Goal: Task Accomplishment & Management: Complete application form

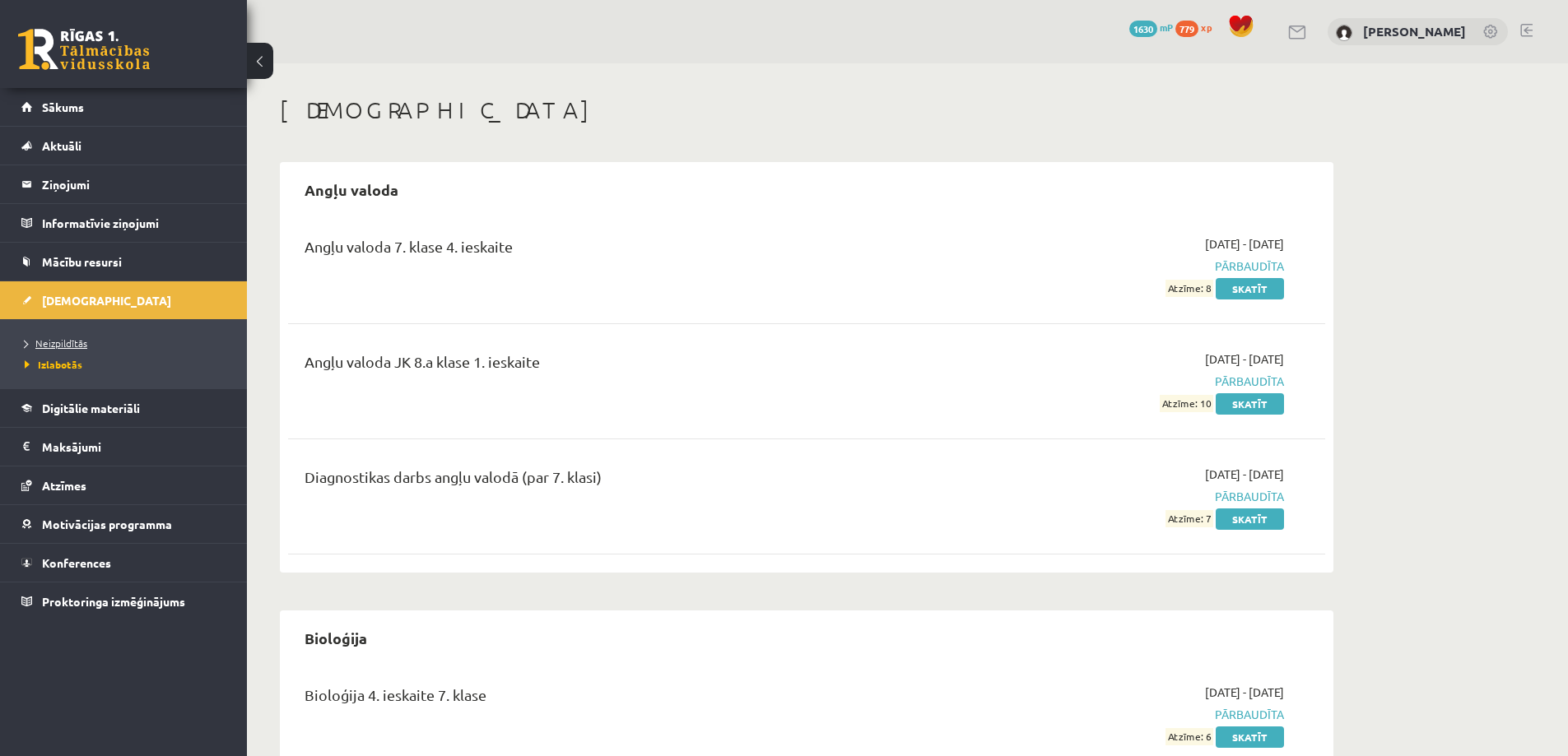
click at [76, 346] on span "Neizpildītās" at bounding box center [55, 343] width 62 height 14
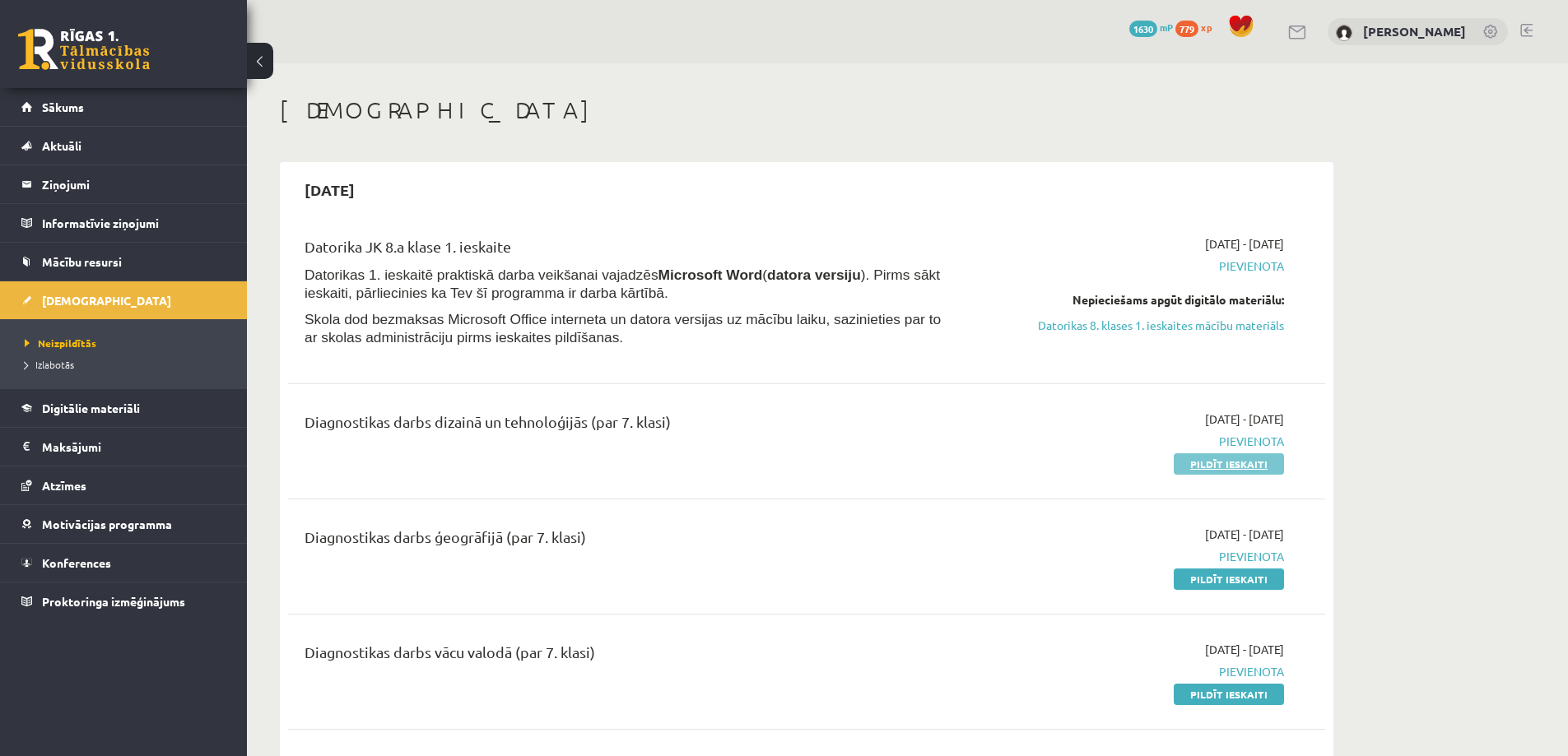
click at [1191, 462] on link "Pildīt ieskaiti" at bounding box center [1229, 464] width 111 height 22
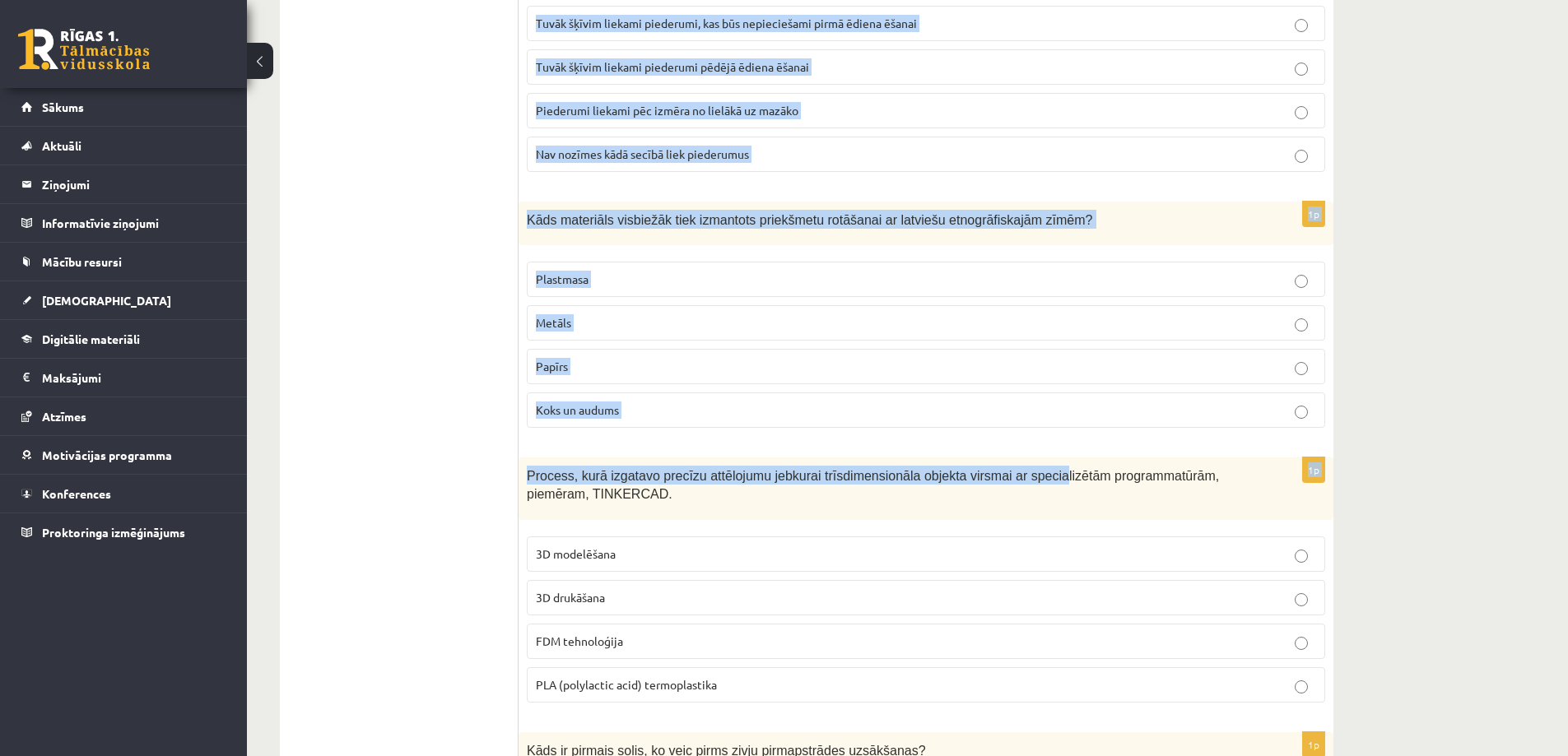
drag, startPoint x: 525, startPoint y: 331, endPoint x: 1019, endPoint y: 443, distance: 506.5
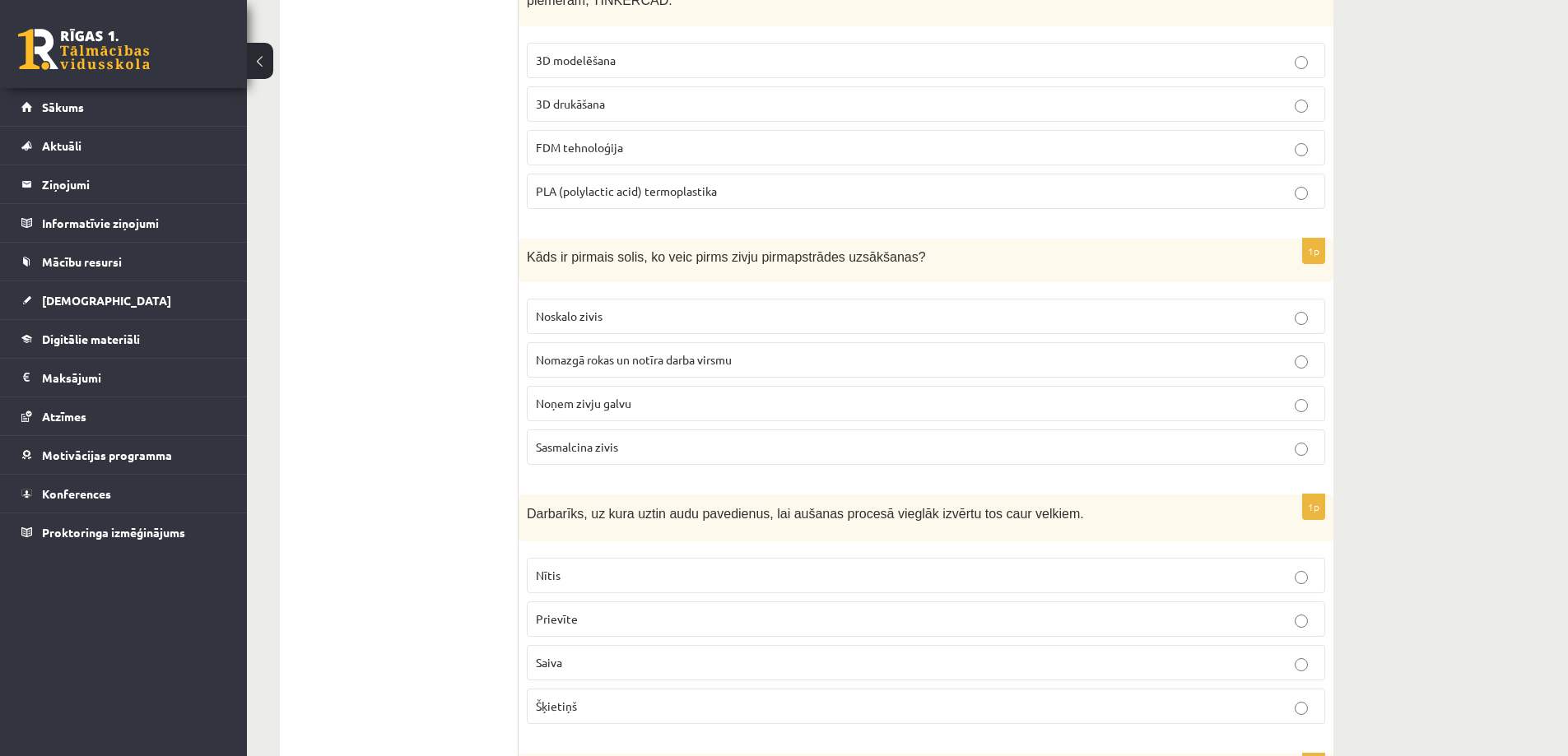
scroll to position [5678, 0]
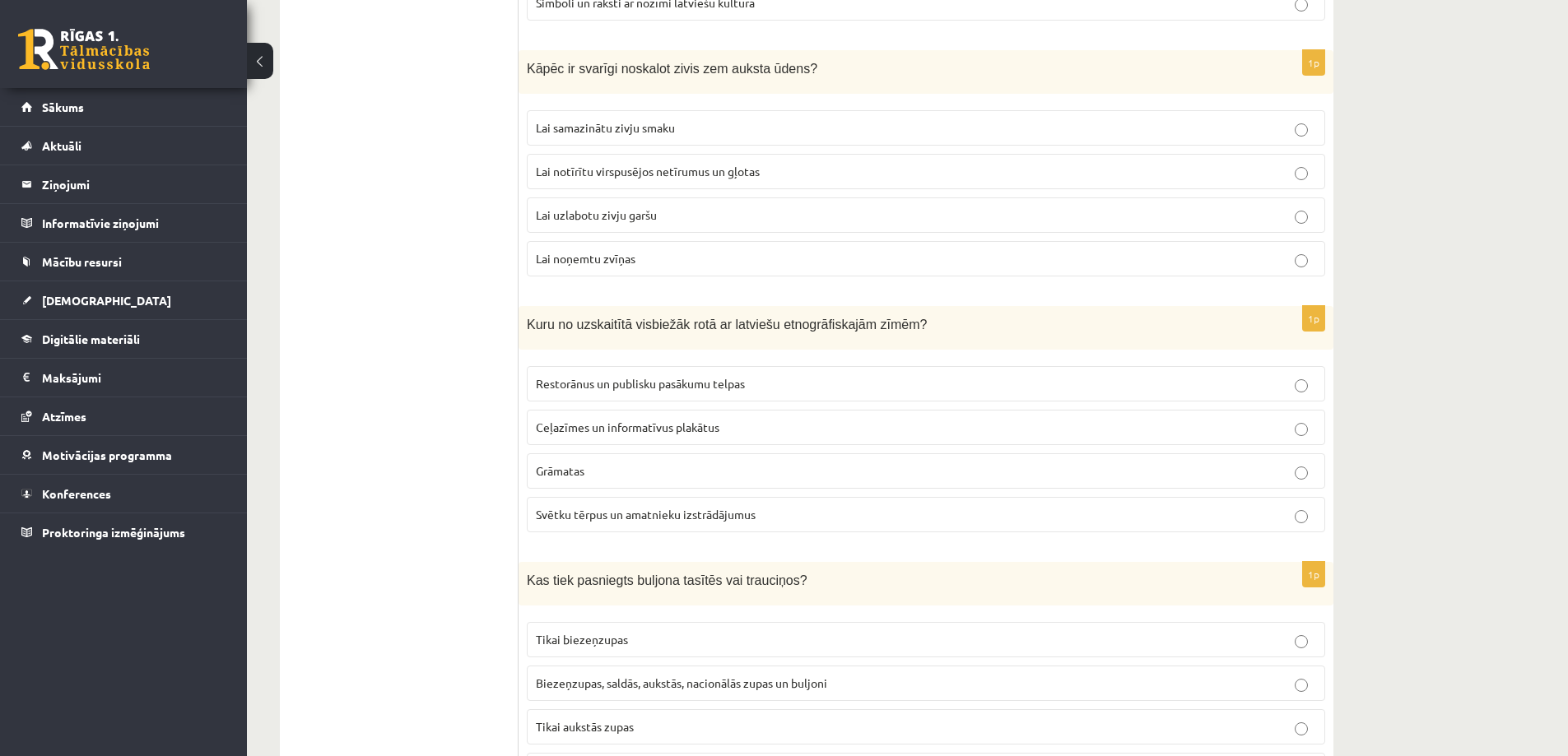
scroll to position [7334, 0]
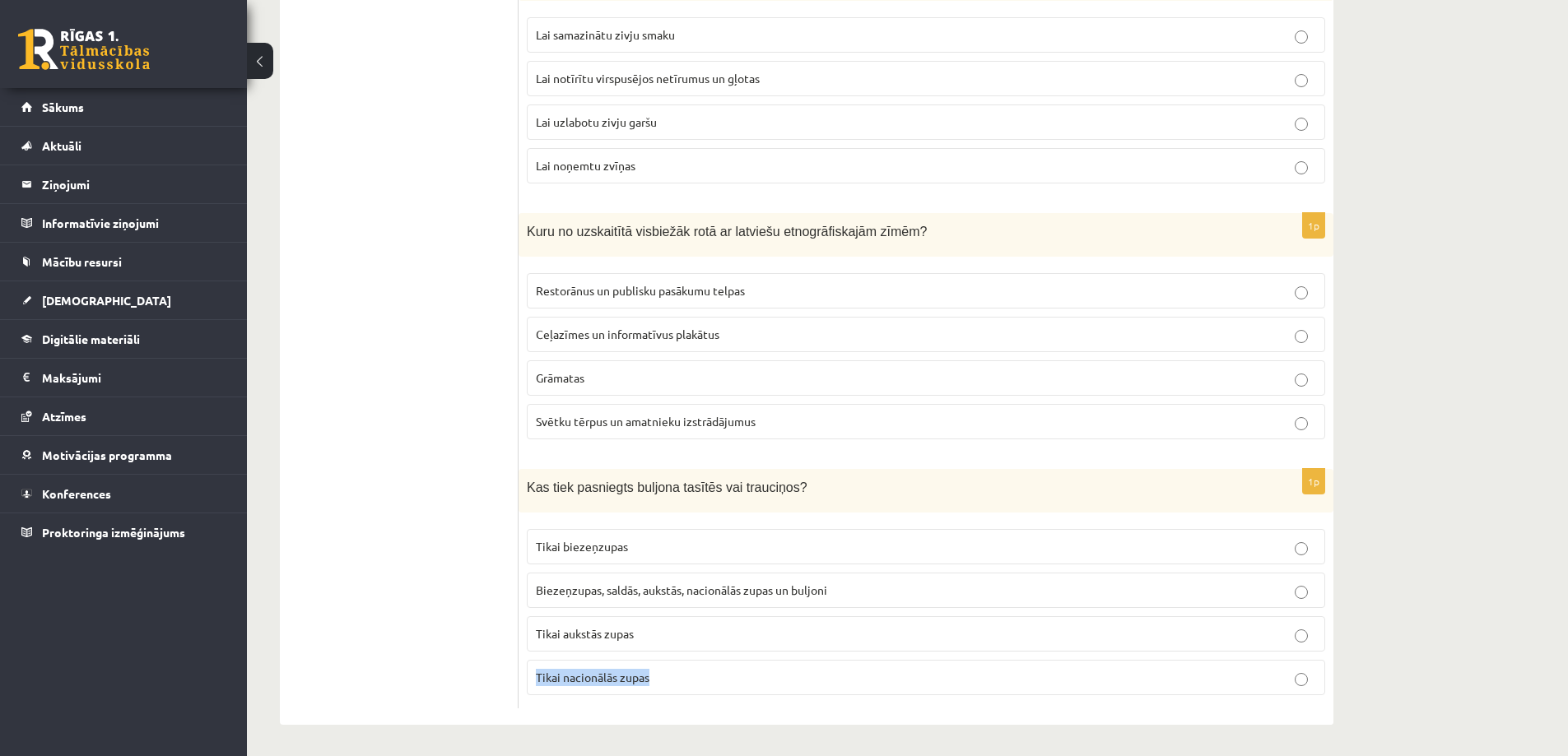
drag, startPoint x: 1359, startPoint y: 698, endPoint x: 1322, endPoint y: 669, distance: 47.0
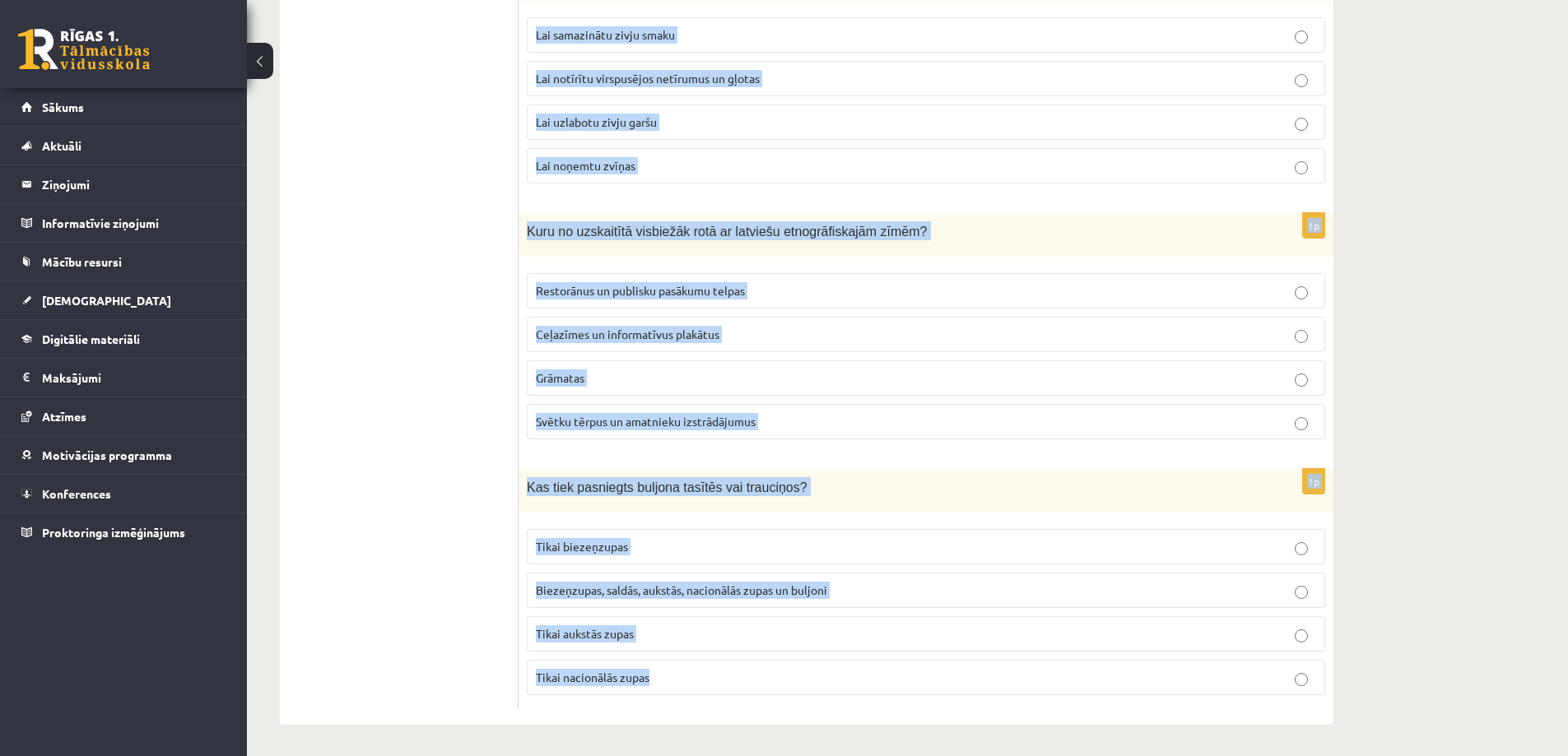
drag, startPoint x: 526, startPoint y: 330, endPoint x: 1437, endPoint y: 788, distance: 1019.6
copy form "Kādi piesardzības pasākumi jāievēro, izņemot zivju iekšējos orgānus? Jāizvairās…"
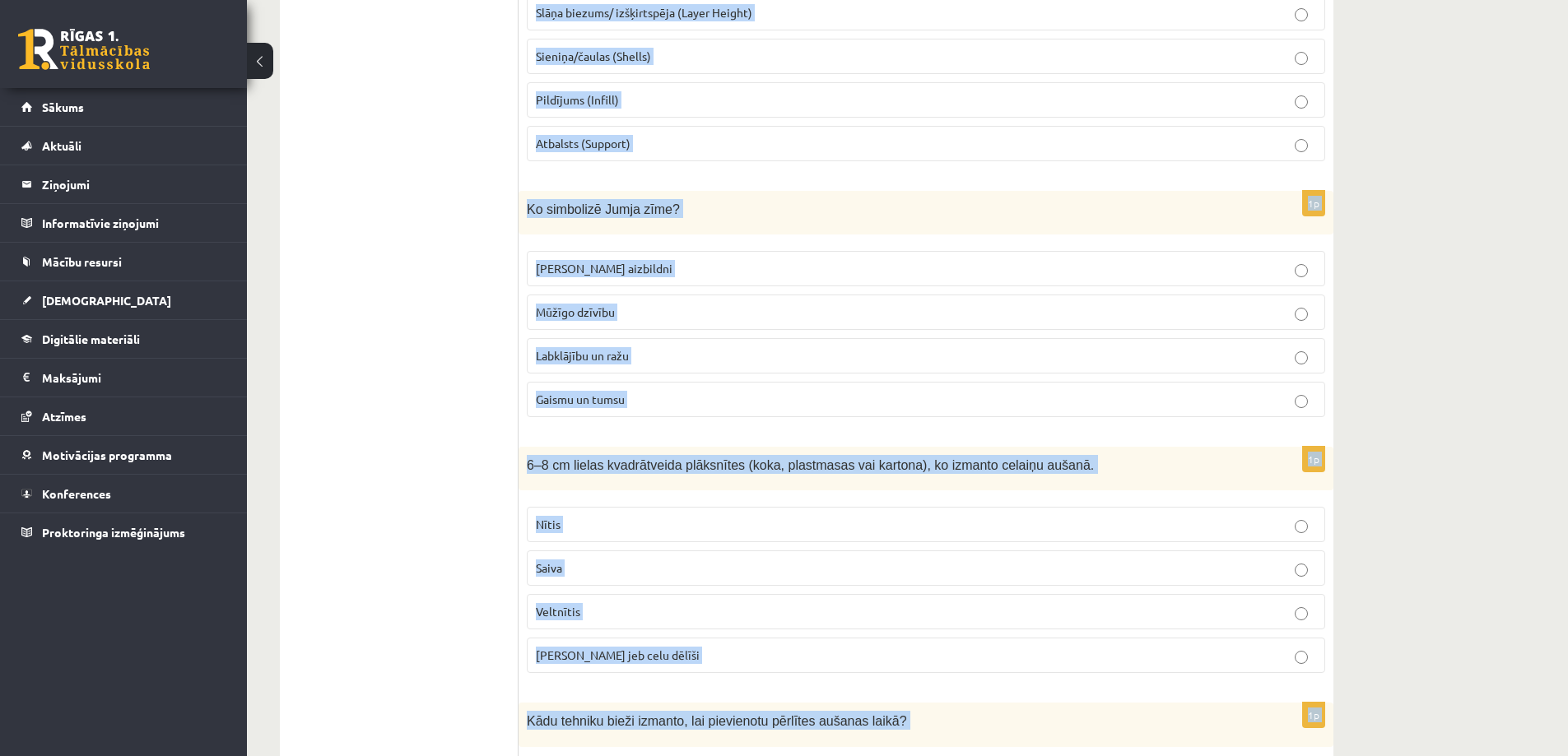
scroll to position [589, 0]
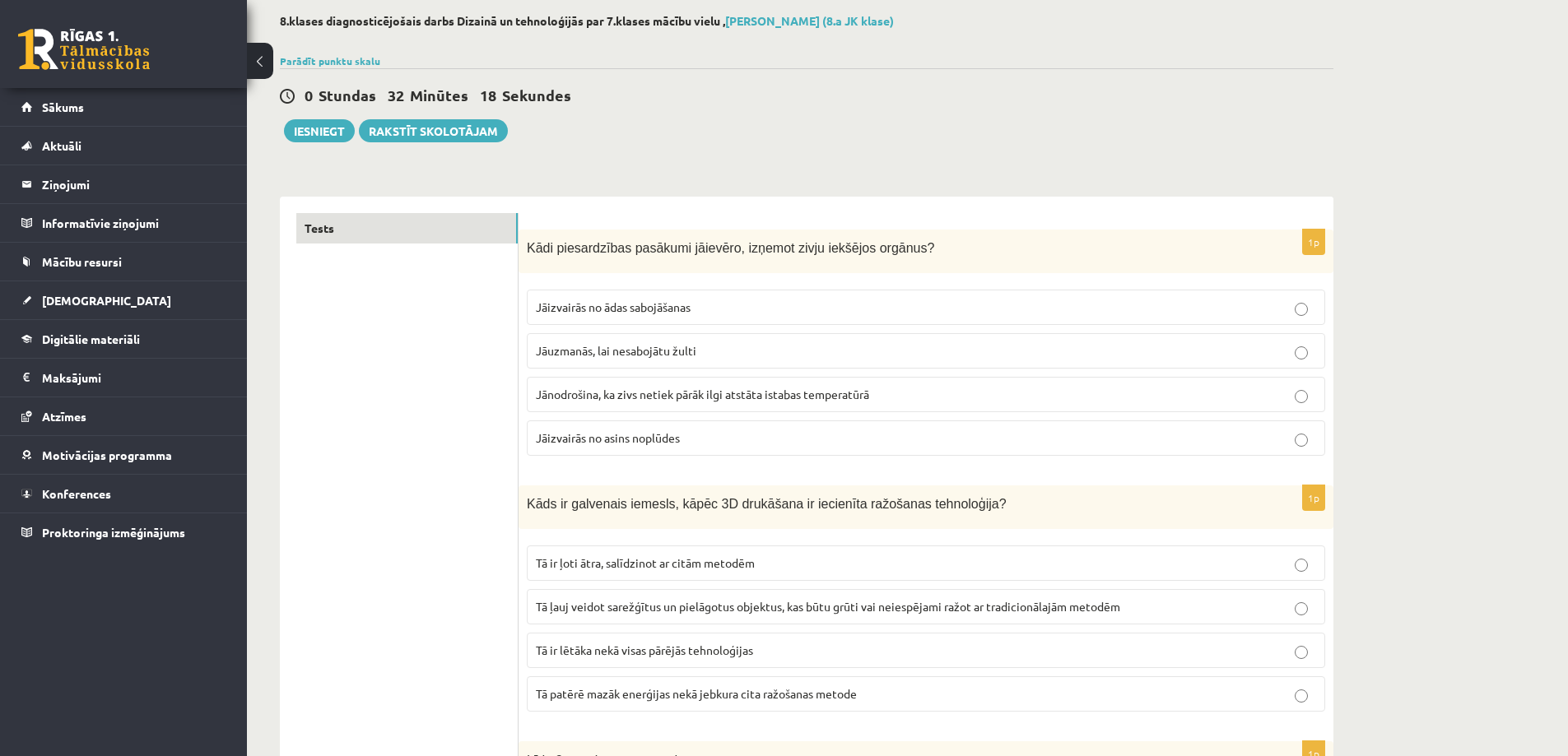
scroll to position [165, 0]
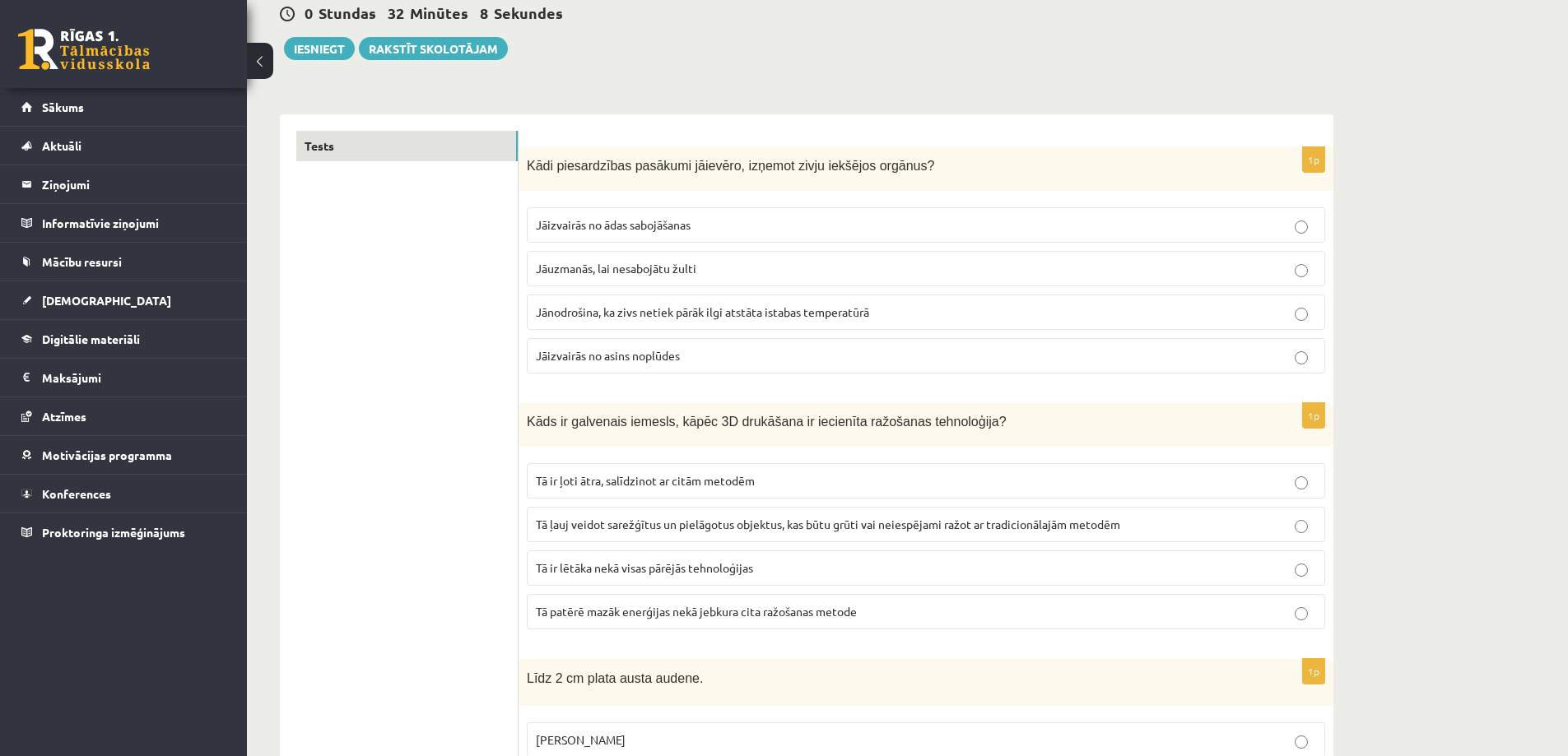
click at [592, 268] on span "Jāuzmanās, lai nesabojātu žulti" at bounding box center [616, 268] width 160 height 14
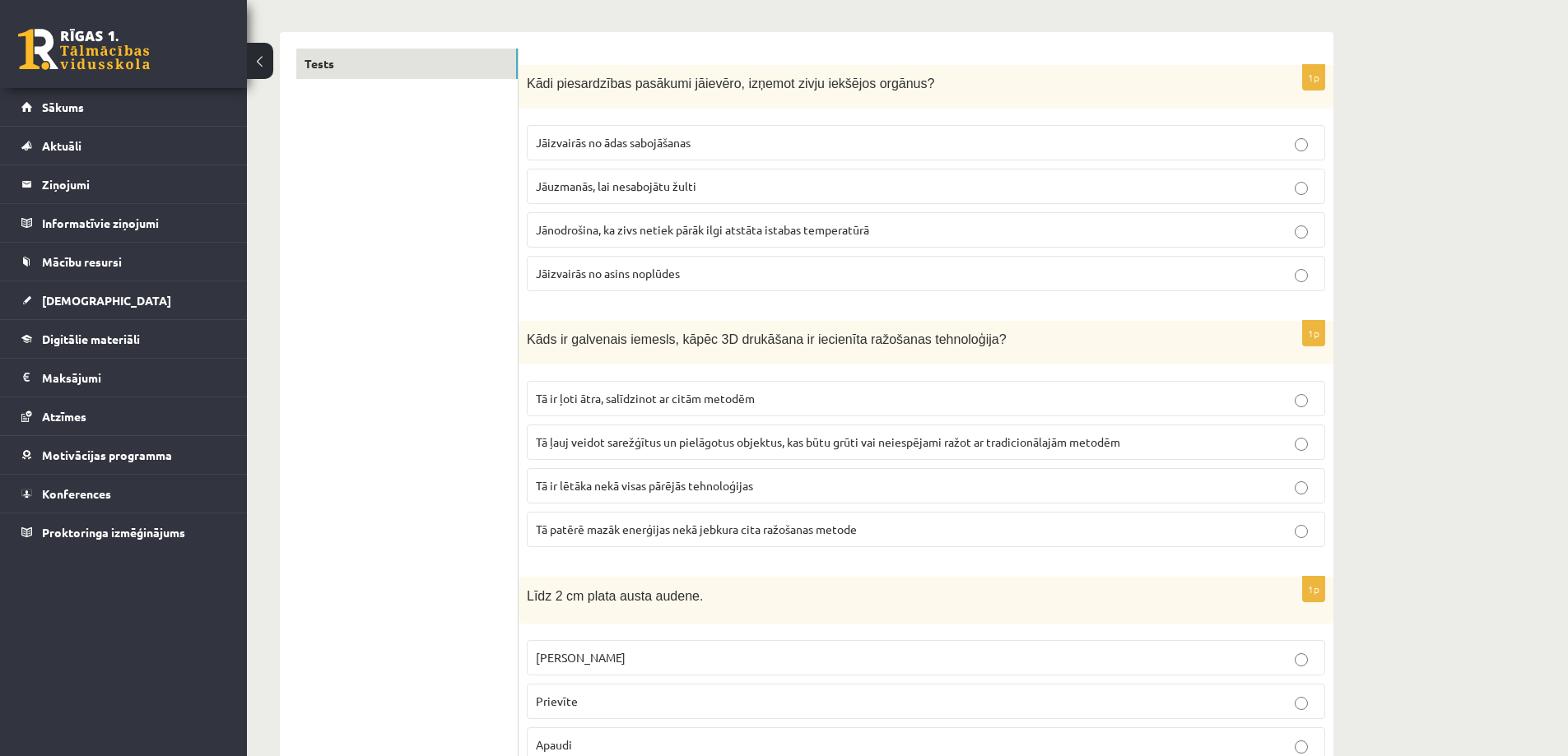
click at [601, 446] on span "Tā ļauj veidot sarežģītus un pielāgotus objektus, kas būtu grūti vai neiespējam…" at bounding box center [827, 442] width 584 height 14
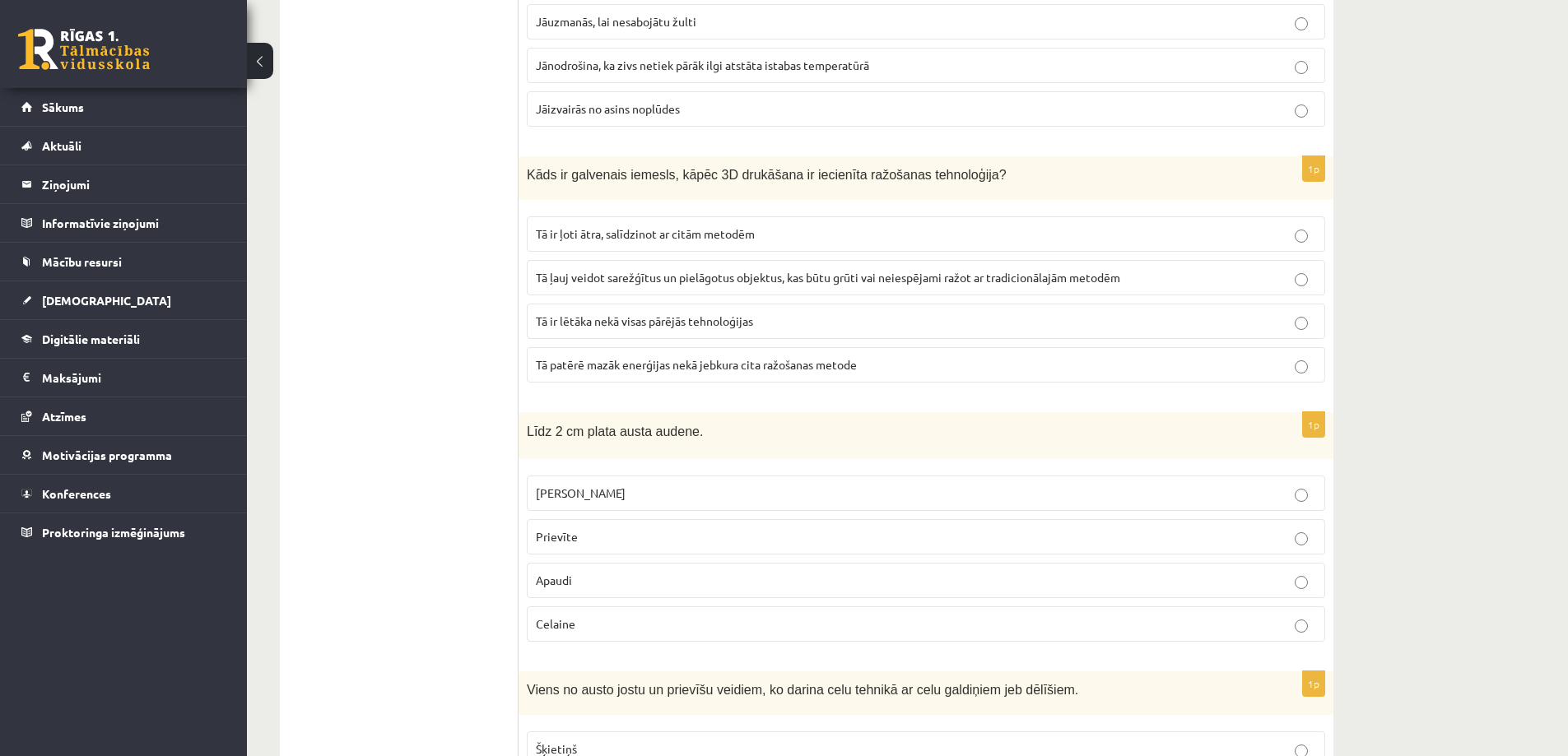
scroll to position [494, 0]
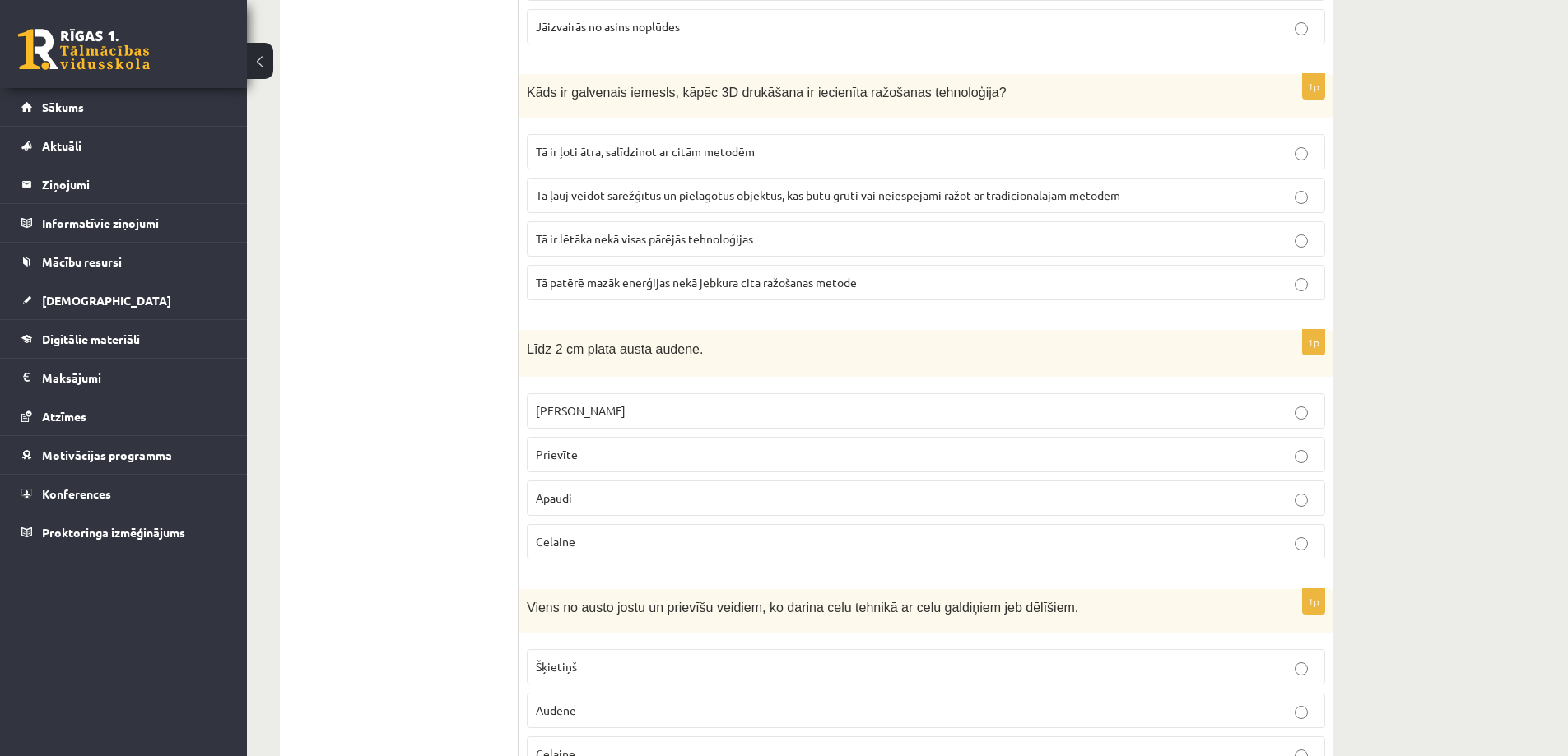
click at [583, 443] on label "Prievīte" at bounding box center [925, 454] width 798 height 35
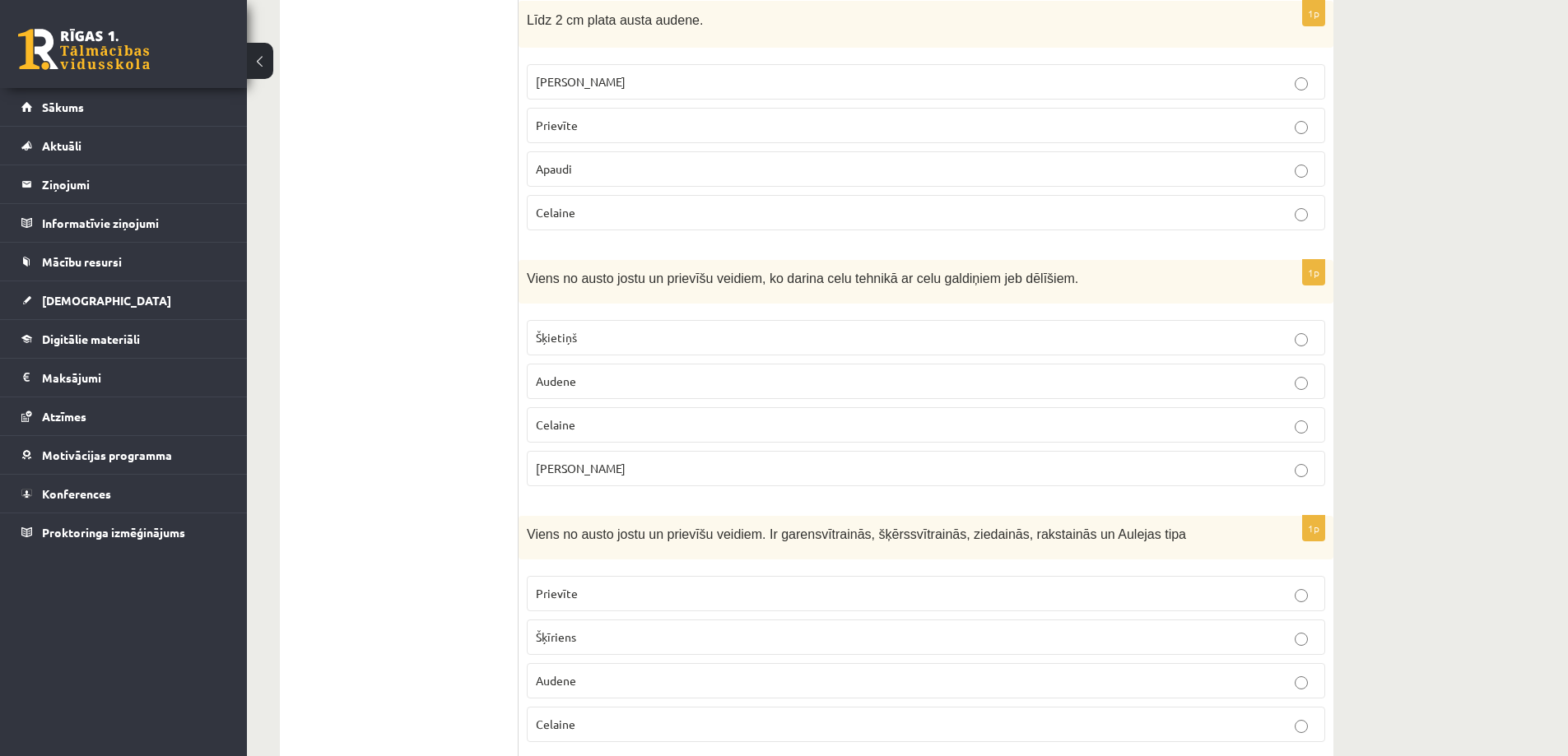
click at [582, 425] on p "Celaine" at bounding box center [925, 425] width 780 height 17
drag, startPoint x: 582, startPoint y: 602, endPoint x: 574, endPoint y: 601, distance: 8.1
click at [582, 601] on p "Prievīte" at bounding box center [925, 593] width 780 height 17
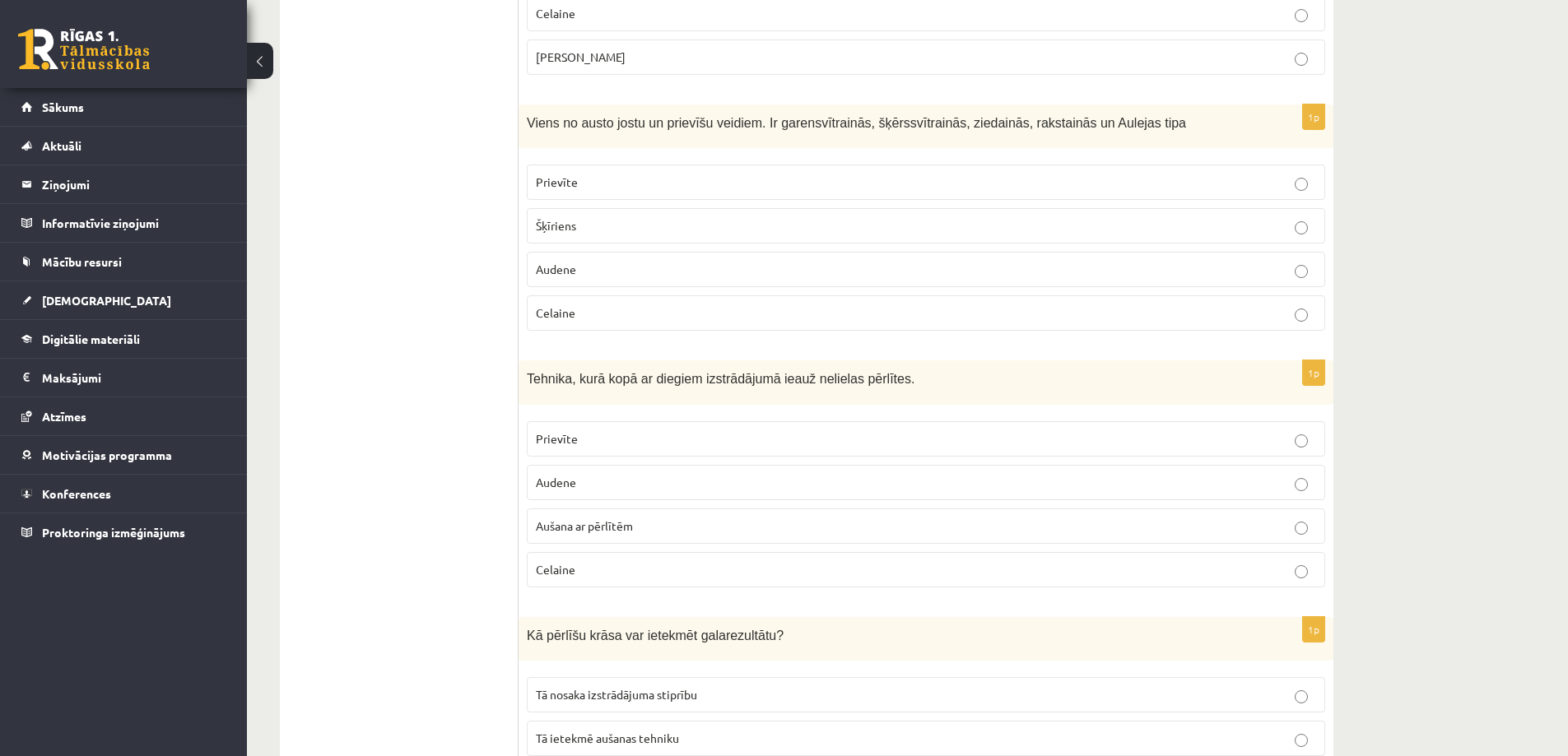
scroll to position [1481, 0]
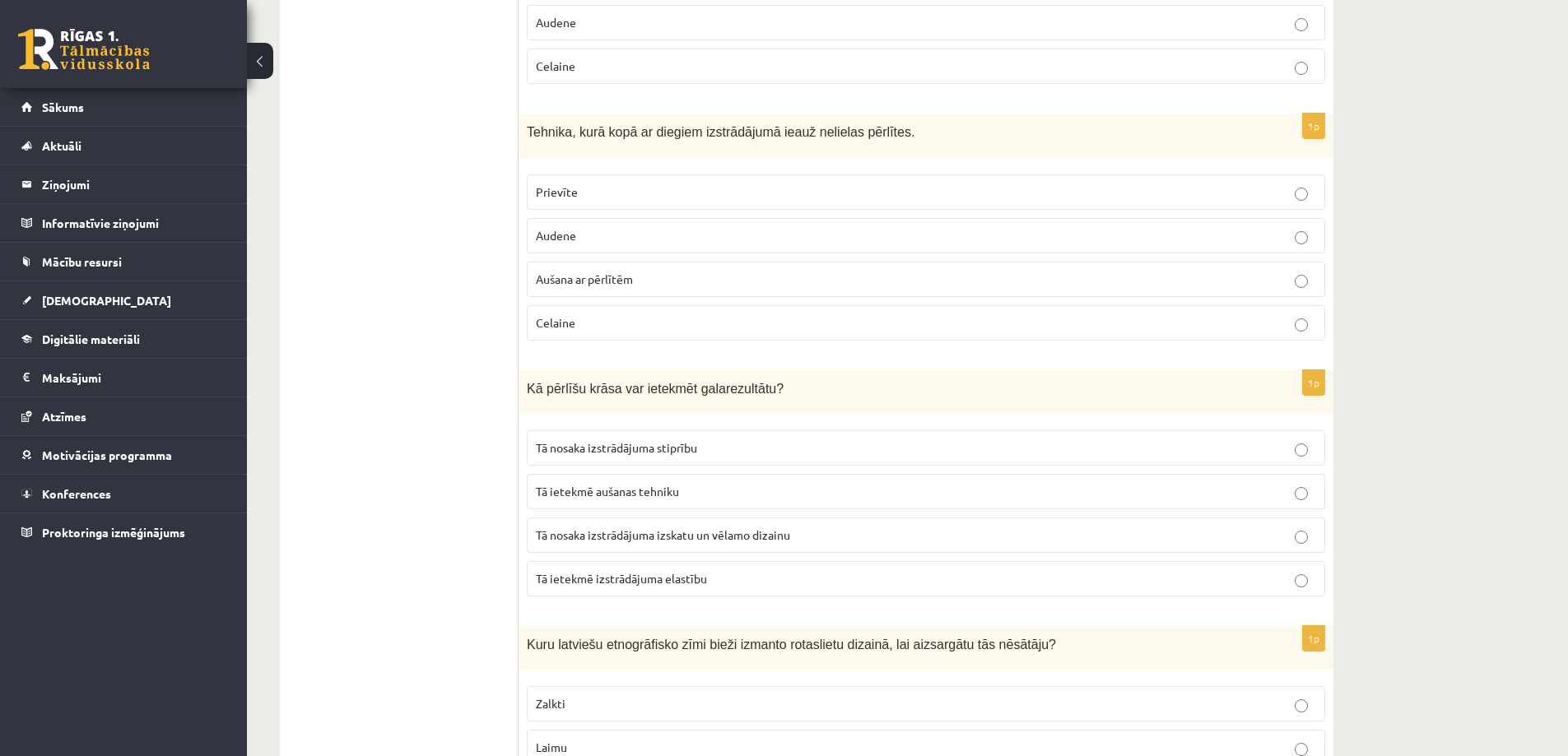
click at [570, 197] on span "Prievīte" at bounding box center [556, 192] width 42 height 14
click at [572, 280] on span "Aušana ar pērlītēm" at bounding box center [584, 279] width 97 height 14
click at [592, 446] on span "Tā nosaka izstrādājuma stiprību" at bounding box center [616, 447] width 161 height 14
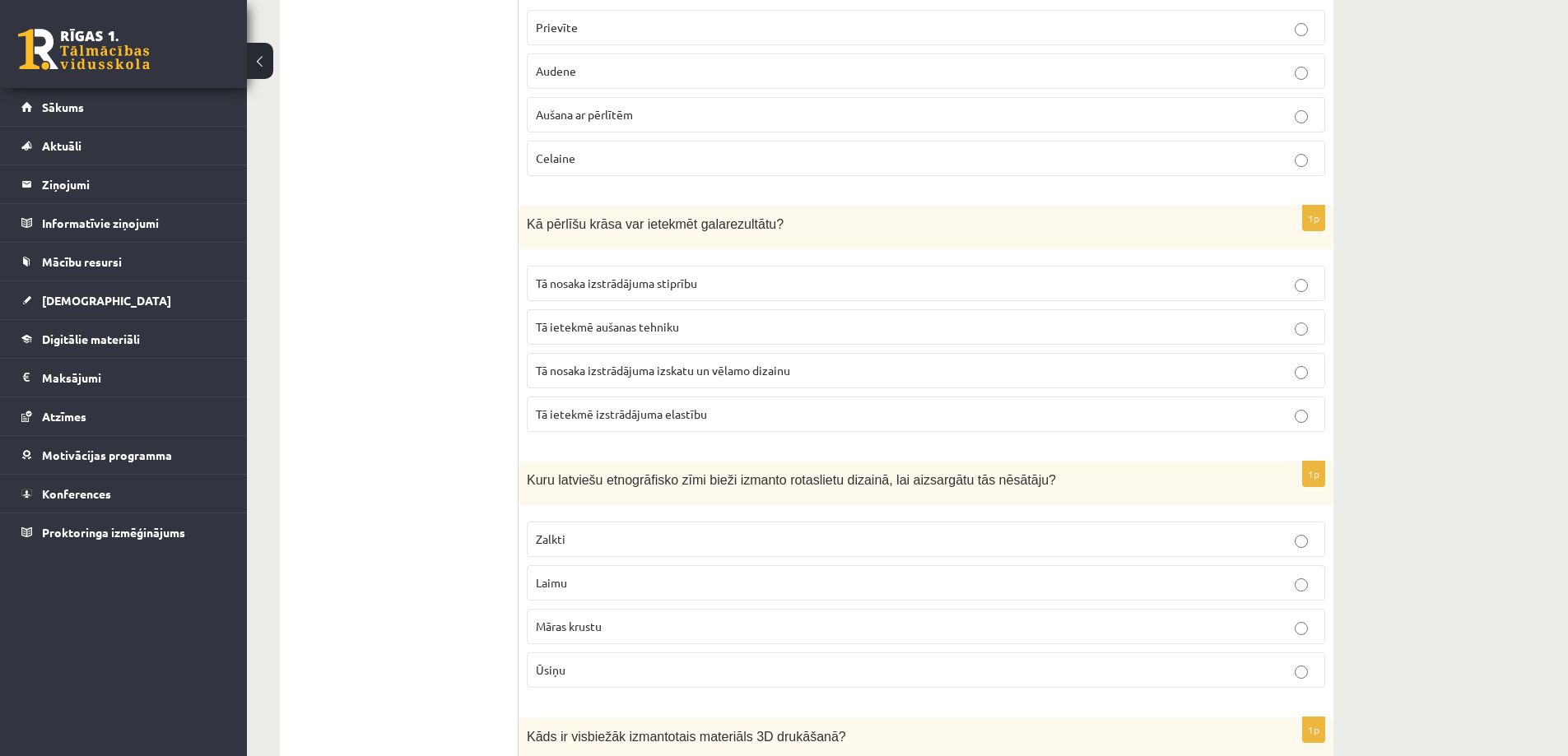
scroll to position [1810, 0]
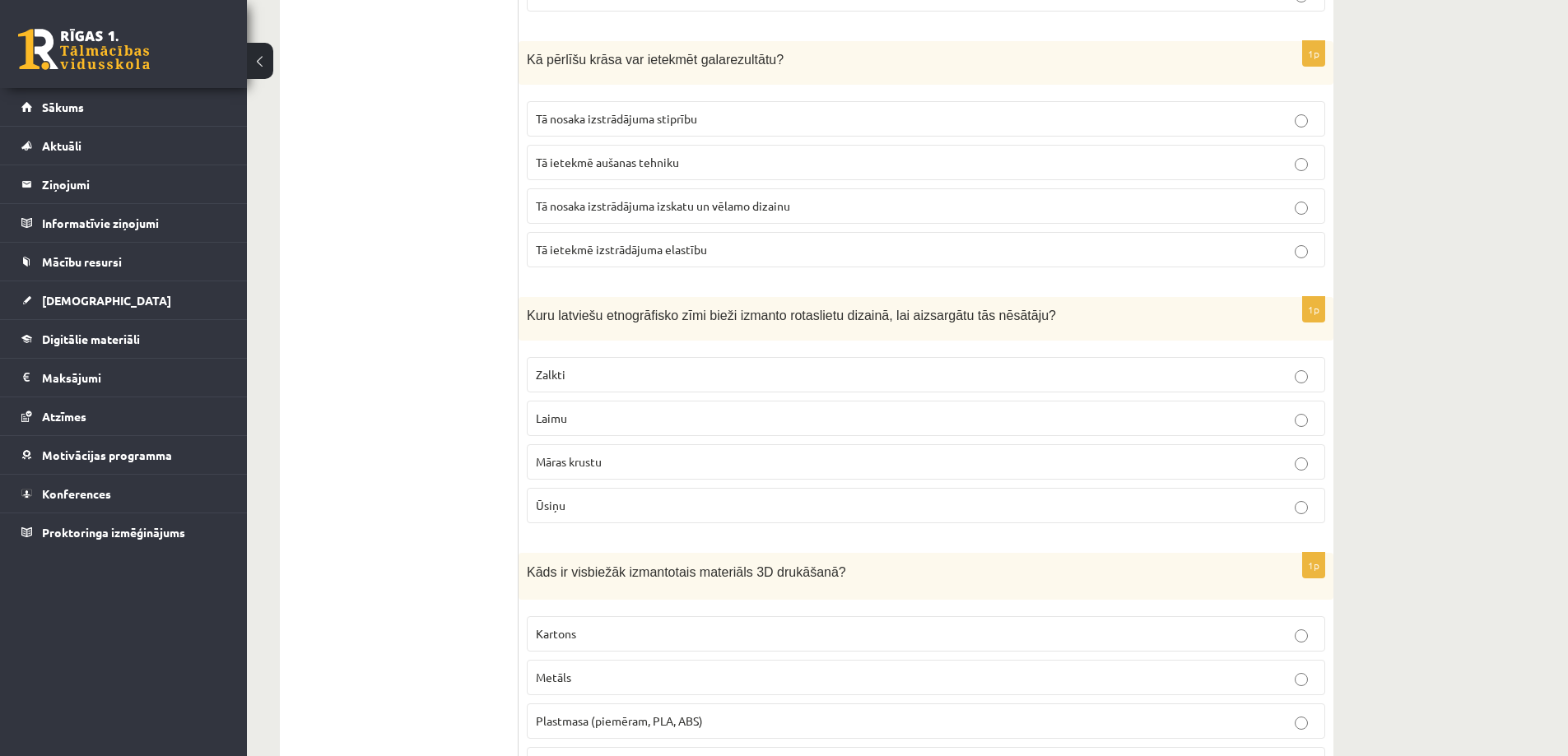
click at [673, 212] on p "Tā nosaka izstrādājuma izskatu un vēlamo dizainu" at bounding box center [925, 205] width 780 height 17
click at [665, 319] on span "Kuru latviešu etnogrāfisko zīmi bieži izmanto rotaslietu dizainā, lai aizsargāt…" at bounding box center [791, 316] width 529 height 14
click at [614, 454] on p "Māras krustu" at bounding box center [925, 462] width 780 height 17
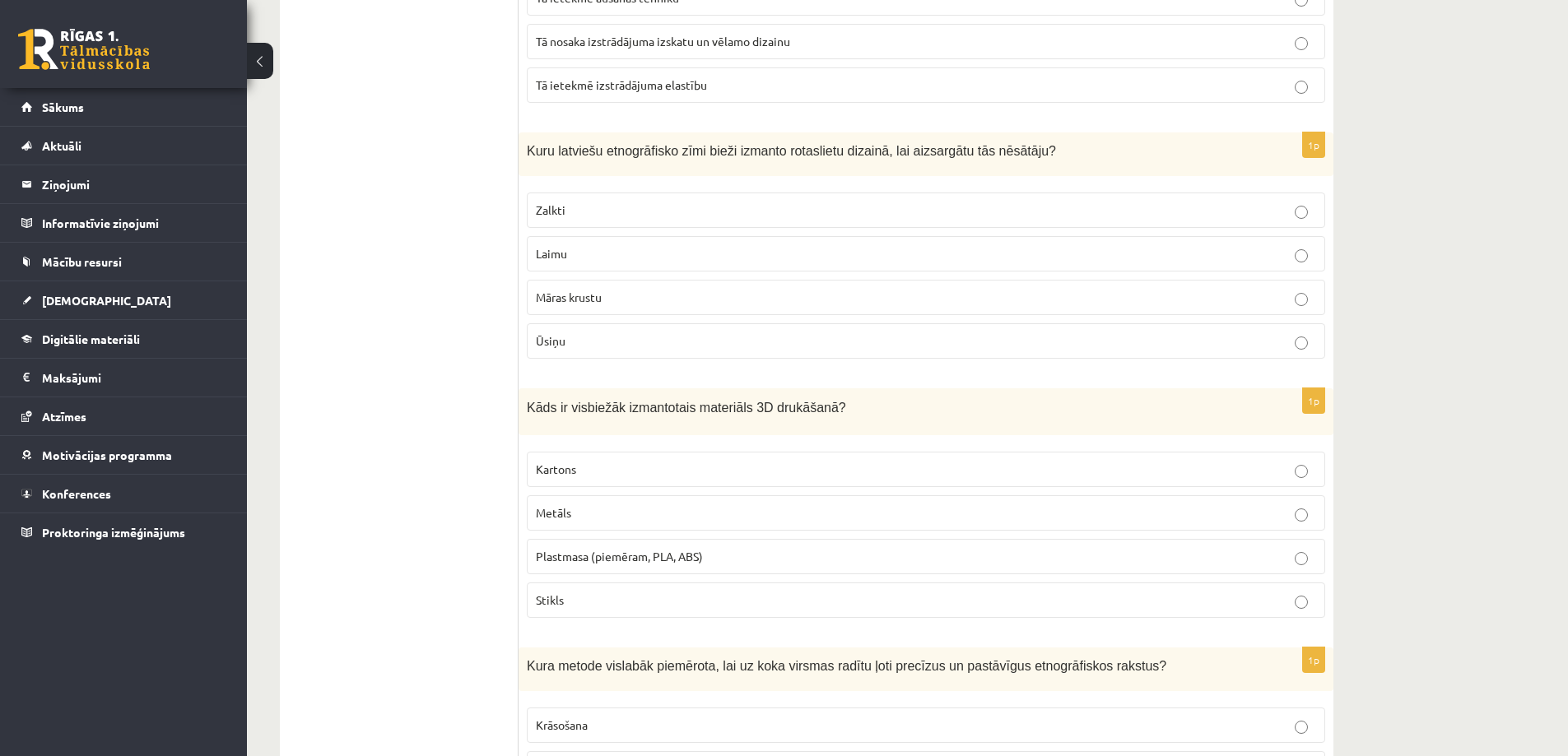
click at [617, 560] on span "Plastmasa (piemēram, PLA, ABS)" at bounding box center [619, 556] width 167 height 14
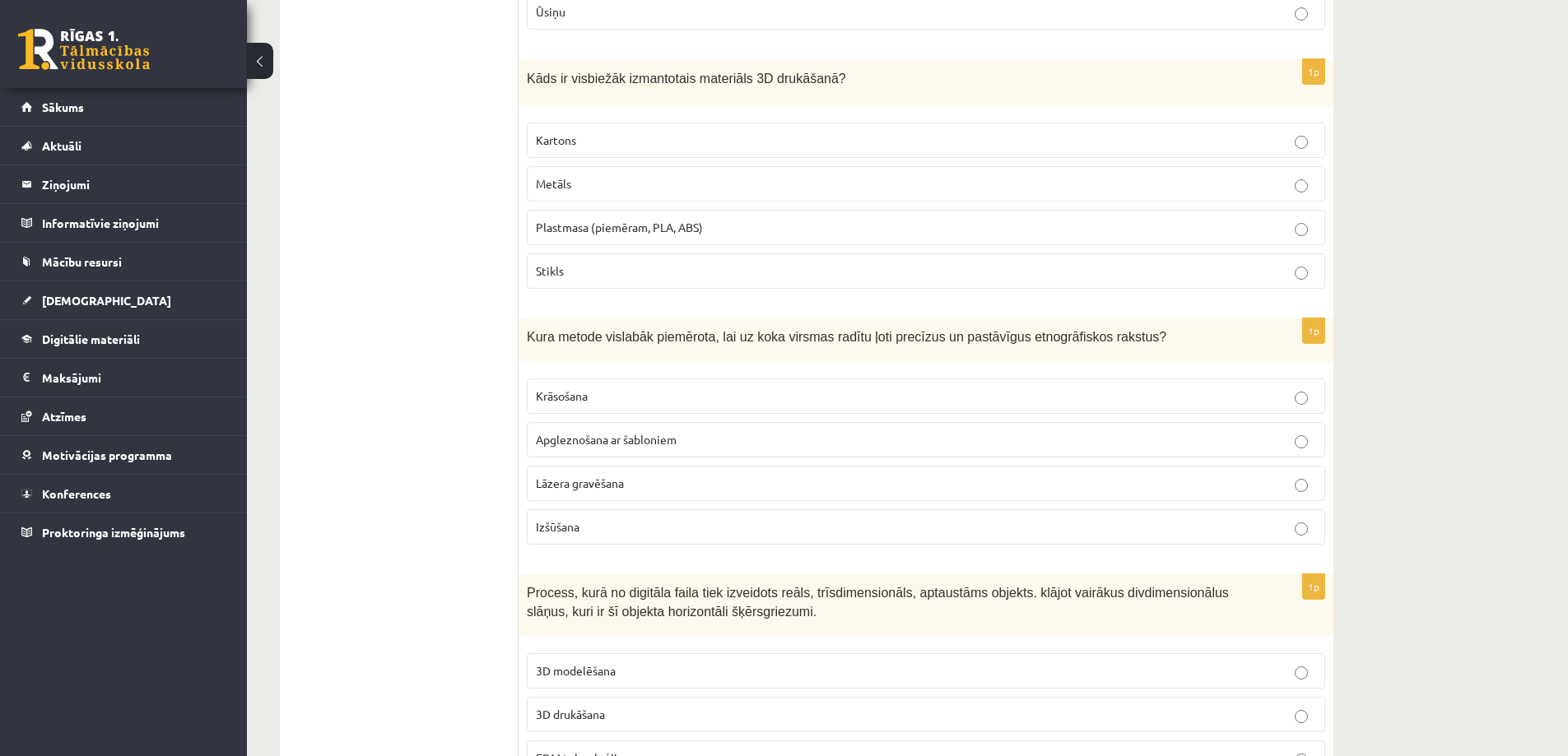
scroll to position [2387, 0]
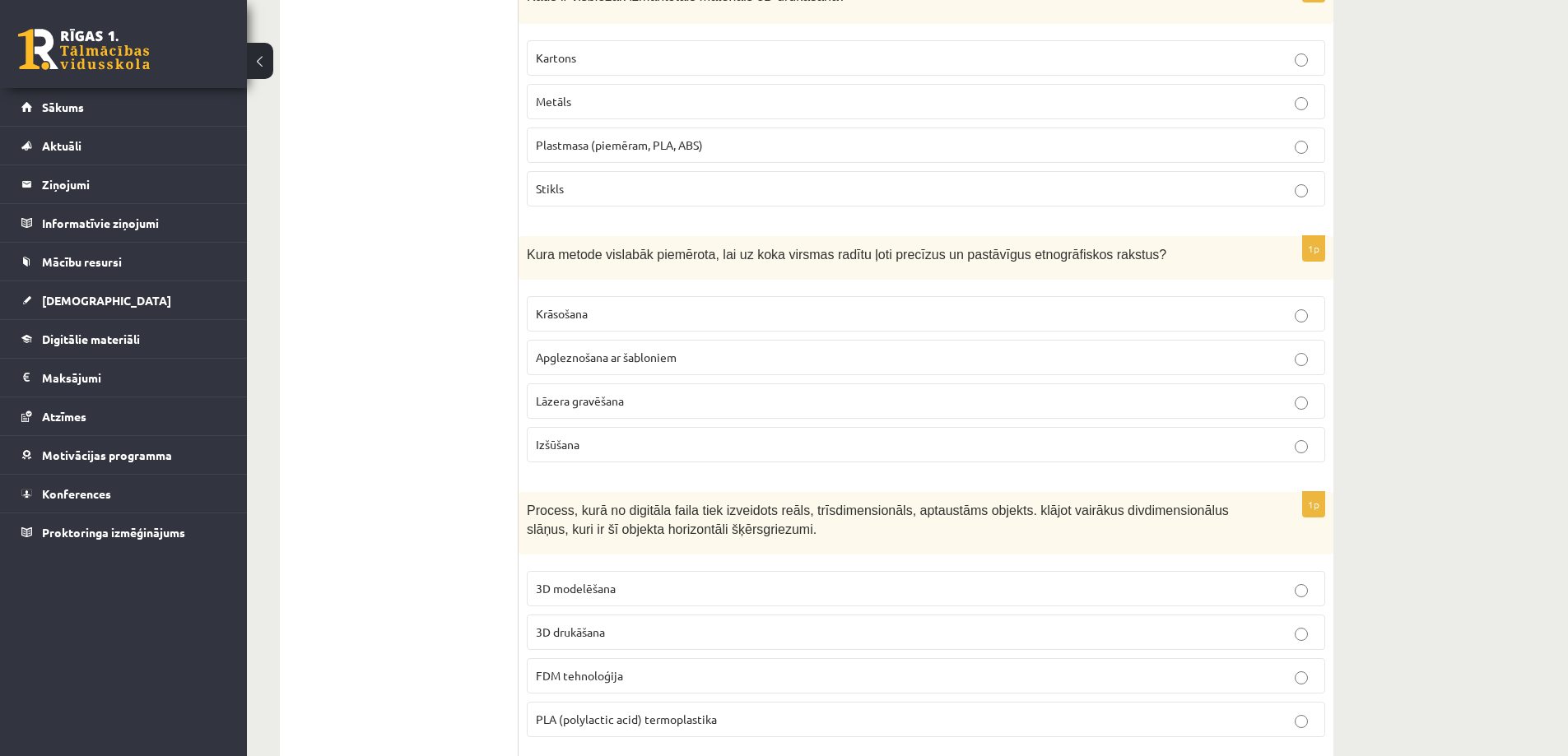
click at [594, 624] on p "3D drukāšana" at bounding box center [925, 632] width 780 height 17
click at [591, 400] on span "Lāzera gravēšana" at bounding box center [580, 400] width 88 height 14
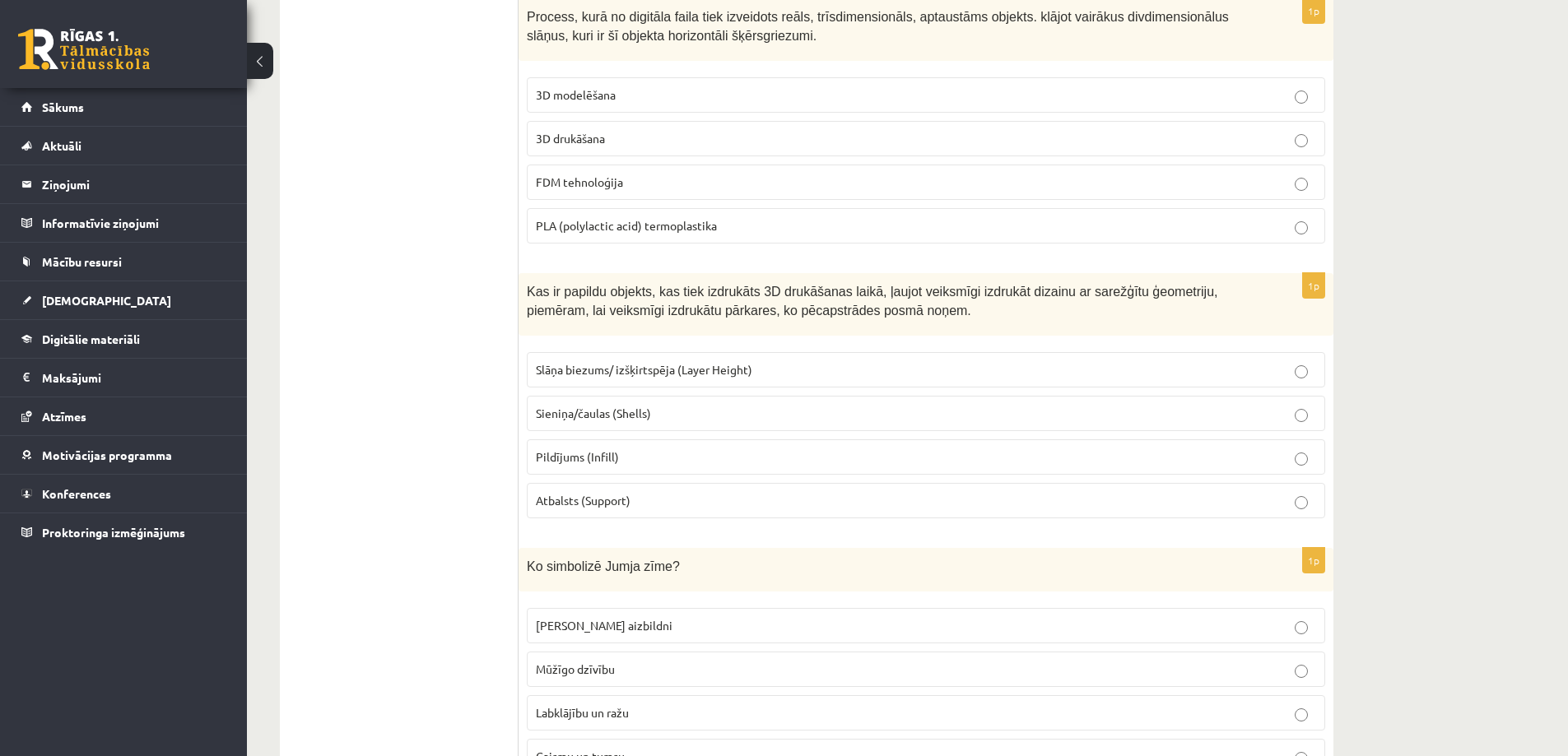
scroll to position [2963, 0]
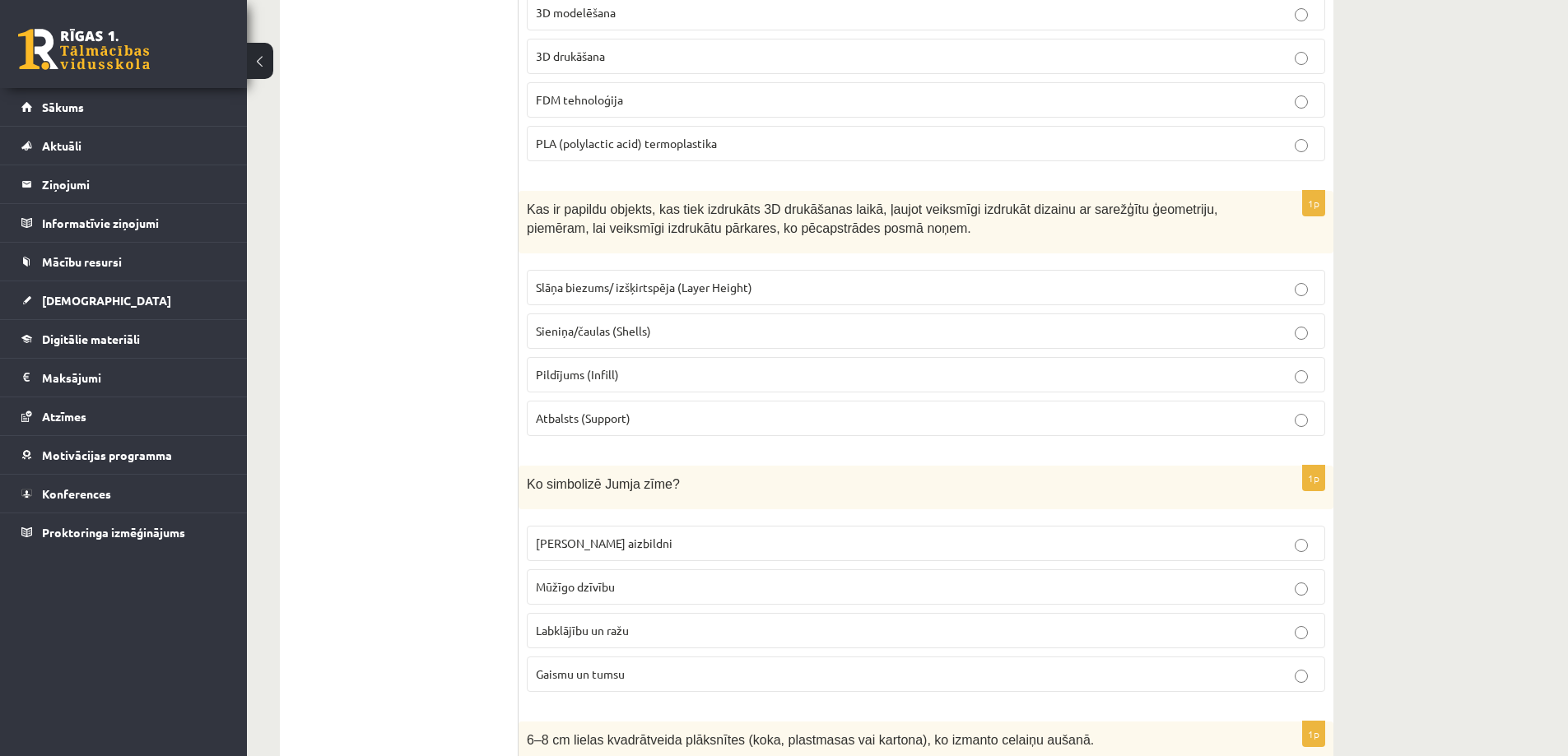
click at [623, 415] on span "Atbalsts (Support)" at bounding box center [582, 418] width 95 height 14
click at [584, 619] on label "Labklājību un ražu" at bounding box center [925, 630] width 798 height 35
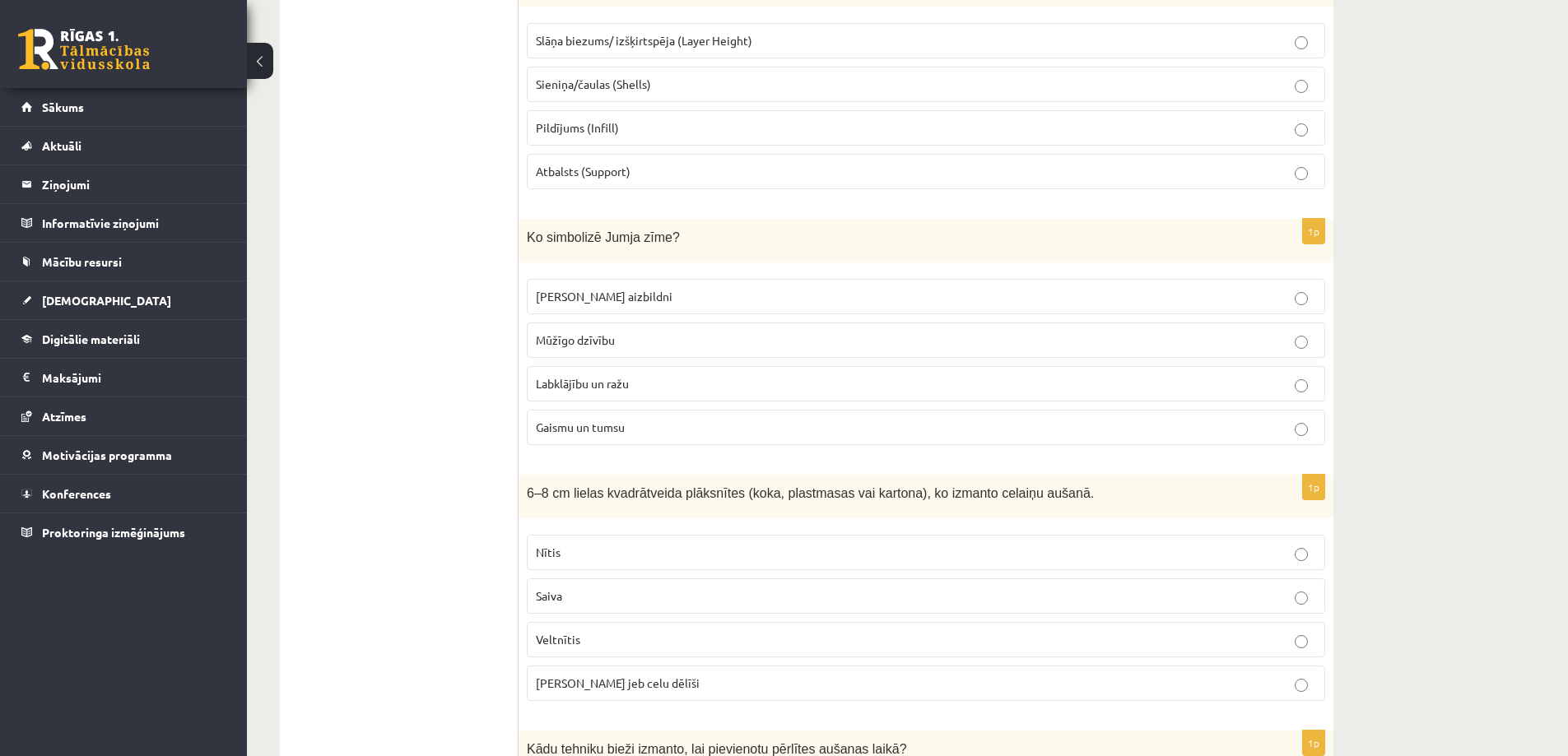
click at [573, 680] on span "Celu galdiņi jeb celu dēlīši" at bounding box center [617, 683] width 164 height 14
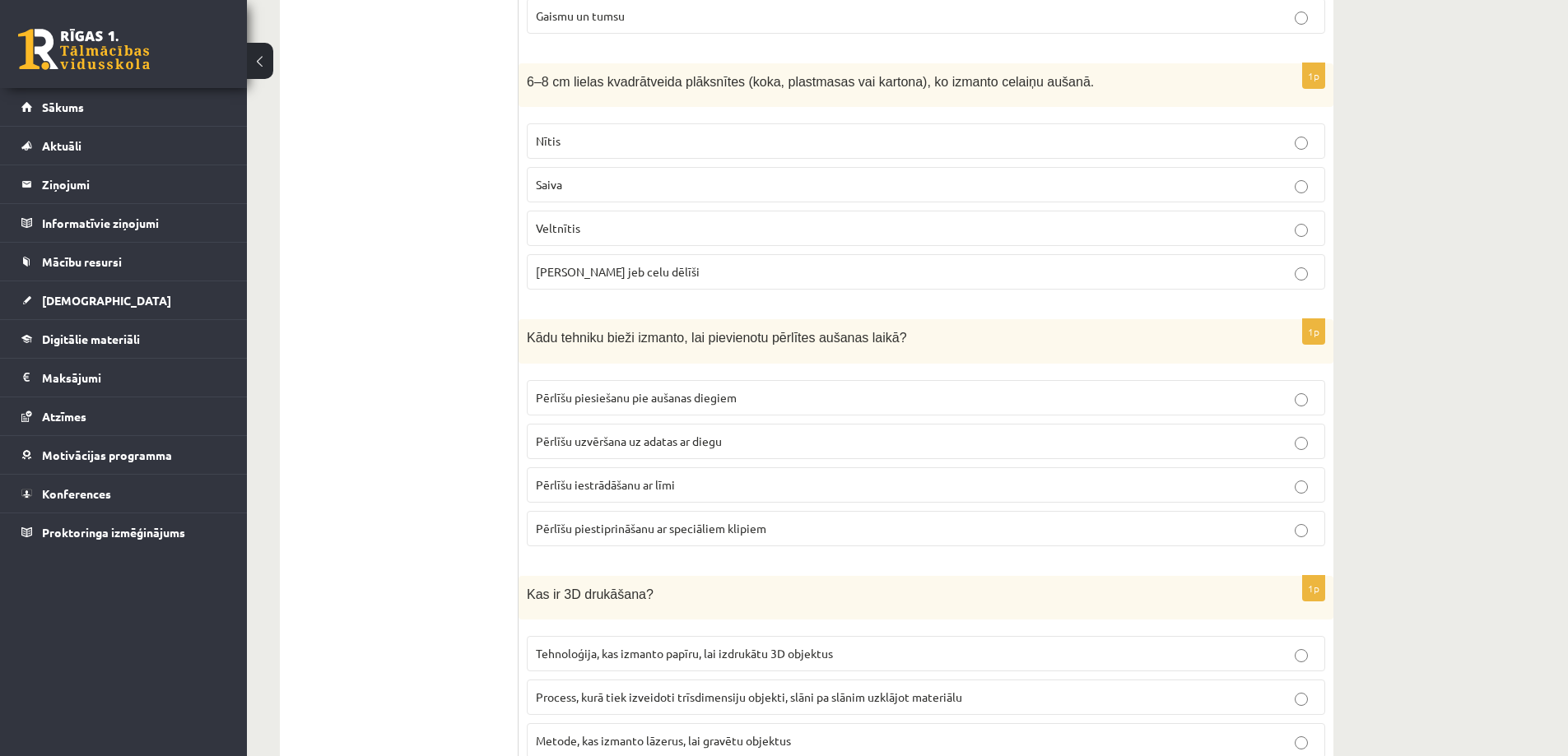
scroll to position [3703, 0]
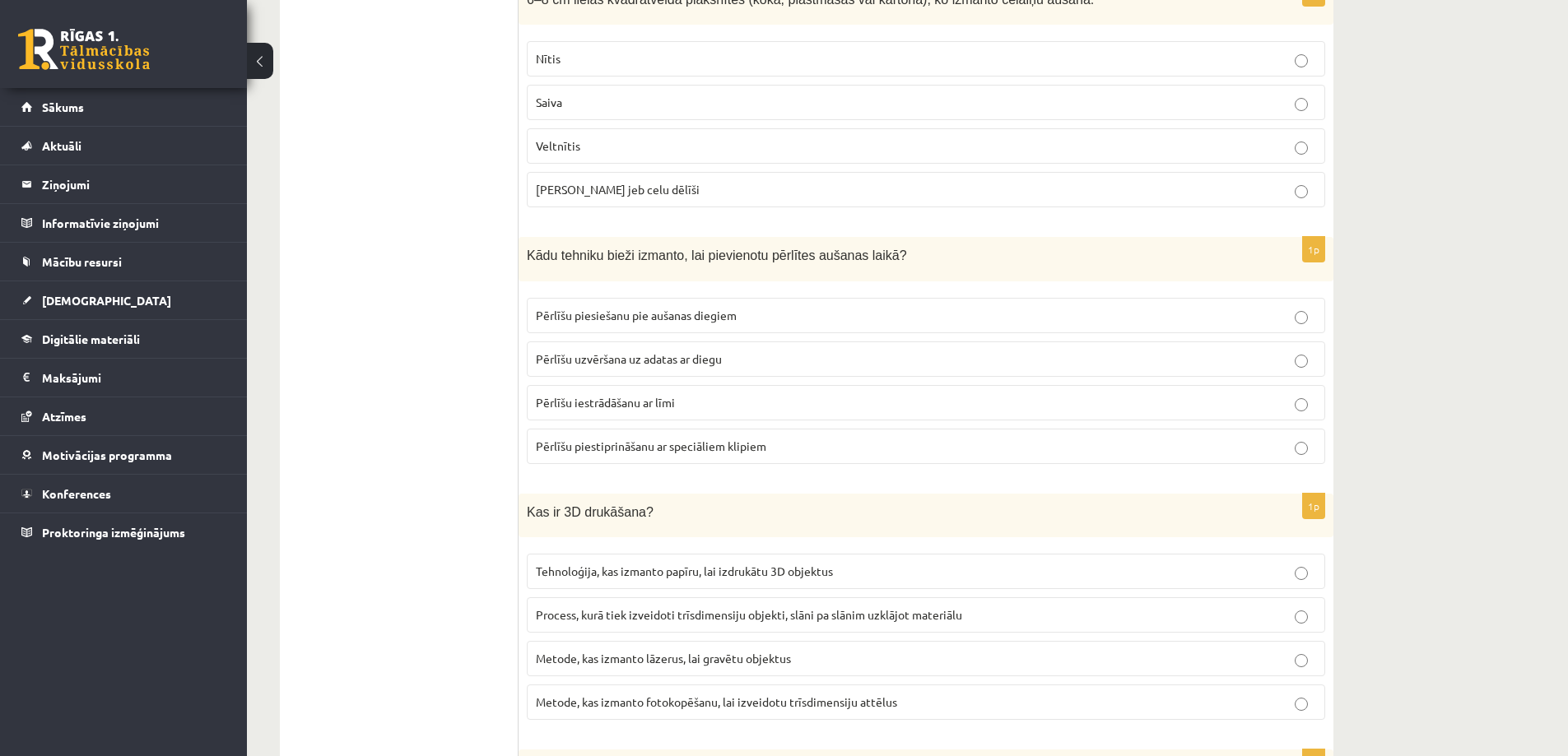
click at [644, 370] on label "Pērlīšu uzvēršana uz adatas ar diegu" at bounding box center [925, 358] width 798 height 35
click at [596, 617] on span "Process, kurā tiek izveidoti trīsdimensiju objekti, slāni pa slānim uzklājot ma…" at bounding box center [749, 615] width 427 height 14
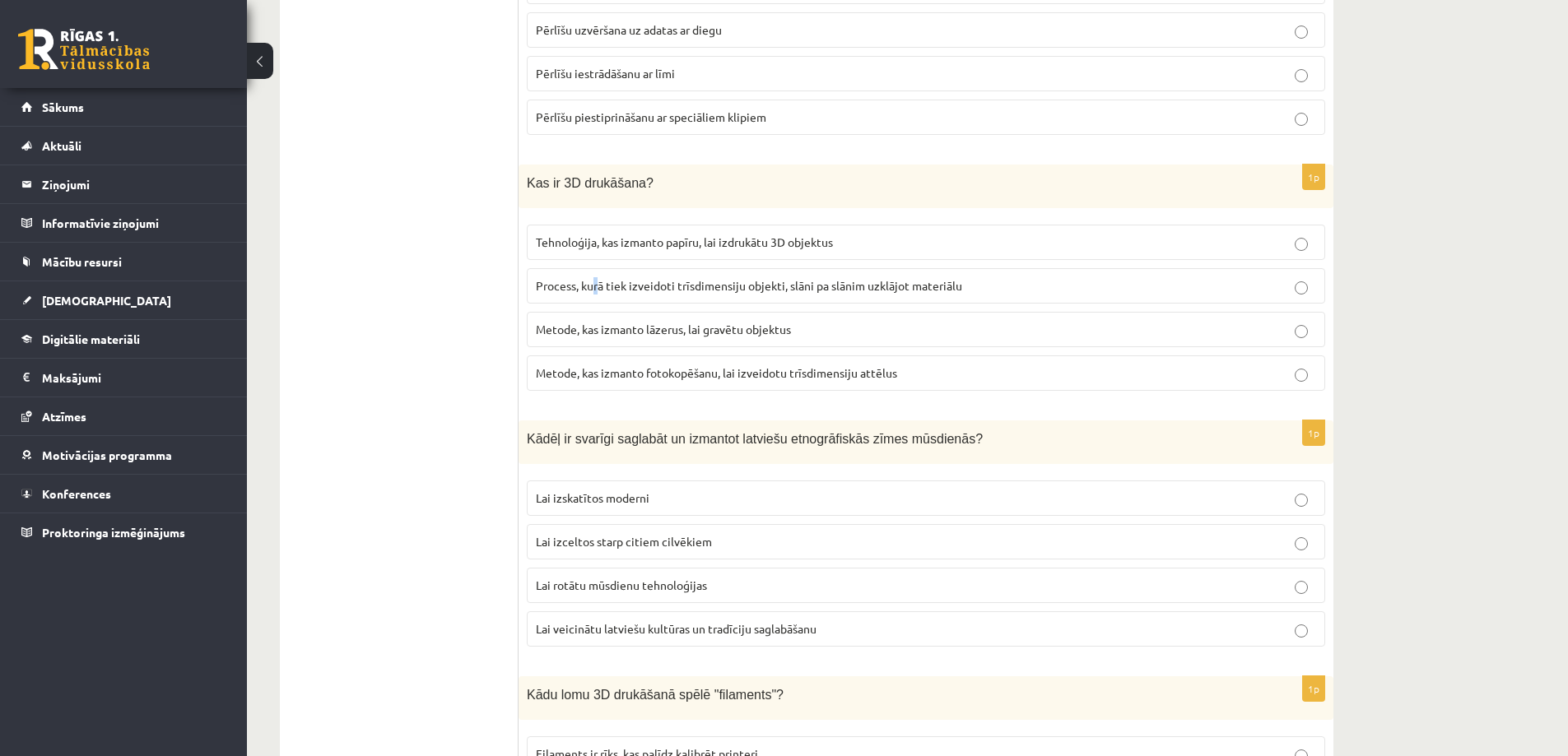
scroll to position [3950, 0]
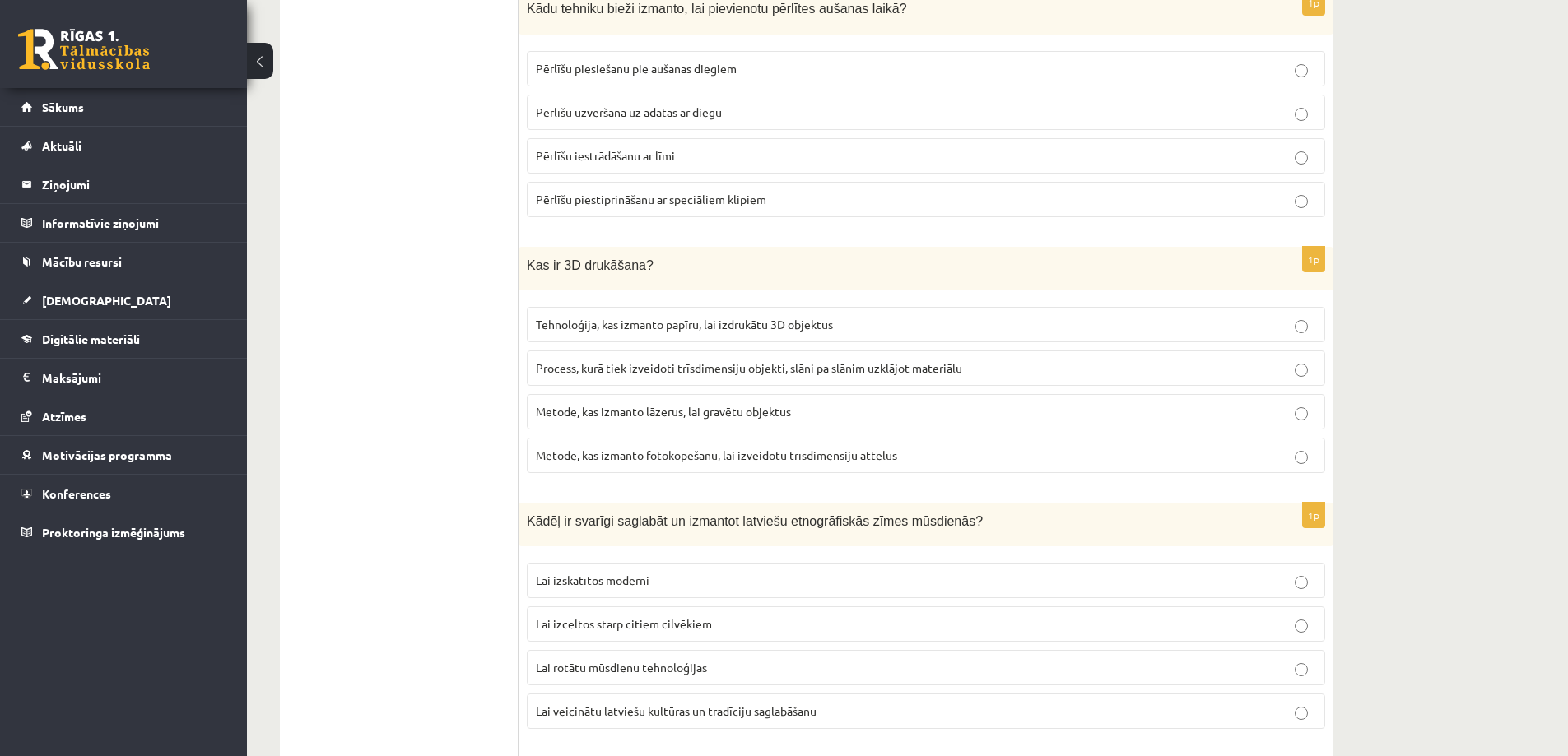
click at [583, 354] on label "Process, kurā tiek izveidoti trīsdimensiju objekti, slāni pa slānim uzklājot ma…" at bounding box center [925, 367] width 798 height 35
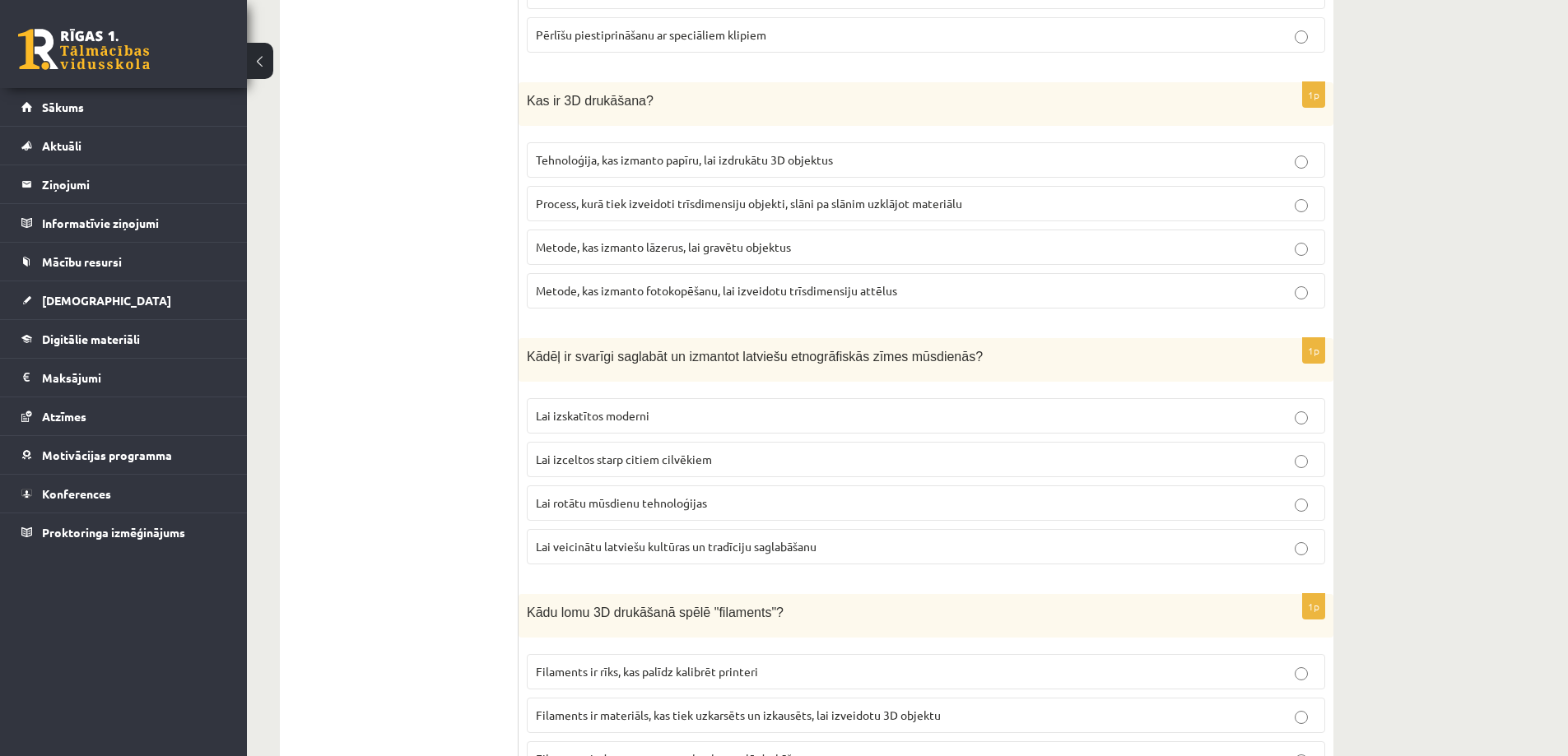
scroll to position [4279, 0]
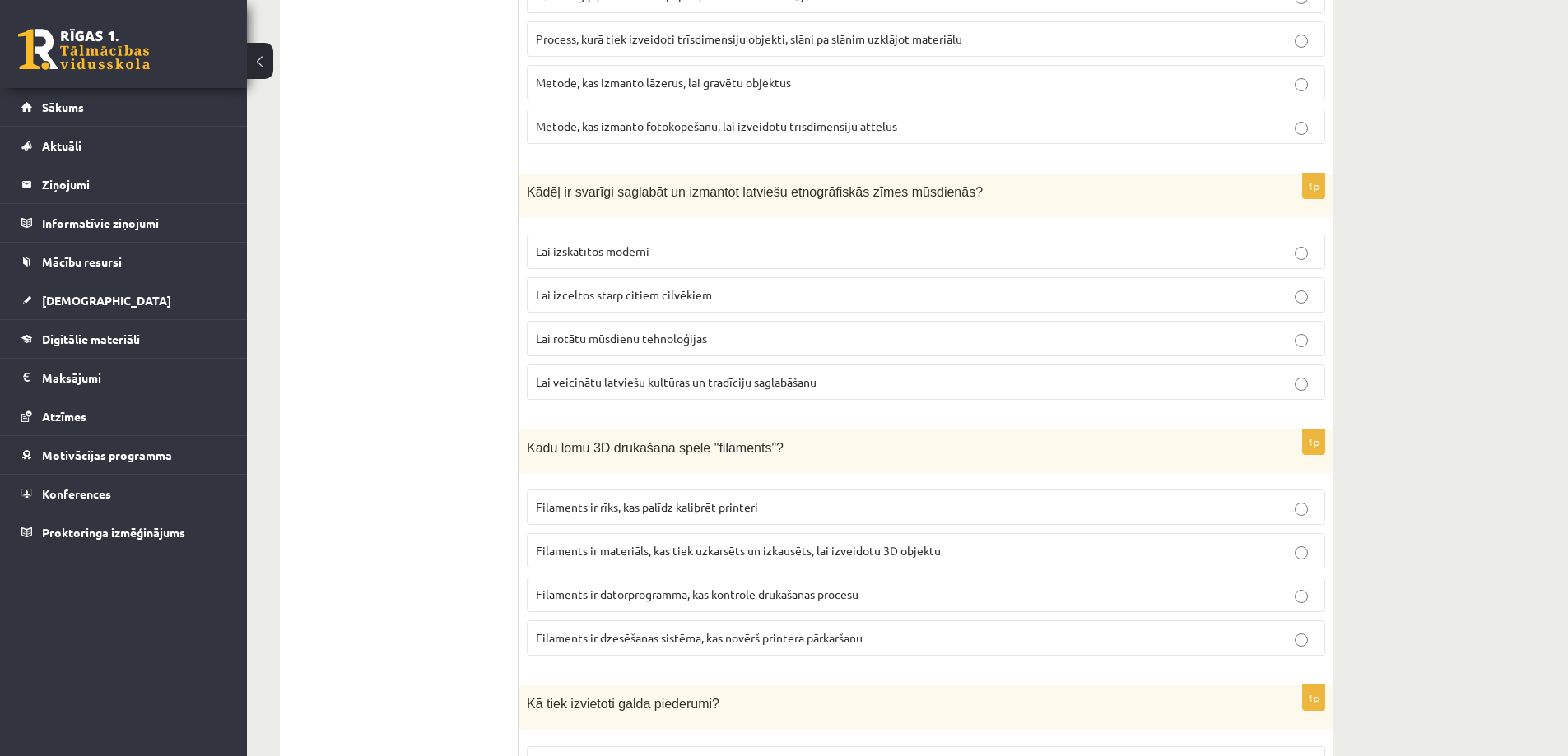
click at [625, 381] on span "Lai veicinātu latviešu kultūras un tradīciju saglabāšanu" at bounding box center [676, 382] width 281 height 14
click at [600, 552] on span "Filaments ir materiāls, kas tiek uzkarsēts un izkausēts, lai izveidotu 3D objek…" at bounding box center [738, 550] width 405 height 14
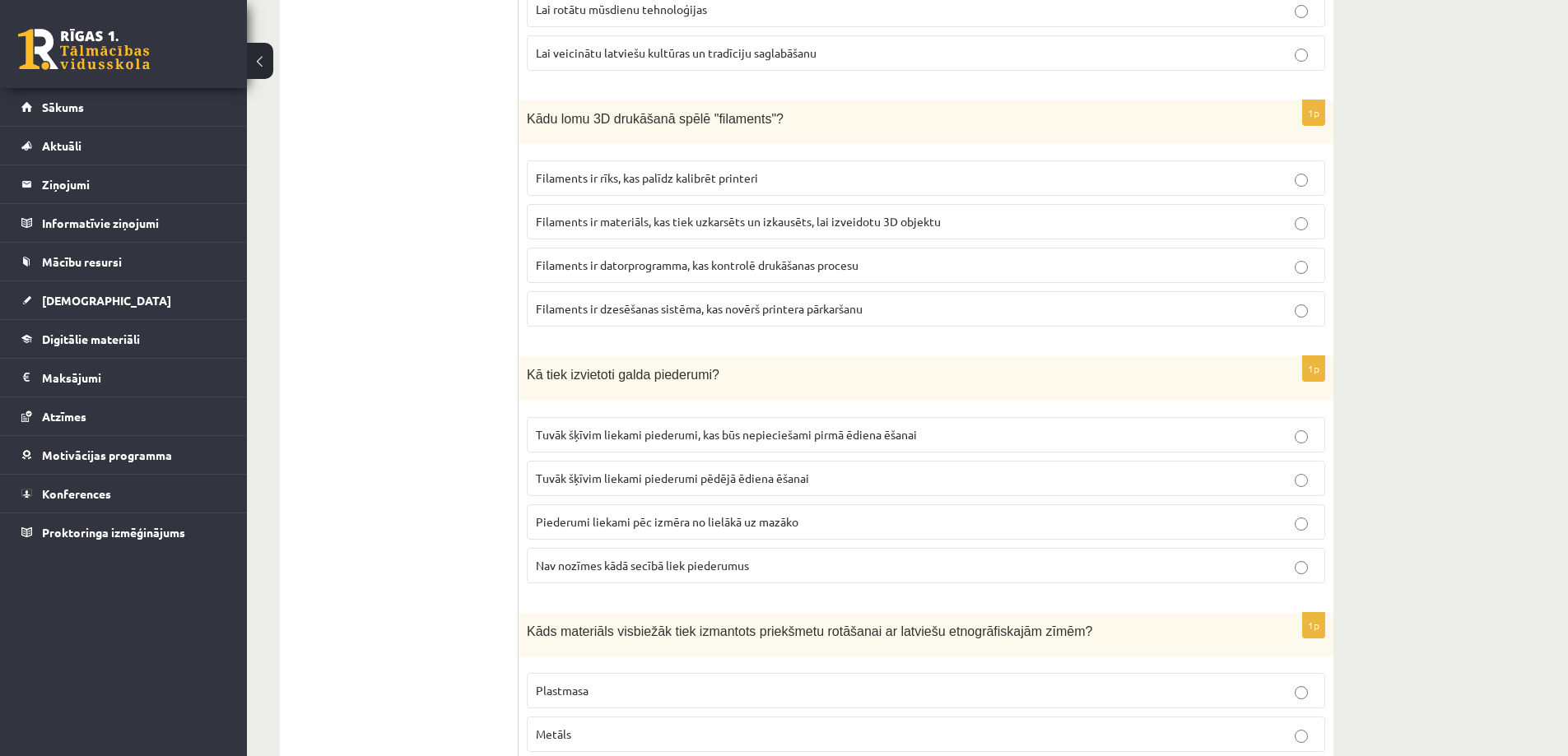
scroll to position [4773, 0]
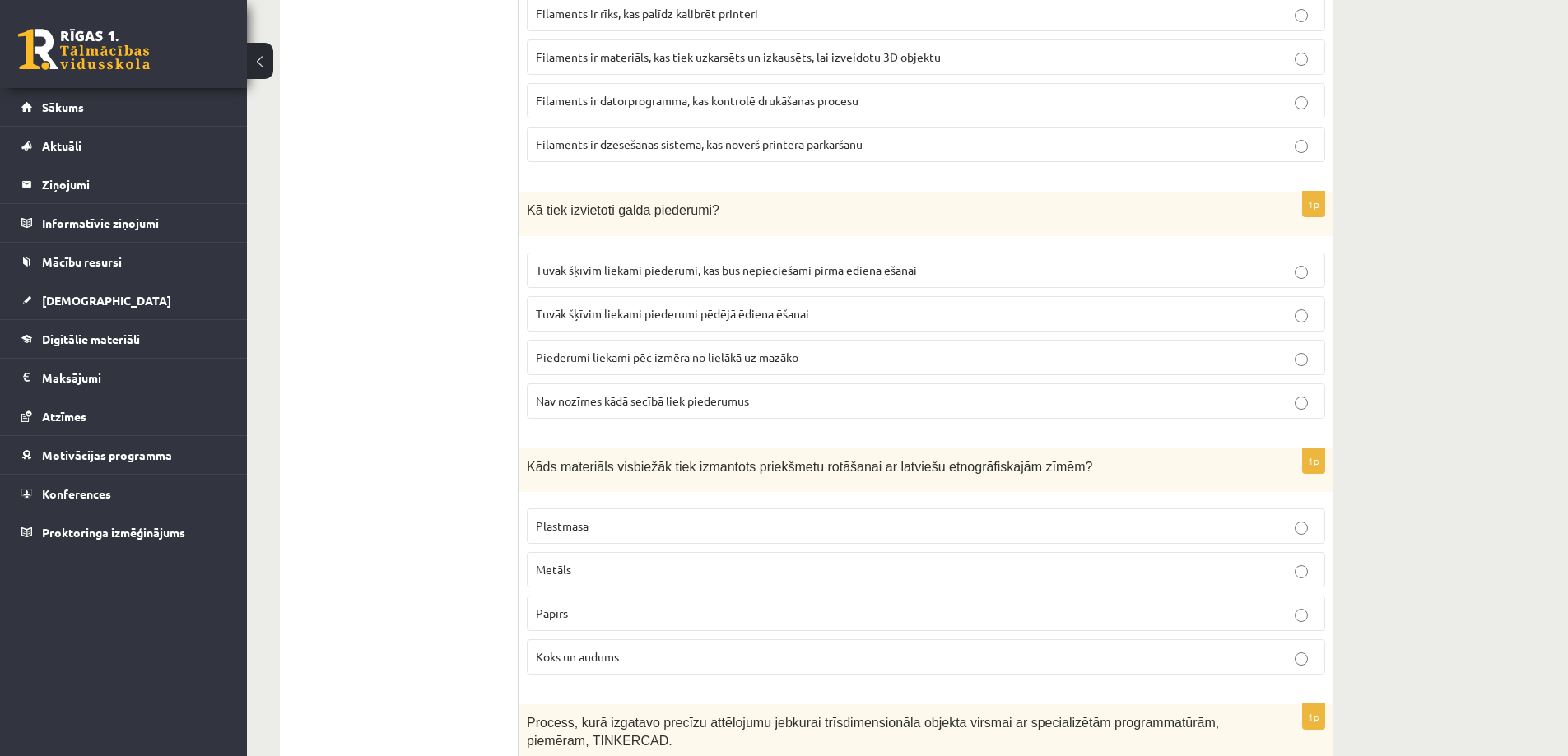
click at [586, 271] on span "Tuvāk šķīvim liekami piederumi, kas būs nepieciešami pirmā ēdiena ēšanai" at bounding box center [725, 270] width 381 height 14
click at [623, 658] on p "Koks un audums" at bounding box center [925, 656] width 780 height 17
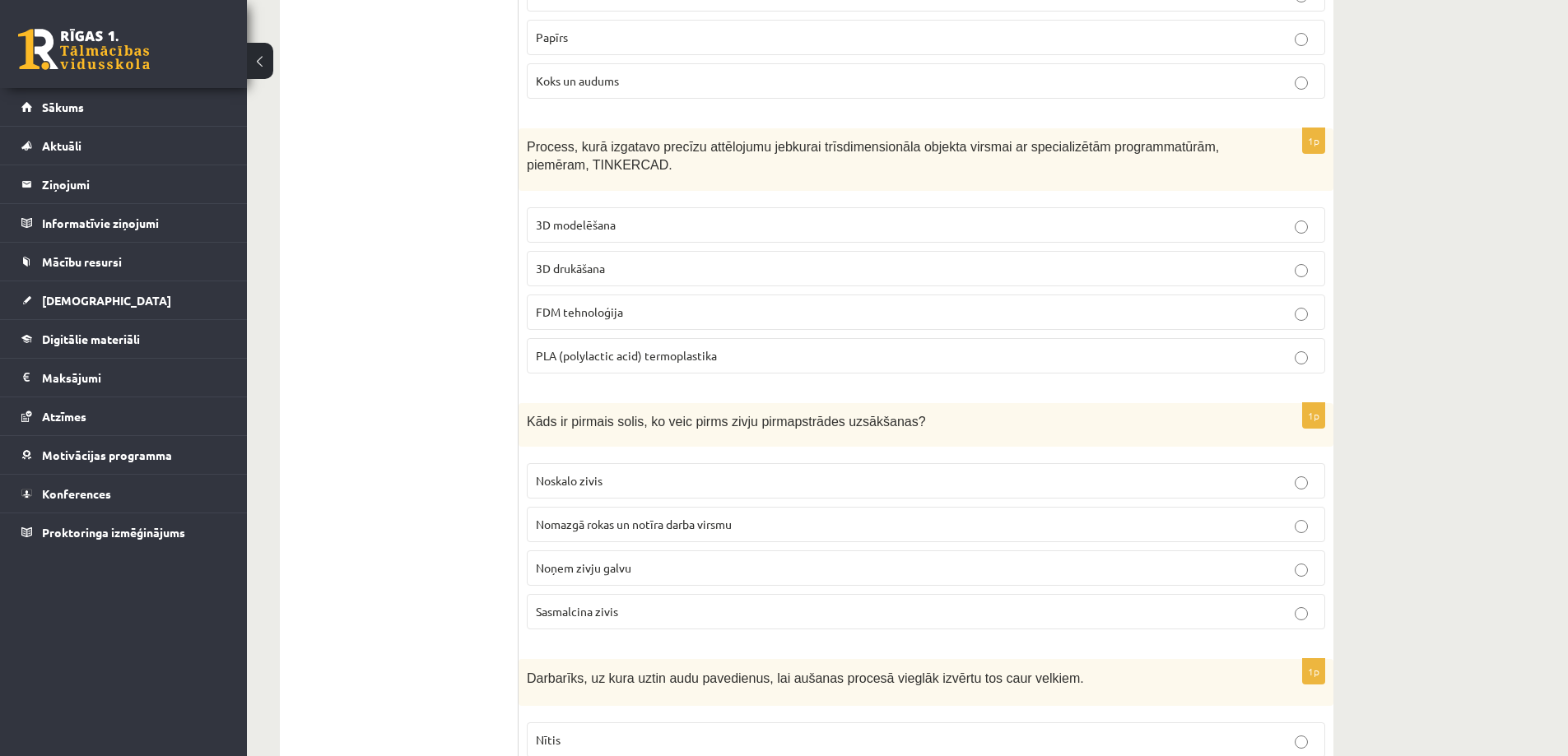
scroll to position [5513, 0]
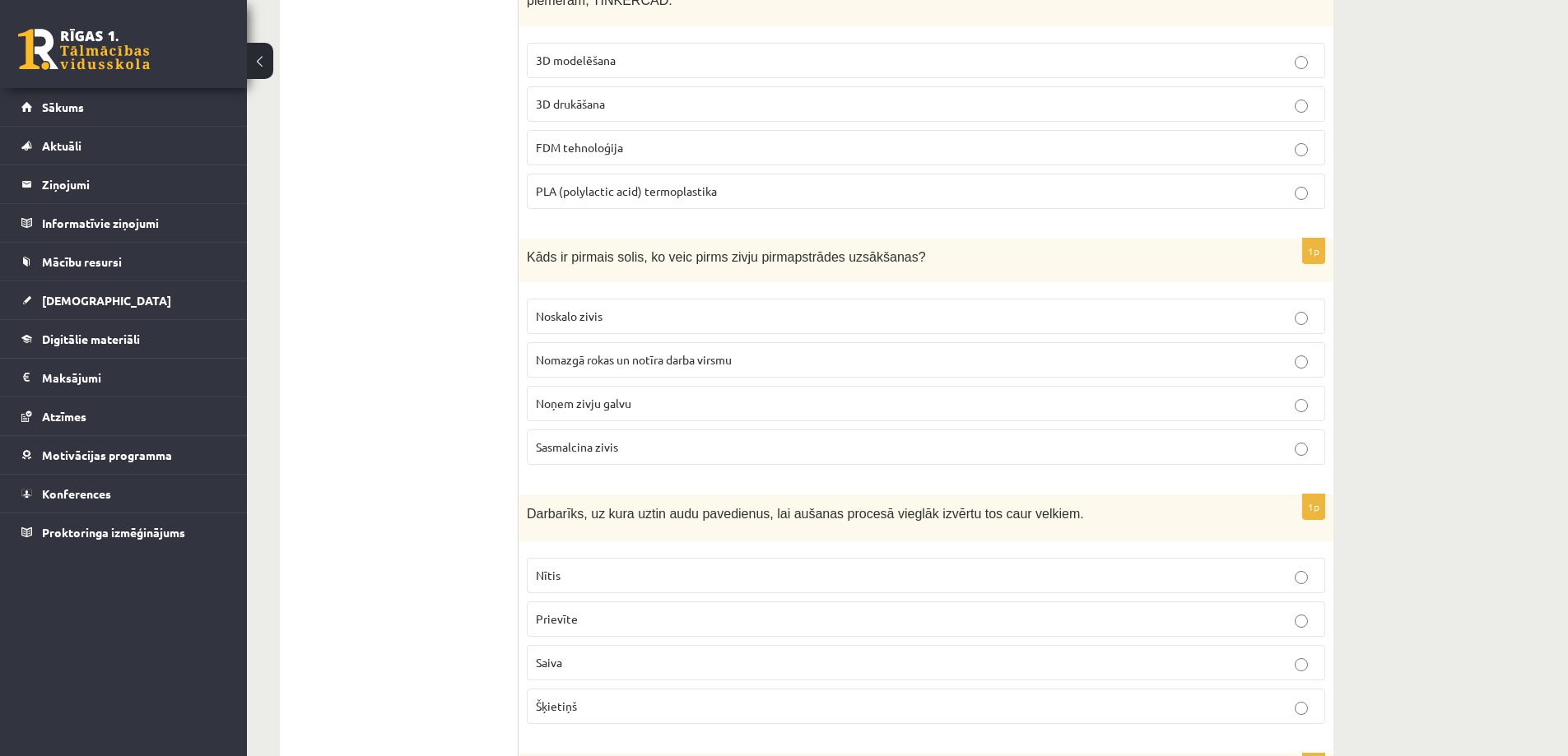
click at [590, 55] on span "3D modelēšana" at bounding box center [575, 60] width 80 height 14
click at [600, 360] on span "Nomazgā rokas un notīra darba virsmu" at bounding box center [634, 359] width 196 height 14
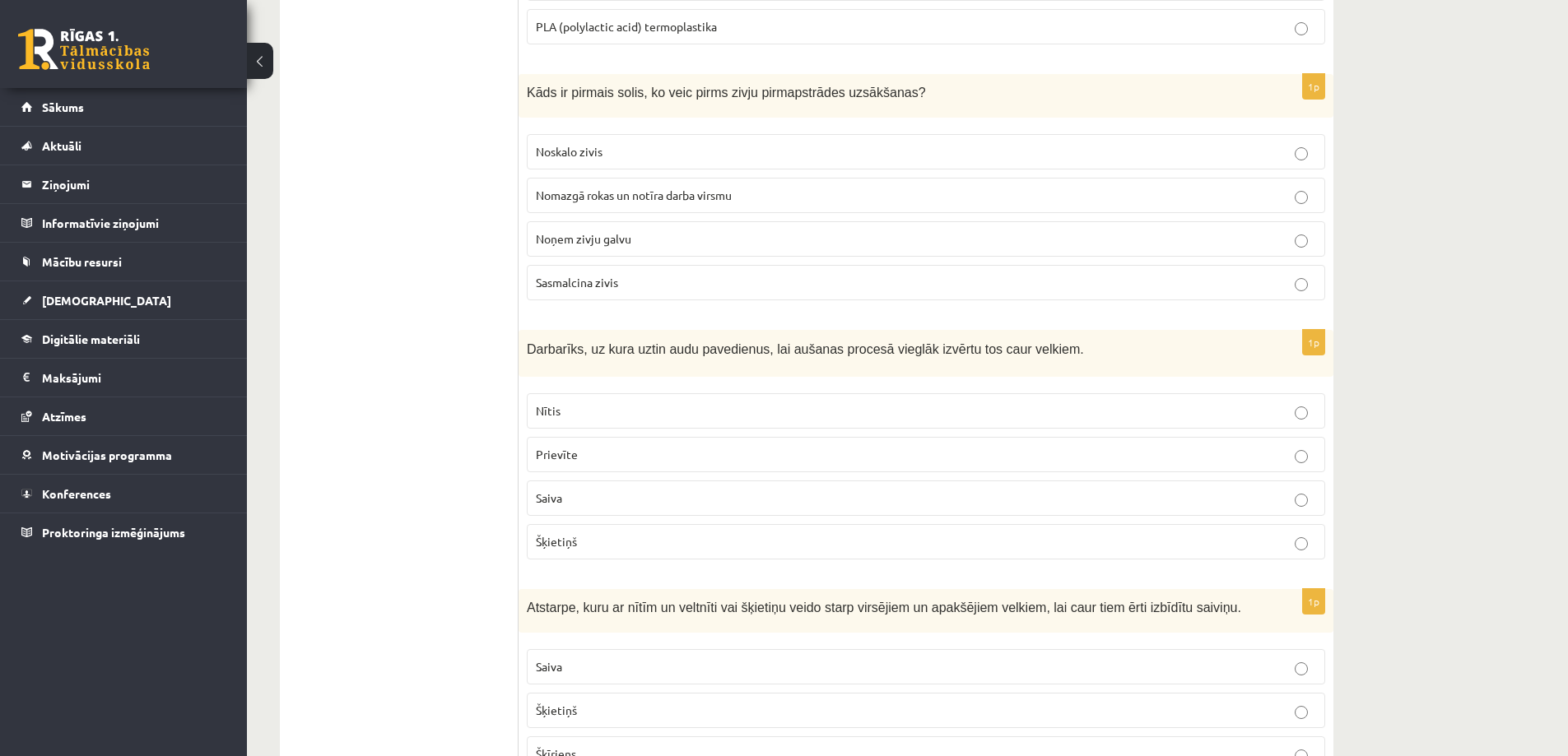
scroll to position [5843, 0]
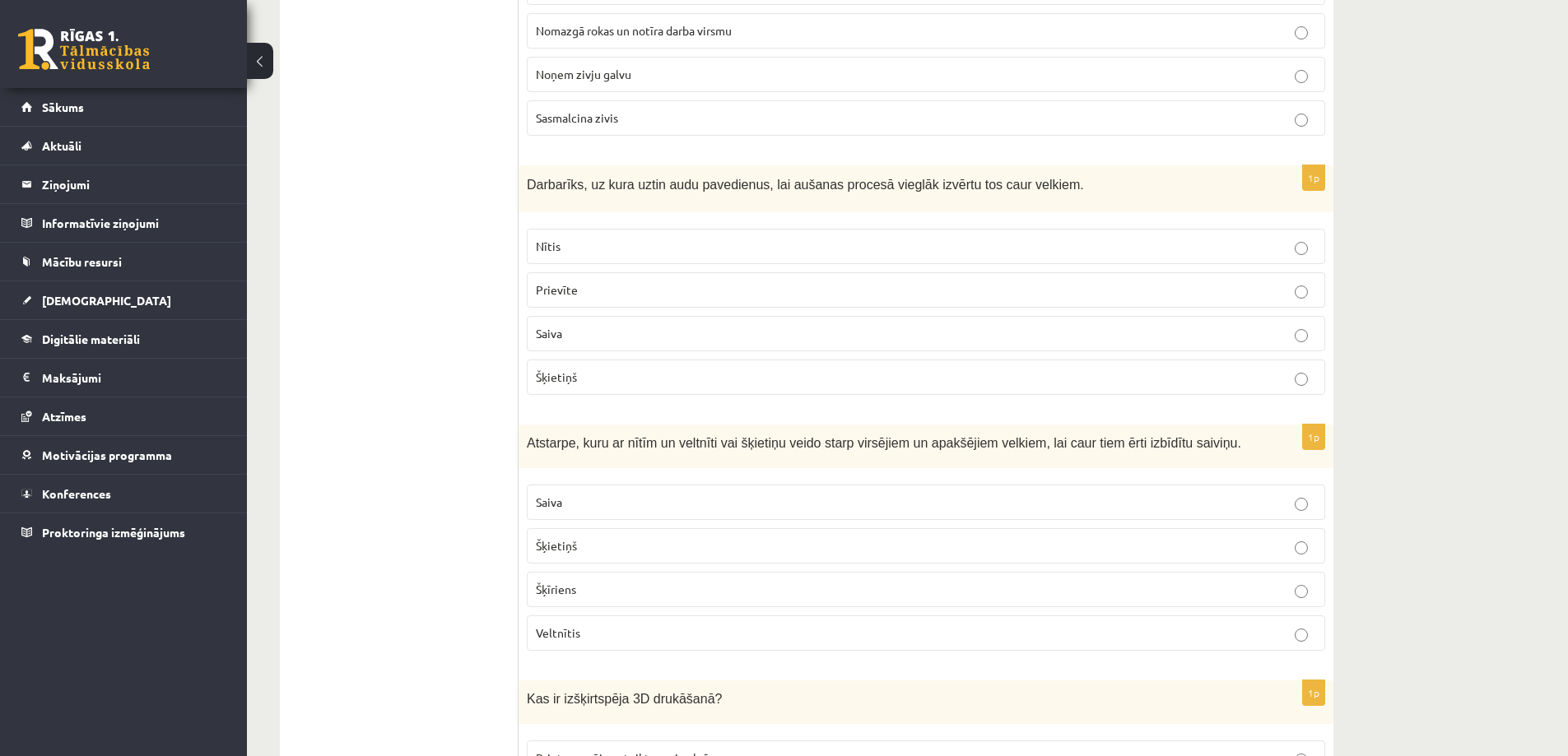
click at [566, 245] on p "Nītis" at bounding box center [925, 246] width 780 height 17
click at [581, 551] on p "Šķietiņš" at bounding box center [925, 545] width 780 height 17
click at [575, 592] on span "Šķīriens" at bounding box center [555, 589] width 41 height 14
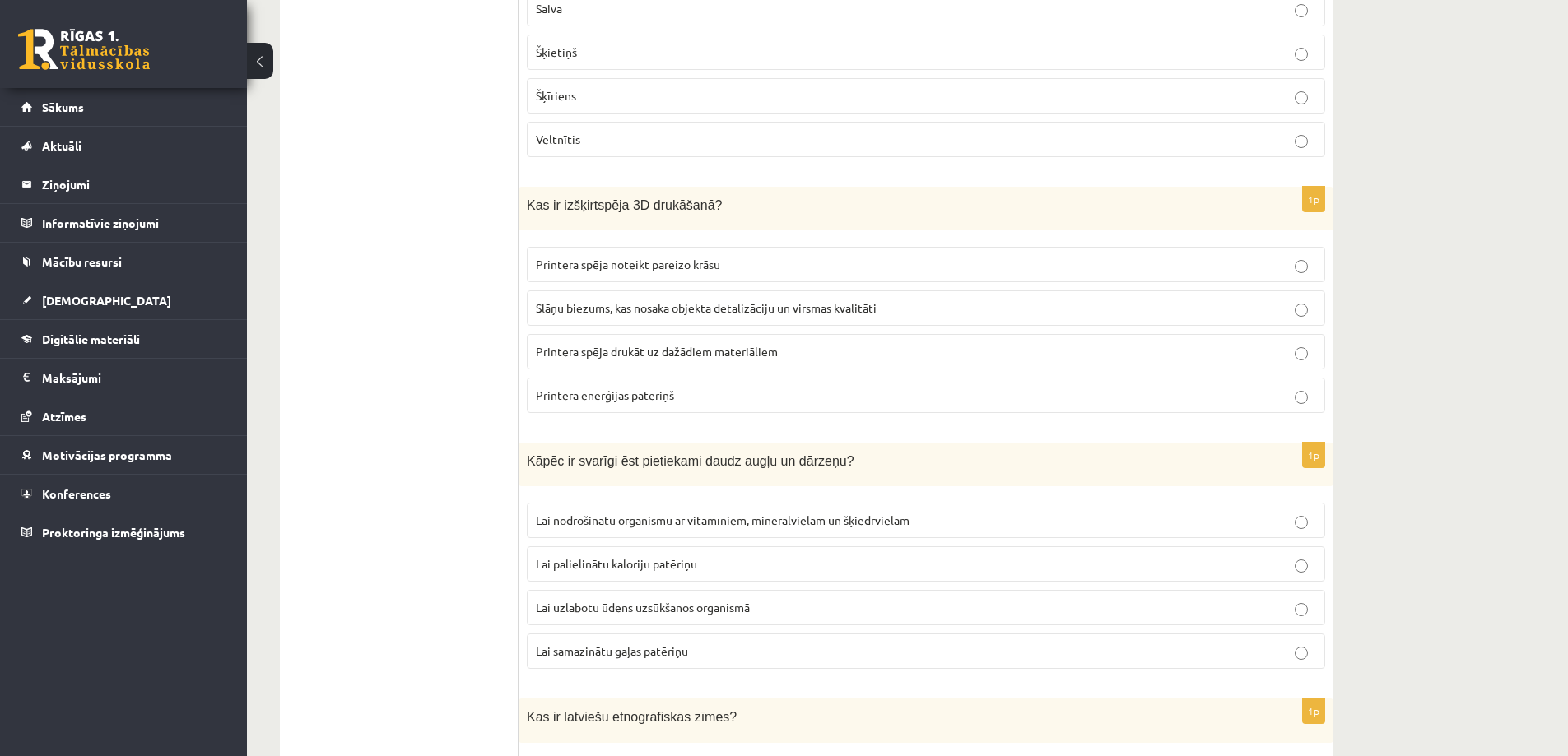
scroll to position [6419, 0]
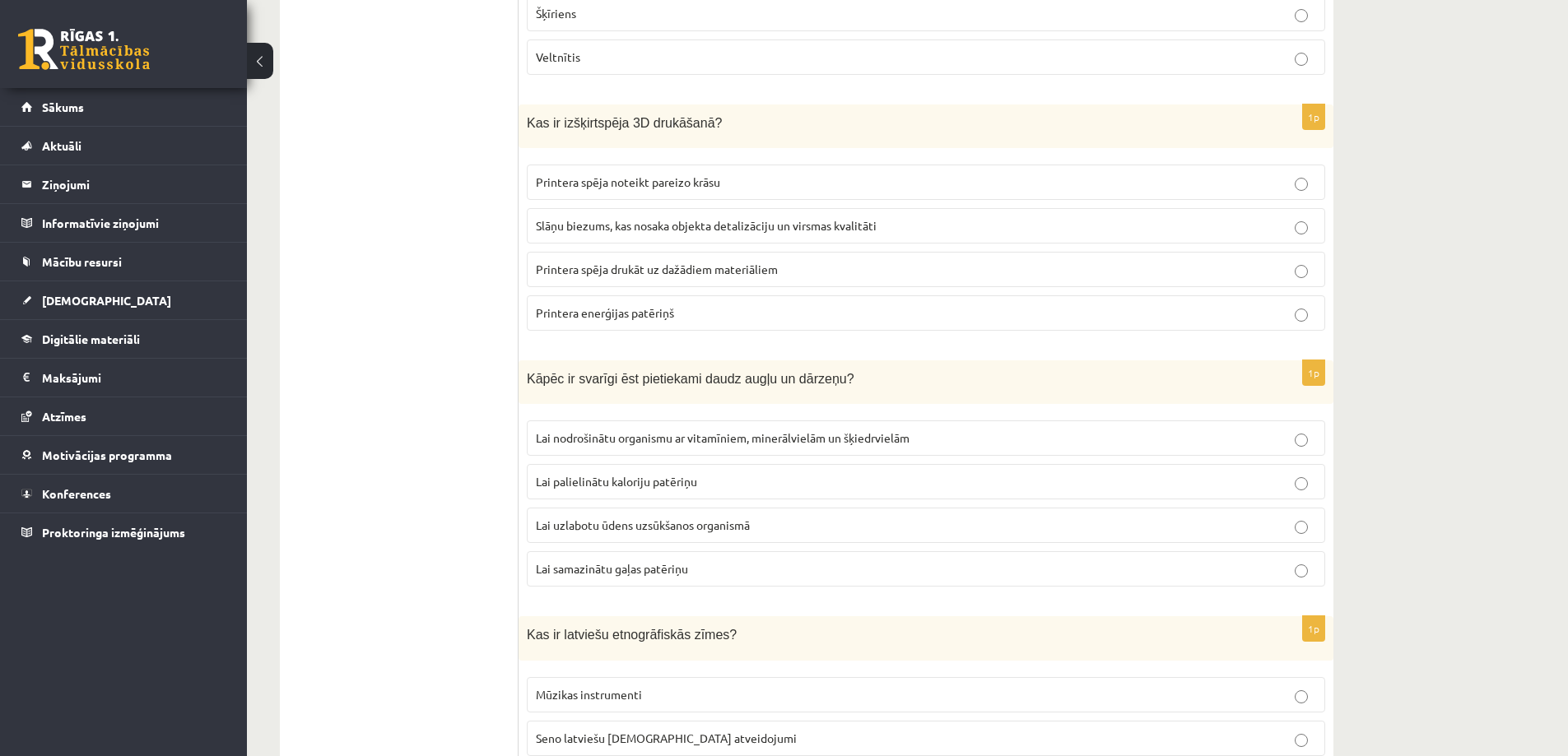
click at [674, 435] on span "Lai nodrošinātu organismu ar vitamīniem, minerālvielām un šķiedrvielām" at bounding box center [722, 437] width 374 height 14
click at [644, 213] on label "Slāņu biezums, kas nosaka objekta detalizāciju un virsmas kvalitāti" at bounding box center [925, 225] width 798 height 35
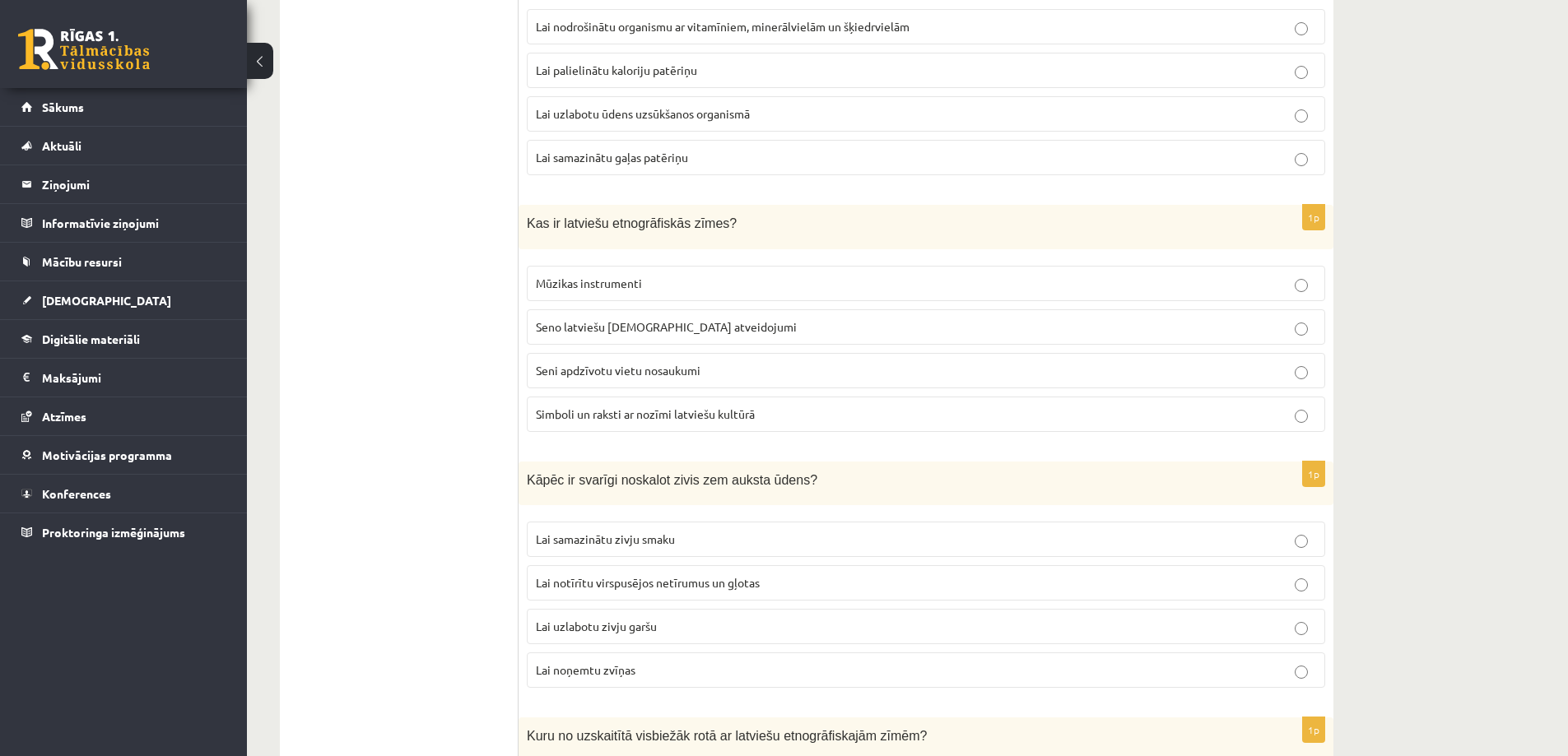
scroll to position [6912, 0]
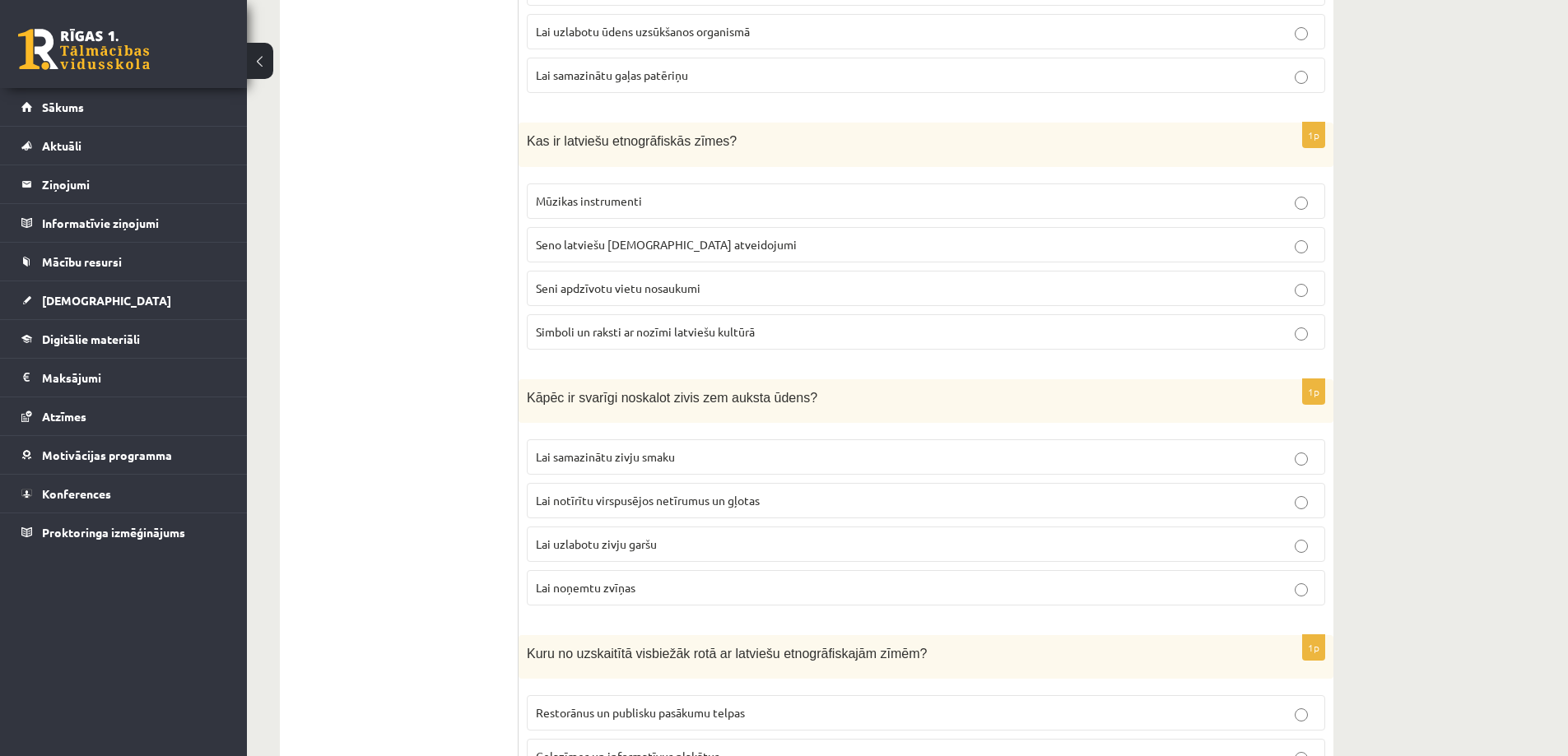
click at [621, 325] on span "Simboli un raksti ar nozīmi latviešu kultūrā" at bounding box center [644, 331] width 219 height 14
click at [635, 499] on span "Lai notīrītu virspusējos netīrumus un gļotas" at bounding box center [647, 500] width 224 height 14
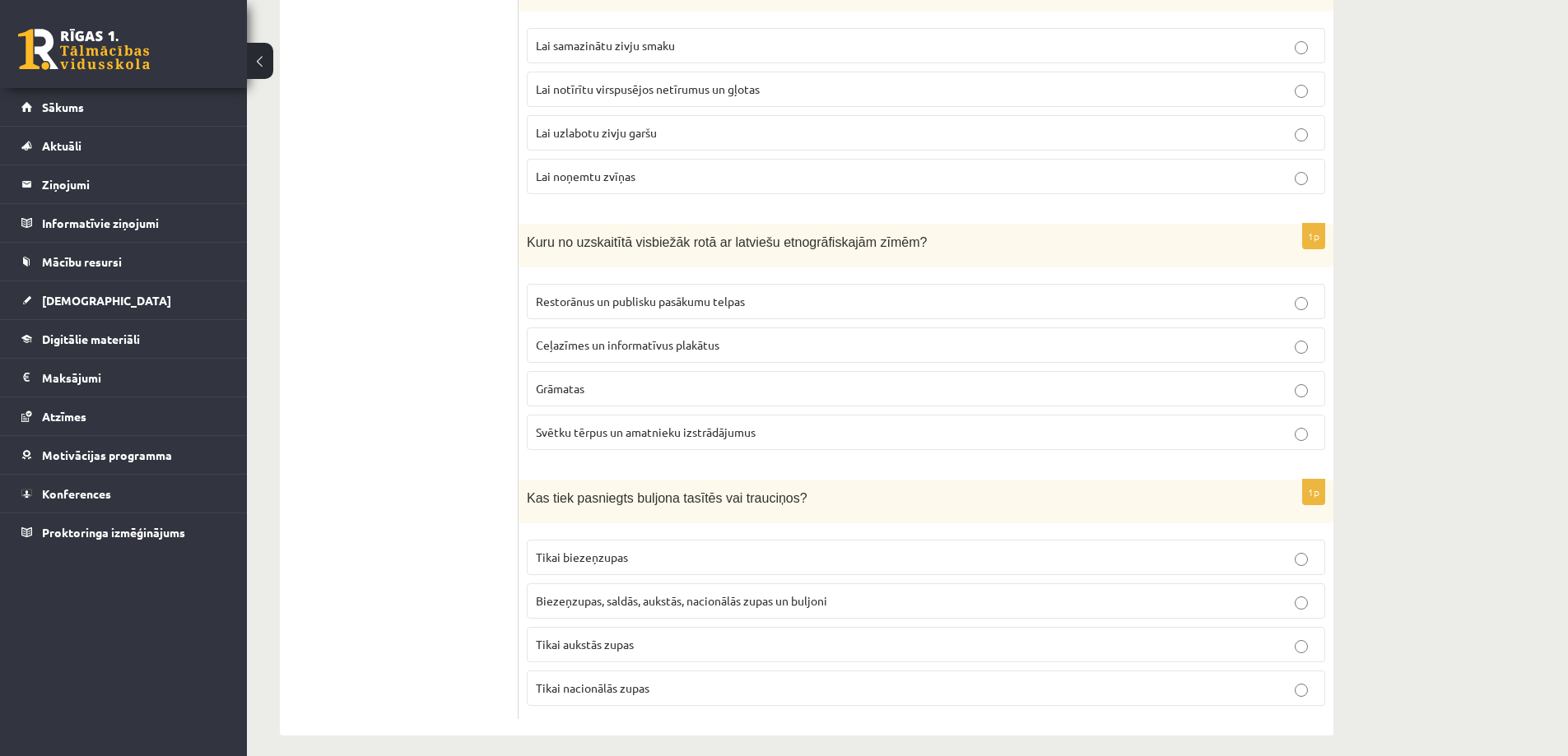
scroll to position [7334, 0]
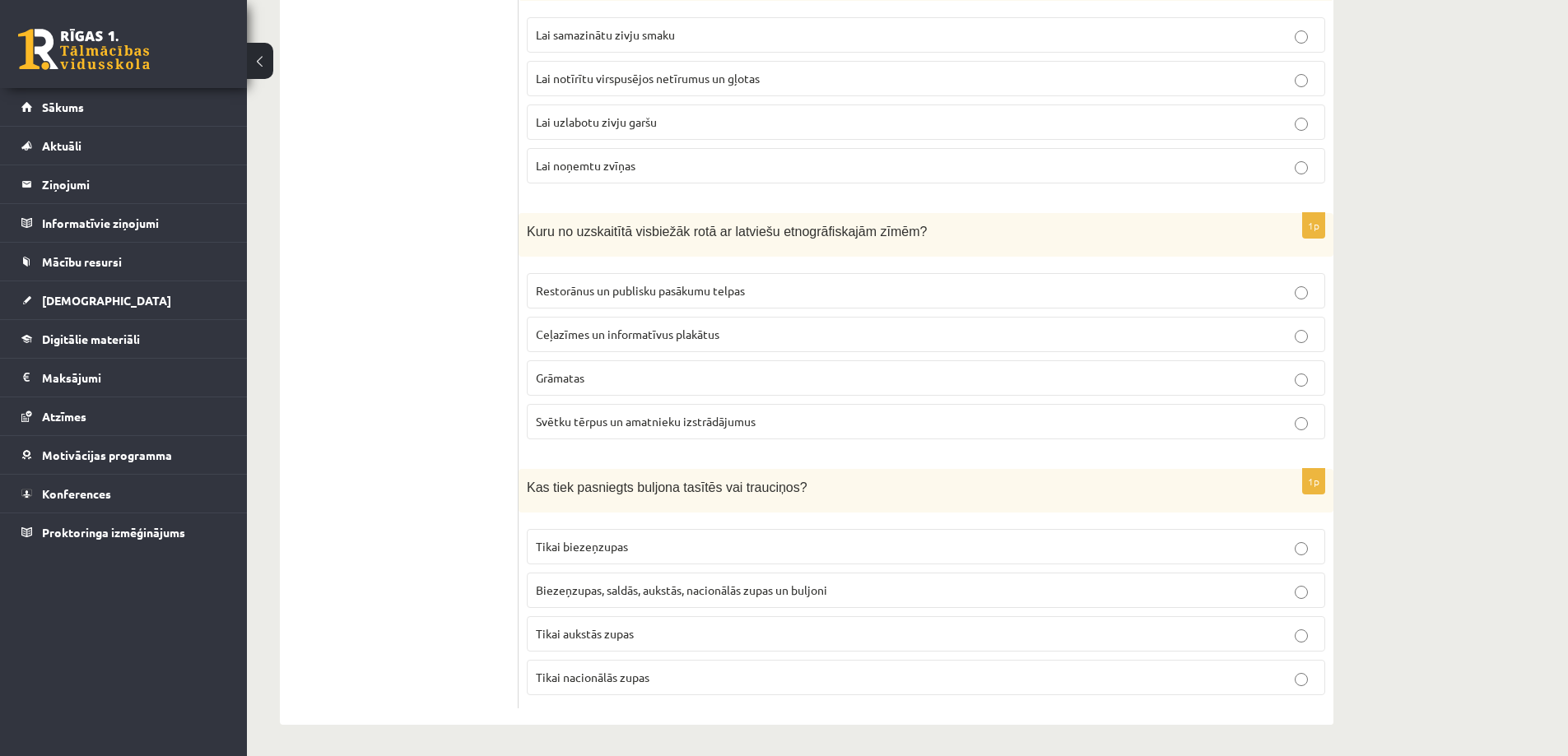
click at [582, 424] on span "Svētku tērpus un amatnieku izstrādājumus" at bounding box center [645, 421] width 220 height 14
click at [614, 580] on label "Biezeņzupas, saldās, aukstās, nacionālās zupas un buljoni" at bounding box center [925, 590] width 798 height 35
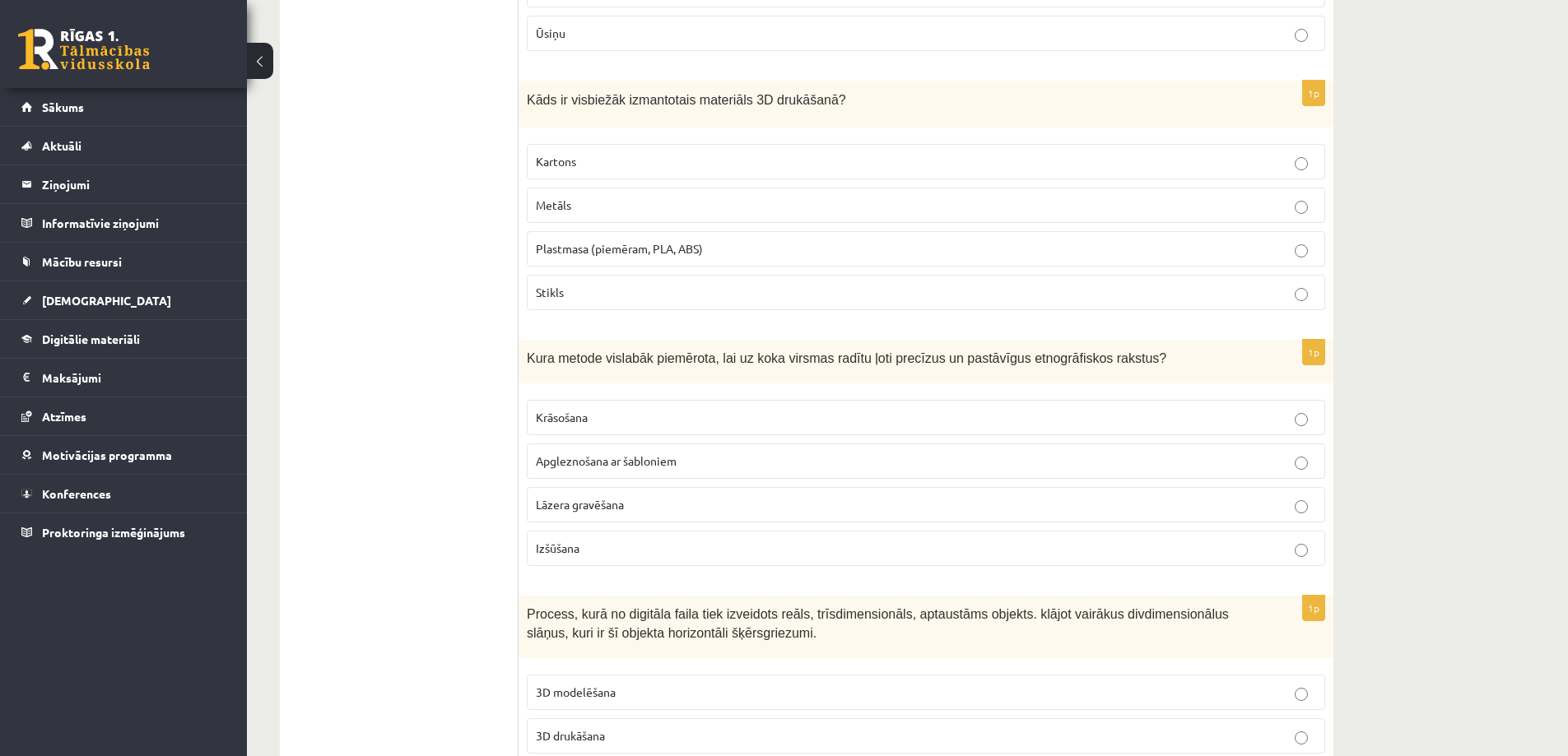
scroll to position [0, 0]
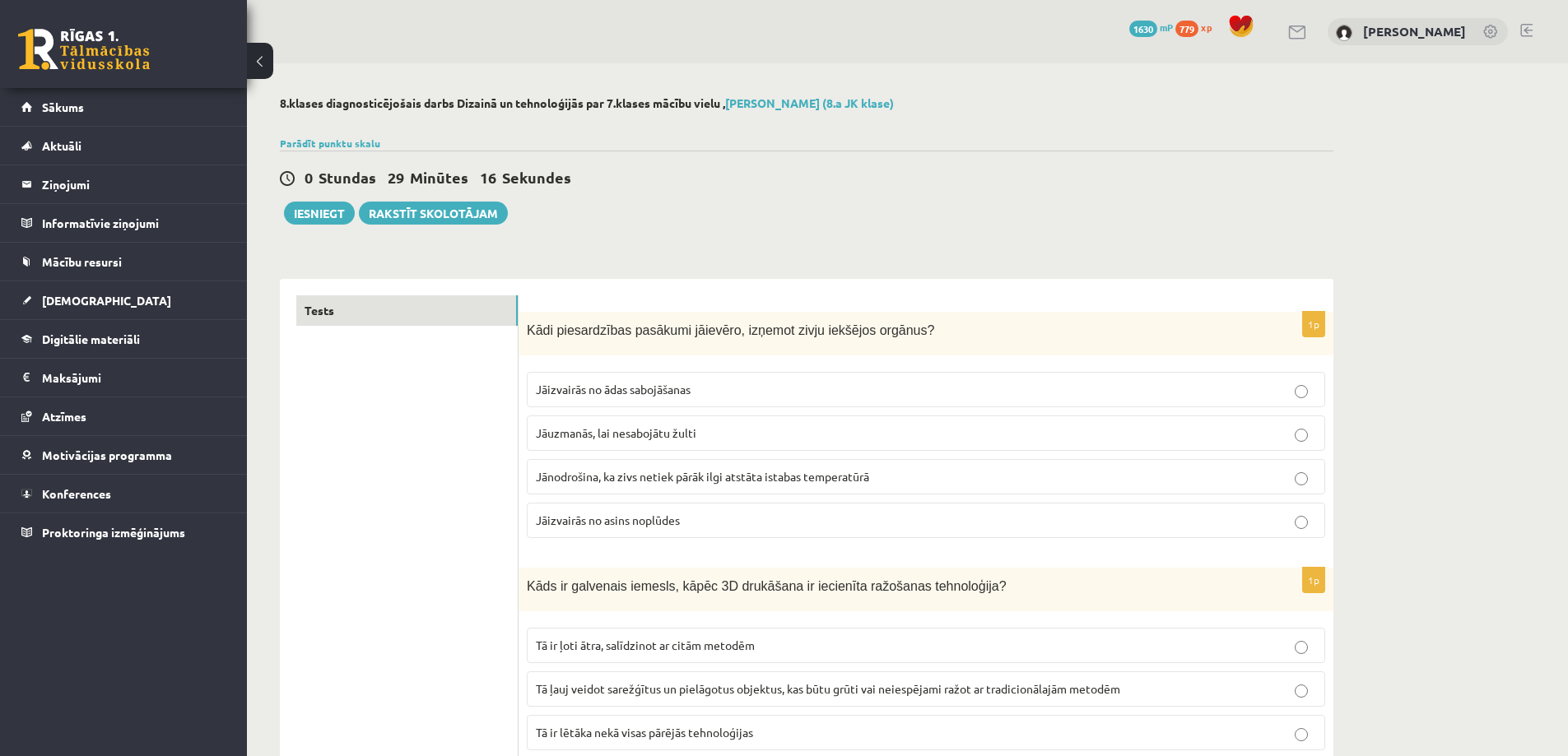
click at [329, 219] on button "Iesniegt" at bounding box center [319, 213] width 71 height 23
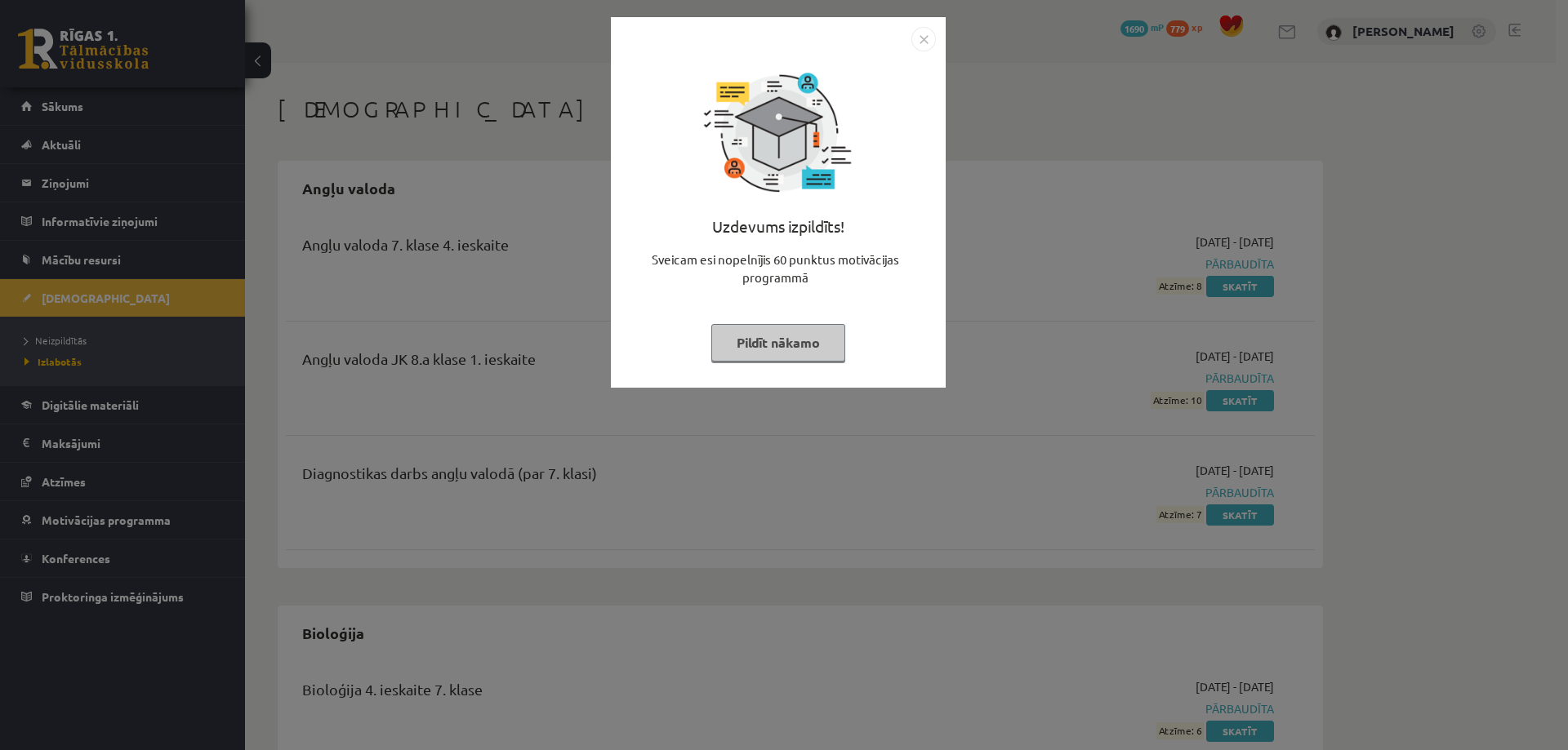
click at [779, 356] on button "Pildīt nākamo" at bounding box center [778, 343] width 134 height 38
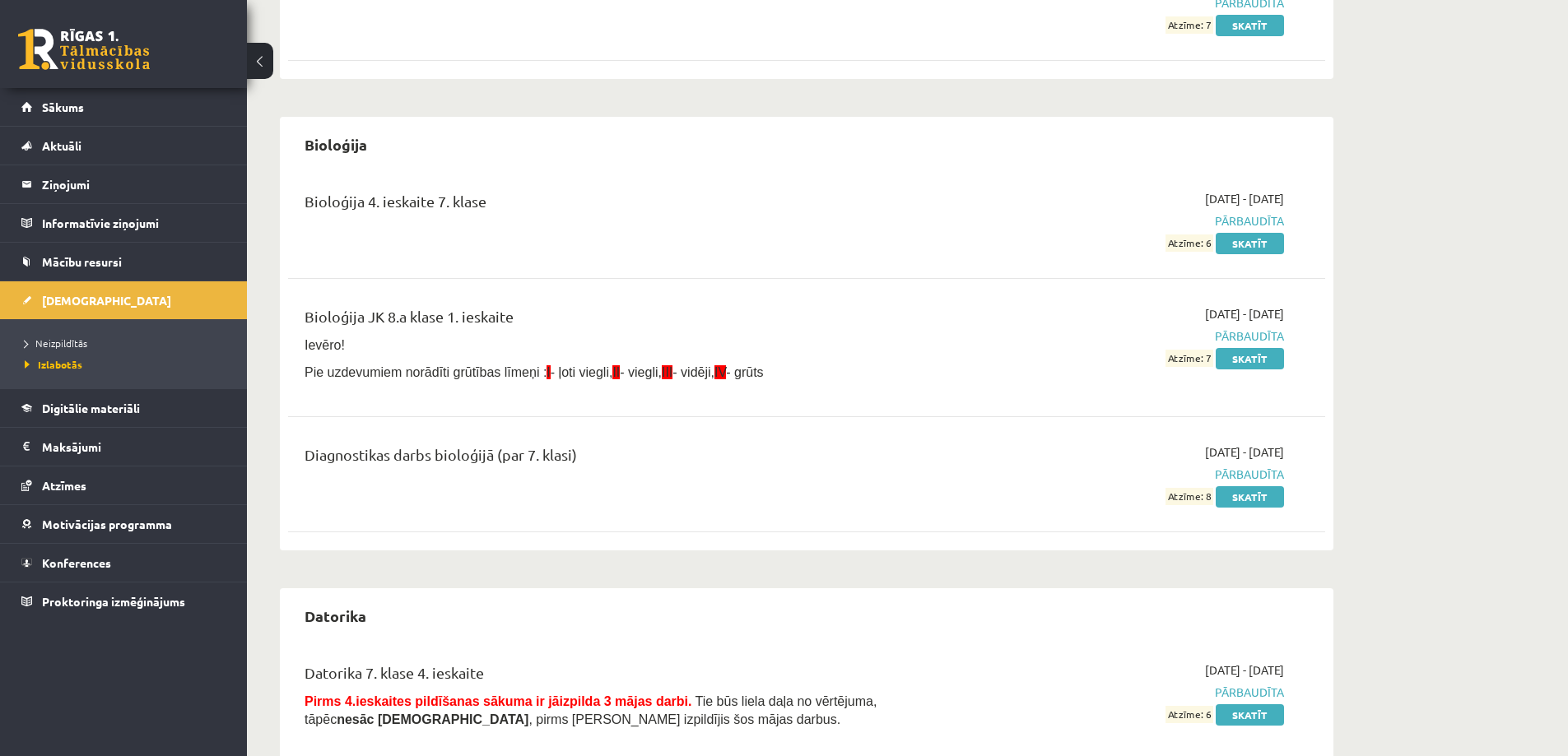
scroll to position [165, 0]
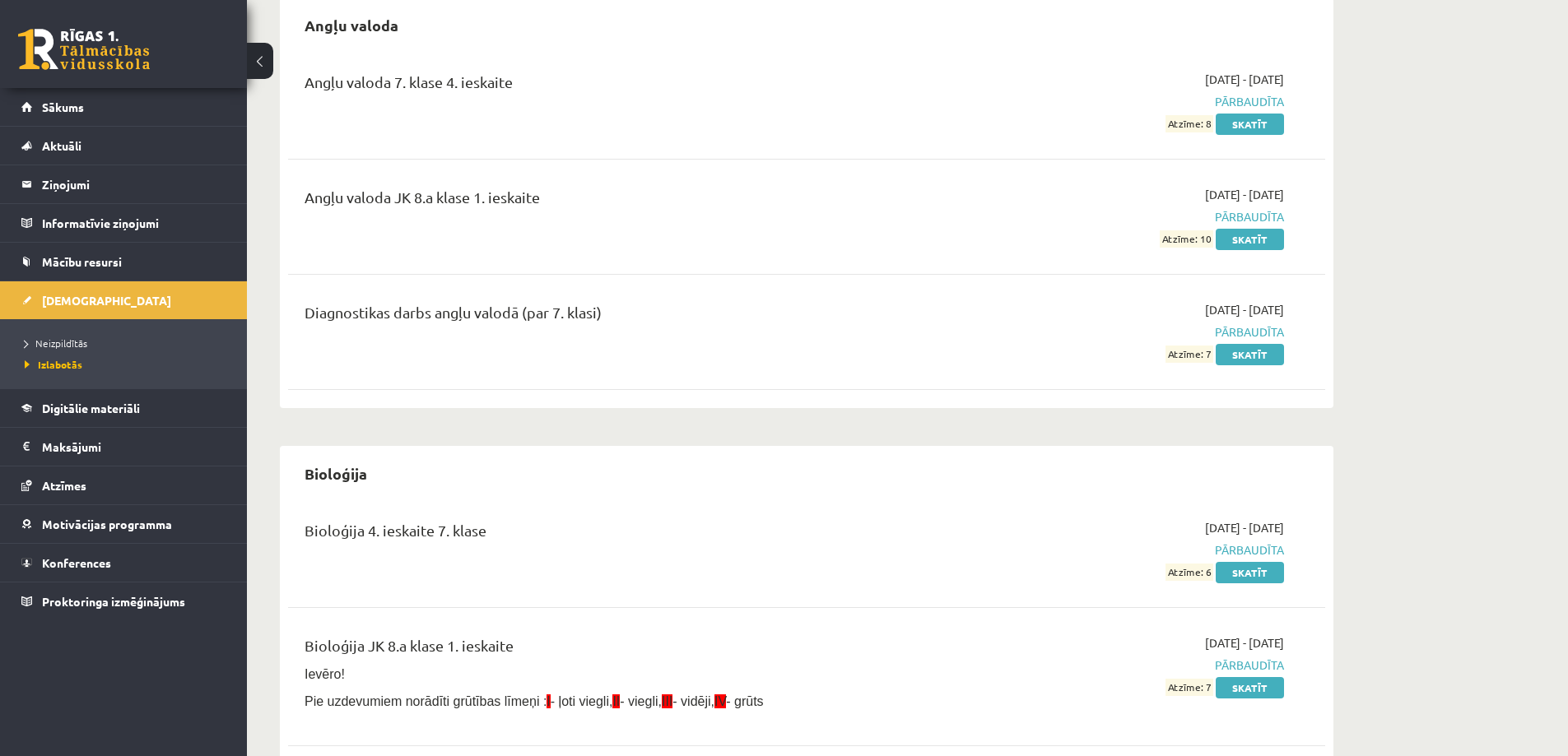
click at [69, 325] on ul "Neizpildītās Izlabotās" at bounding box center [123, 354] width 247 height 69
click at [59, 343] on span "Neizpildītās" at bounding box center [55, 343] width 62 height 14
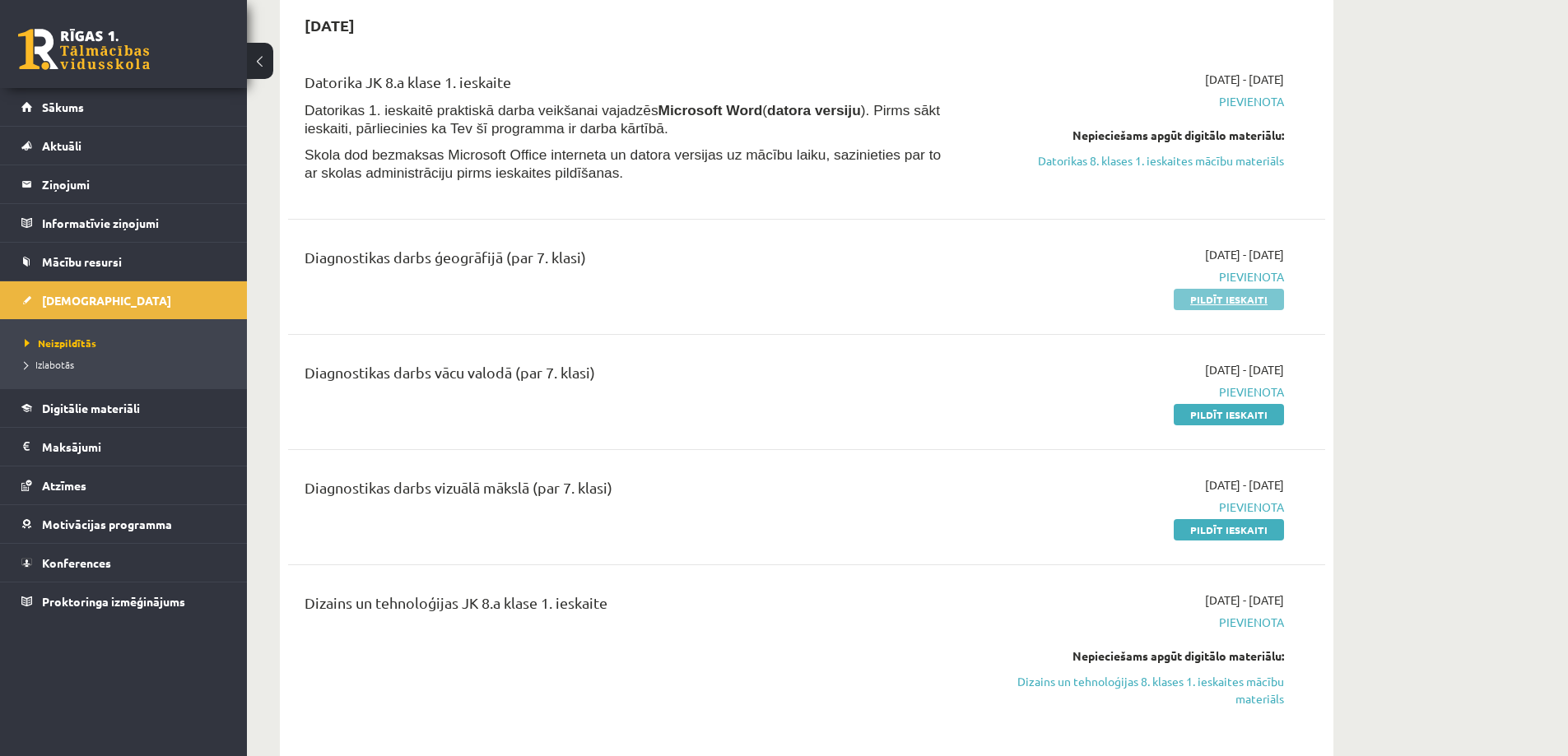
click at [1241, 293] on link "Pildīt ieskaiti" at bounding box center [1229, 300] width 111 height 22
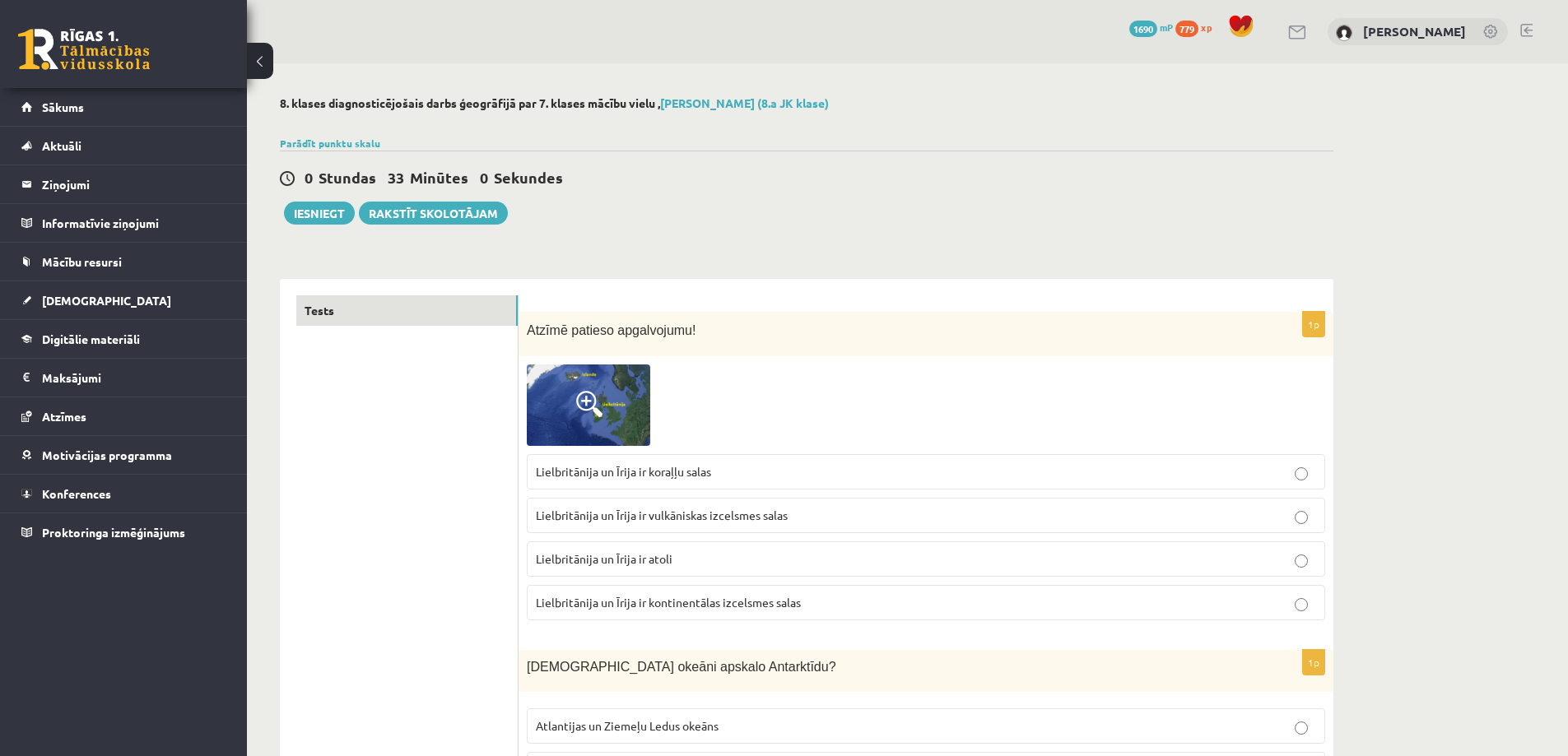
click at [531, 413] on img at bounding box center [588, 405] width 123 height 82
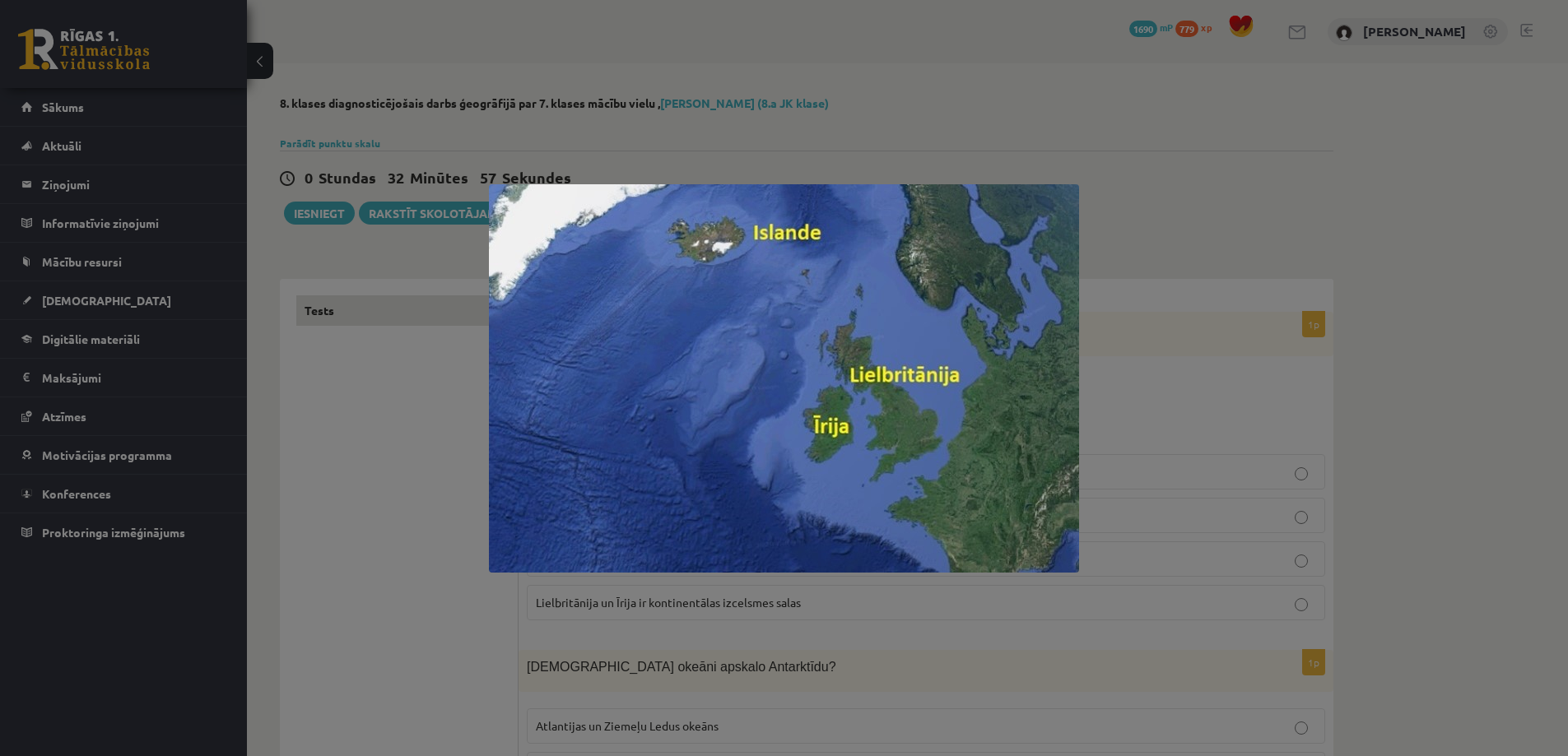
click at [1360, 424] on div at bounding box center [784, 378] width 1568 height 756
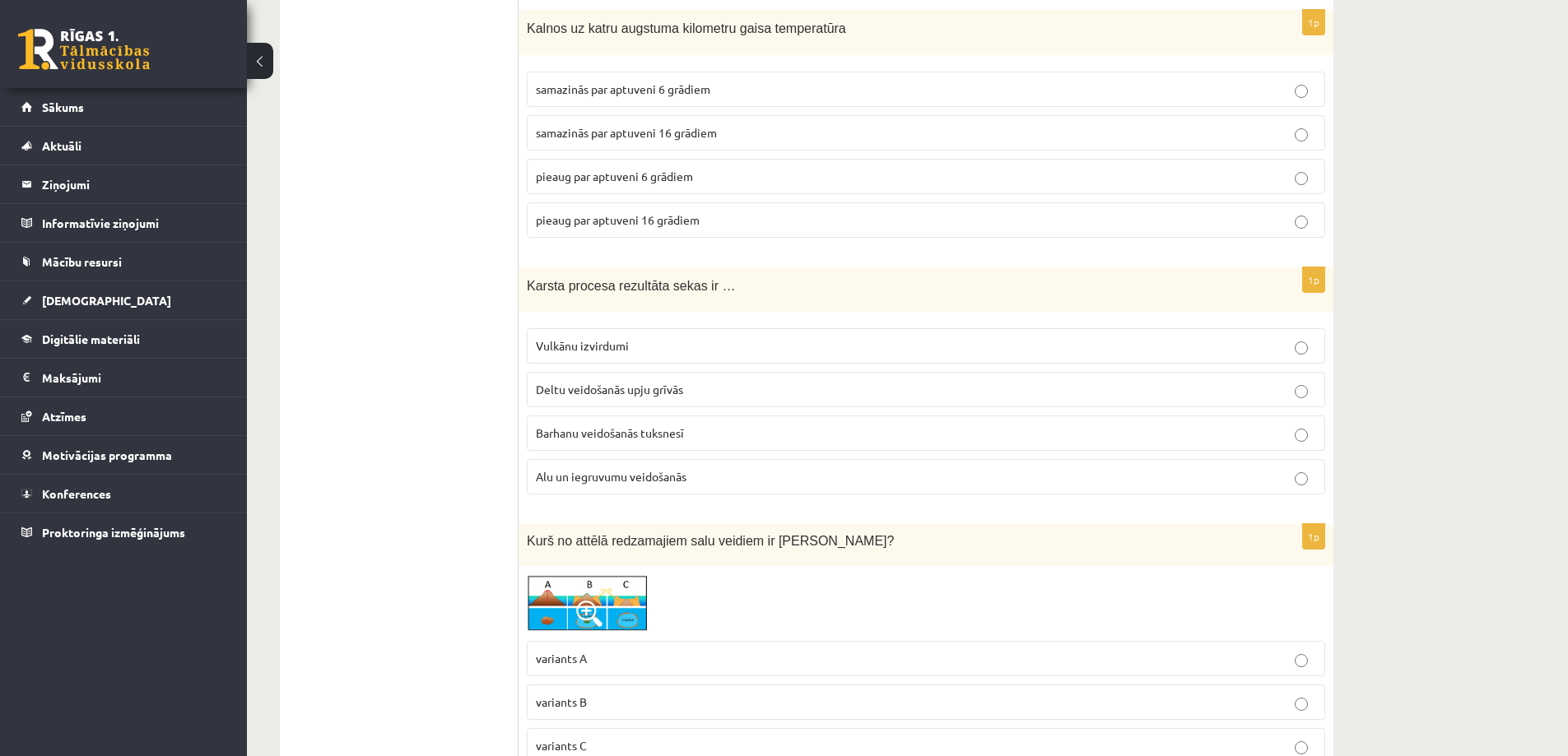
scroll to position [1481, 0]
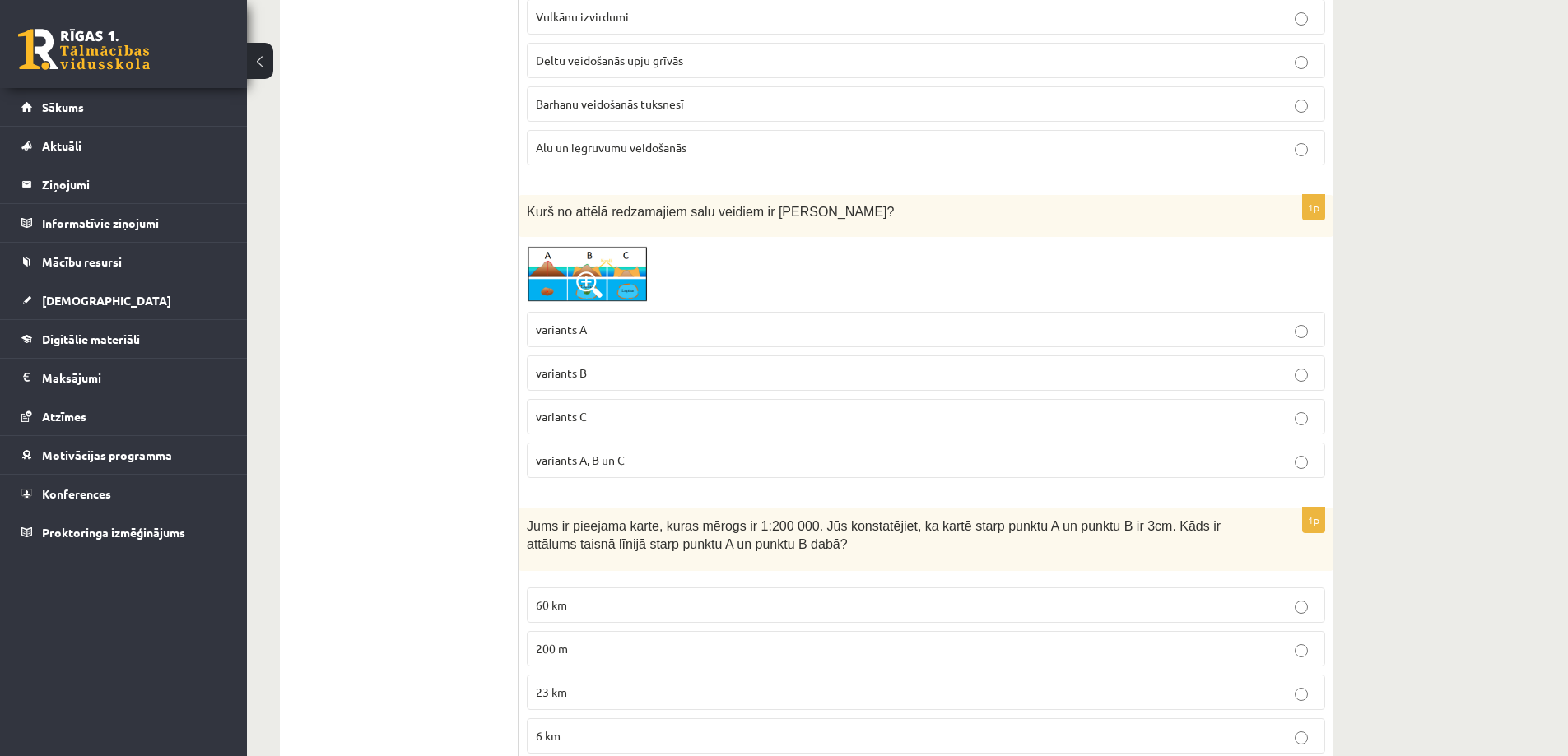
click at [609, 262] on img at bounding box center [588, 274] width 123 height 58
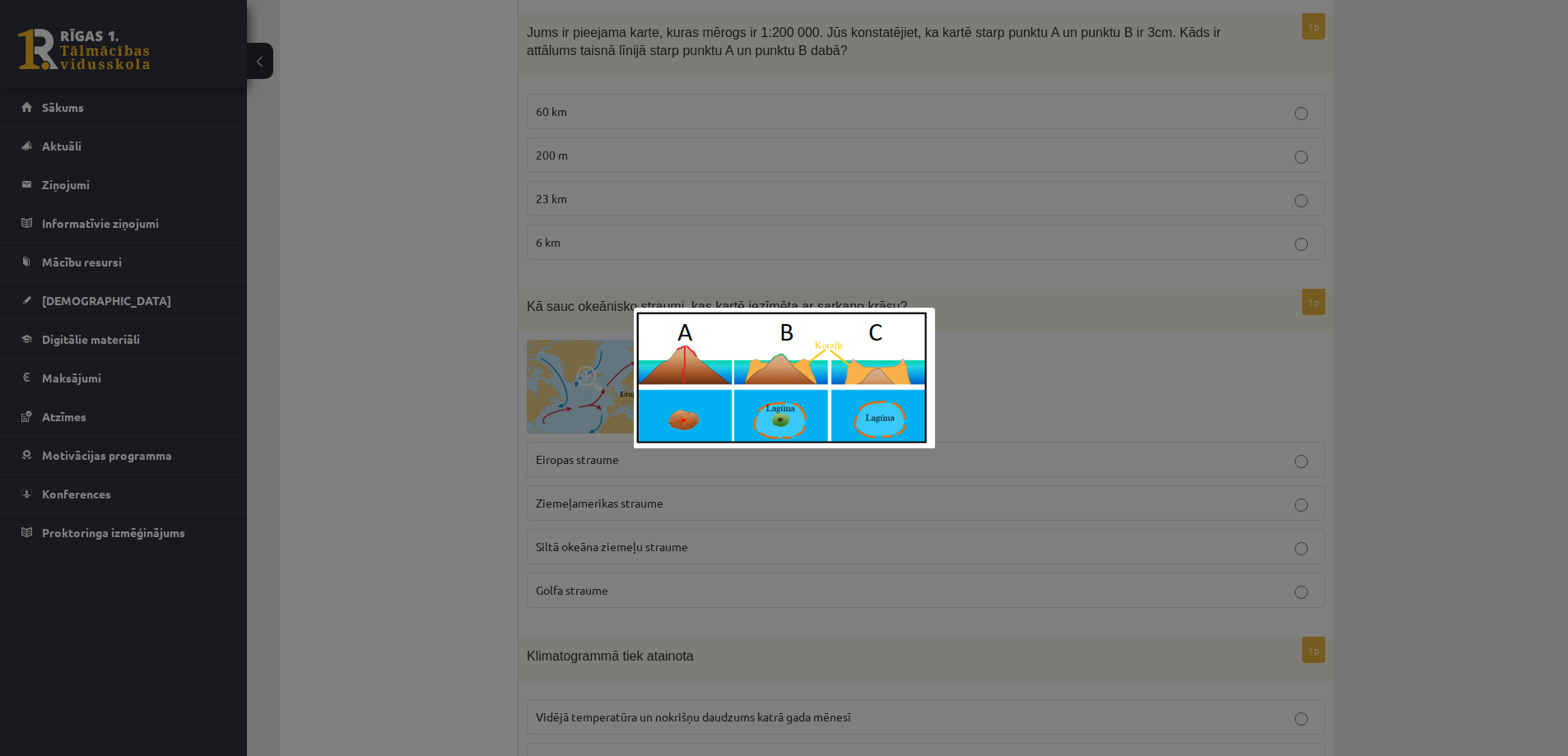
scroll to position [2222, 0]
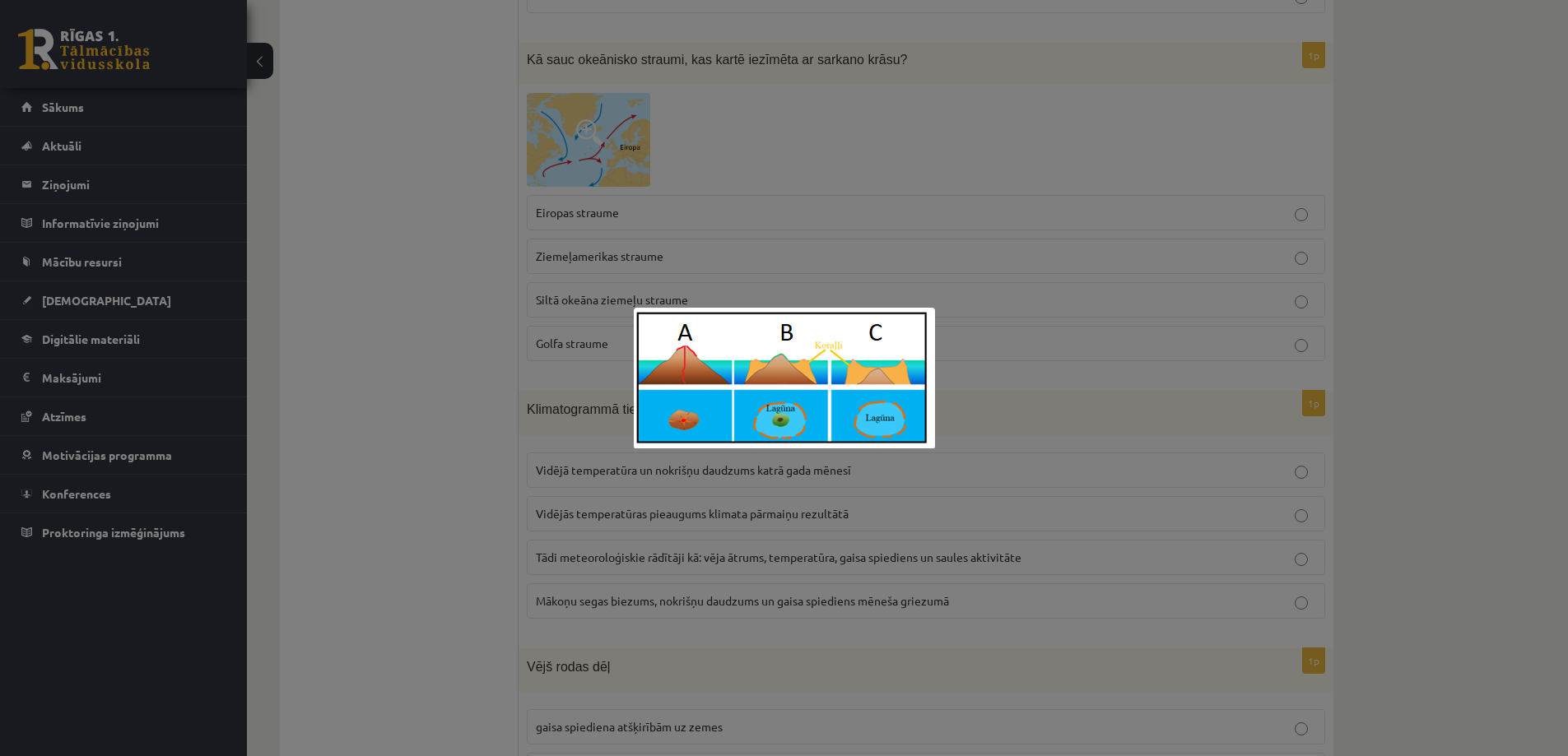
click at [945, 535] on div at bounding box center [784, 378] width 1568 height 756
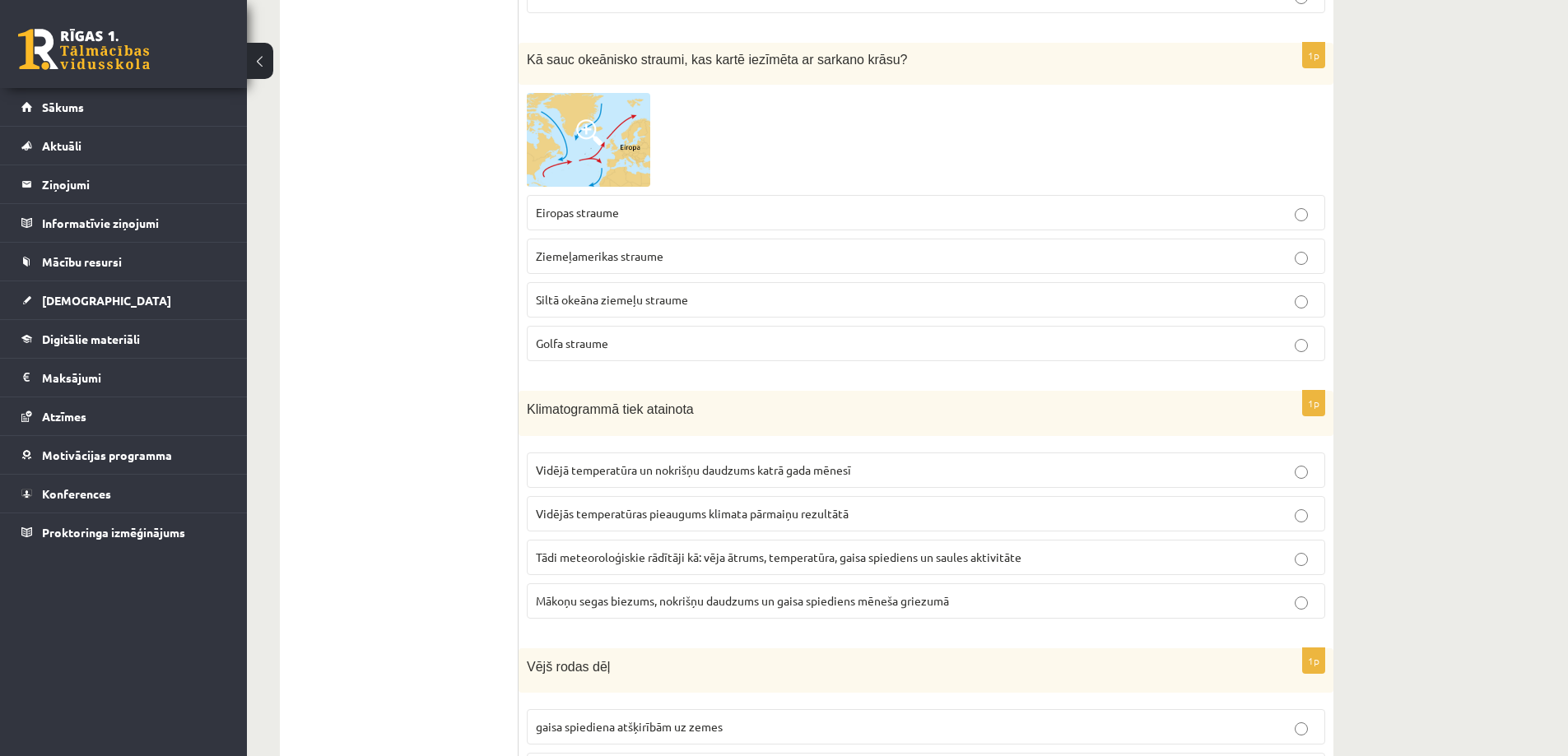
click at [594, 161] on img at bounding box center [588, 140] width 123 height 94
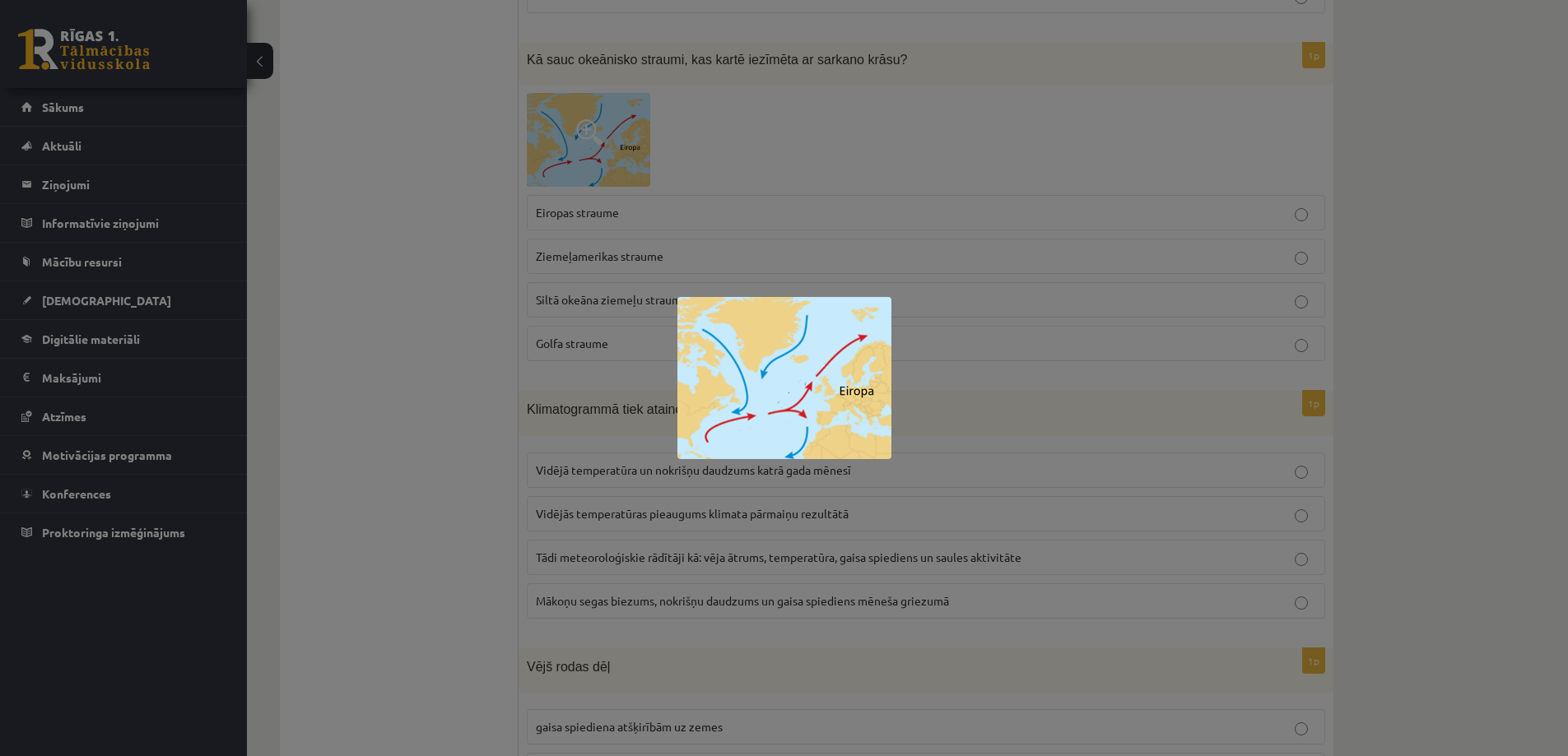
click at [1419, 458] on div at bounding box center [784, 378] width 1568 height 756
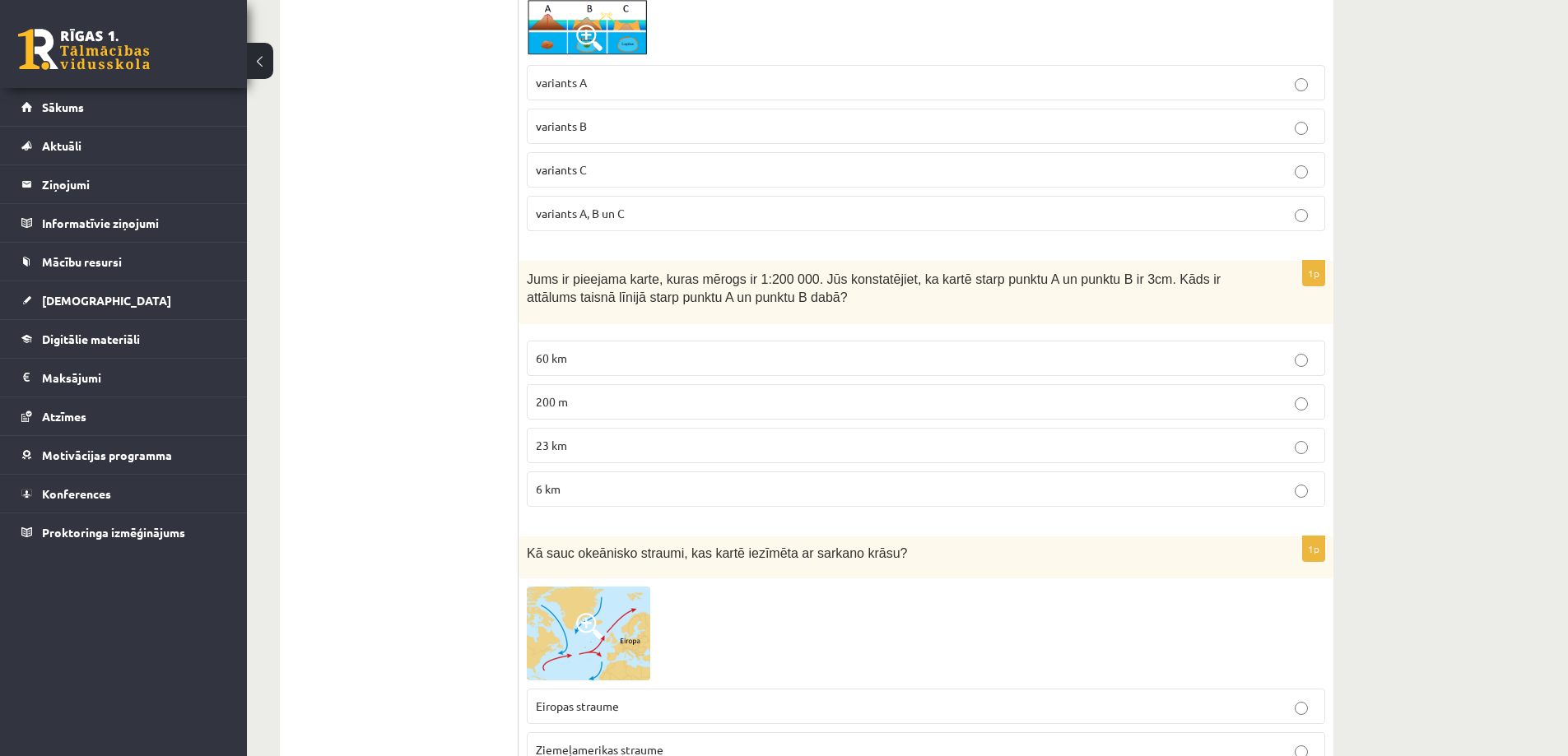
scroll to position [1893, 0]
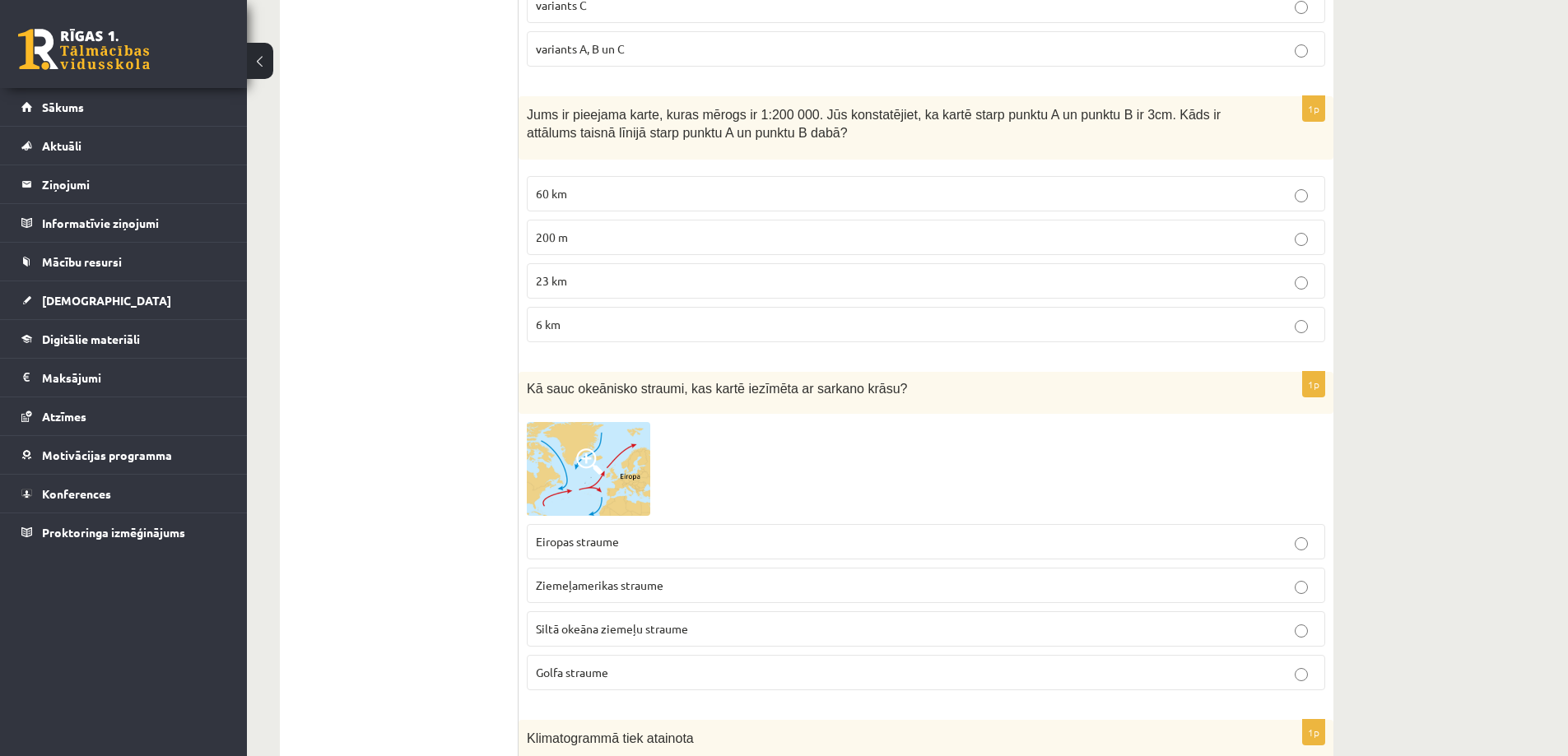
click at [618, 485] on img at bounding box center [588, 469] width 123 height 94
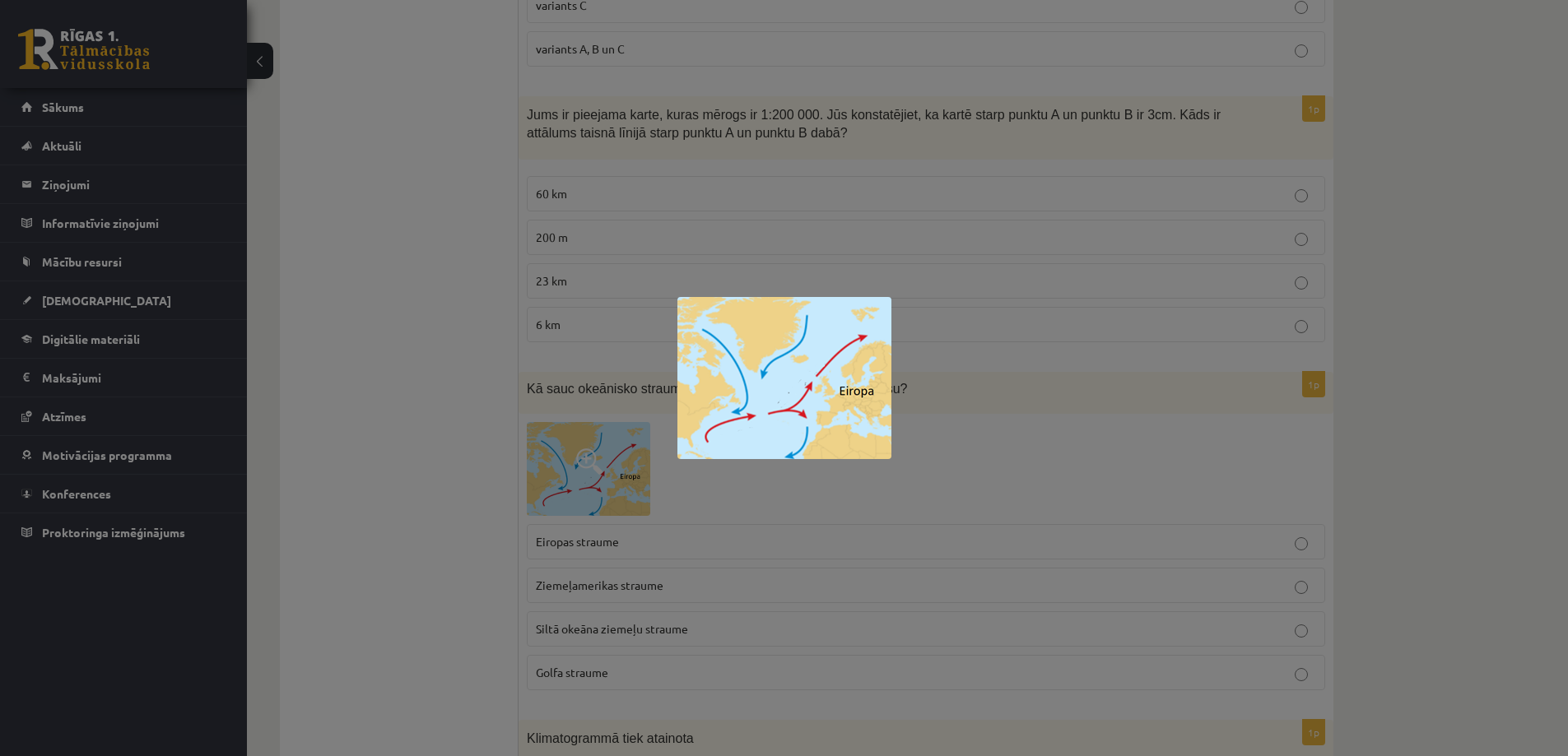
drag, startPoint x: 1545, startPoint y: 471, endPoint x: 1463, endPoint y: 514, distance: 92.6
click at [1545, 472] on div at bounding box center [784, 378] width 1568 height 756
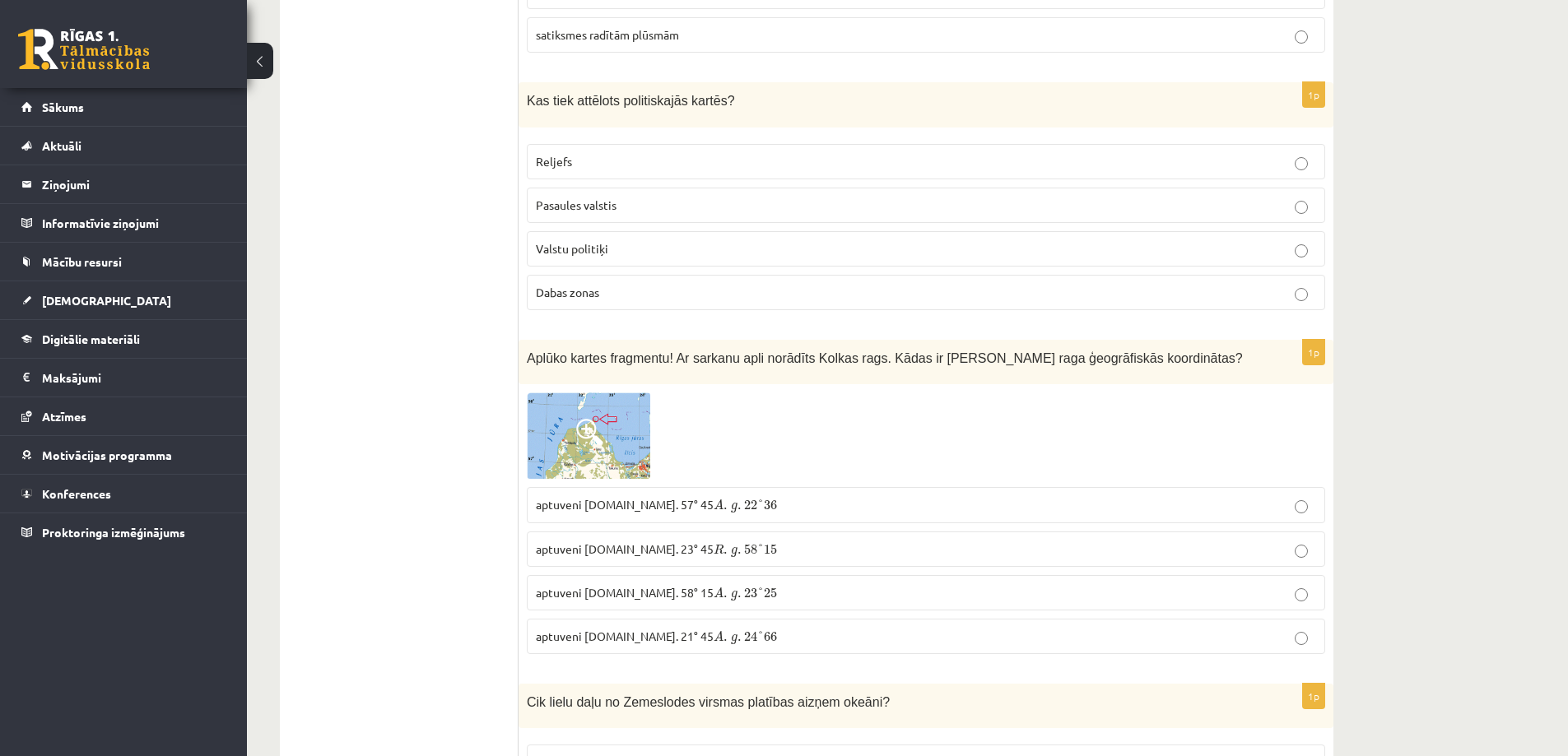
scroll to position [3291, 0]
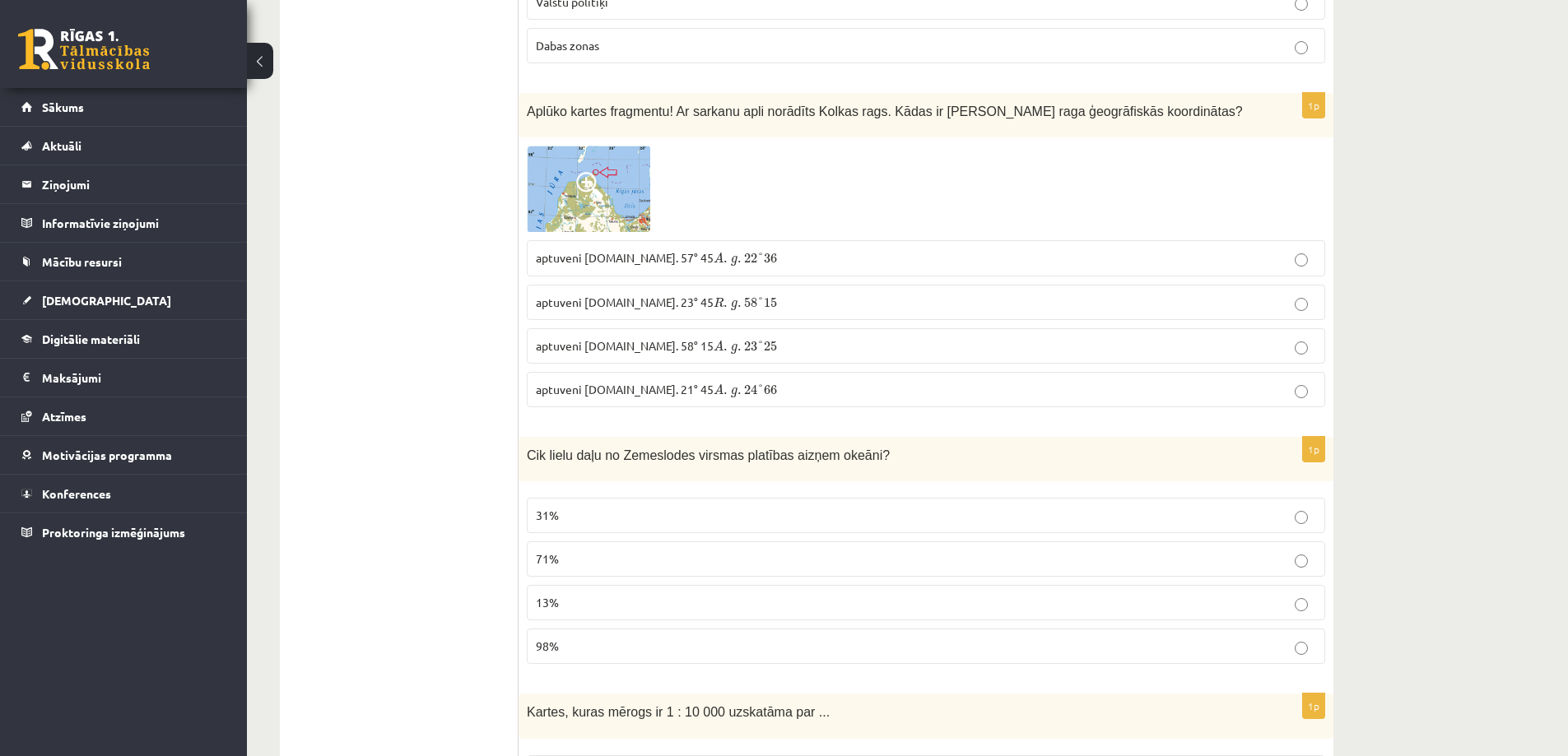
click at [583, 204] on img at bounding box center [588, 189] width 123 height 86
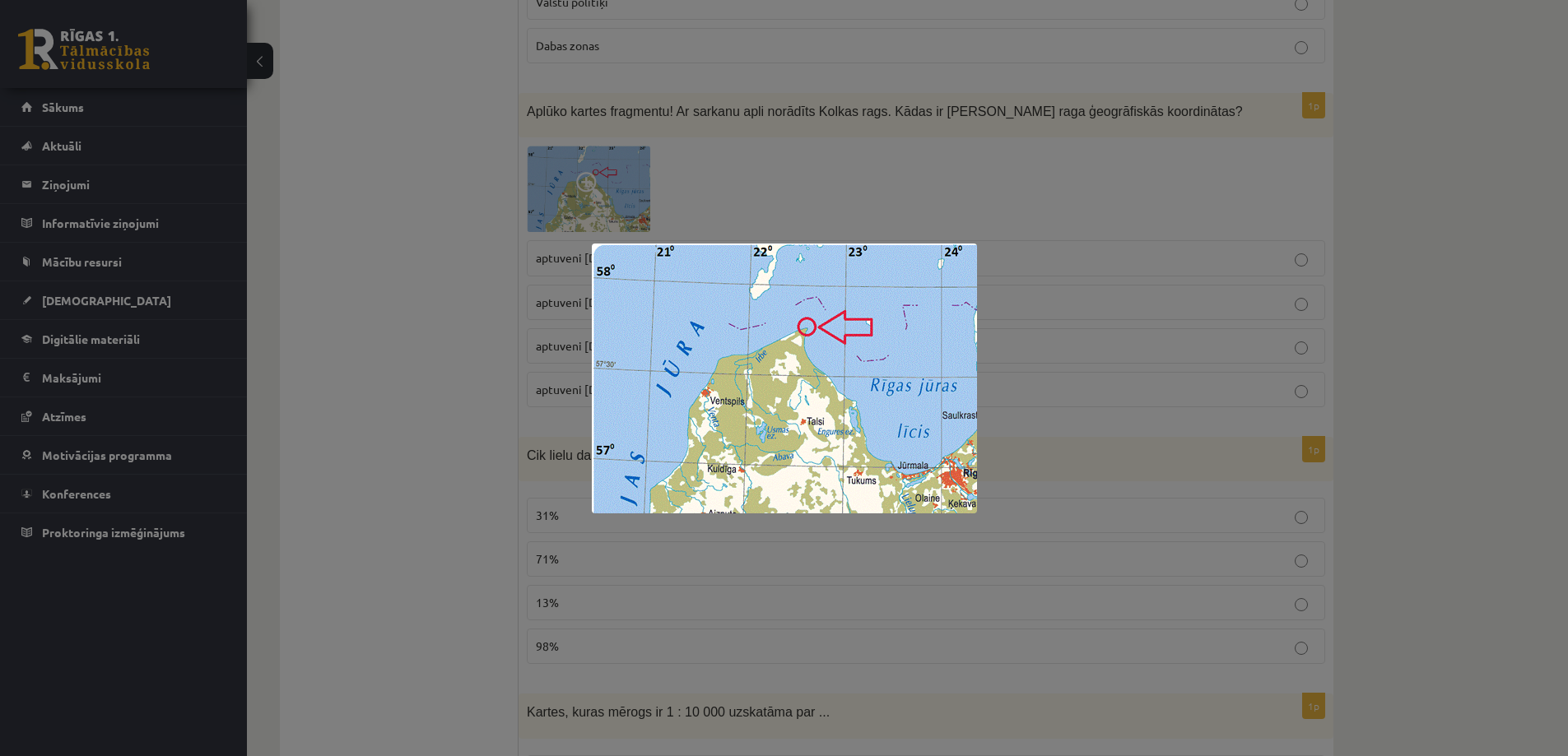
click at [1416, 456] on div at bounding box center [784, 378] width 1568 height 756
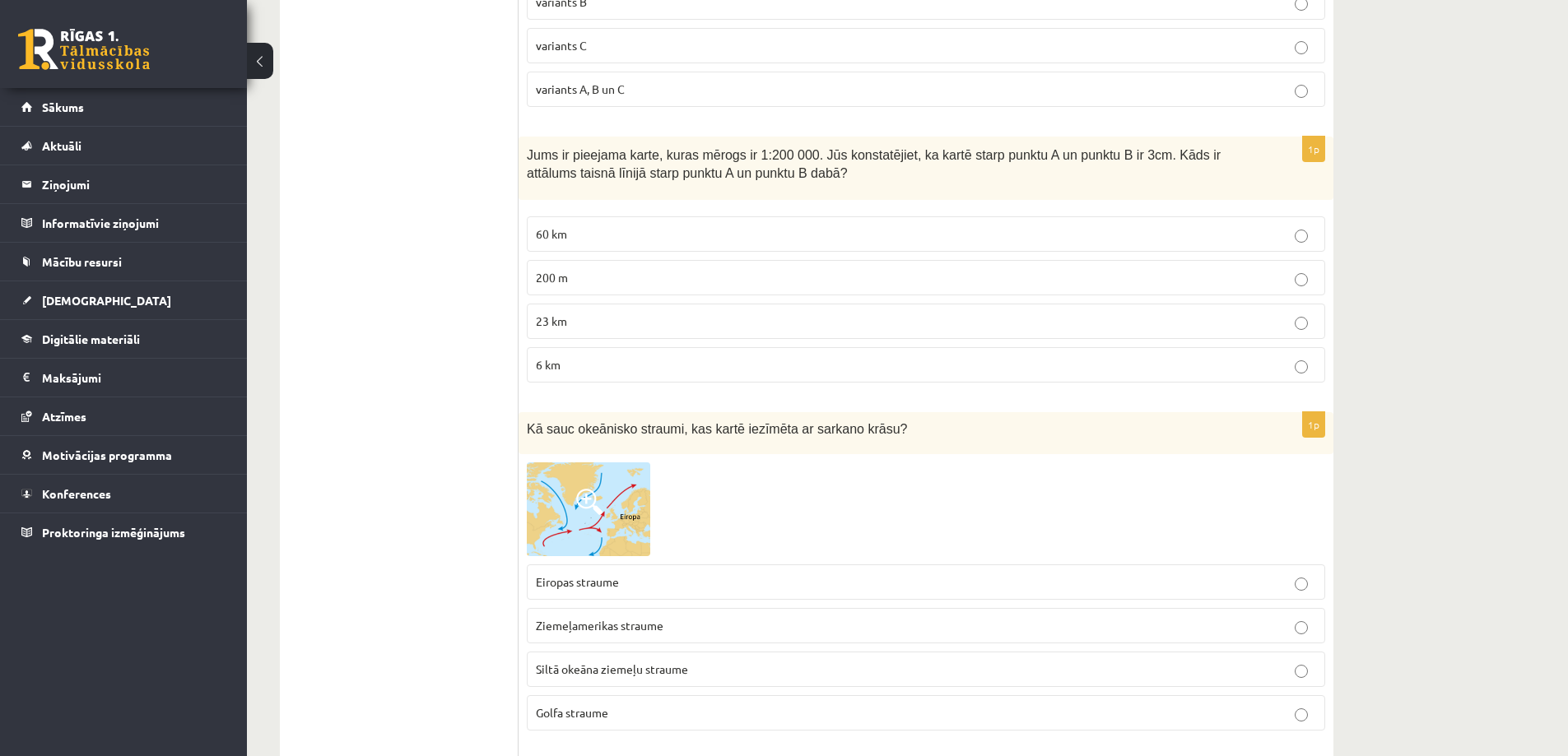
scroll to position [0, 0]
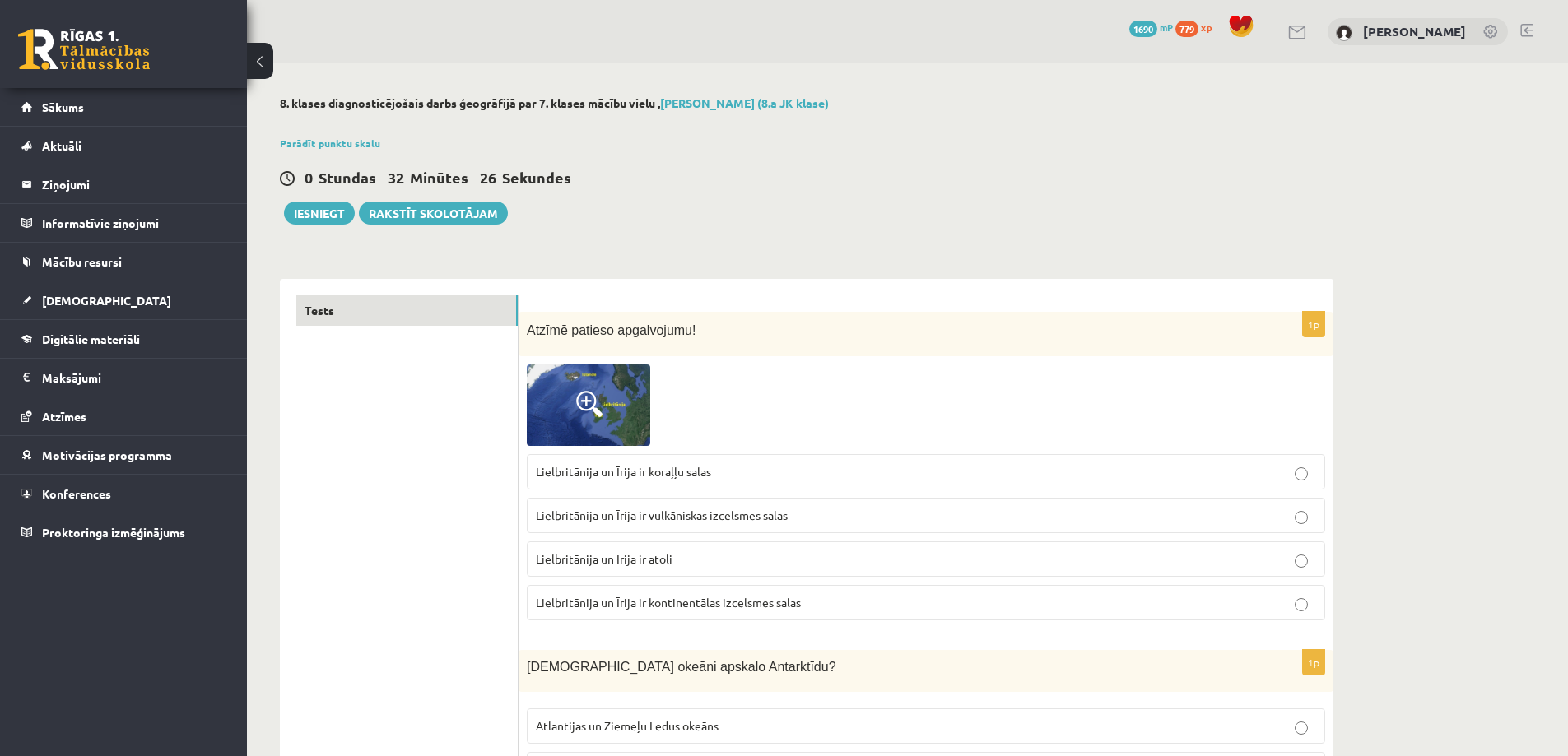
click at [527, 331] on div "Atzīmē patieso apgalvojumu!" at bounding box center [925, 335] width 815 height 45
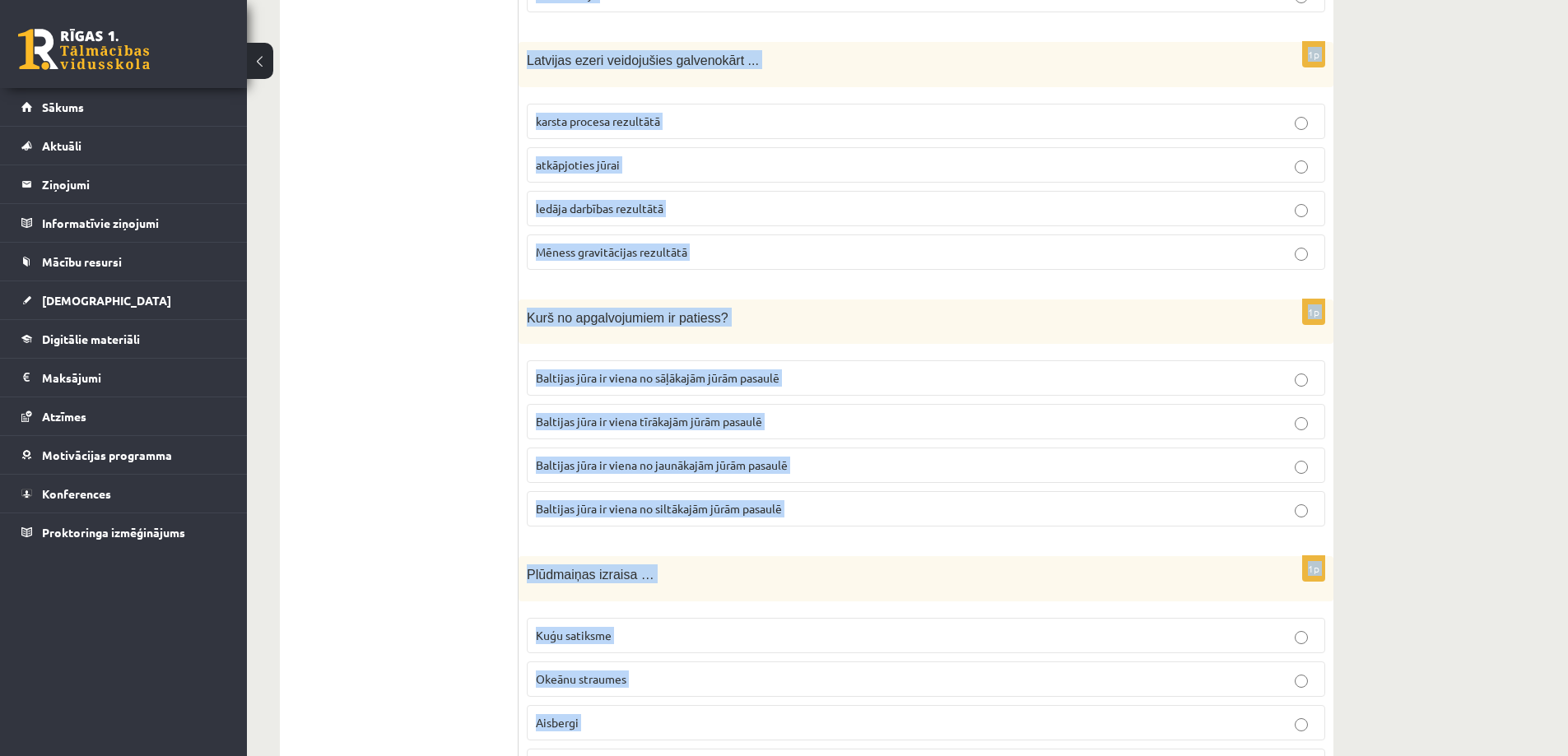
scroll to position [7505, 0]
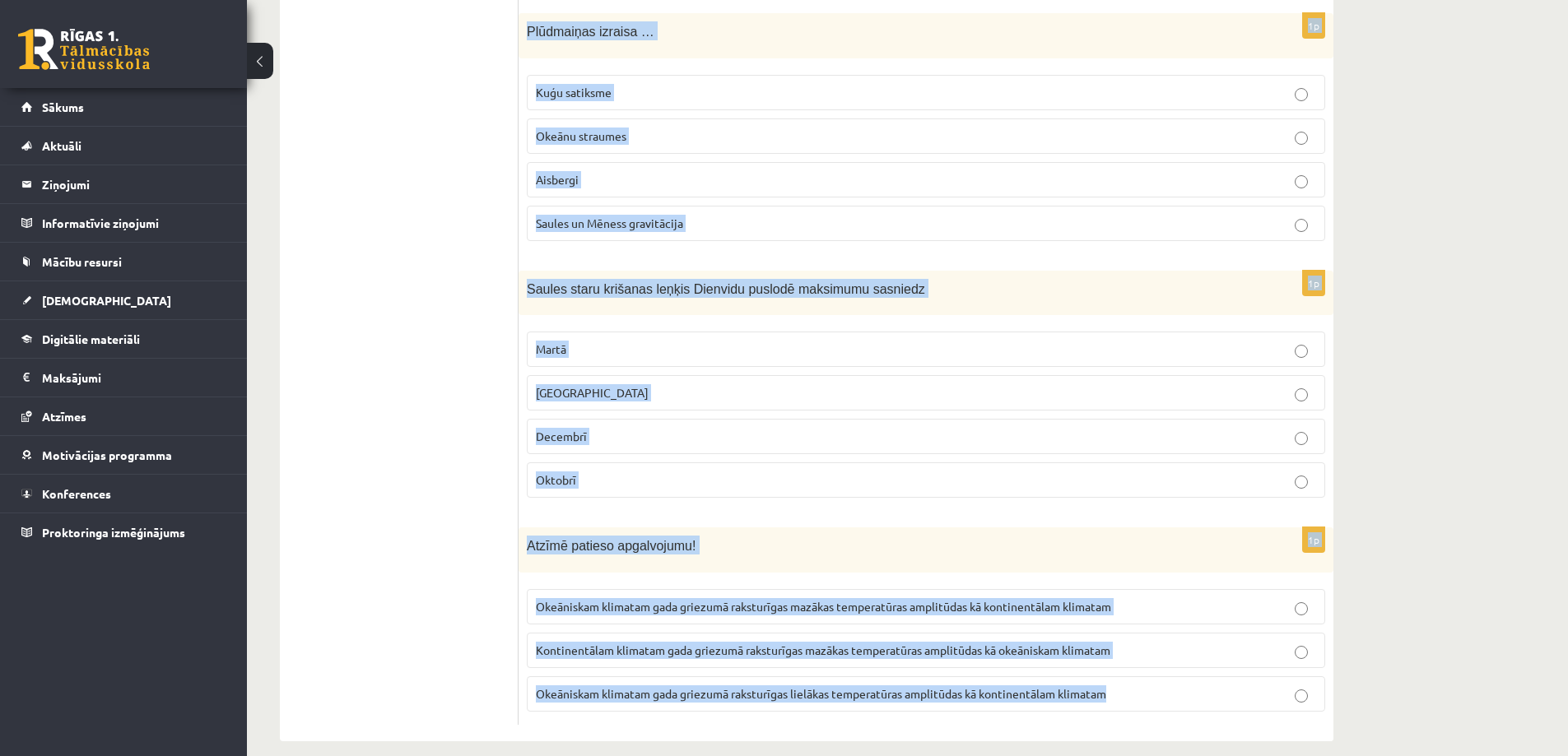
drag, startPoint x: 527, startPoint y: 331, endPoint x: 1580, endPoint y: 788, distance: 1147.9
copy form "Atzīmē patieso apgalvojumu! Lielbritānija un Īrija ir koraļļu salas Lielbritāni…"
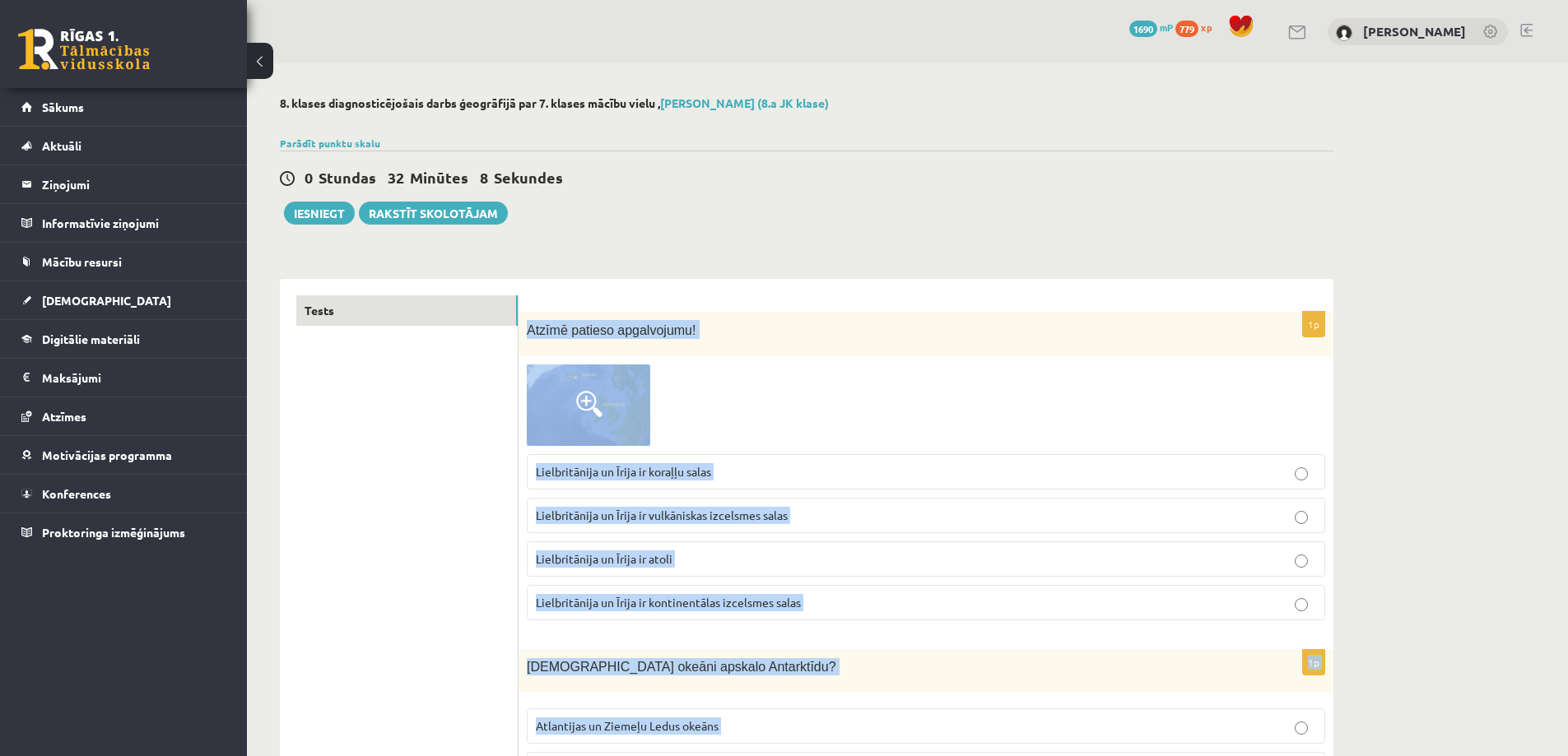
scroll to position [165, 0]
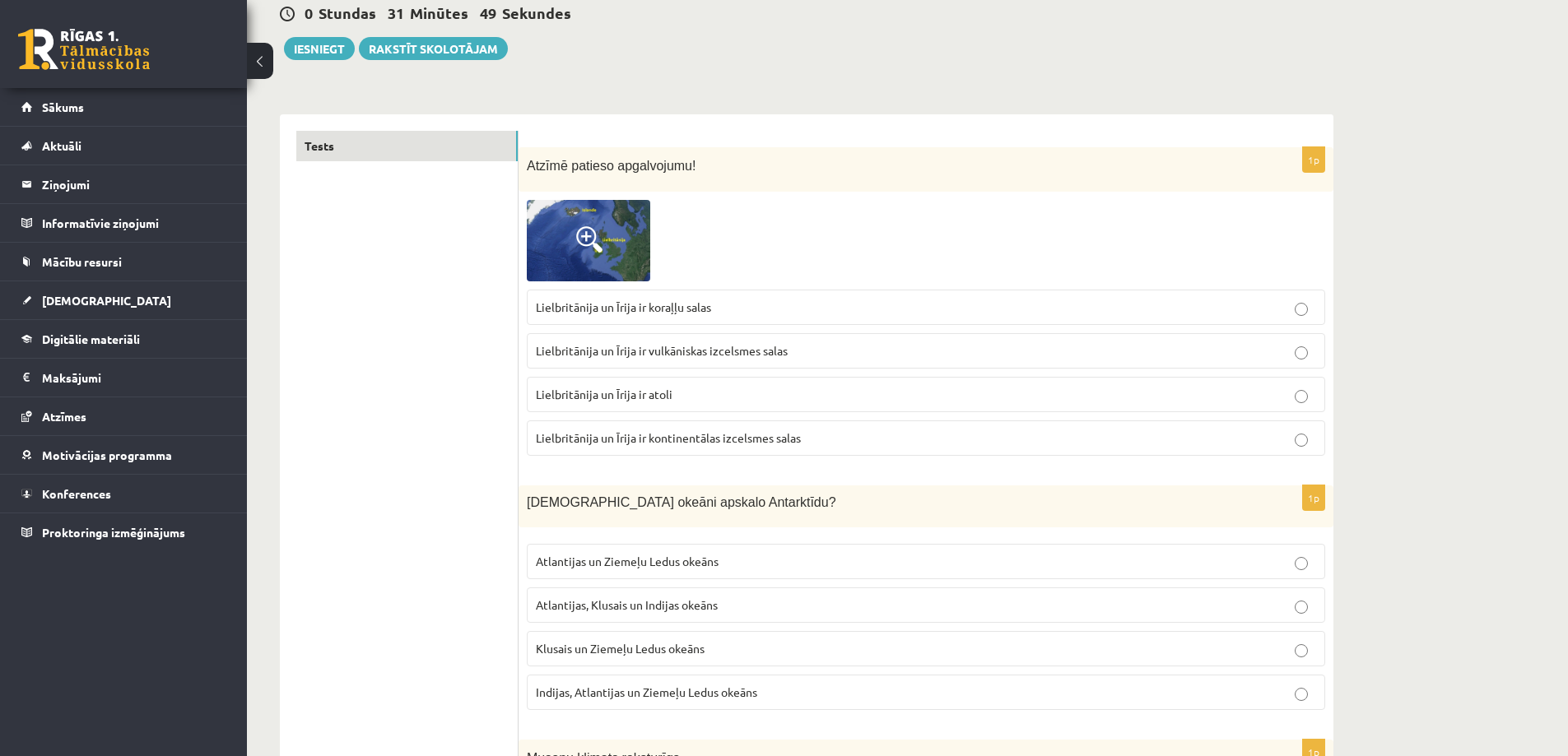
click at [626, 440] on span "Lielbritānija un Īrija ir kontinentālas izcelsmes salas" at bounding box center [668, 437] width 265 height 14
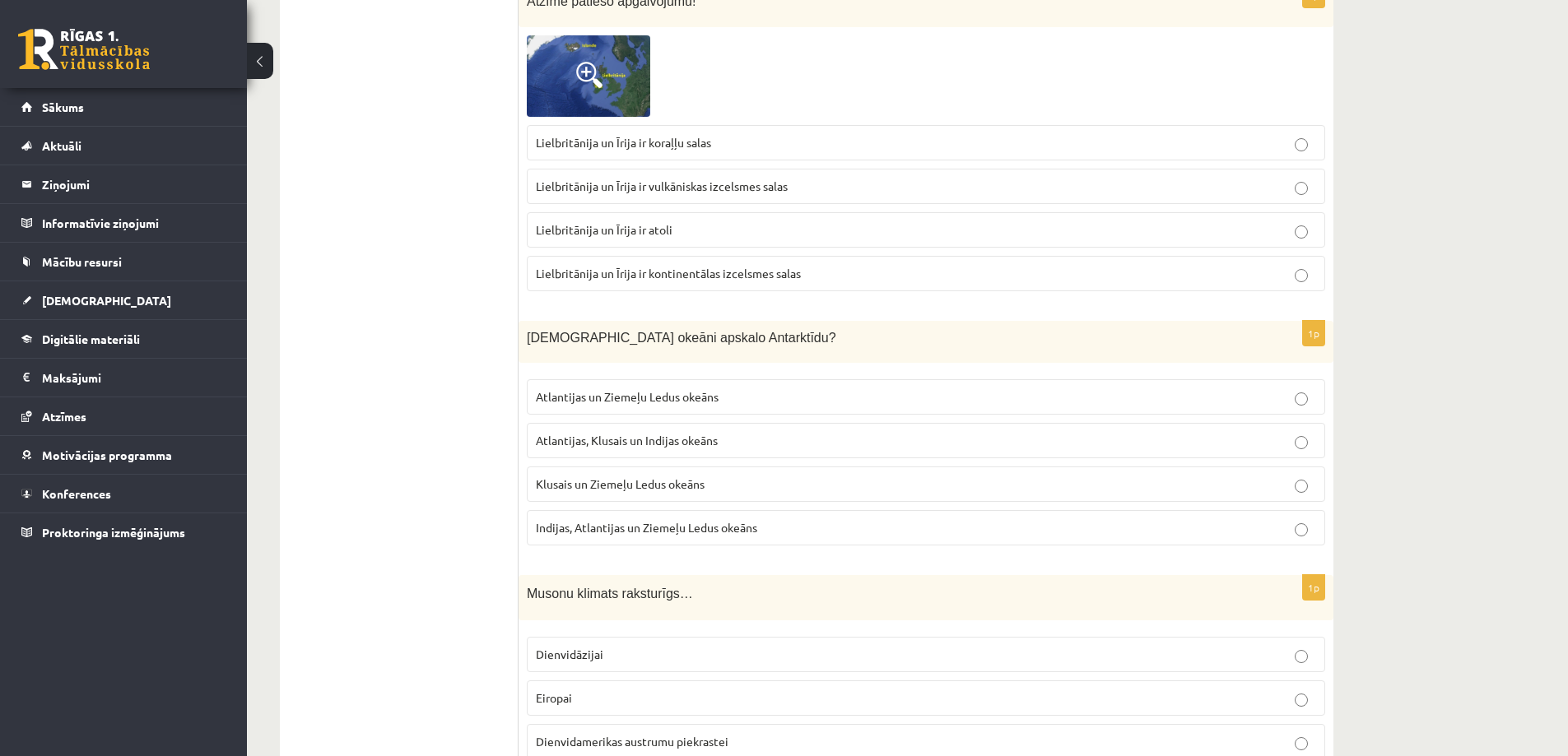
scroll to position [494, 0]
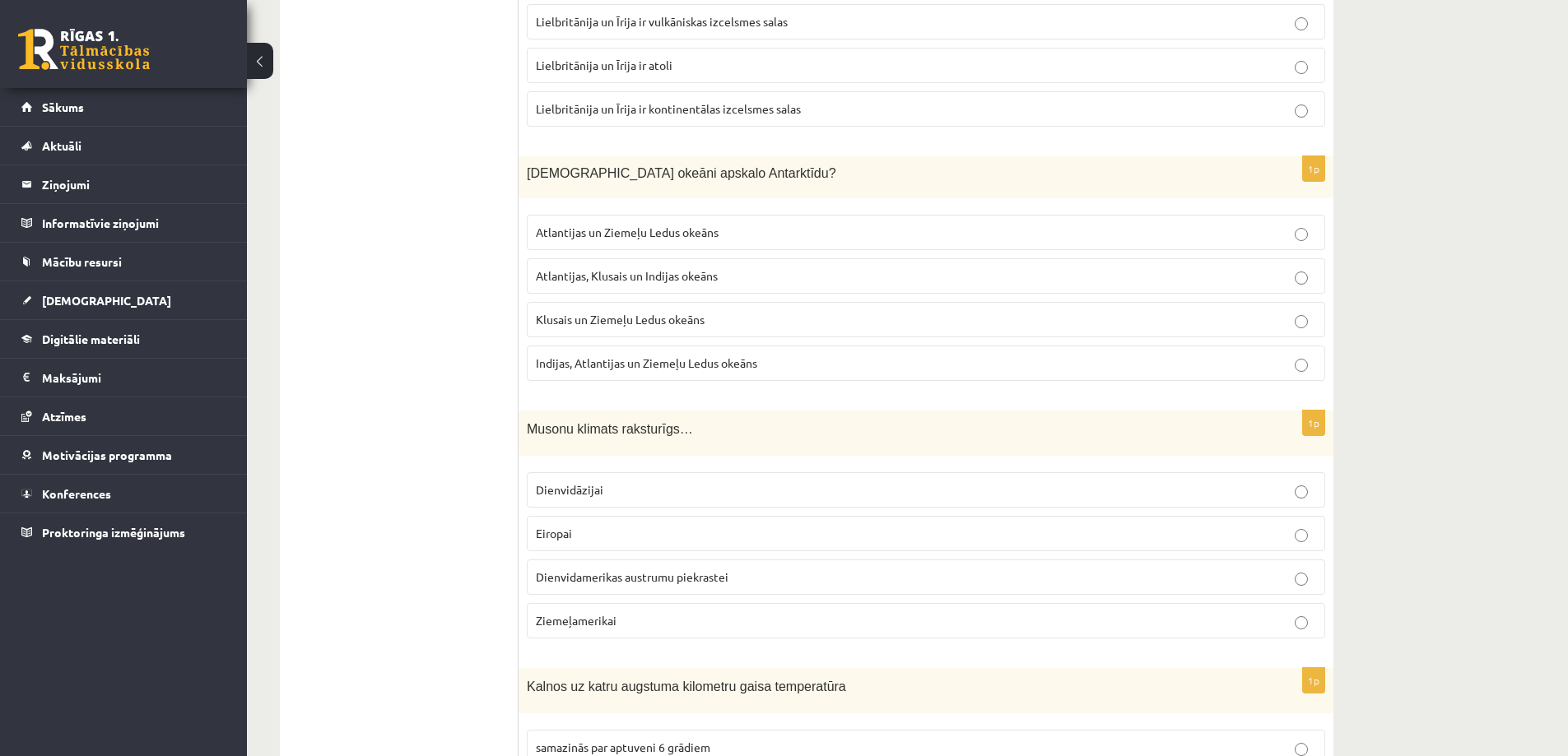
click at [672, 279] on span "Atlantijas, Klusais un Indijas okeāns" at bounding box center [626, 275] width 182 height 14
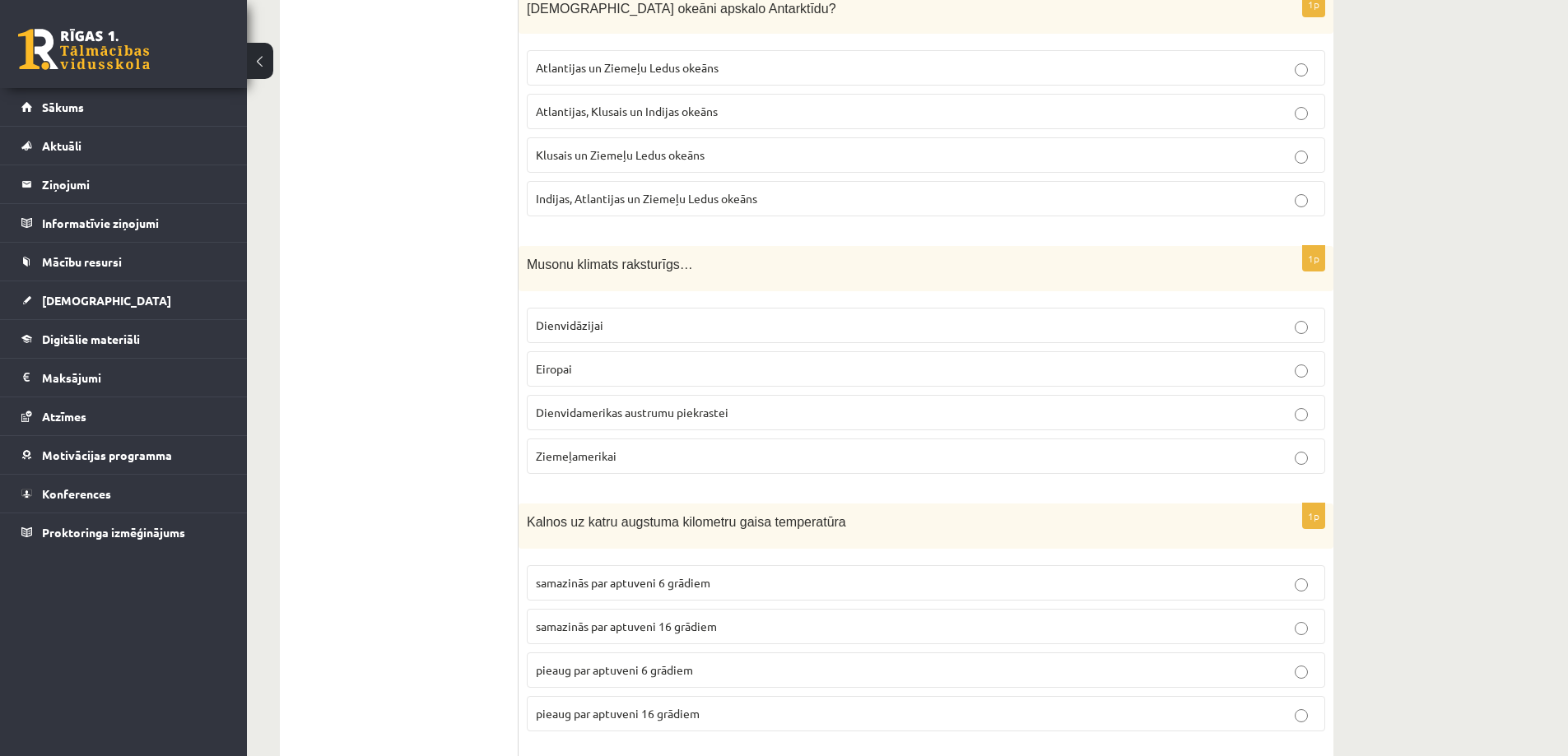
scroll to position [823, 0]
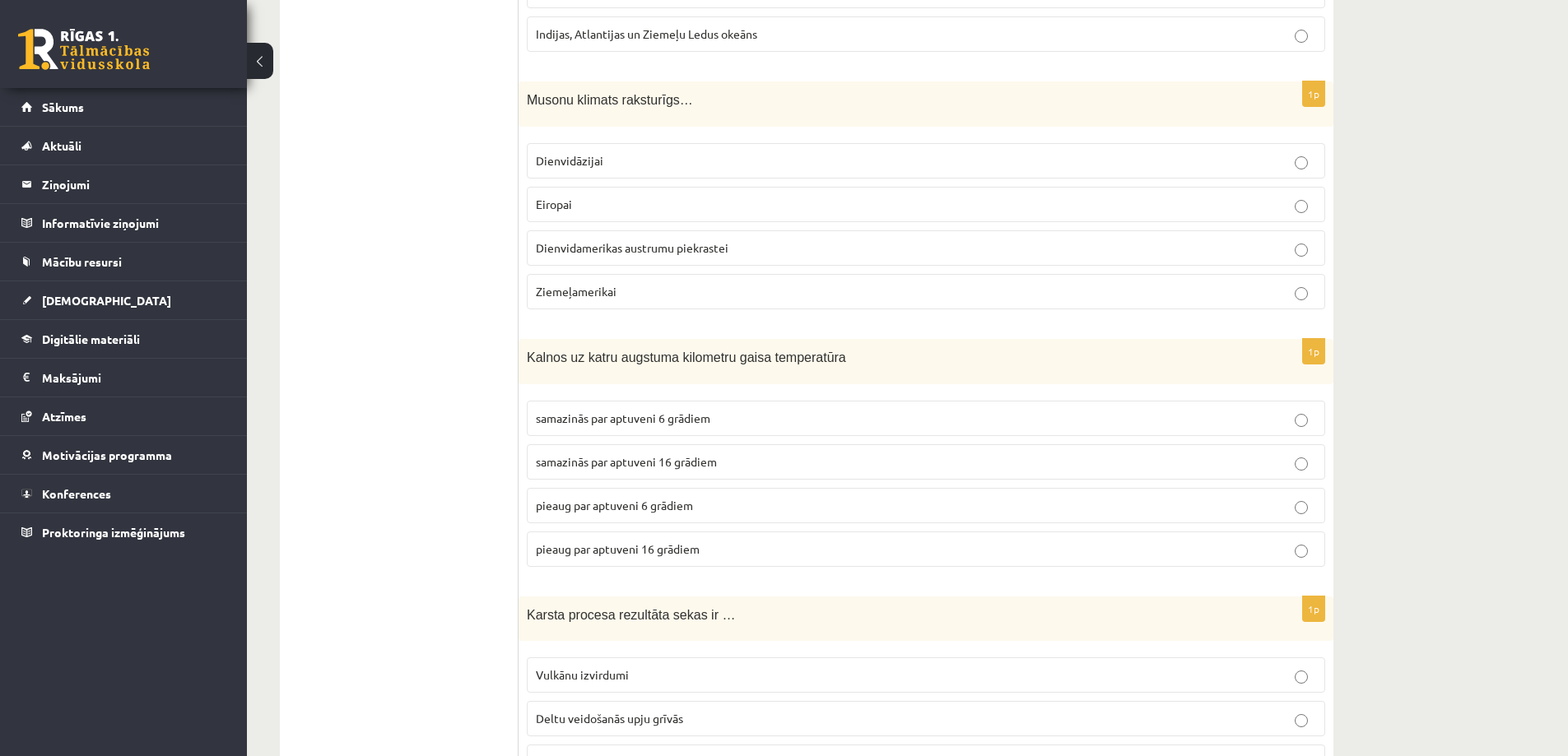
click at [592, 158] on span "Dienvidāzijai" at bounding box center [569, 160] width 68 height 14
click at [679, 503] on span "pieaug par aptuveni 6 grādiem" at bounding box center [614, 505] width 158 height 14
click at [665, 419] on span "samazinās par aptuveni 6 grādiem" at bounding box center [623, 418] width 175 height 14
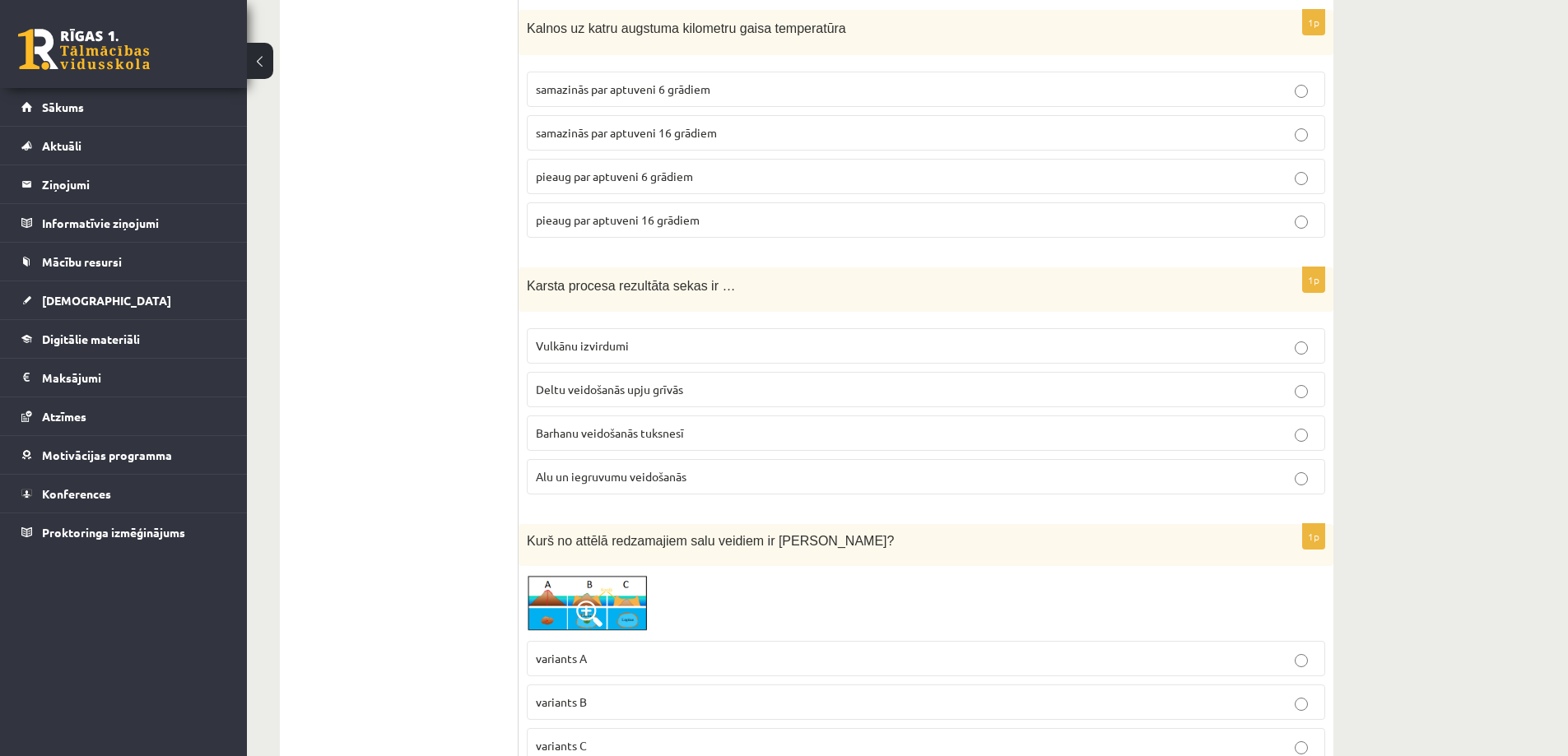
scroll to position [1317, 0]
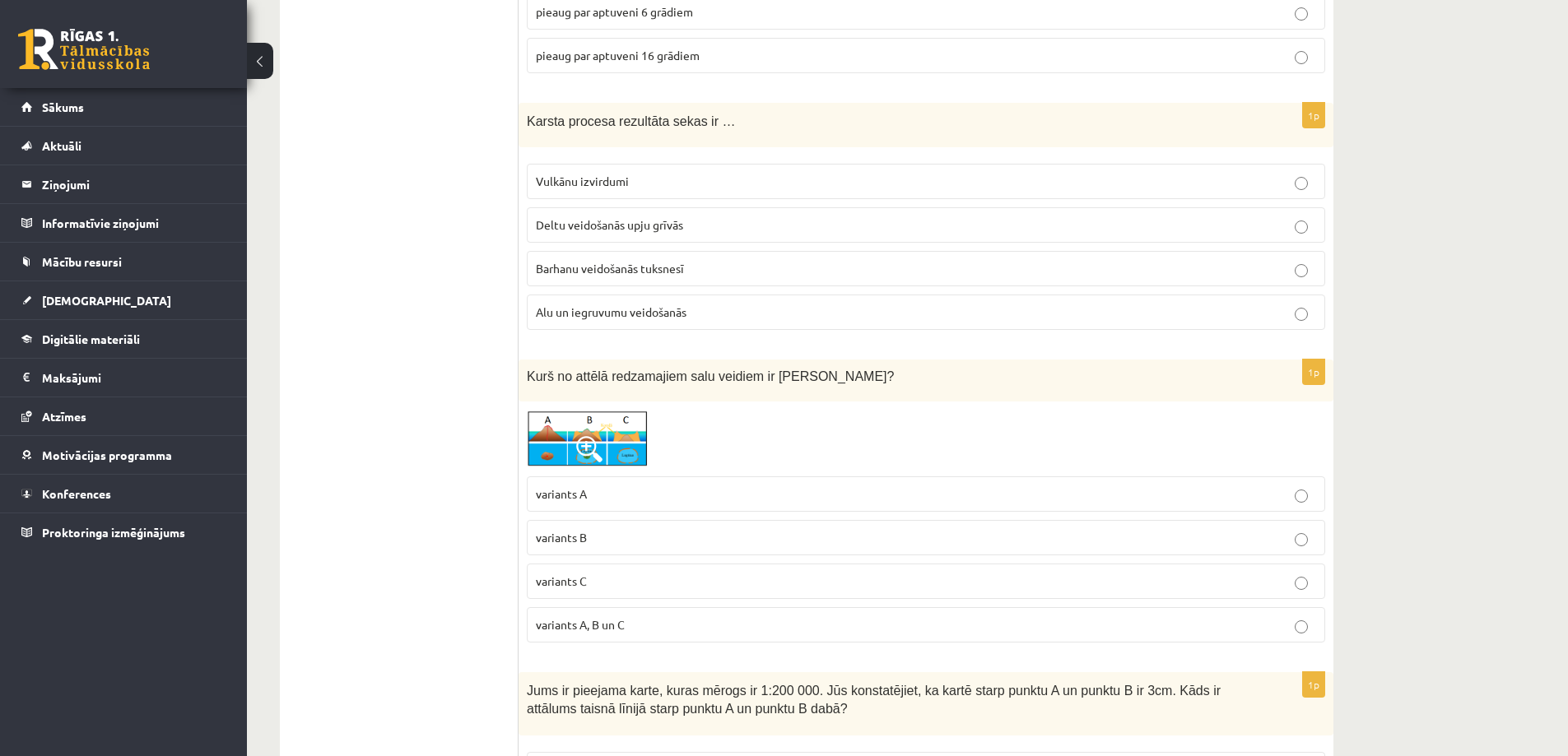
click at [606, 302] on label "Alu un iegruvumu veidošanās" at bounding box center [925, 311] width 798 height 35
click at [617, 629] on span "variants A, B un C" at bounding box center [580, 625] width 89 height 14
click at [610, 572] on p "variants C" at bounding box center [925, 580] width 780 height 17
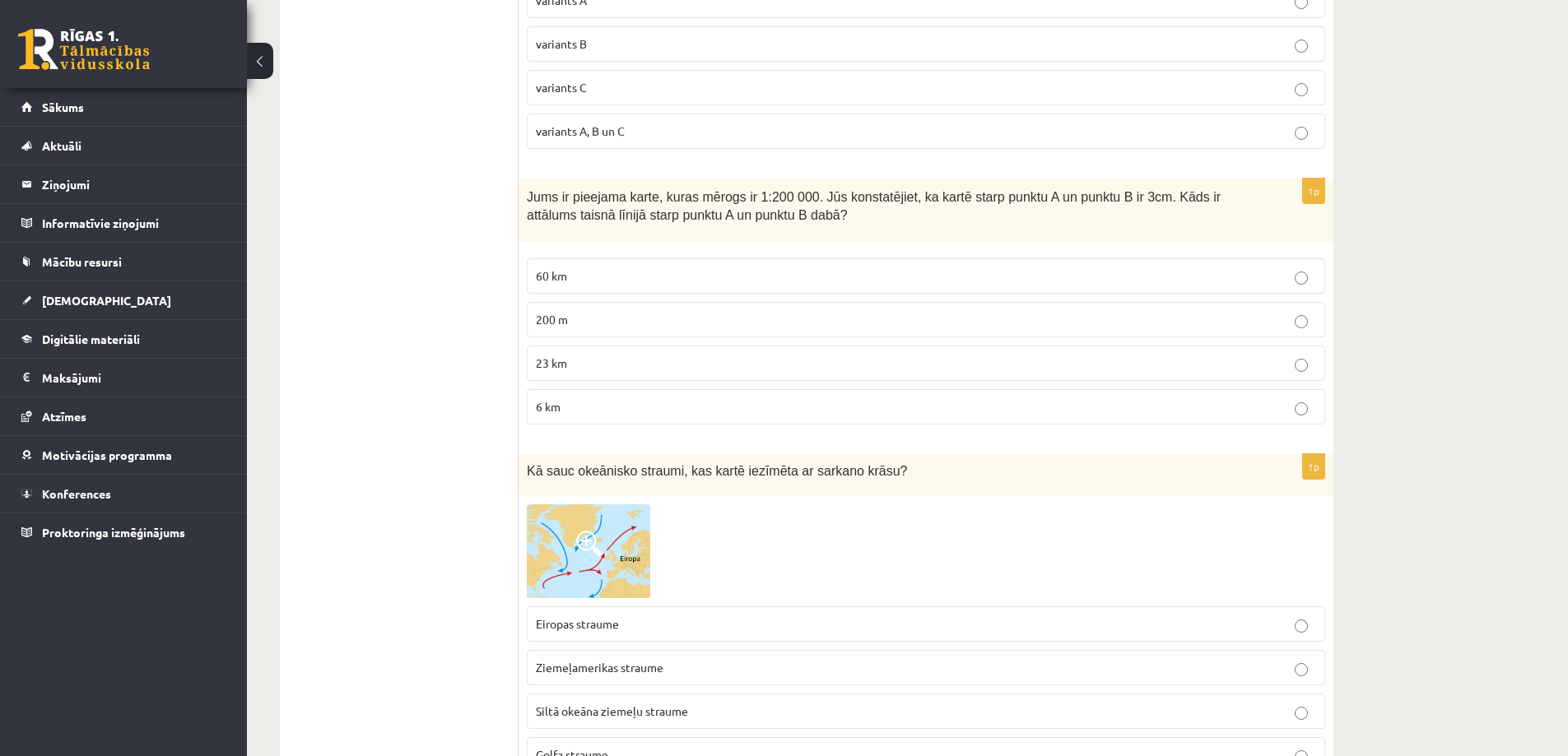
scroll to position [1893, 0]
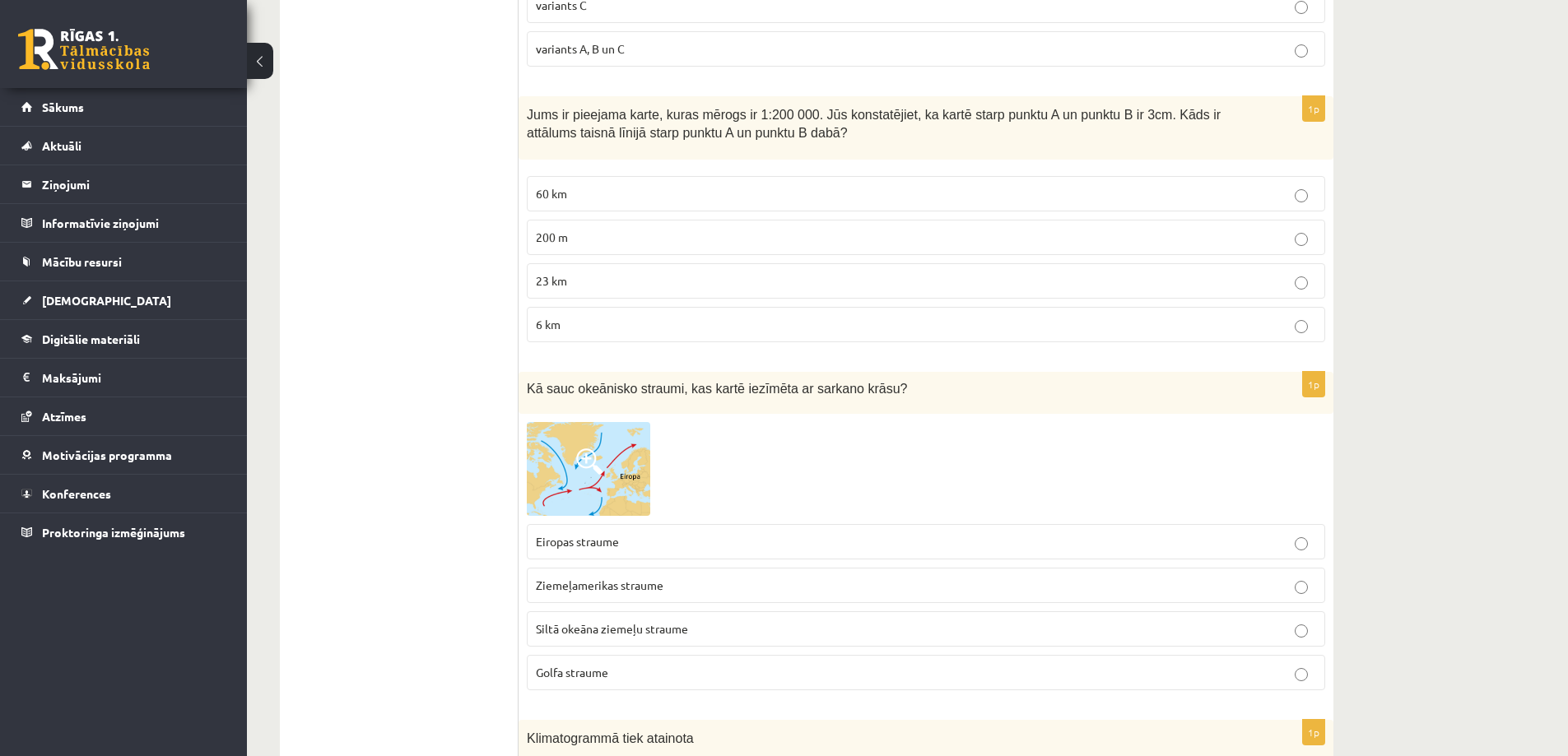
click at [590, 320] on p "6 km" at bounding box center [925, 324] width 780 height 17
click at [589, 679] on span "Golfa straume" at bounding box center [572, 672] width 72 height 14
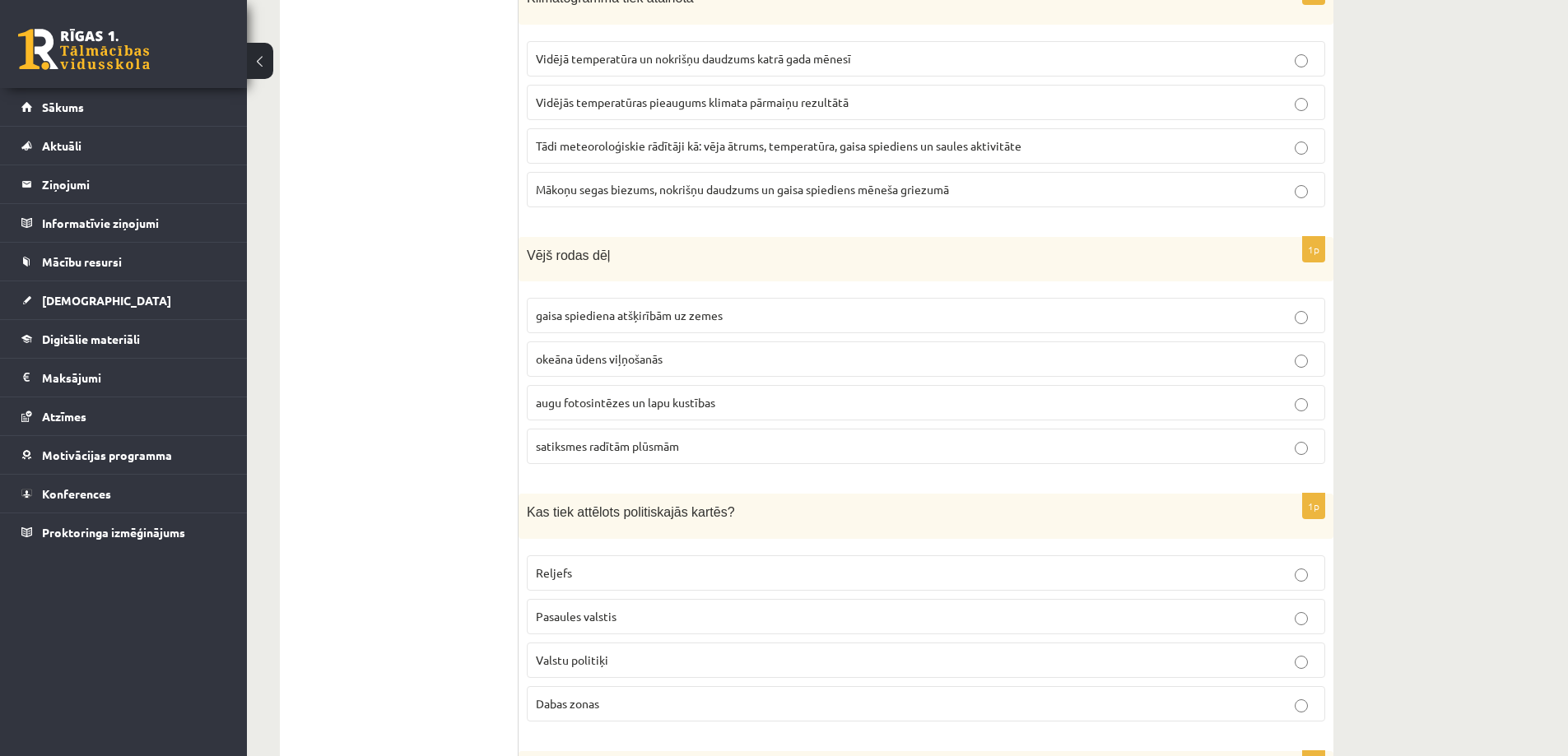
scroll to position [2551, 0]
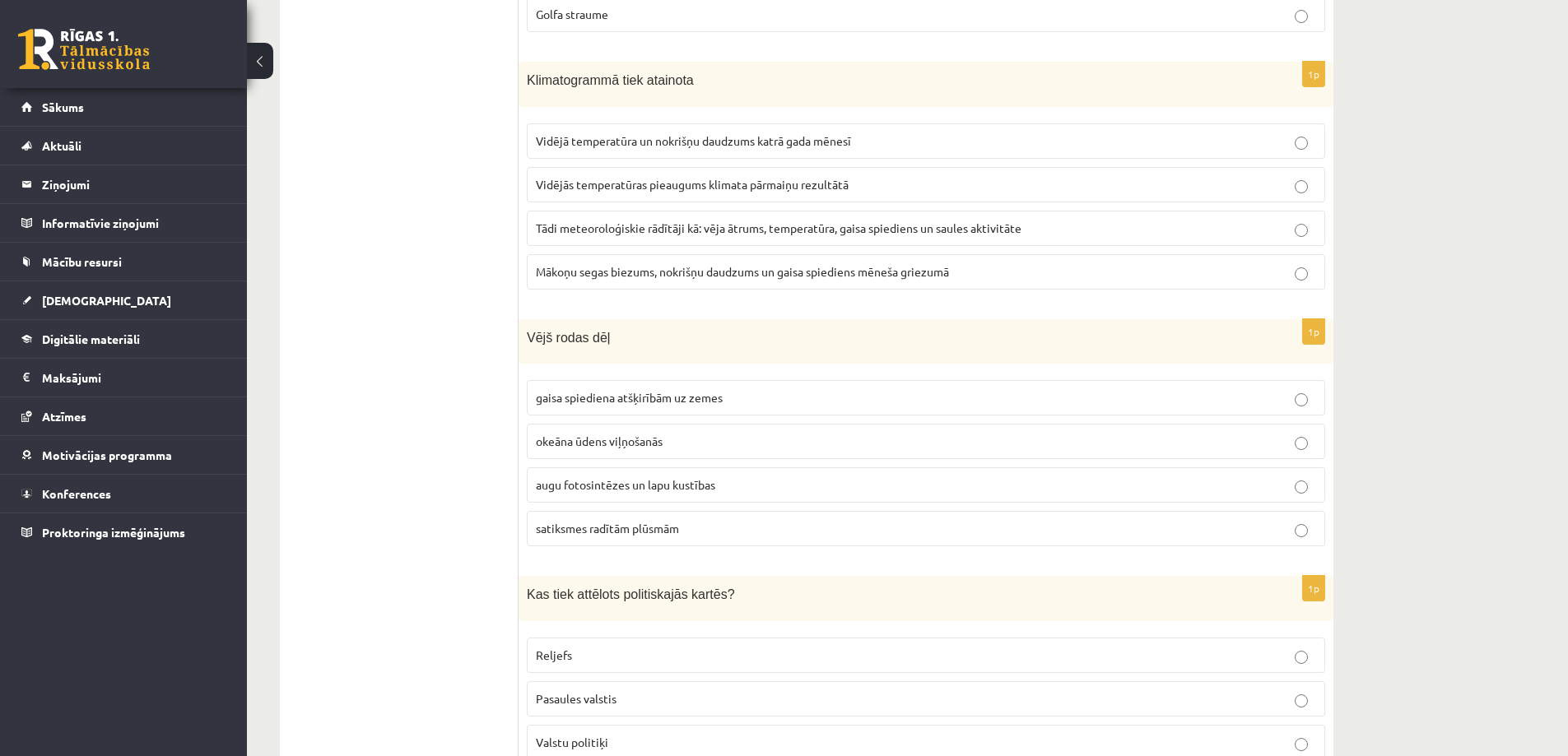
click at [601, 146] on span "Vidējā temperatūra un nokrišņu daudzums katrā gada mēnesī" at bounding box center [693, 140] width 315 height 14
click at [617, 402] on span "gaisa spiediena atšķirībām uz zemes" at bounding box center [629, 397] width 187 height 14
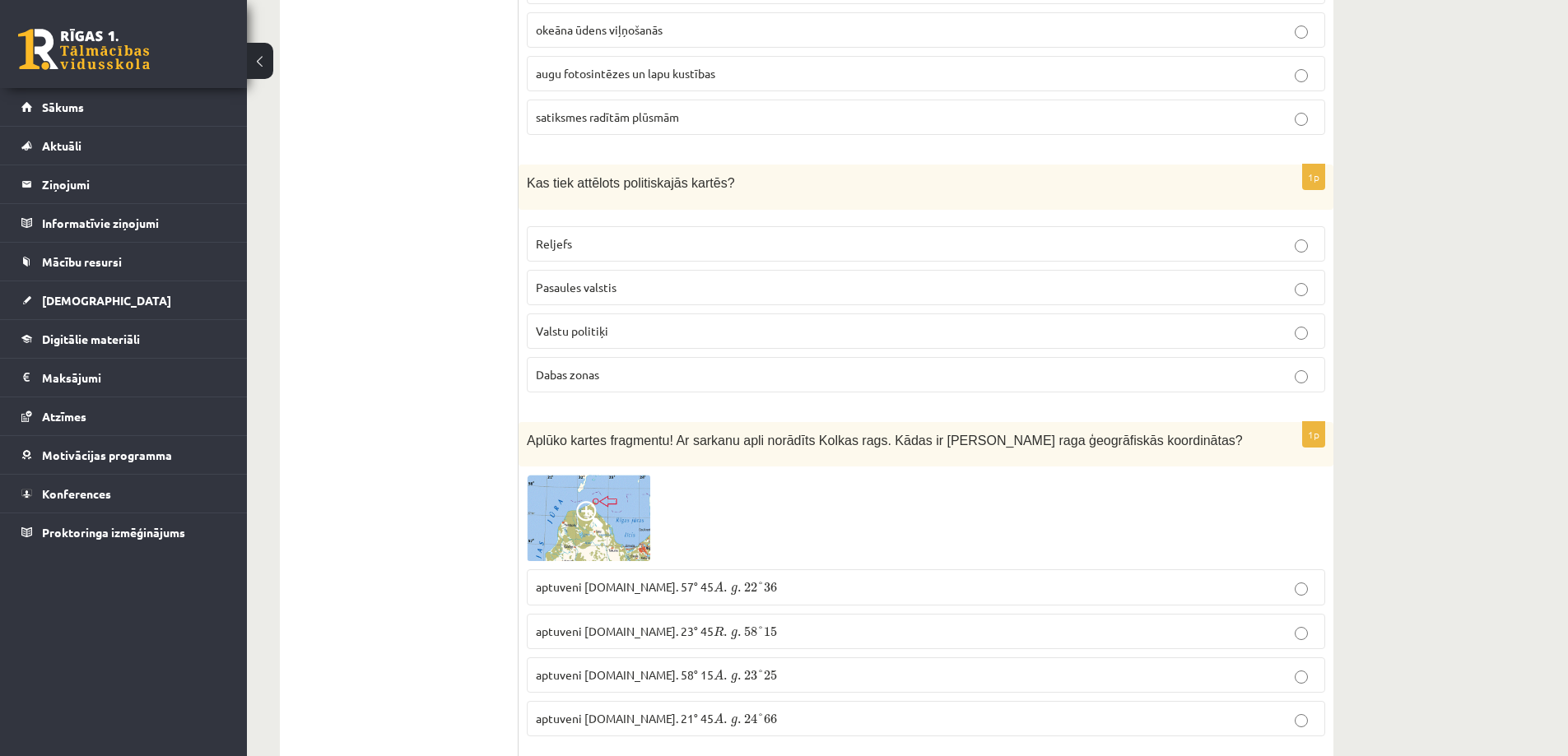
scroll to position [3045, 0]
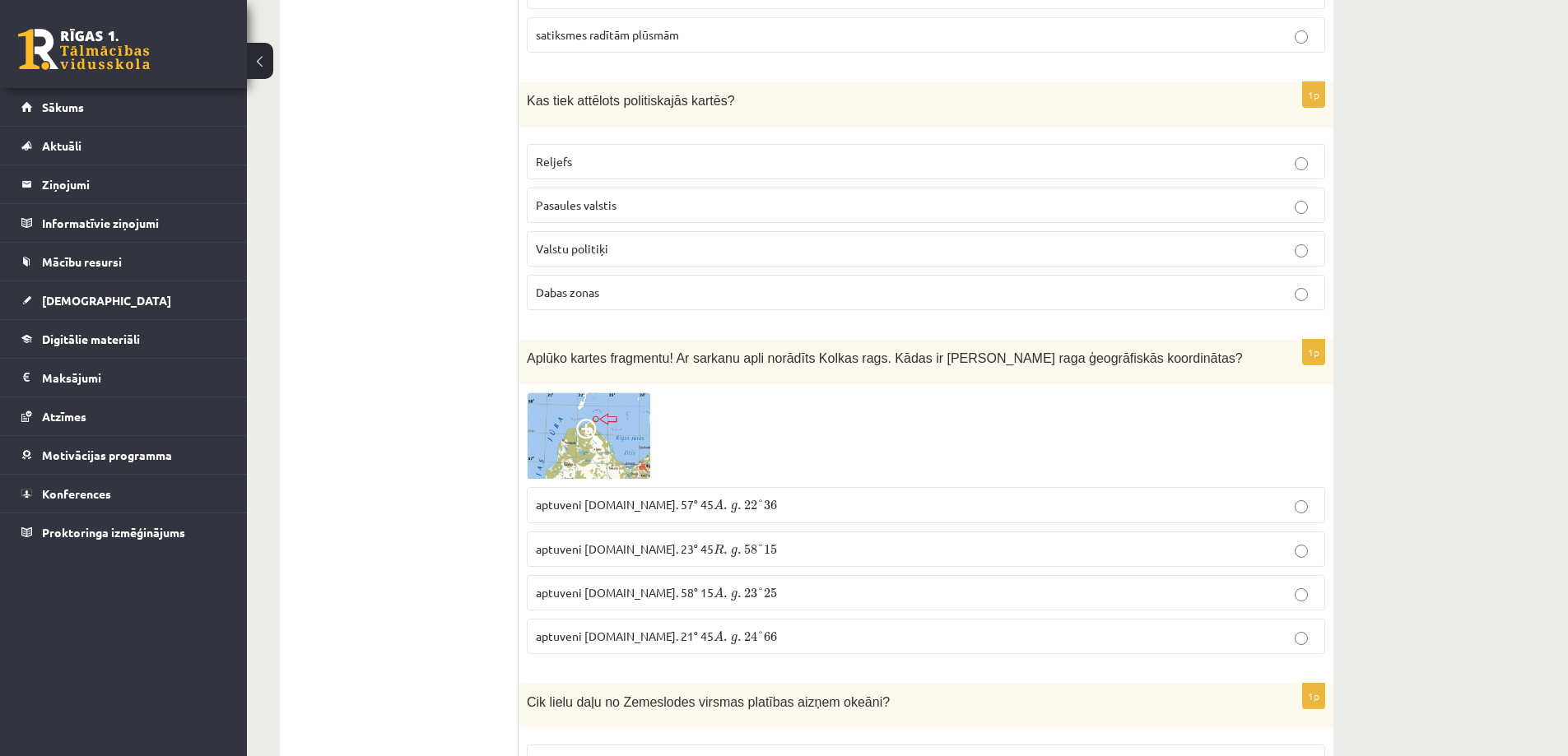
click at [608, 211] on span "Pasaules valstis" at bounding box center [576, 204] width 81 height 14
click at [737, 553] on span "." at bounding box center [739, 552] width 5 height 4
click at [731, 503] on span "g" at bounding box center [734, 508] width 6 height 10
click at [669, 646] on label "aptuveni Z.pl. 21° 45 A . g . 24 ° 66 A . g . 24 ° 66" at bounding box center [925, 636] width 798 height 35
click at [714, 598] on span "A" at bounding box center [718, 593] width 10 height 11
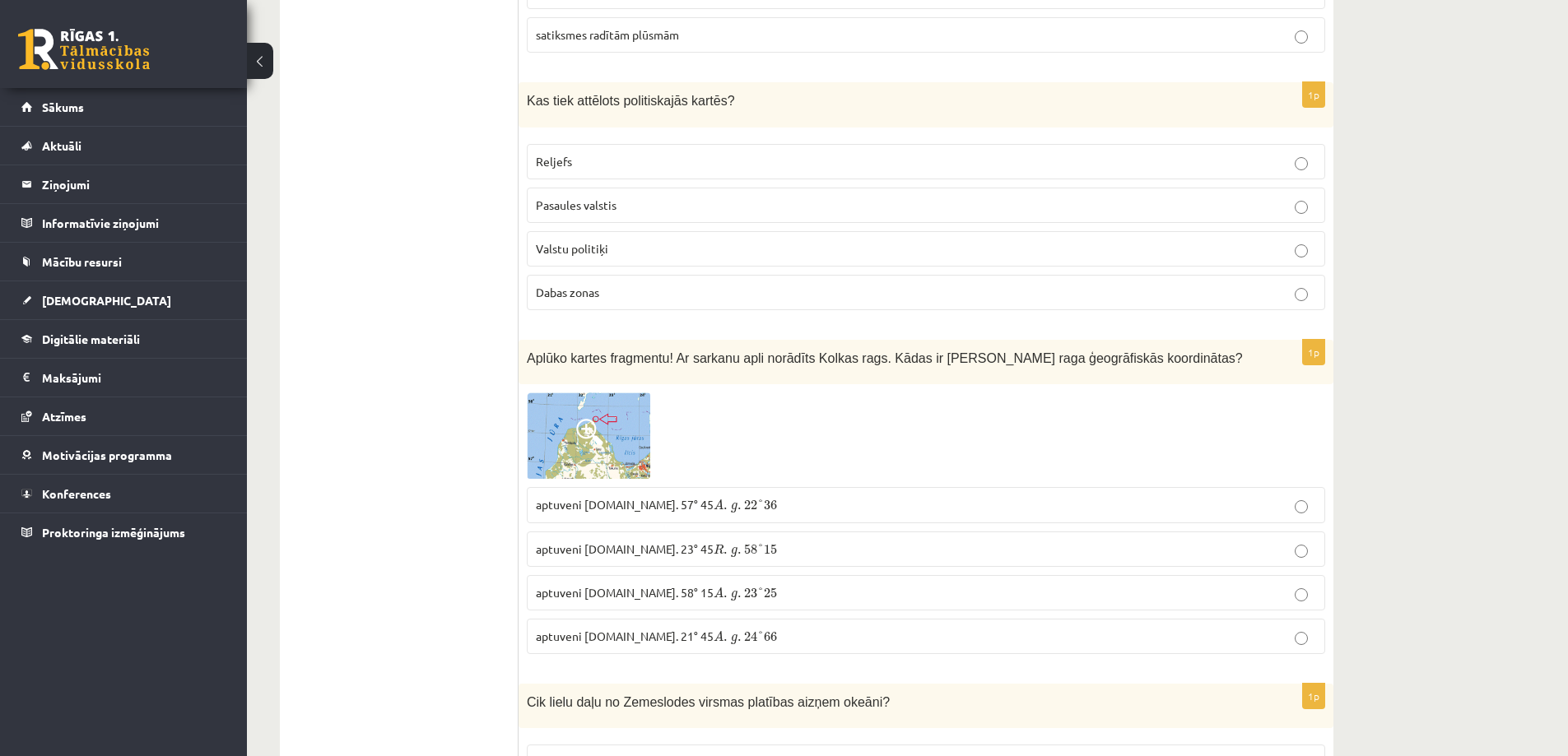
click at [618, 484] on fieldset "aptuveni Z.pl. 57° 45 A . g . 22 ° 36 A . g . 22 ° 36 aptuveni D.pl. 23° 45 R .…" at bounding box center [925, 568] width 798 height 179
click at [603, 456] on img at bounding box center [588, 436] width 123 height 86
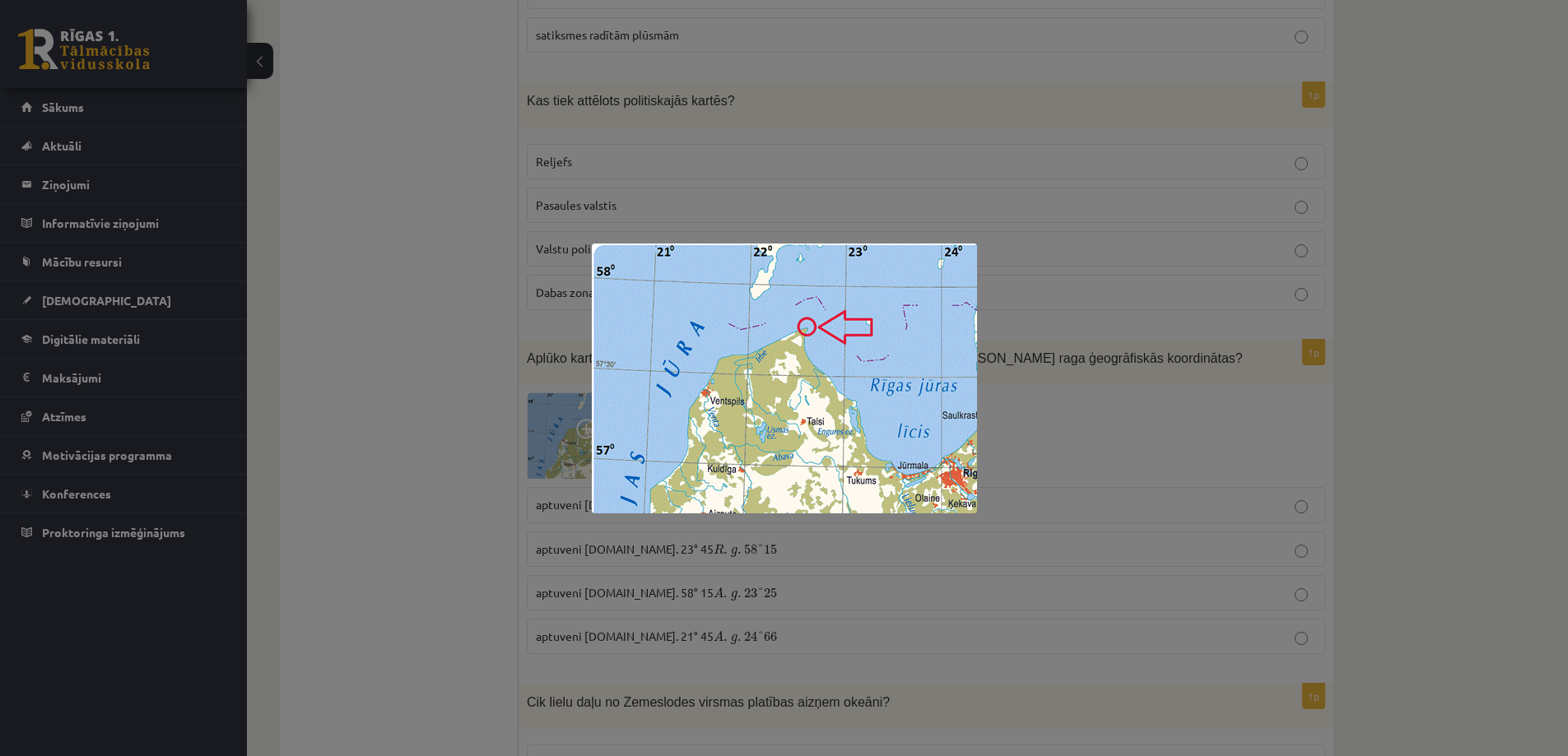
click at [503, 552] on div at bounding box center [784, 378] width 1568 height 756
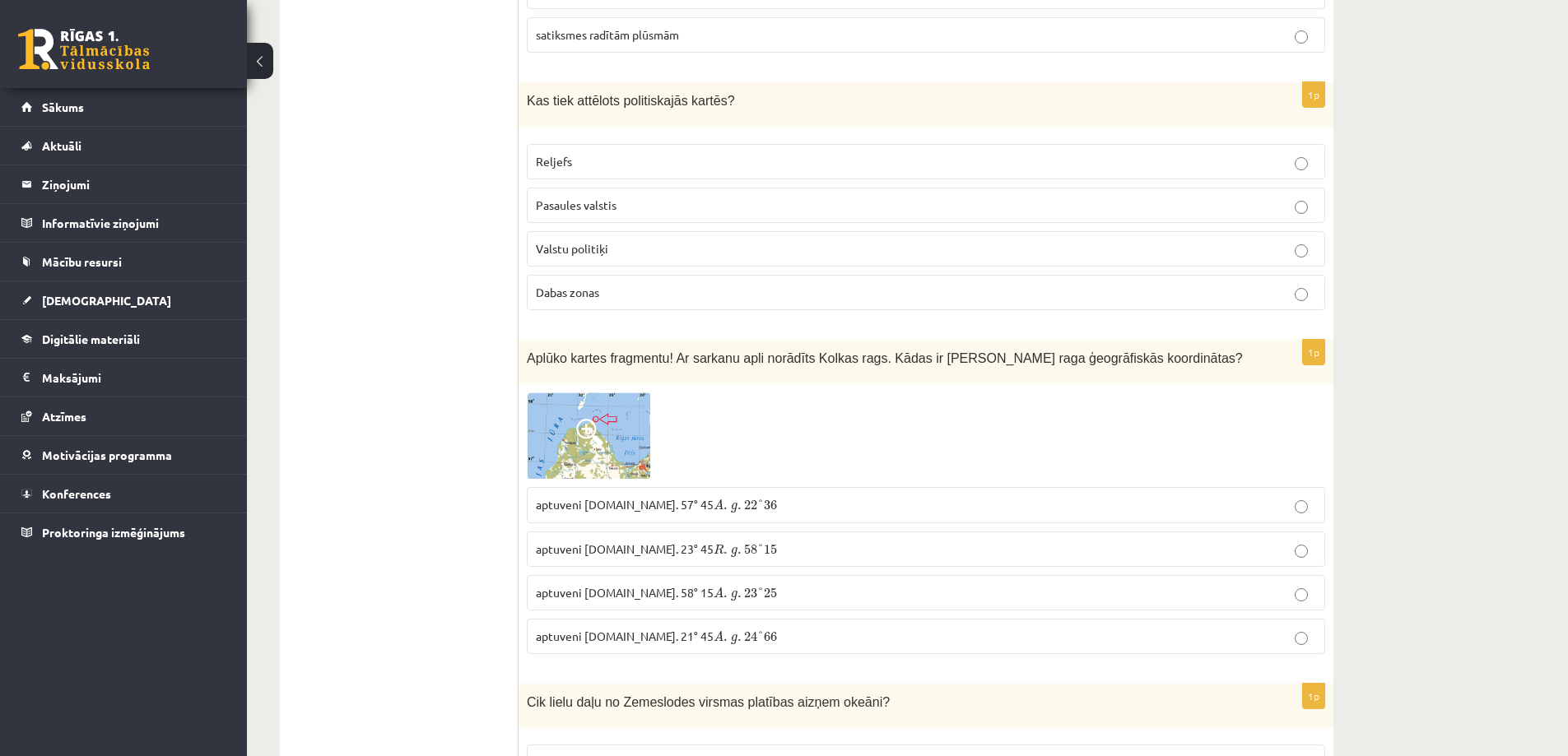
click at [588, 461] on img at bounding box center [588, 436] width 123 height 86
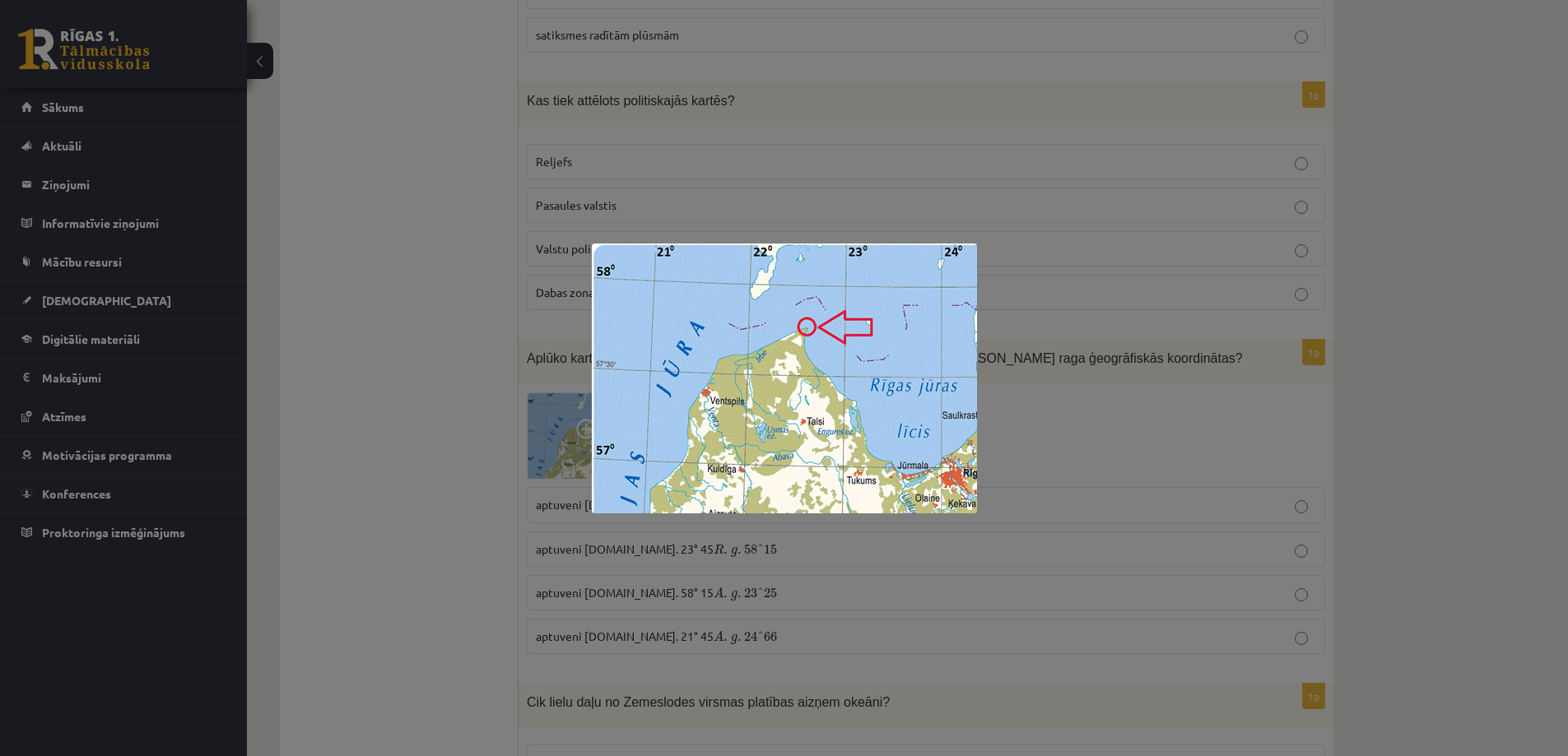
click at [534, 482] on div at bounding box center [784, 378] width 1568 height 756
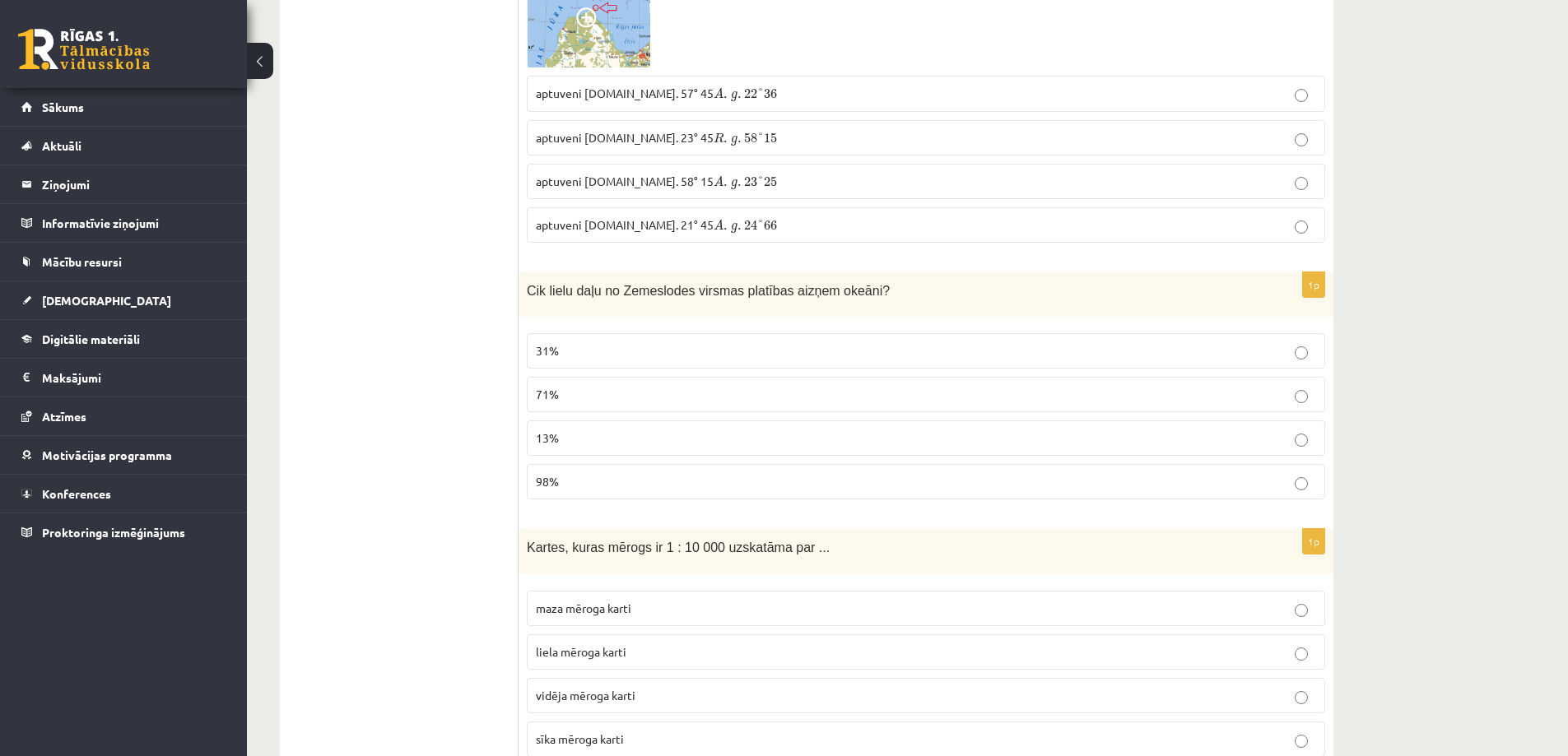
scroll to position [3621, 0]
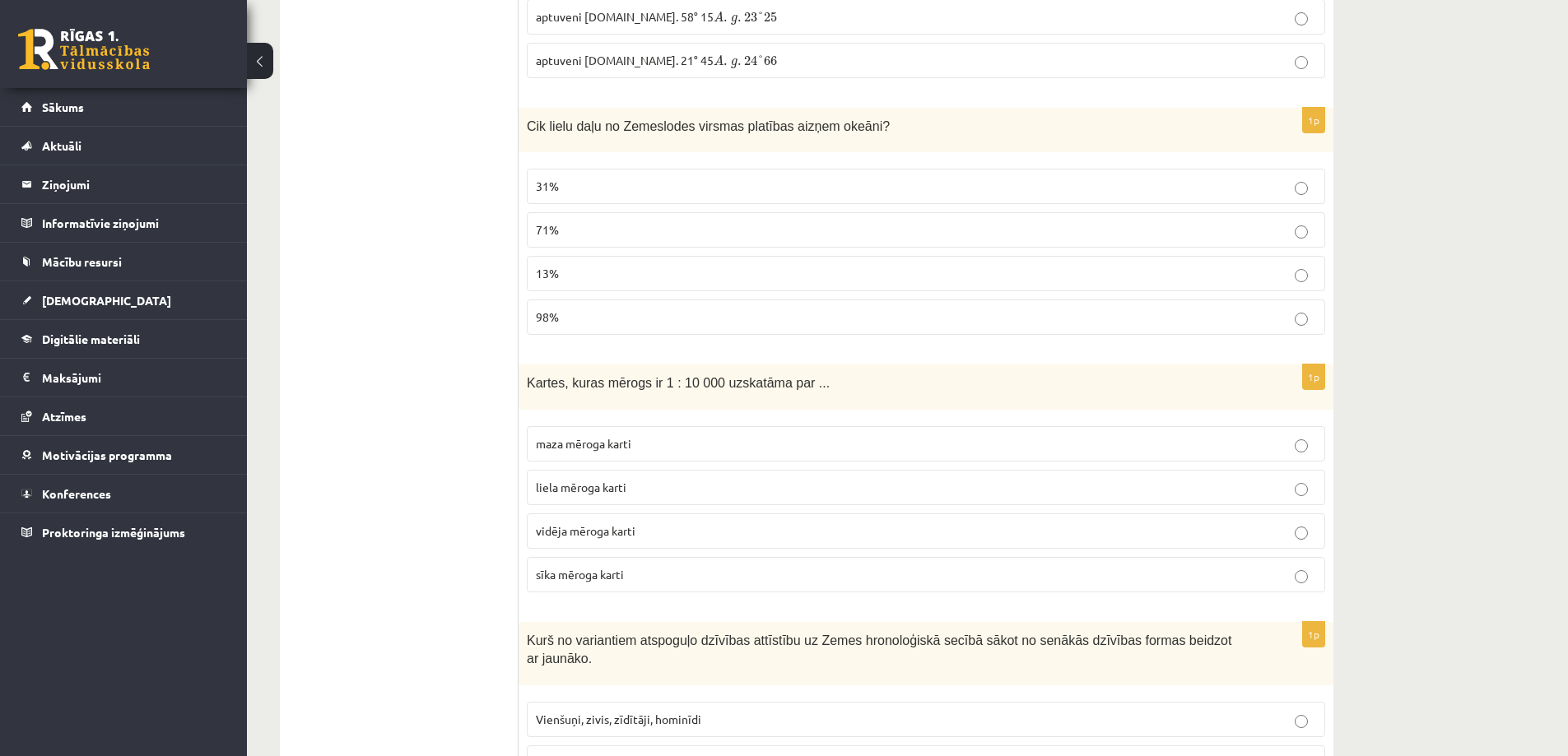
click at [557, 236] on span "71%" at bounding box center [547, 230] width 23 height 14
click at [581, 492] on span "liela mēroga karti" at bounding box center [581, 487] width 91 height 14
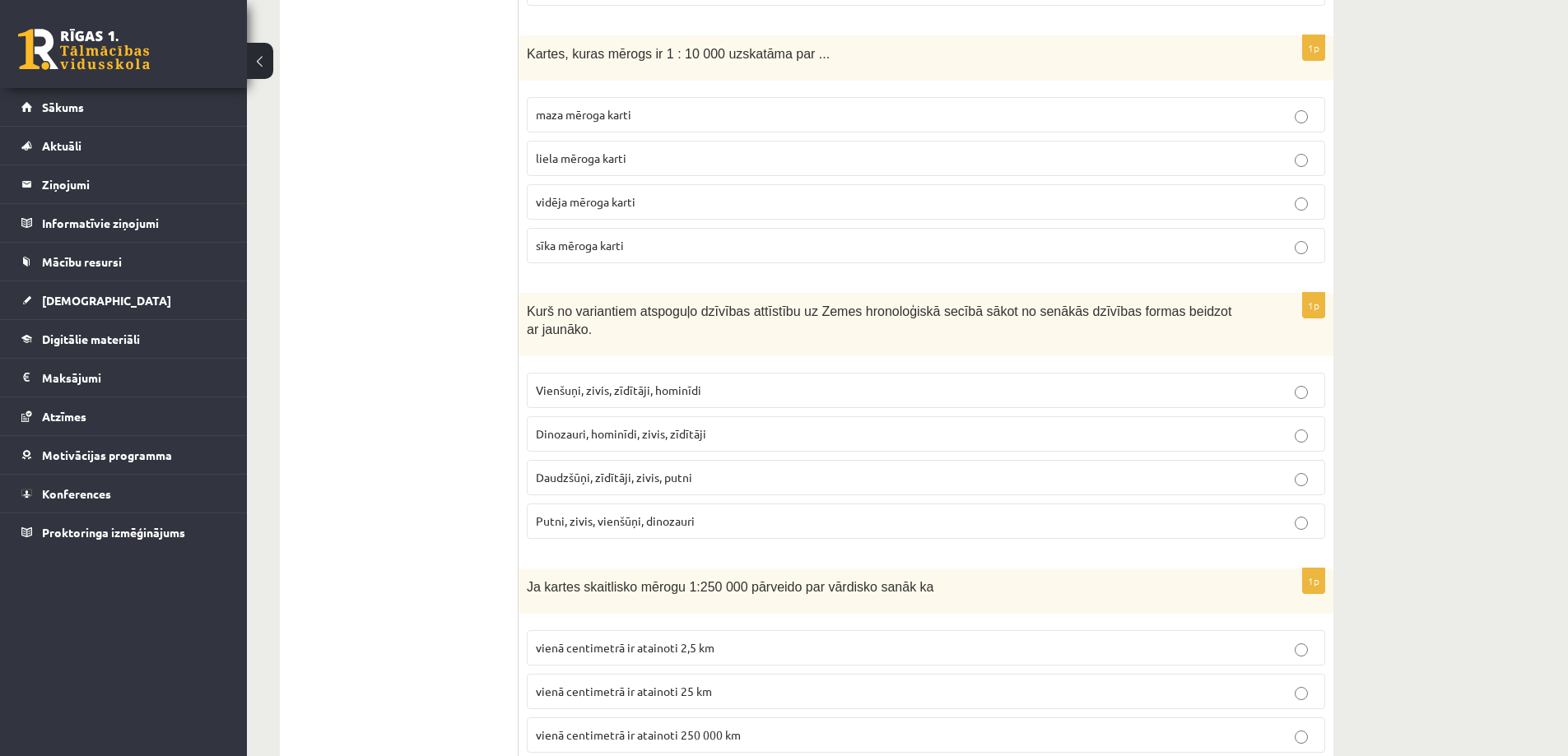
scroll to position [4115, 0]
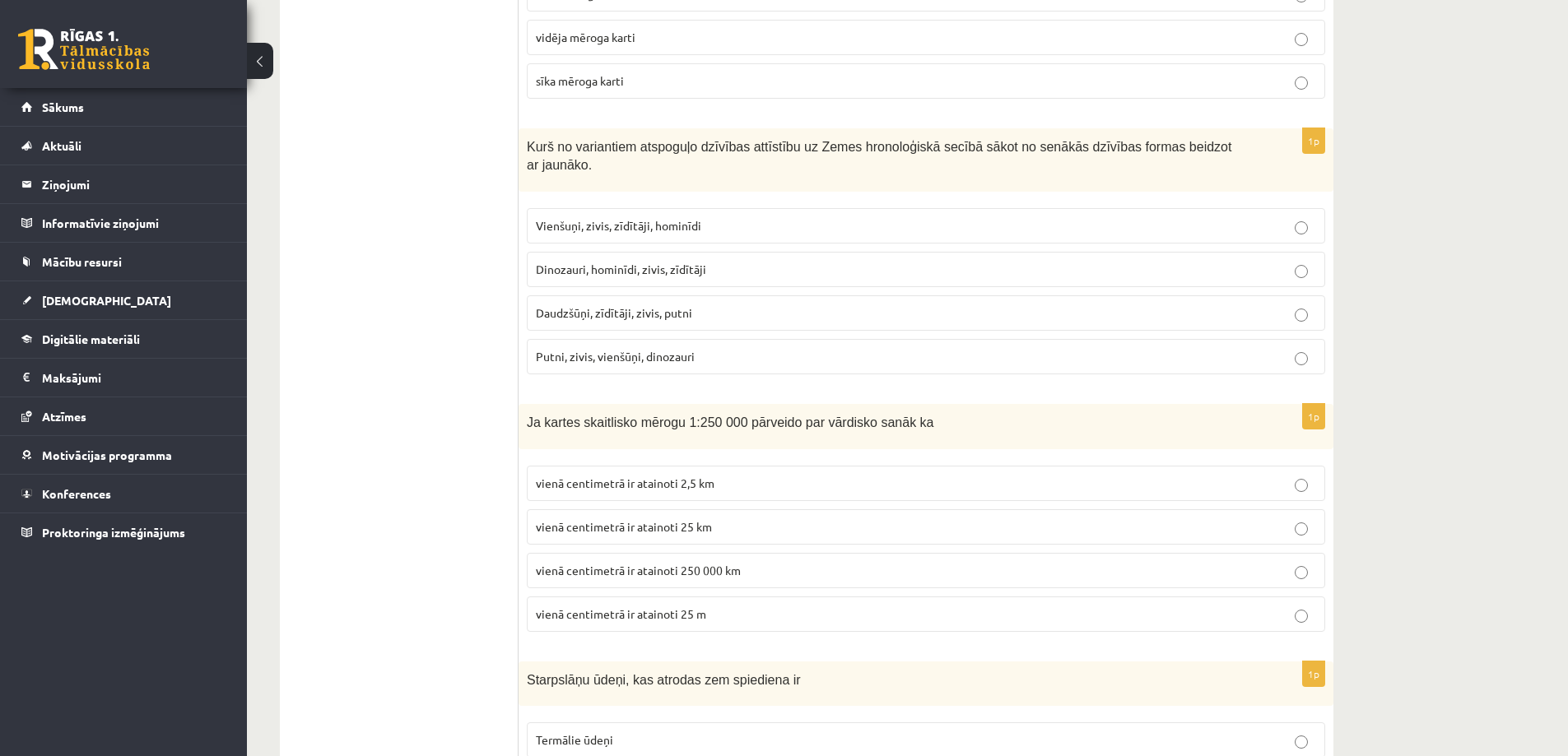
click at [662, 475] on p "vienā centimetrā ir atainoti 2,5 km" at bounding box center [925, 483] width 780 height 17
click at [572, 218] on span "Vienšuņi, zivis, zīdītāji, hominīdi" at bounding box center [618, 225] width 166 height 14
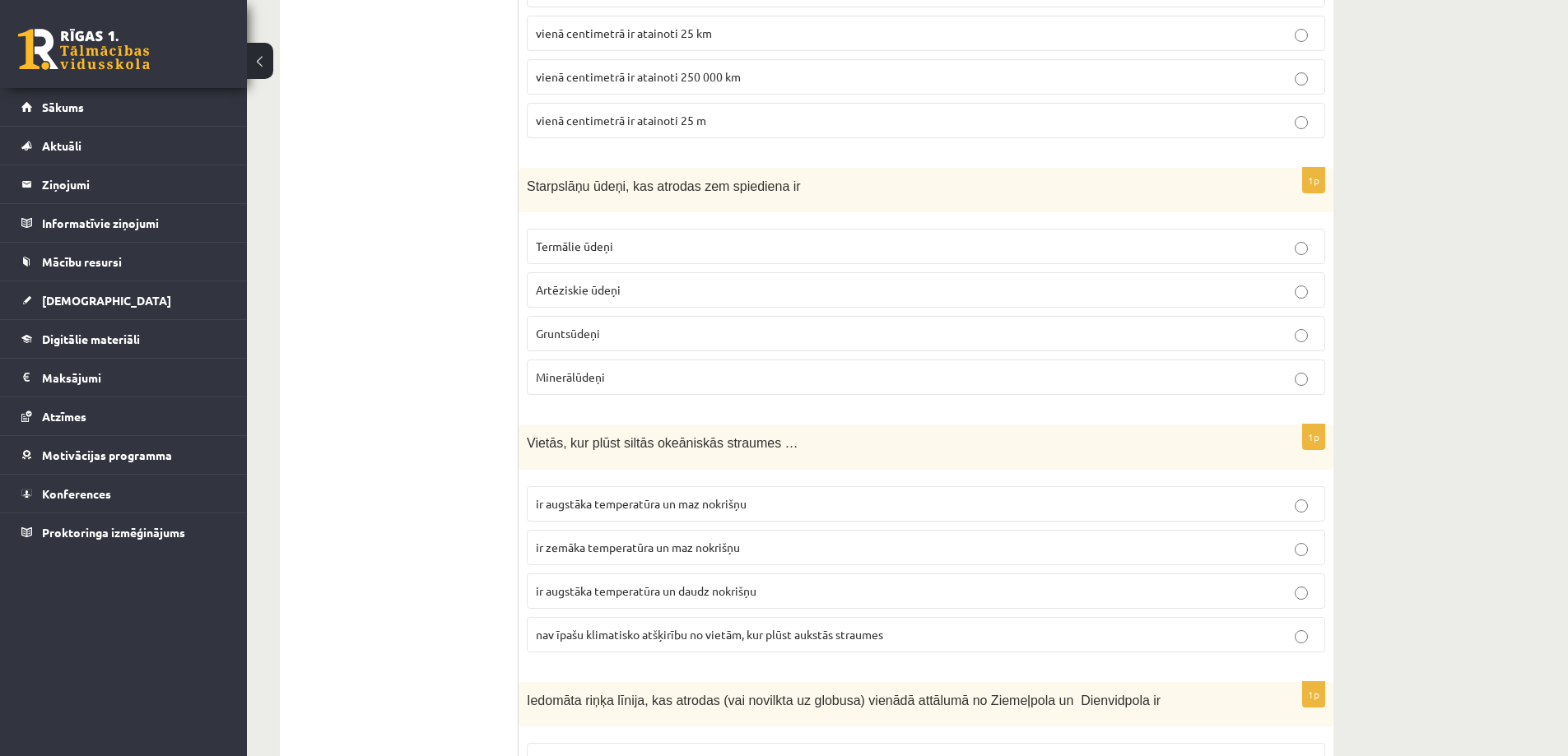
scroll to position [4691, 0]
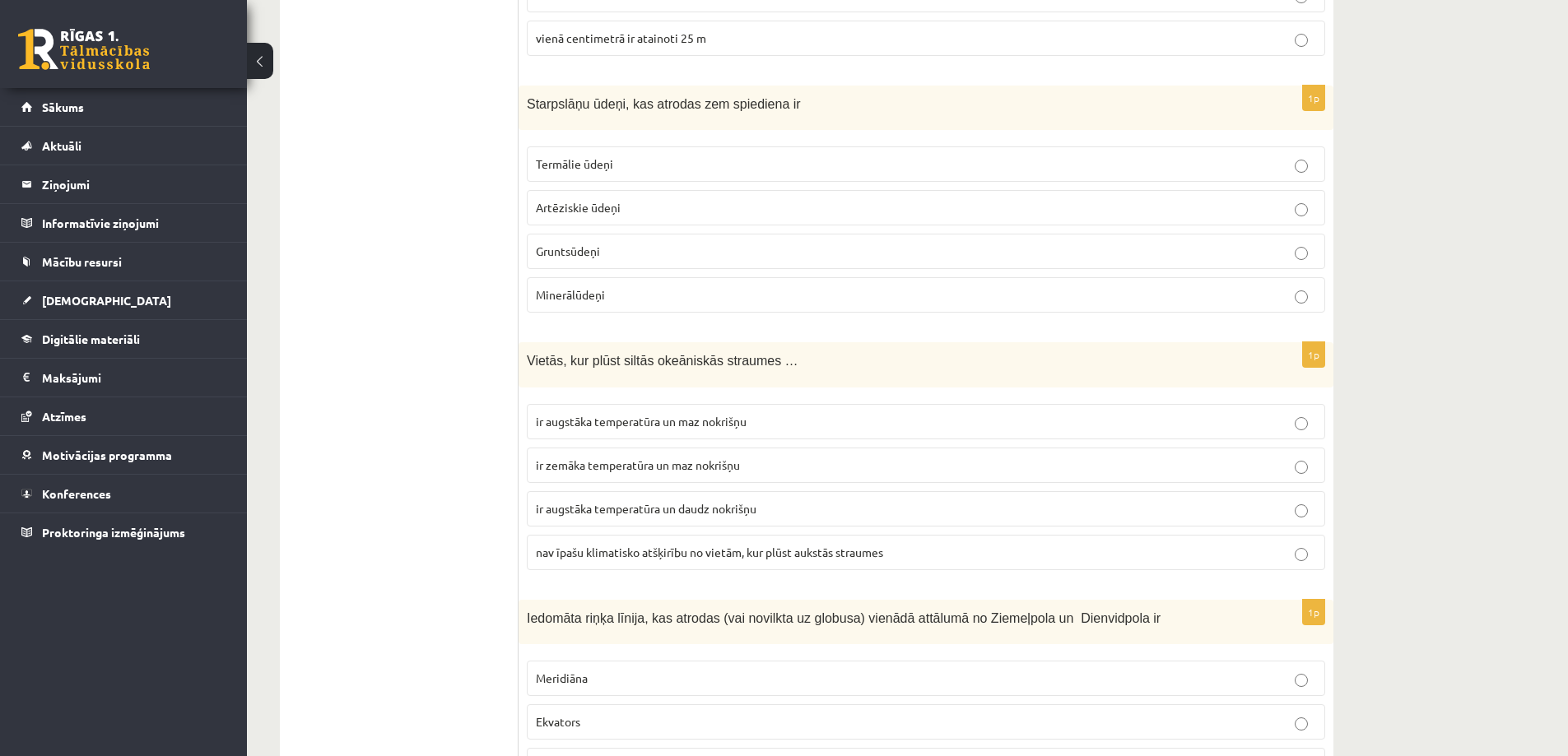
click at [641, 491] on label "ir augstāka temperatūra un daudz nokrišņu" at bounding box center [925, 508] width 798 height 35
click at [624, 199] on p "Artēziskie ūdeņi" at bounding box center [925, 207] width 780 height 17
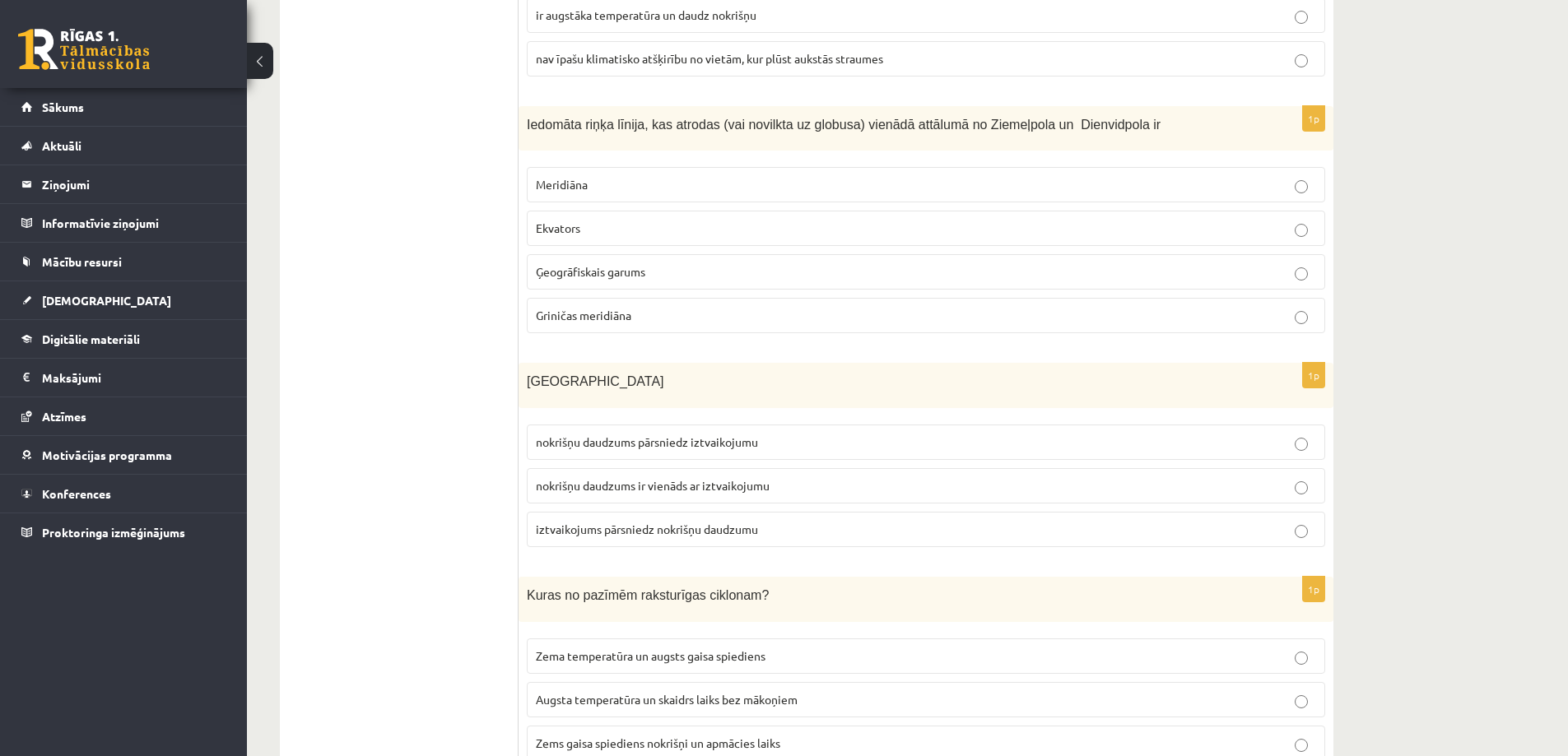
scroll to position [5102, 0]
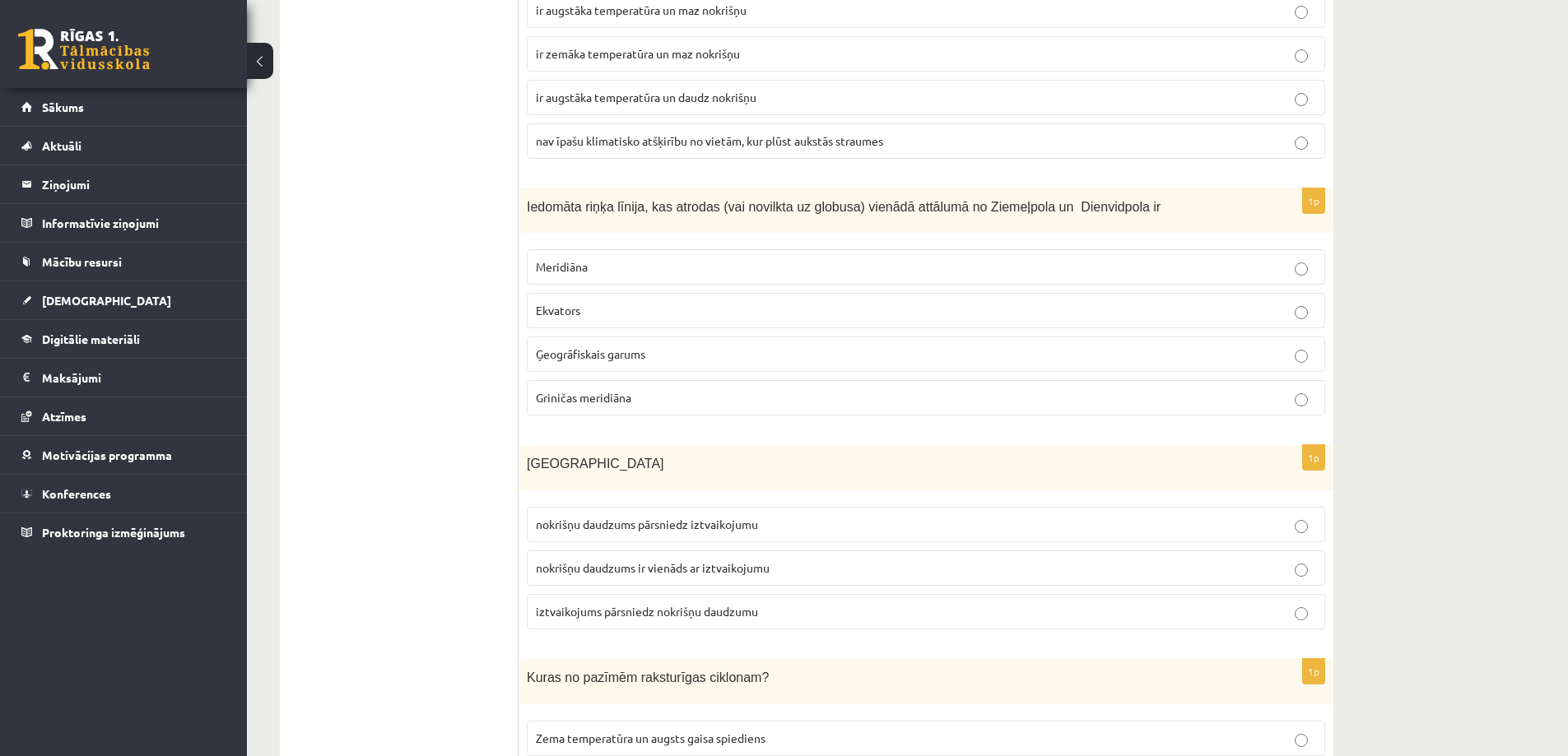
click at [574, 302] on span "Ekvators" at bounding box center [557, 310] width 44 height 14
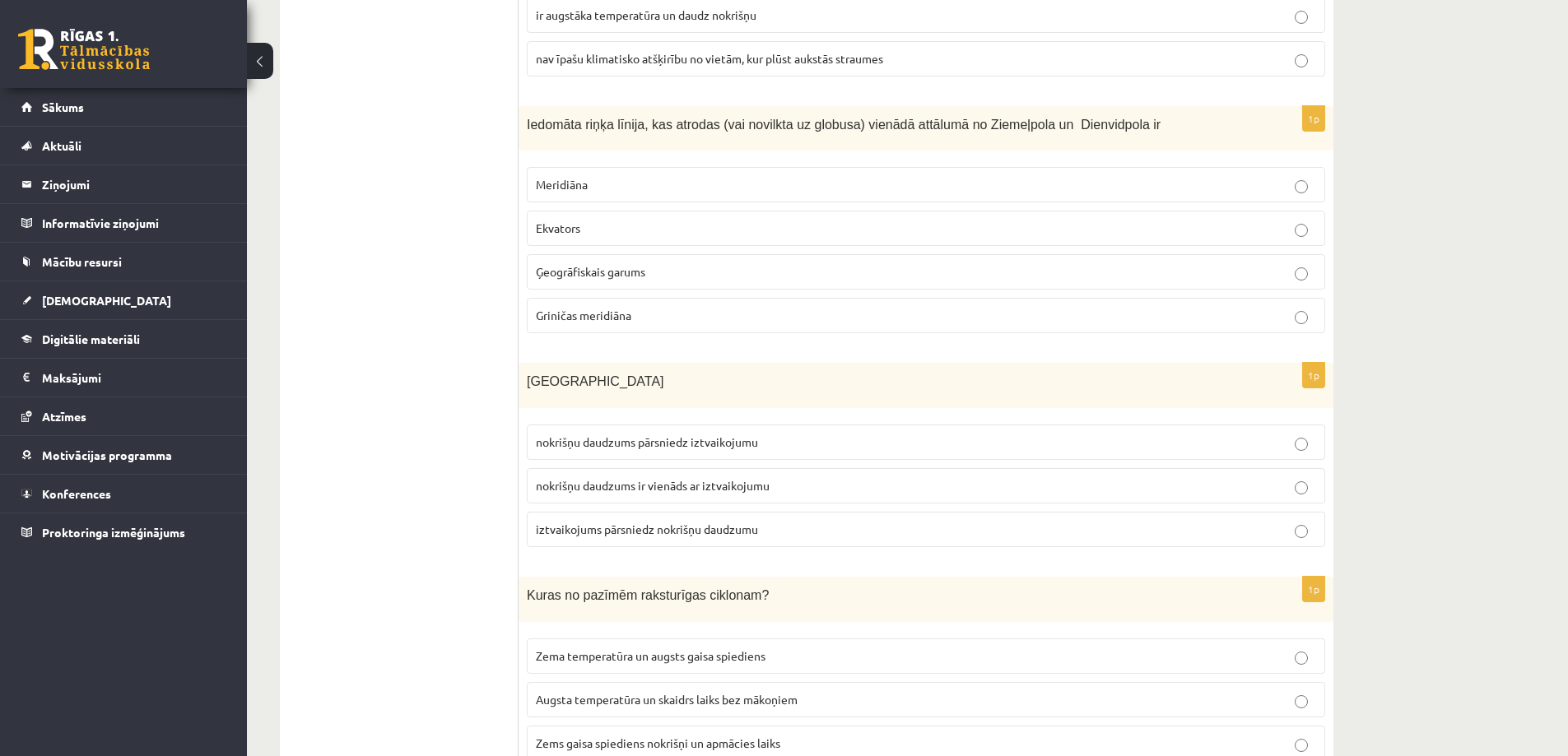
click at [596, 435] on span "nokrišņu daudzums pārsniedz iztvaikojumu" at bounding box center [646, 442] width 222 height 14
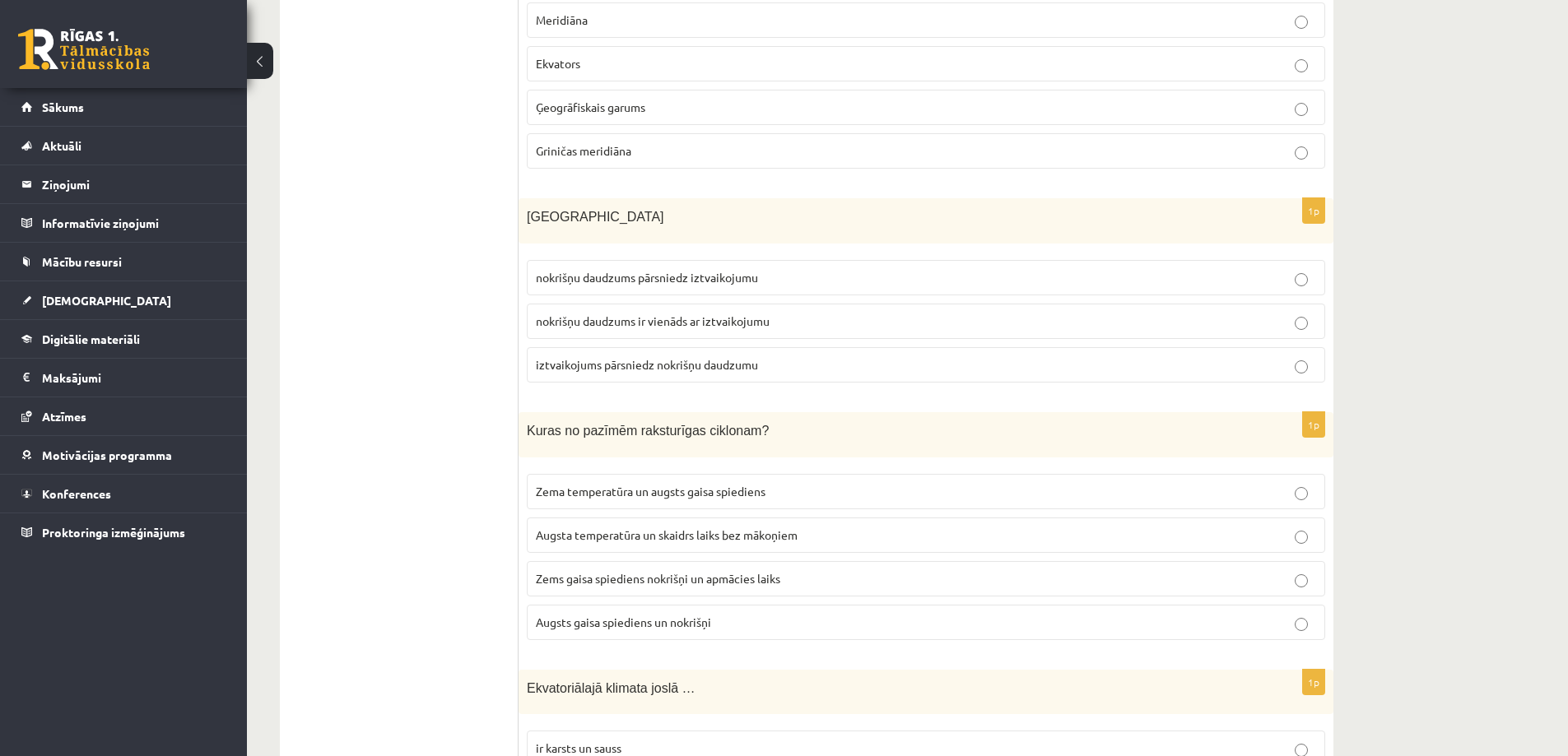
scroll to position [5513, 0]
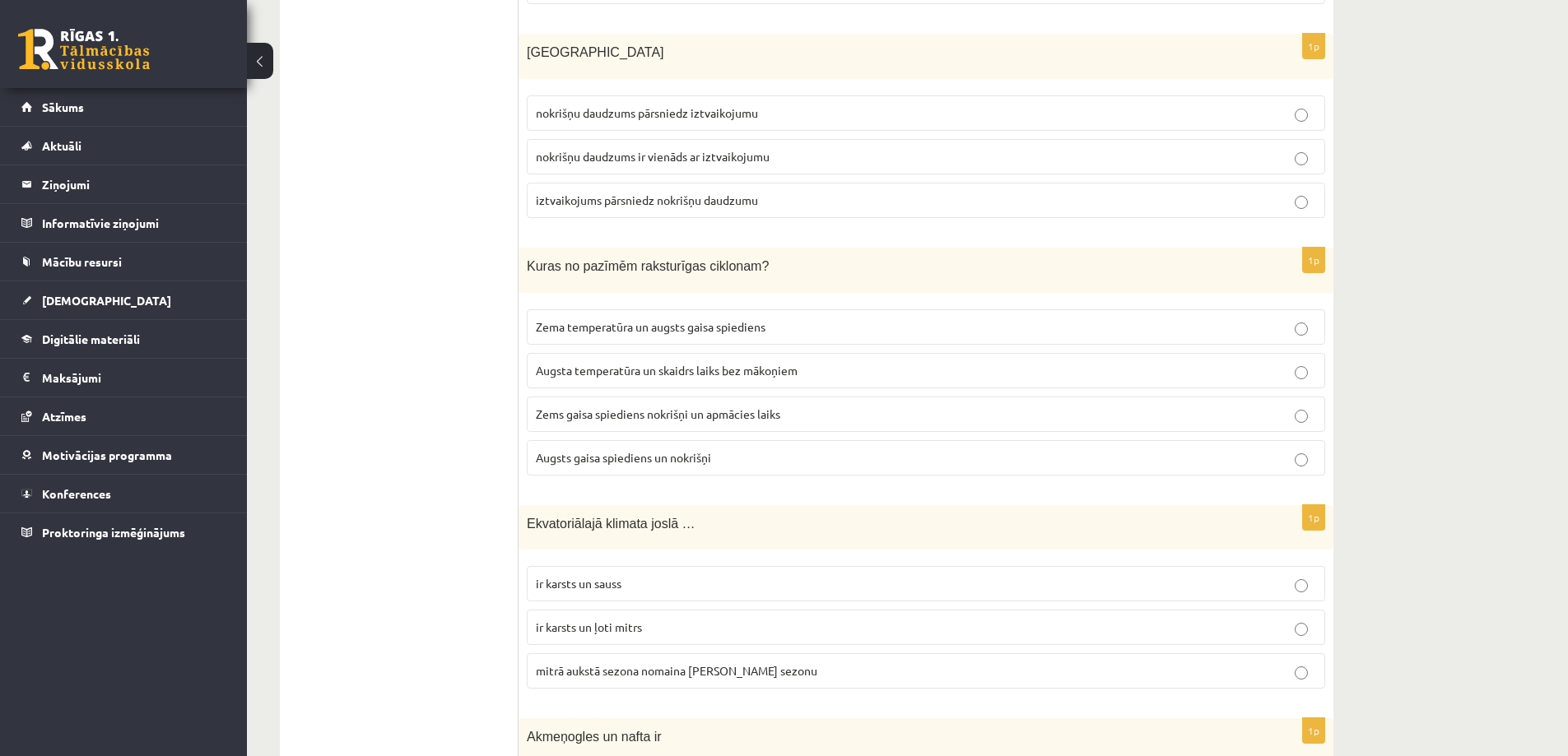
click at [616, 407] on span "Zems gaisa spiediens nokrišņi un apmācies laiks" at bounding box center [658, 414] width 245 height 14
drag, startPoint x: 605, startPoint y: 566, endPoint x: 608, endPoint y: 612, distance: 46.1
click at [608, 612] on fieldset "ir karsts un sauss ir karsts un ļoti mitrs mitrā aukstā sezona nomaina karsto s…" at bounding box center [925, 626] width 798 height 136
click at [615, 619] on span "ir karsts un ļoti mitrs" at bounding box center [589, 626] width 106 height 14
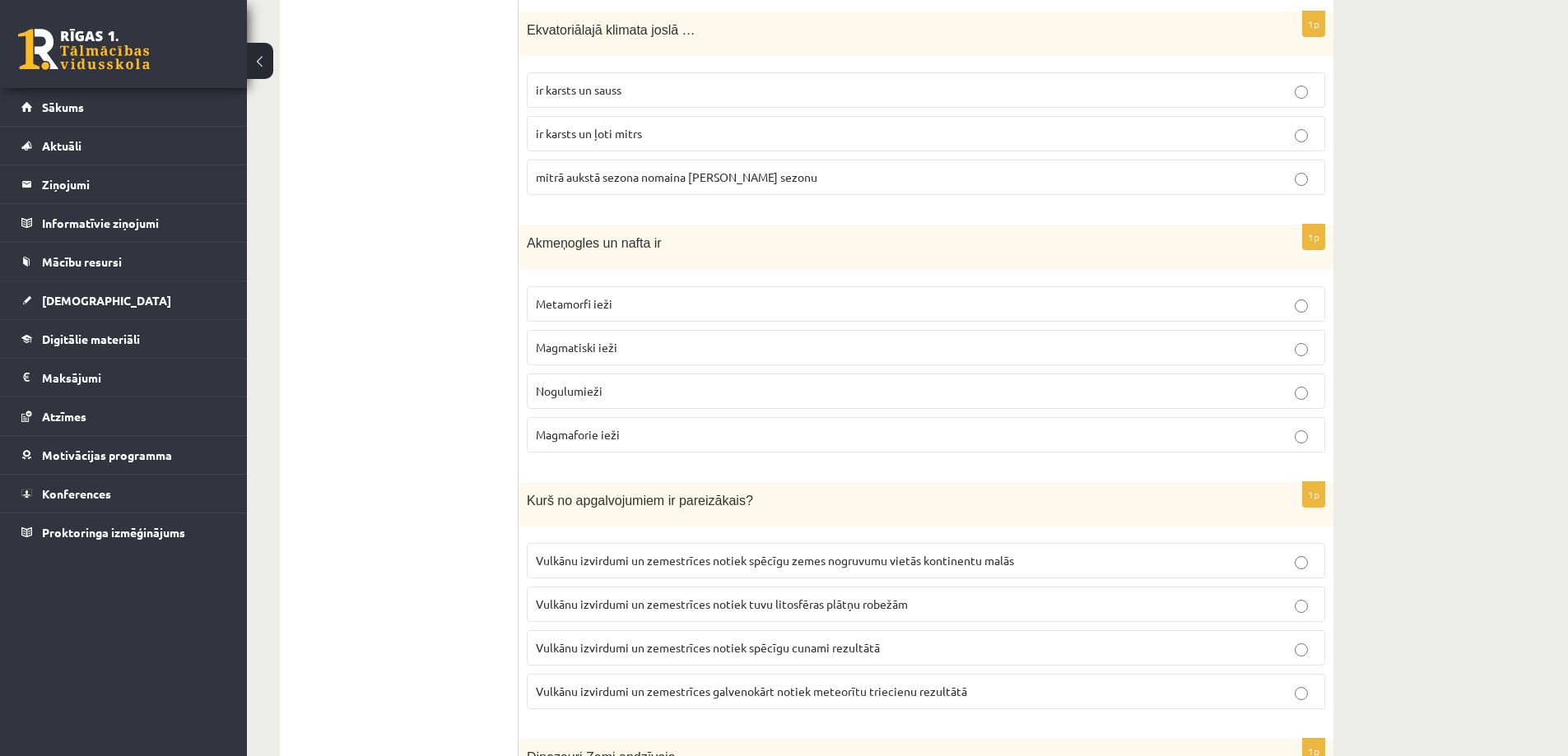
scroll to position [6089, 0]
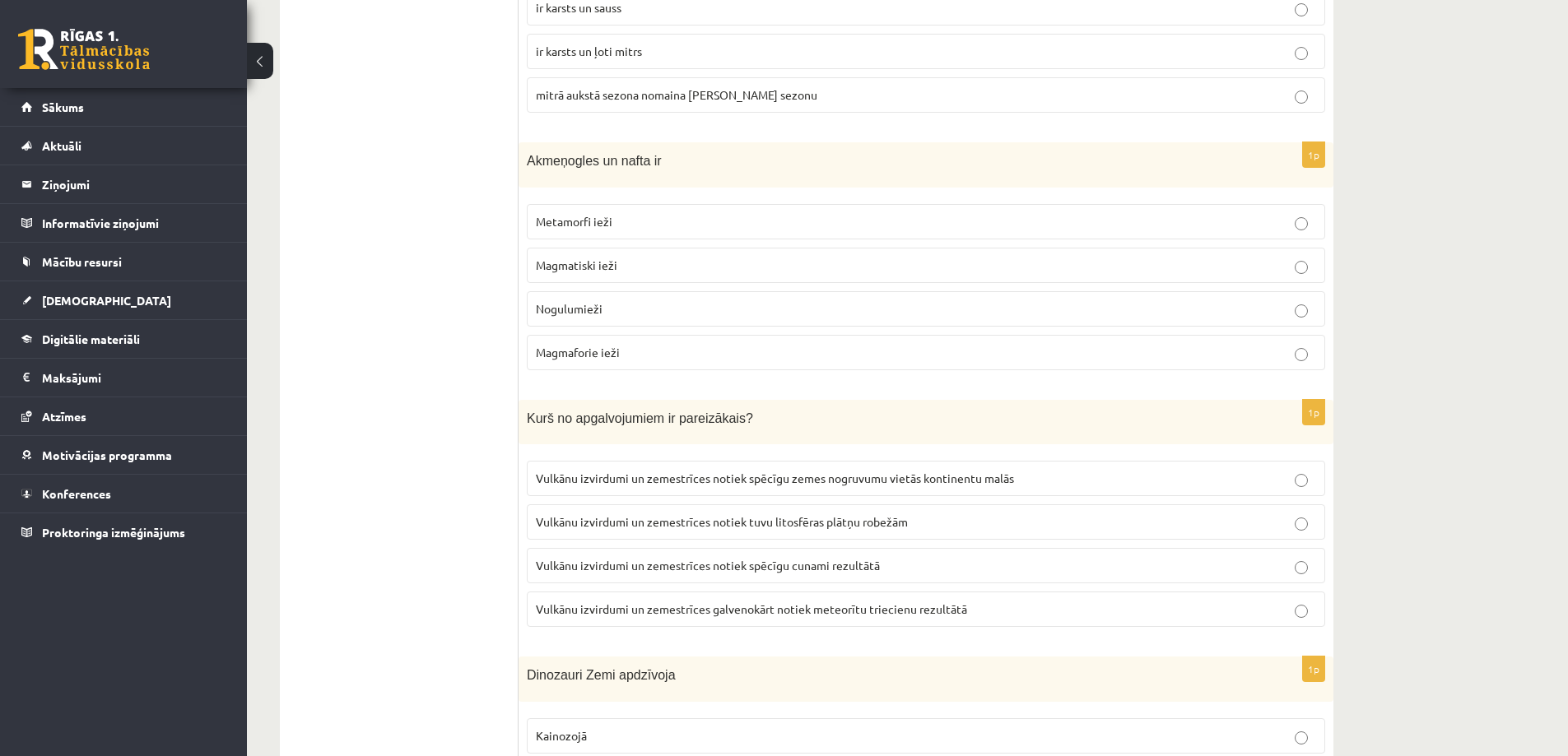
click at [583, 302] on span "Nogulumieži" at bounding box center [569, 309] width 67 height 14
click at [683, 514] on span "Vulkānu izvirdumi un zemestrīces notiek tuvu litosfēras plātņu robežām" at bounding box center [721, 521] width 372 height 14
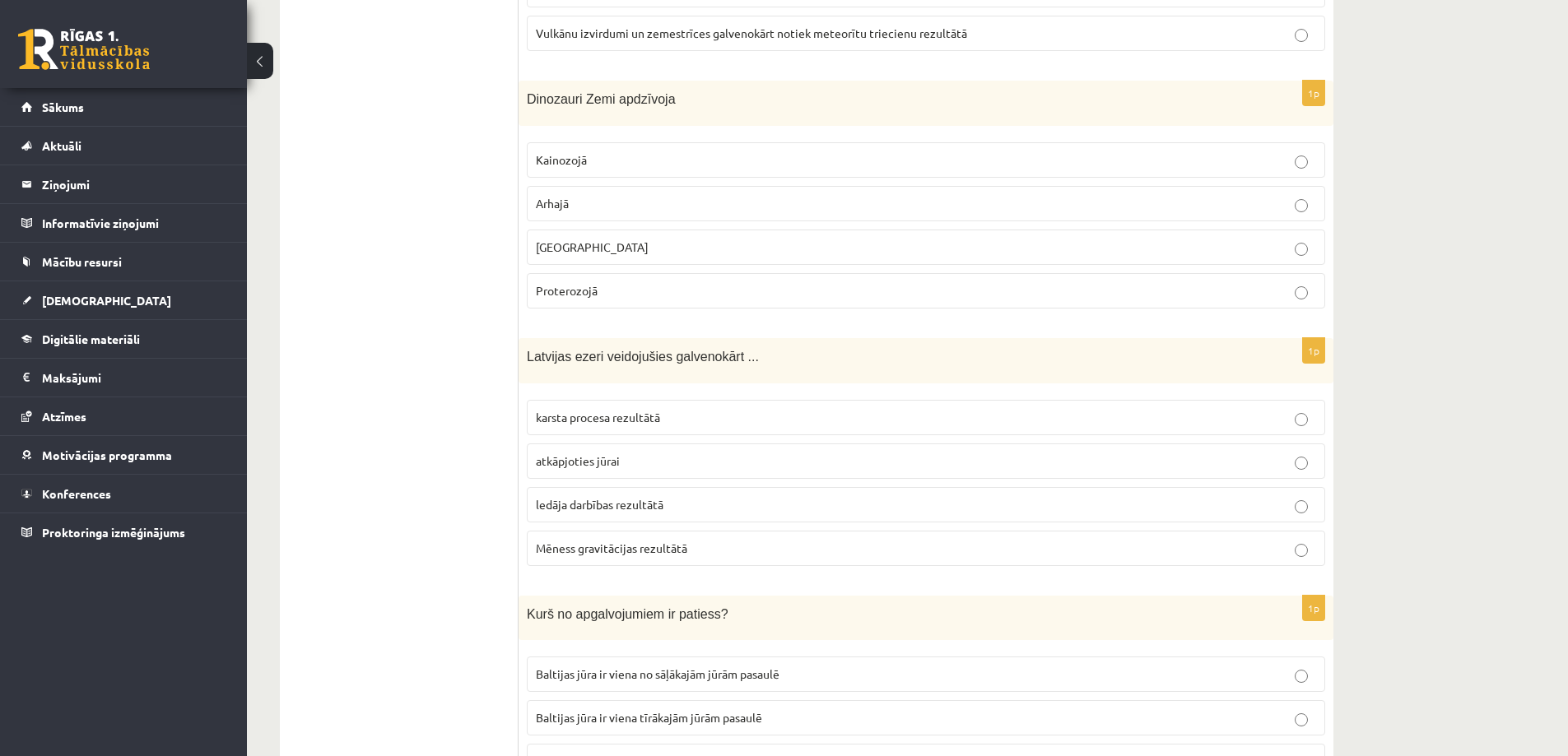
scroll to position [6584, 0]
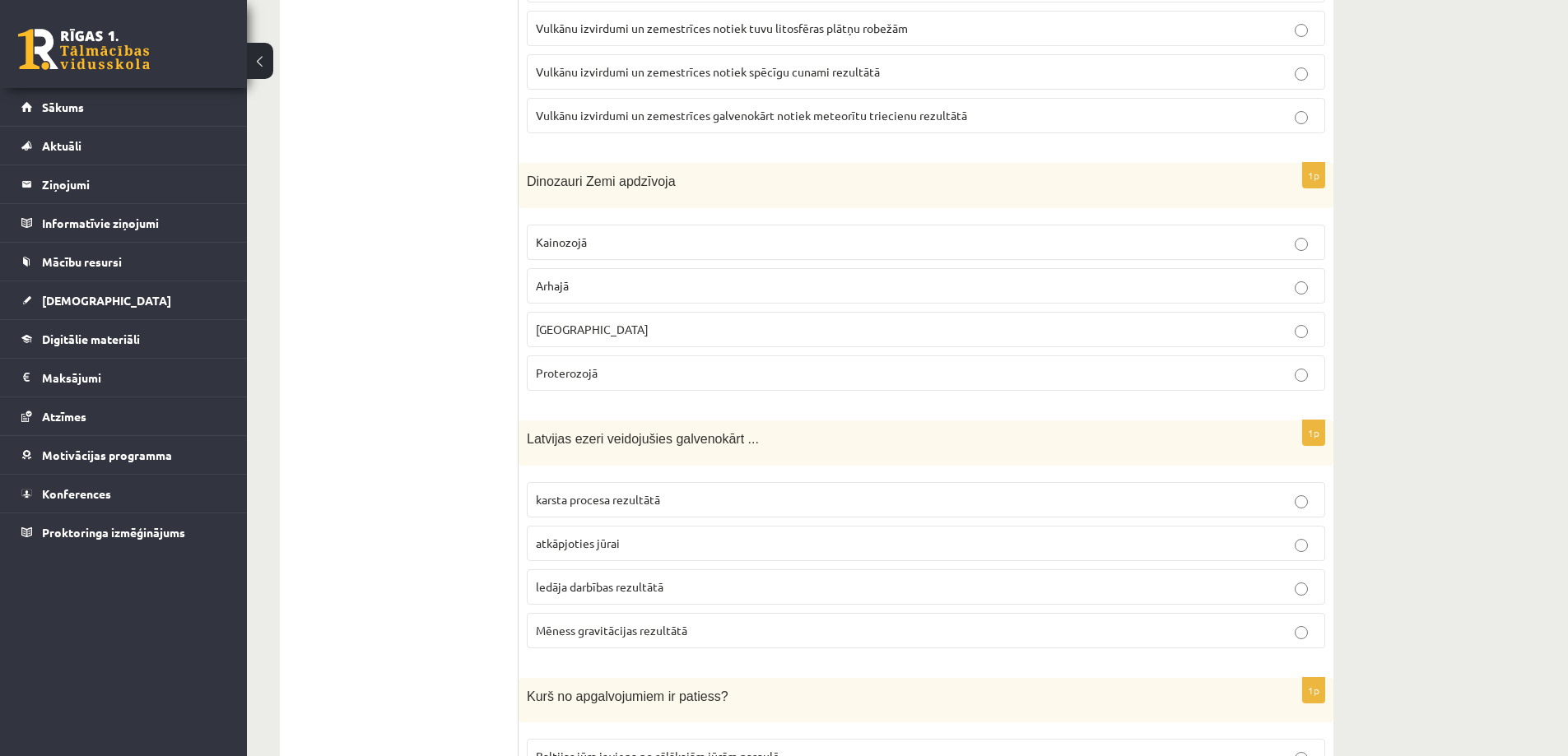
click at [583, 321] on span "Mezozojā" at bounding box center [591, 328] width 113 height 14
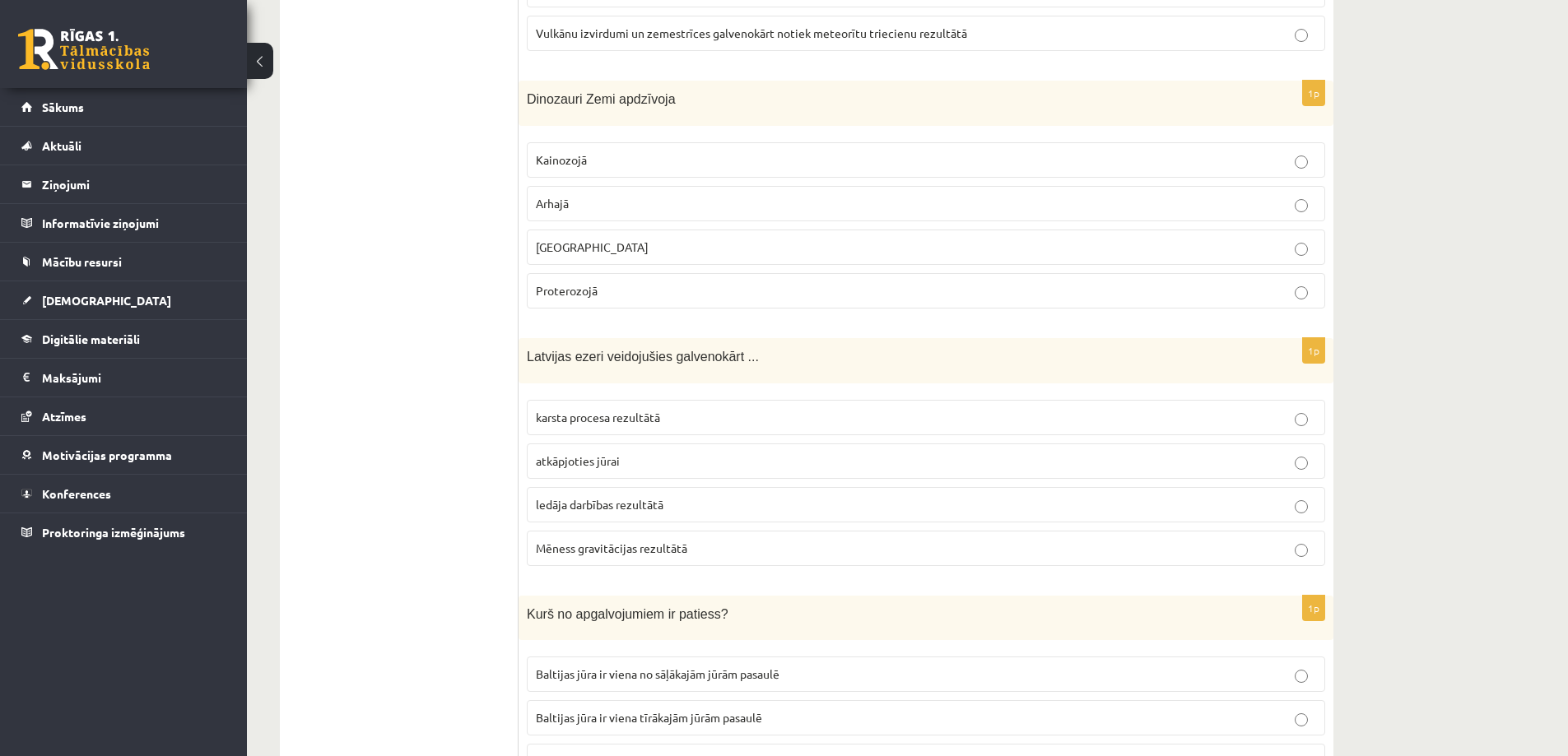
click at [570, 497] on span "ledāja darbības rezultātā" at bounding box center [599, 504] width 128 height 14
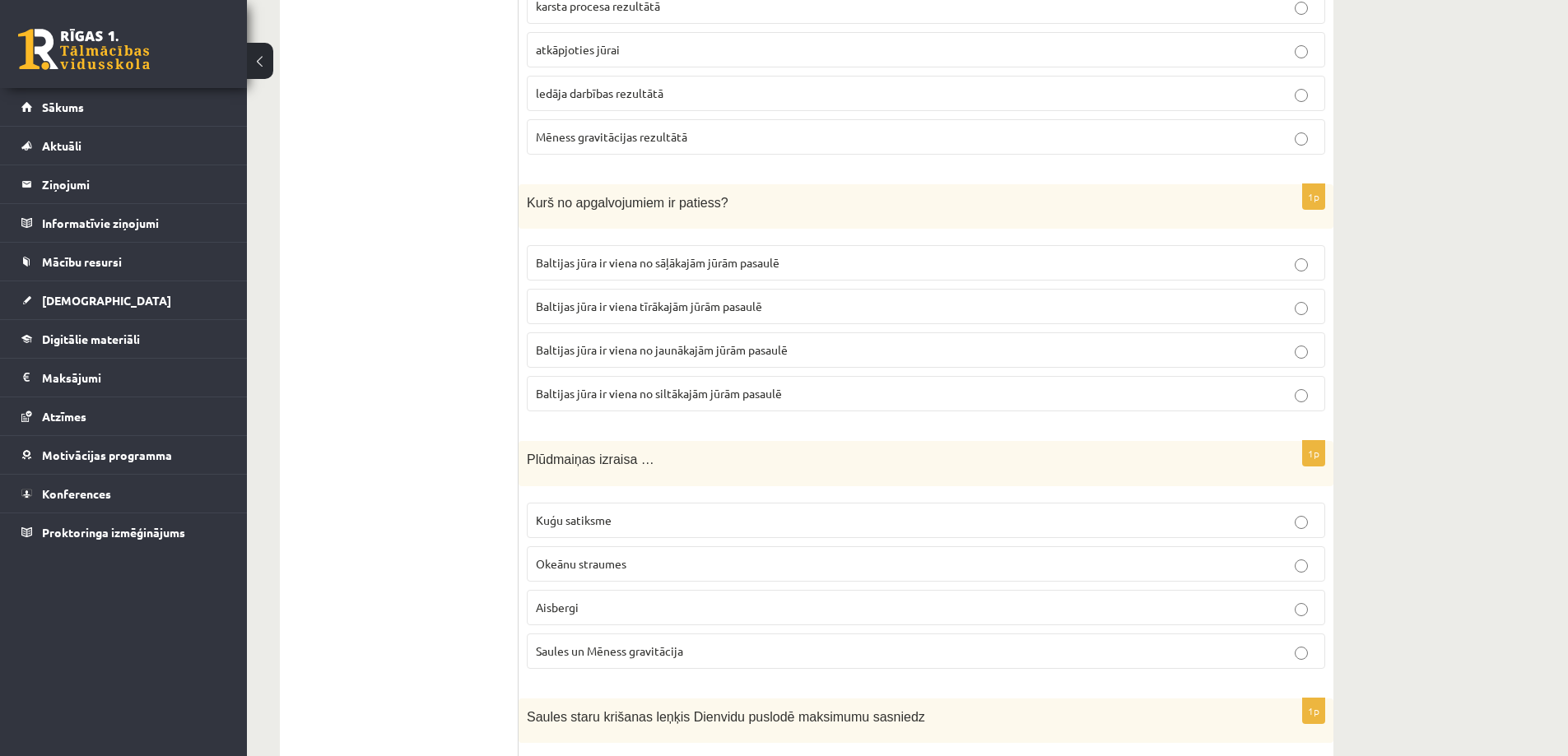
scroll to position [7160, 0]
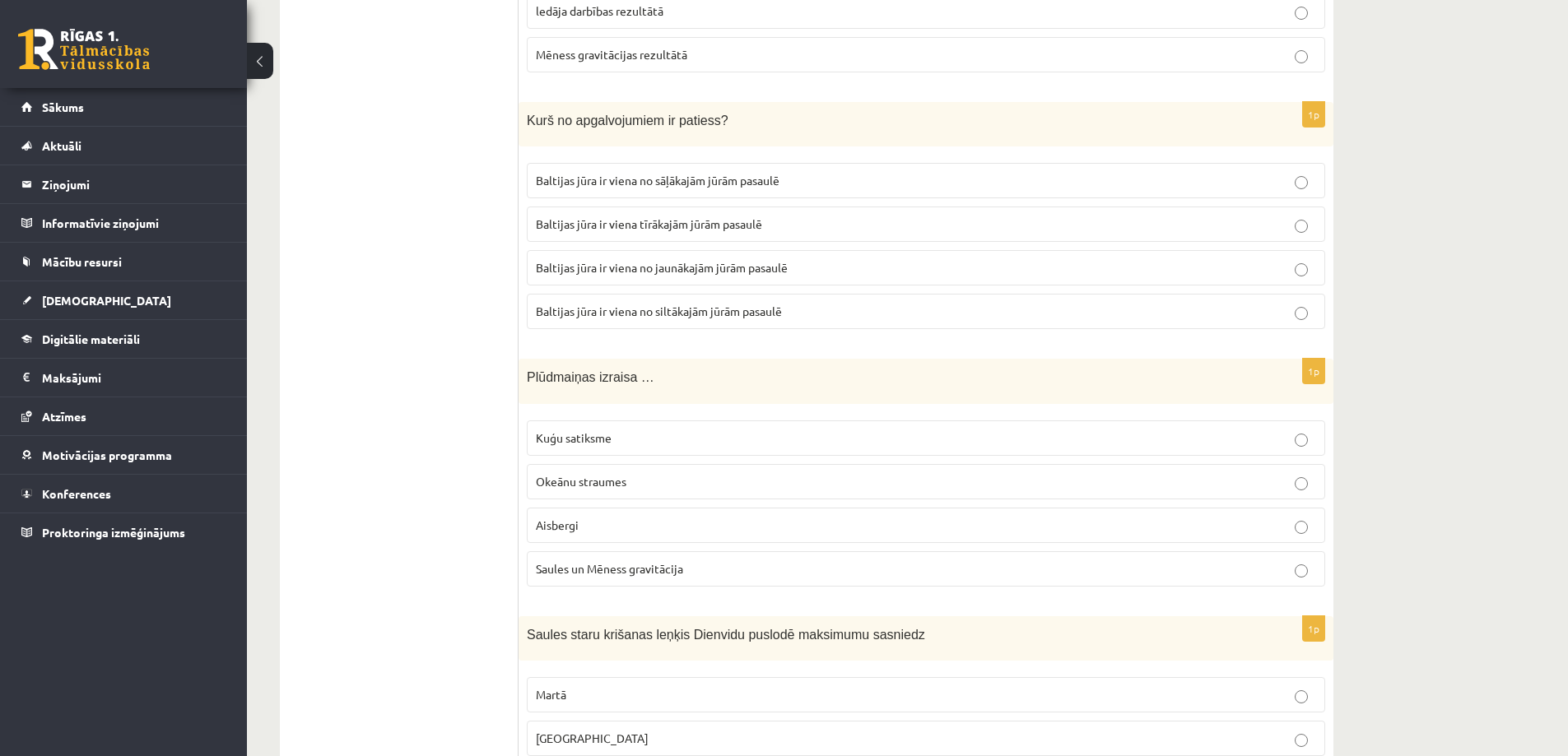
click at [581, 260] on span "Baltijas jūra ir viena no jaunākajām jūrām pasaulē" at bounding box center [662, 267] width 252 height 14
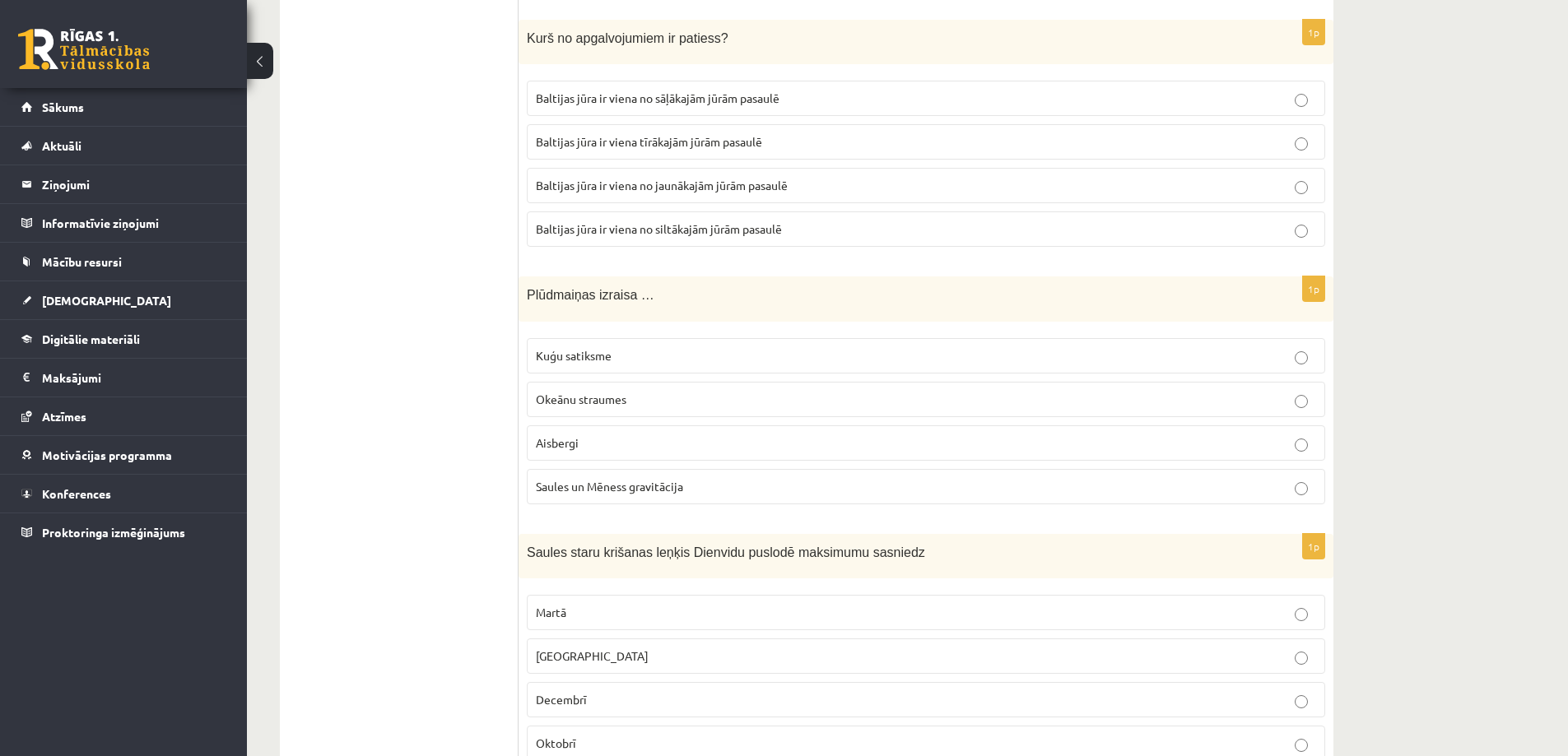
click at [613, 479] on span "Saules un Mēness gravitācija" at bounding box center [609, 486] width 148 height 14
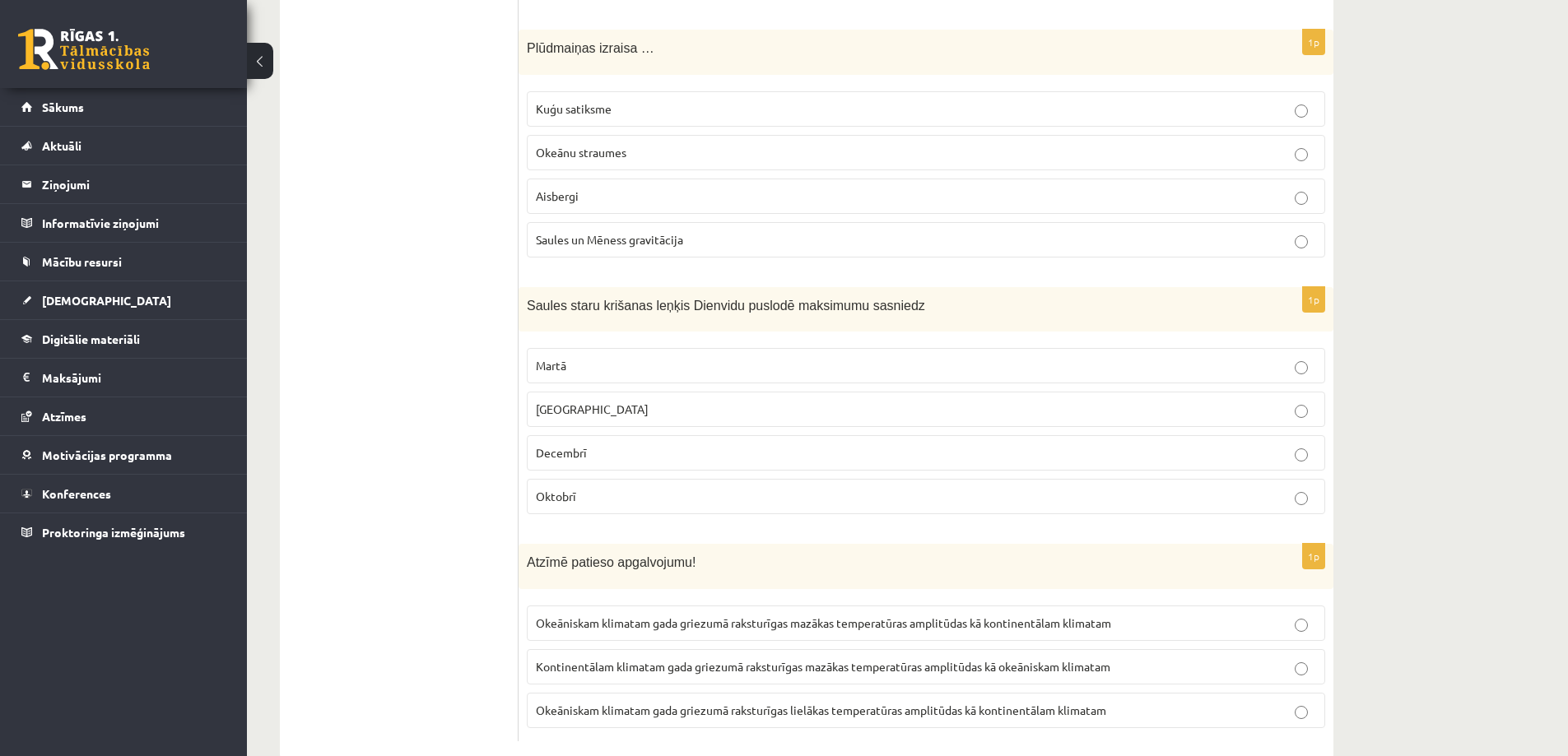
scroll to position [7505, 0]
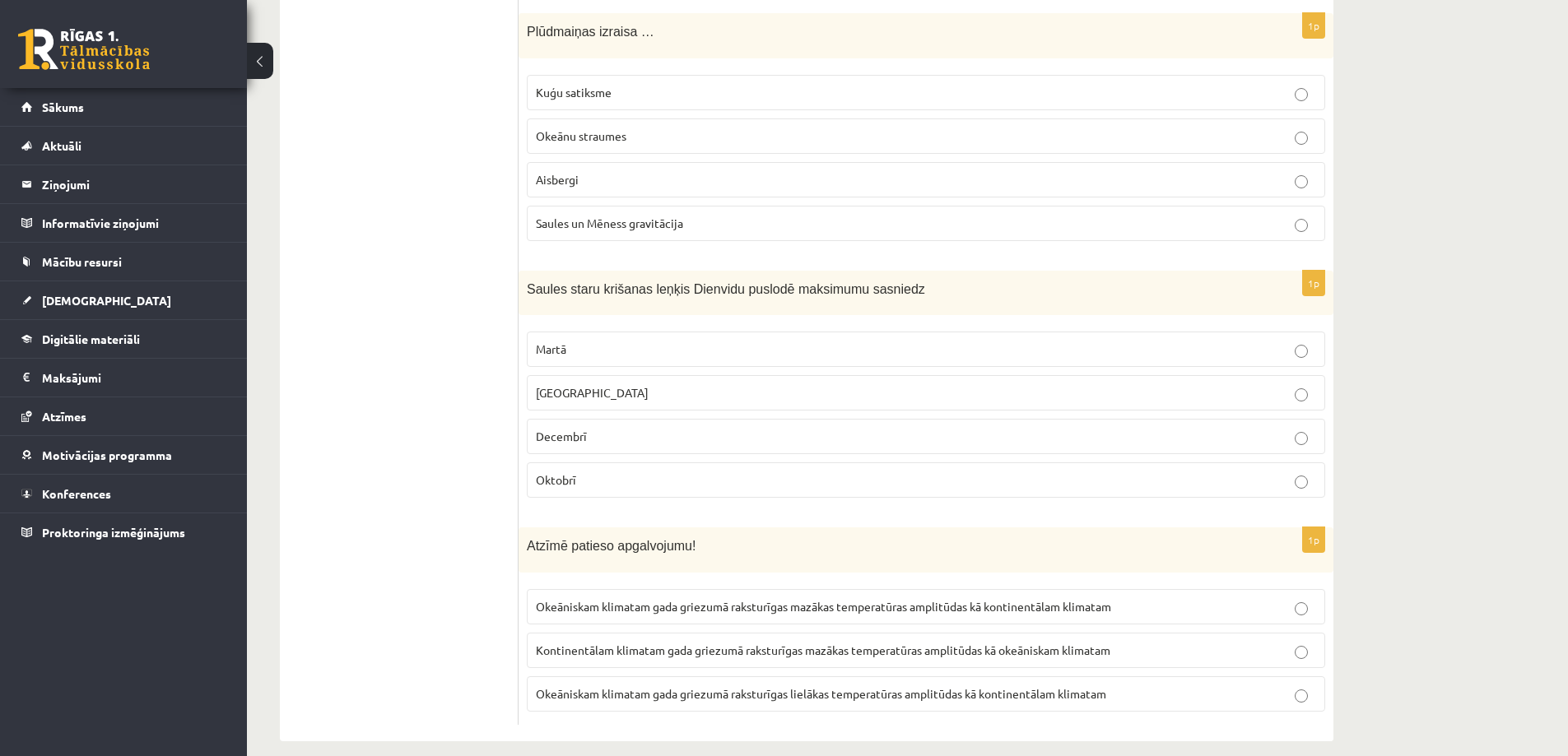
click at [597, 428] on p "Decembrī" at bounding box center [925, 436] width 780 height 17
click at [770, 633] on label "Kontinentālam klimatam gada griezumā raksturīgas mazākas temperatūras amplitūda…" at bounding box center [925, 650] width 798 height 35
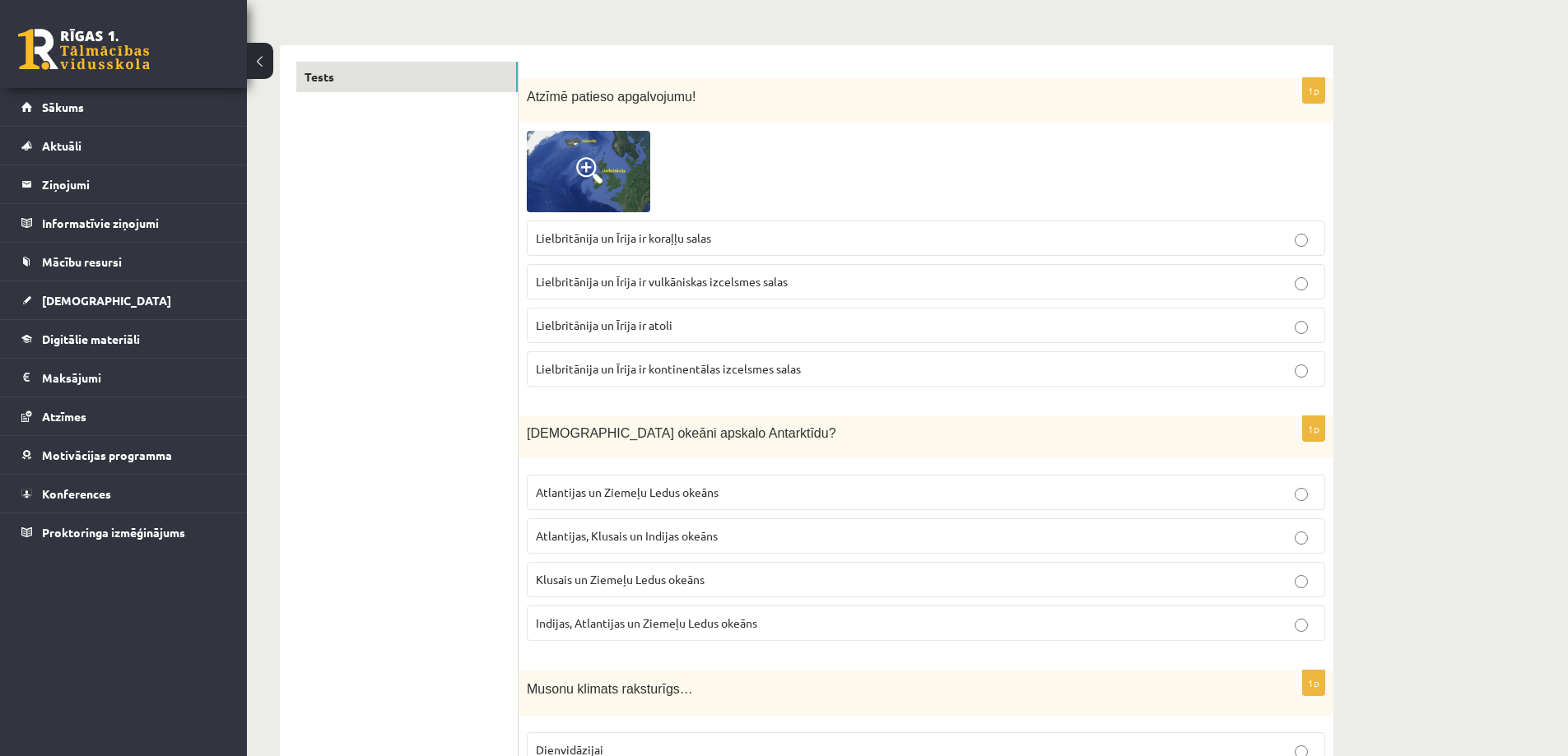
scroll to position [187, 0]
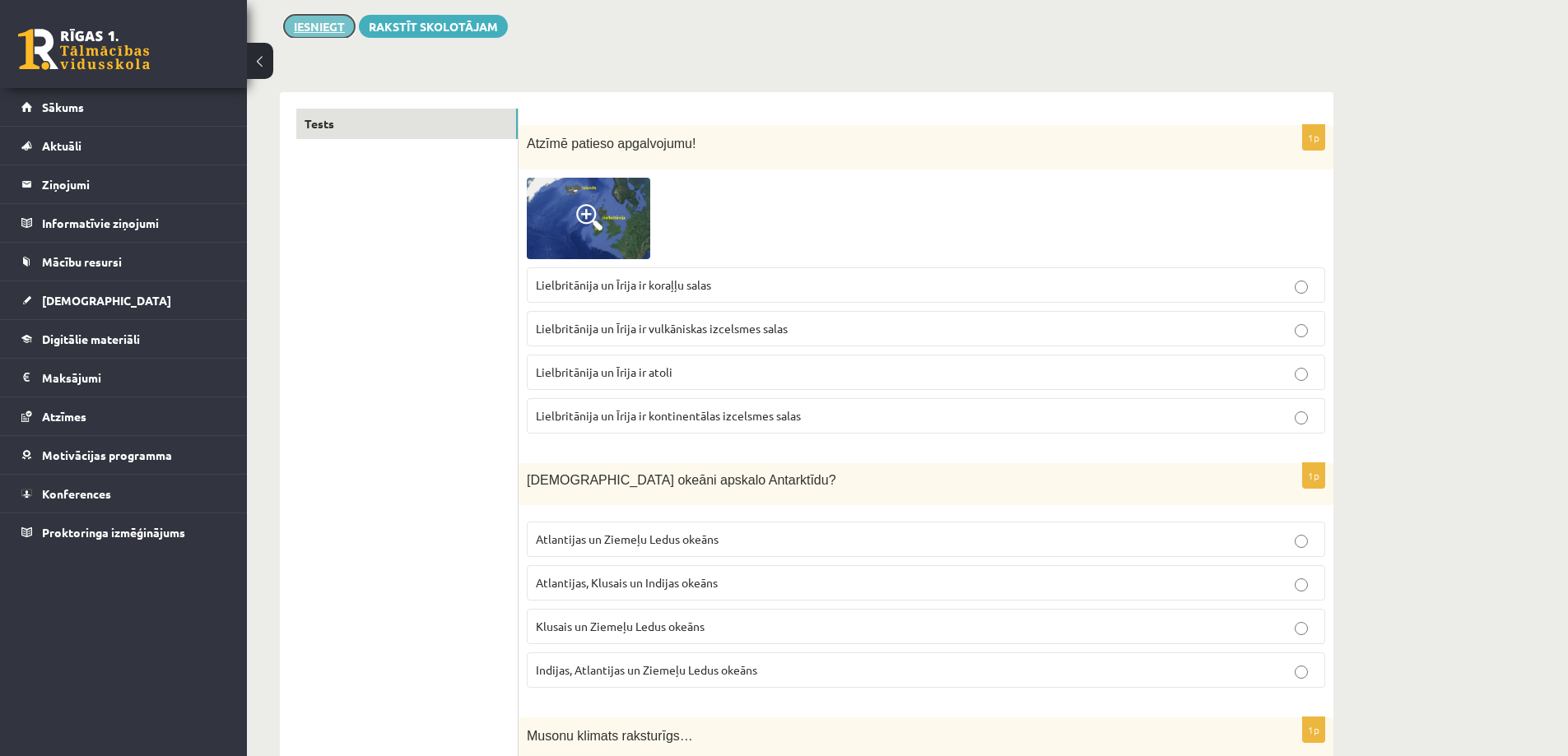
click at [314, 32] on button "Iesniegt" at bounding box center [319, 26] width 71 height 23
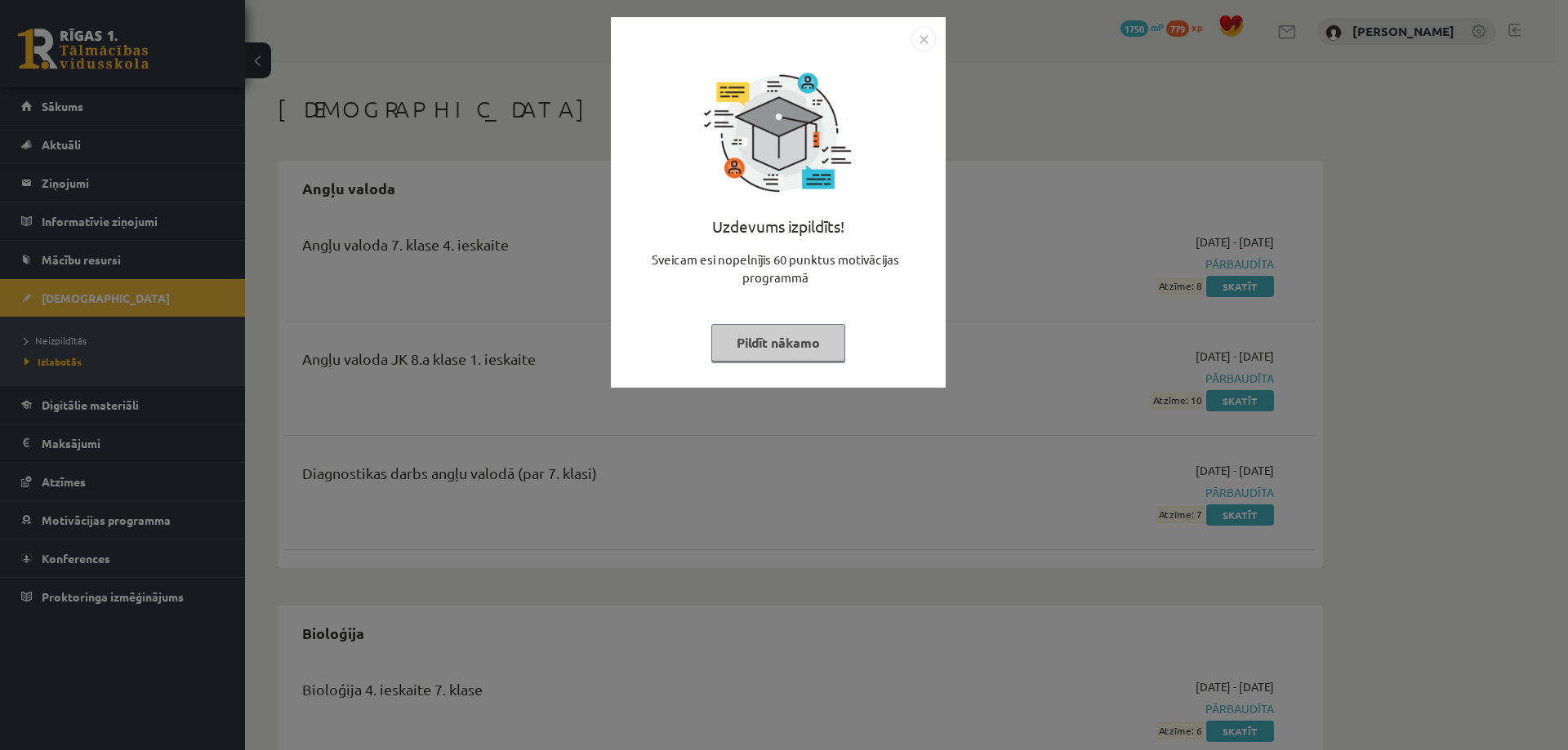
click at [782, 343] on button "Pildīt nākamo" at bounding box center [778, 343] width 134 height 38
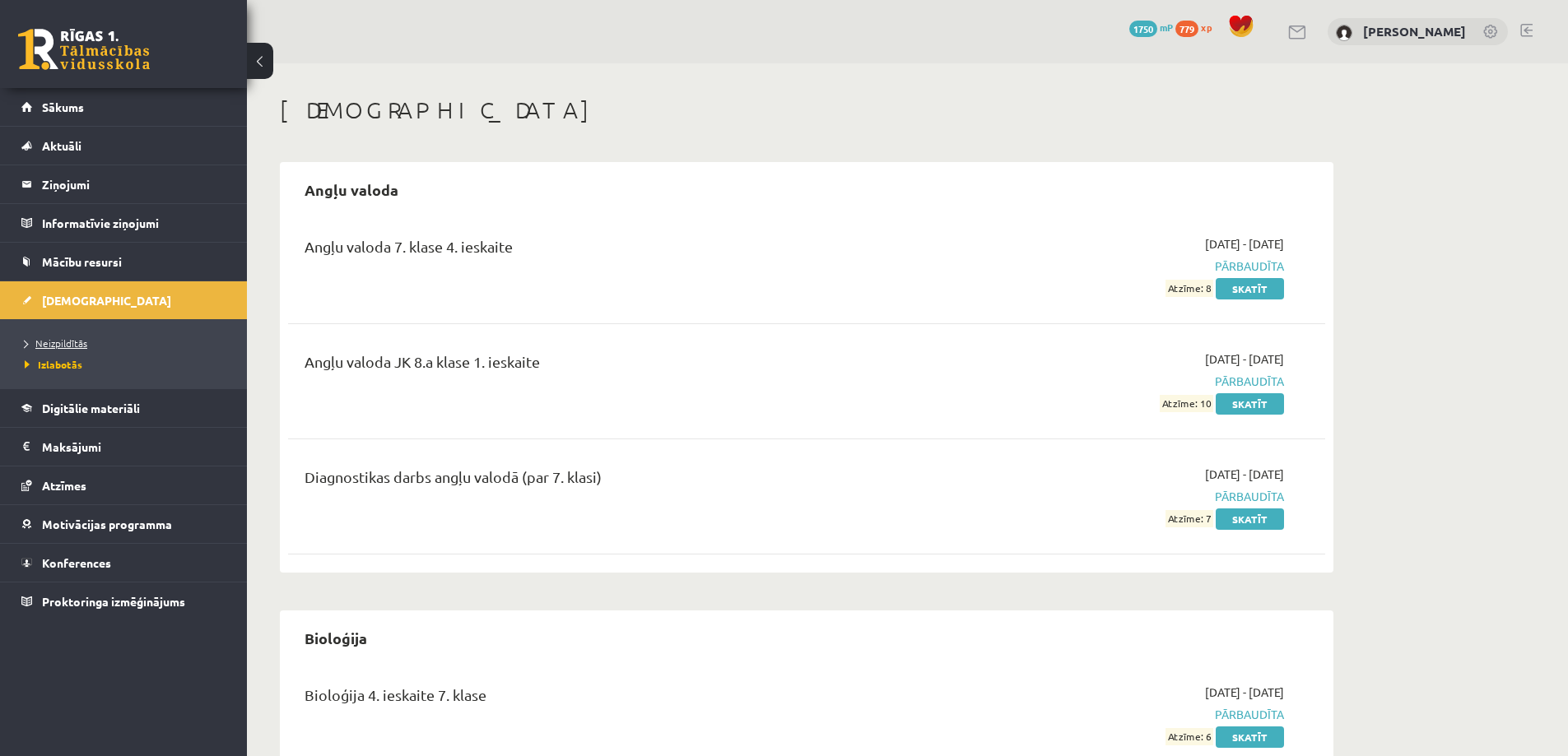
click at [67, 348] on link "Neizpildītās" at bounding box center [127, 343] width 206 height 14
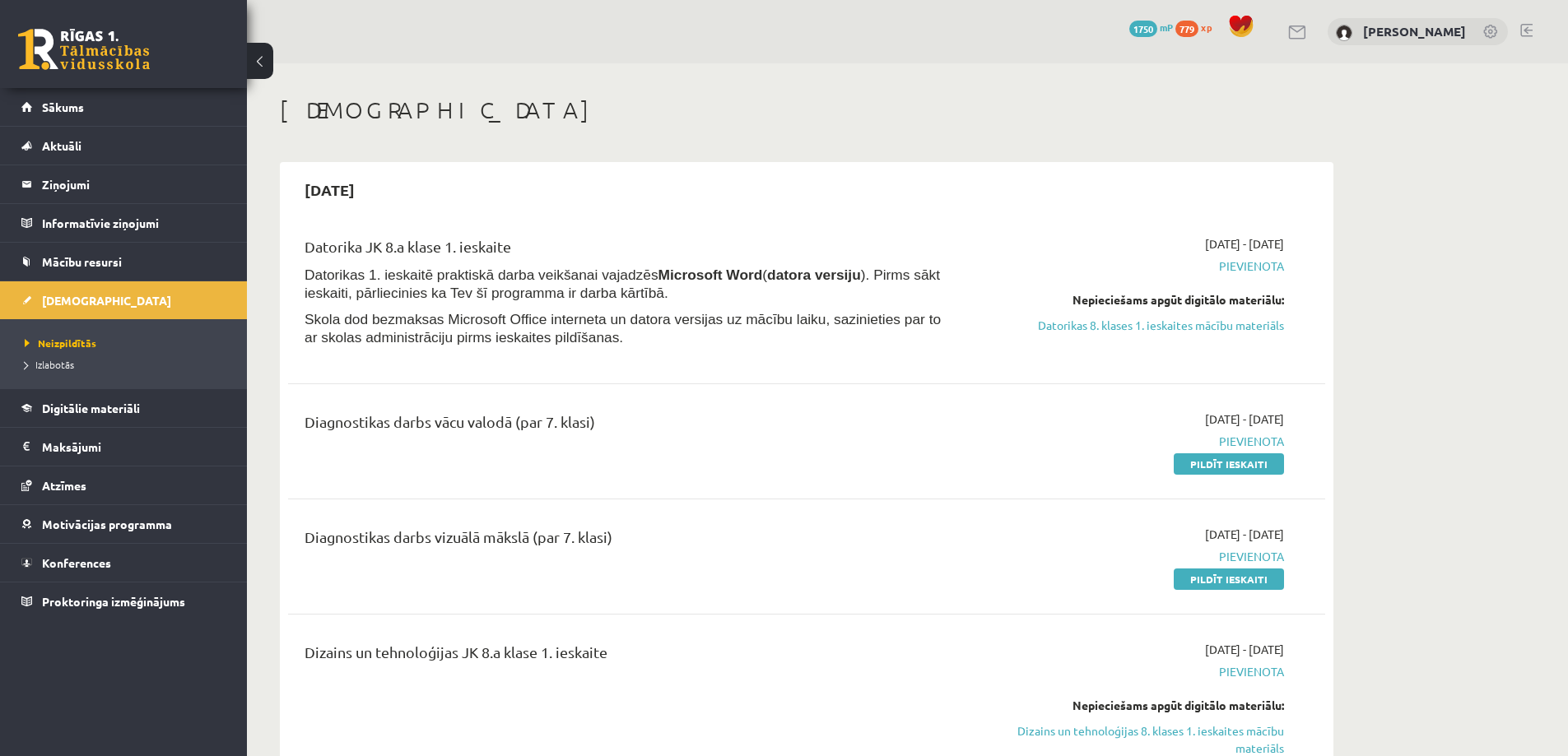
click at [1158, 28] on span "1750" at bounding box center [1142, 29] width 28 height 16
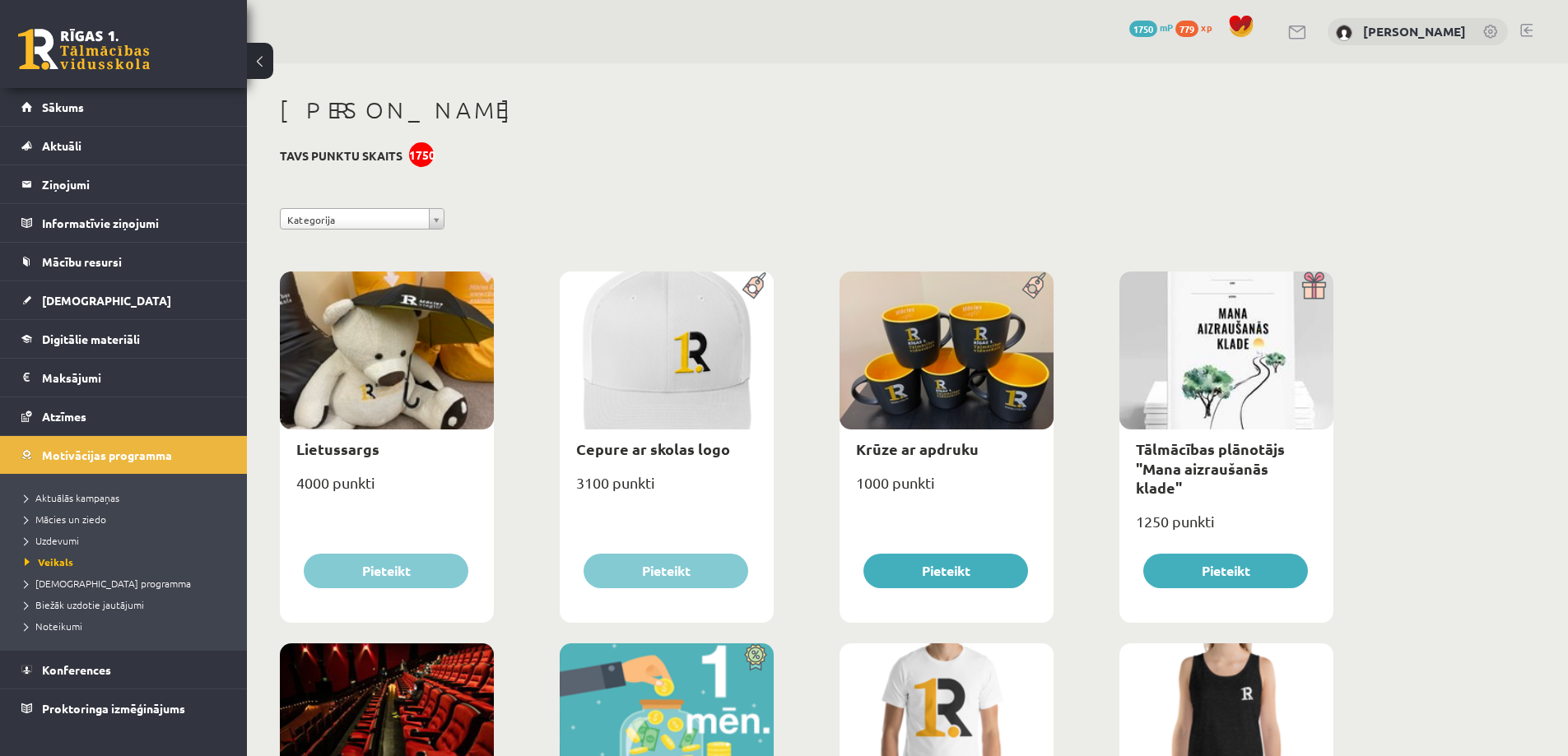
drag, startPoint x: 981, startPoint y: 212, endPoint x: 924, endPoint y: 206, distance: 57.3
drag, startPoint x: 999, startPoint y: 222, endPoint x: 945, endPoint y: 215, distance: 54.5
click at [945, 215] on div "**********" at bounding box center [807, 222] width 1078 height 30
drag, startPoint x: 998, startPoint y: 220, endPoint x: 942, endPoint y: 212, distance: 56.6
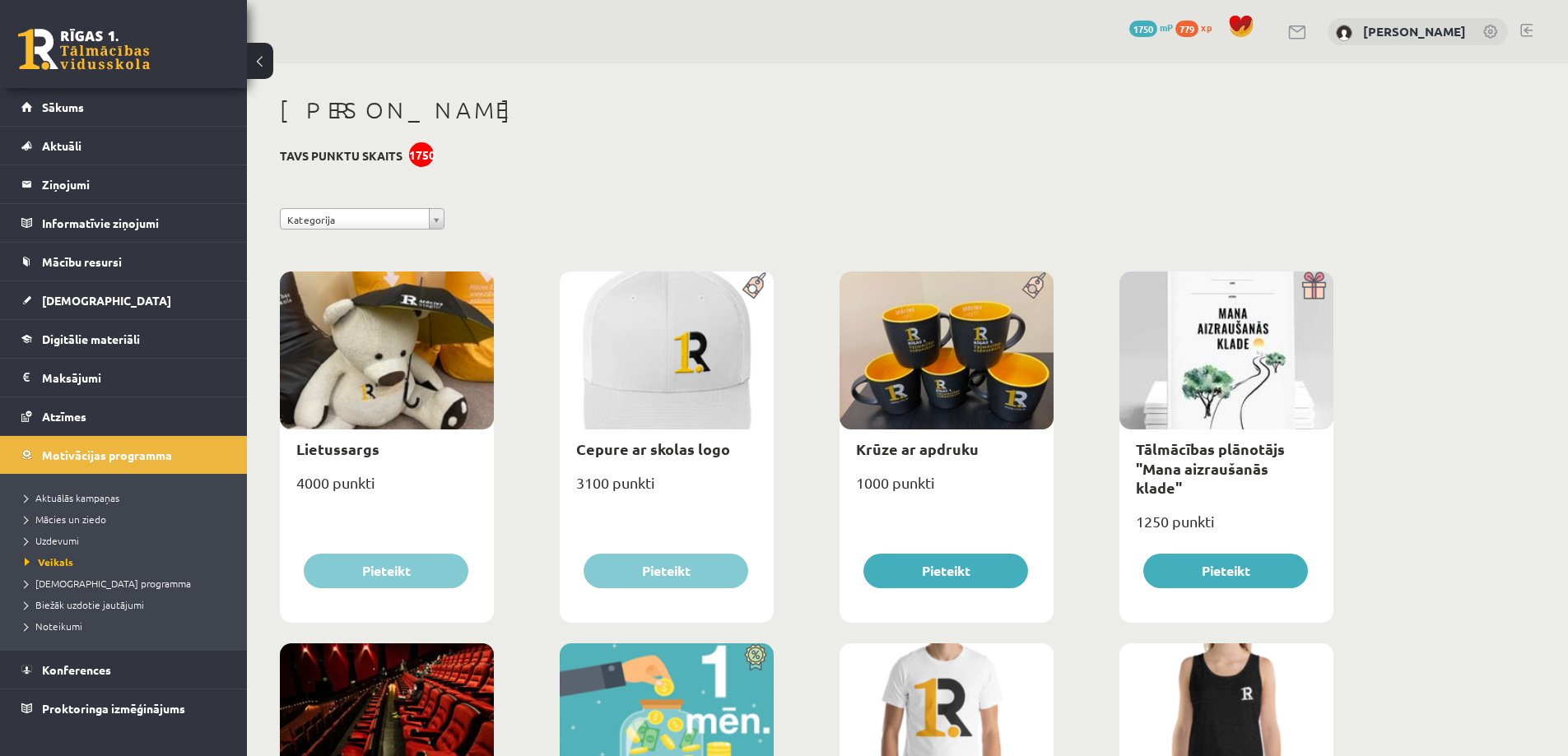
click at [935, 212] on div "**********" at bounding box center [807, 222] width 1078 height 30
drag, startPoint x: 1001, startPoint y: 218, endPoint x: 988, endPoint y: 220, distance: 13.2
drag, startPoint x: 988, startPoint y: 220, endPoint x: 935, endPoint y: 219, distance: 53.0
click at [935, 219] on div "**********" at bounding box center [807, 222] width 1078 height 30
drag, startPoint x: 1033, startPoint y: 231, endPoint x: 943, endPoint y: 226, distance: 90.1
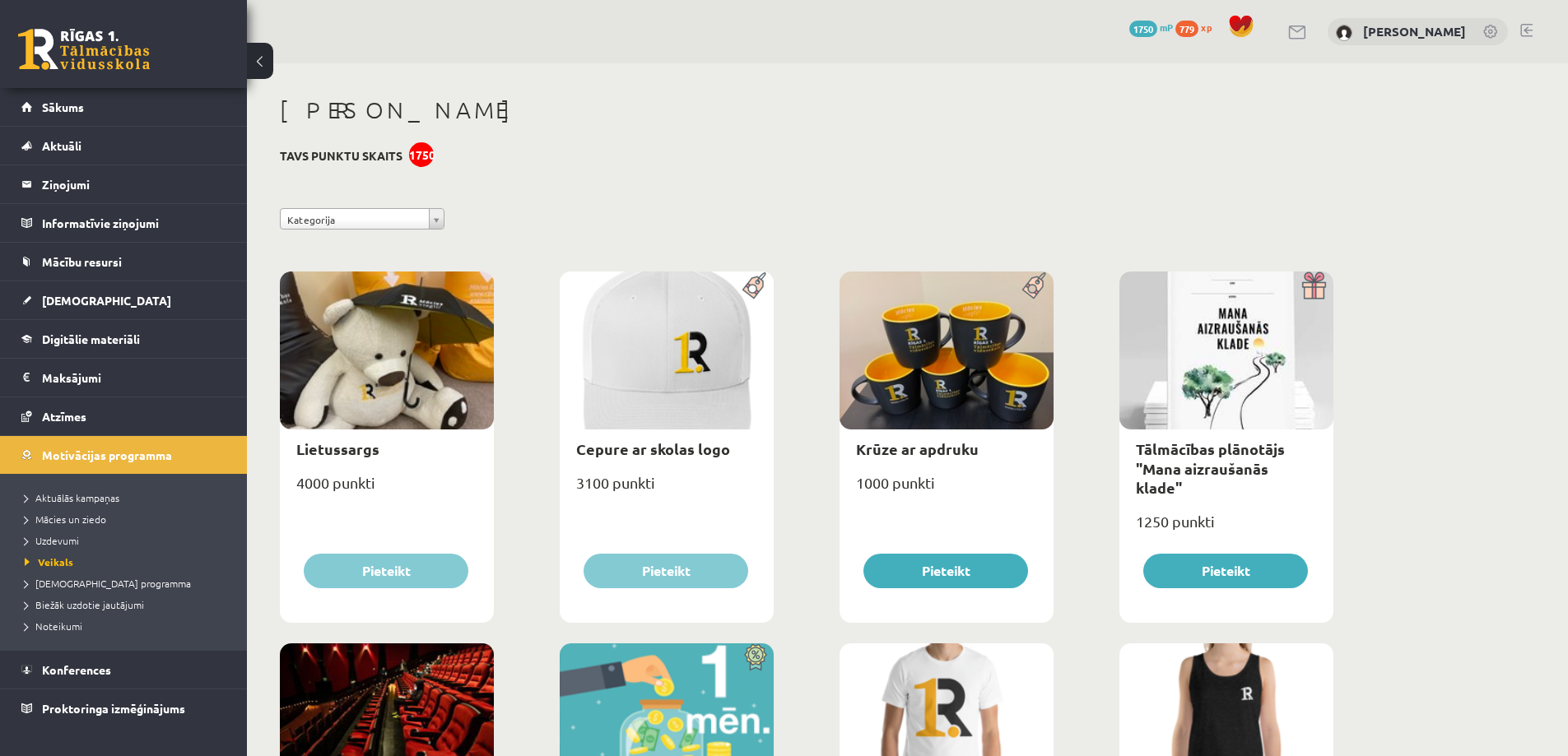
click at [943, 226] on div "**********" at bounding box center [807, 222] width 1078 height 30
drag, startPoint x: 1023, startPoint y: 223, endPoint x: 955, endPoint y: 216, distance: 68.4
click at [955, 216] on div "**********" at bounding box center [807, 222] width 1078 height 30
click at [71, 408] on link "Atzīmes" at bounding box center [124, 417] width 205 height 38
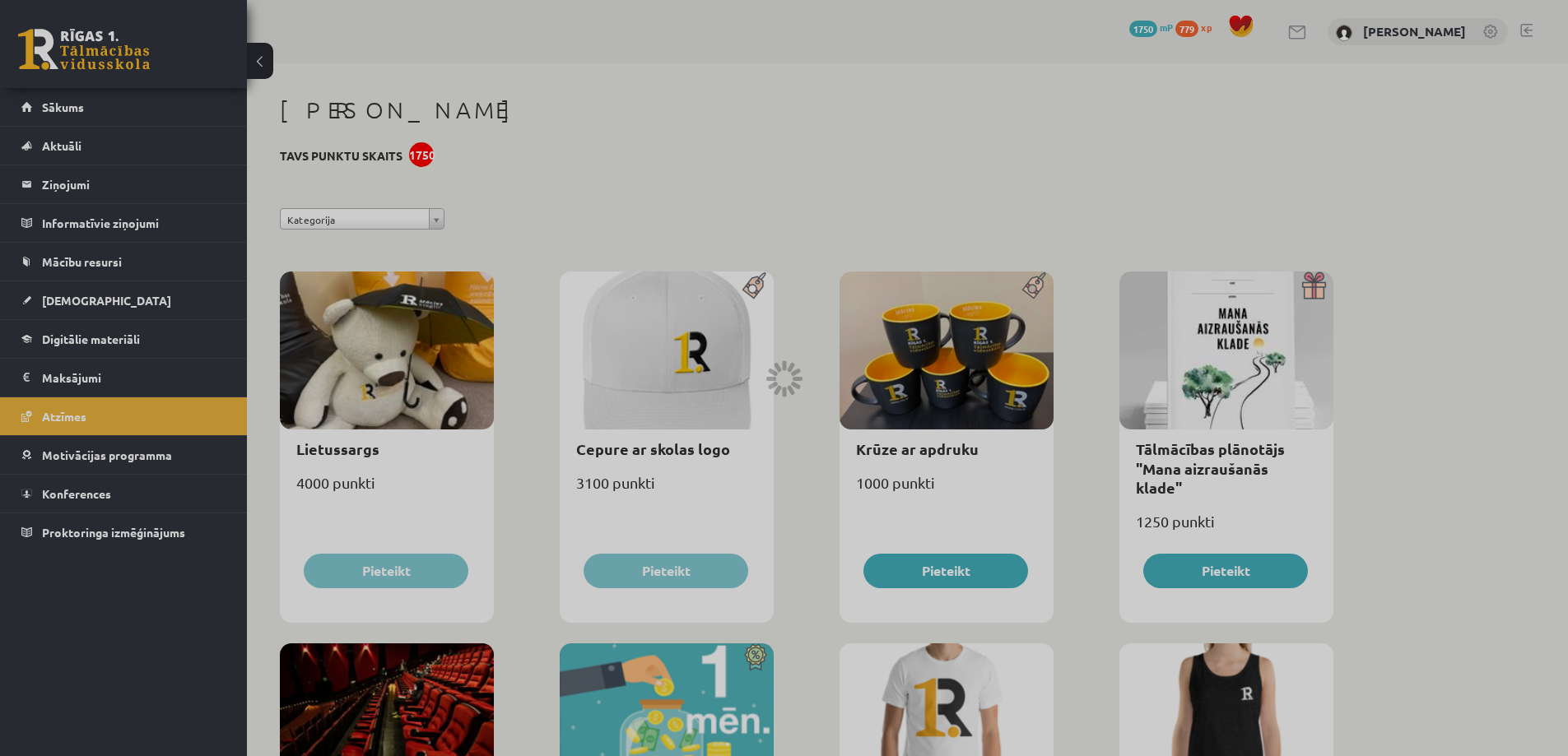
click at [80, 383] on div at bounding box center [784, 378] width 1568 height 756
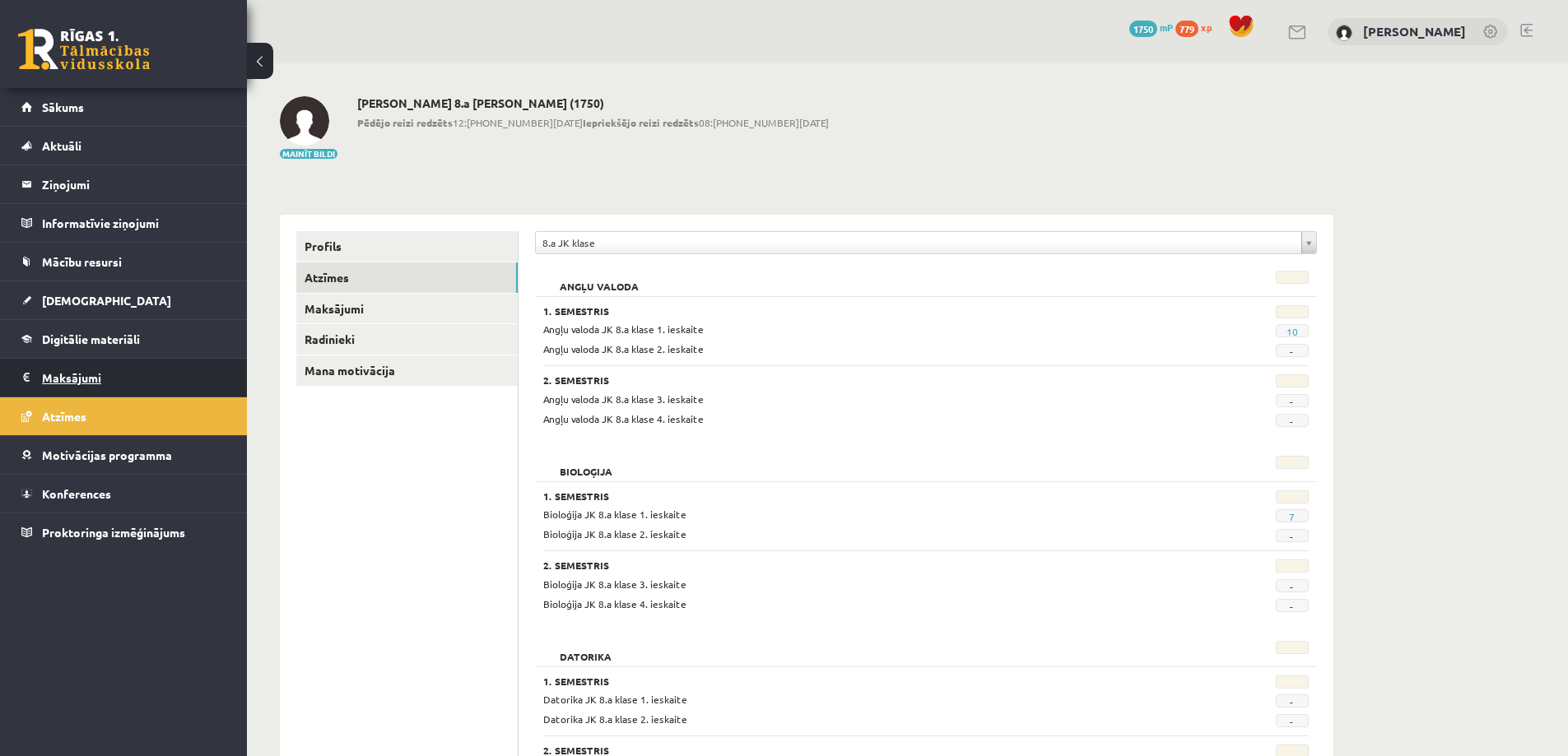
click at [77, 382] on legend "Maksājumi 0" at bounding box center [134, 378] width 185 height 38
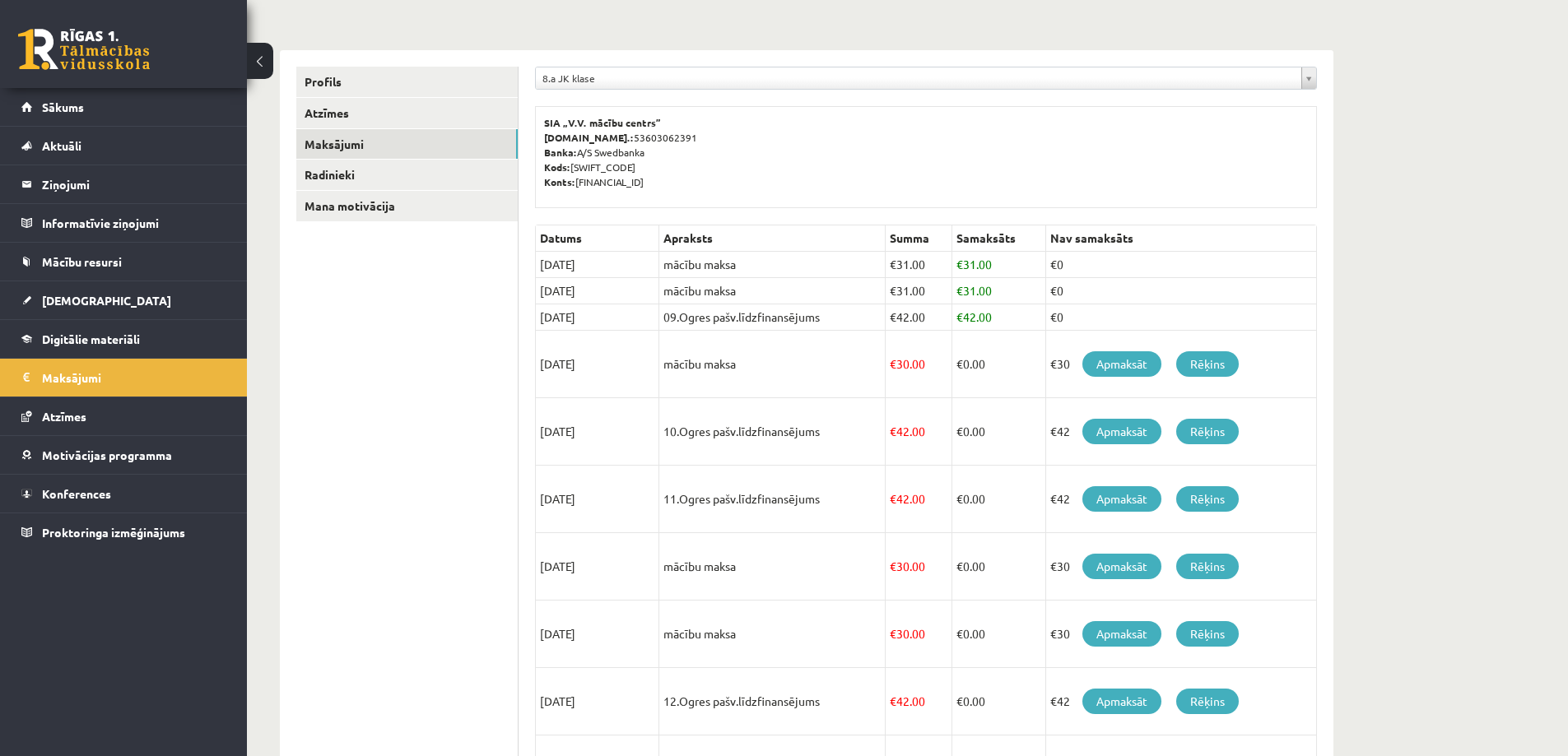
scroll to position [247, 0]
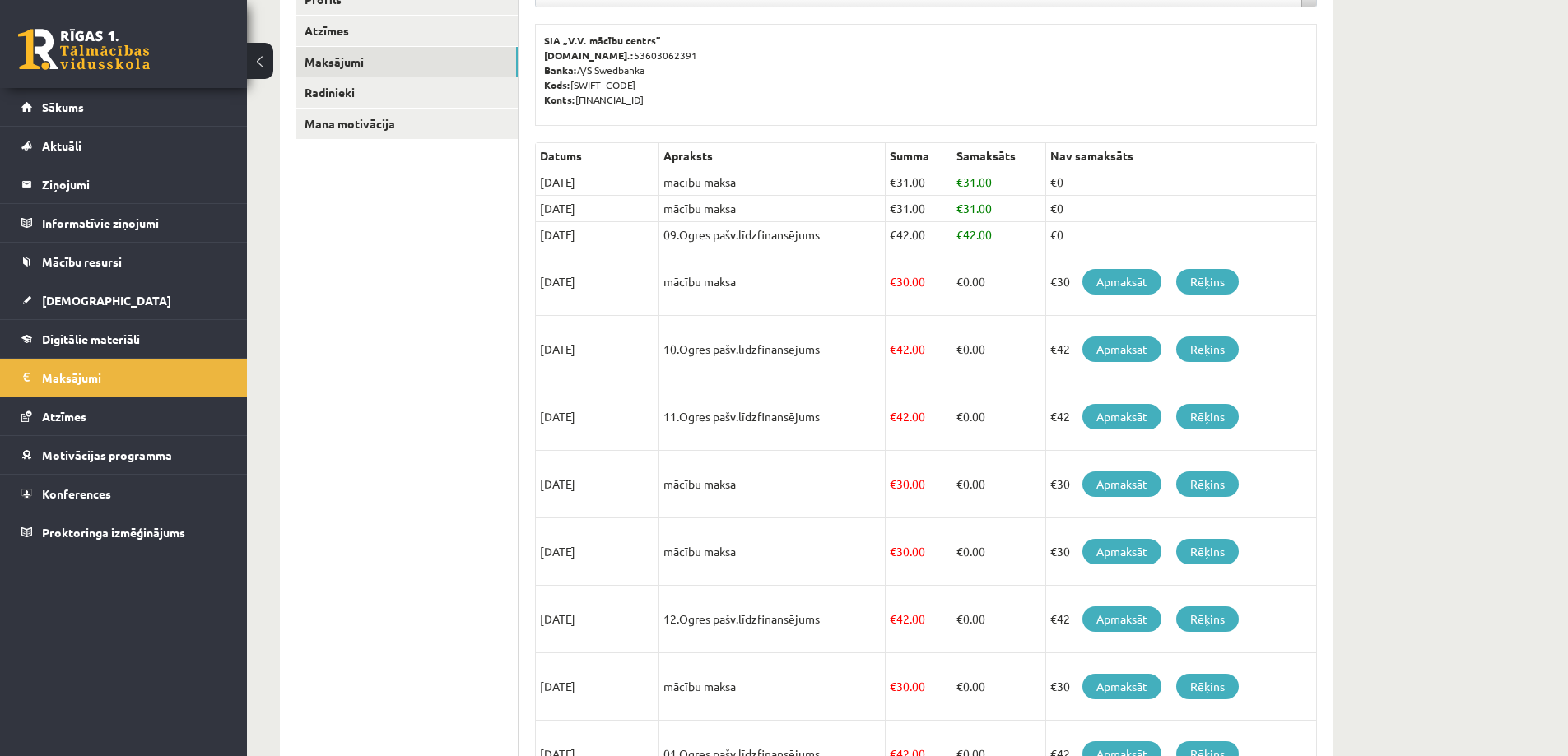
drag, startPoint x: 1060, startPoint y: 235, endPoint x: 1160, endPoint y: 240, distance: 100.1
click at [1160, 240] on td "€0" at bounding box center [1181, 235] width 271 height 26
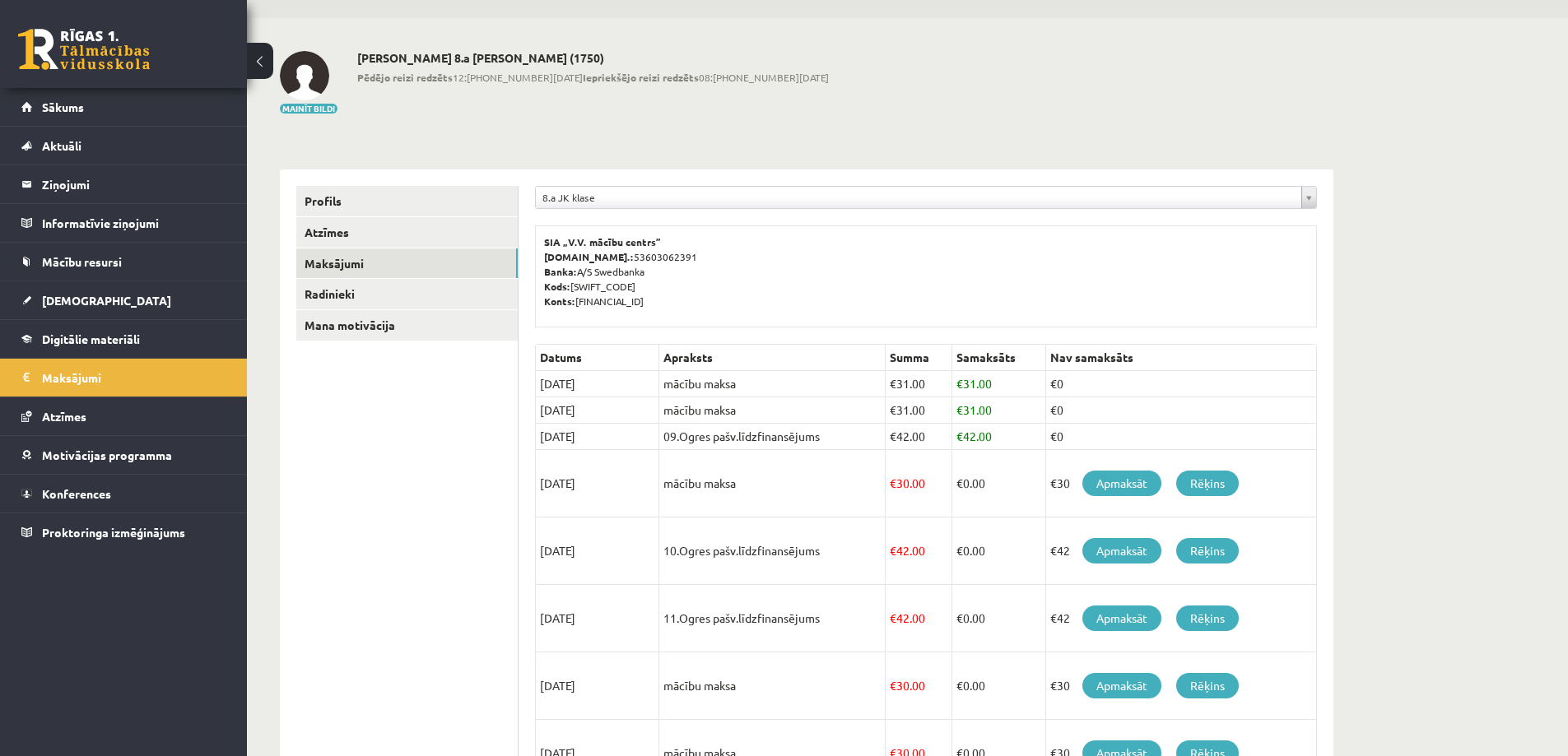
scroll to position [0, 0]
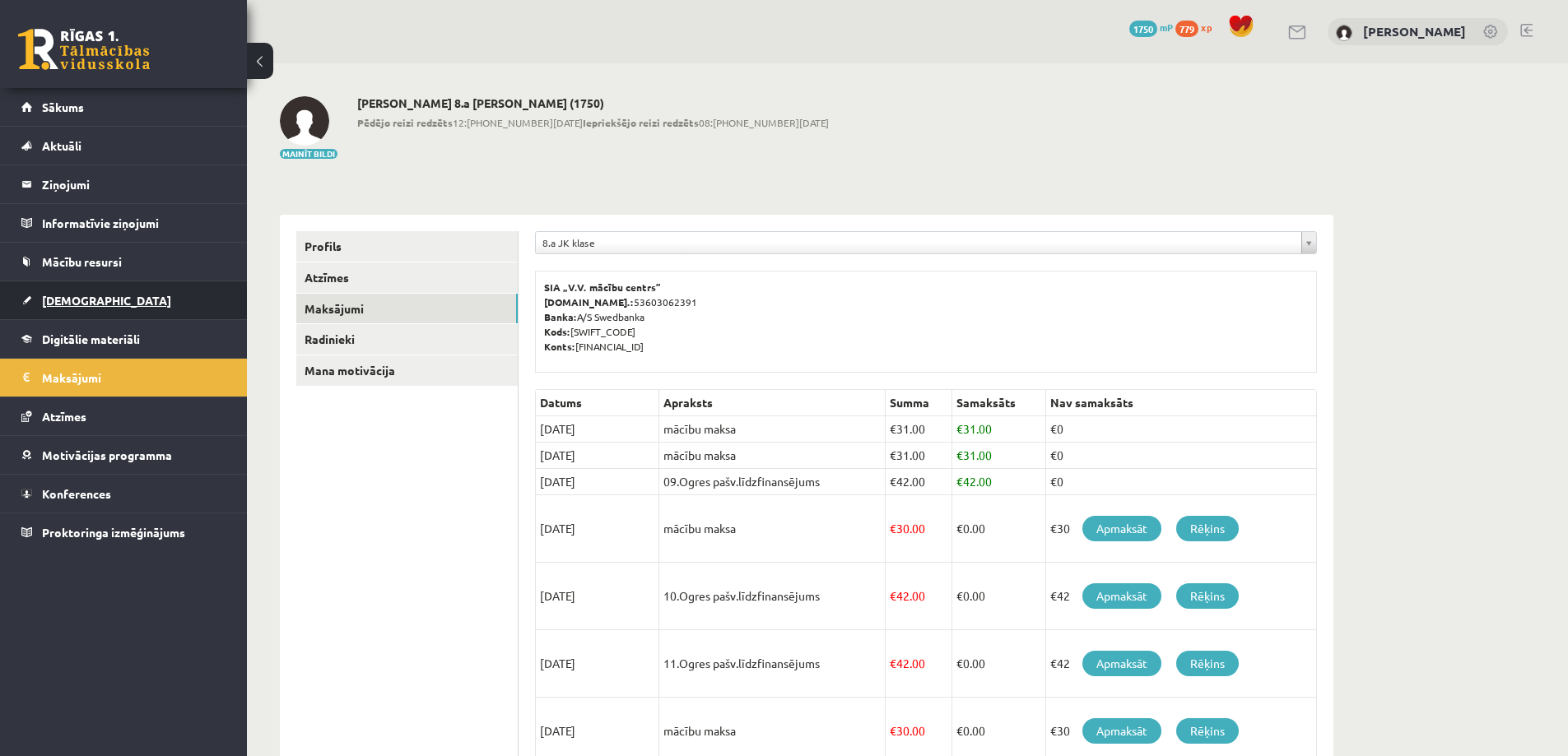
click at [89, 307] on link "[DEMOGRAPHIC_DATA]" at bounding box center [124, 301] width 205 height 38
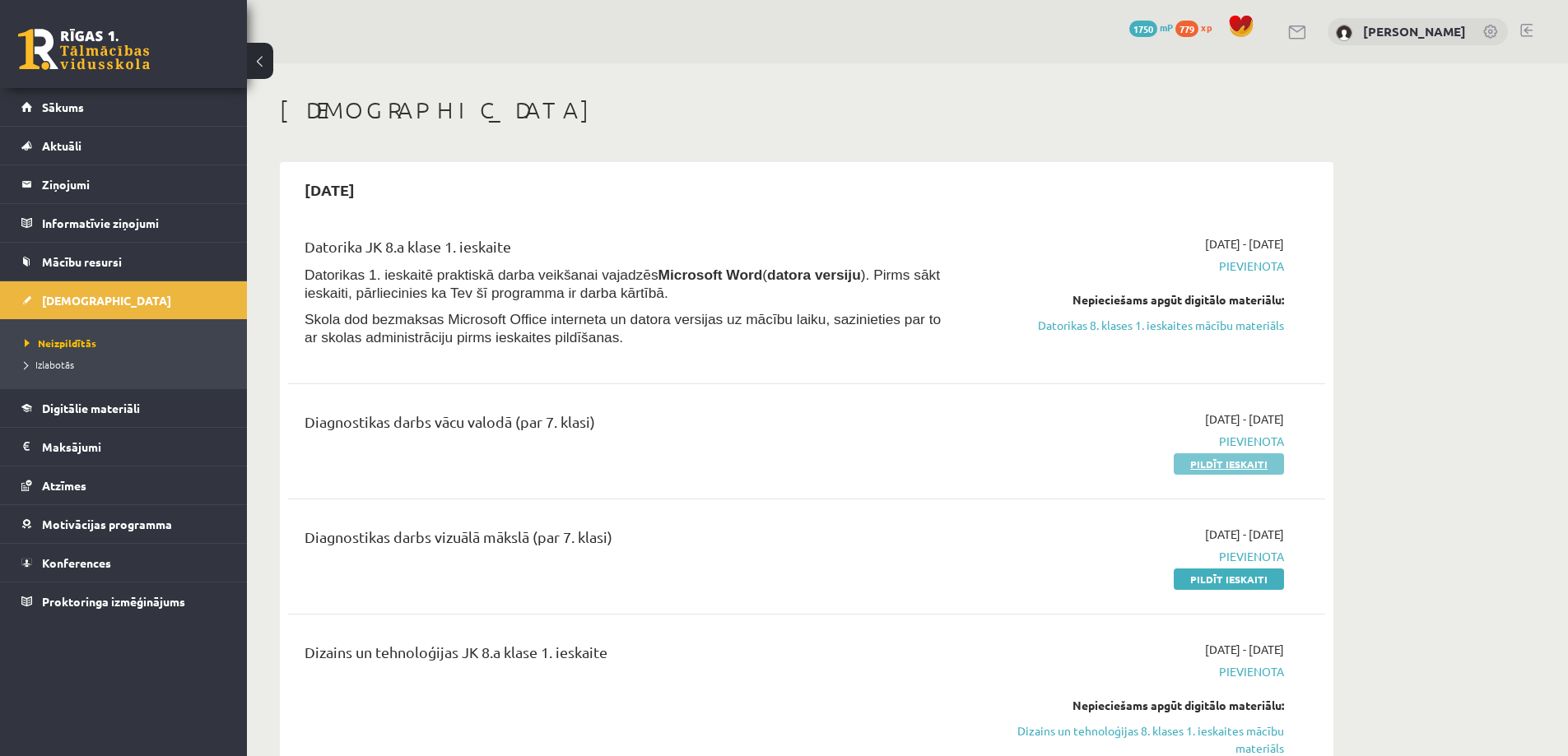
click at [1203, 466] on link "Pildīt ieskaiti" at bounding box center [1229, 464] width 111 height 22
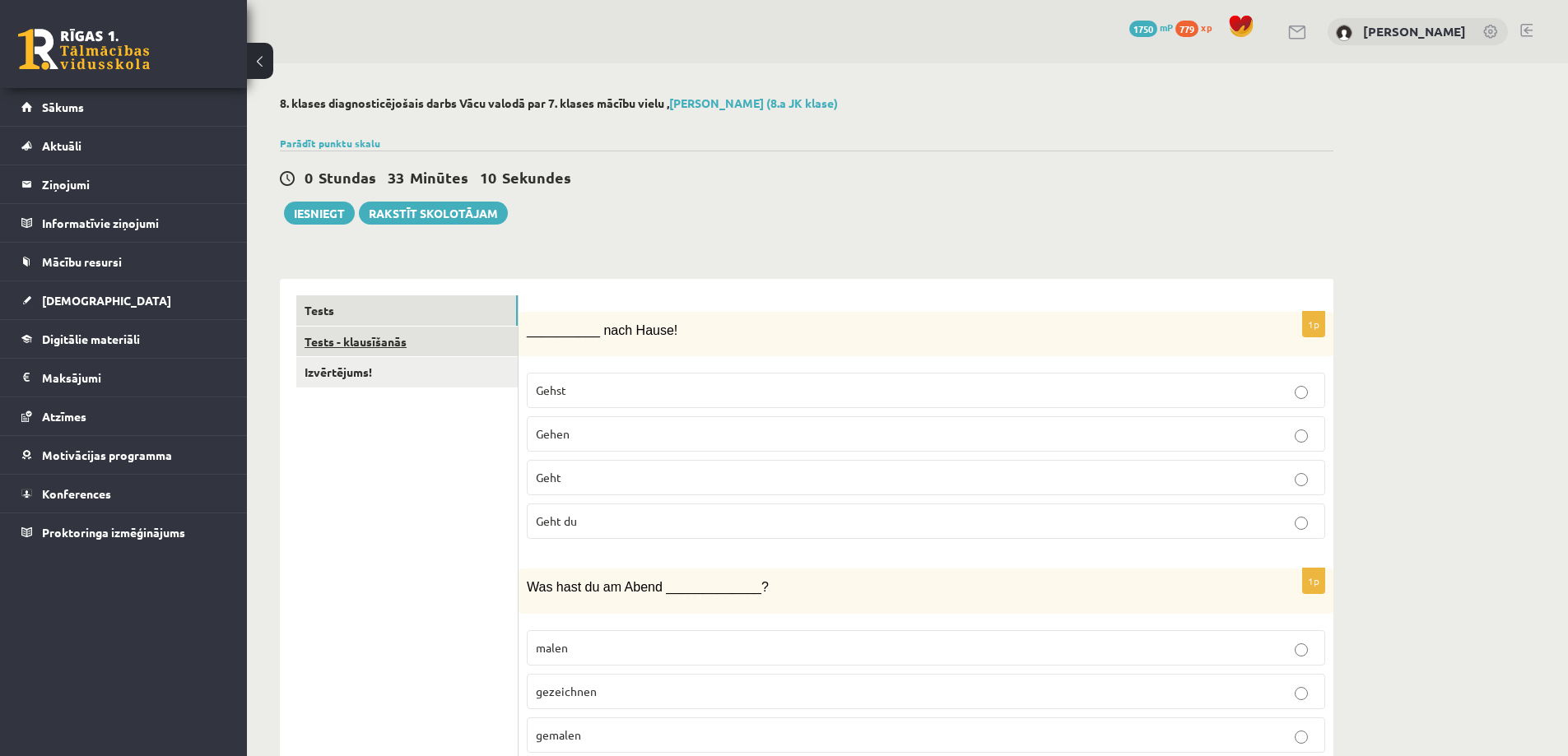
click at [457, 333] on link "Tests - klausīšanās" at bounding box center [407, 342] width 221 height 31
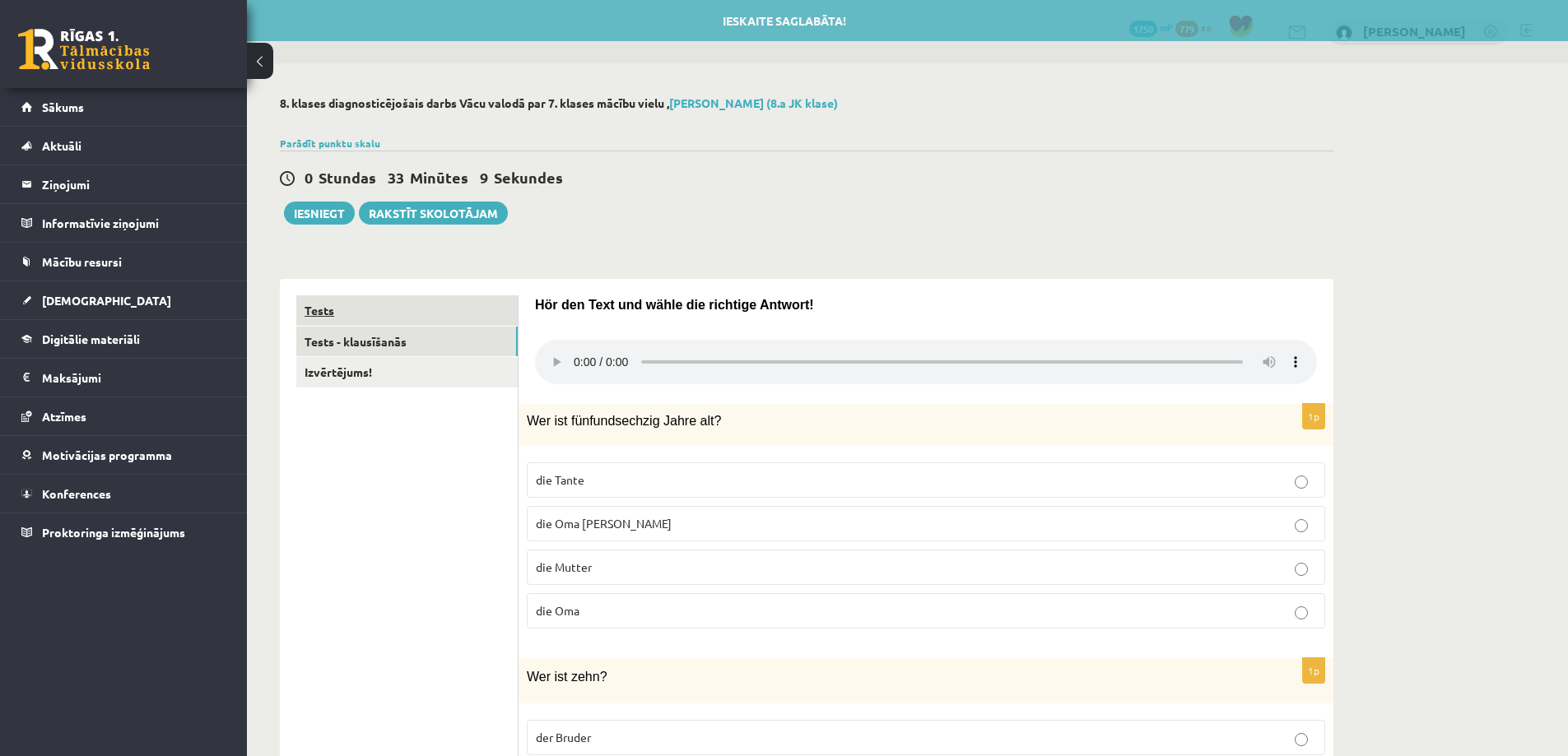
click at [428, 310] on link "Tests" at bounding box center [407, 310] width 221 height 31
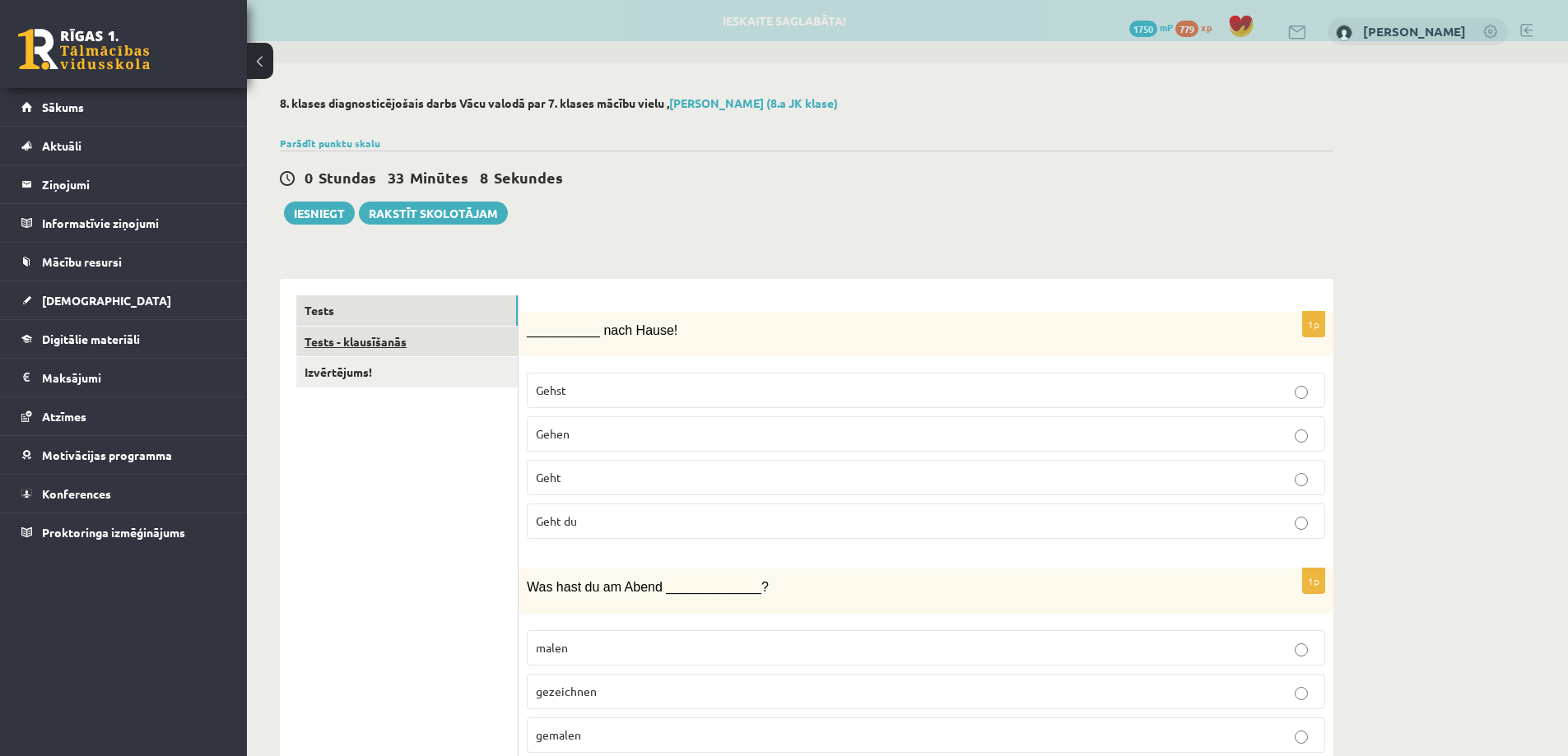
drag, startPoint x: 392, startPoint y: 326, endPoint x: 390, endPoint y: 336, distance: 10.2
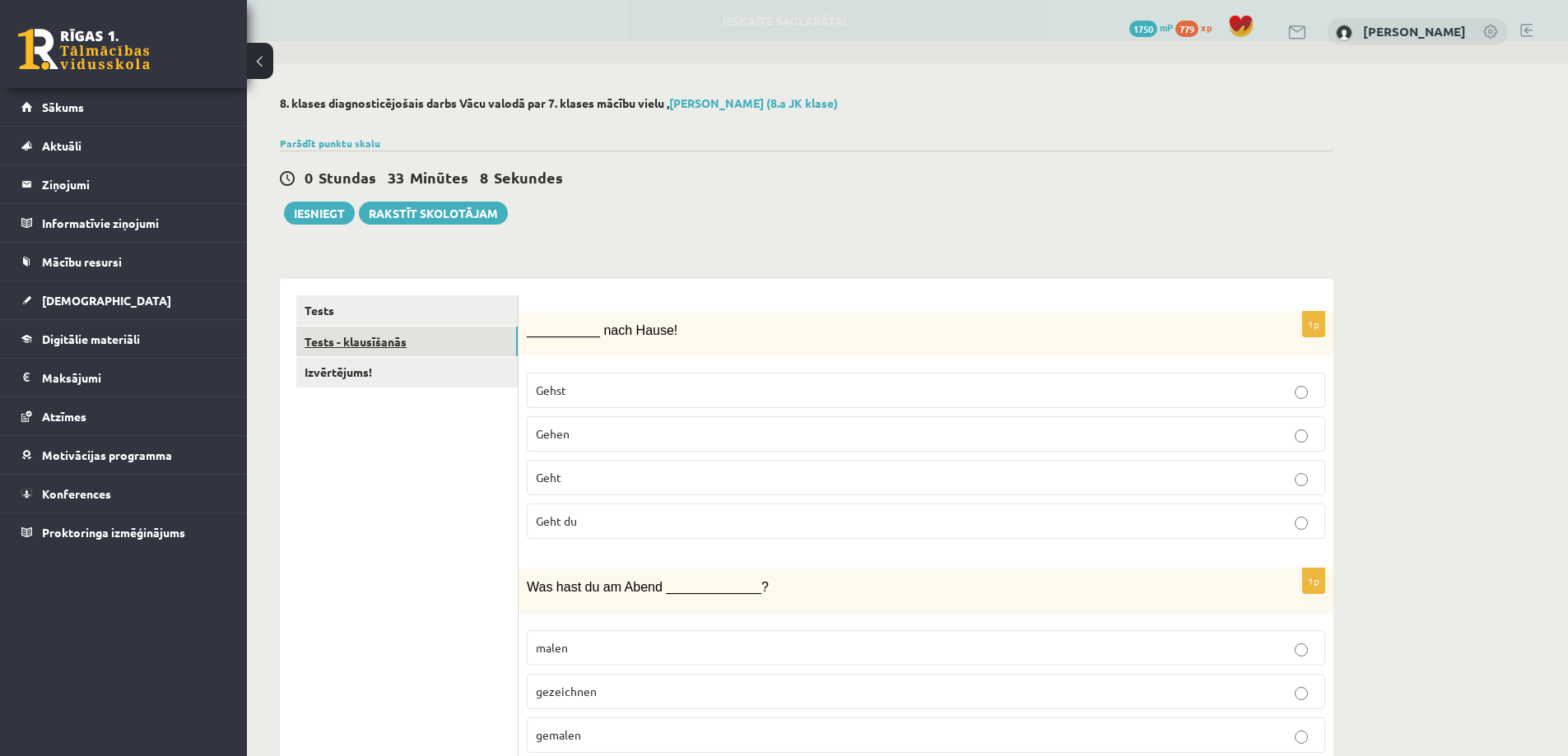
click at [390, 336] on link "Tests - klausīšanās" at bounding box center [407, 342] width 221 height 31
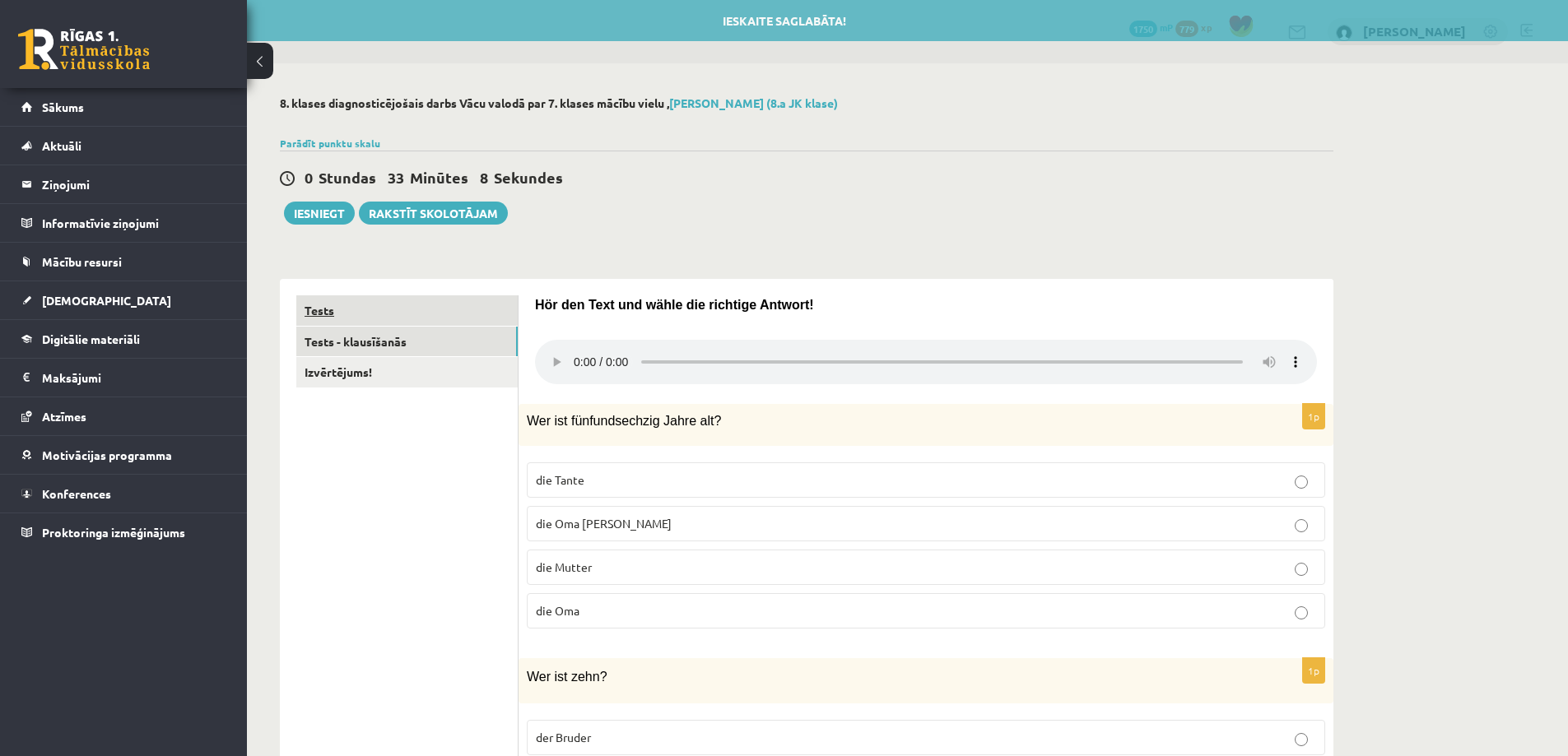
click at [410, 307] on link "Tests" at bounding box center [407, 310] width 221 height 31
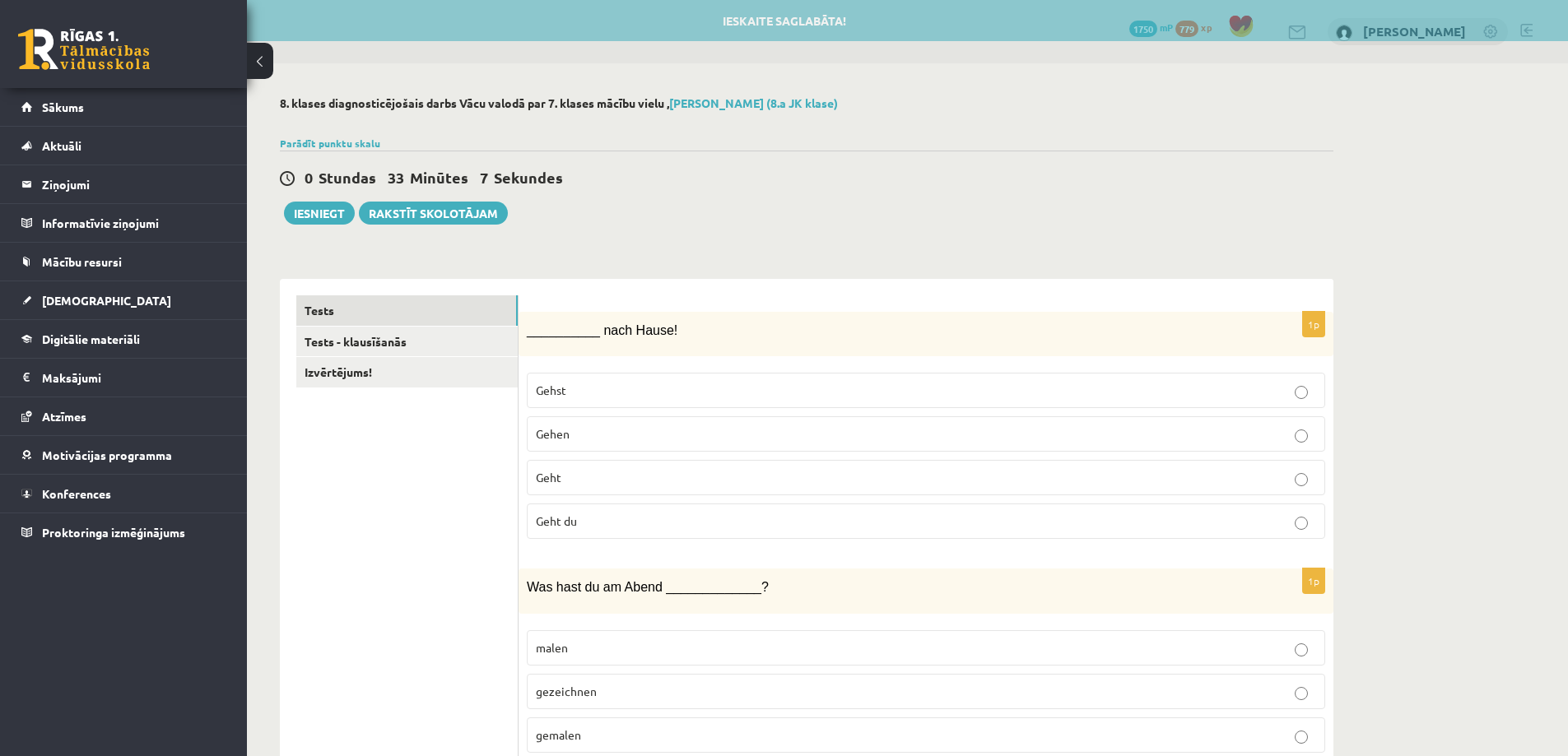
click at [528, 334] on div "__________ nach Hause!" at bounding box center [925, 335] width 815 height 45
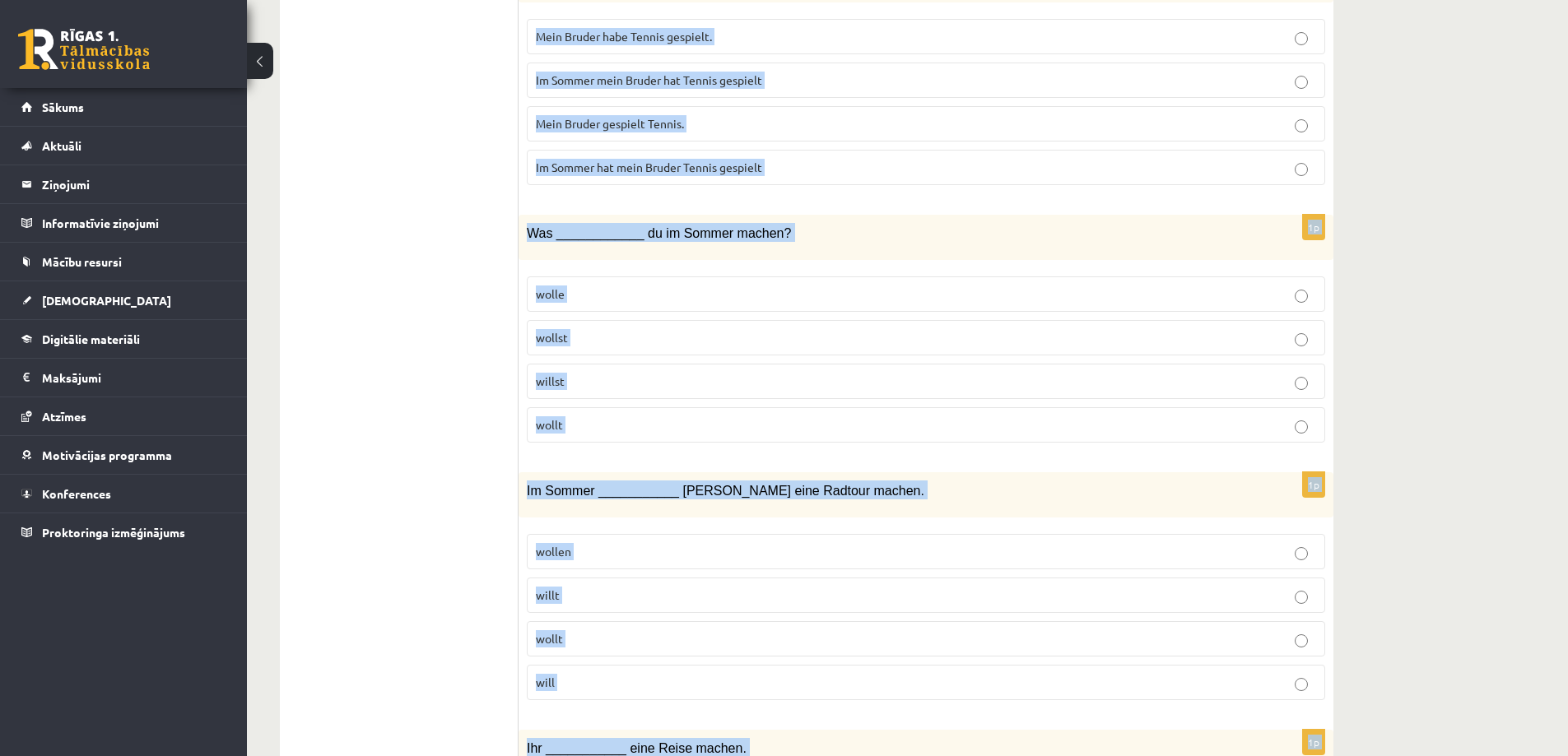
scroll to position [5503, 0]
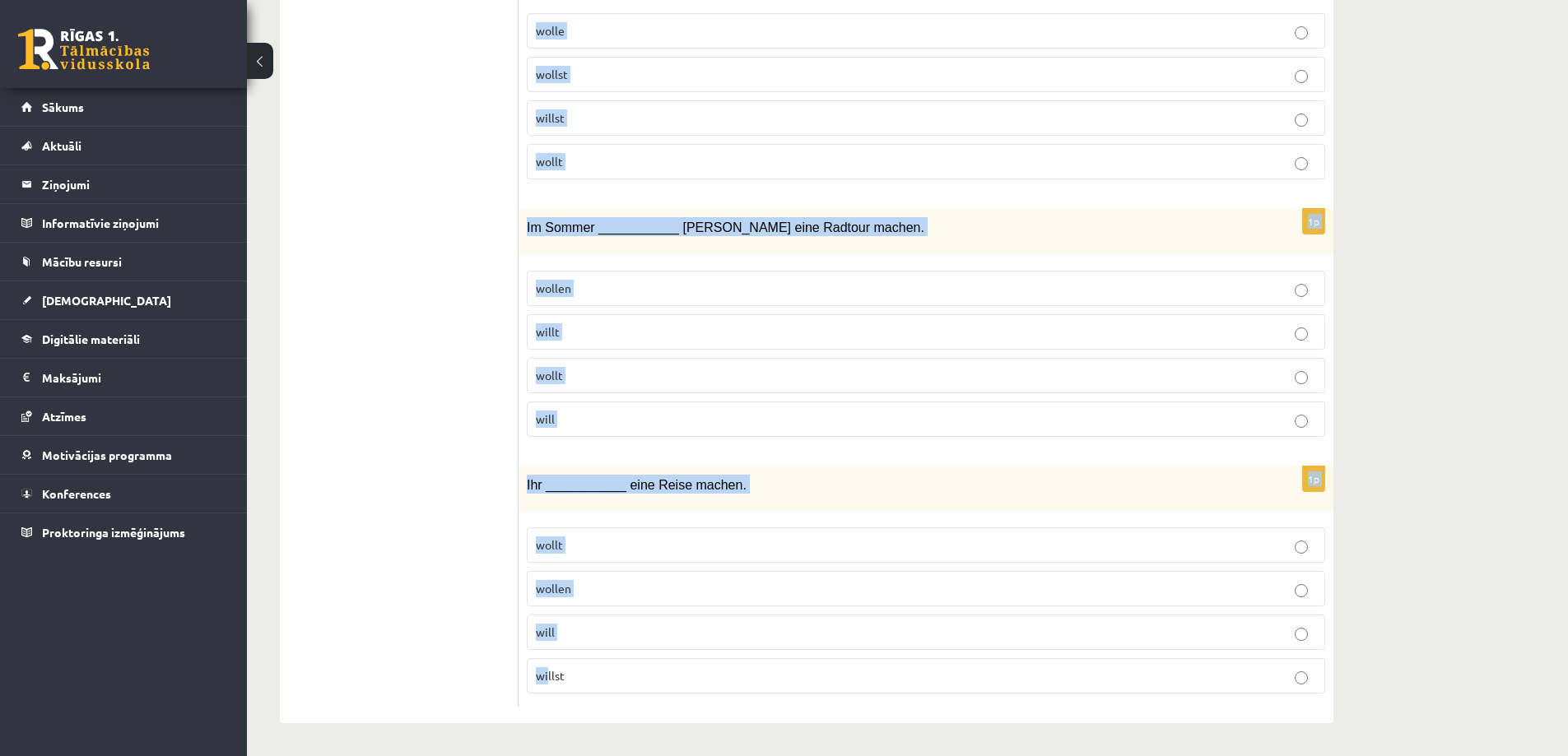
drag, startPoint x: 664, startPoint y: 331, endPoint x: 548, endPoint y: 783, distance: 466.6
copy form "Gehst Gehen Geht Geht du 1p Was hast du am Abend _____________? malen gezeichne…"
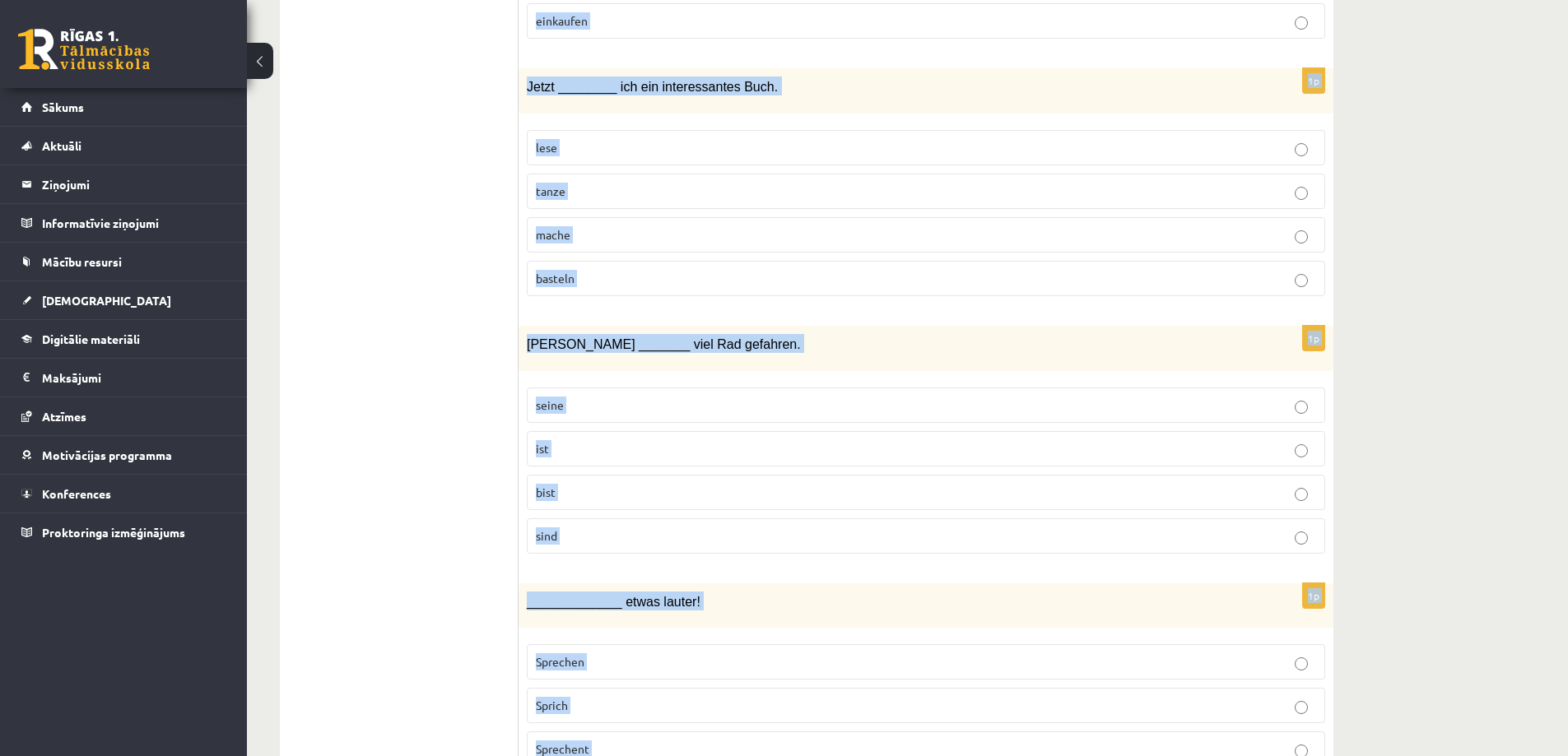
scroll to position [0, 0]
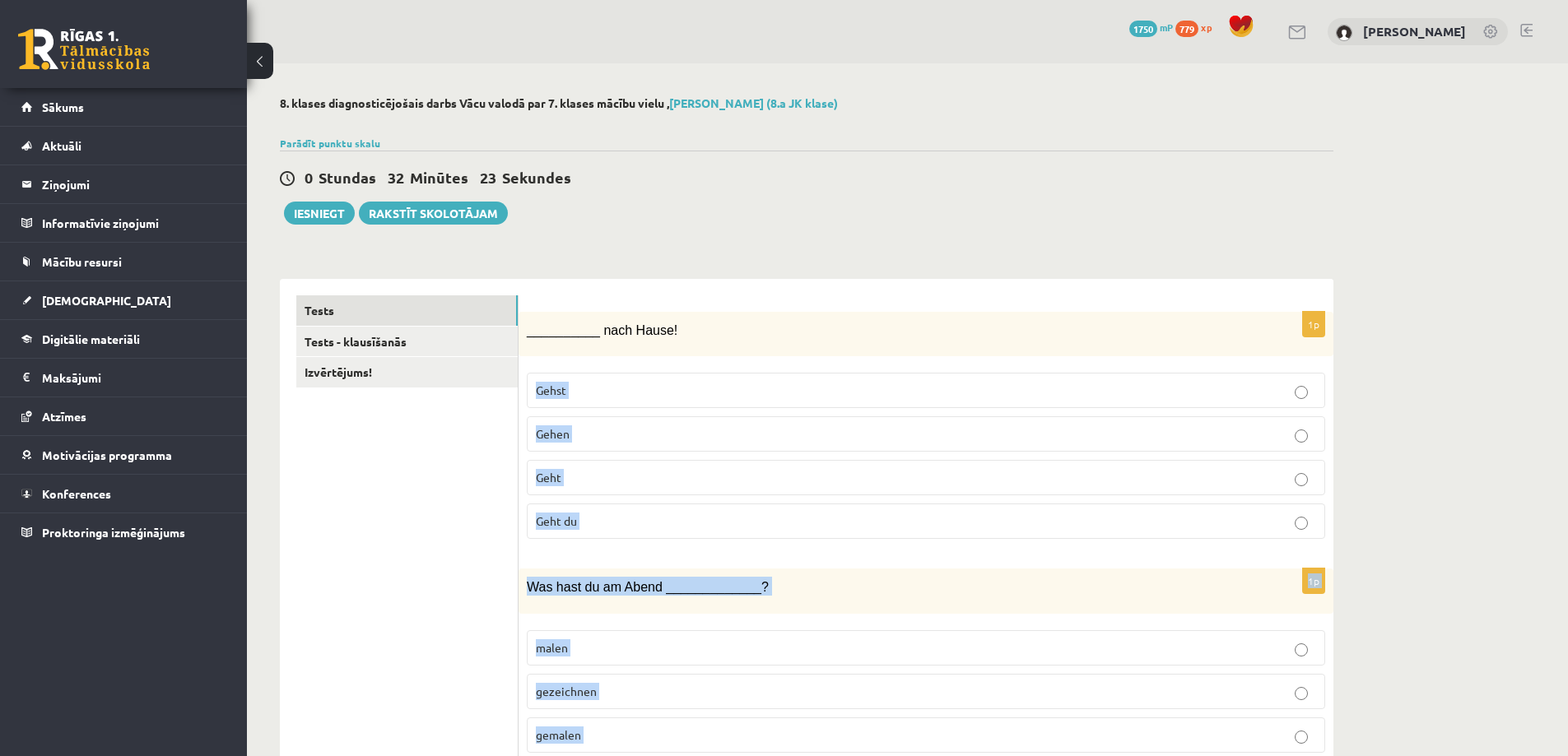
drag, startPoint x: 1285, startPoint y: 324, endPoint x: 1167, endPoint y: 329, distance: 118.1
click at [1284, 324] on div "__________ nach Hause!" at bounding box center [925, 335] width 815 height 45
click at [543, 387] on span "Gehst" at bounding box center [551, 390] width 31 height 14
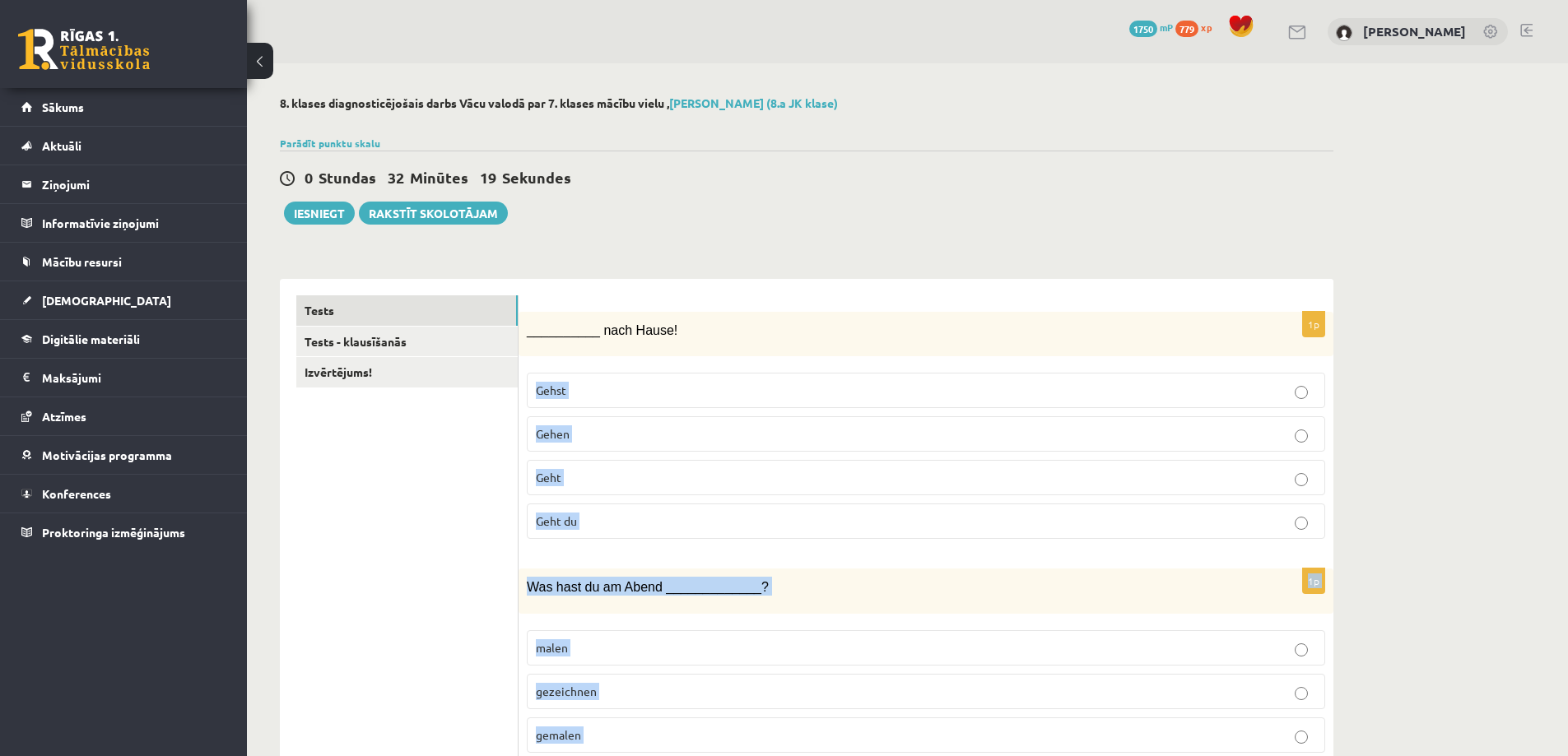
click at [553, 408] on label "Gehst" at bounding box center [925, 390] width 798 height 35
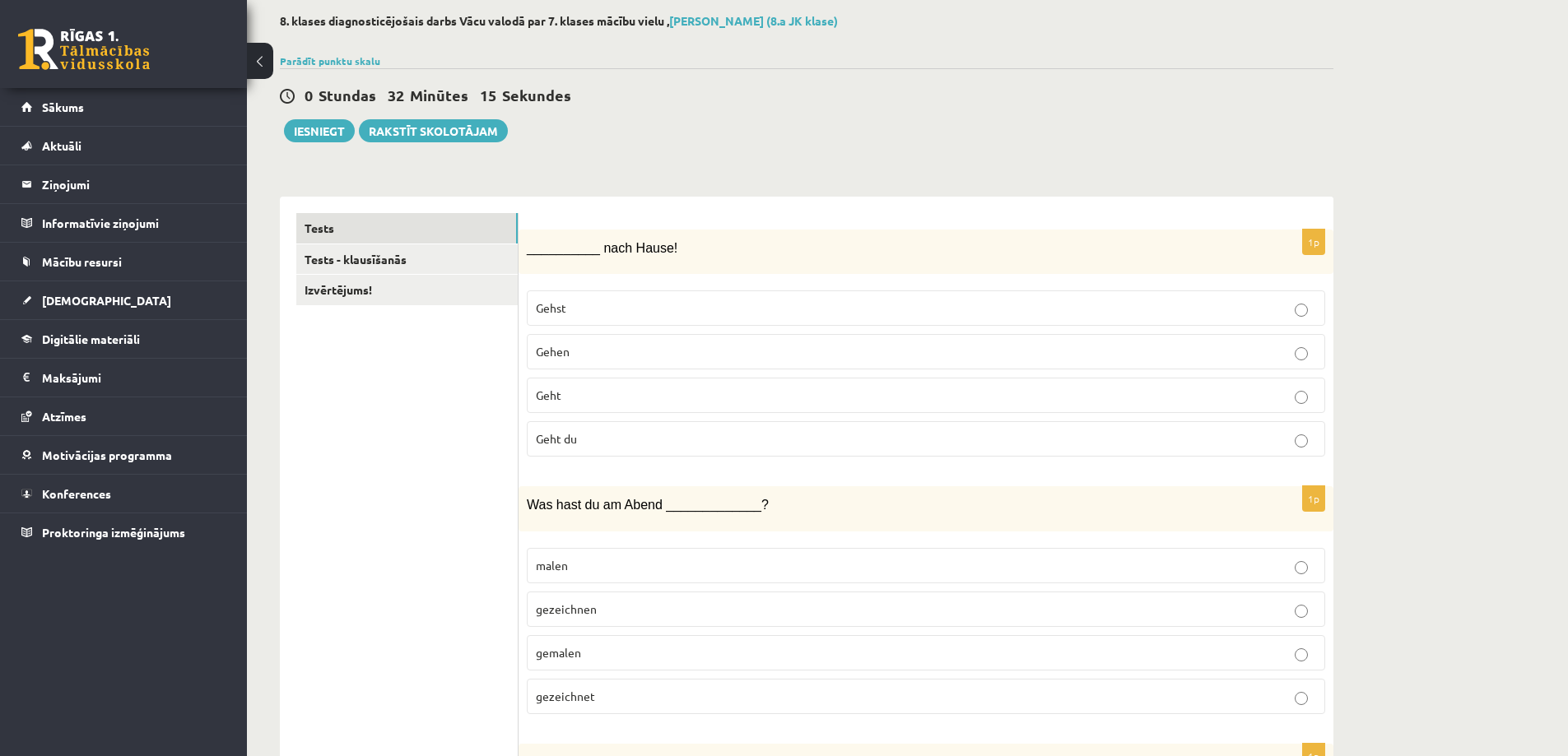
scroll to position [165, 0]
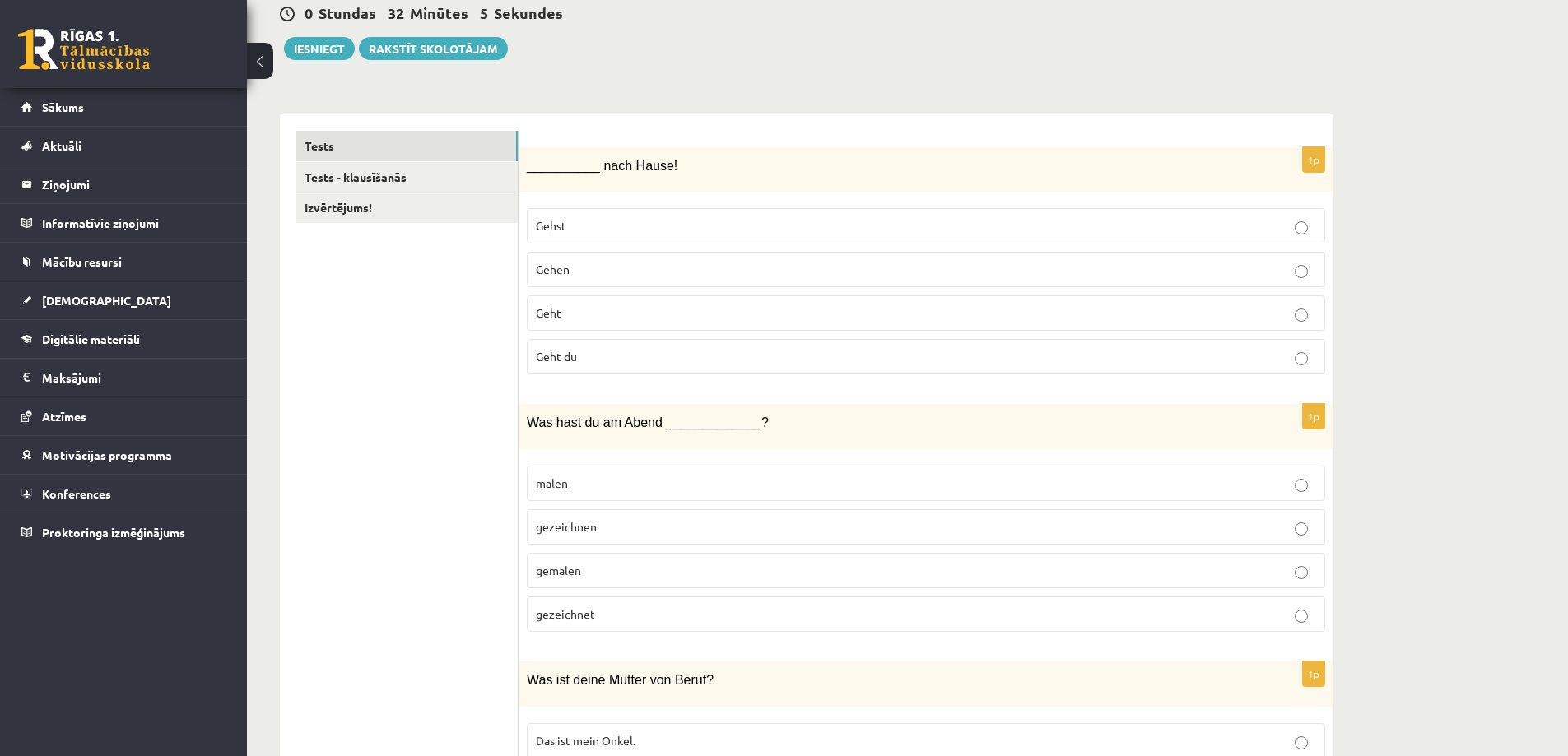
click at [592, 610] on span "gezeichnet" at bounding box center [565, 614] width 59 height 14
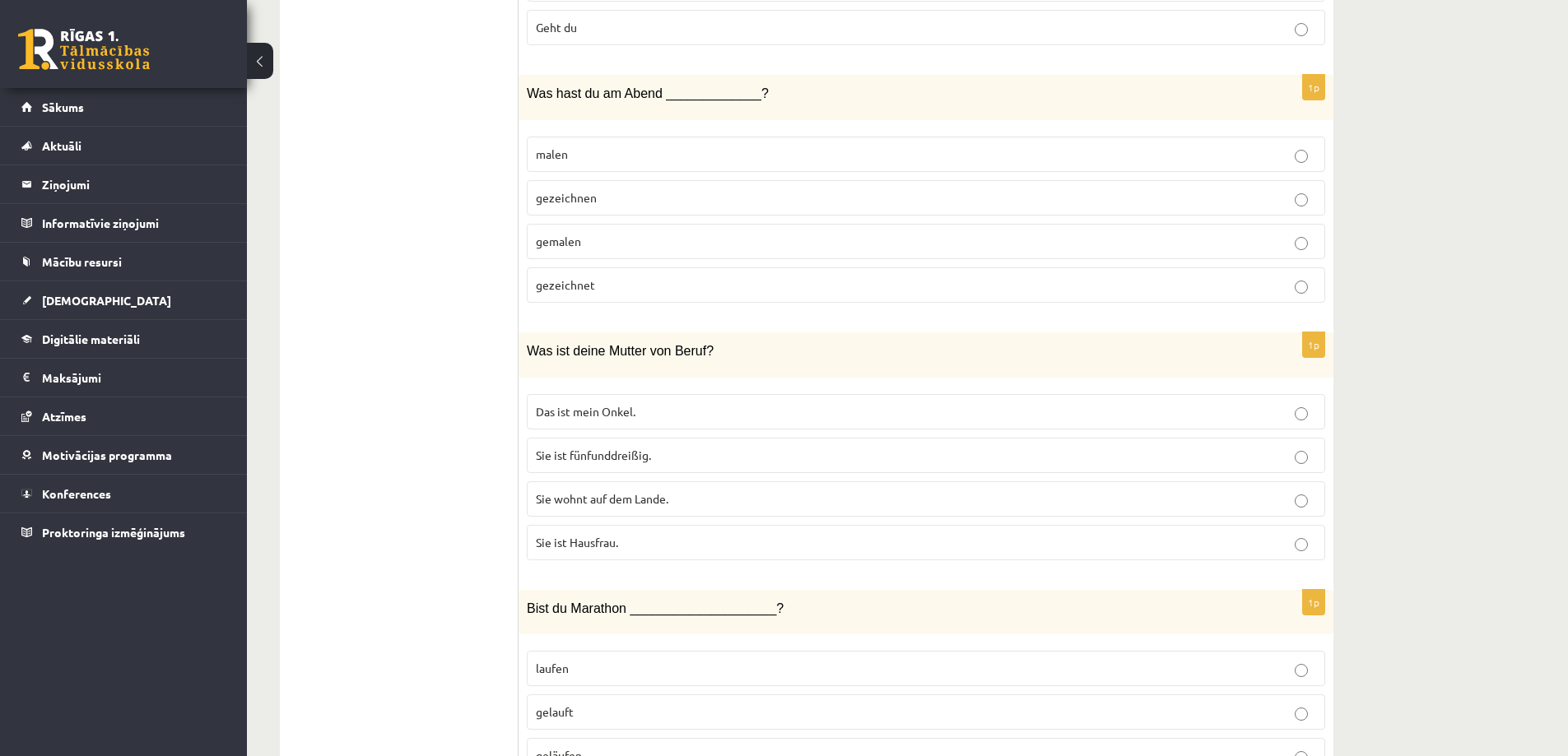
click at [602, 543] on span "Sie ist Hausfrau." at bounding box center [576, 542] width 82 height 14
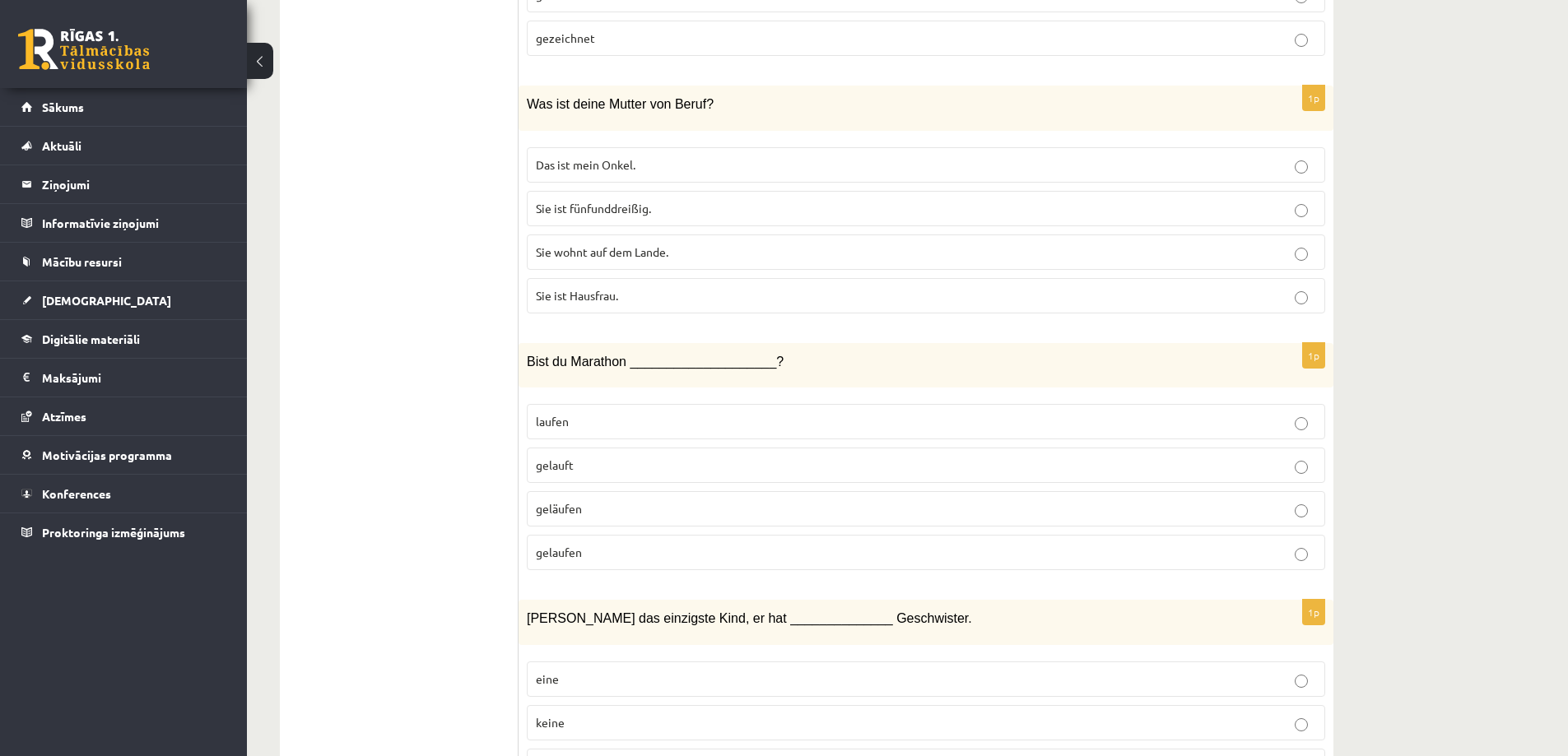
click at [585, 556] on p "gelaufen" at bounding box center [925, 552] width 780 height 17
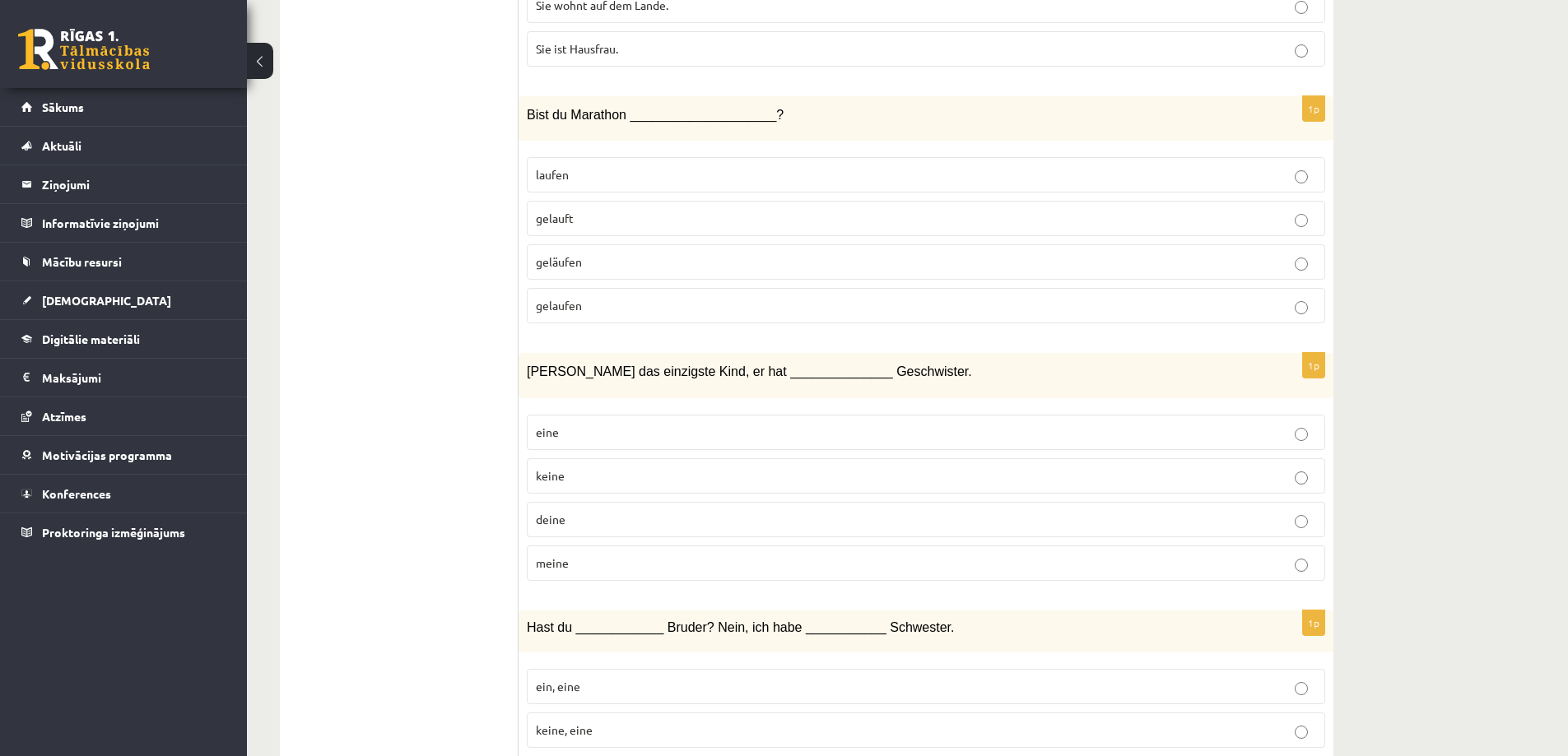
click at [569, 471] on p "keine" at bounding box center [925, 475] width 780 height 17
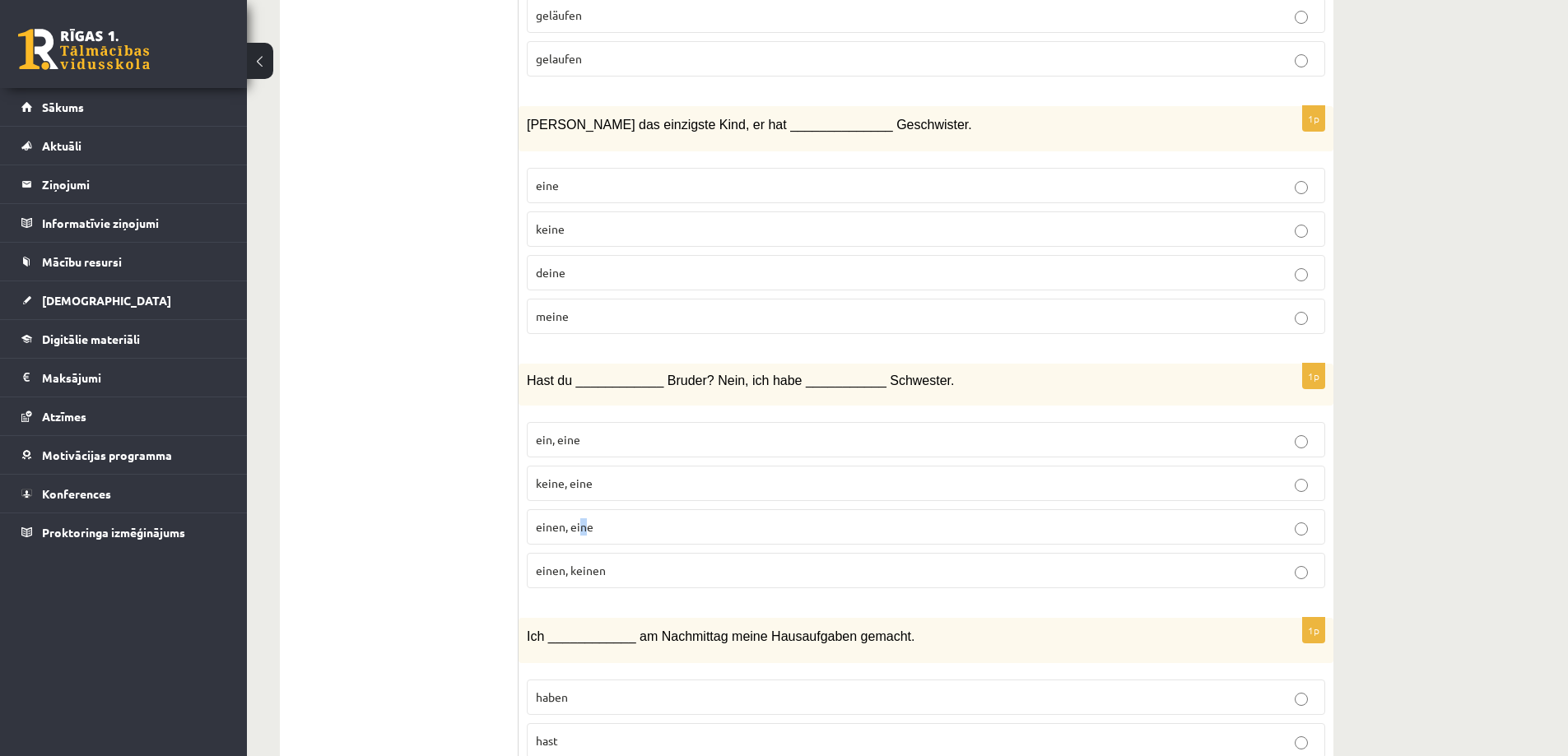
click at [582, 530] on span "einen, eine" at bounding box center [564, 526] width 58 height 14
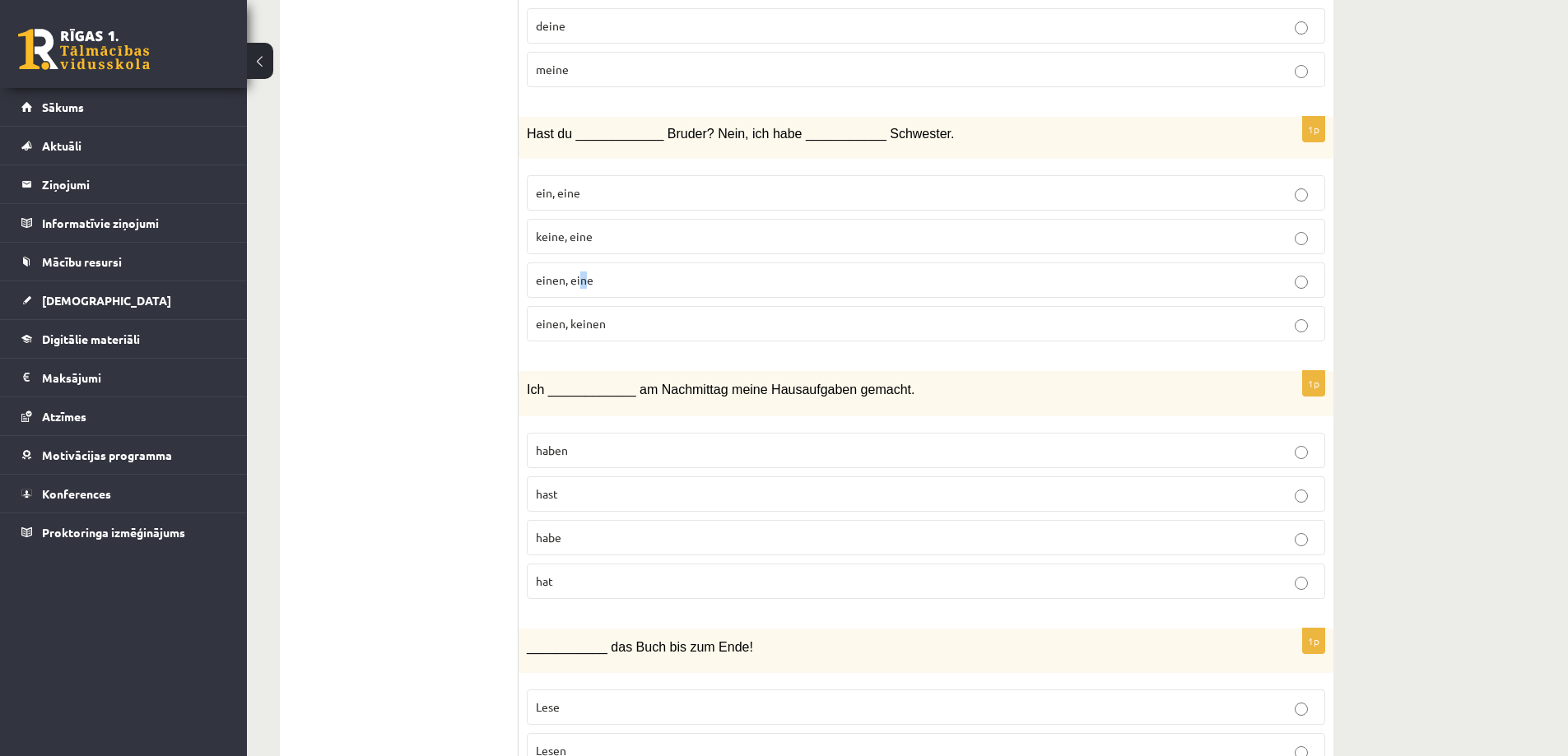
click at [586, 285] on span "einen, eine" at bounding box center [564, 280] width 58 height 14
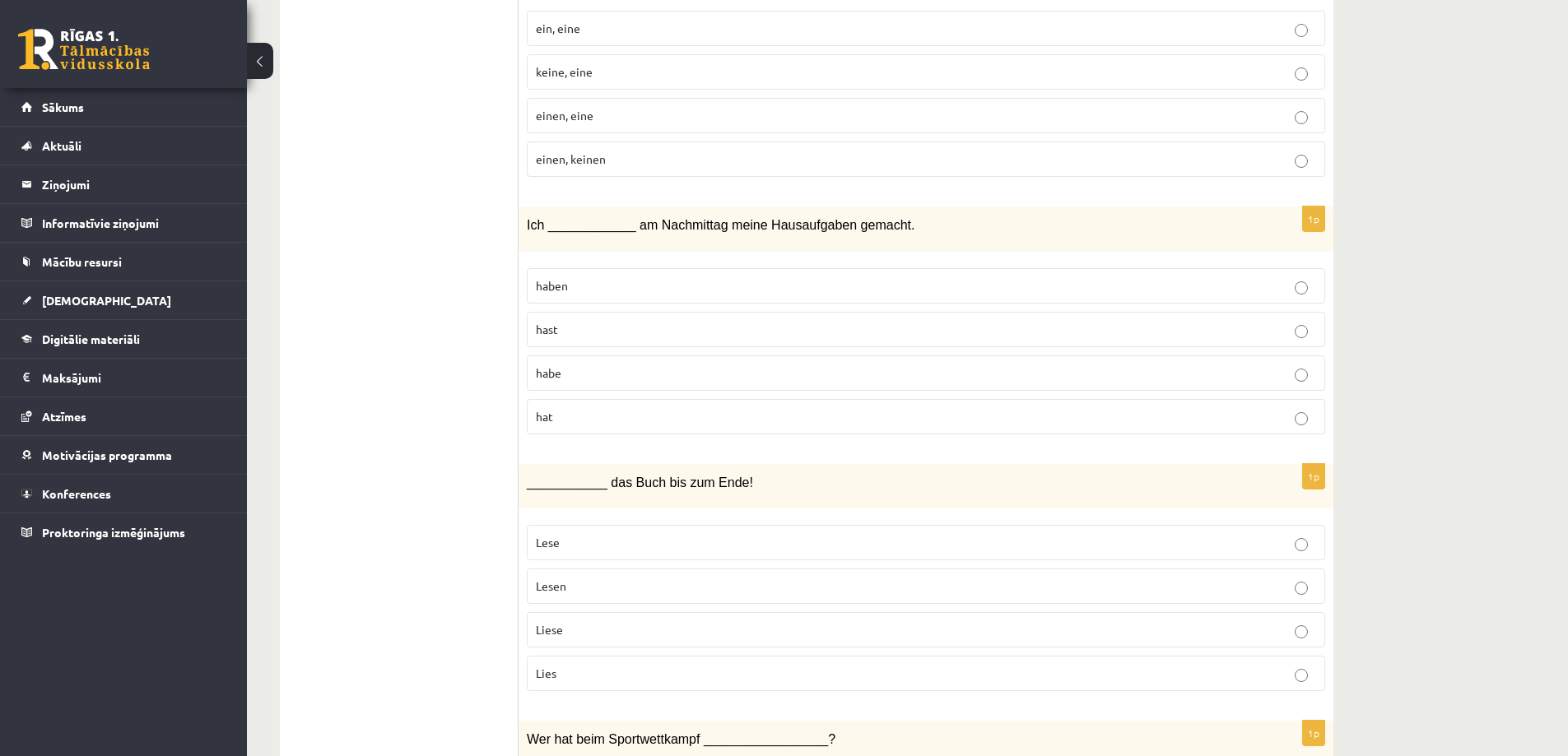
scroll to position [1810, 0]
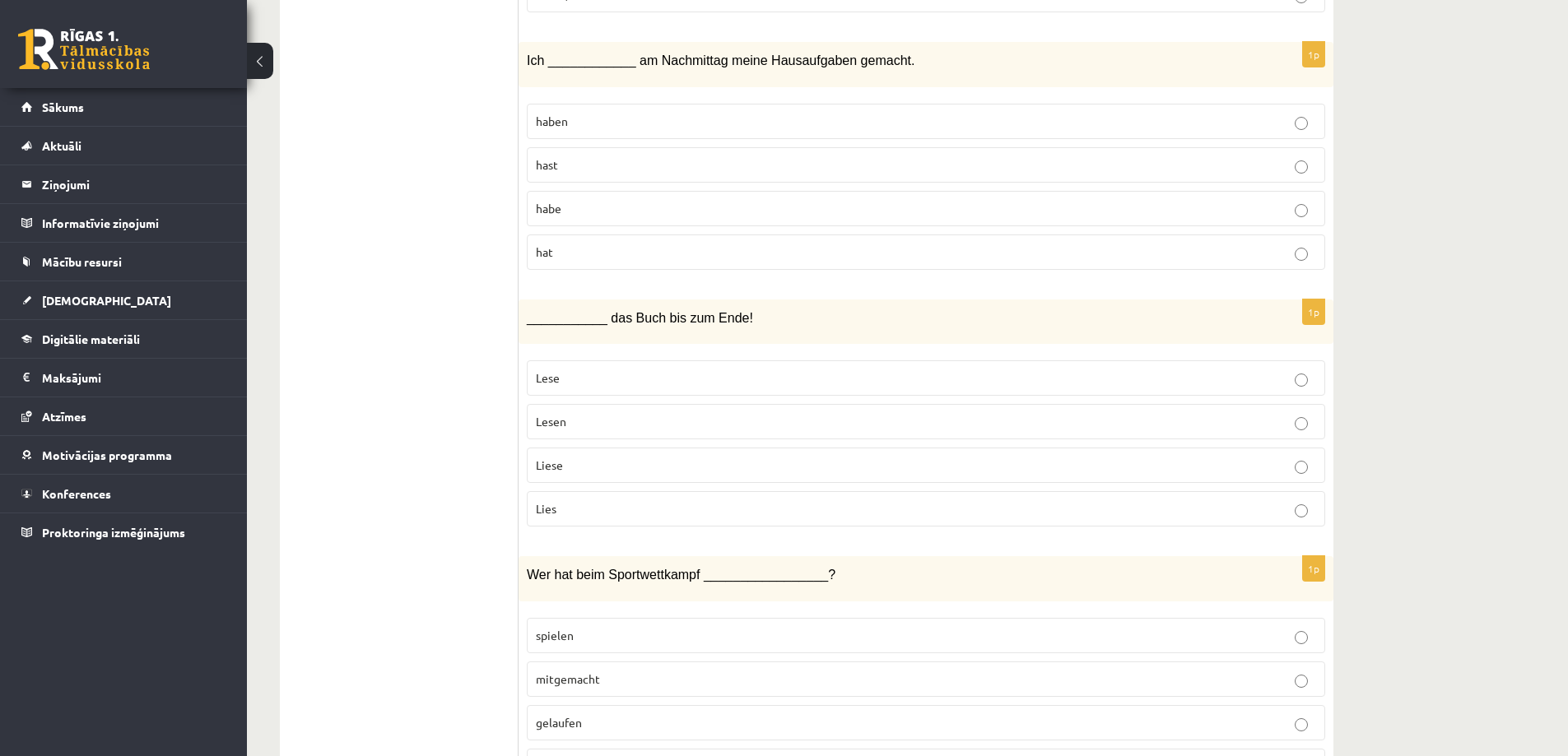
click at [563, 203] on p "habe" at bounding box center [925, 208] width 780 height 17
click at [586, 514] on p "Lies" at bounding box center [925, 508] width 780 height 17
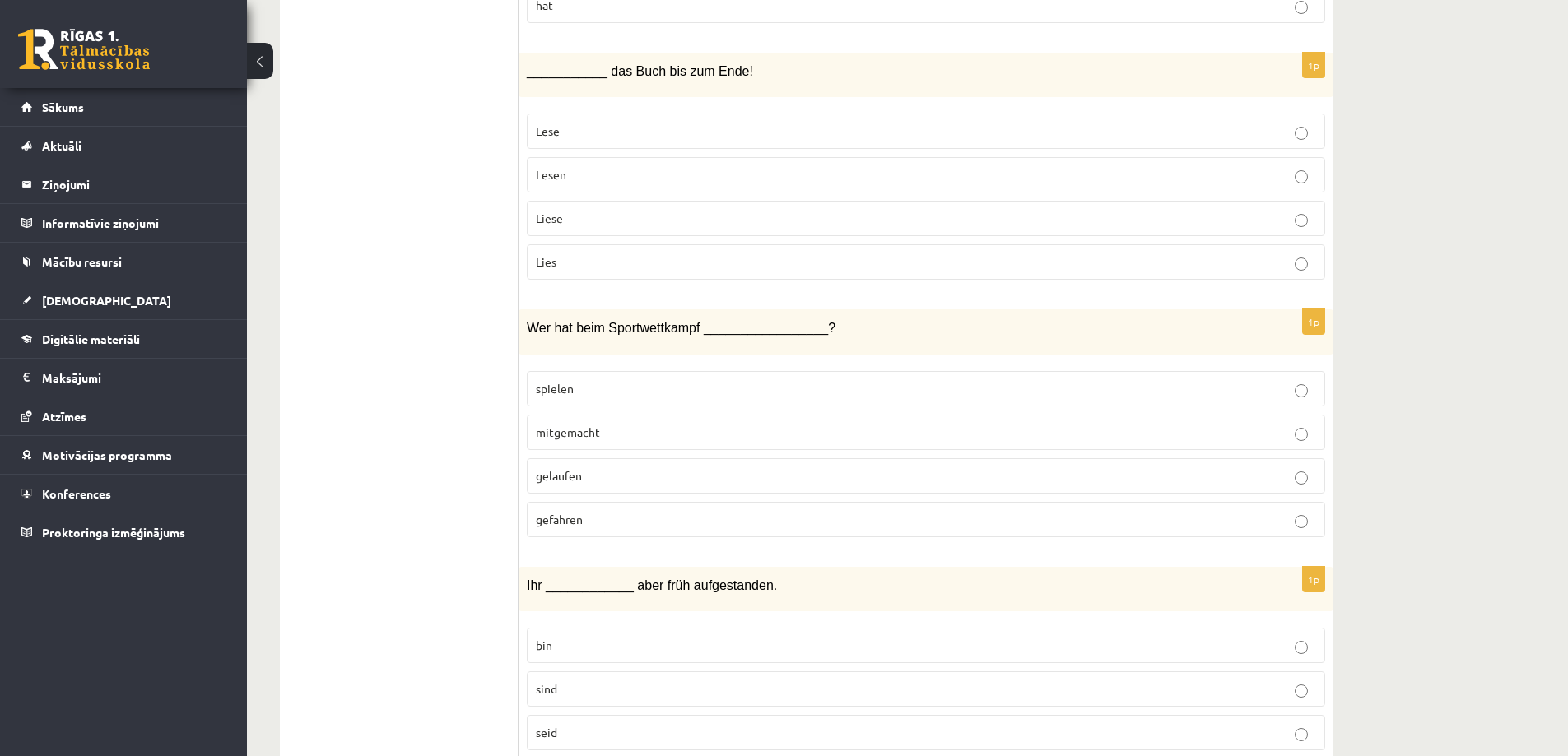
scroll to position [2304, 0]
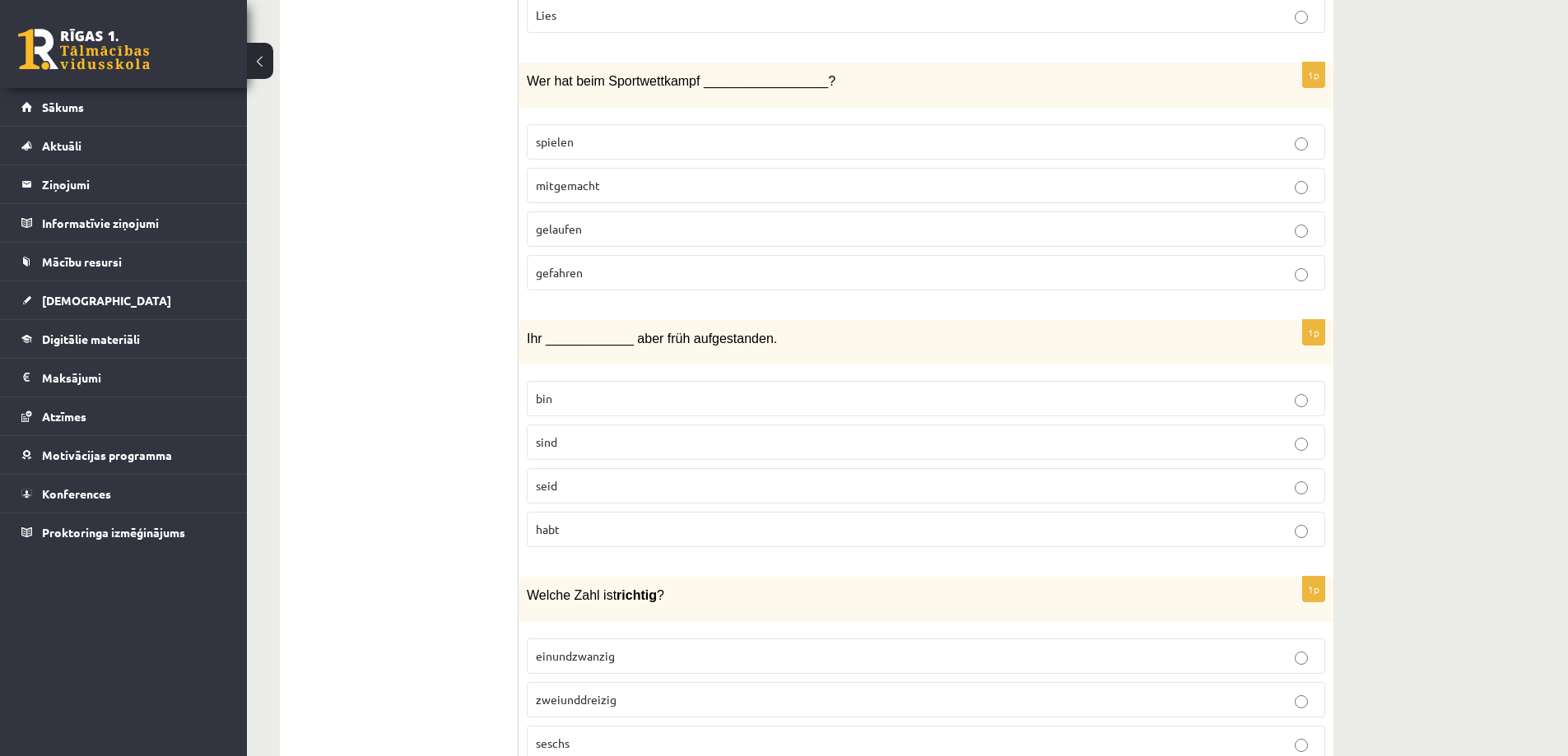
click at [561, 183] on span "mitgemacht" at bounding box center [567, 184] width 64 height 14
click at [577, 473] on label "seid" at bounding box center [925, 485] width 798 height 35
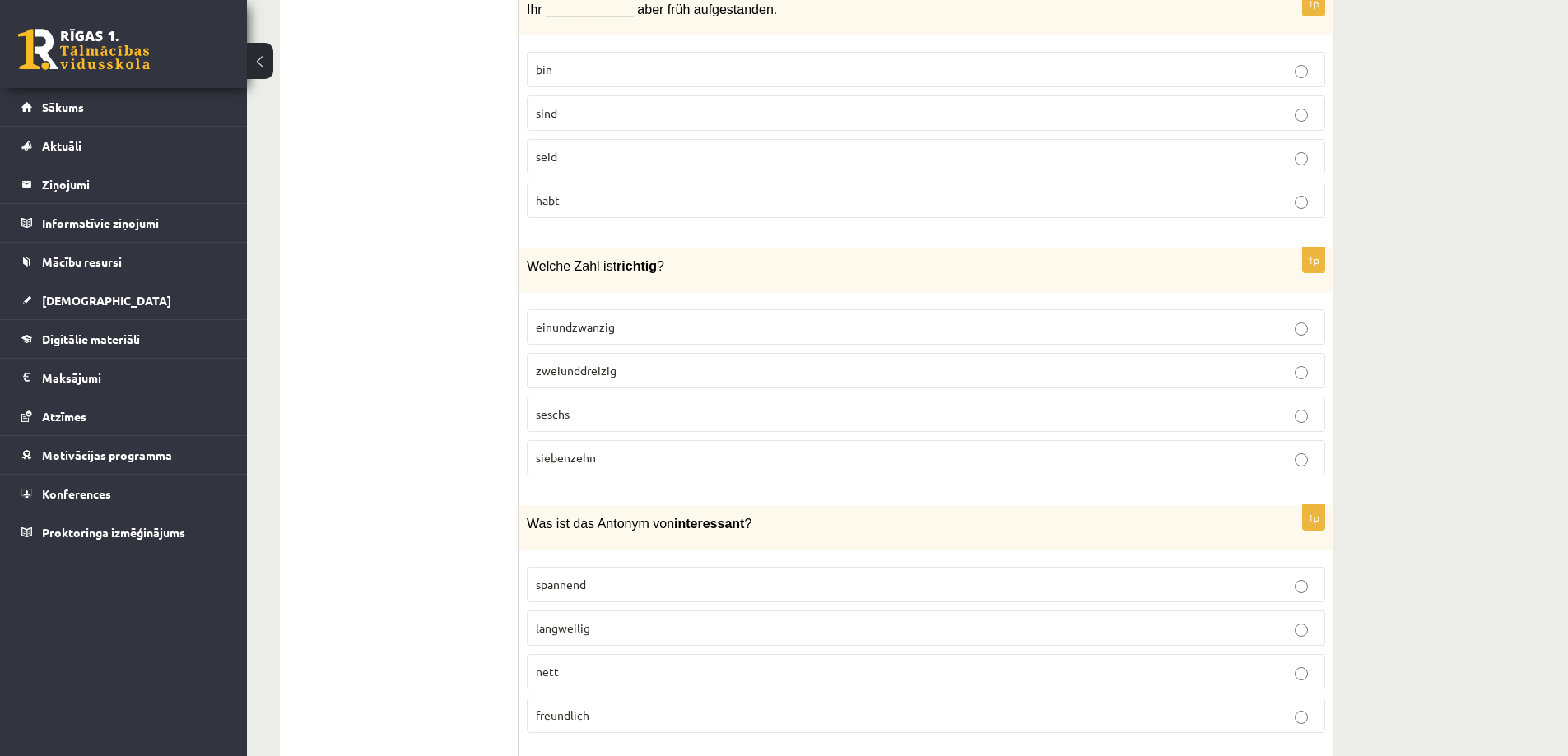
scroll to position [2715, 0]
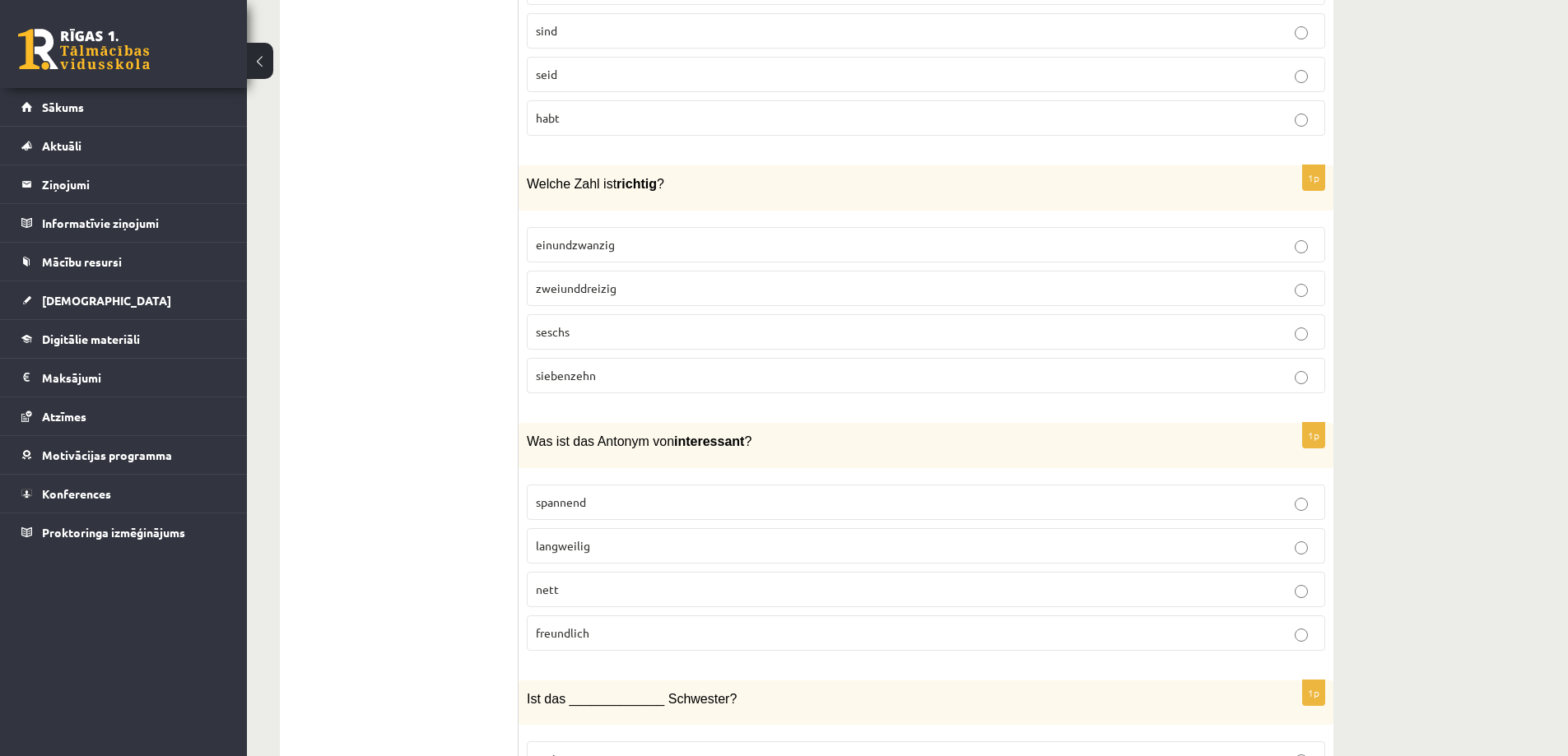
click at [591, 245] on span "einundzwanzig" at bounding box center [575, 244] width 79 height 14
click at [574, 543] on span "langweilig" at bounding box center [563, 545] width 54 height 14
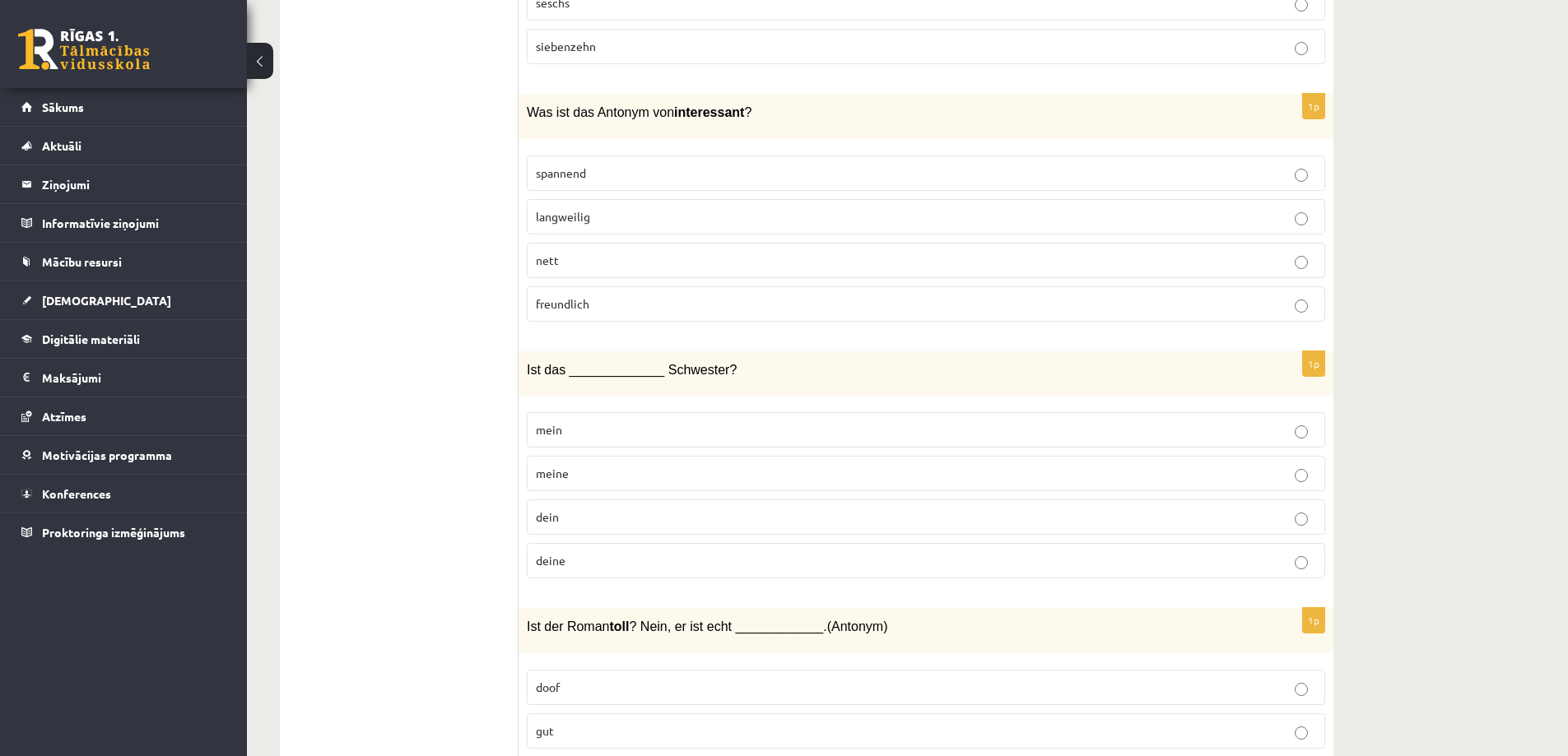
scroll to position [3209, 0]
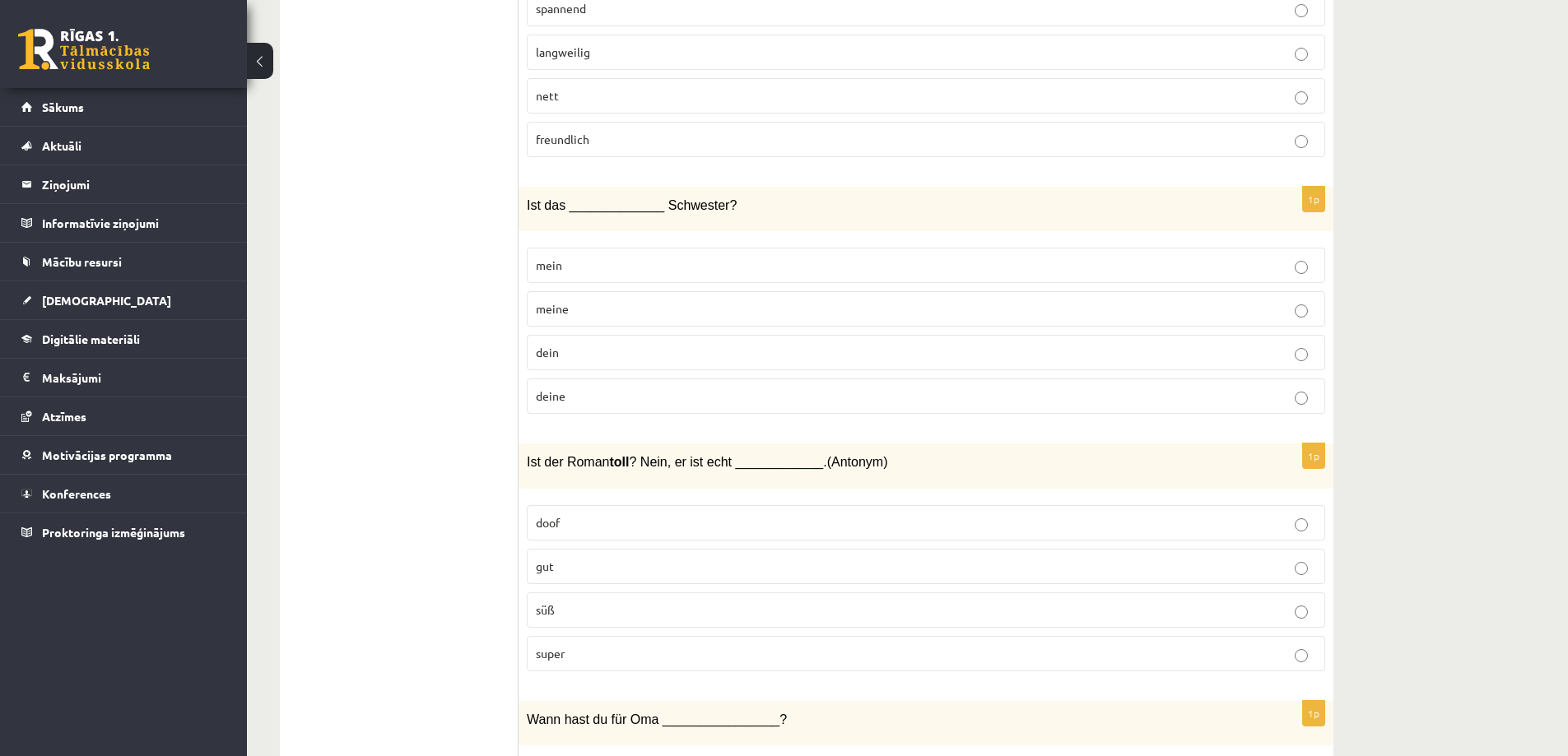
click at [560, 398] on span "deine" at bounding box center [550, 396] width 30 height 14
click at [554, 533] on label "doof" at bounding box center [925, 522] width 798 height 35
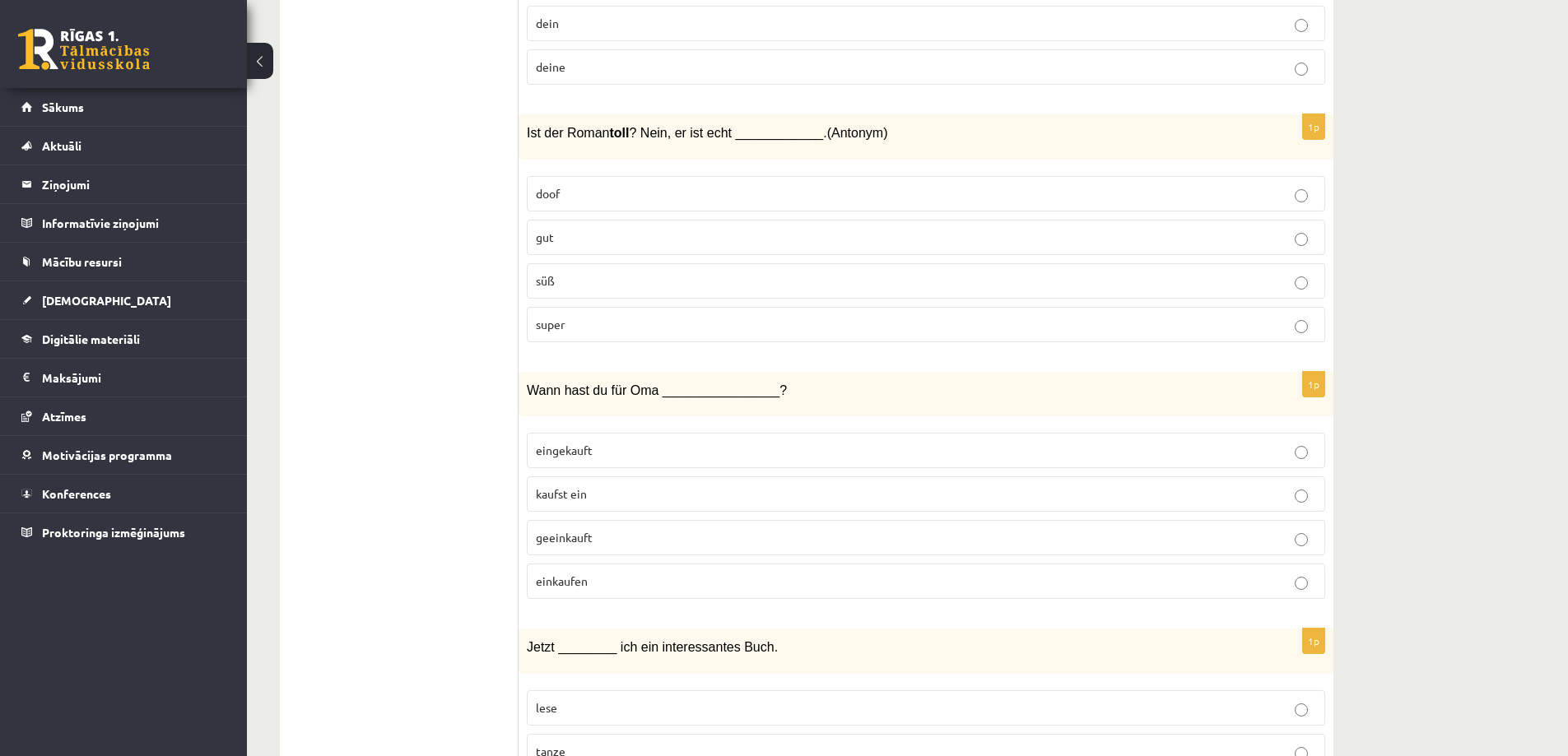
click at [581, 446] on span "eingekauft" at bounding box center [563, 450] width 57 height 14
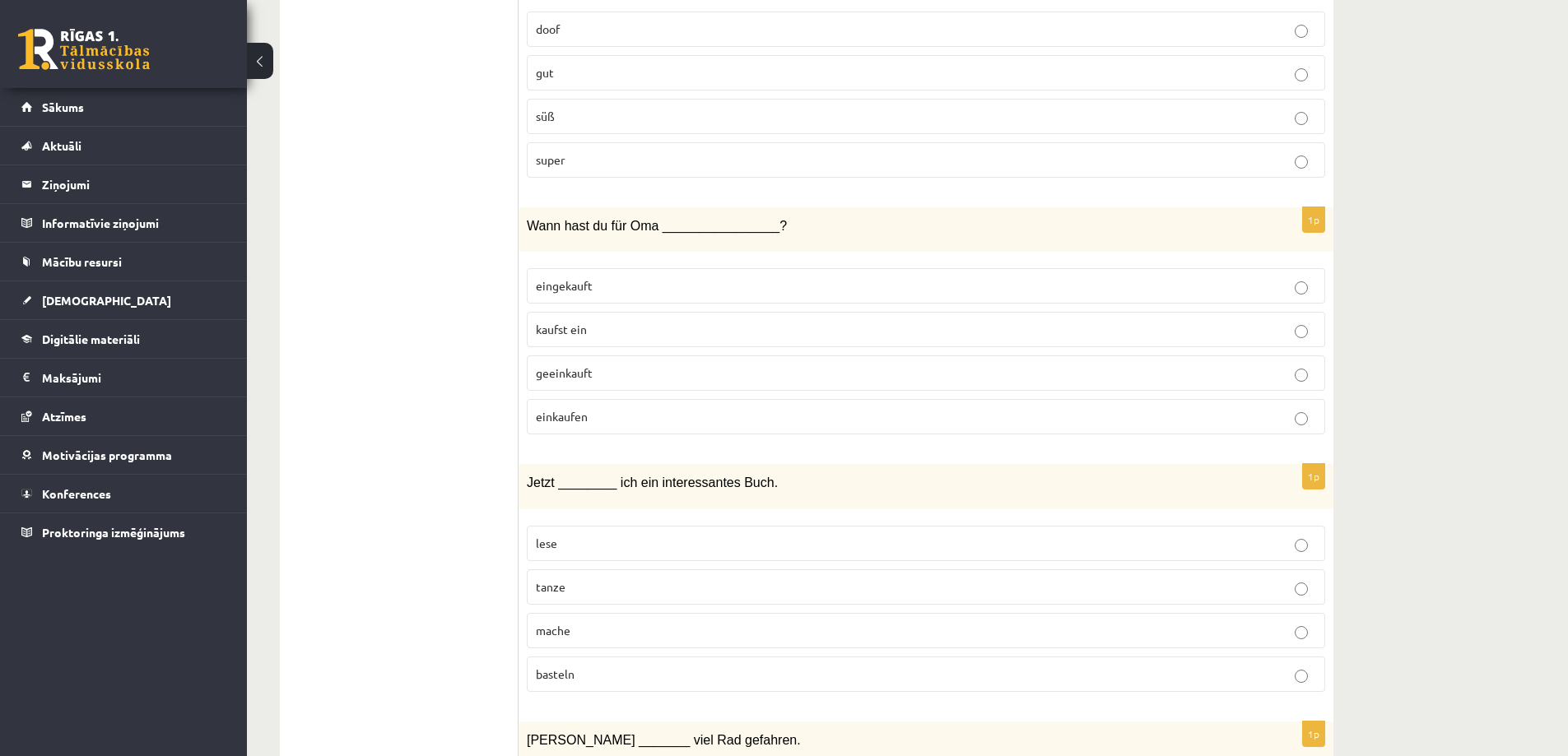
click at [577, 546] on p "lese" at bounding box center [925, 543] width 780 height 17
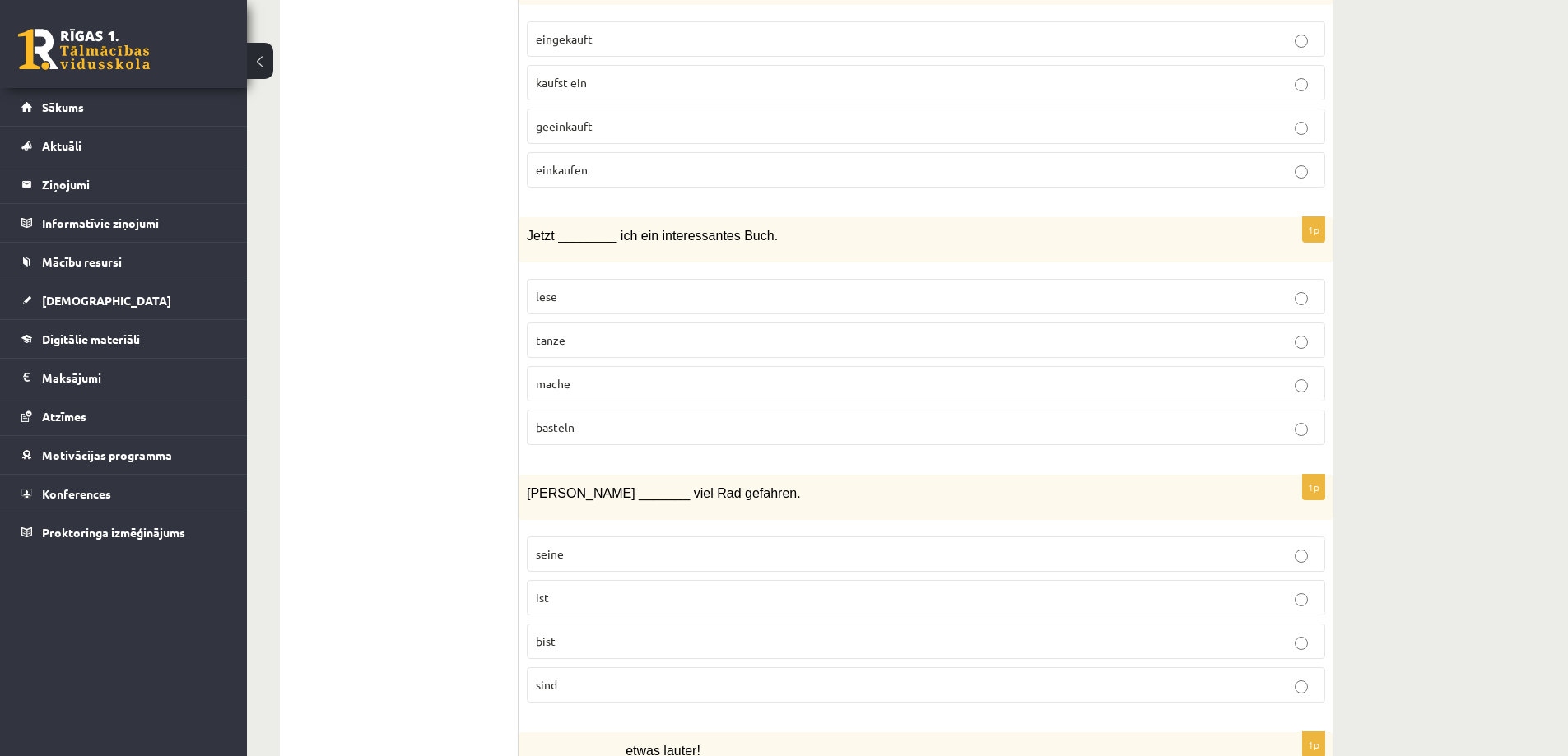
click at [565, 597] on p "ist" at bounding box center [925, 598] width 780 height 17
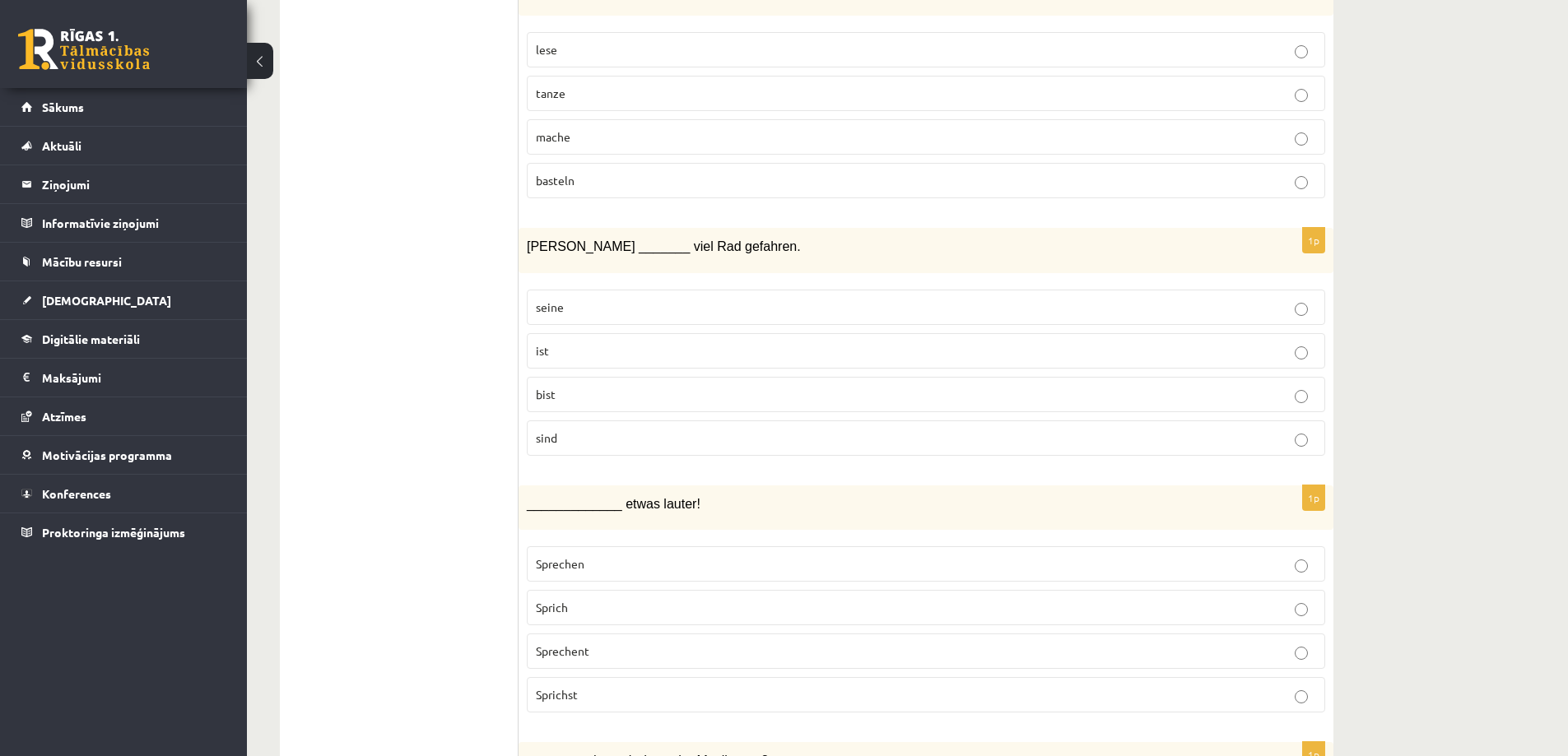
scroll to position [4279, 0]
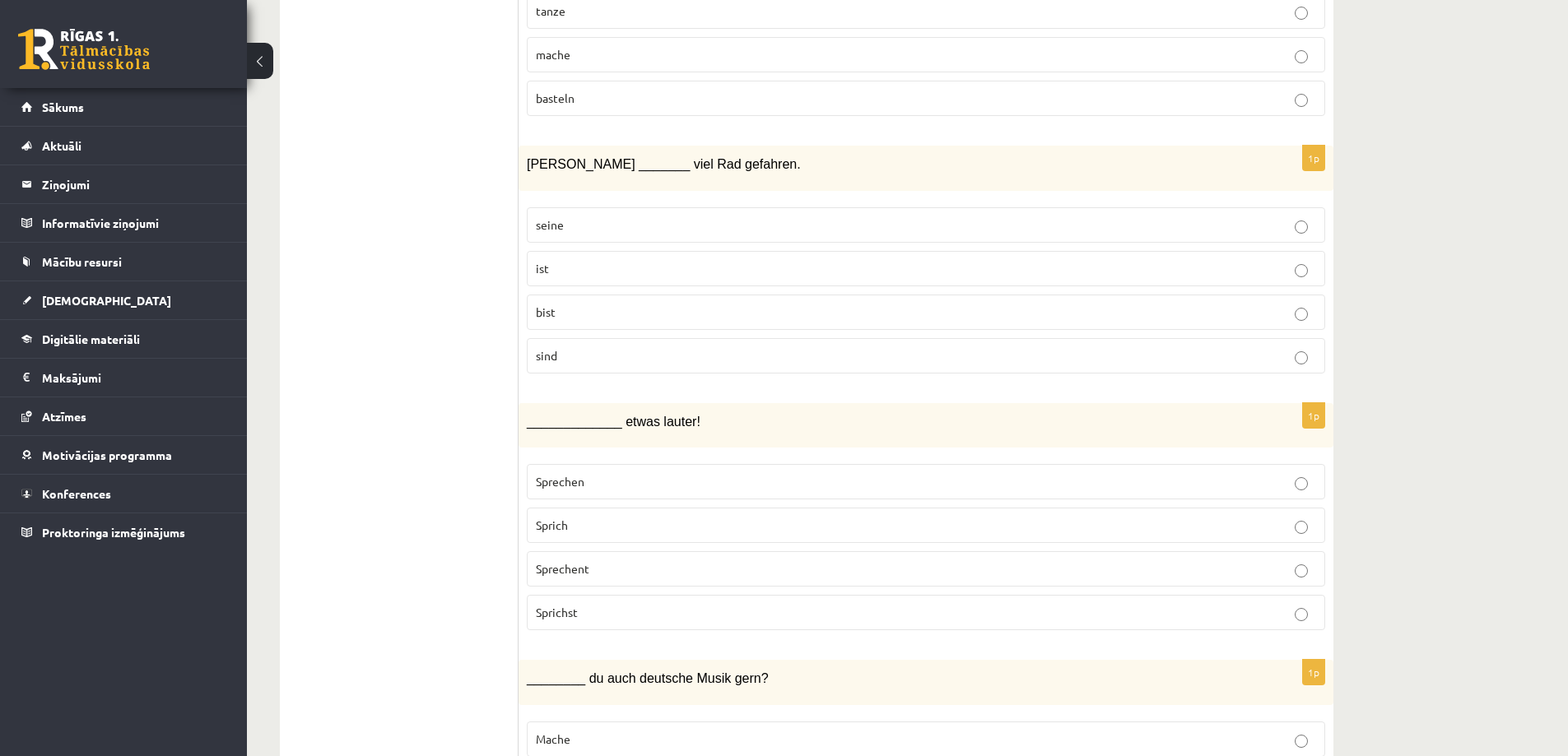
click at [603, 531] on p "Sprich" at bounding box center [925, 525] width 780 height 17
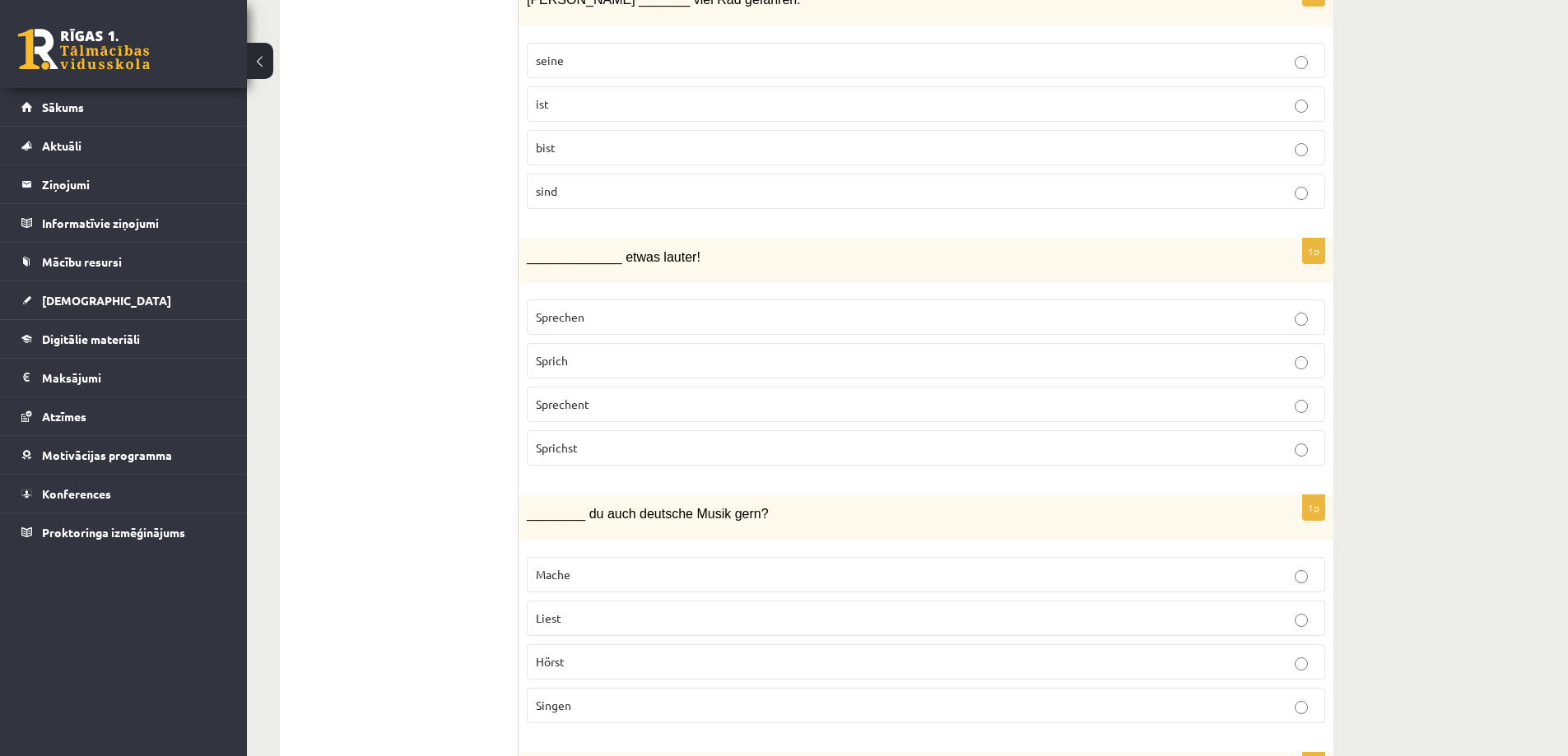
scroll to position [4526, 0]
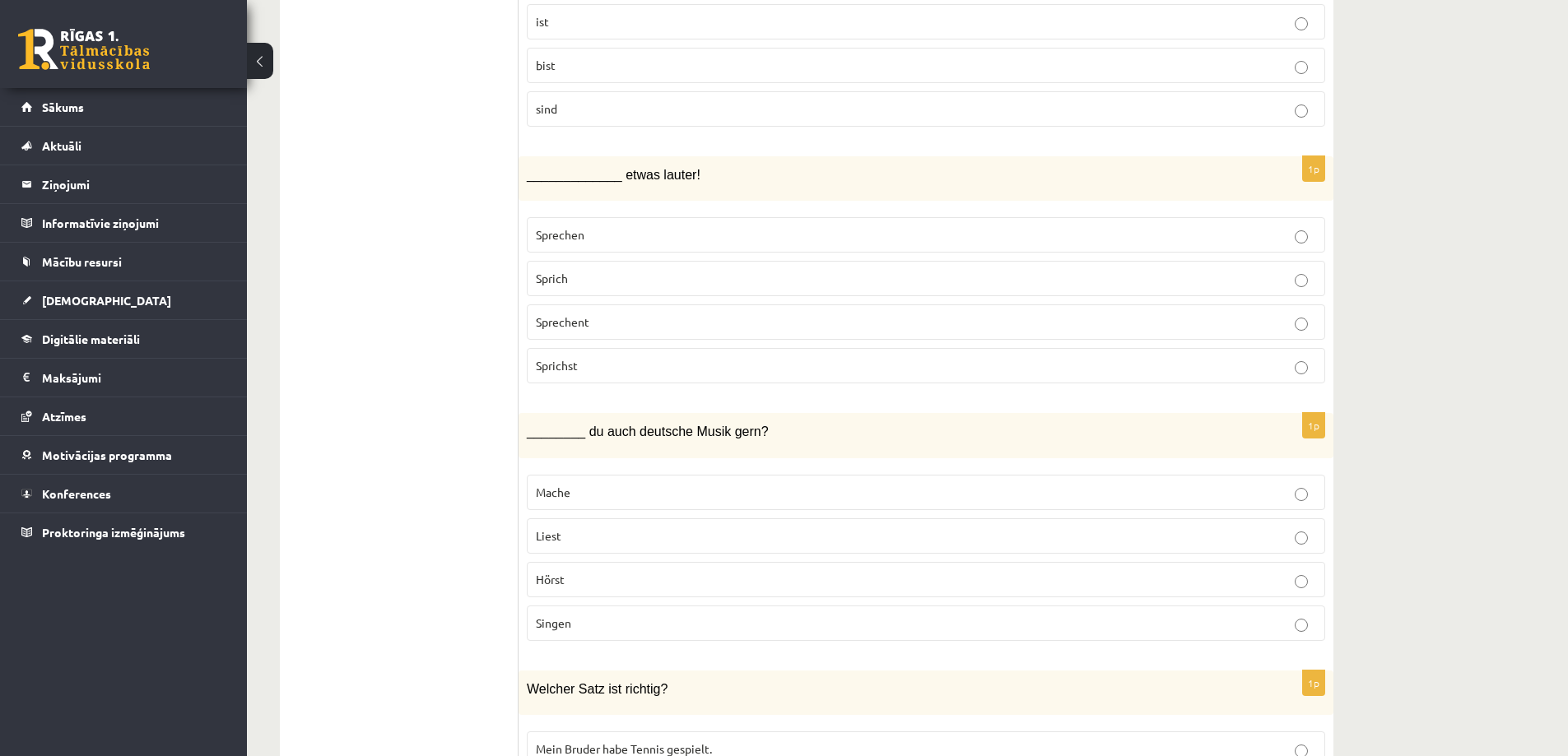
click at [577, 567] on label "Hörst" at bounding box center [925, 579] width 798 height 35
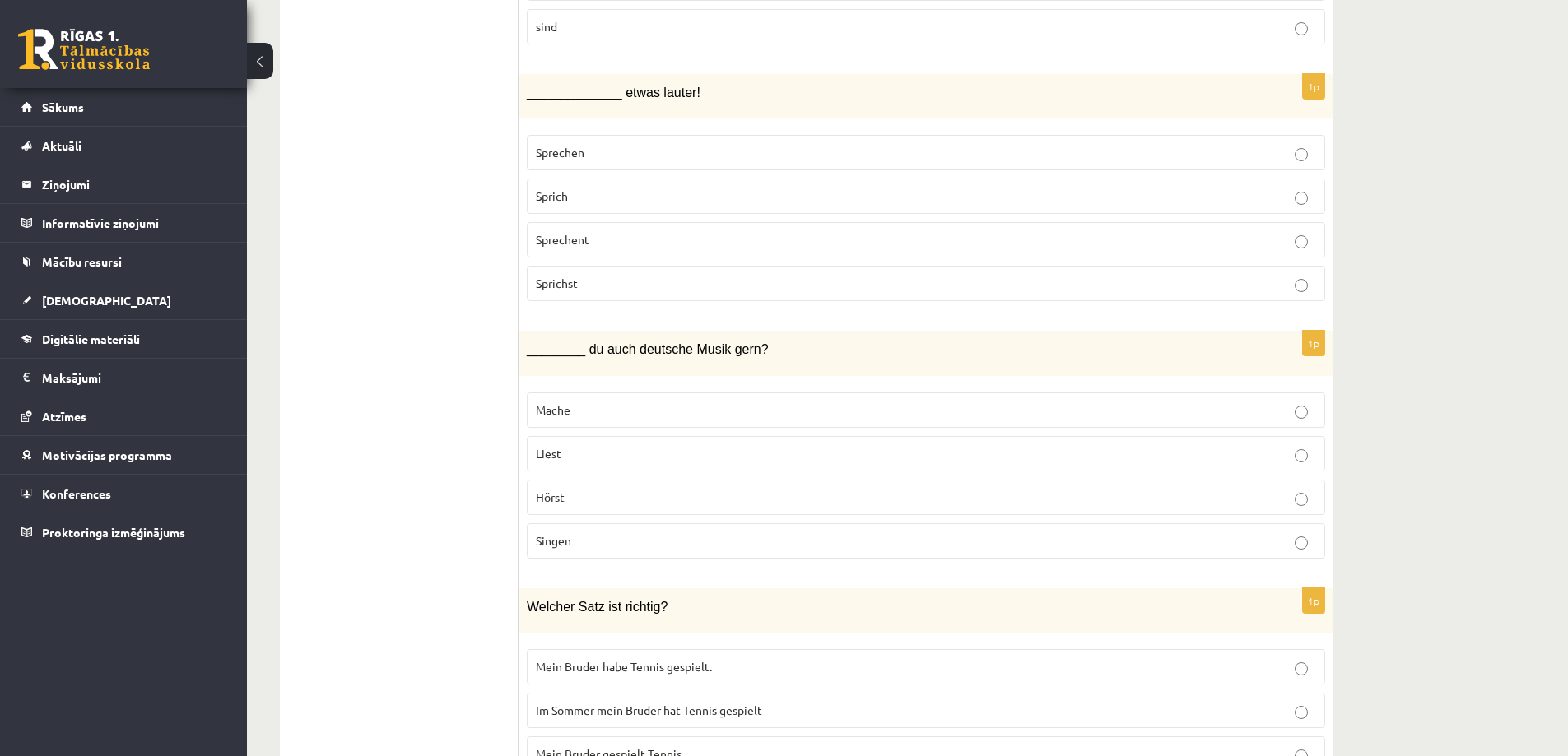
scroll to position [4691, 0]
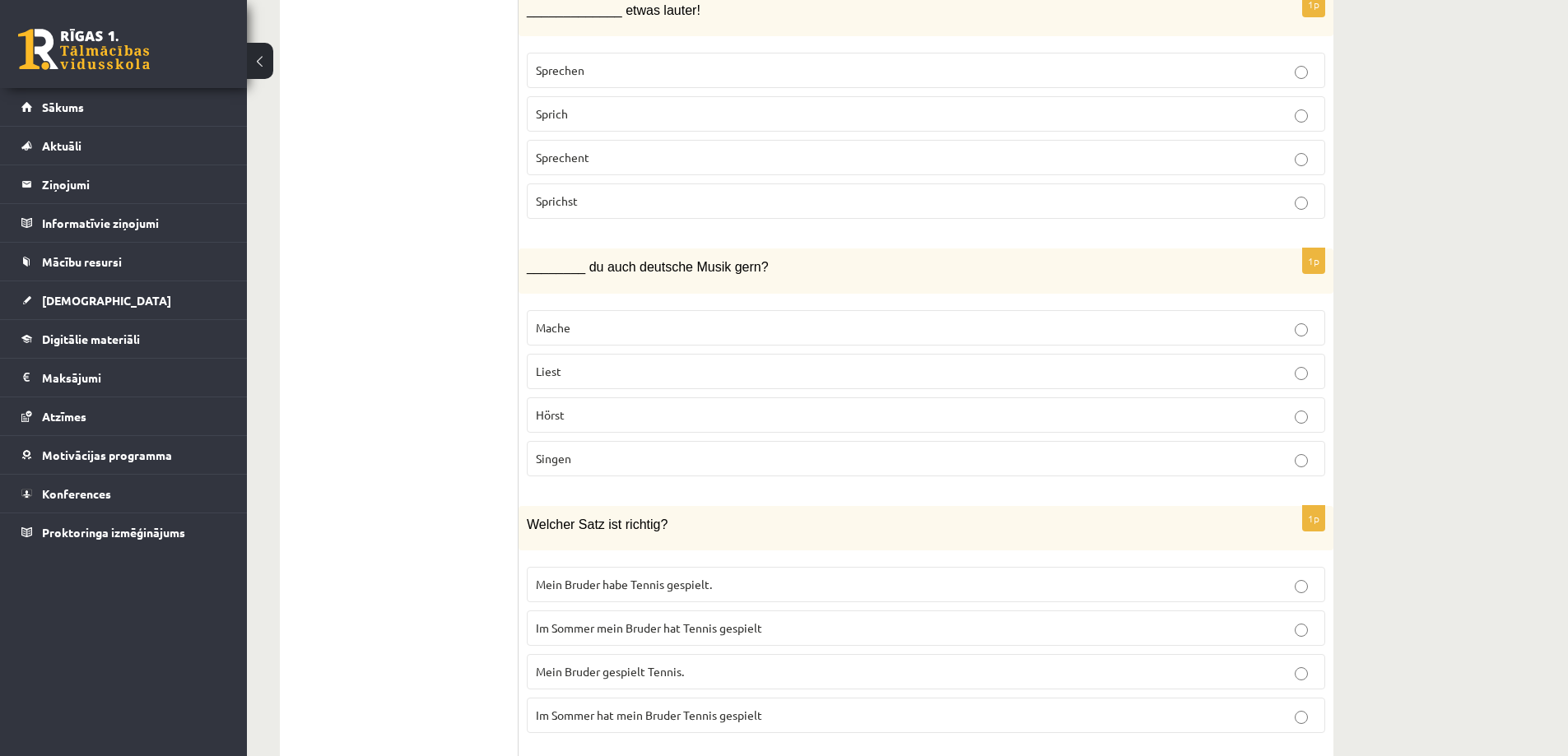
click at [576, 626] on span "Im Sommer mein Bruder hat Tennis gespielt" at bounding box center [648, 627] width 226 height 14
click at [567, 662] on label "Mein Bruder gespielt Tennis." at bounding box center [925, 671] width 798 height 35
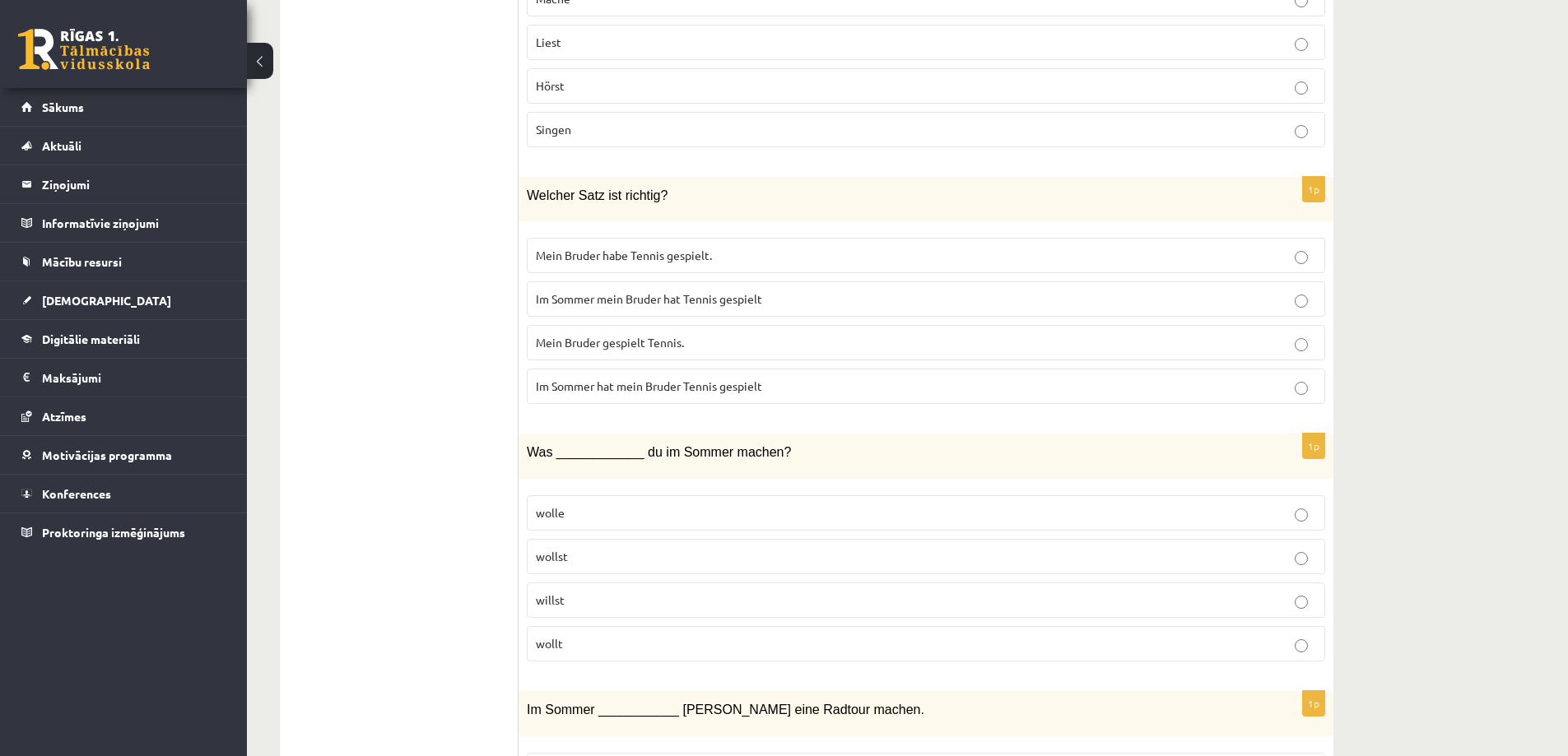
click at [562, 601] on span "willst" at bounding box center [550, 599] width 29 height 14
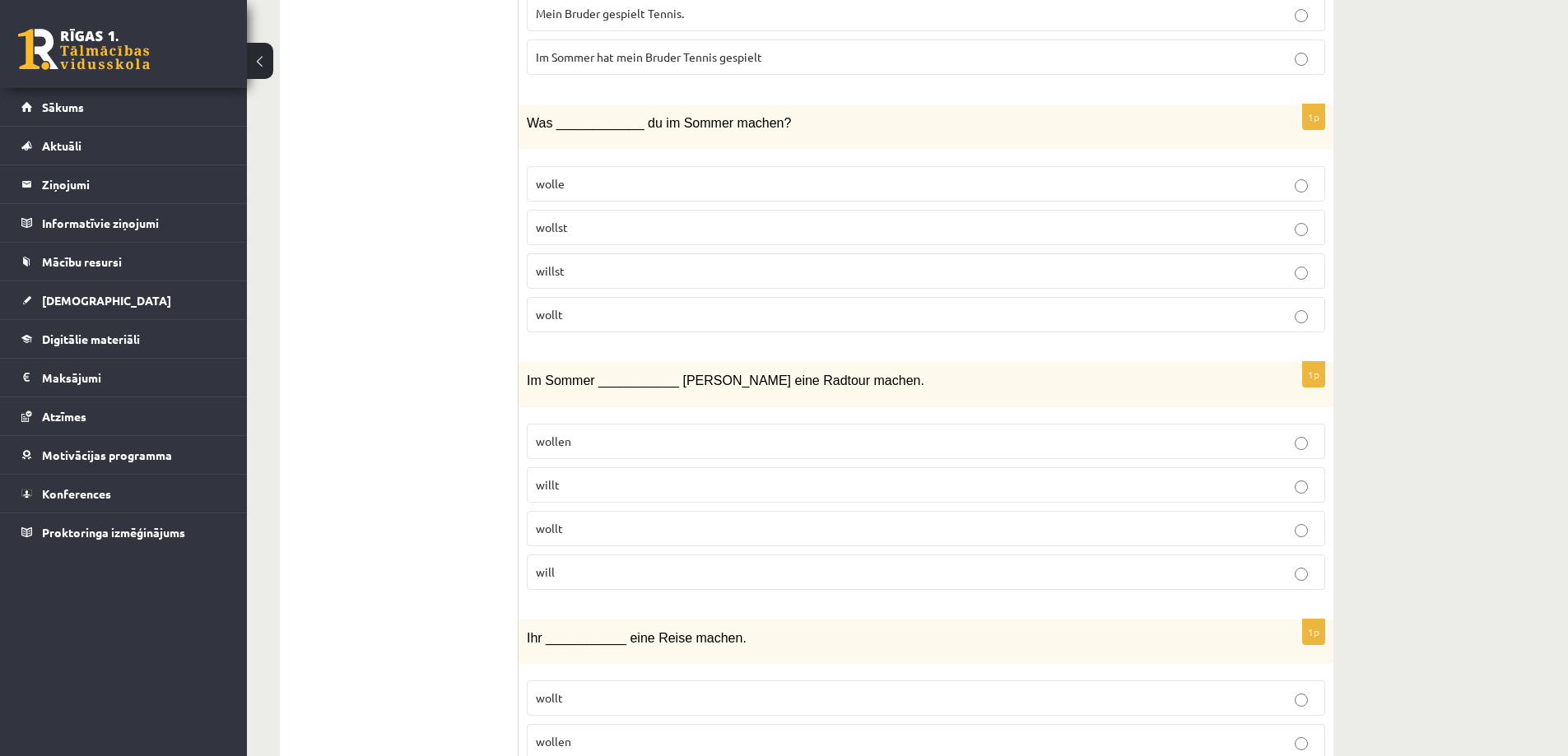
click at [562, 568] on p "will" at bounding box center [925, 572] width 780 height 17
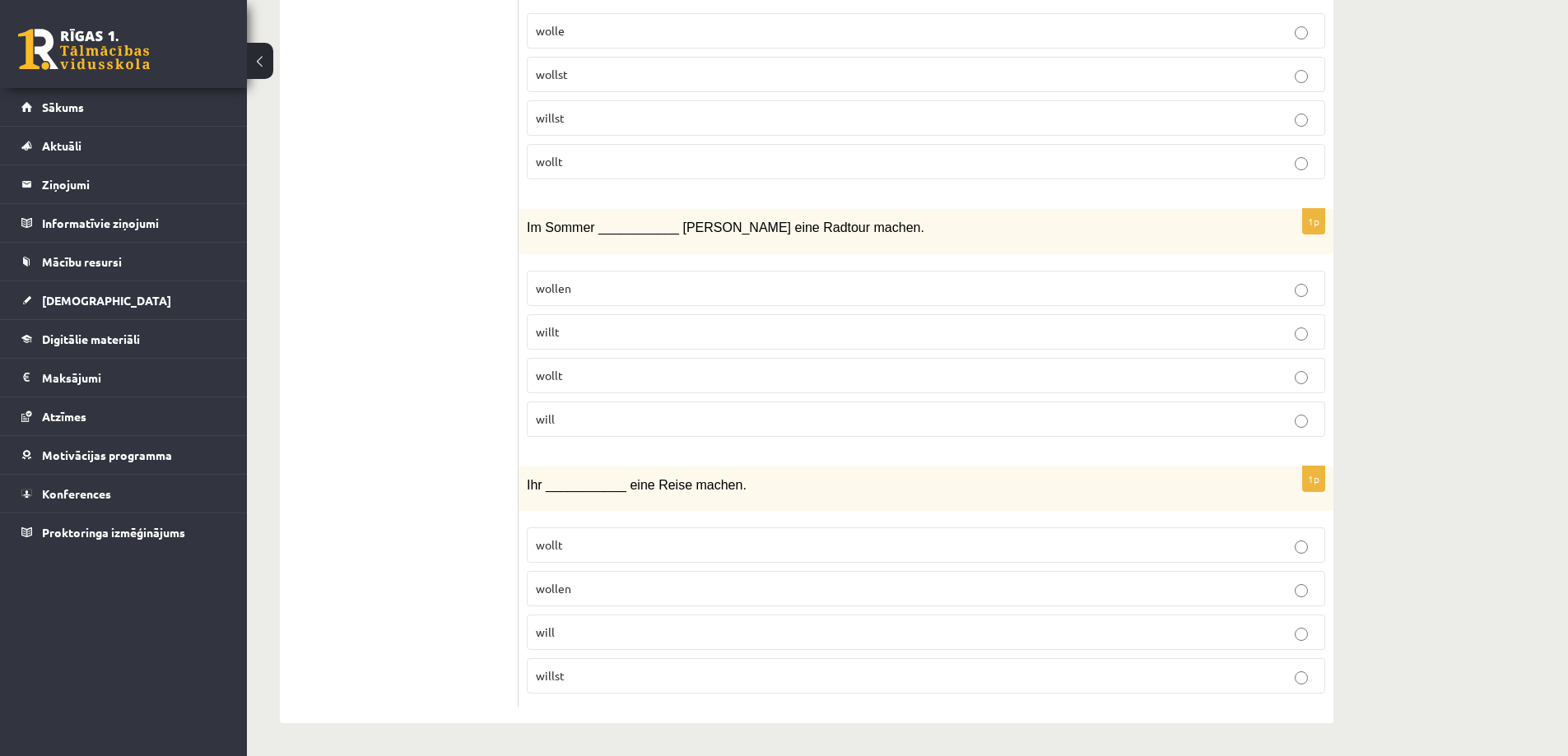
click at [575, 550] on p "wollt" at bounding box center [925, 544] width 780 height 17
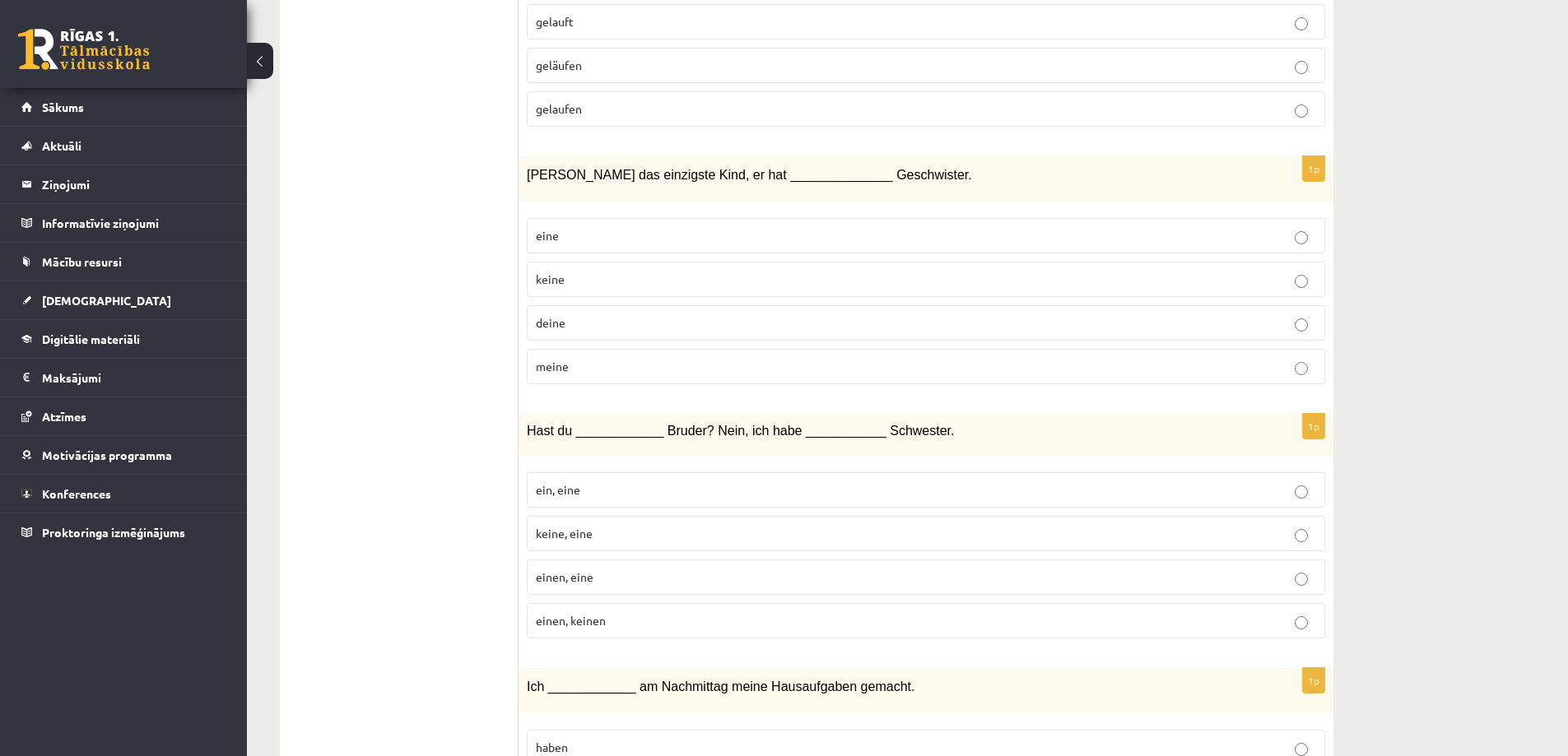
scroll to position [0, 0]
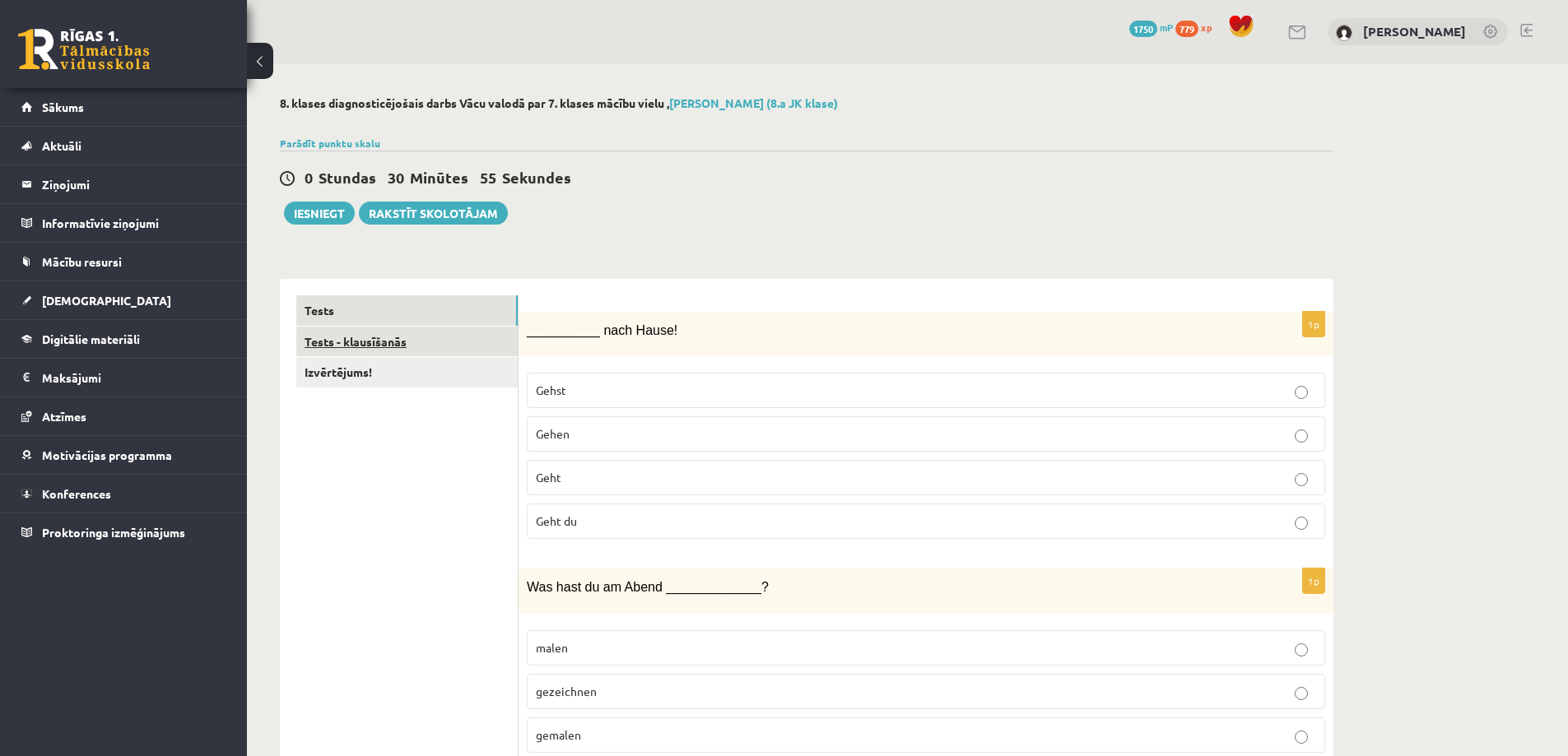
click at [362, 349] on link "Tests - klausīšanās" at bounding box center [407, 342] width 221 height 31
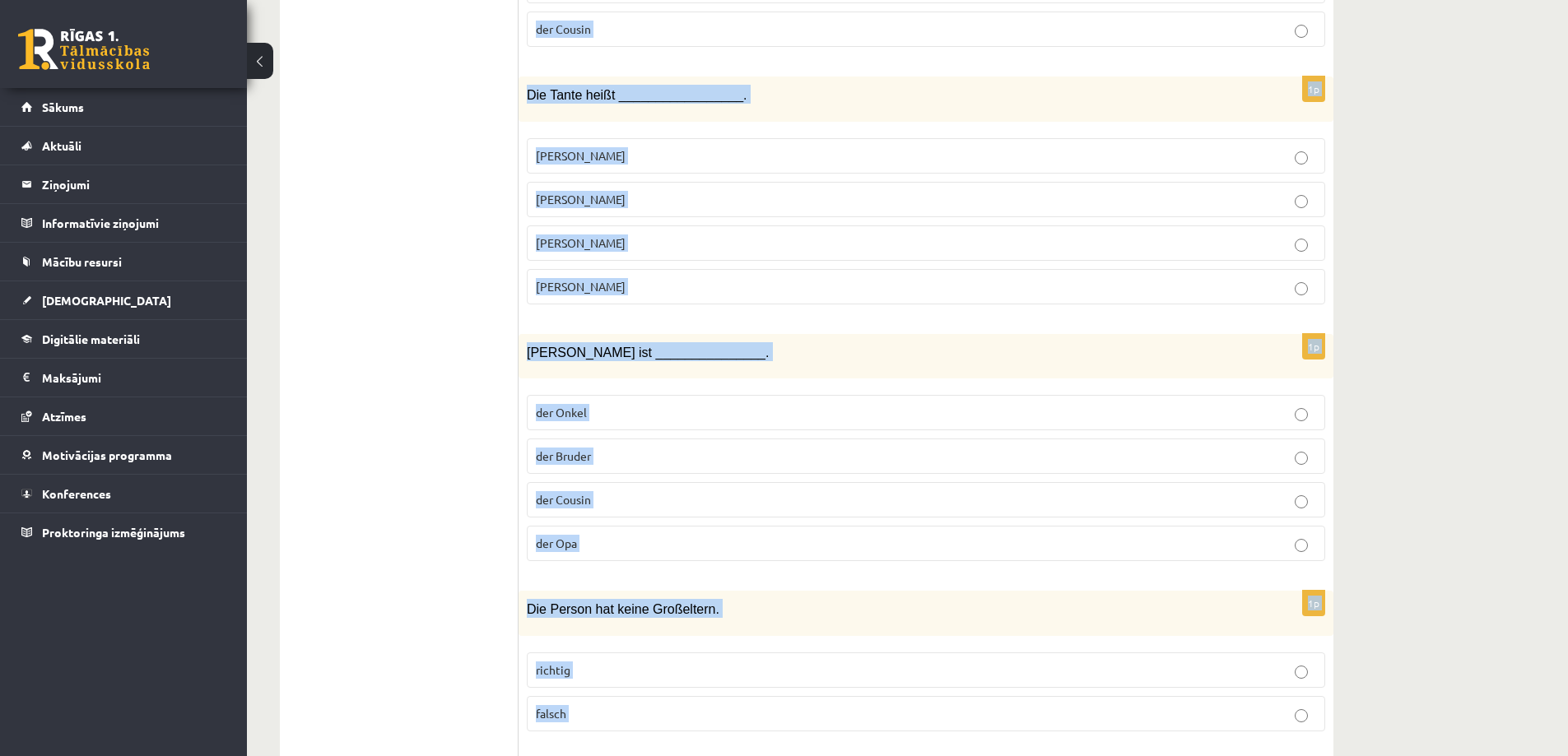
scroll to position [1137, 0]
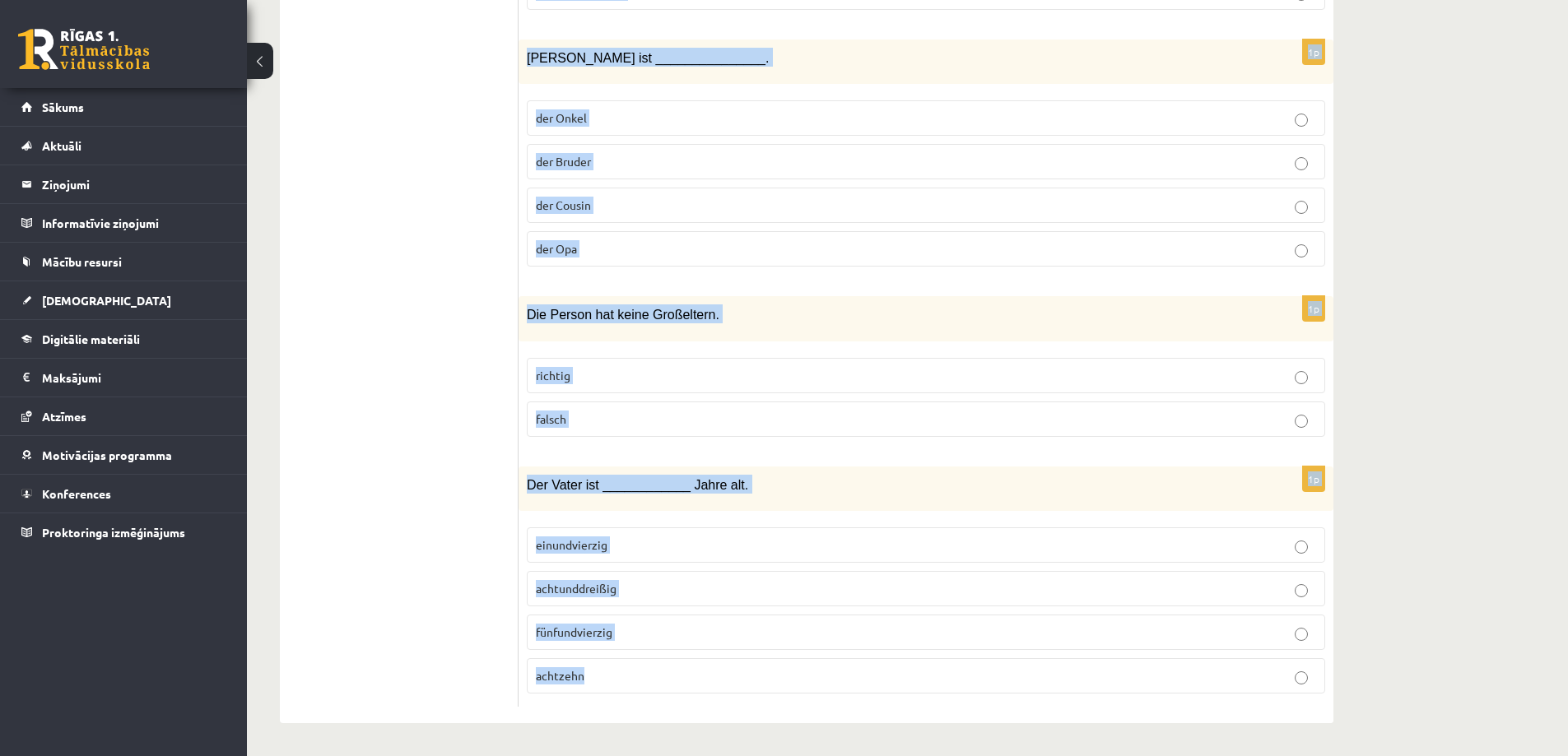
drag, startPoint x: 536, startPoint y: 305, endPoint x: 1174, endPoint y: 788, distance: 800.2
copy form "Hör den Text und wähle die richtige Antwort! 1p Wer ist fünfundsechzig Jahre al…"
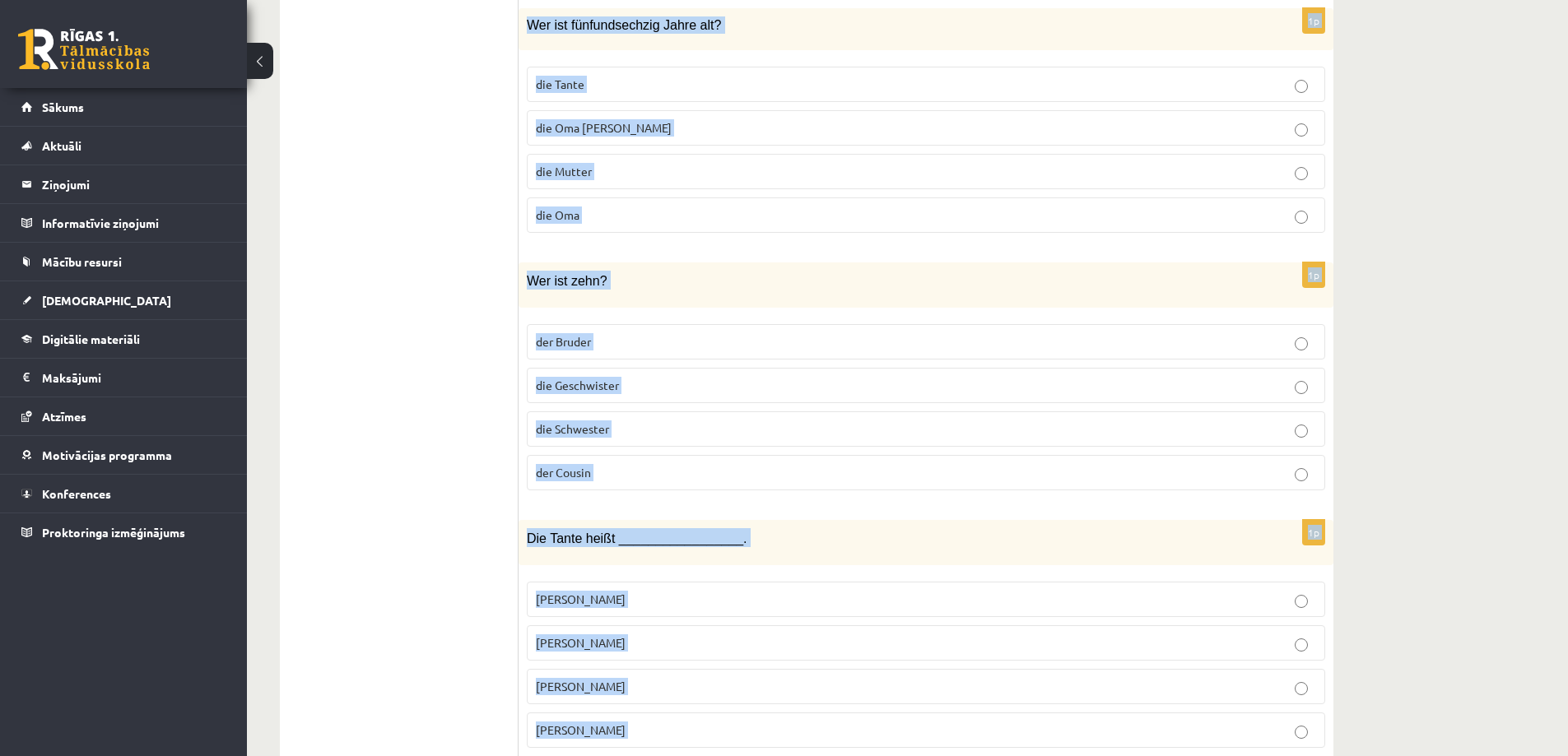
scroll to position [0, 0]
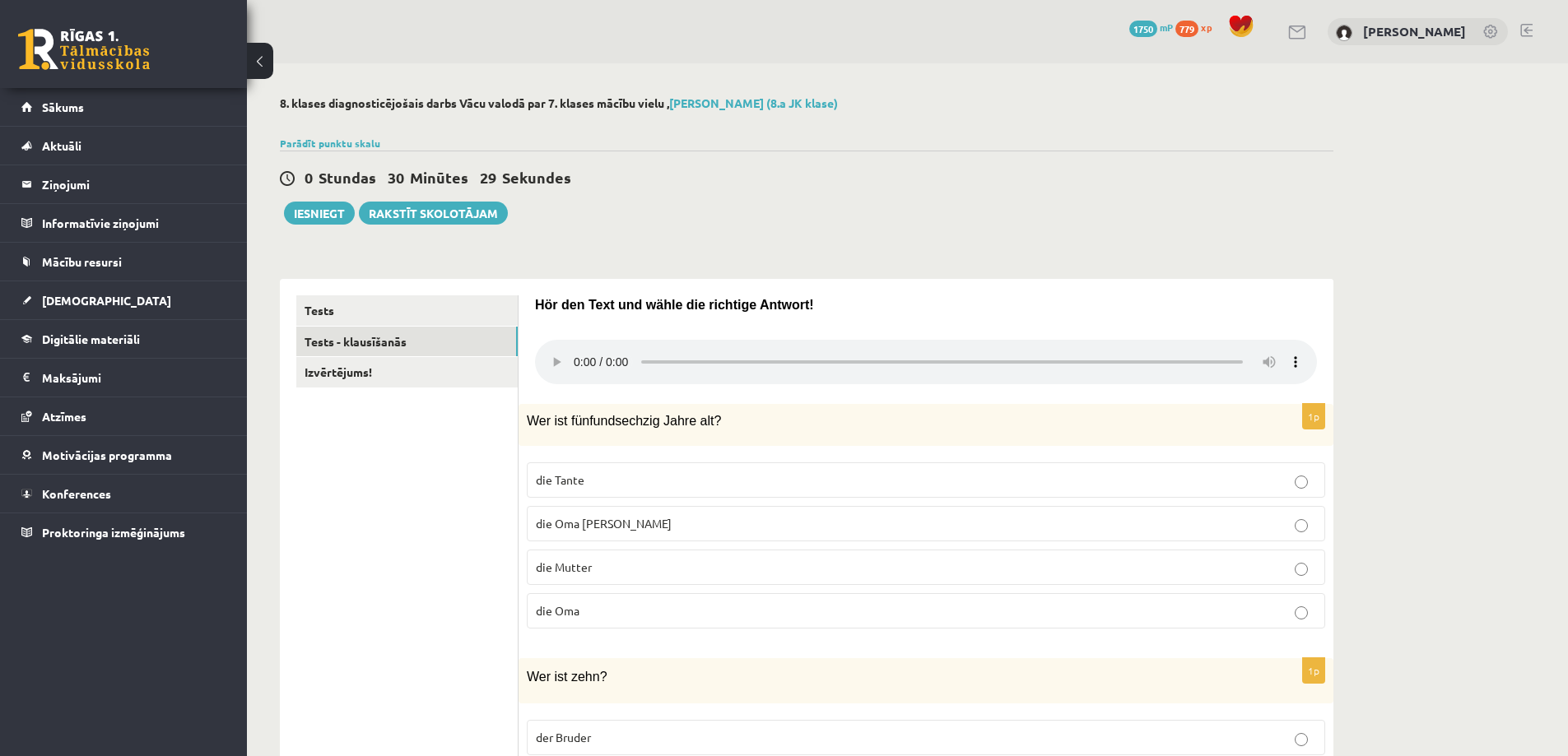
click at [896, 301] on p "Hör den Text und wähle die richtige Antwort!" at bounding box center [925, 304] width 782 height 18
click at [599, 529] on span "die Oma Martha" at bounding box center [603, 523] width 136 height 14
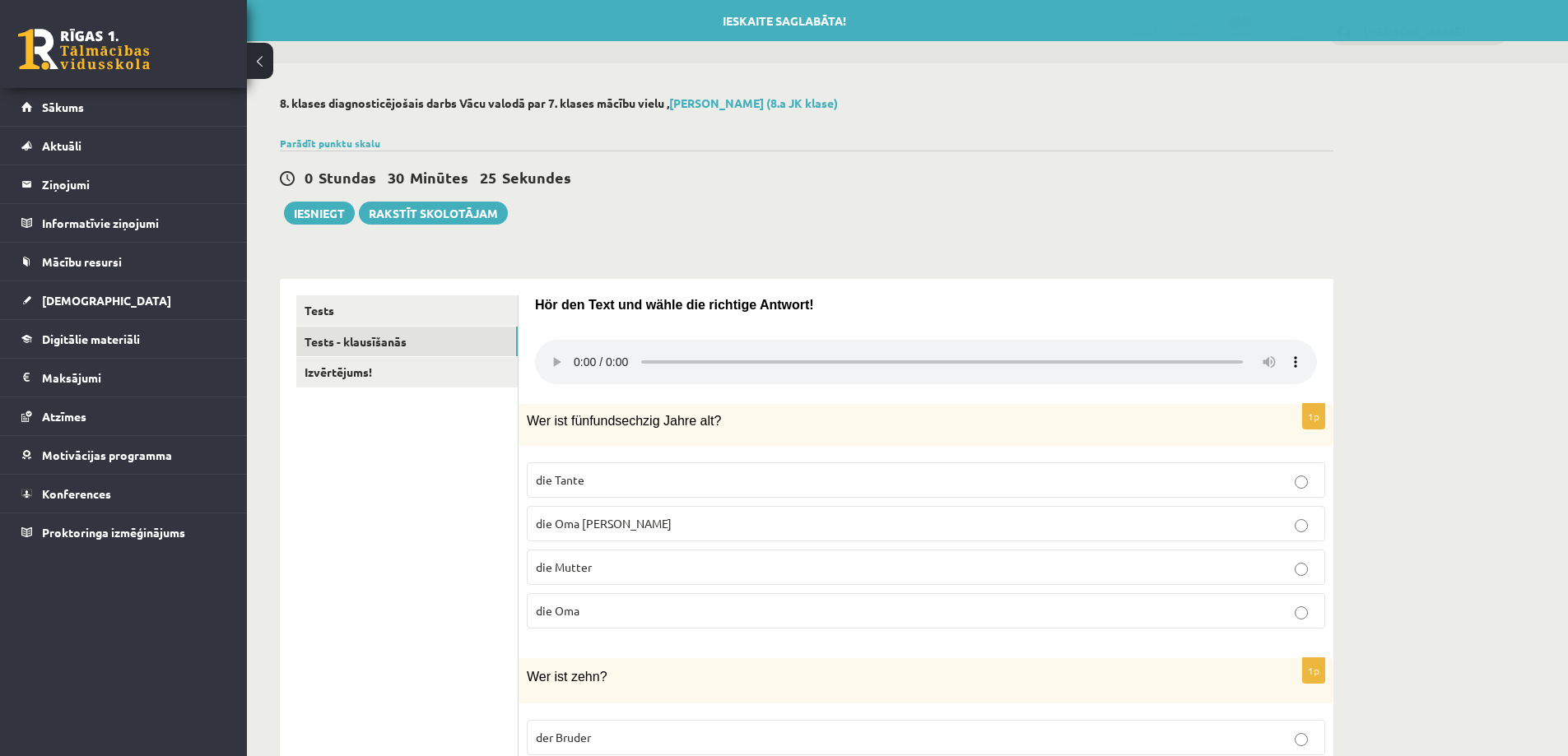
scroll to position [247, 0]
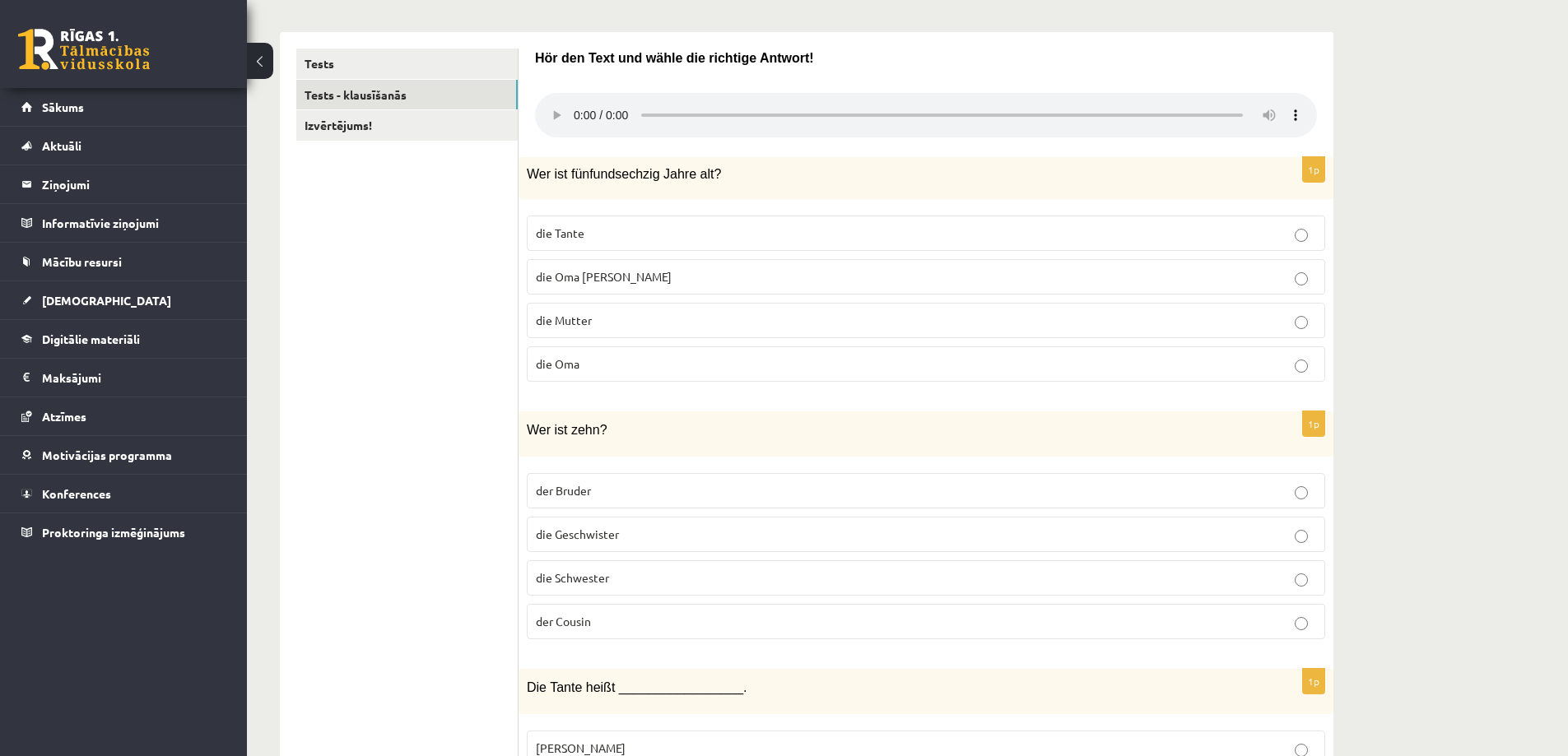
click at [592, 572] on span "die Schwester" at bounding box center [572, 578] width 73 height 14
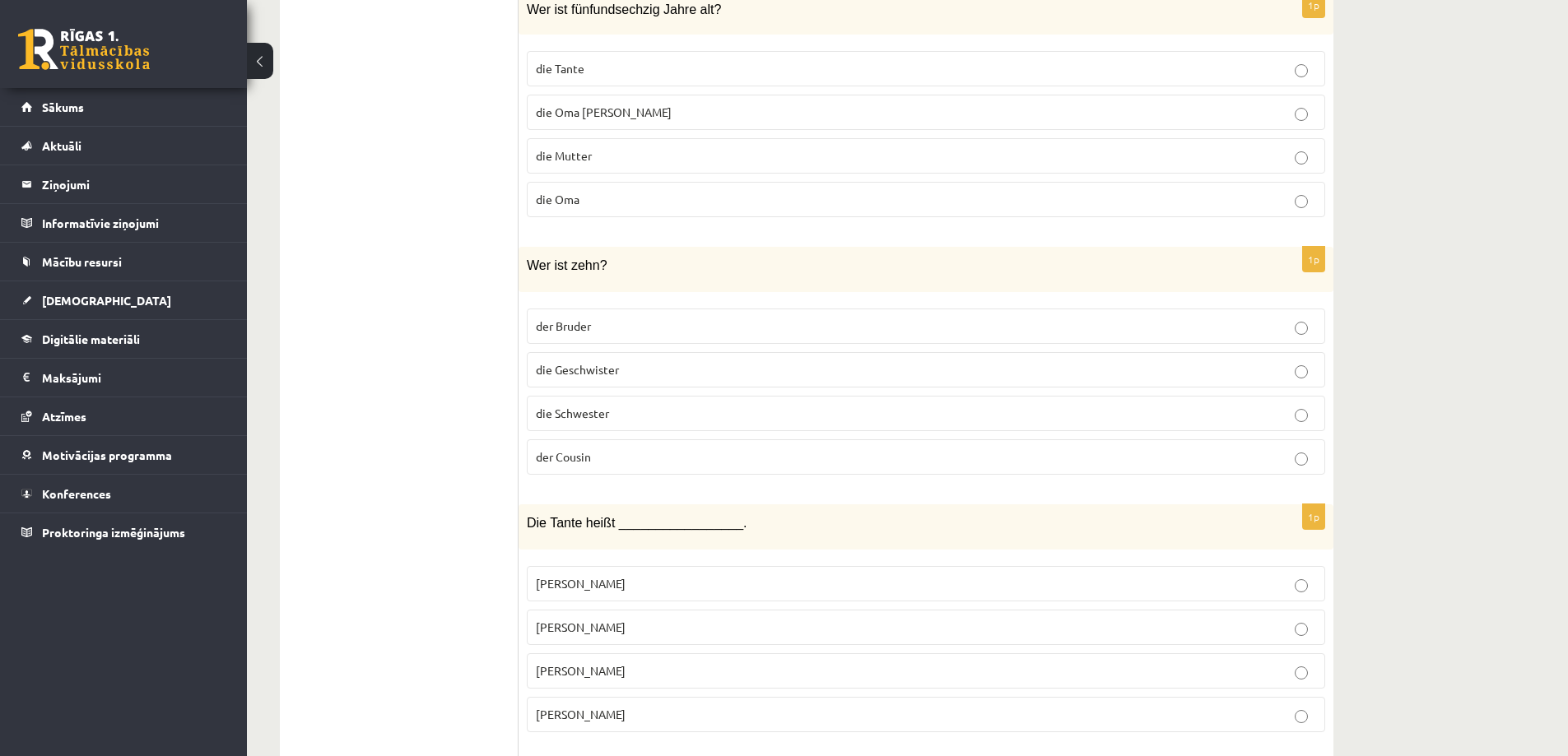
scroll to position [576, 0]
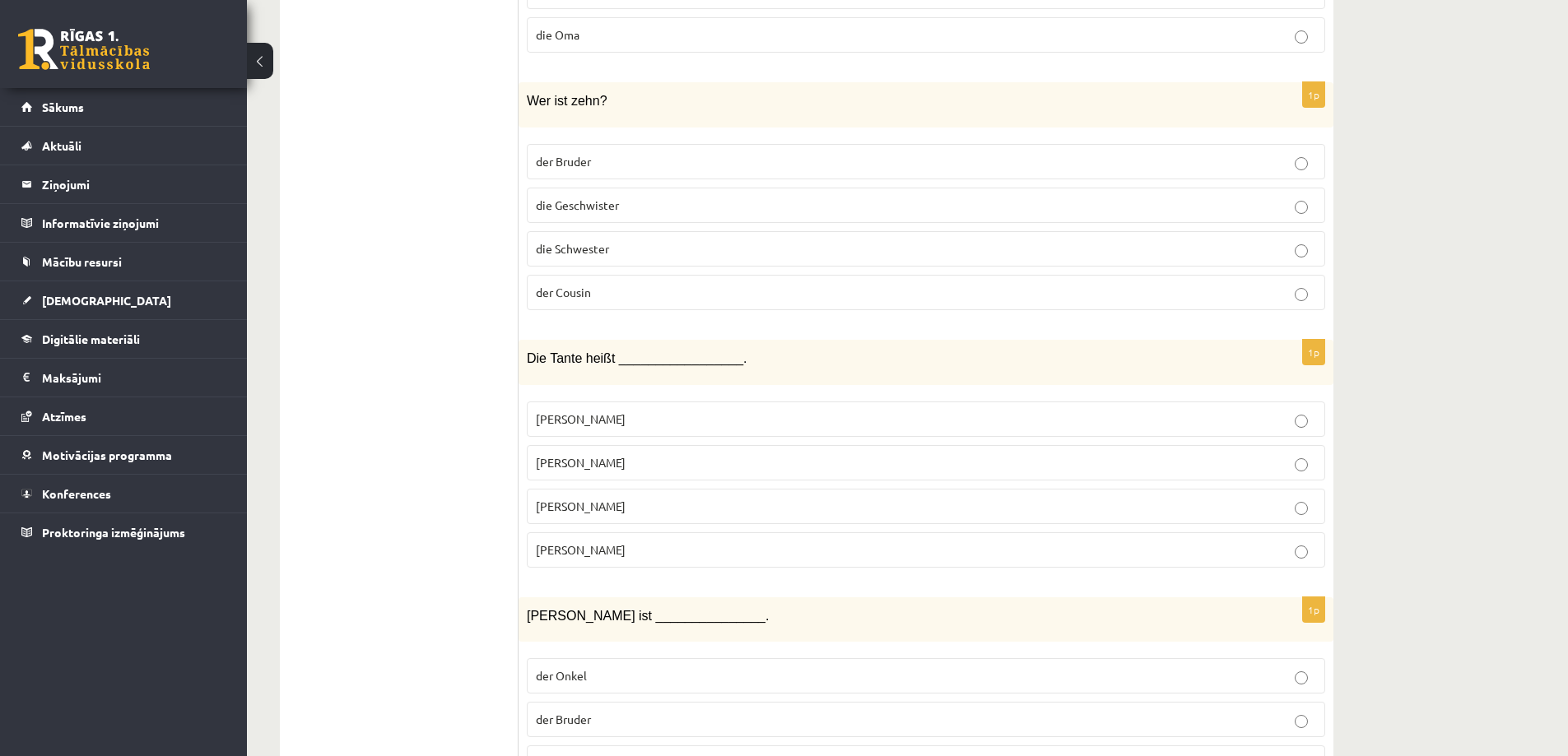
click at [573, 506] on p "Rita" at bounding box center [925, 506] width 780 height 17
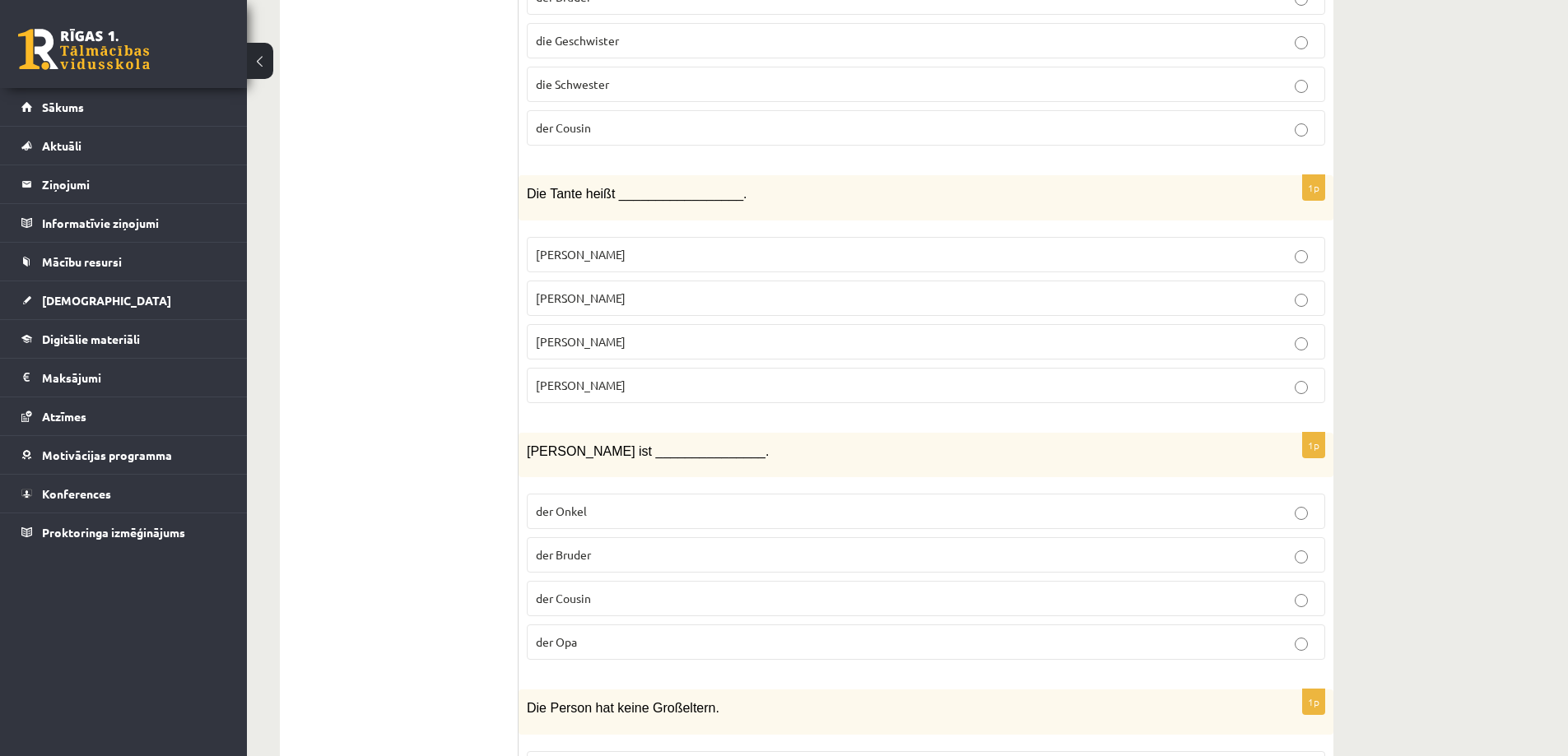
click at [601, 598] on p "der Cousin" at bounding box center [925, 598] width 780 height 17
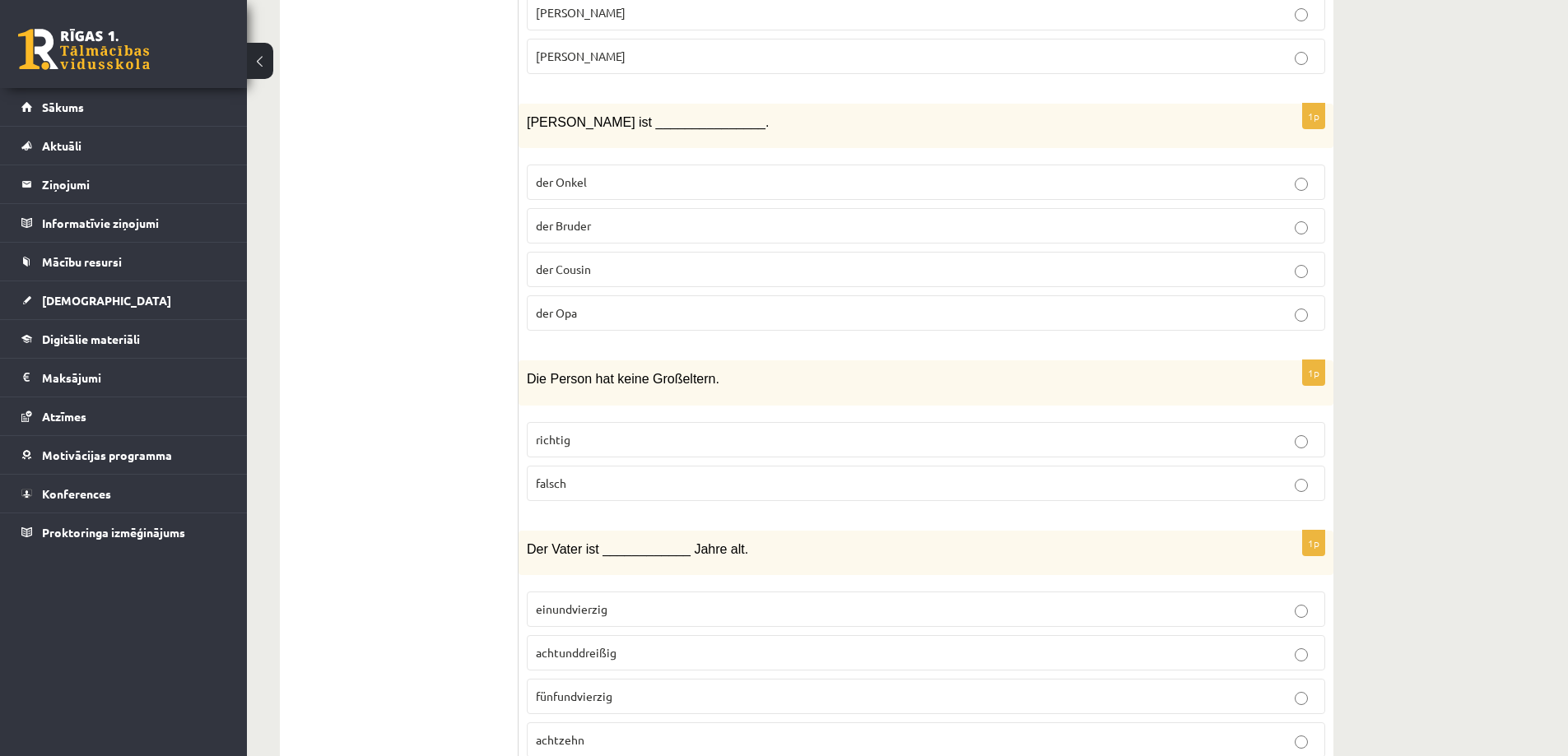
scroll to position [1137, 0]
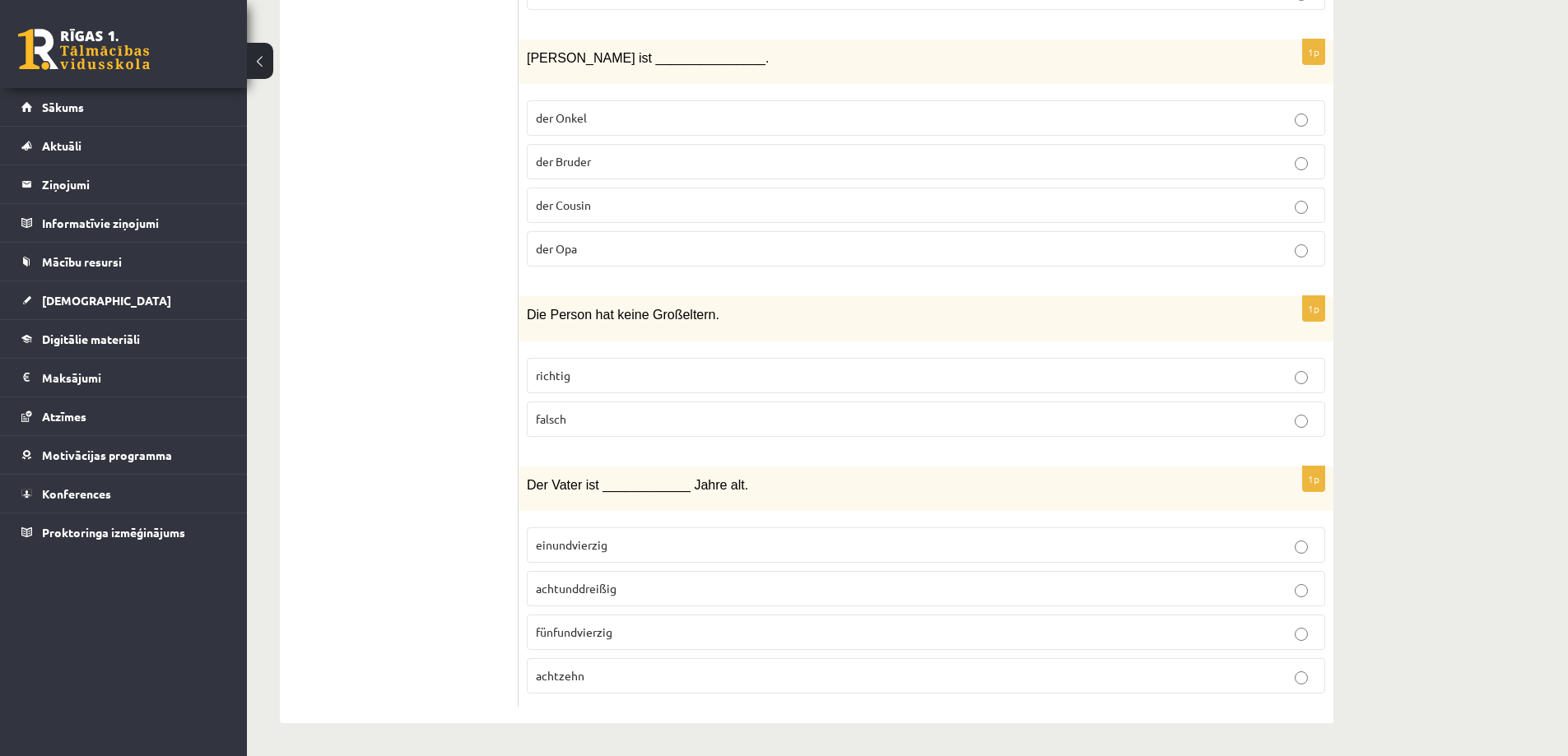
click at [593, 418] on p "falsch" at bounding box center [925, 418] width 780 height 17
click at [585, 635] on span "fünfundvierzig" at bounding box center [573, 632] width 77 height 14
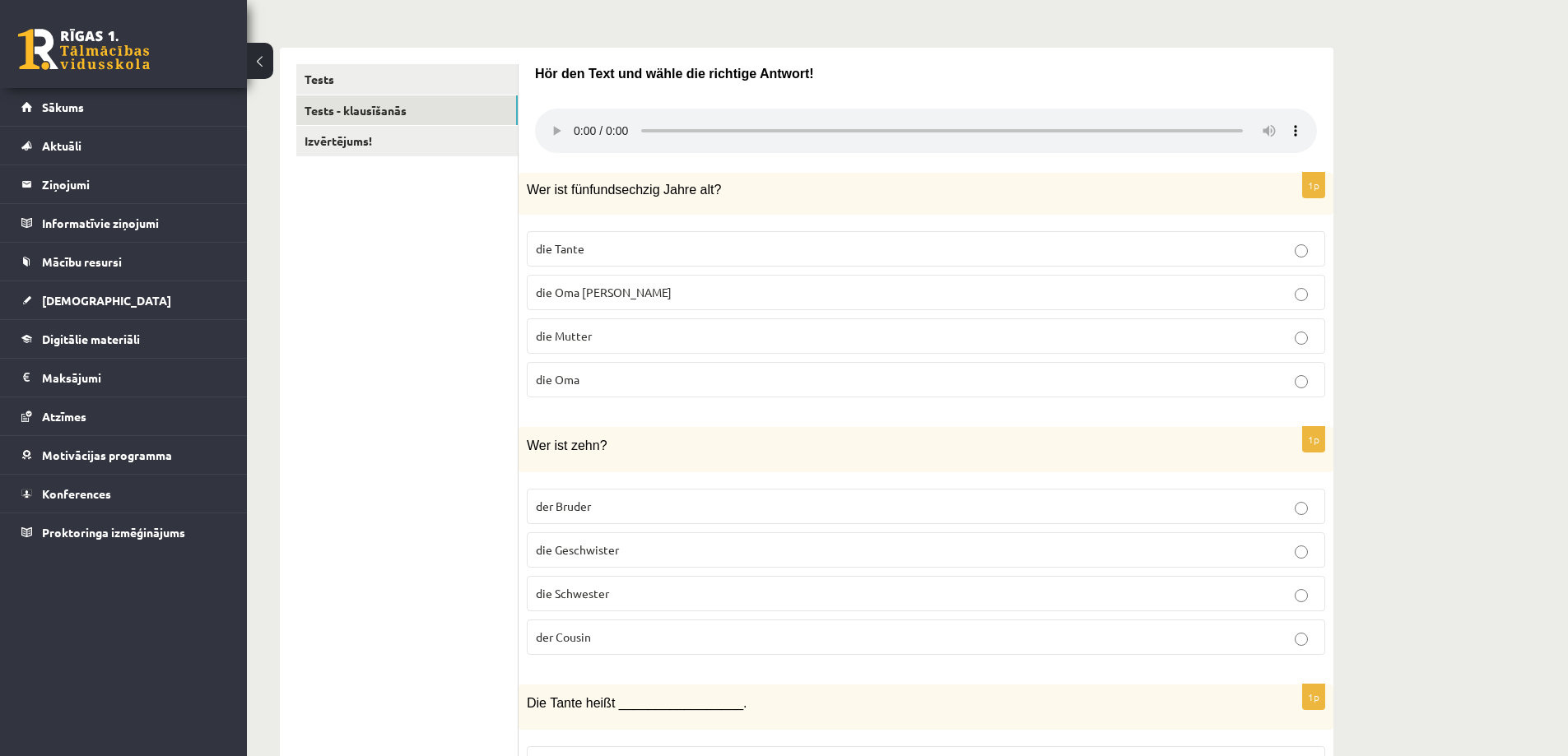
scroll to position [0, 0]
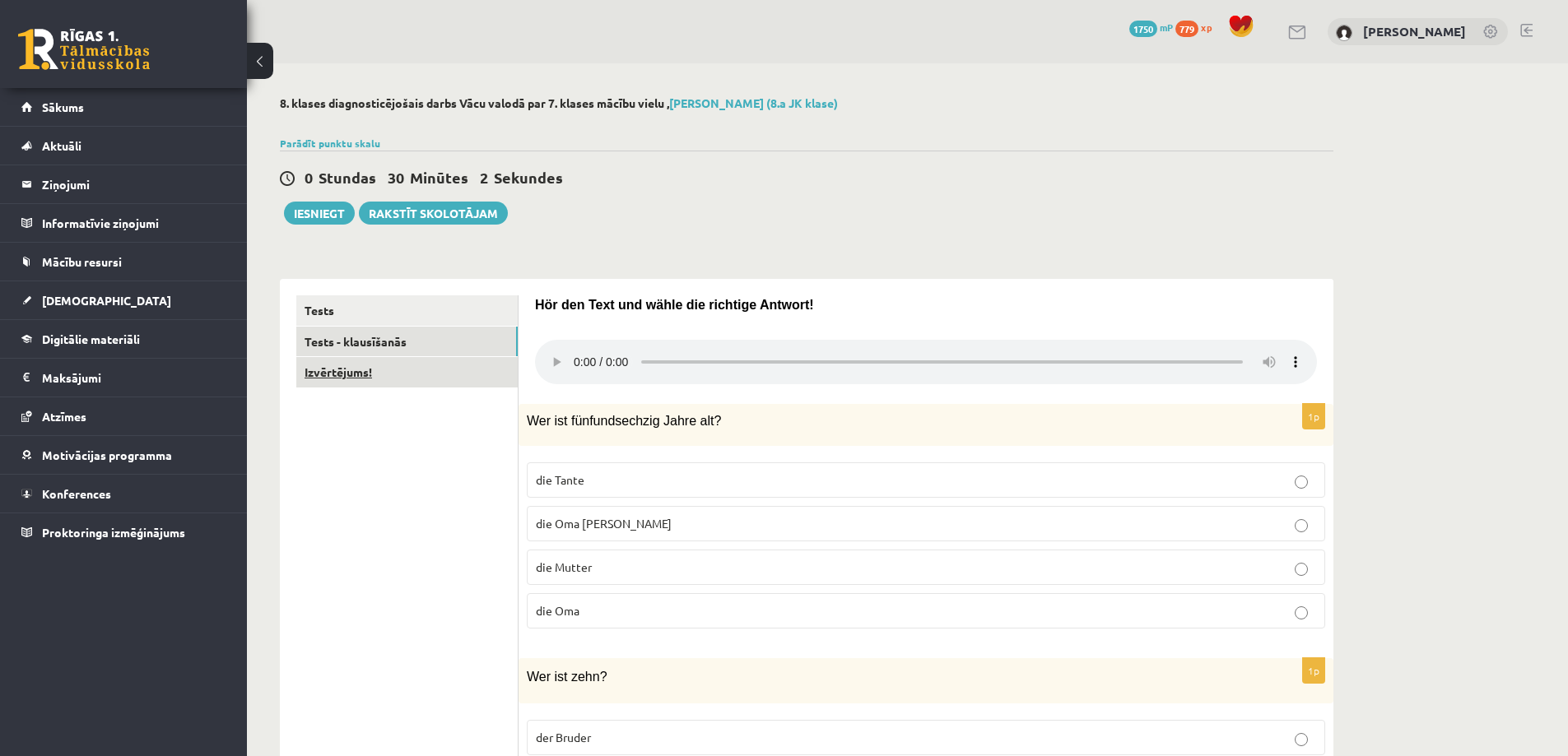
click at [388, 375] on link "Izvērtējums!" at bounding box center [407, 373] width 221 height 31
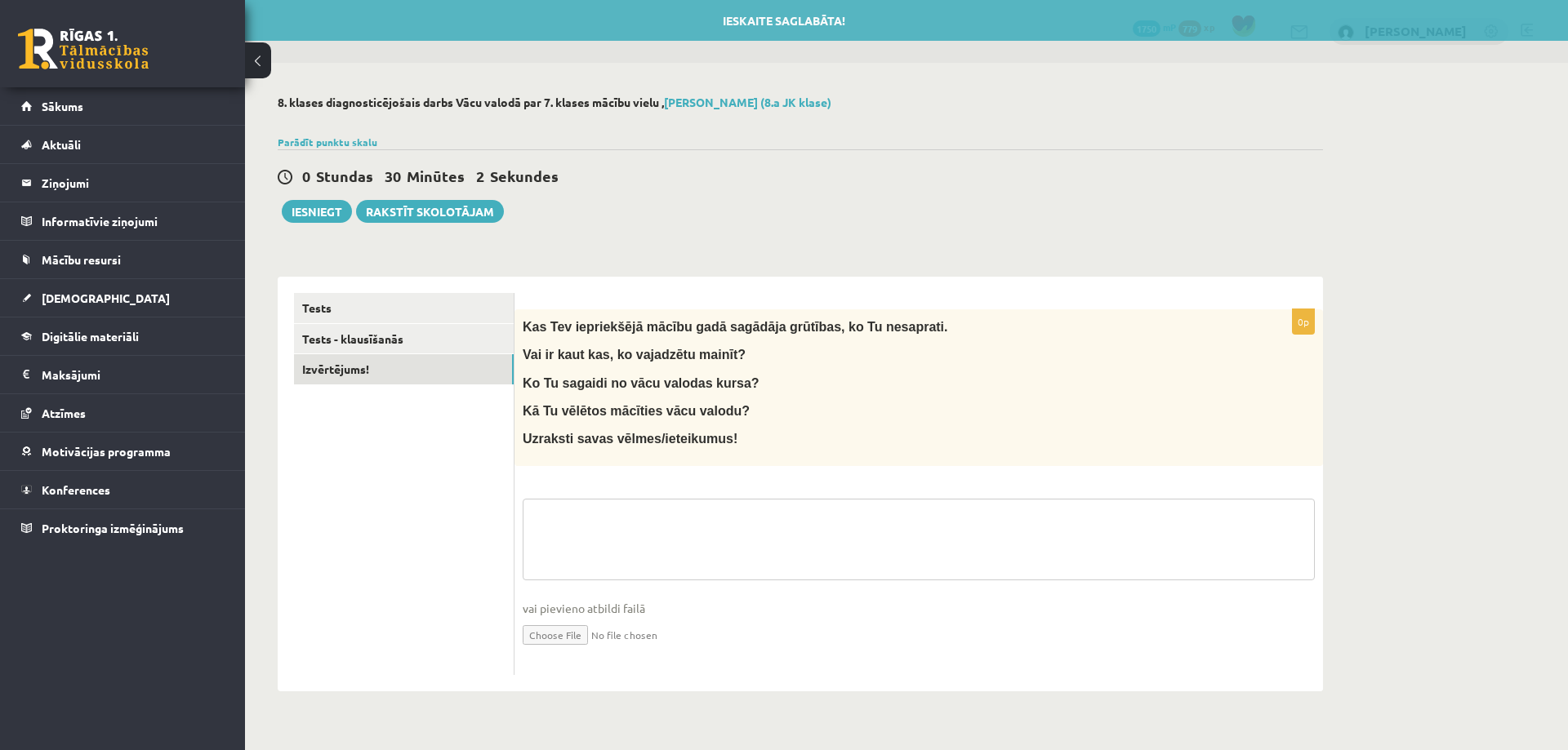
click at [583, 524] on textarea at bounding box center [918, 539] width 792 height 81
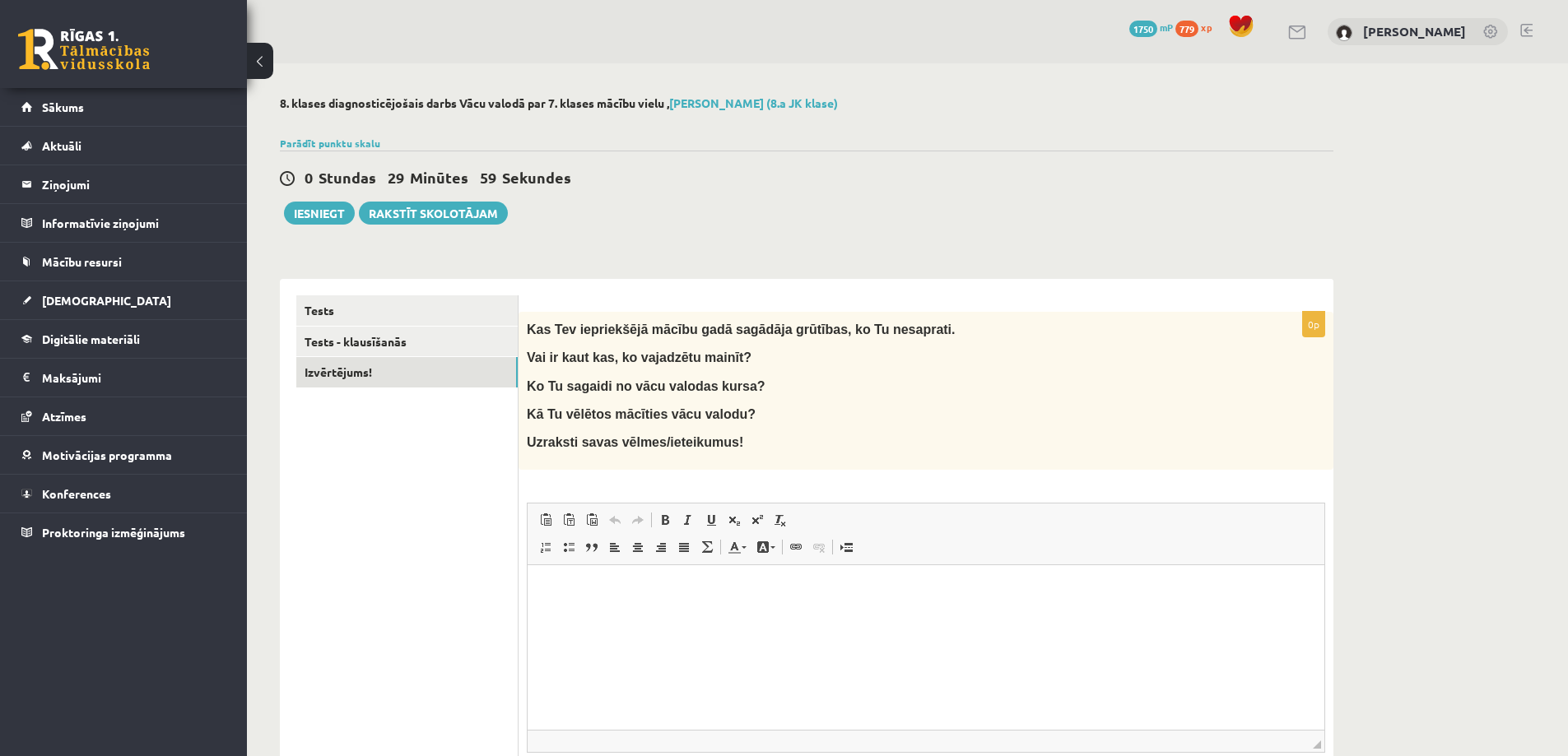
click at [687, 606] on html at bounding box center [925, 590] width 797 height 50
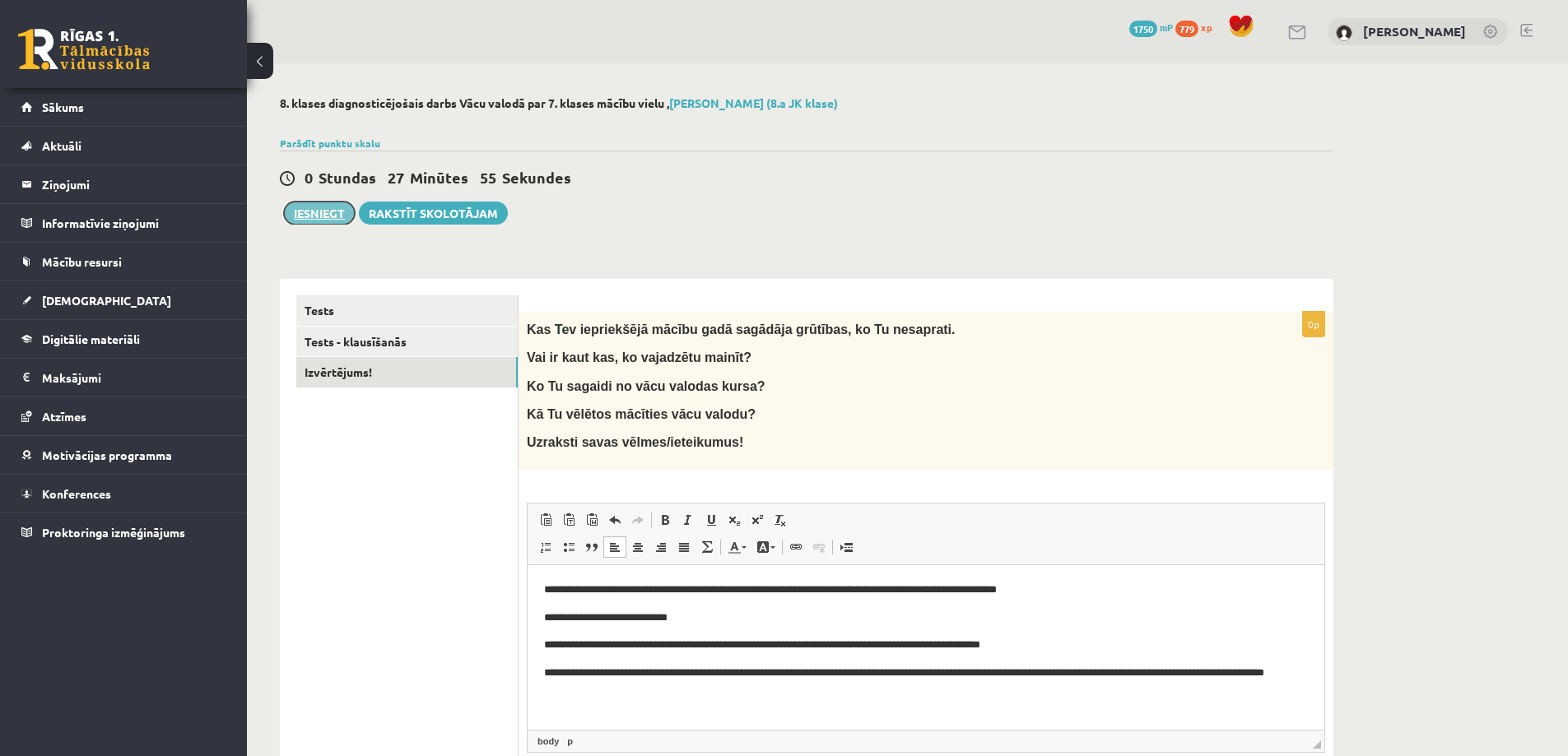
click at [310, 216] on button "Iesniegt" at bounding box center [319, 213] width 71 height 23
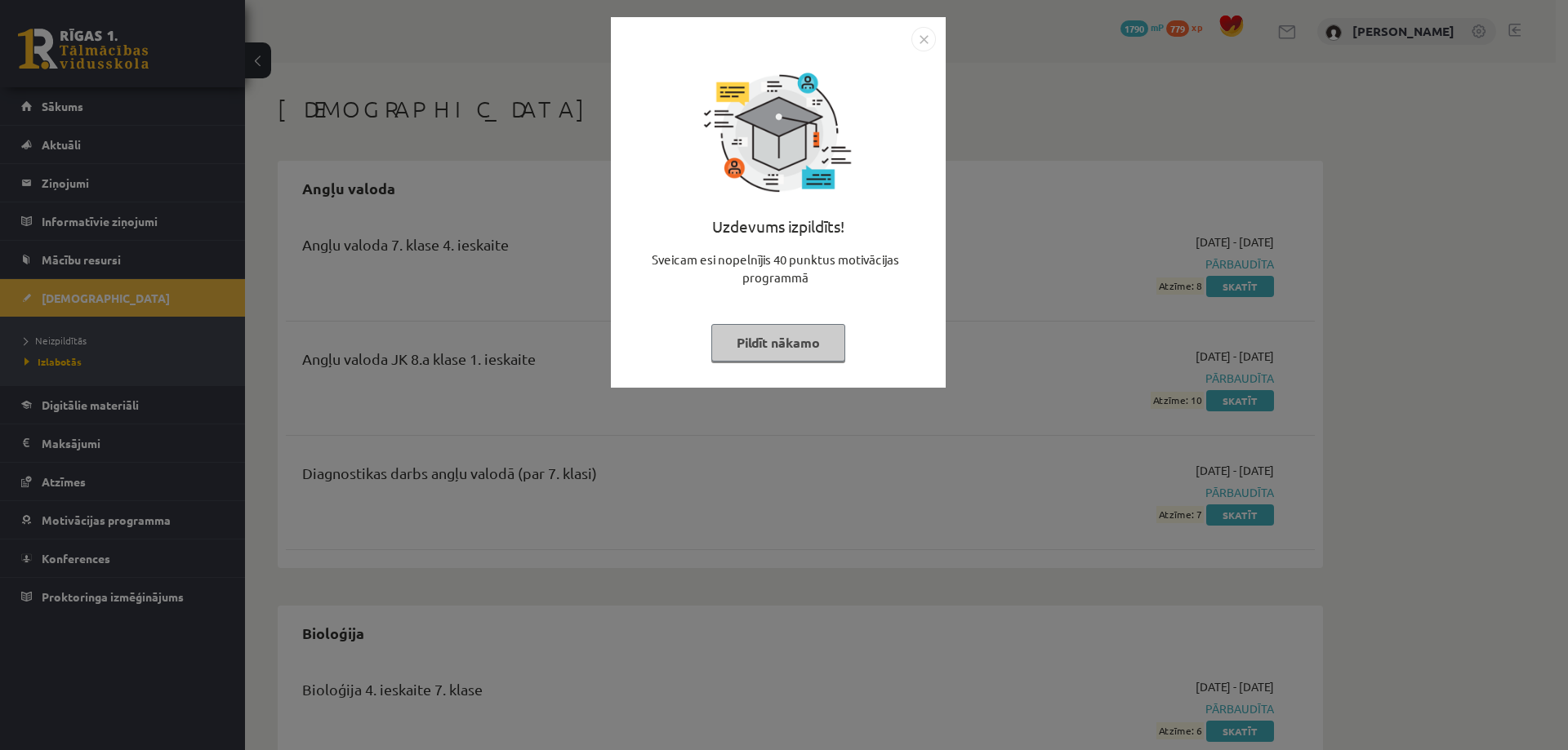
click at [799, 349] on button "Pildīt nākamo" at bounding box center [778, 343] width 134 height 38
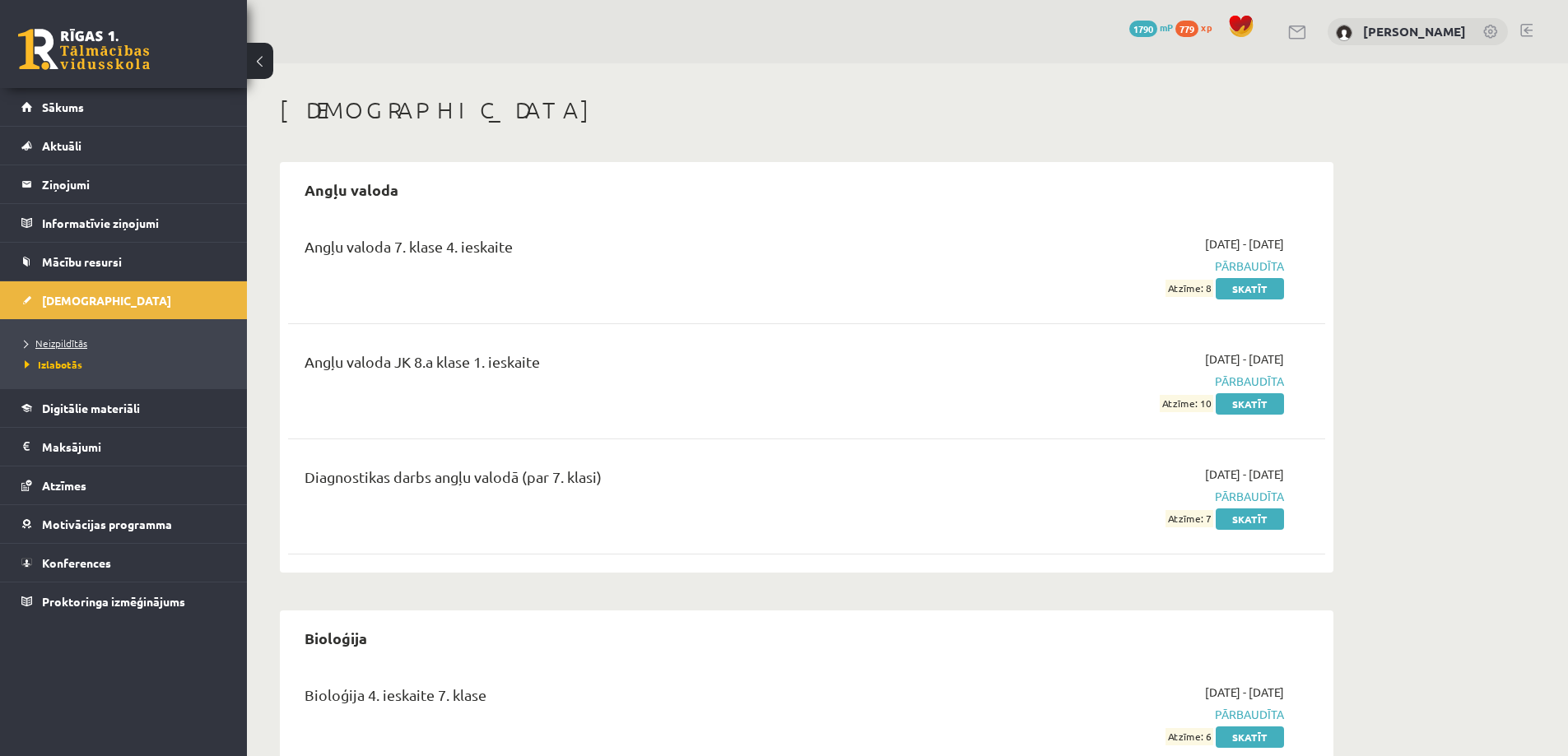
click at [62, 340] on span "Neizpildītās" at bounding box center [55, 343] width 62 height 14
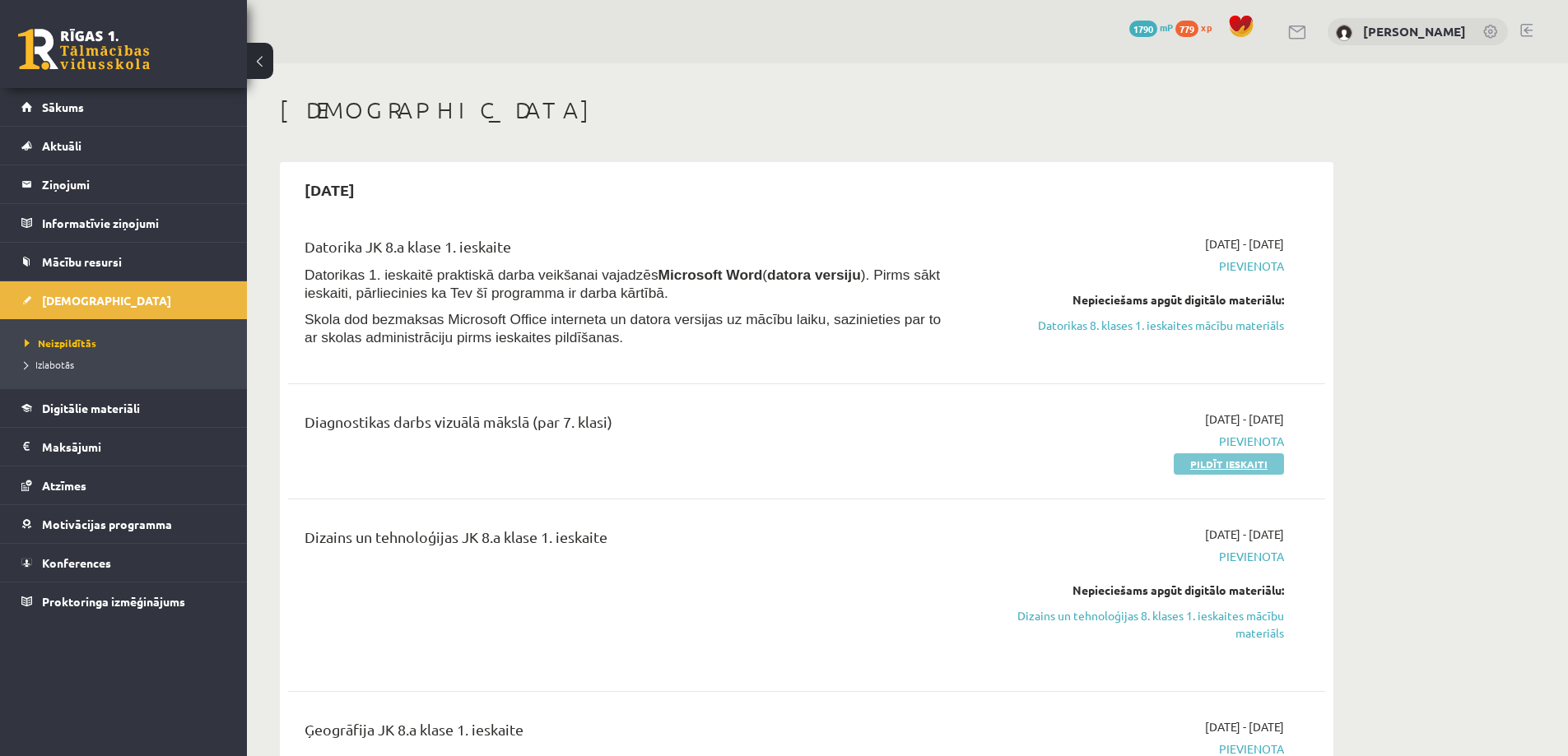
click at [1224, 465] on link "Pildīt ieskaiti" at bounding box center [1229, 464] width 111 height 22
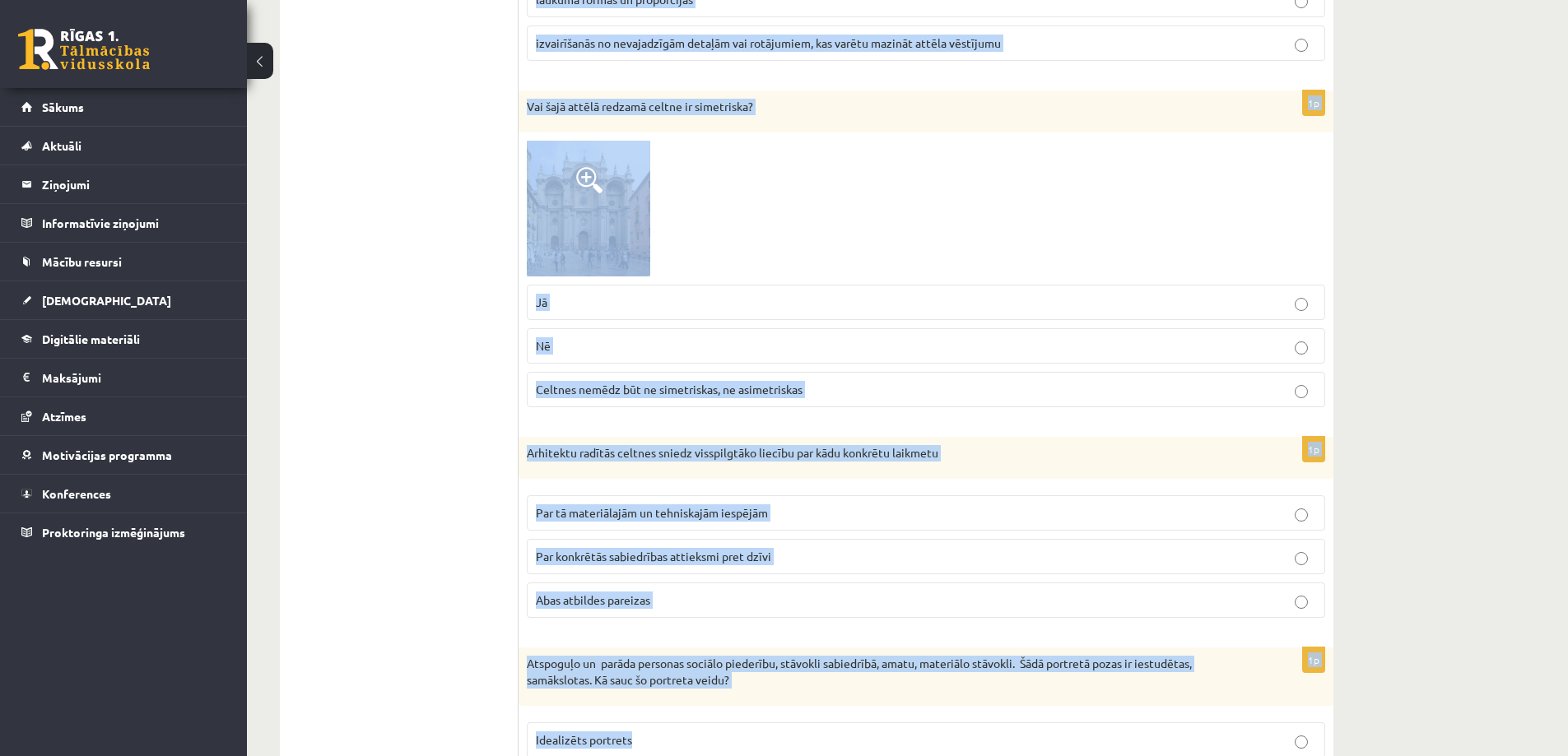
scroll to position [6070, 0]
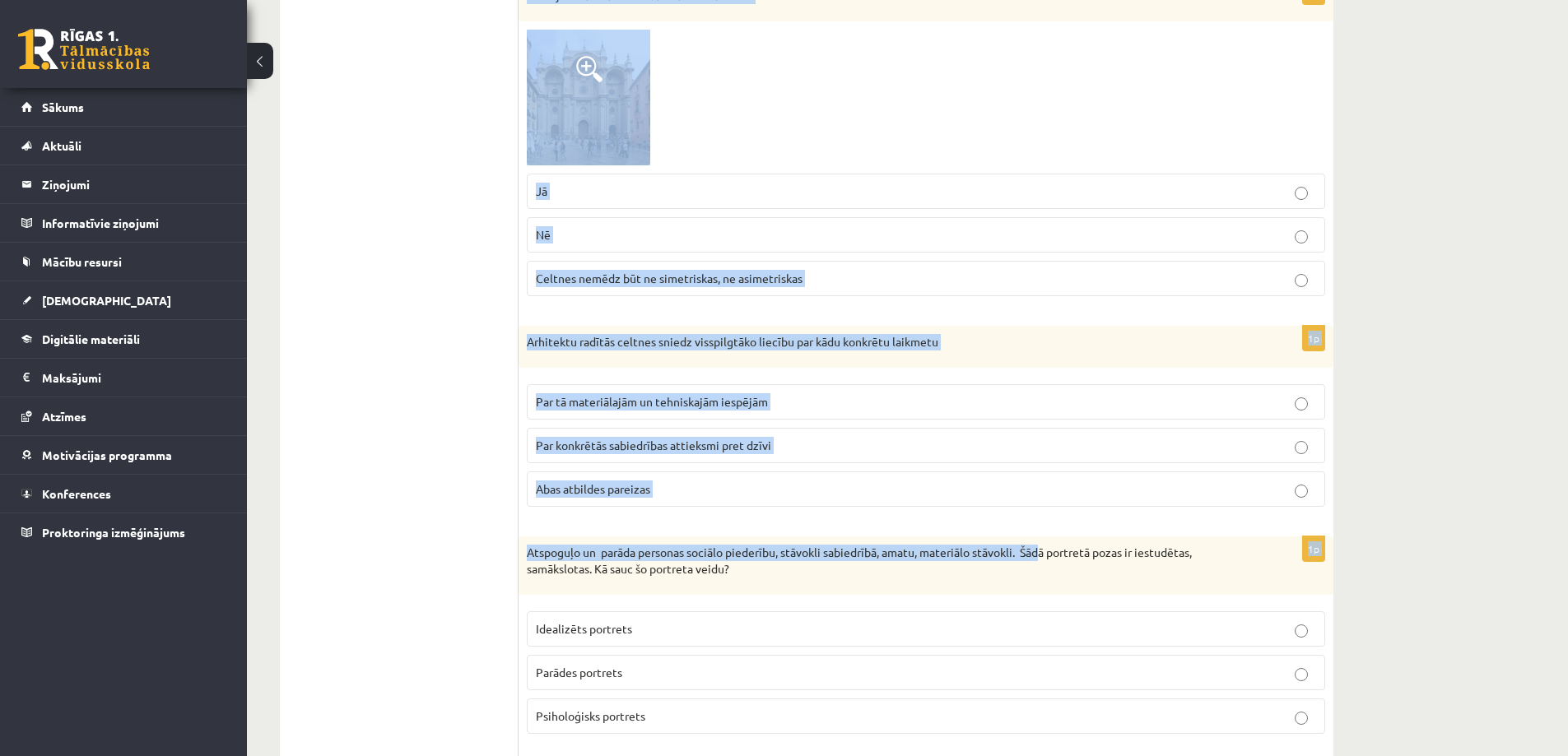
drag, startPoint x: 529, startPoint y: 328, endPoint x: 771, endPoint y: 419, distance: 258.5
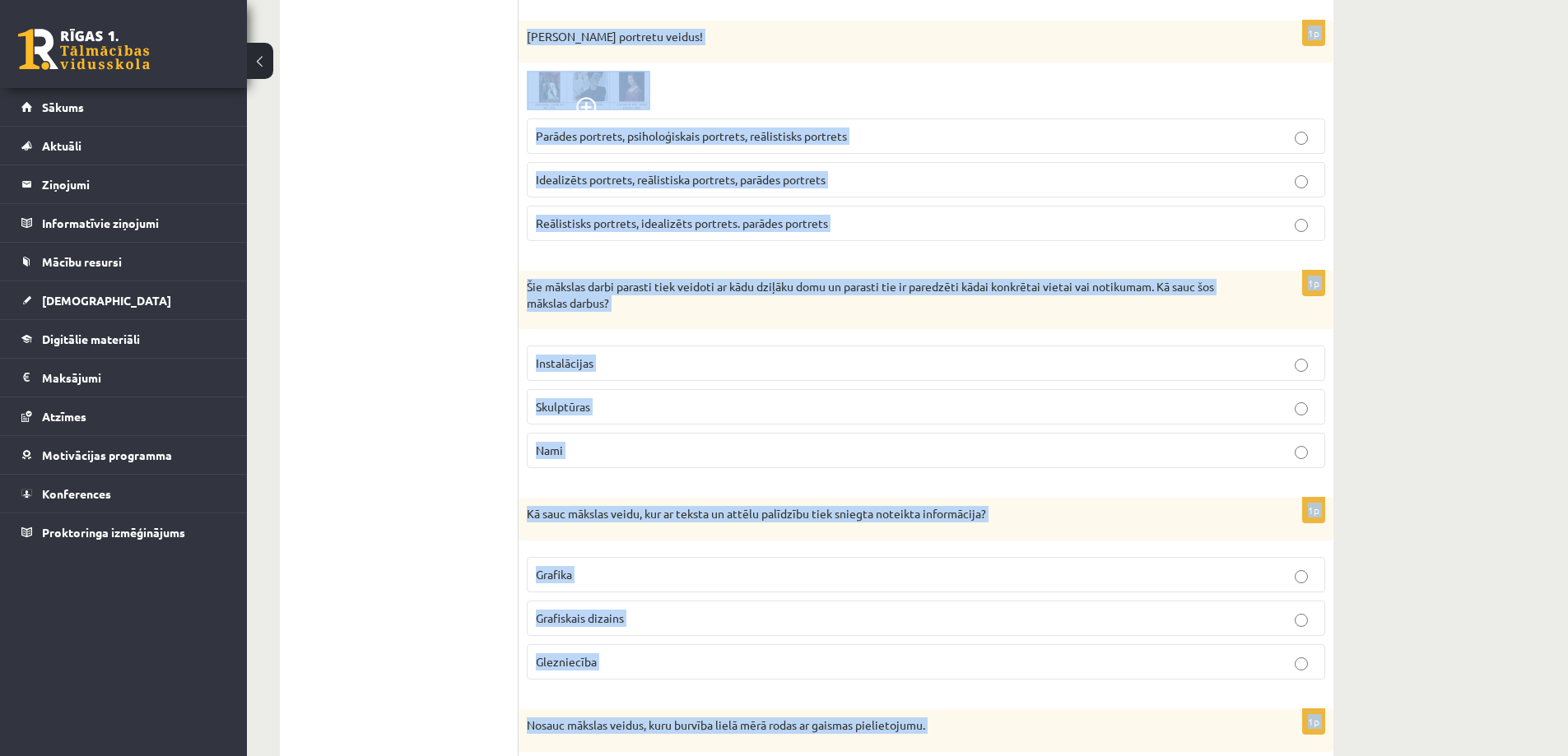
scroll to position [7893, 0]
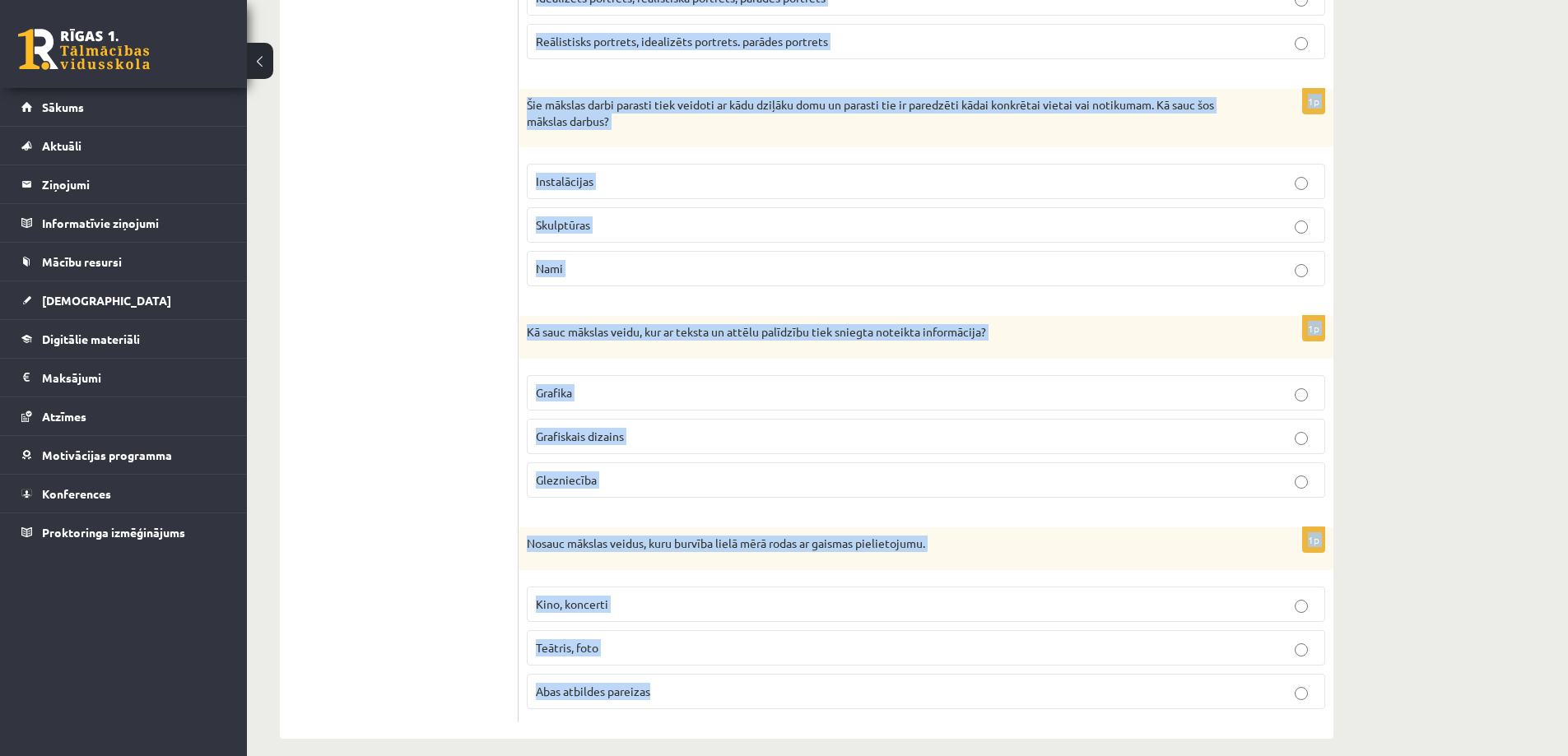
drag, startPoint x: 524, startPoint y: 325, endPoint x: 1268, endPoint y: 761, distance: 862.3
copy form "Lor ipsum dolorsit, AM cons, adi elitse doeius tempor in utlabor etdolore ma al…"
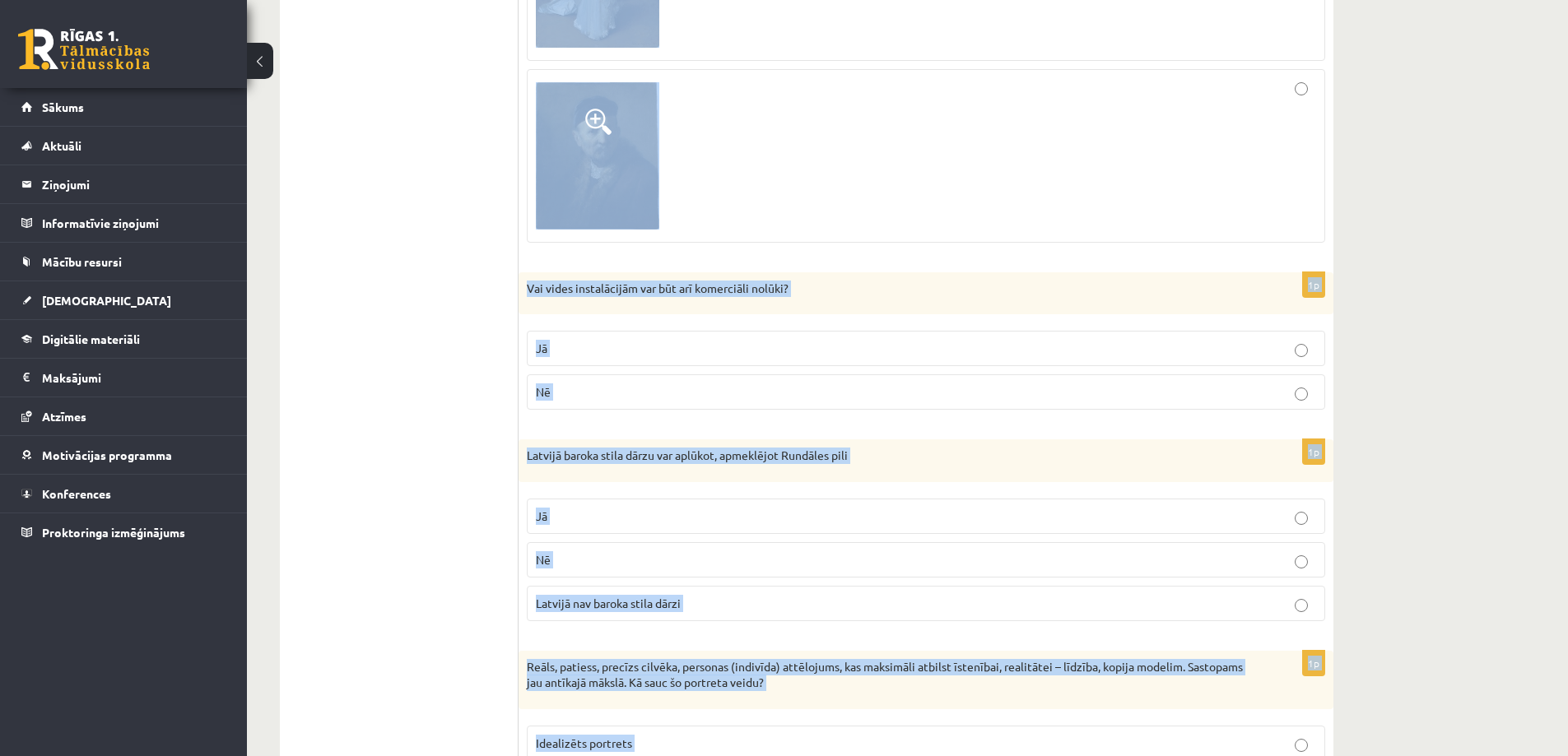
scroll to position [0, 0]
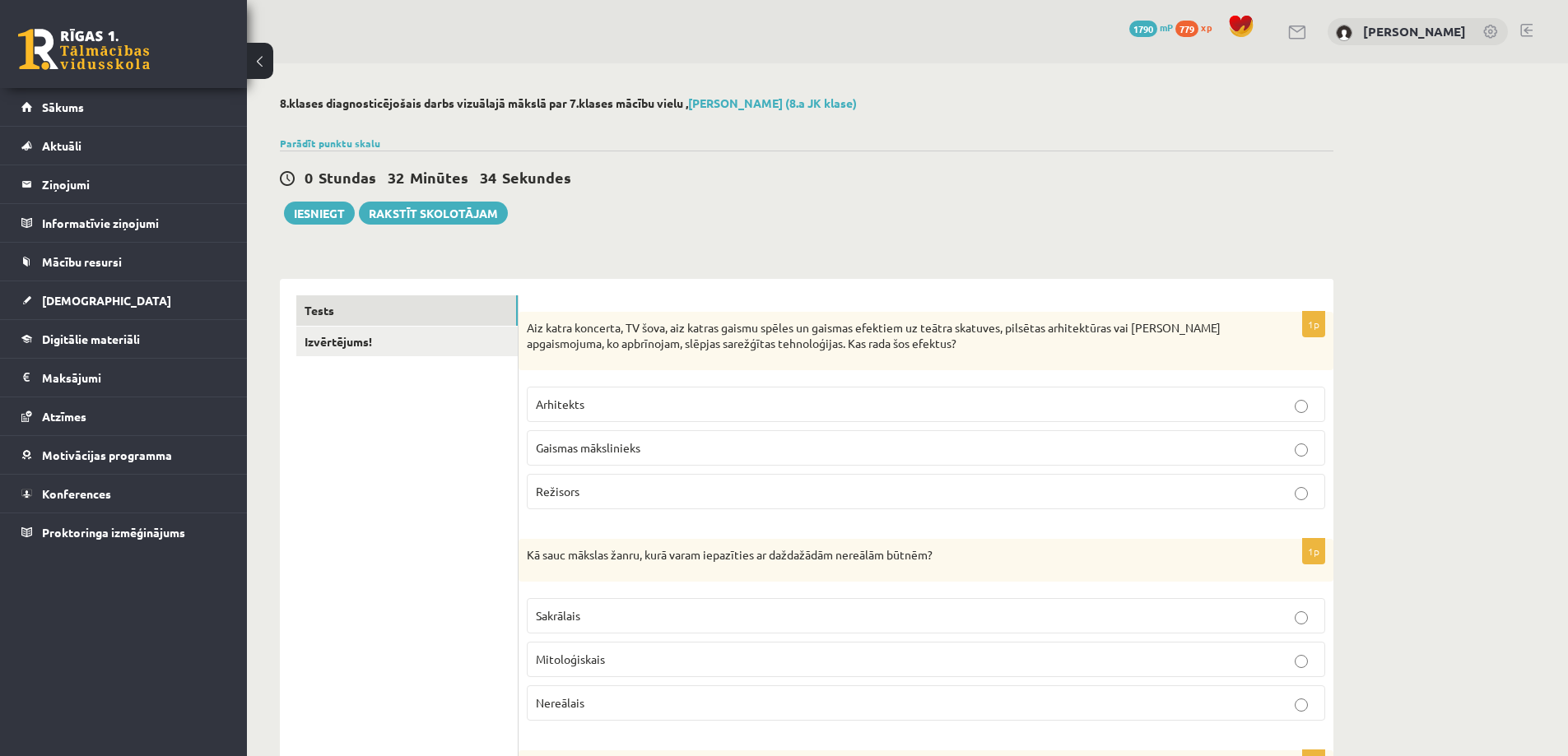
click at [635, 435] on label "Gaismas mākslinieks" at bounding box center [925, 447] width 798 height 35
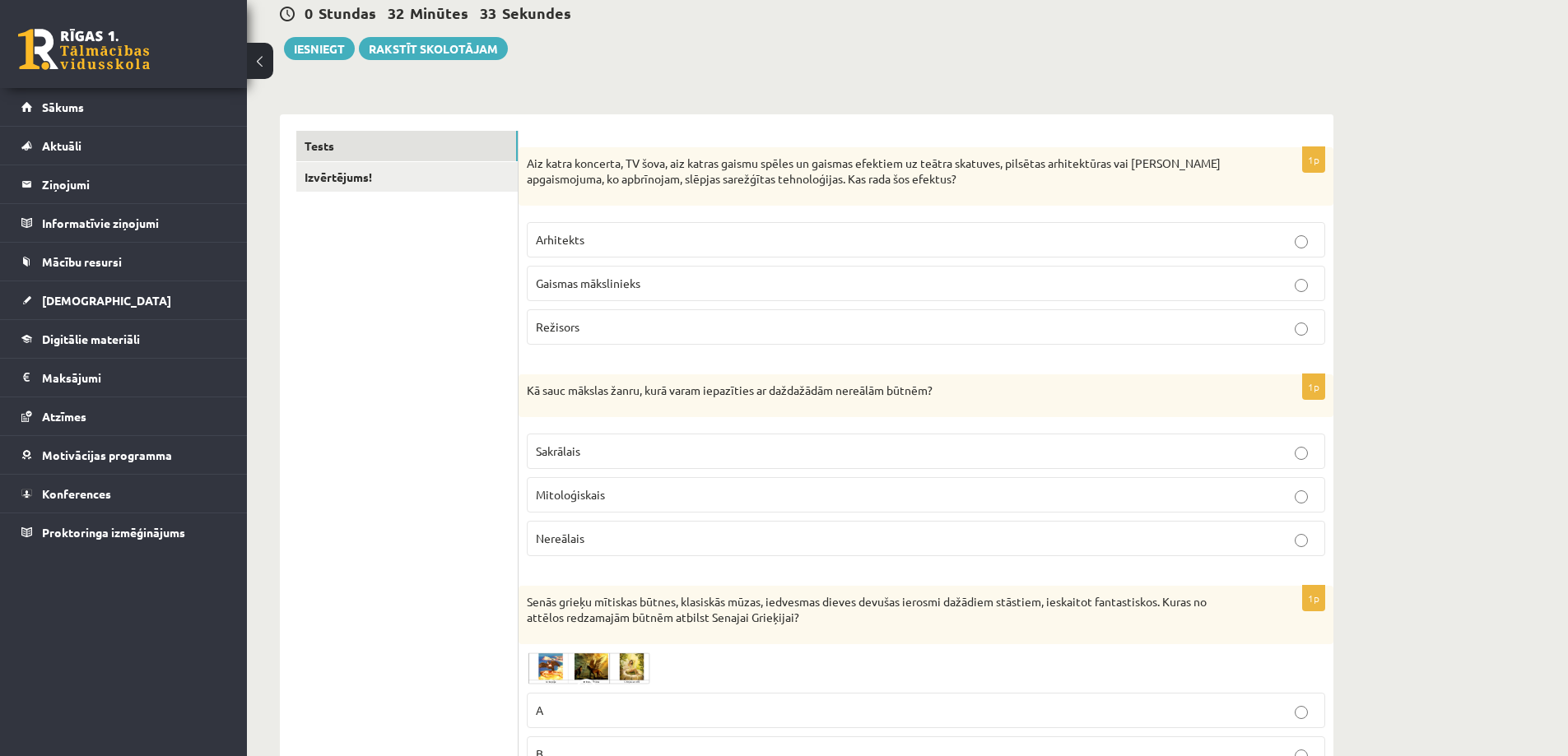
click at [572, 495] on span "Mitoloģiskais" at bounding box center [570, 494] width 69 height 14
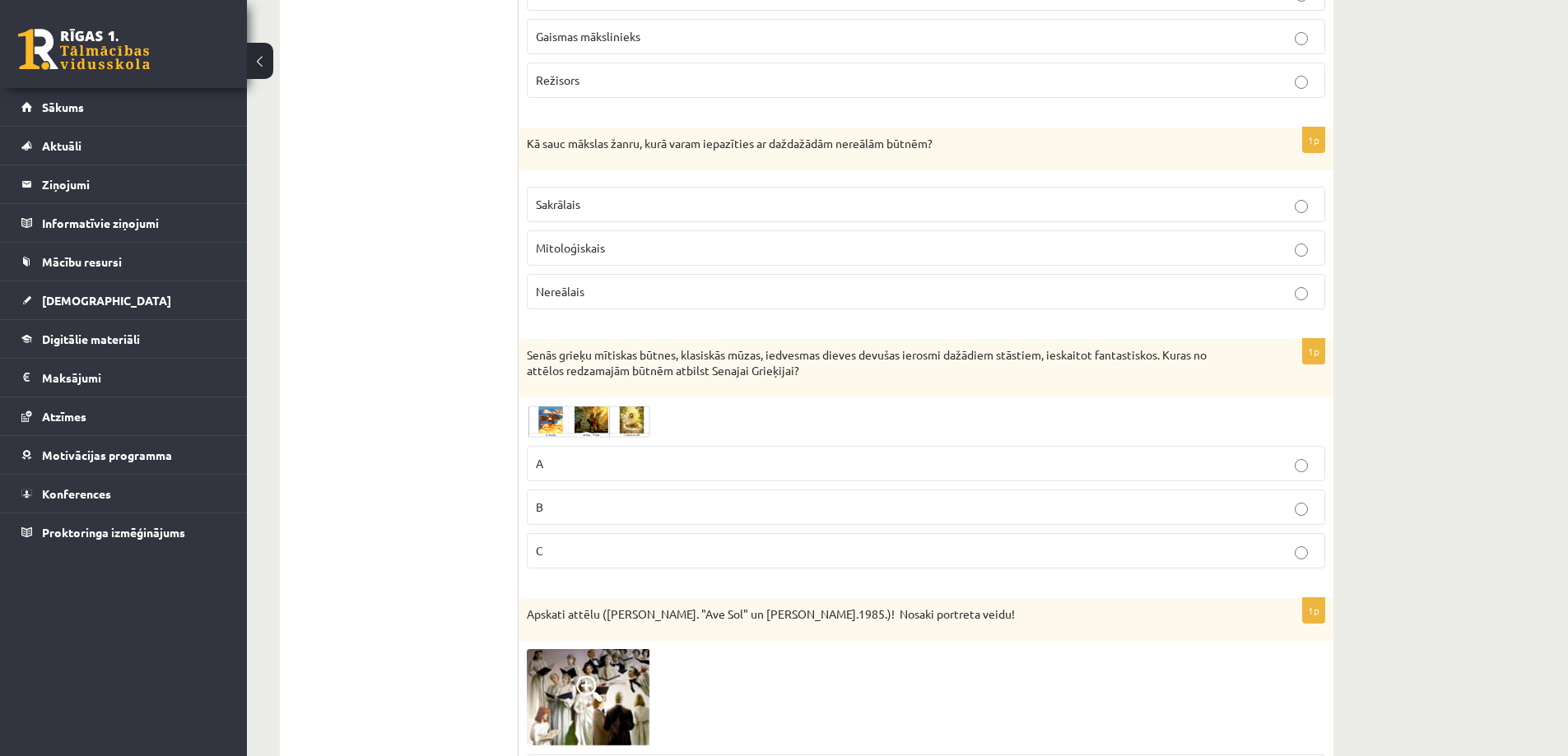
click at [534, 465] on label "A" at bounding box center [925, 464] width 798 height 35
click at [543, 418] on img at bounding box center [588, 422] width 123 height 32
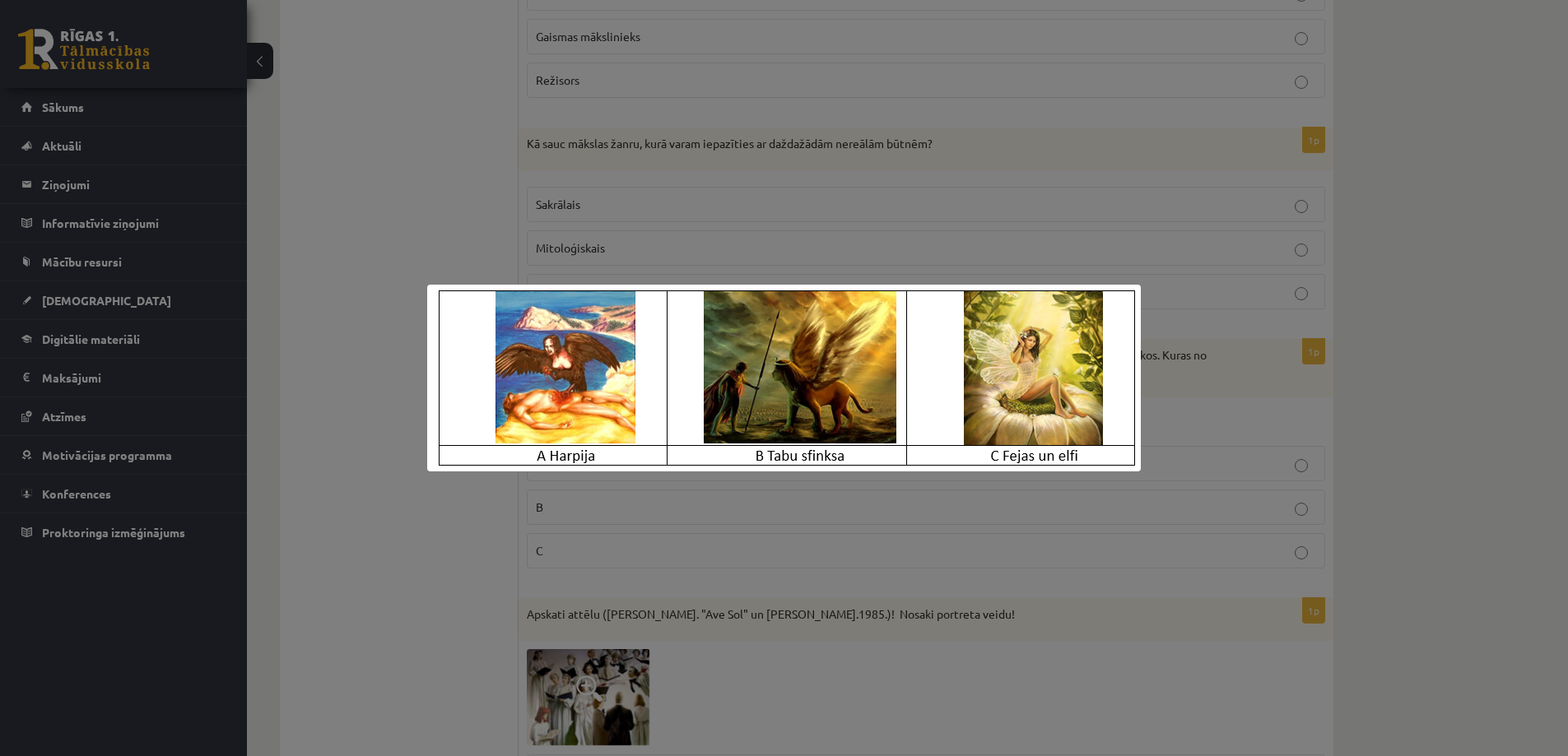
click at [438, 500] on div at bounding box center [784, 378] width 1568 height 756
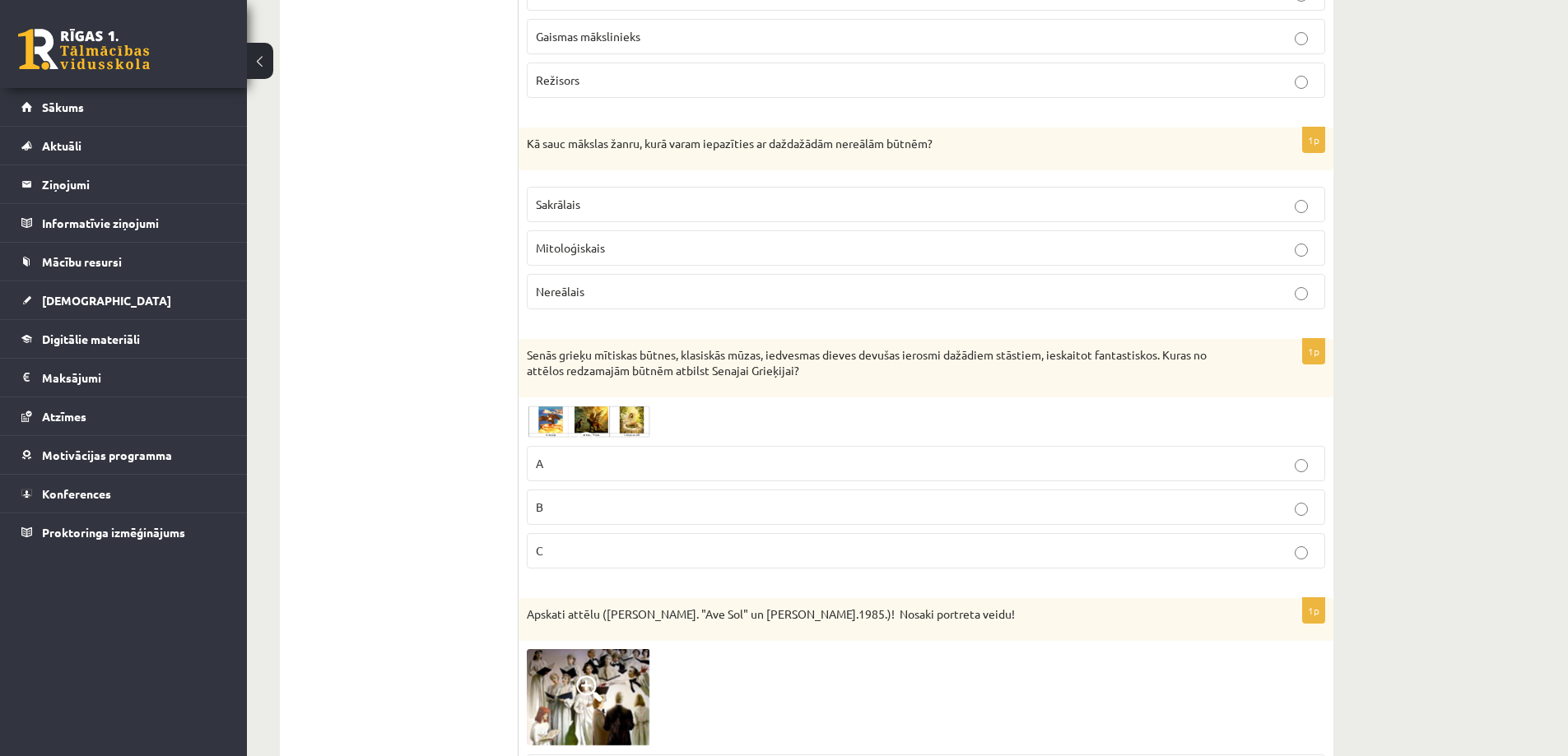
click at [549, 425] on img at bounding box center [588, 422] width 123 height 32
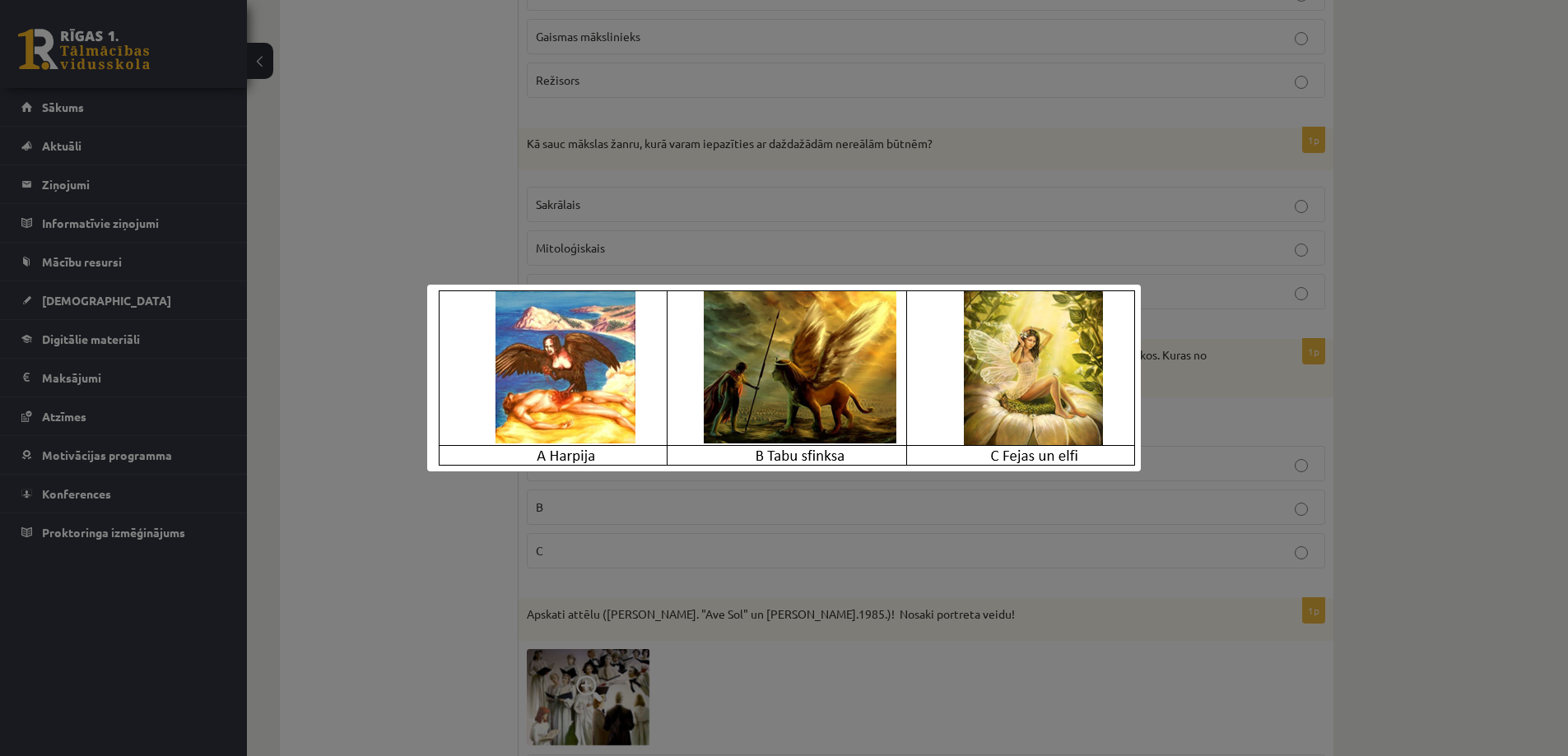
click at [463, 578] on div at bounding box center [784, 378] width 1568 height 756
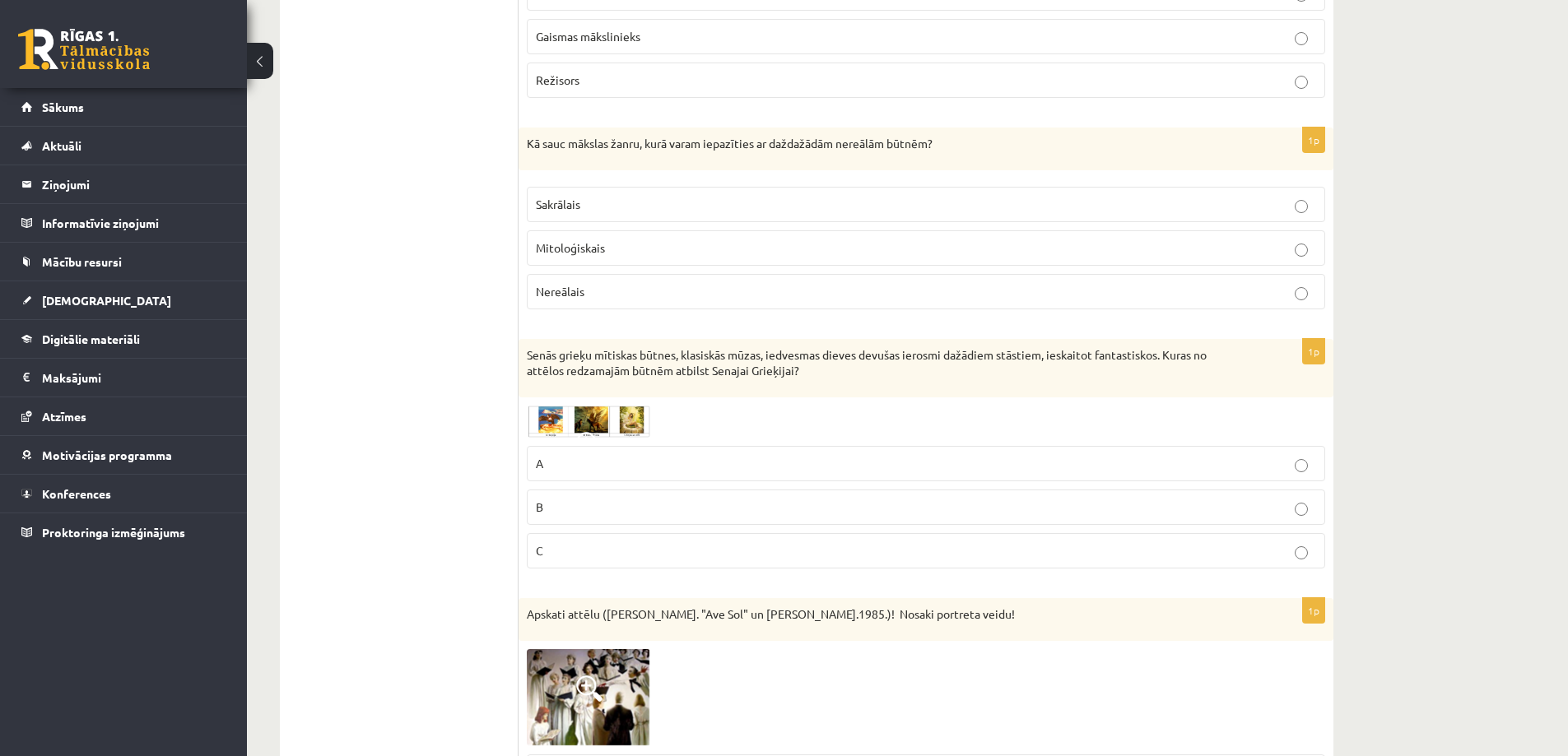
click at [536, 418] on img at bounding box center [588, 422] width 123 height 32
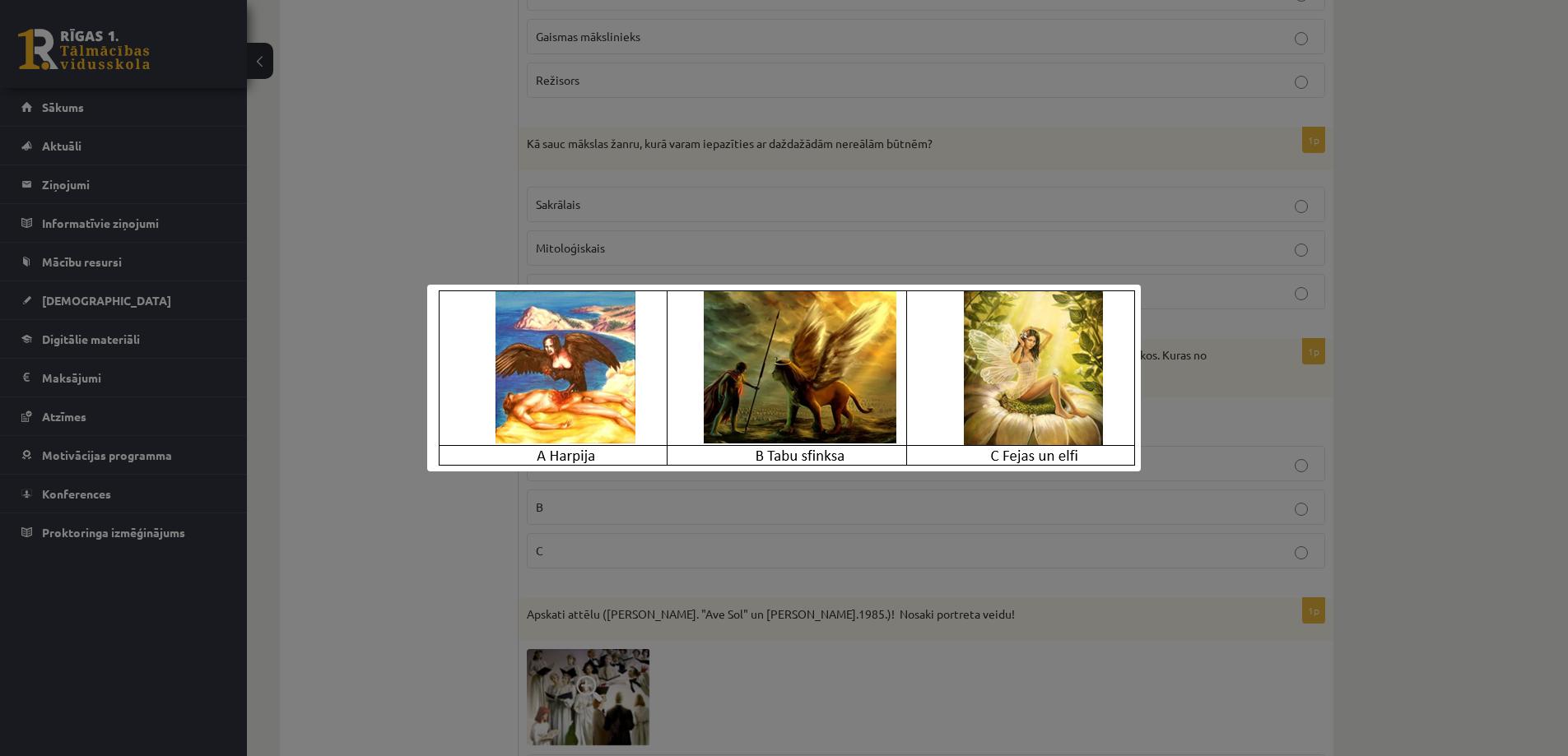
click at [461, 584] on div at bounding box center [784, 378] width 1568 height 756
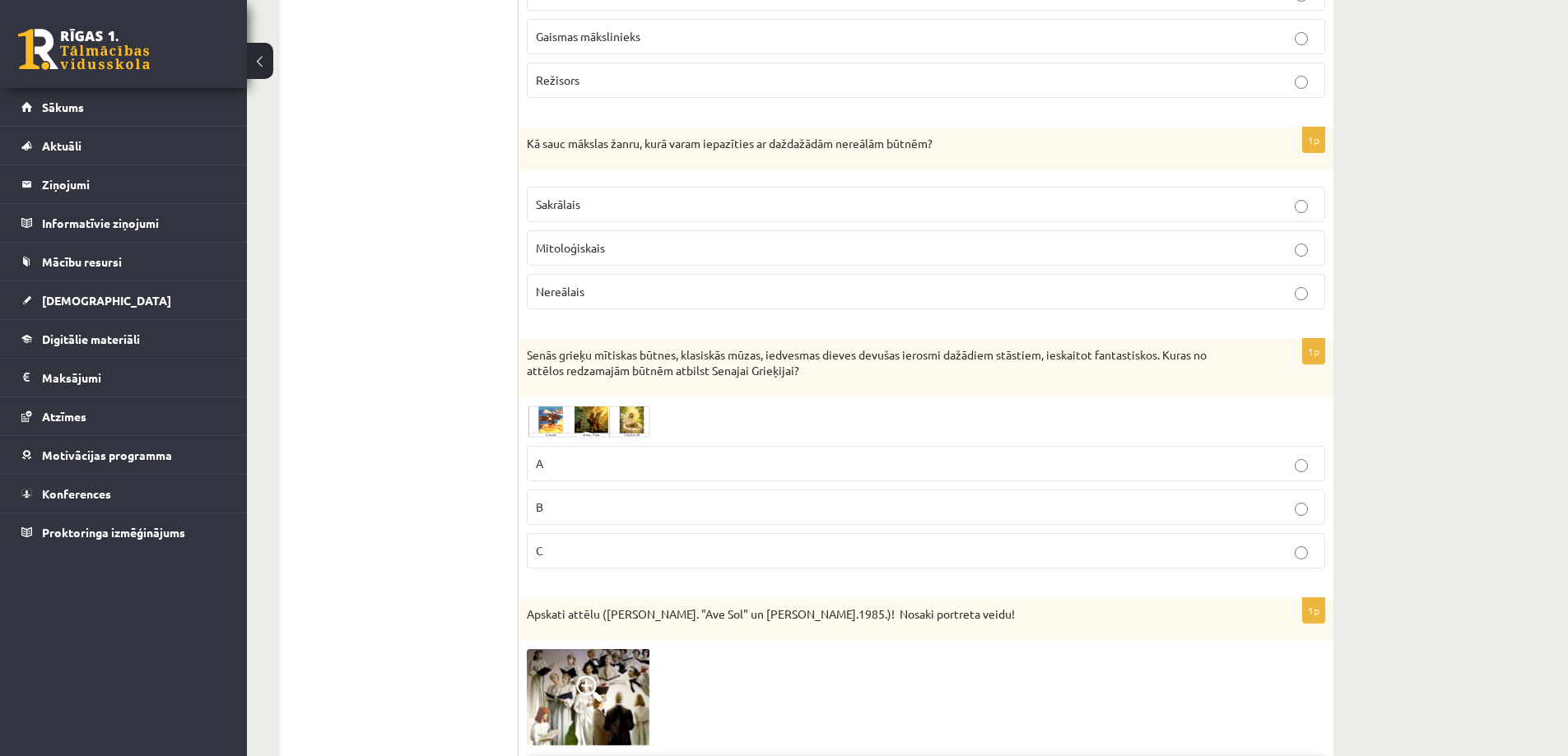
click at [550, 423] on img at bounding box center [588, 422] width 123 height 32
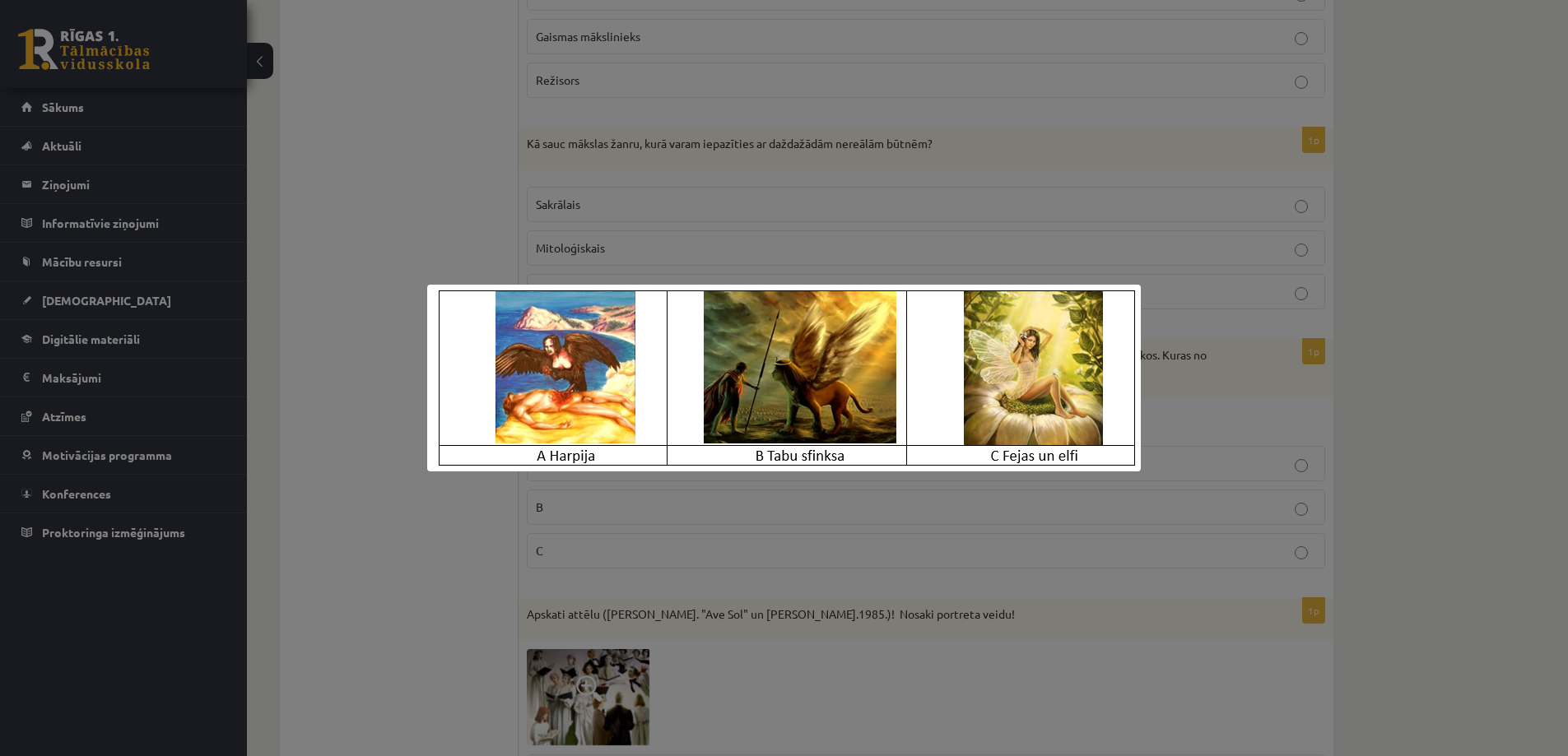
click at [488, 533] on div at bounding box center [784, 378] width 1568 height 756
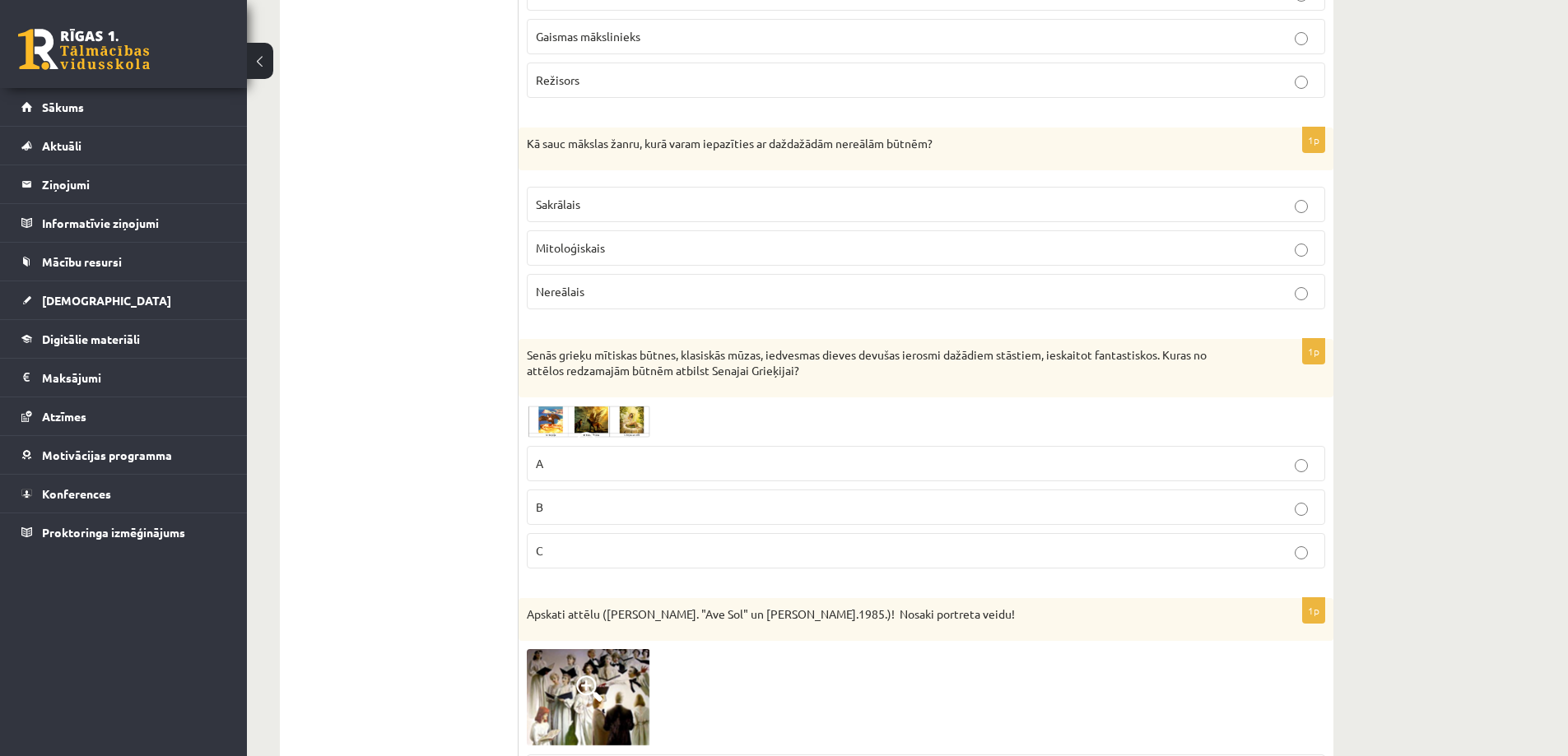
click at [556, 421] on img at bounding box center [588, 422] width 123 height 32
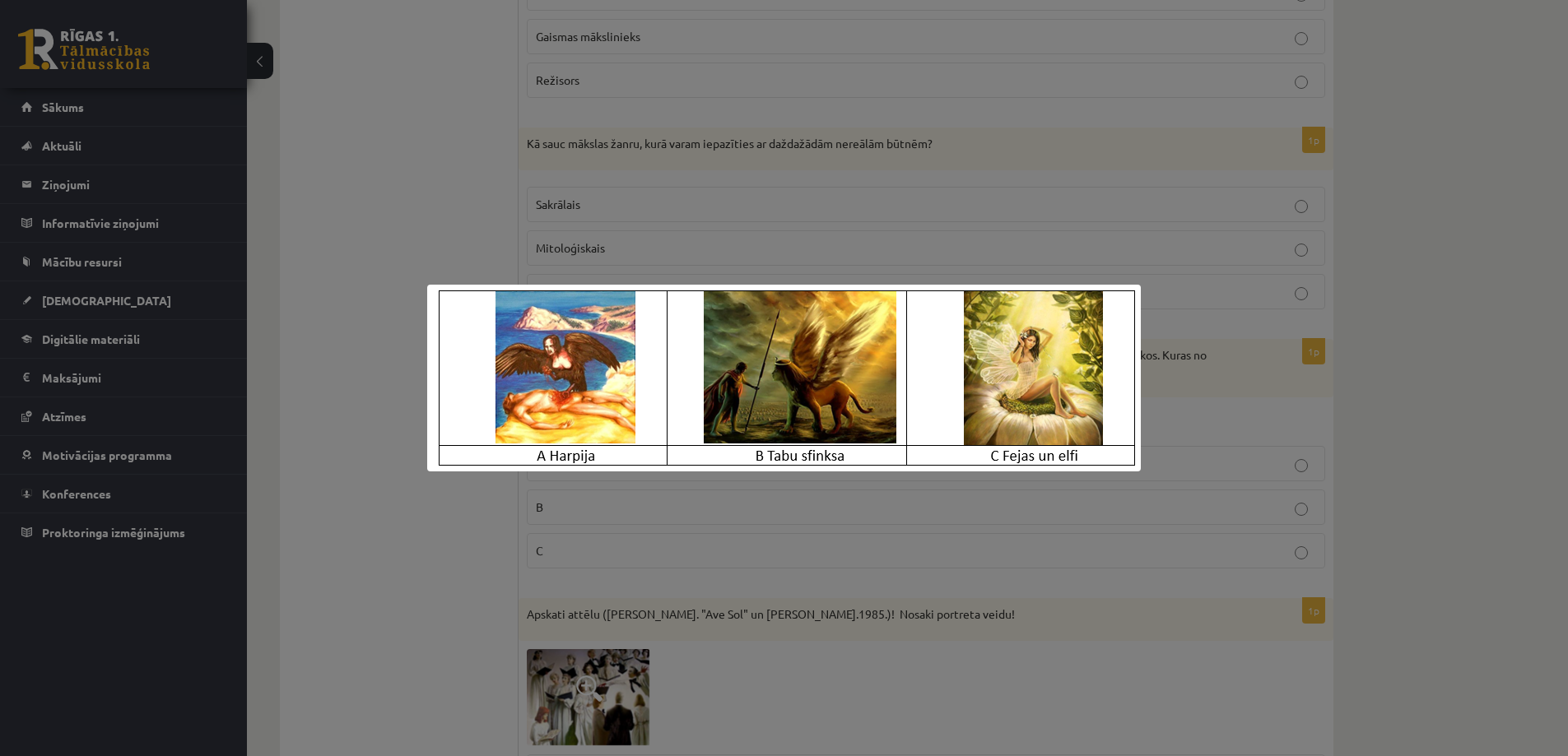
click at [485, 514] on div at bounding box center [784, 378] width 1568 height 756
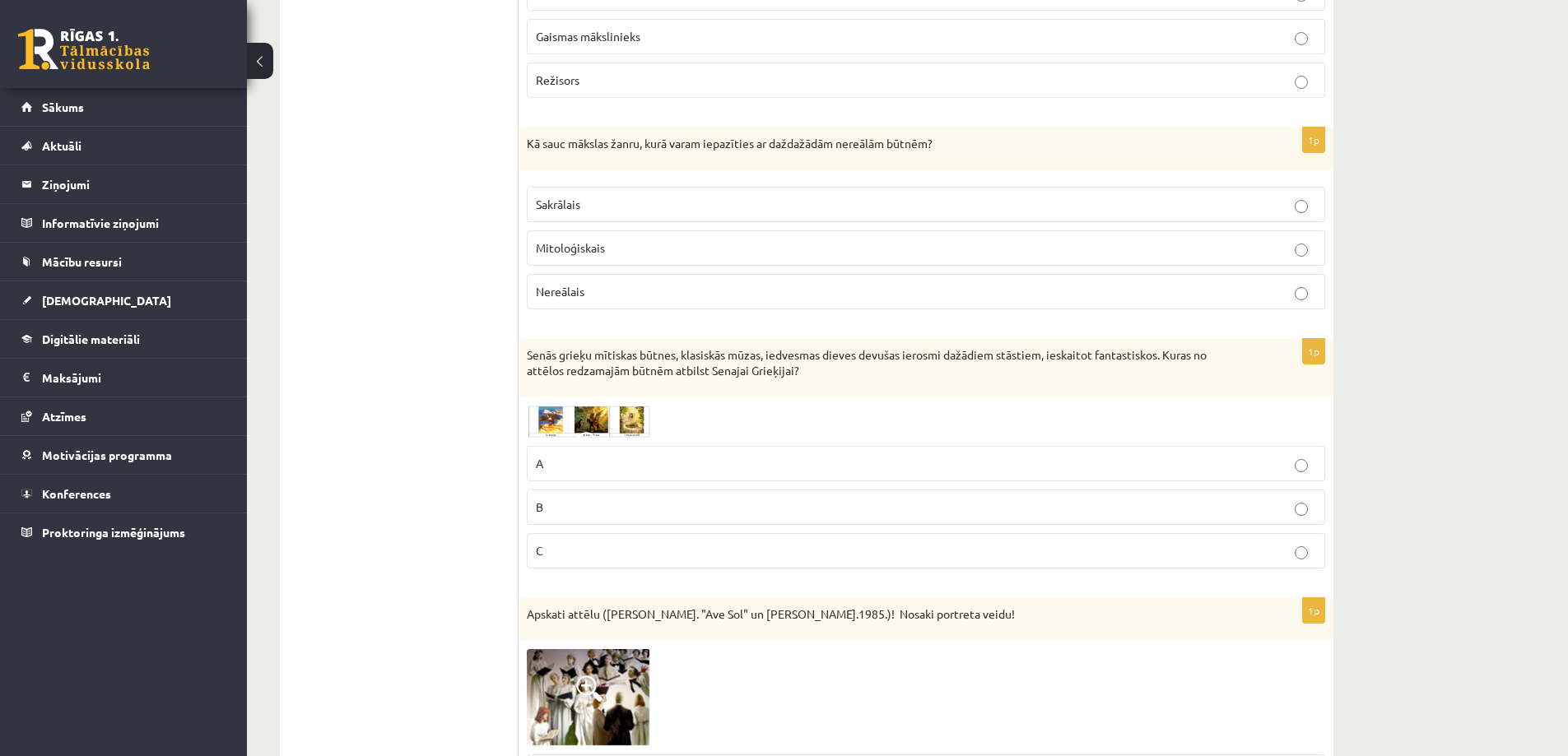
scroll to position [658, 0]
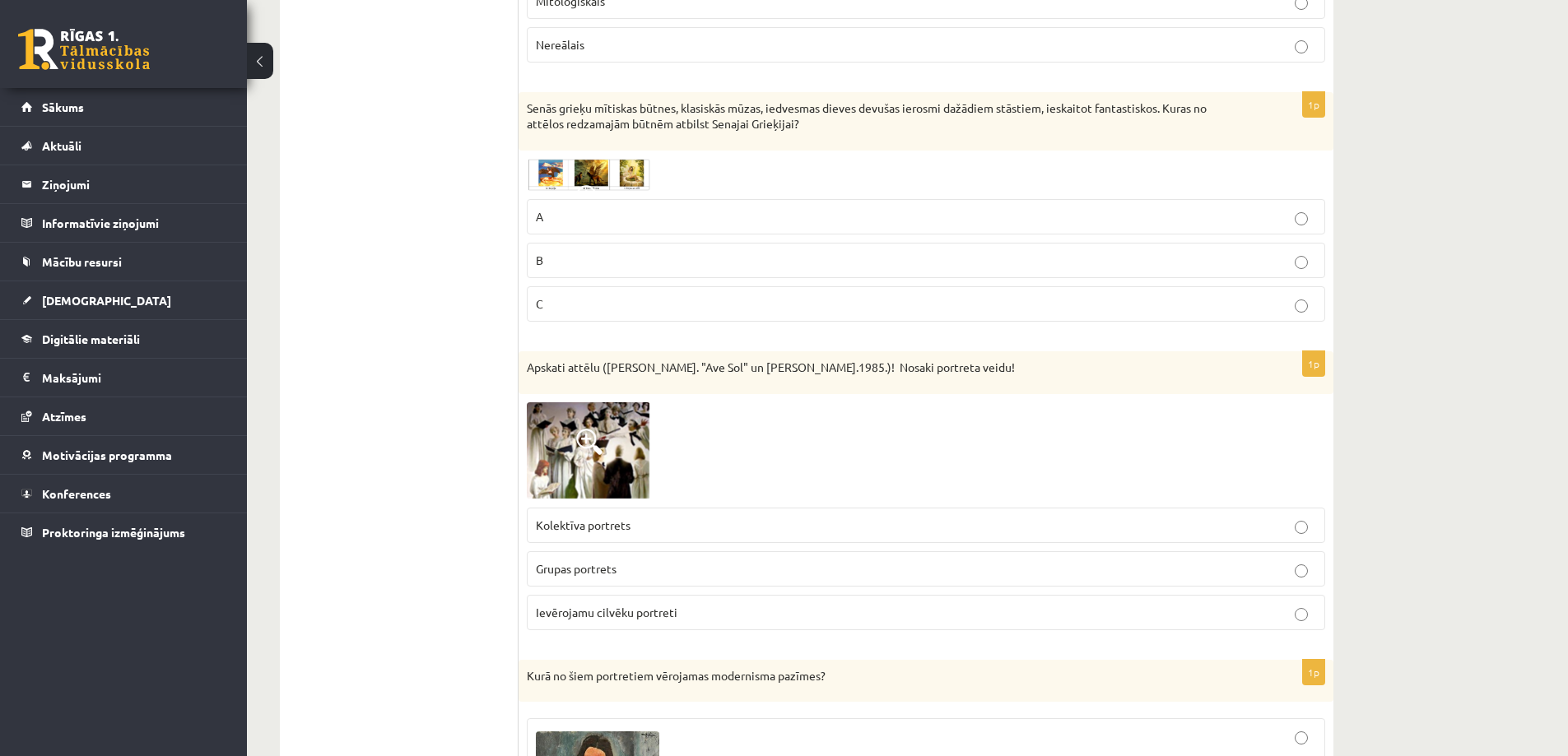
click at [598, 488] on img at bounding box center [588, 451] width 123 height 97
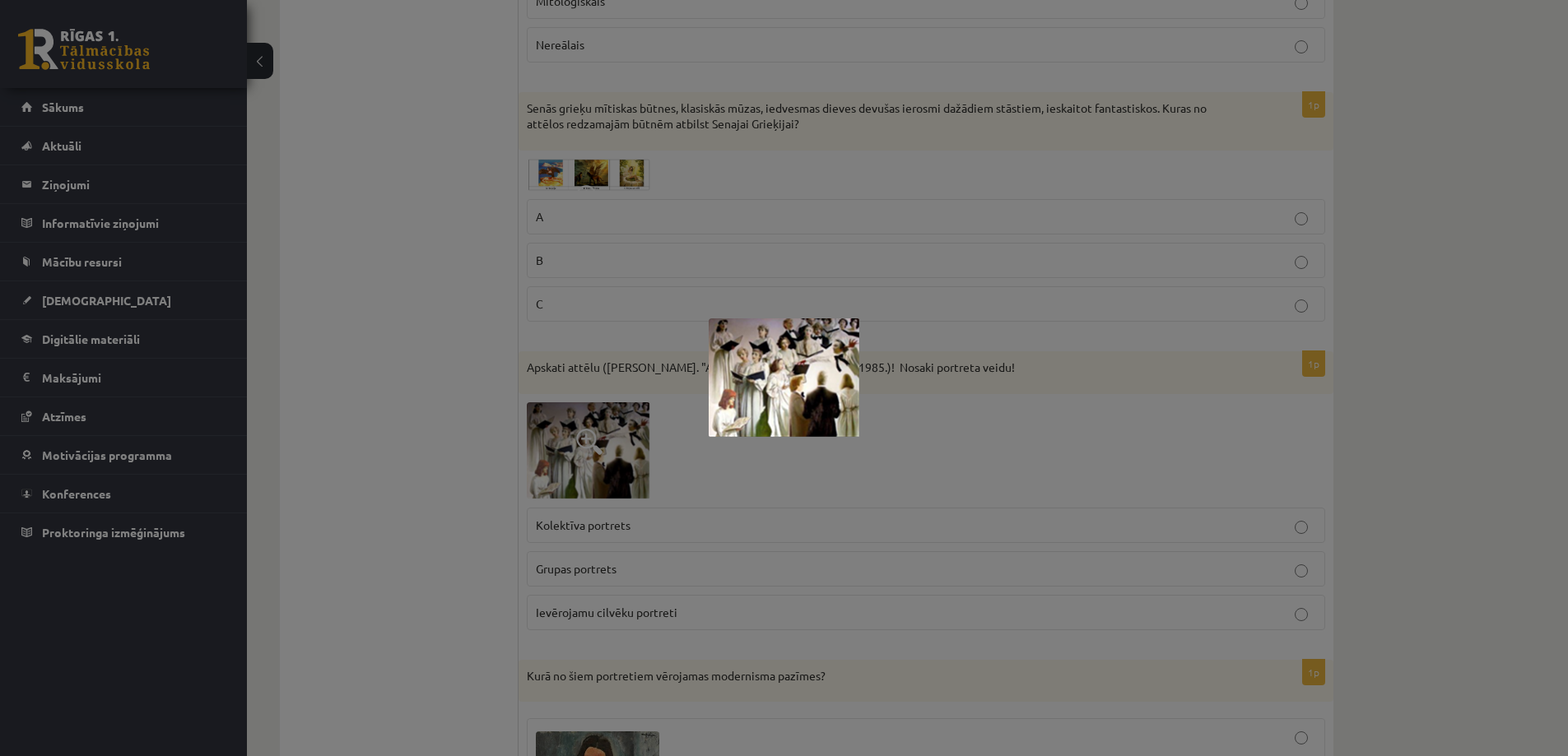
click at [468, 553] on div at bounding box center [784, 378] width 1568 height 756
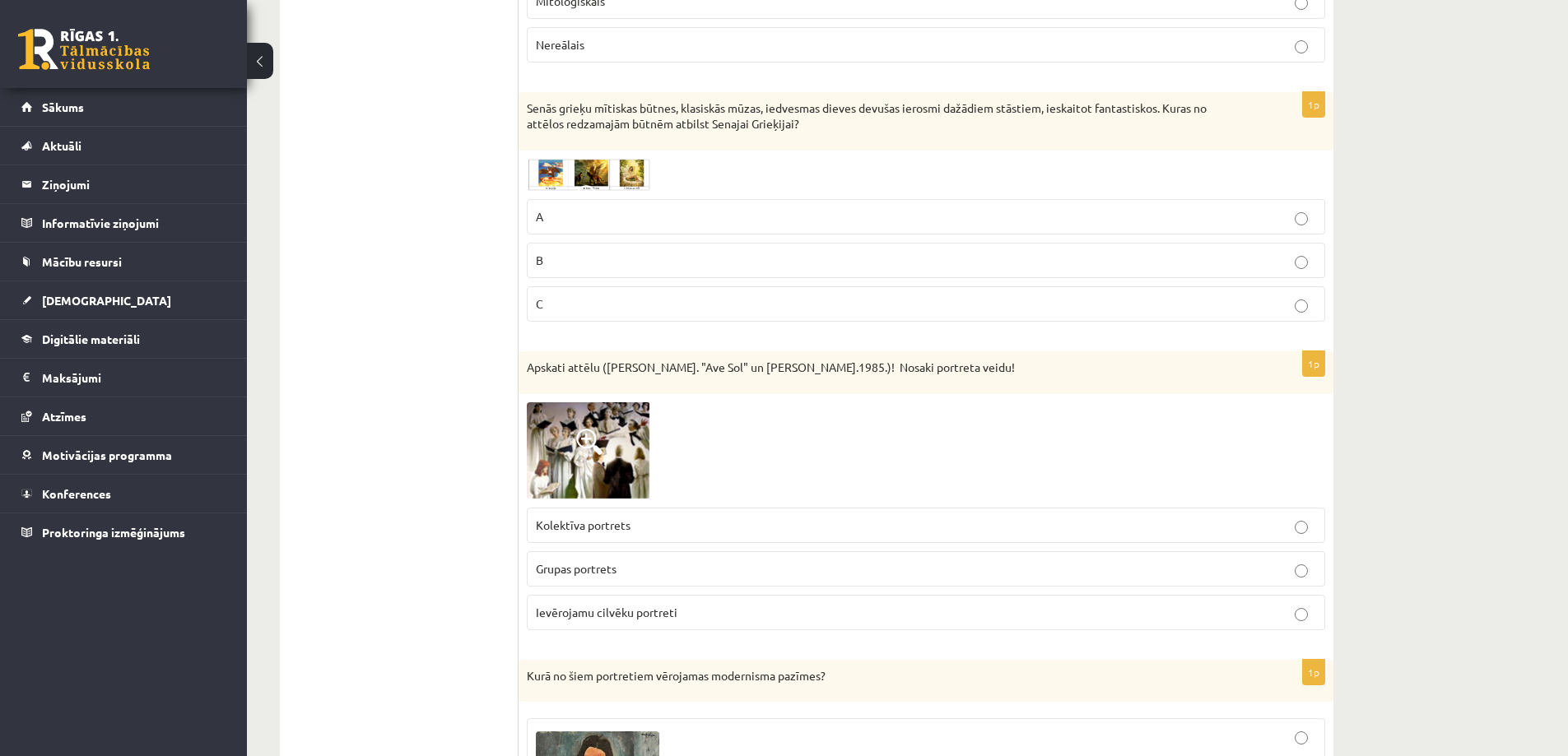
click at [635, 530] on p "Kolektīva portrets" at bounding box center [925, 525] width 780 height 17
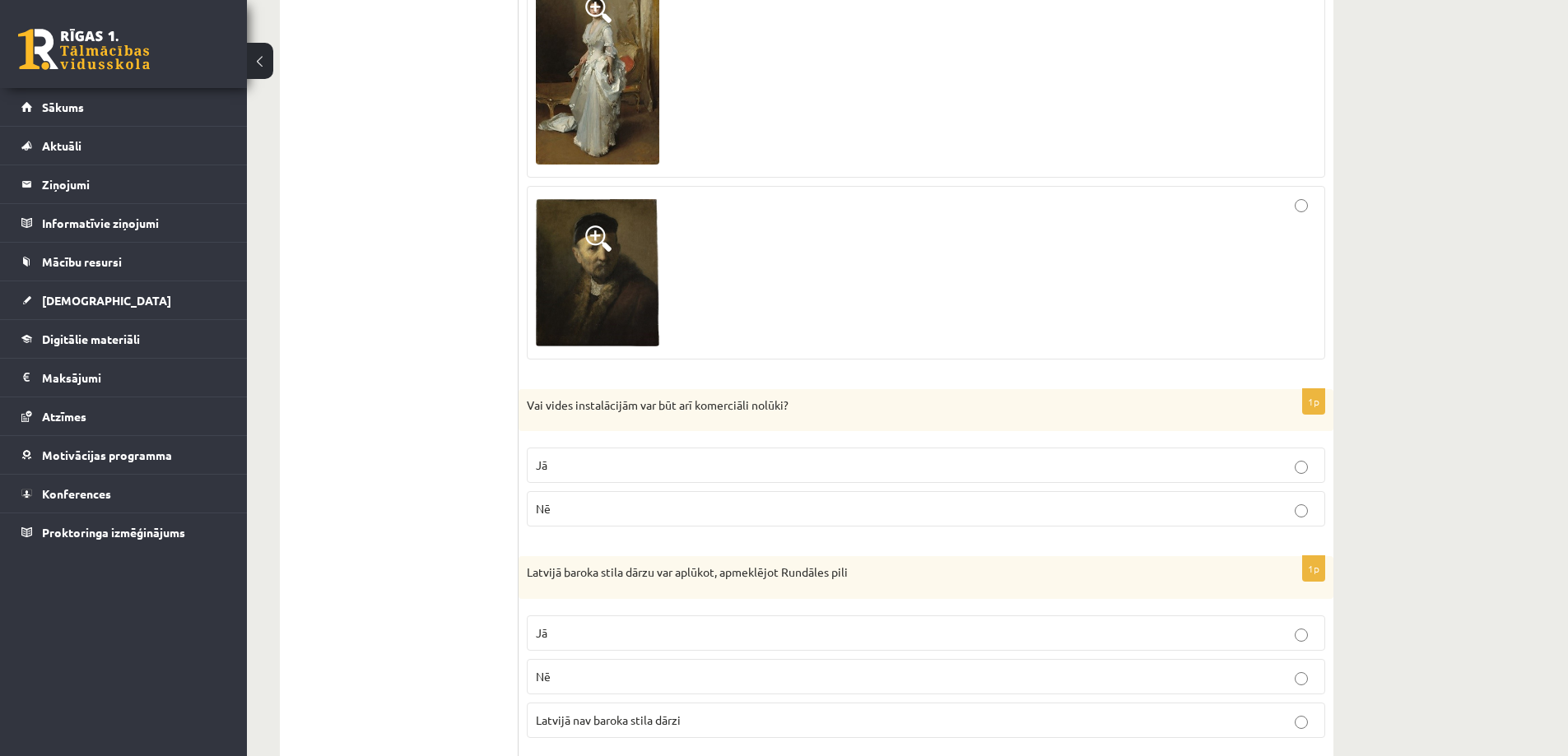
scroll to position [1563, 0]
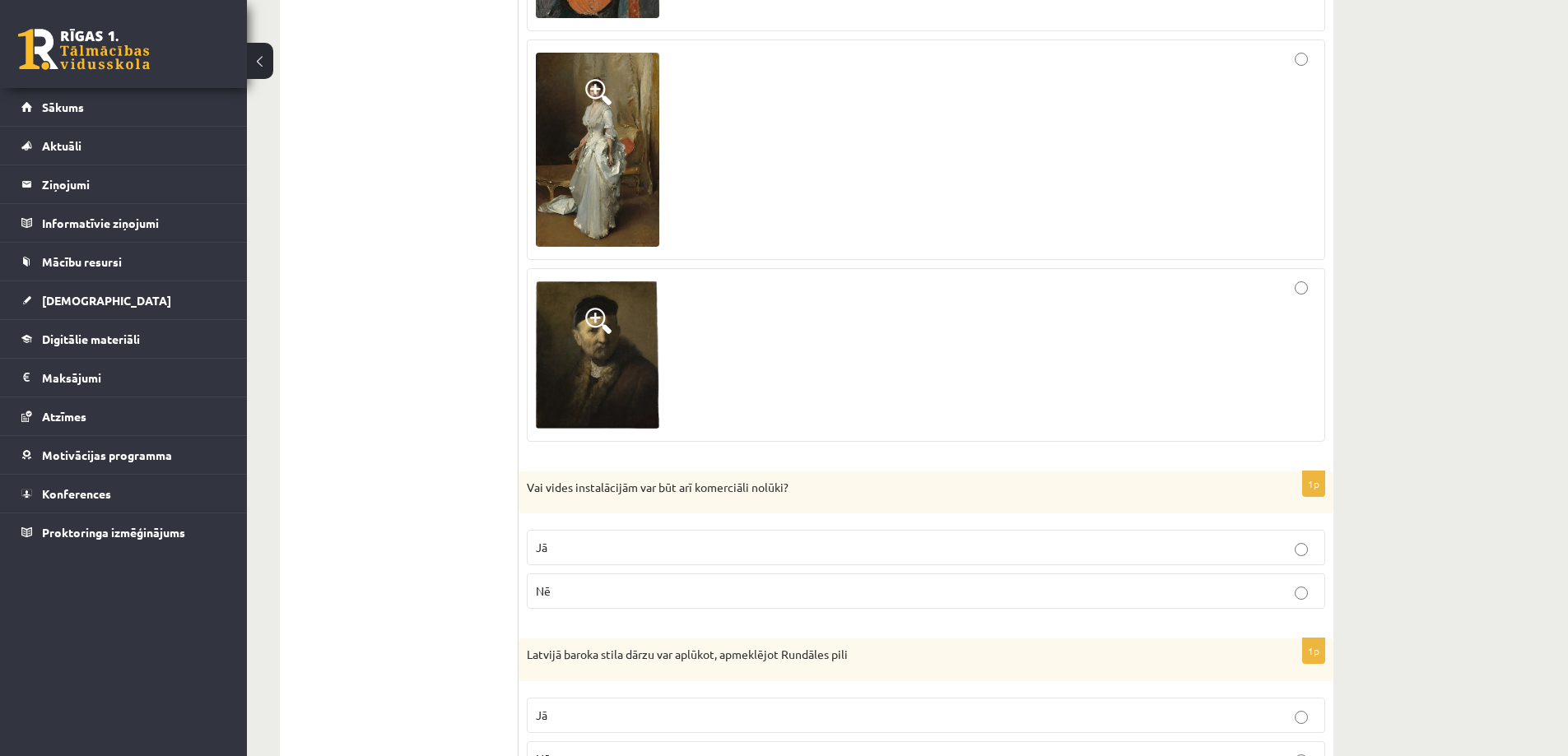
click at [570, 548] on p "Jā" at bounding box center [925, 547] width 780 height 17
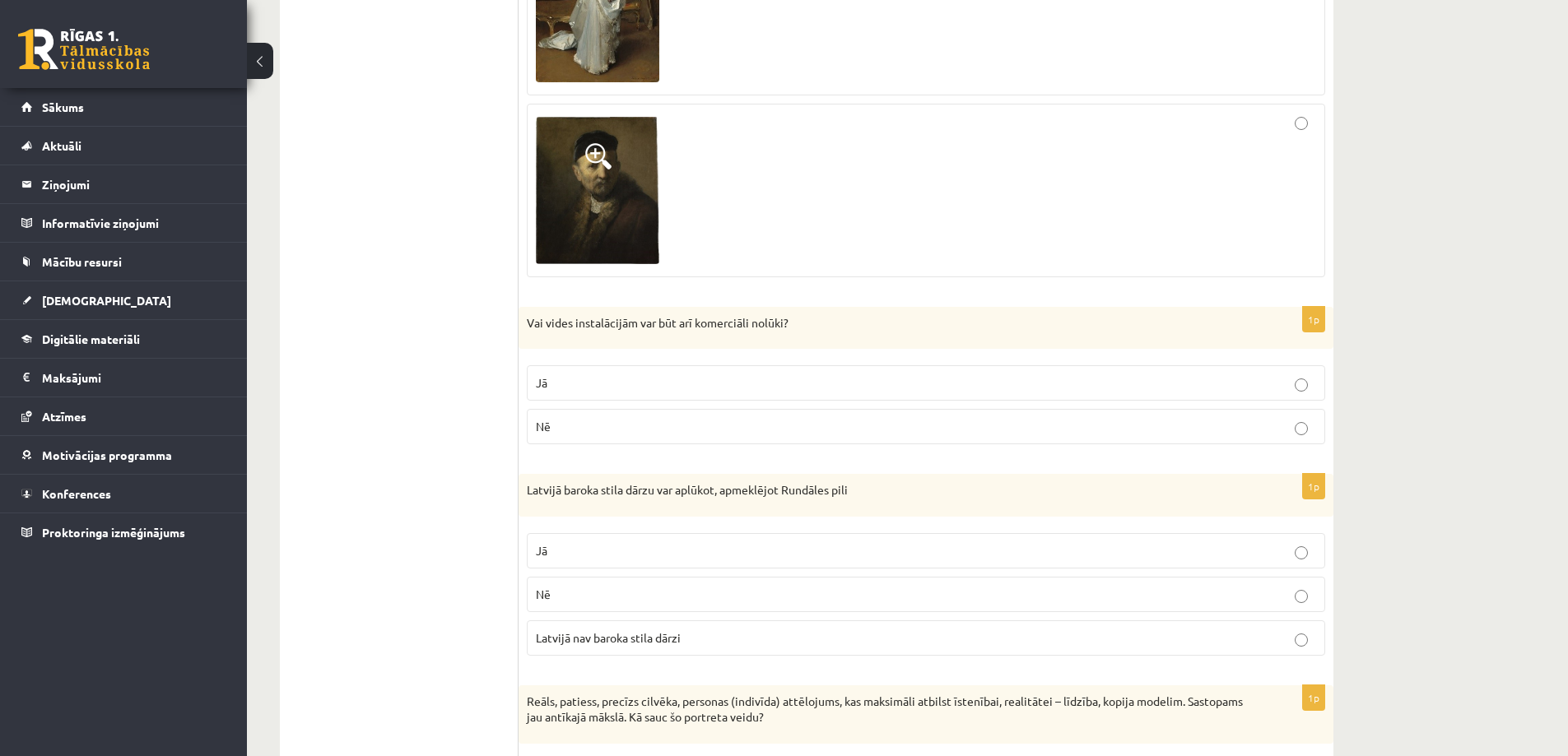
click at [570, 548] on p "Jā" at bounding box center [925, 551] width 780 height 17
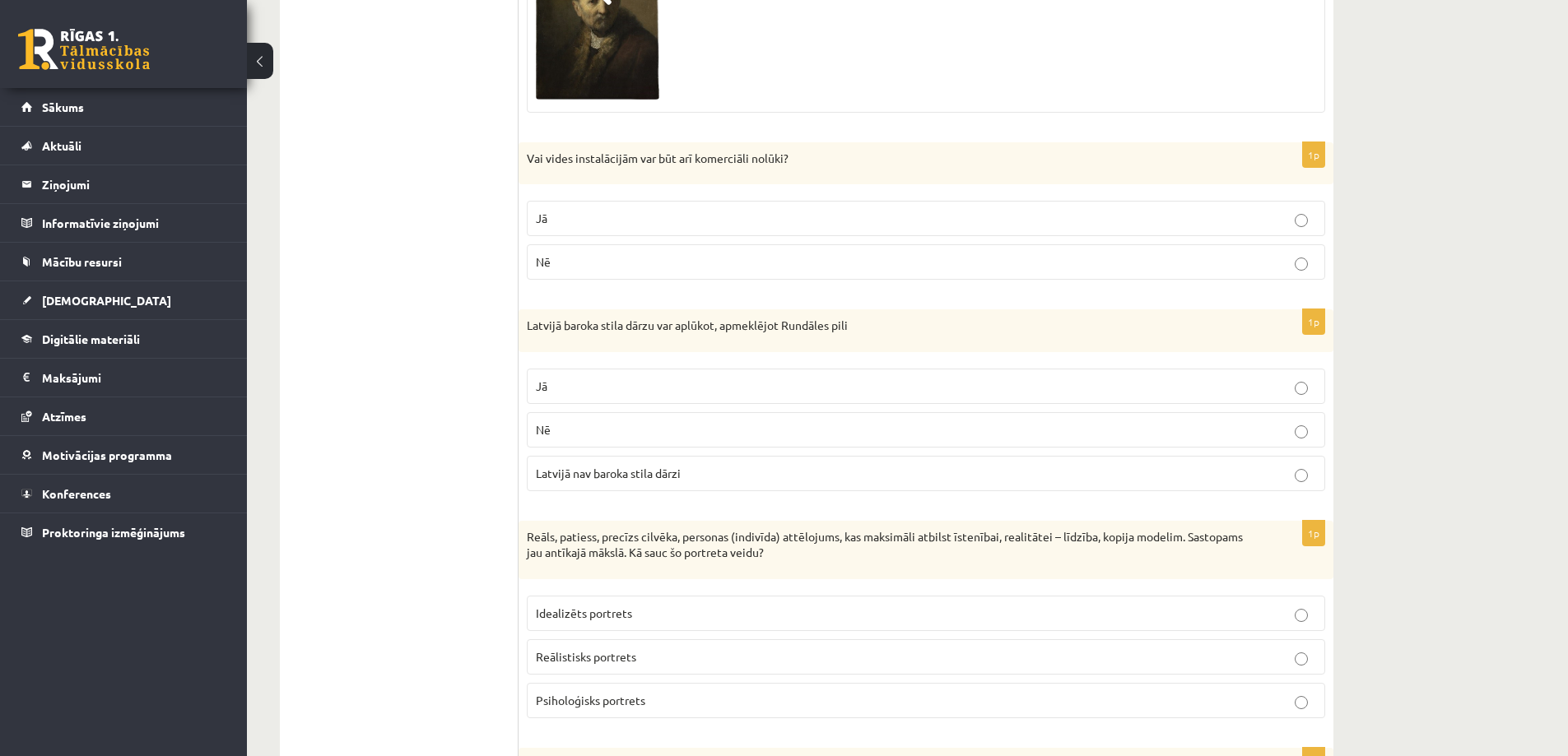
scroll to position [1975, 0]
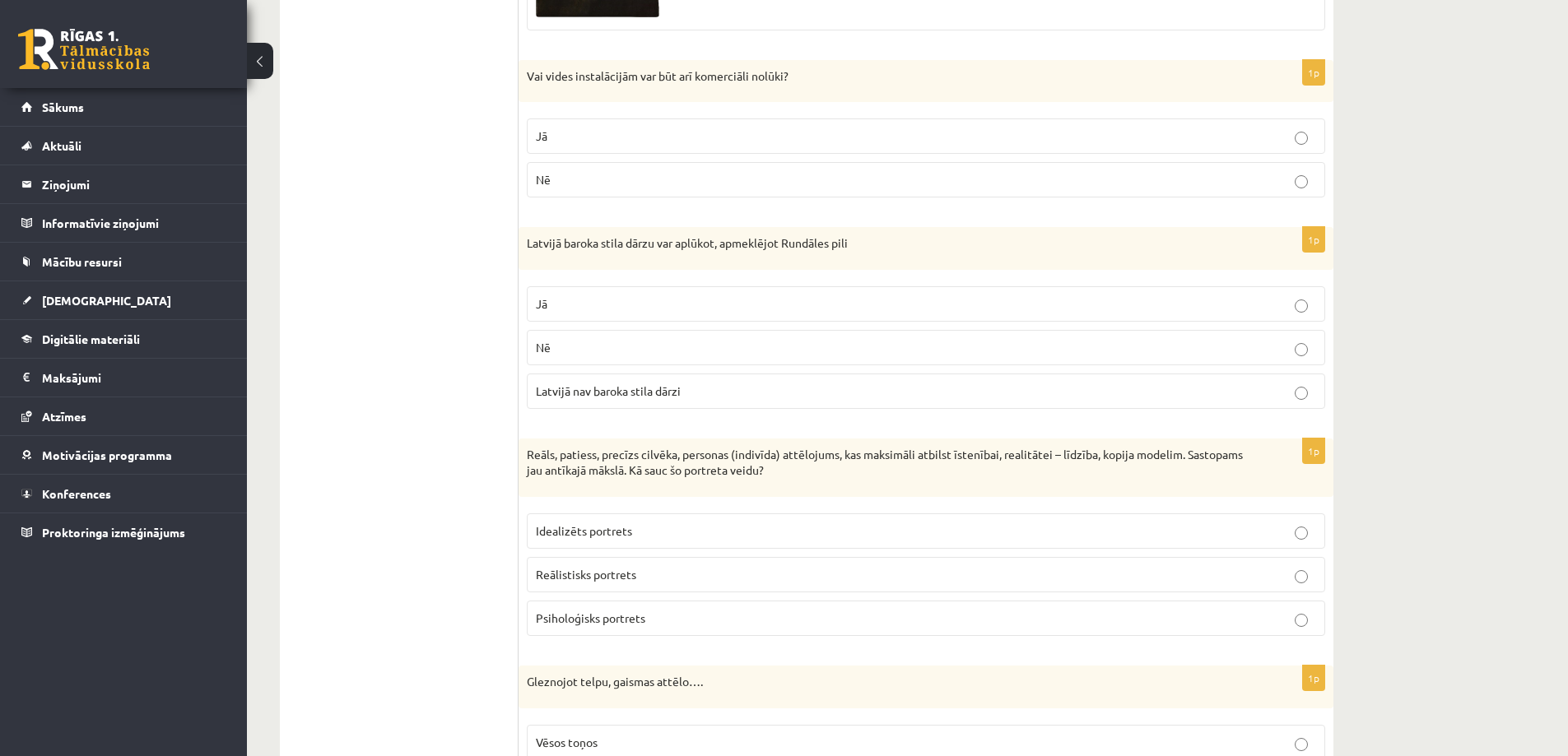
click at [635, 568] on p "Reālistisks portrets" at bounding box center [925, 574] width 780 height 17
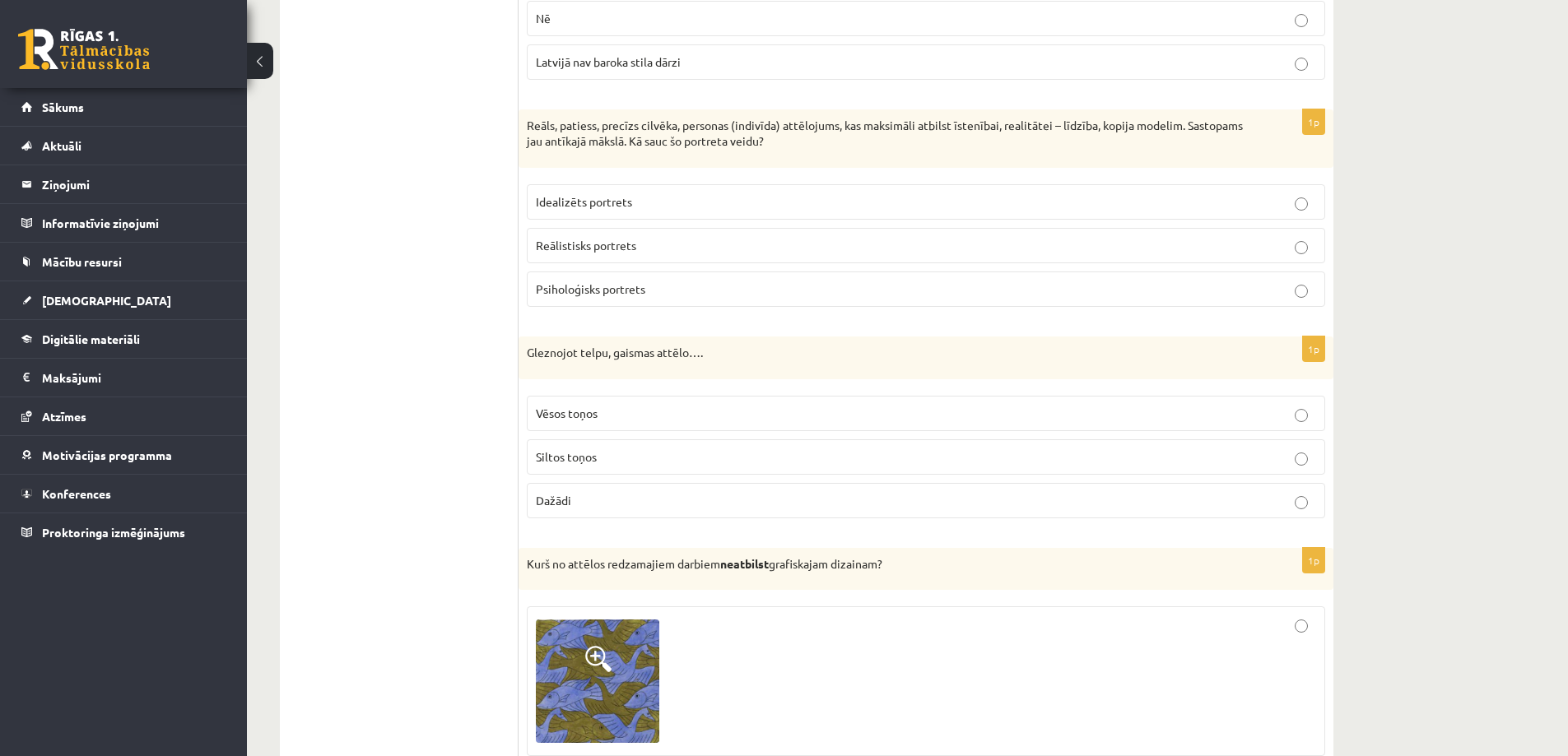
click at [585, 500] on p "Dažādi" at bounding box center [925, 500] width 780 height 17
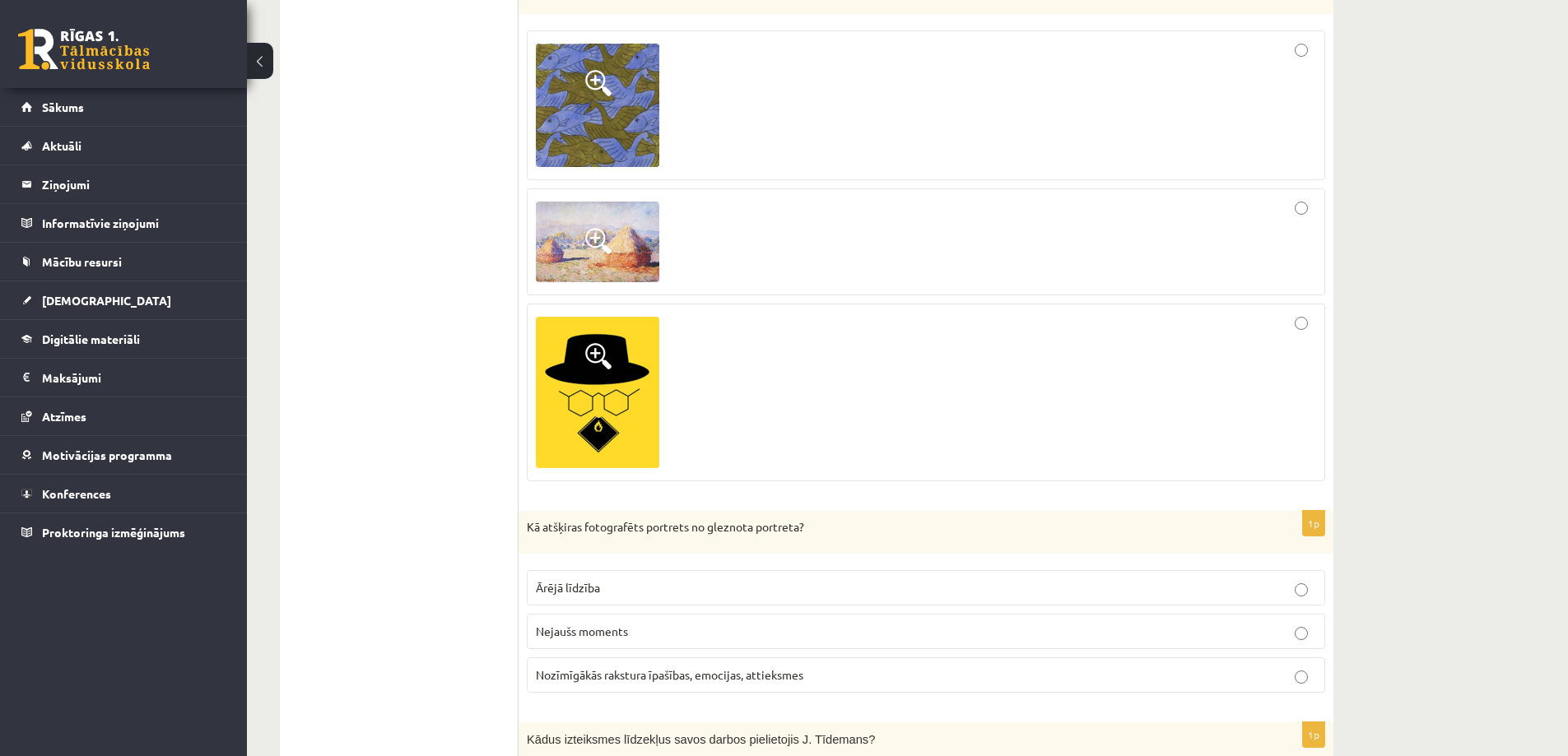
scroll to position [2963, 0]
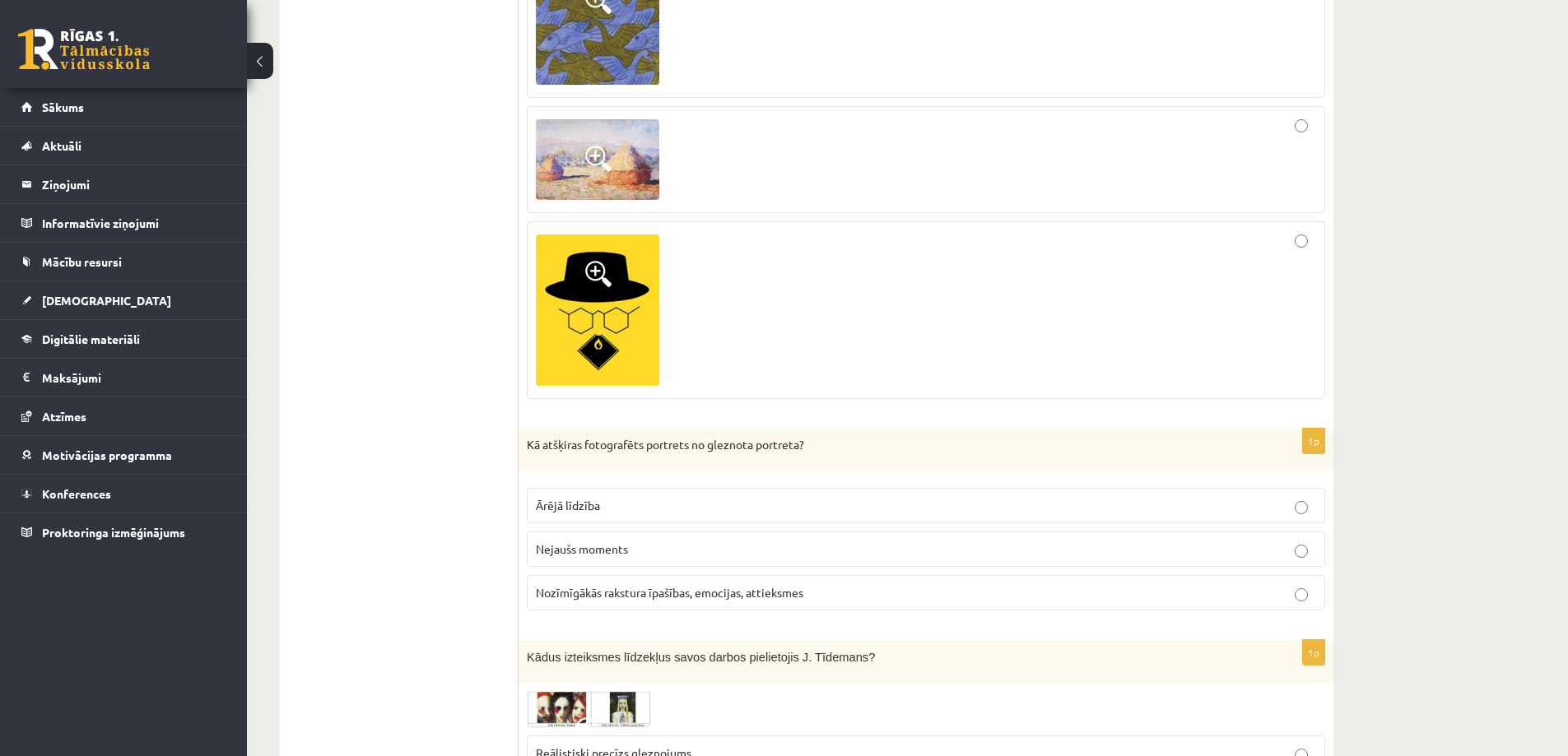
click at [635, 608] on label "Nozīmīgākās rakstura īpašības, emocijas, attieksmes" at bounding box center [925, 592] width 798 height 35
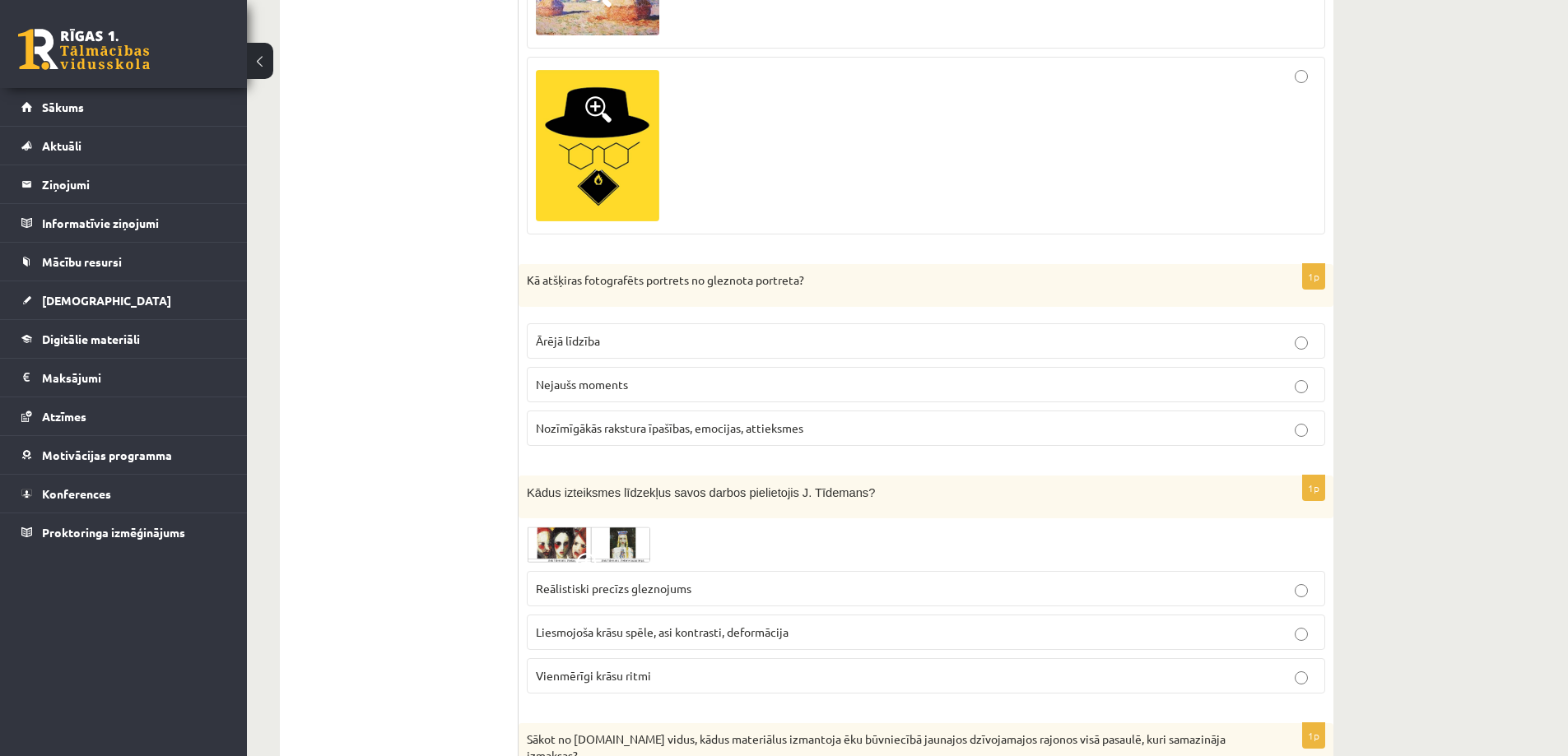
scroll to position [3209, 0]
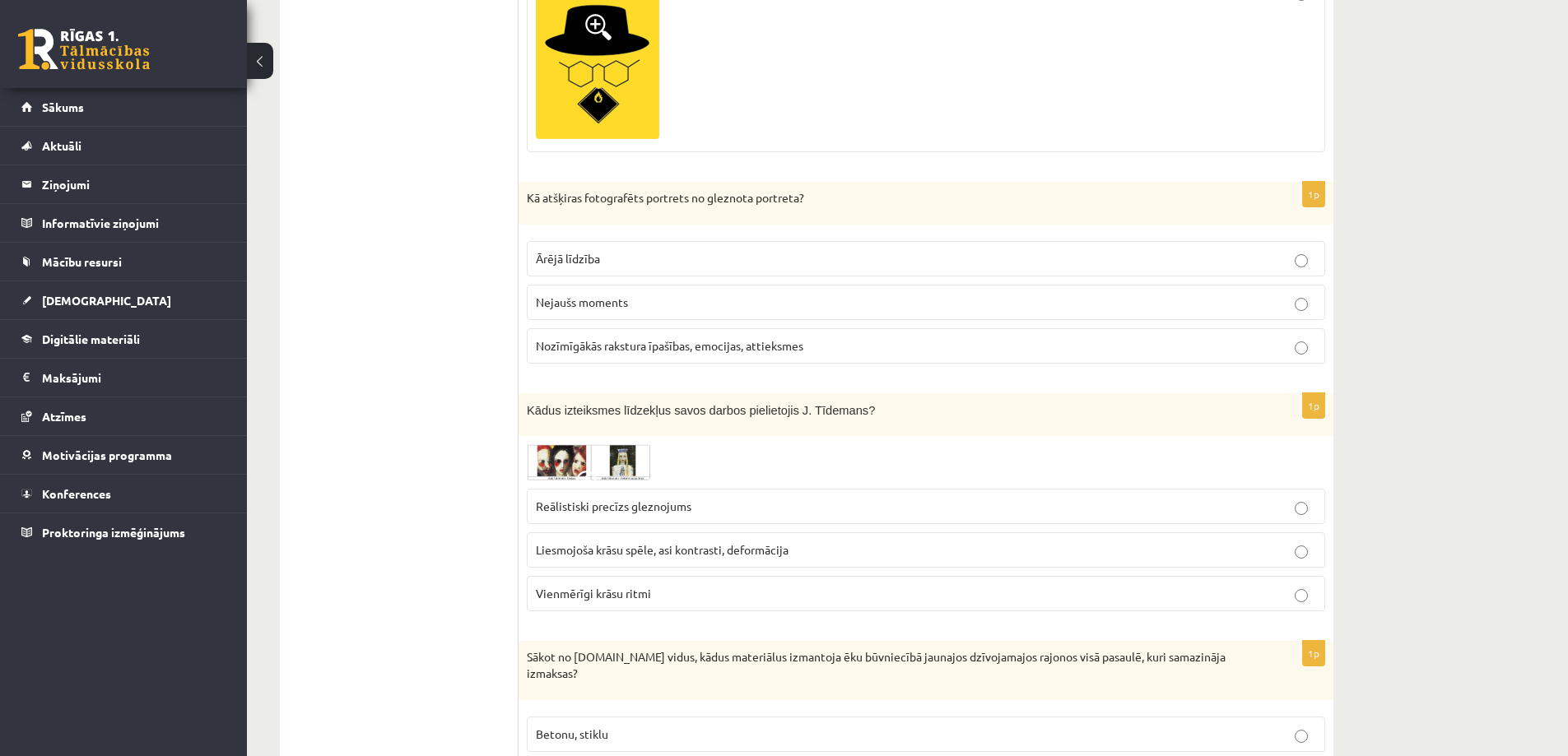
click at [555, 469] on img at bounding box center [588, 463] width 123 height 36
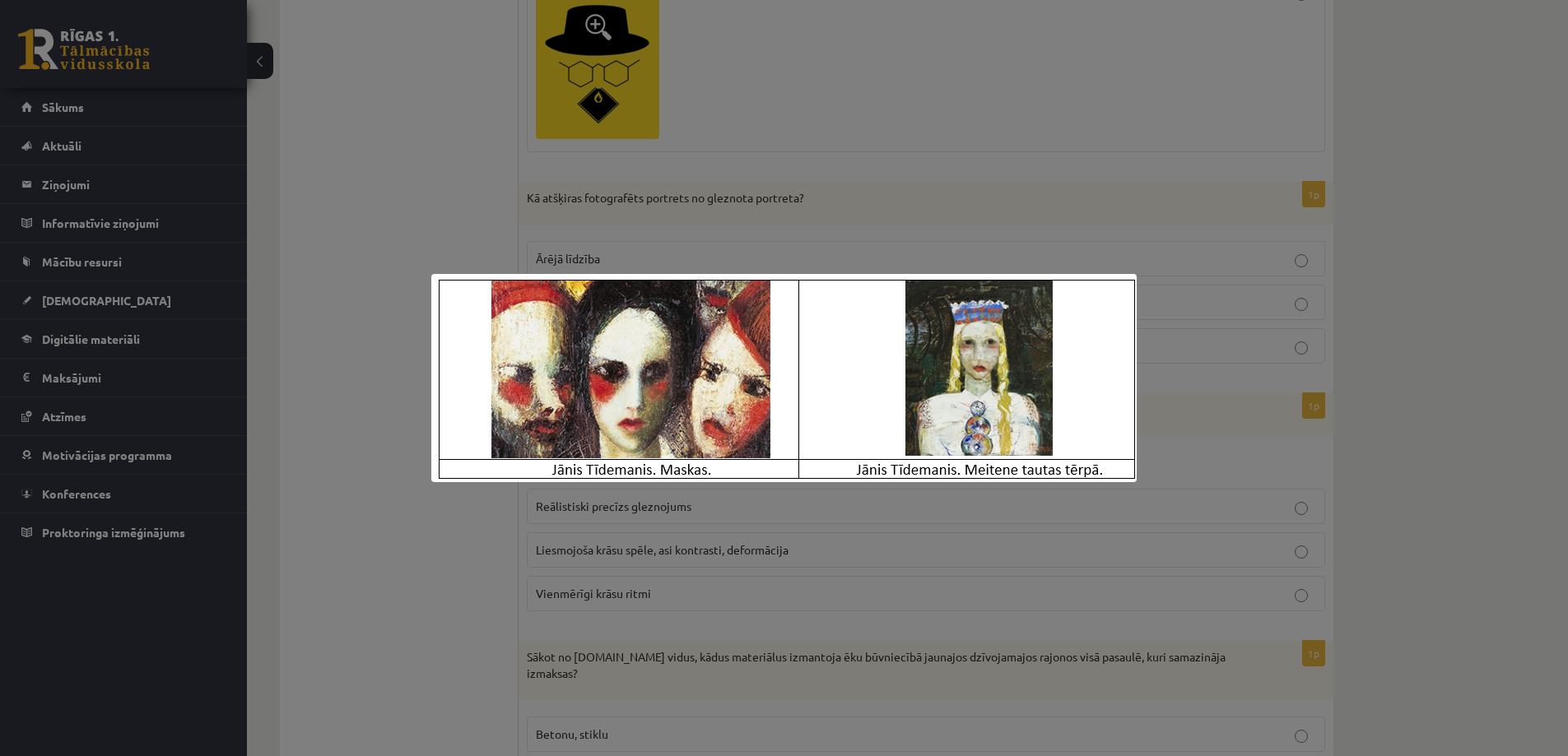
click at [435, 614] on div at bounding box center [784, 378] width 1568 height 756
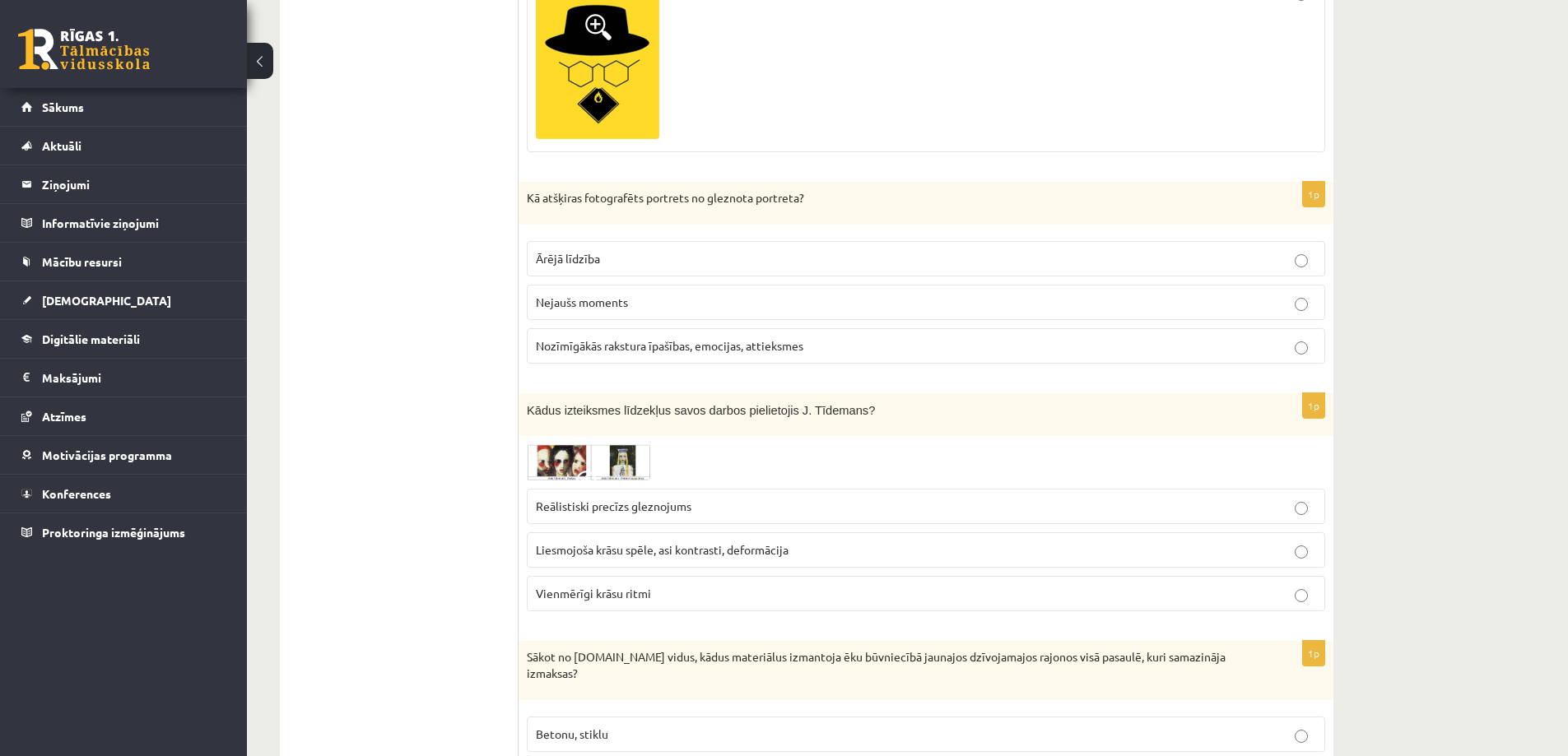
click at [562, 455] on img at bounding box center [588, 463] width 123 height 36
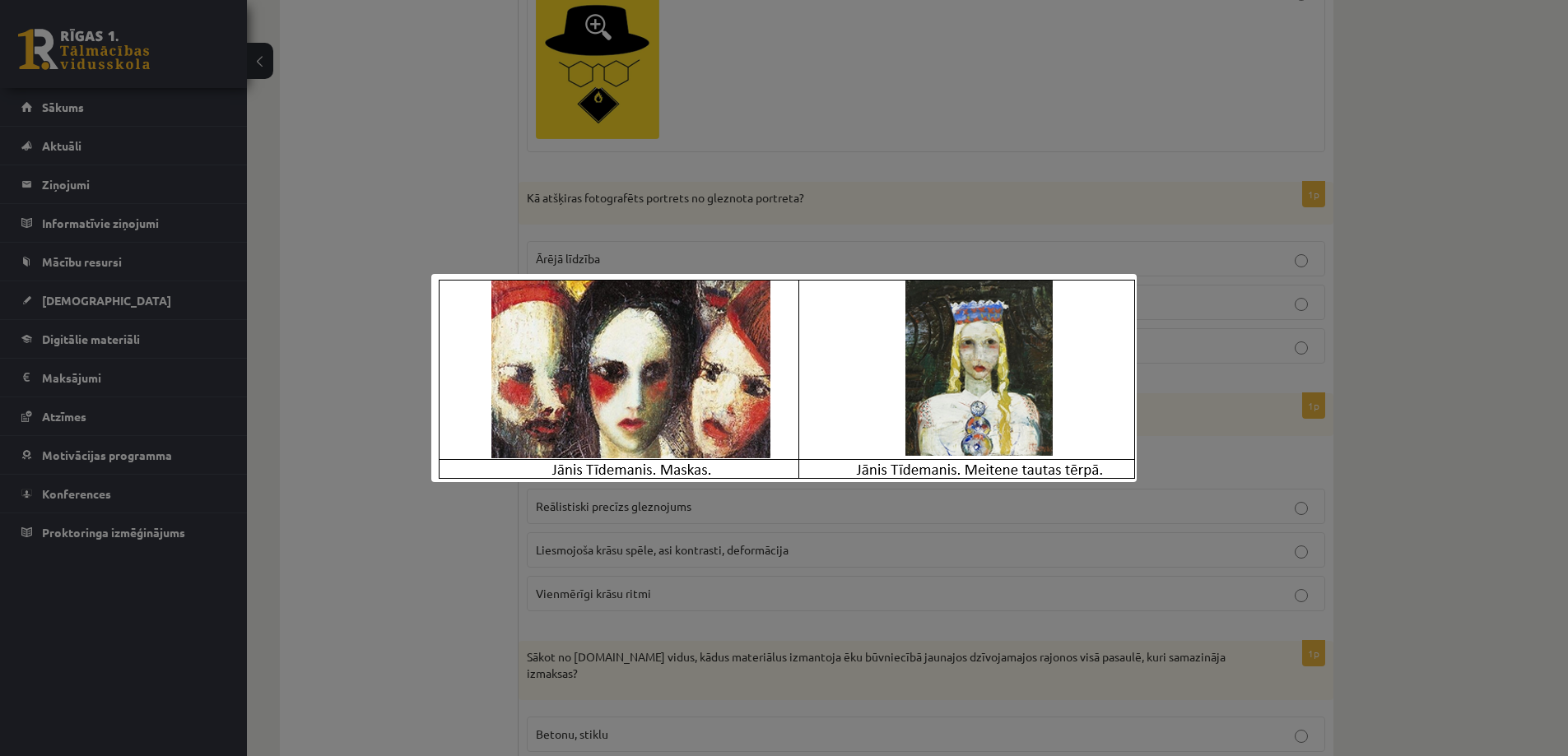
click at [485, 608] on div at bounding box center [784, 378] width 1568 height 756
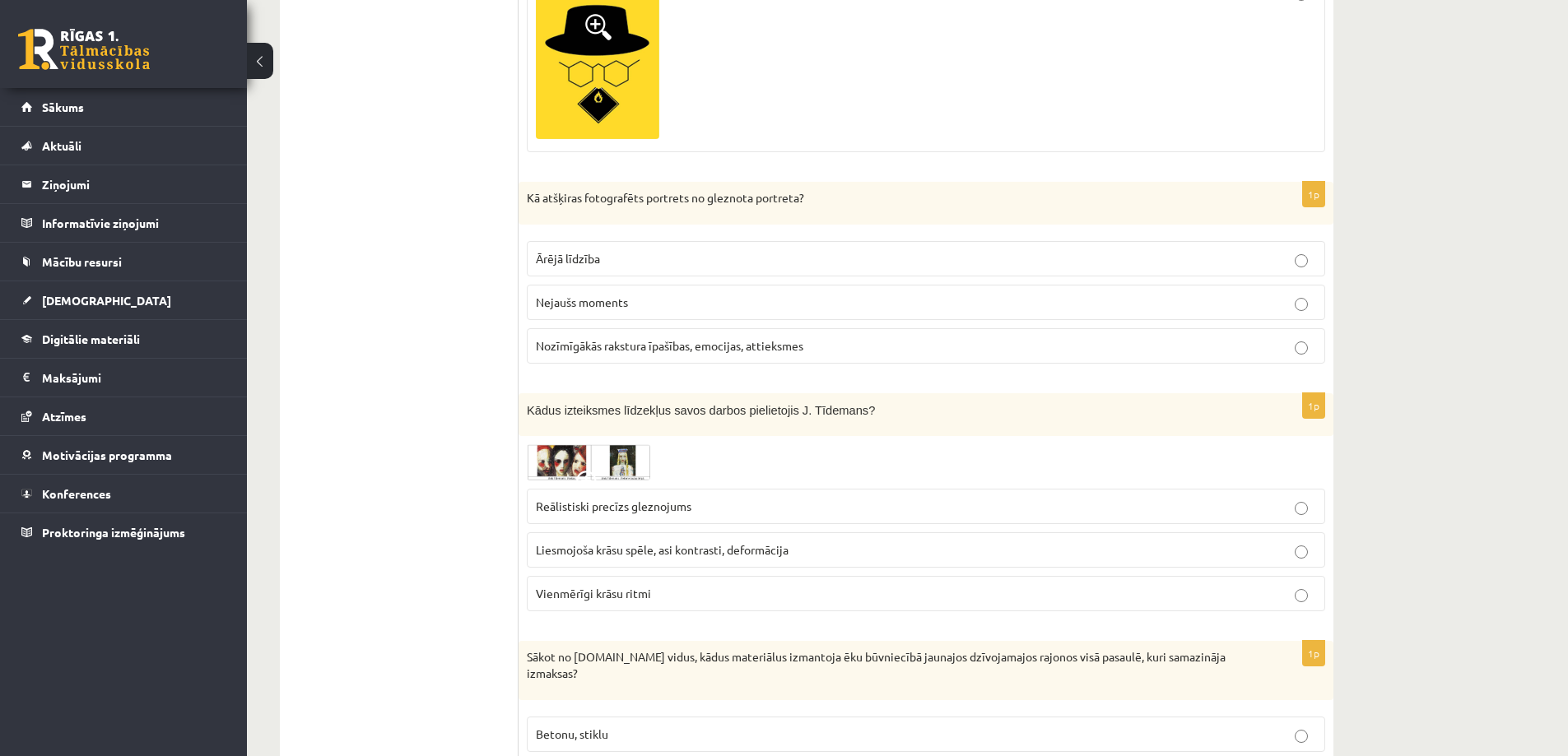
click at [564, 442] on div "1p Kādus izteiksmes līdzekļus savos darbos pielietojis J. Tīdemans? Reālistiski…" at bounding box center [925, 509] width 815 height 232
drag, startPoint x: 564, startPoint y: 442, endPoint x: 557, endPoint y: 456, distance: 15.7
click at [564, 443] on div "1p Kādus izteiksmes līdzekļus savos darbos pielietojis J. Tīdemans? Reālistiski…" at bounding box center [925, 509] width 815 height 232
click at [557, 456] on img at bounding box center [588, 463] width 123 height 36
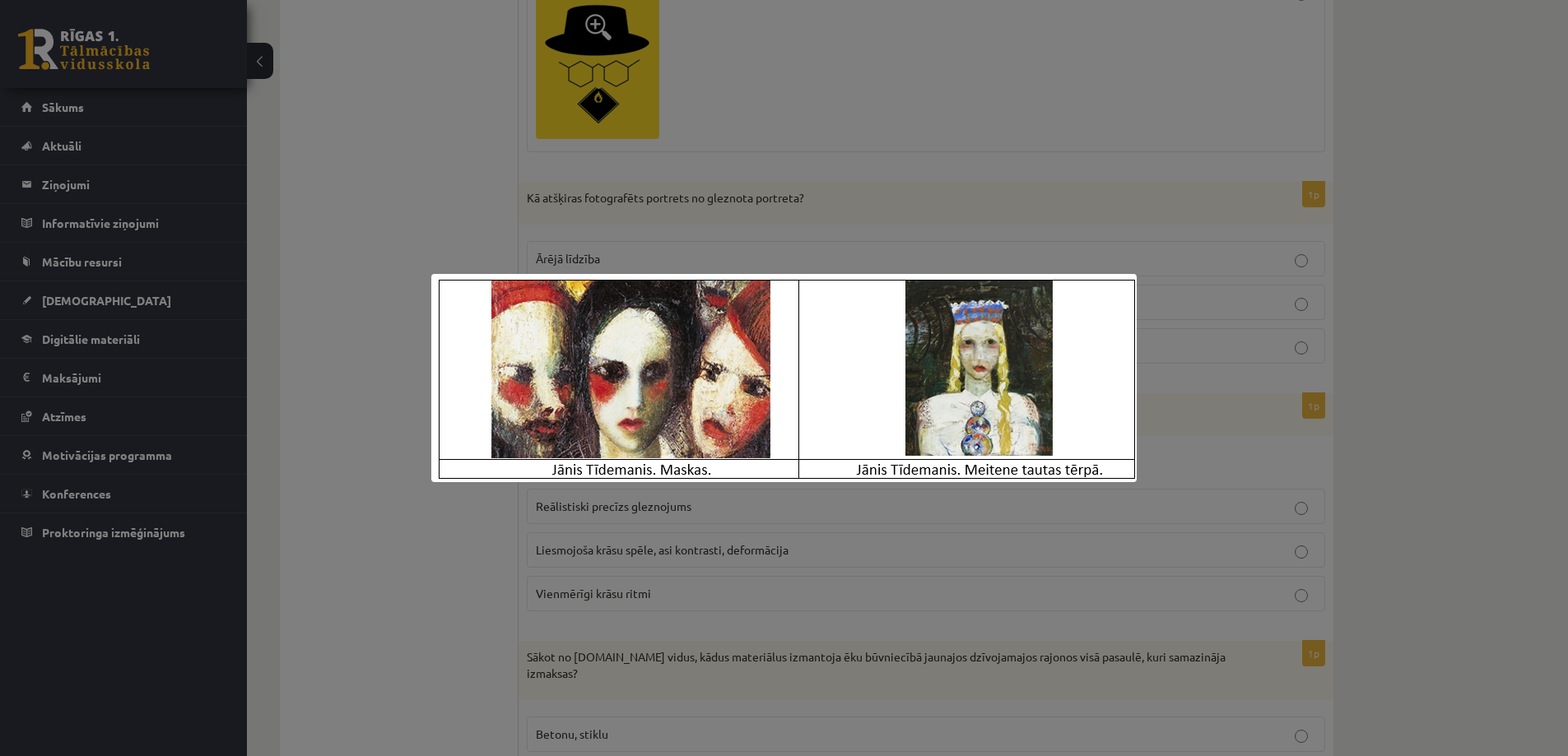
click at [444, 630] on div at bounding box center [784, 378] width 1568 height 756
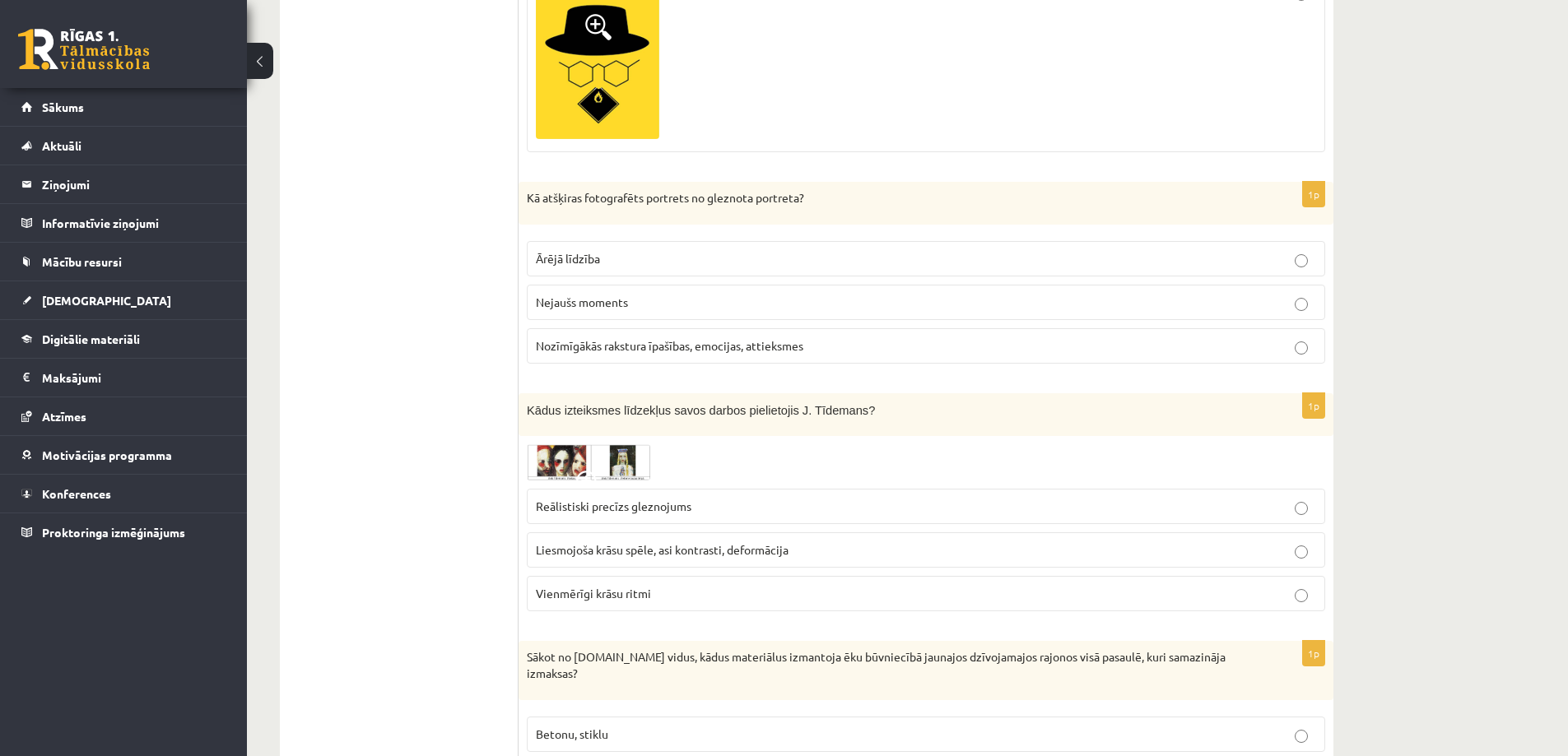
click at [562, 547] on span "Liesmojoša krāsu spēle, asi kontrasti, deformācija" at bounding box center [662, 550] width 253 height 14
click at [543, 470] on img at bounding box center [588, 463] width 123 height 36
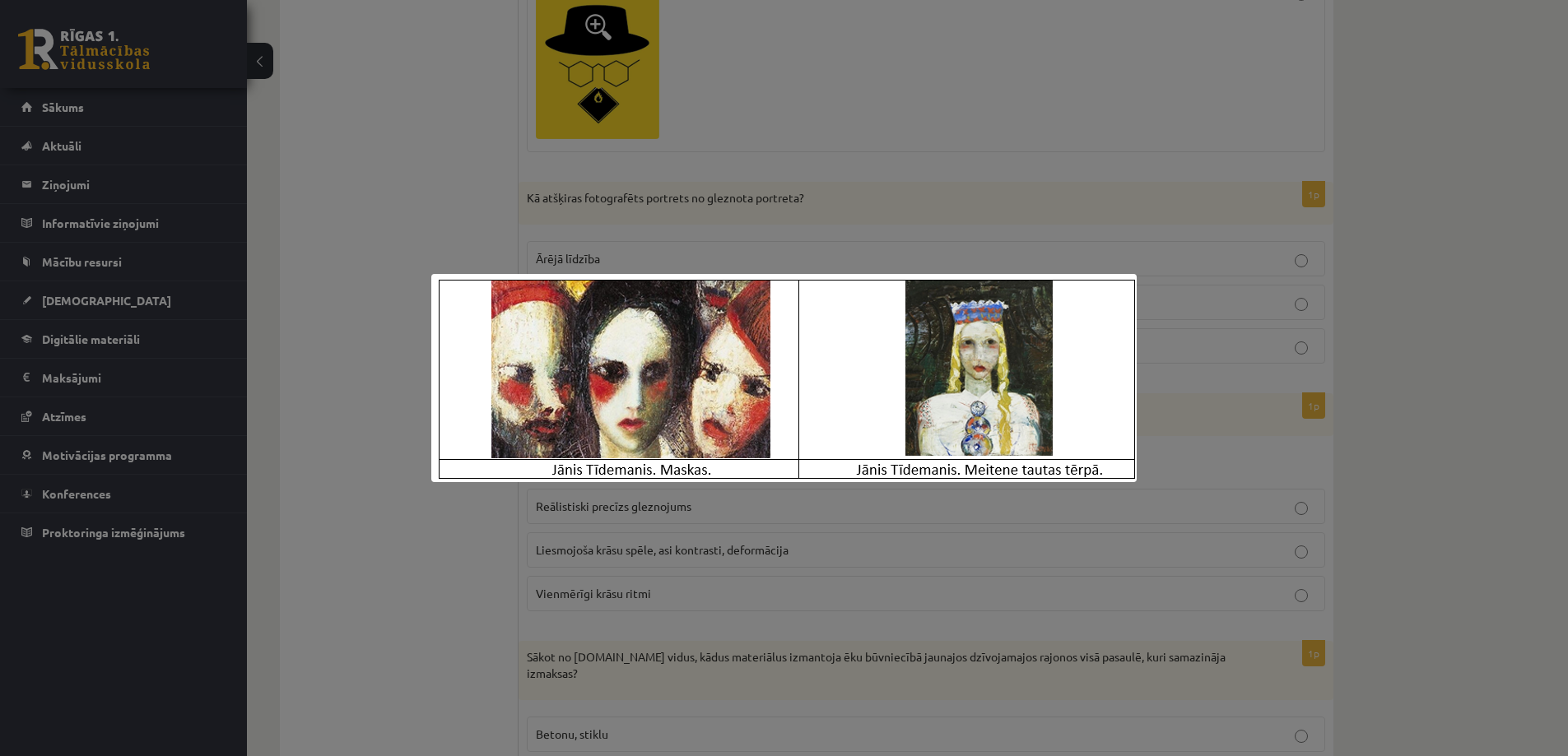
click at [435, 587] on div at bounding box center [784, 378] width 1568 height 756
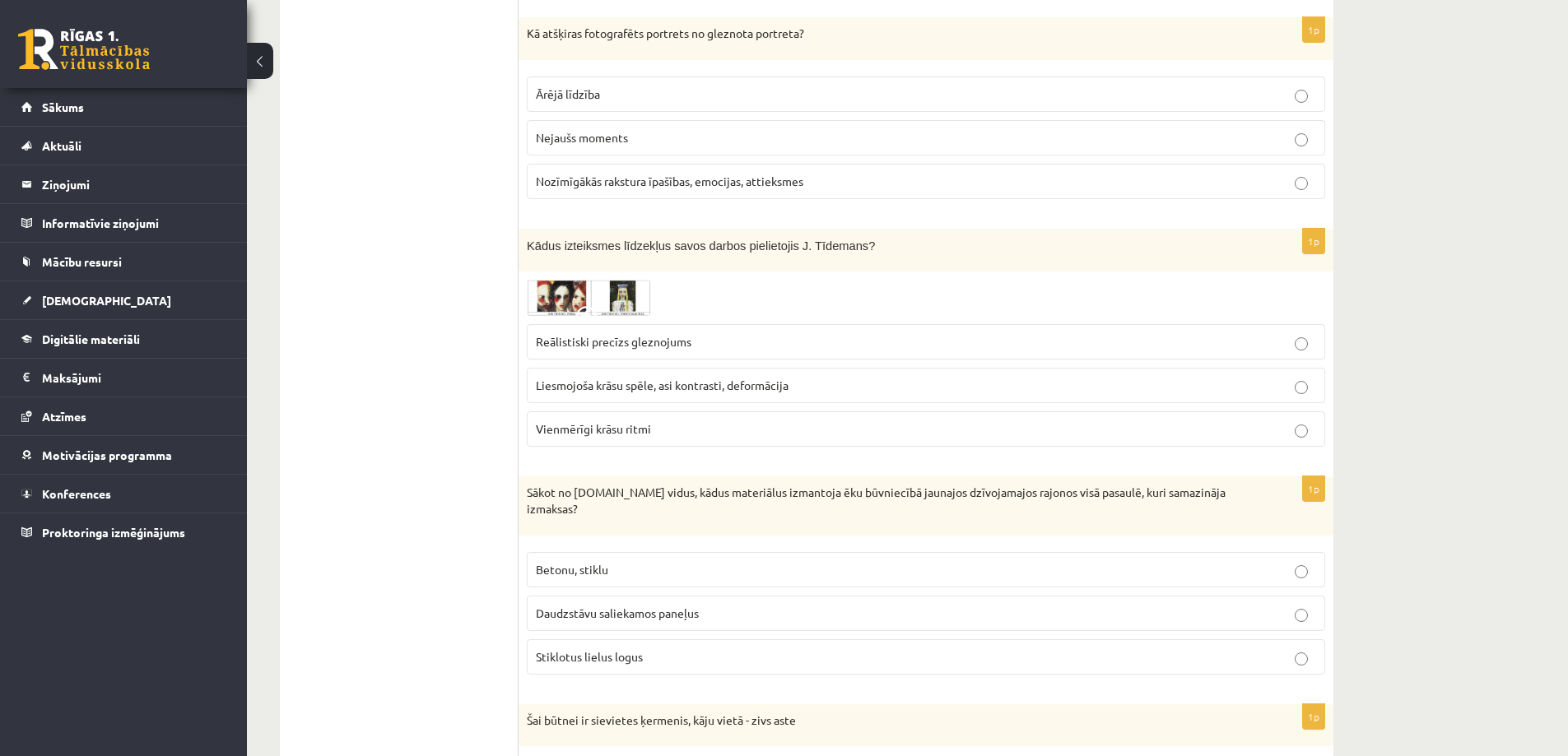
scroll to position [3456, 0]
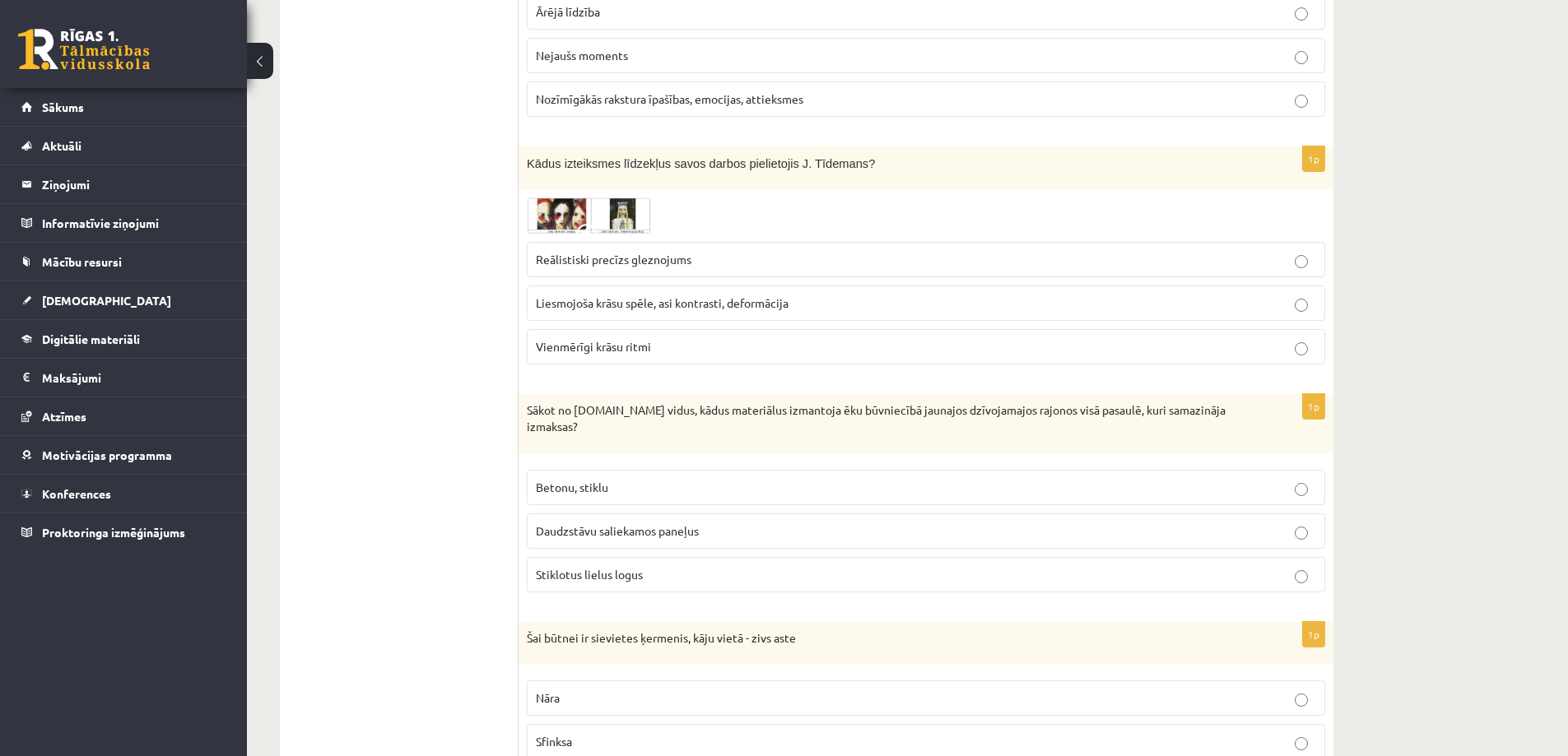
drag, startPoint x: 668, startPoint y: 522, endPoint x: 661, endPoint y: 530, distance: 10.6
click at [668, 523] on p "Daudzstāvu saliekamos paneļus" at bounding box center [925, 531] width 780 height 17
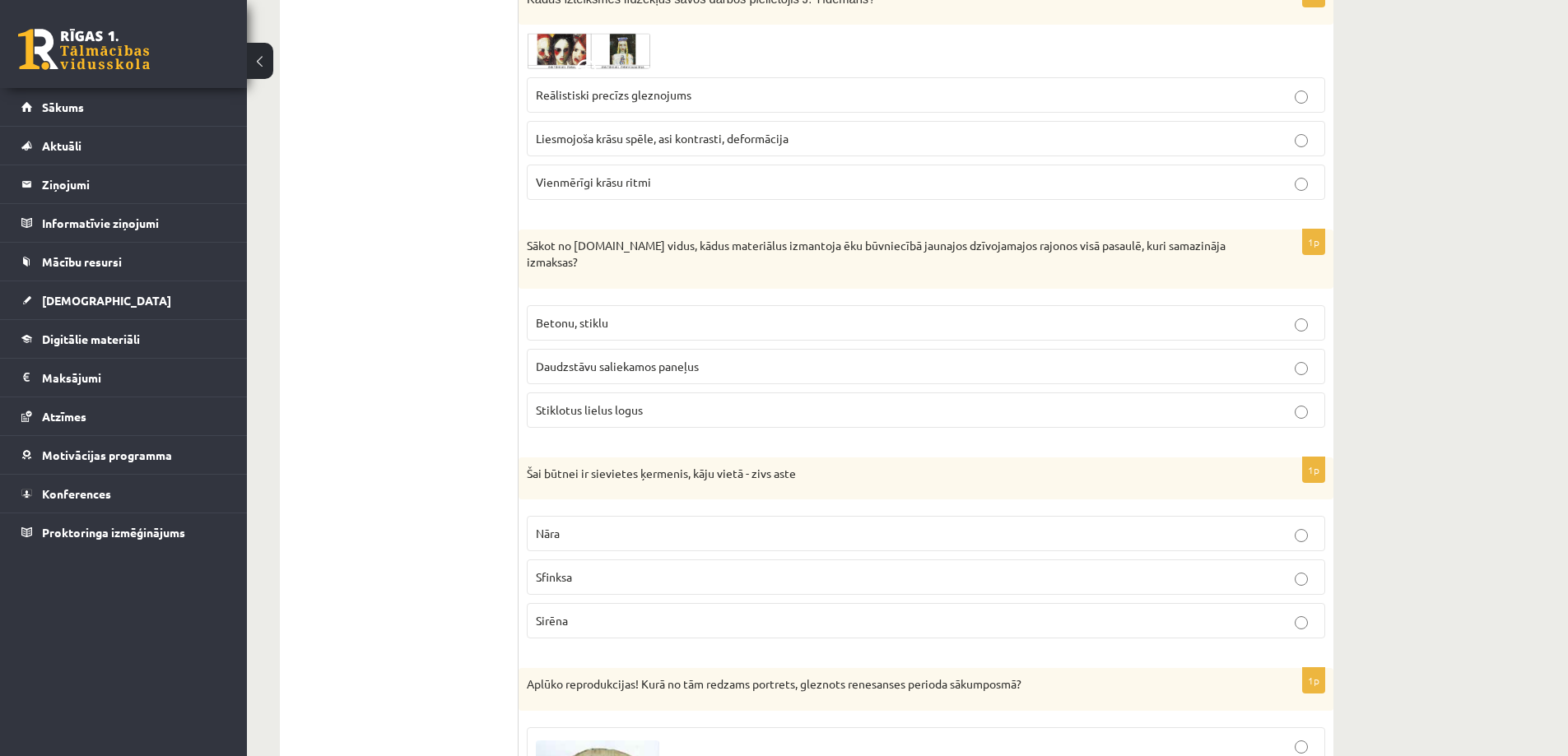
click at [593, 402] on span "Stiklotus lielus logus" at bounding box center [589, 410] width 107 height 14
click at [642, 314] on p "Betonu, stiklu" at bounding box center [925, 322] width 780 height 17
click at [613, 402] on span "Stiklotus lielus logus" at bounding box center [589, 410] width 107 height 14
click at [652, 320] on label "Betonu, stiklu" at bounding box center [925, 322] width 798 height 35
click at [576, 525] on p "Nāra" at bounding box center [925, 533] width 780 height 17
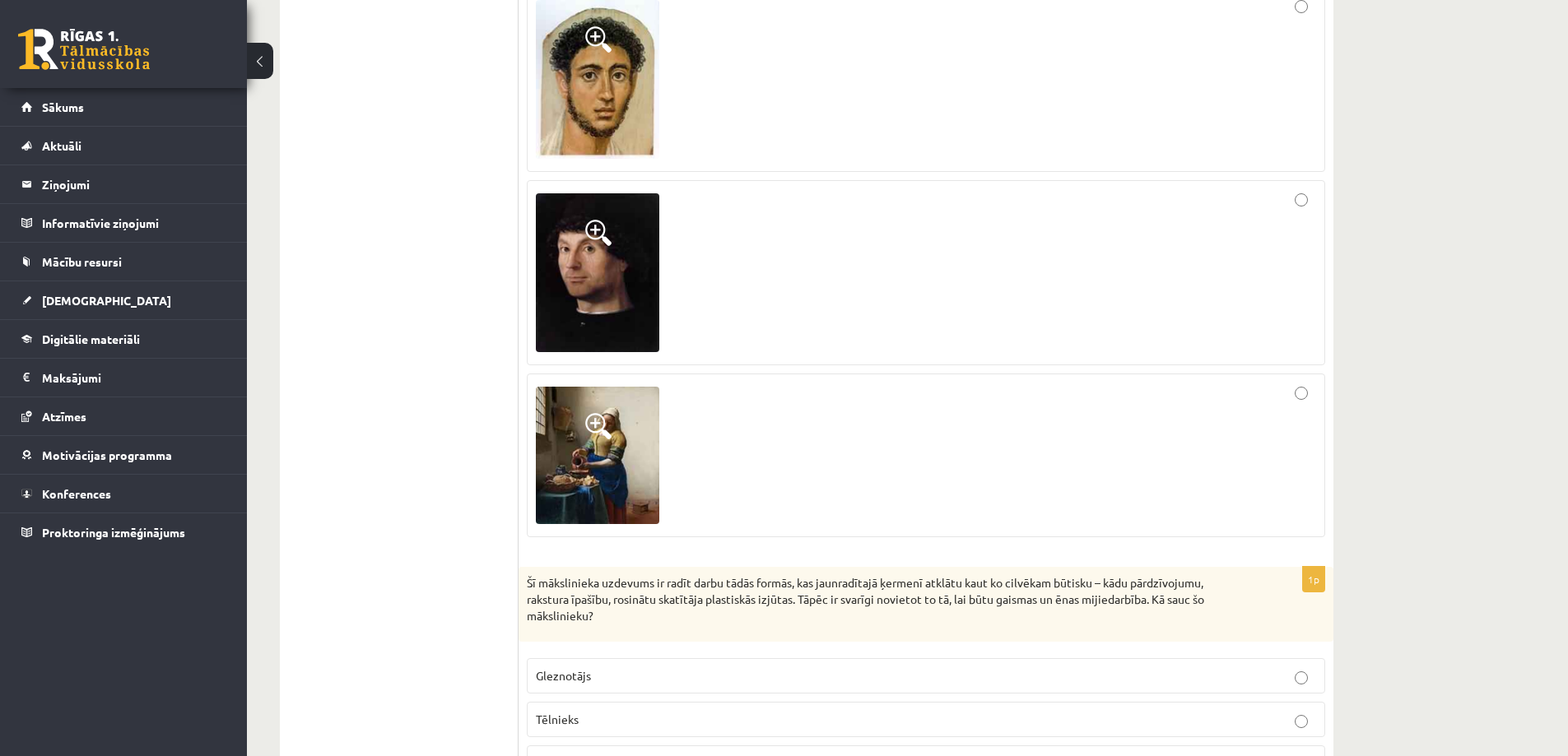
scroll to position [4443, 0]
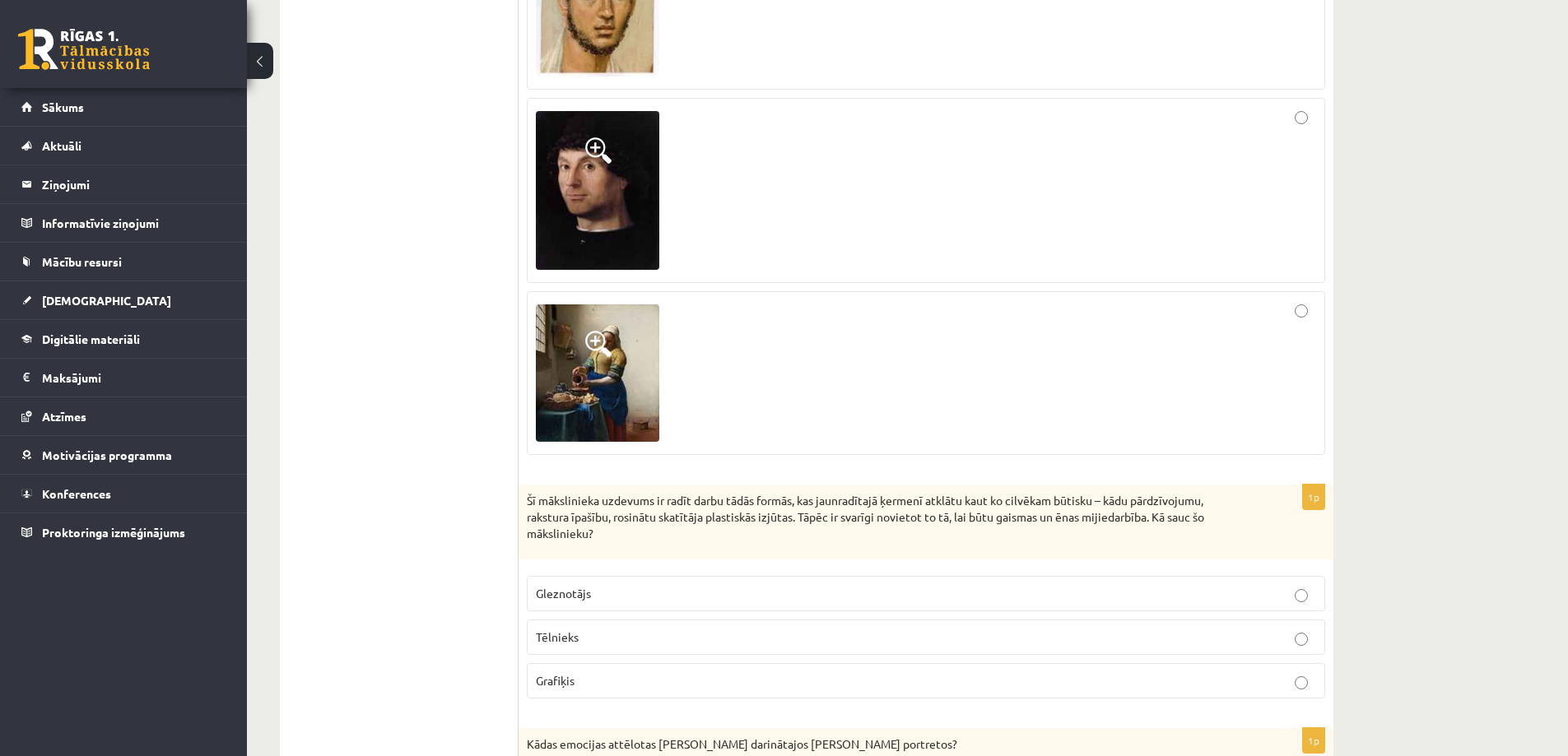
click at [609, 585] on p "Gleznotājs" at bounding box center [925, 593] width 780 height 17
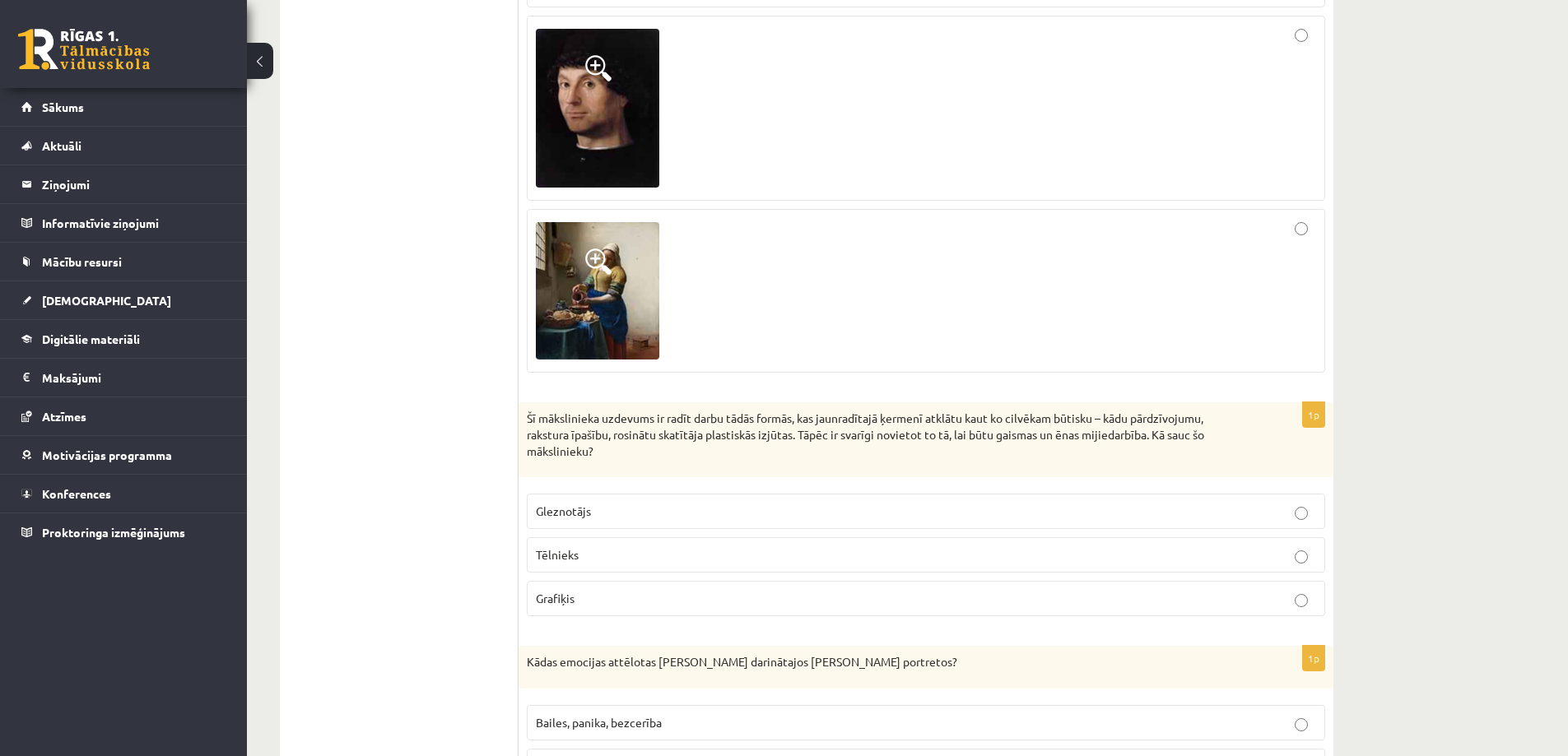
scroll to position [4691, 0]
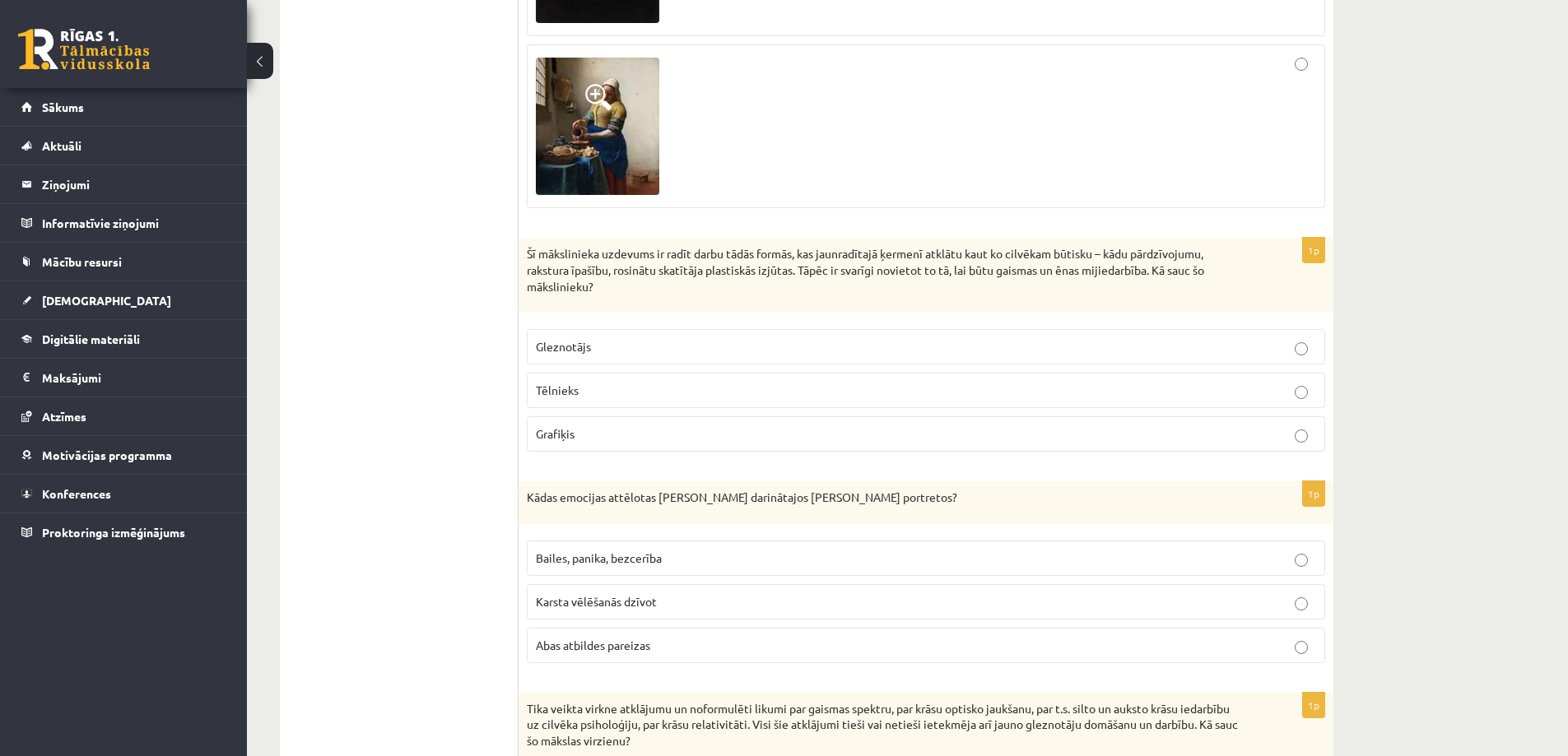
click at [591, 382] on p "Tēlnieks" at bounding box center [925, 390] width 780 height 17
click at [581, 551] on span "Bailes, panika, bezcerība" at bounding box center [599, 558] width 126 height 14
click at [593, 338] on p "Gleznotājs" at bounding box center [925, 346] width 780 height 17
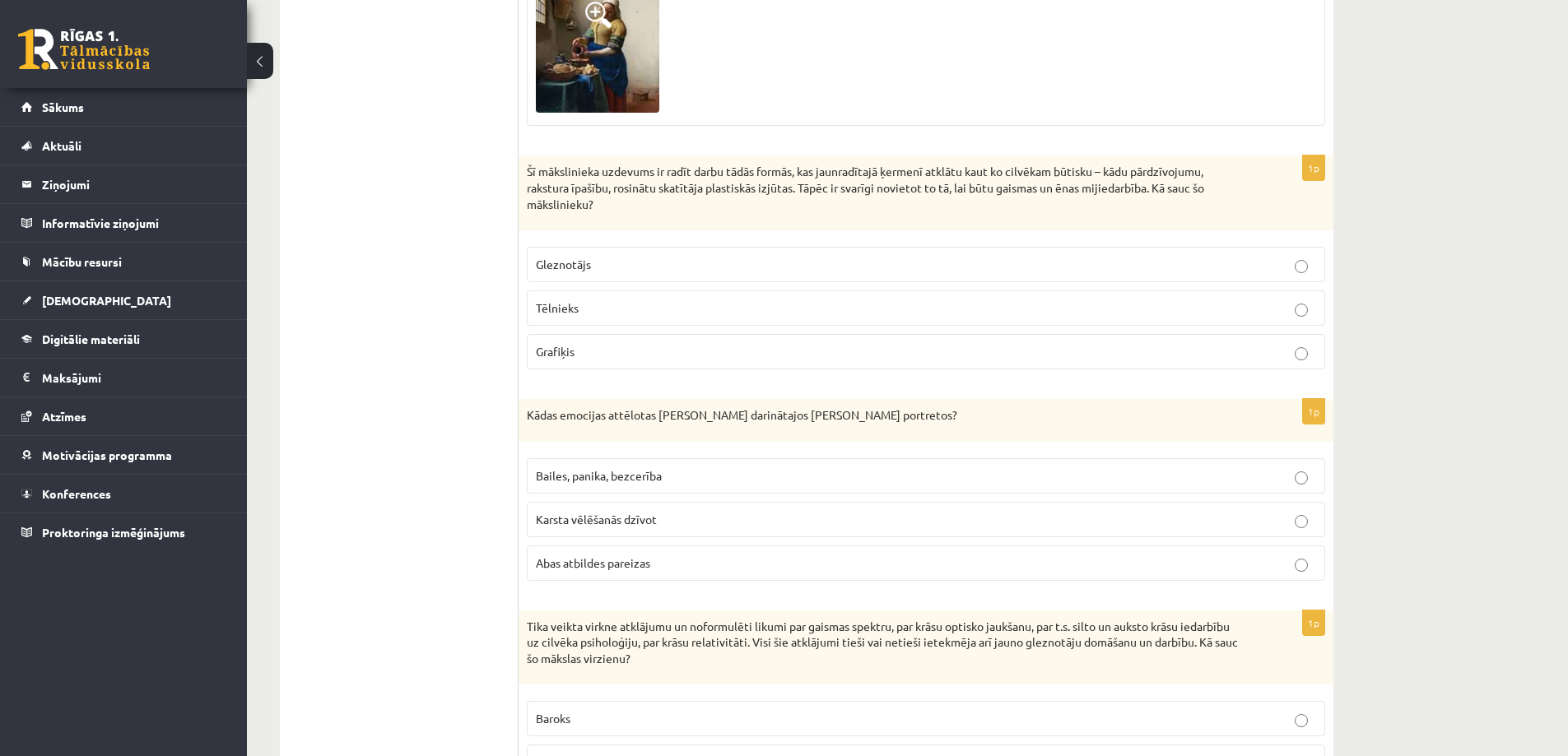
scroll to position [5102, 0]
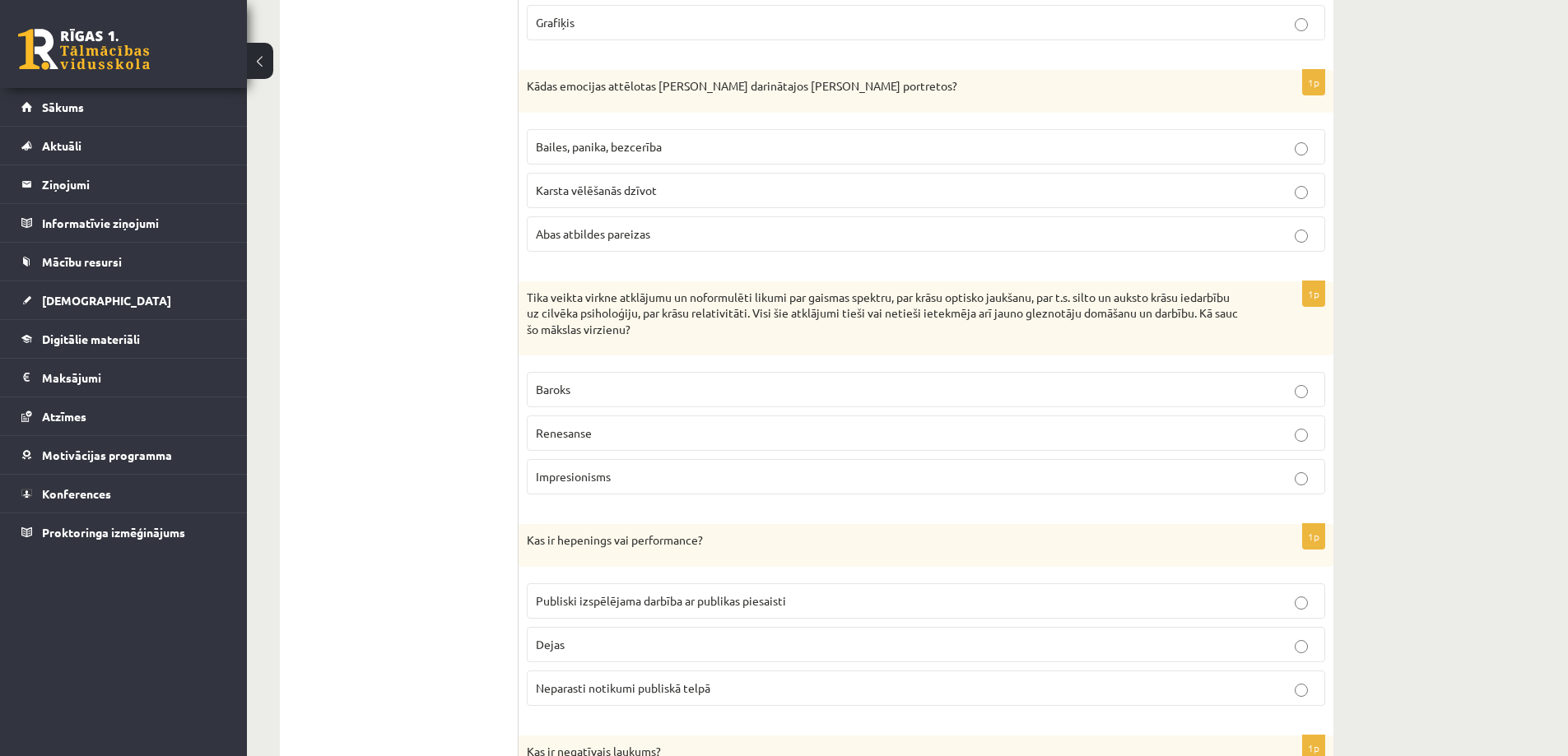
click at [603, 459] on label "Impresionisms" at bounding box center [925, 476] width 798 height 35
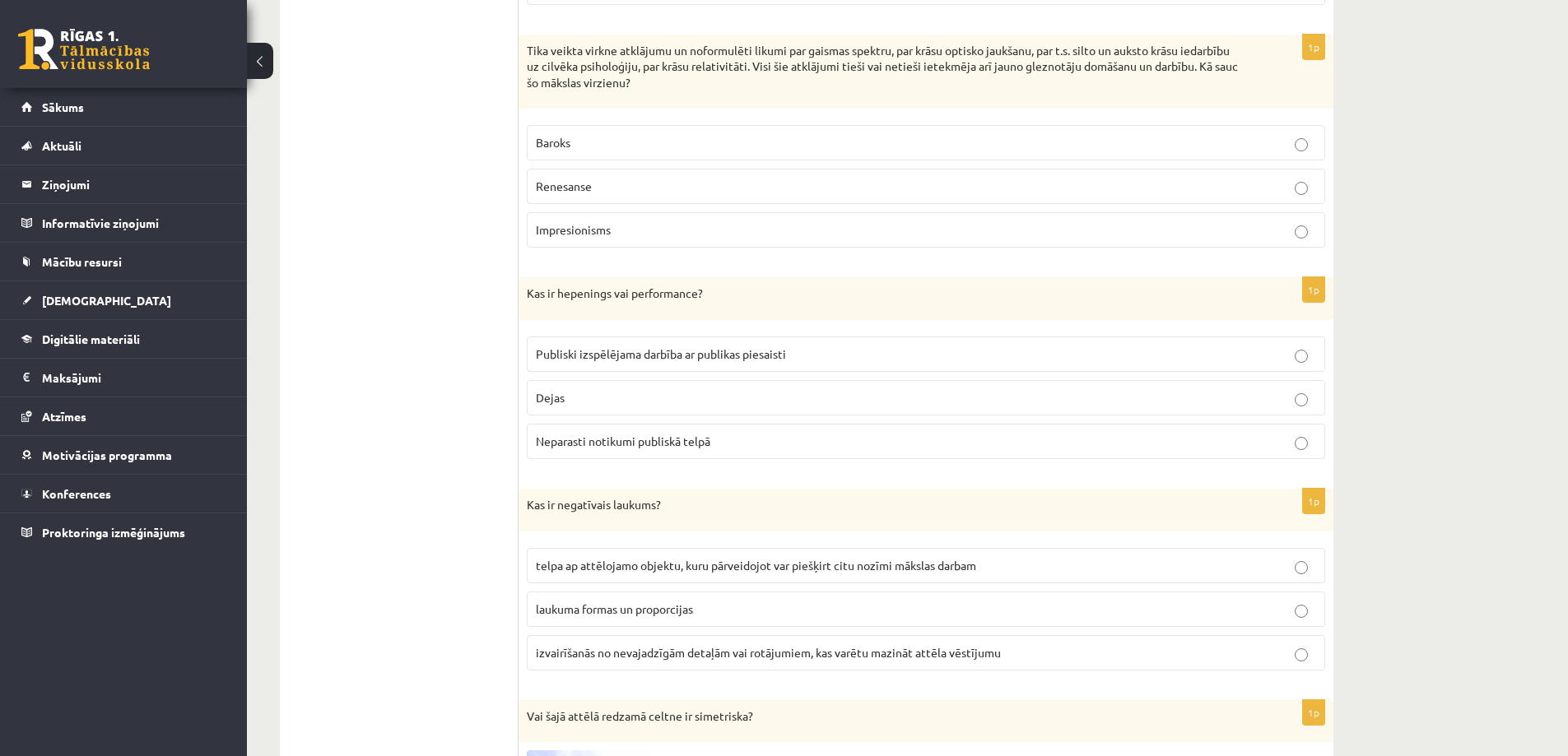
click at [659, 346] on span "Publiski izspēlējama darbība ar publikas piesaisti" at bounding box center [661, 354] width 250 height 14
click at [621, 558] on span "telpa ap attēlojamo objektu, kuru pārveidojot var piešķirt citu nozīmi mākslas …" at bounding box center [755, 565] width 440 height 14
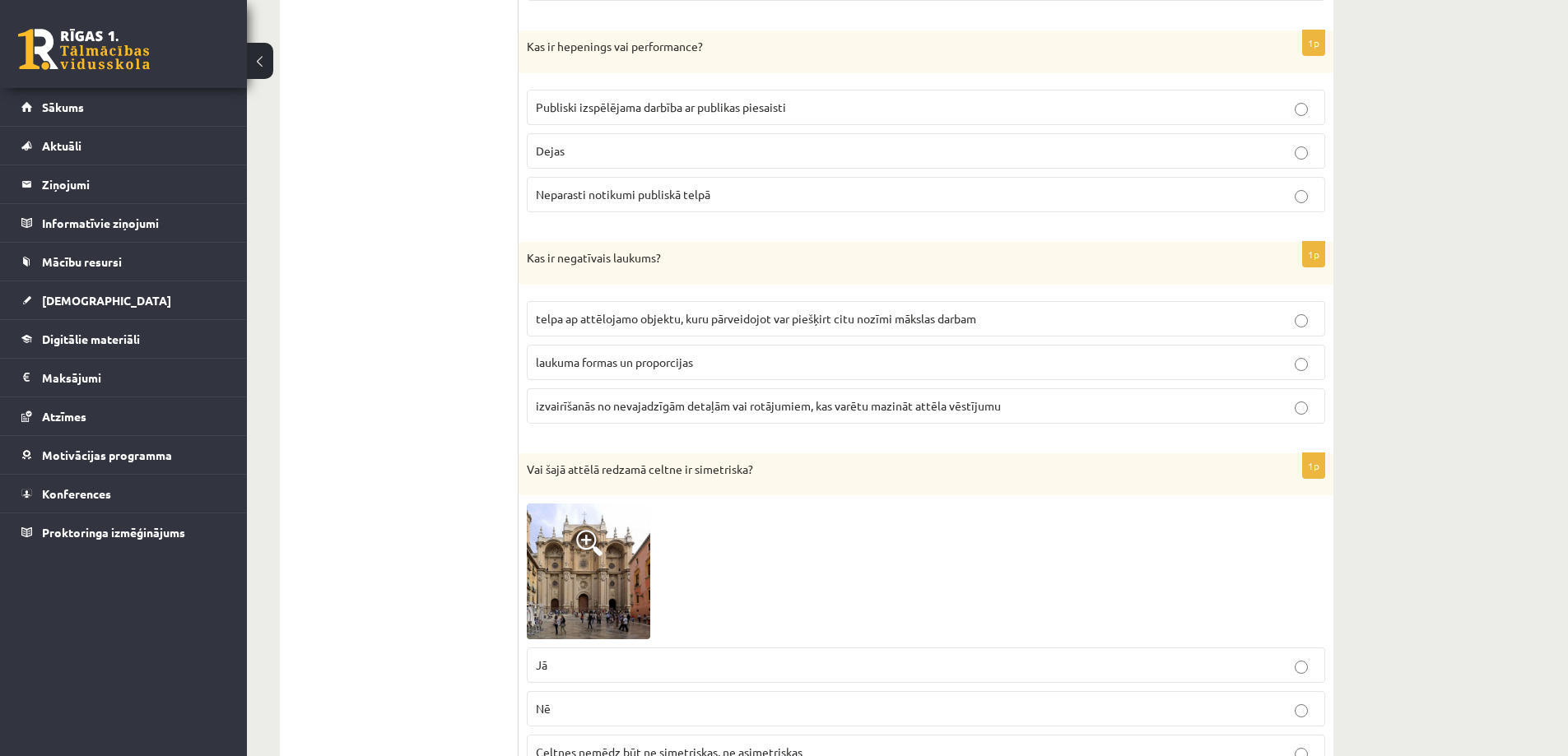
scroll to position [5843, 0]
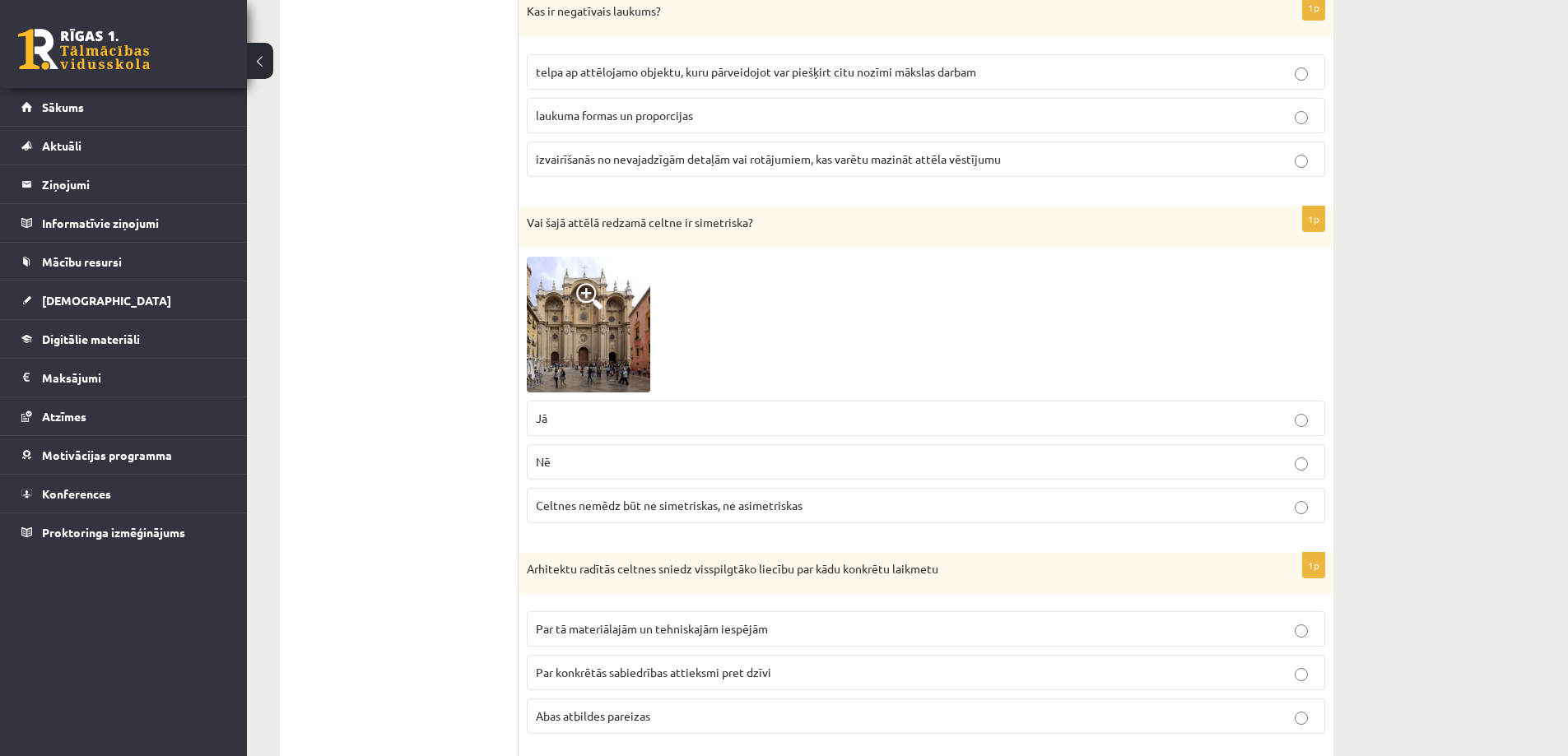
click at [571, 346] on img at bounding box center [588, 324] width 123 height 135
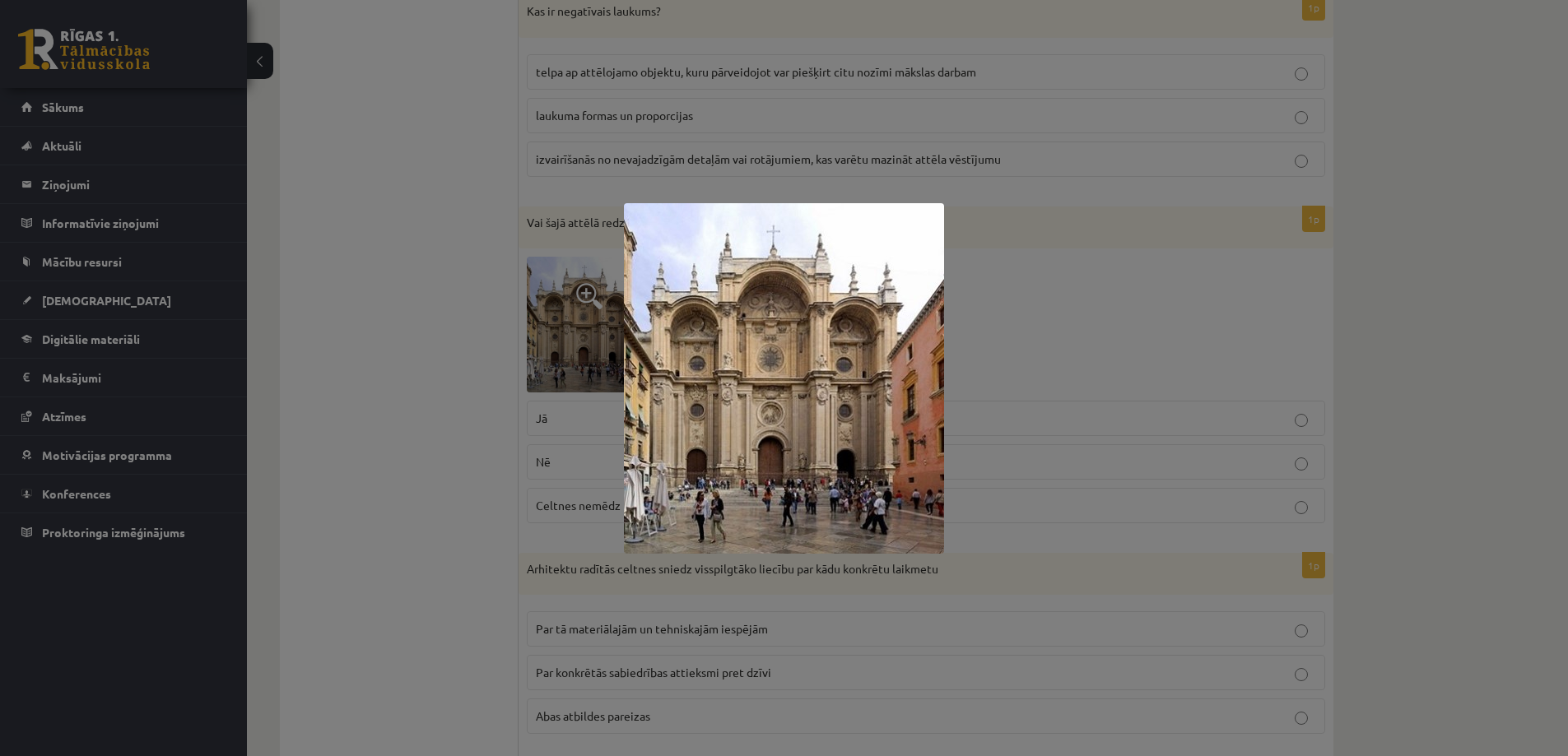
click at [468, 410] on div at bounding box center [784, 378] width 1568 height 756
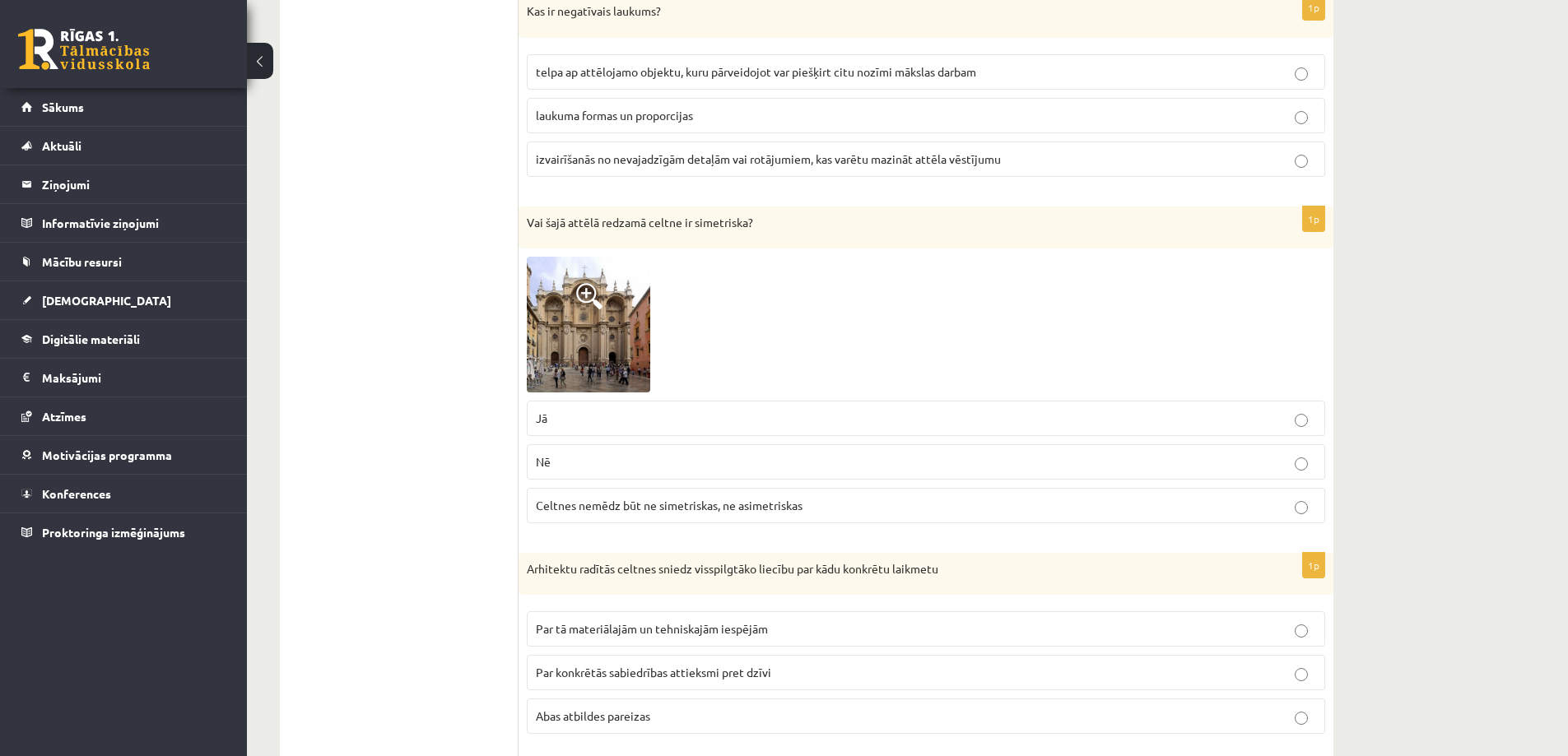
click at [559, 412] on label "Jā" at bounding box center [925, 418] width 798 height 35
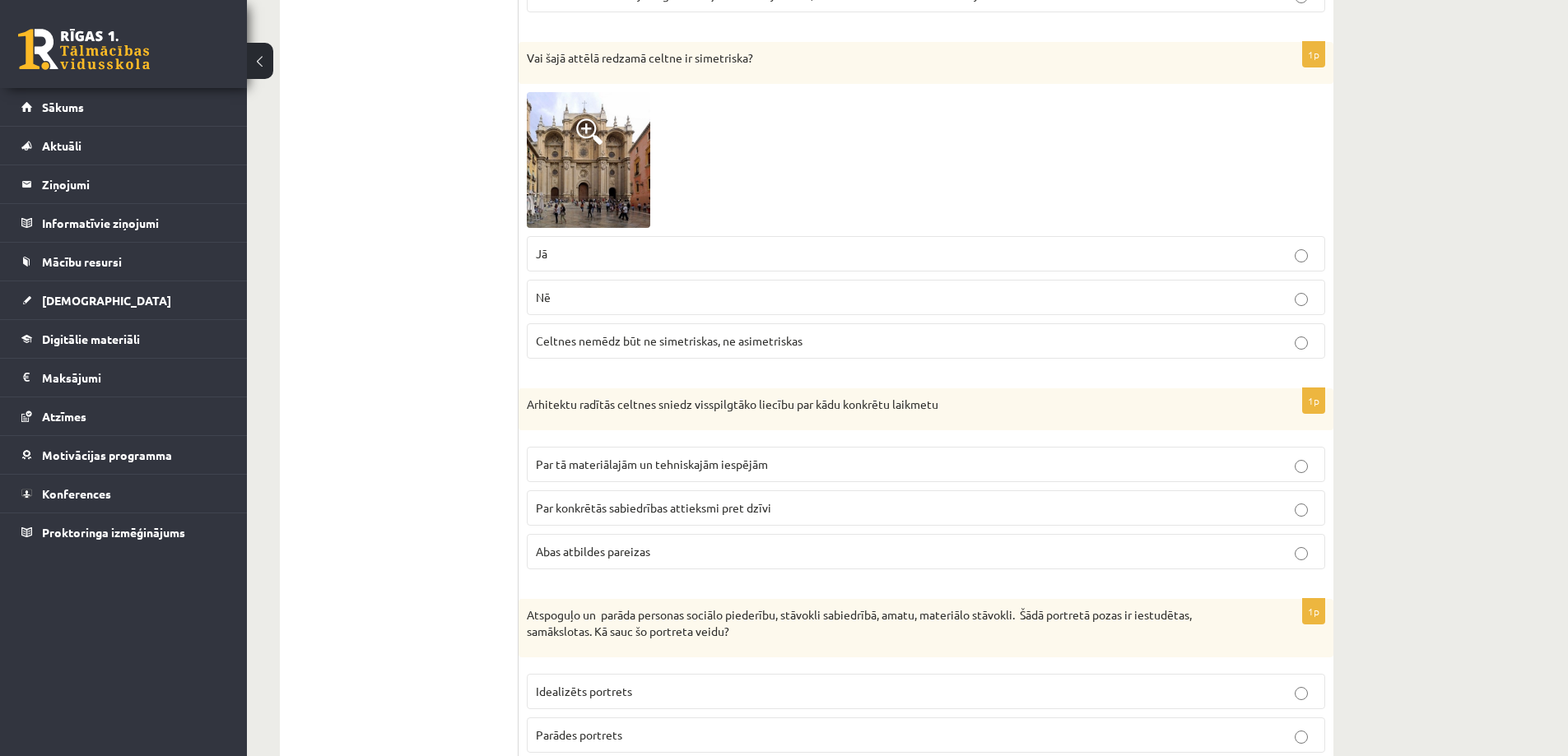
click at [568, 194] on img at bounding box center [588, 159] width 123 height 135
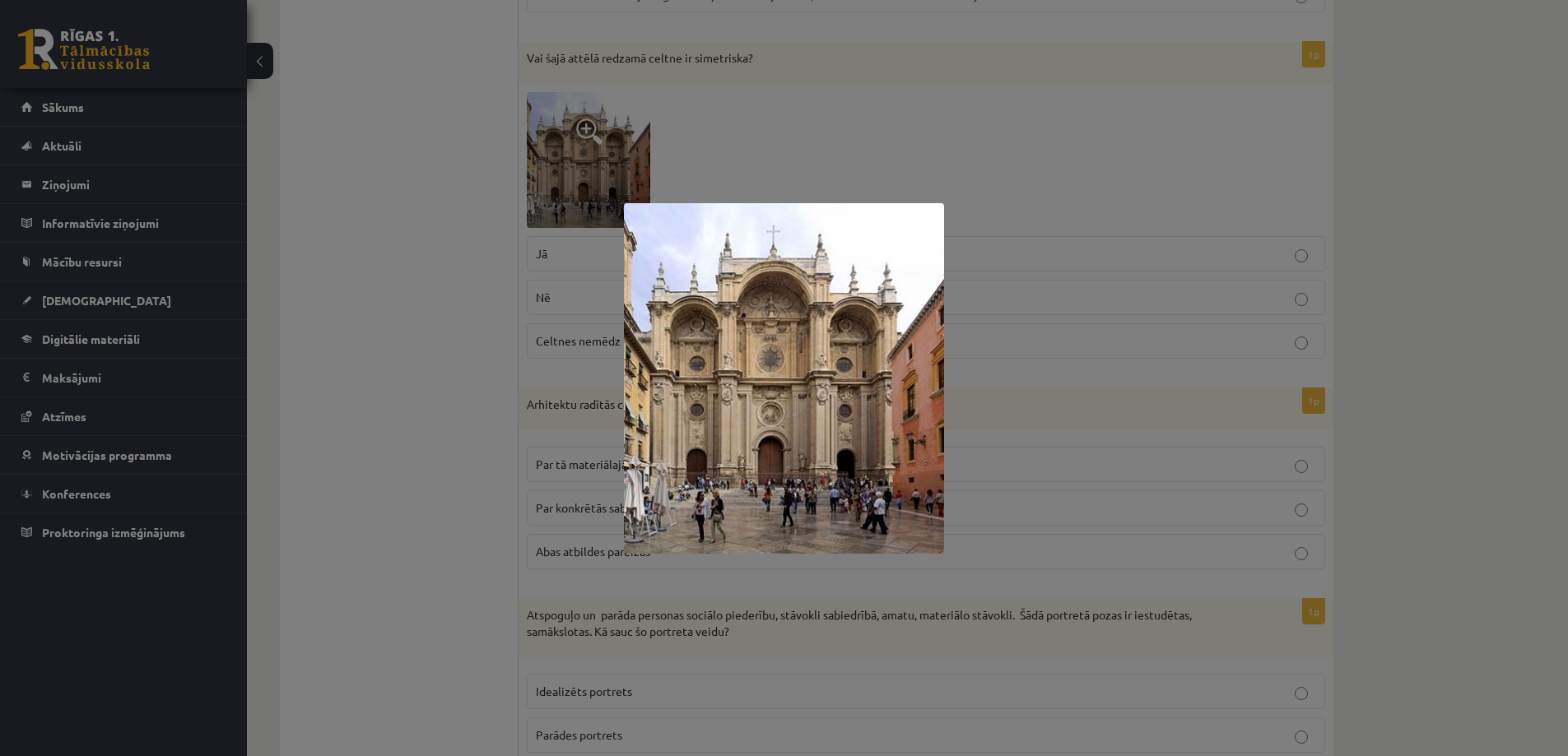
click at [466, 330] on div at bounding box center [784, 378] width 1568 height 756
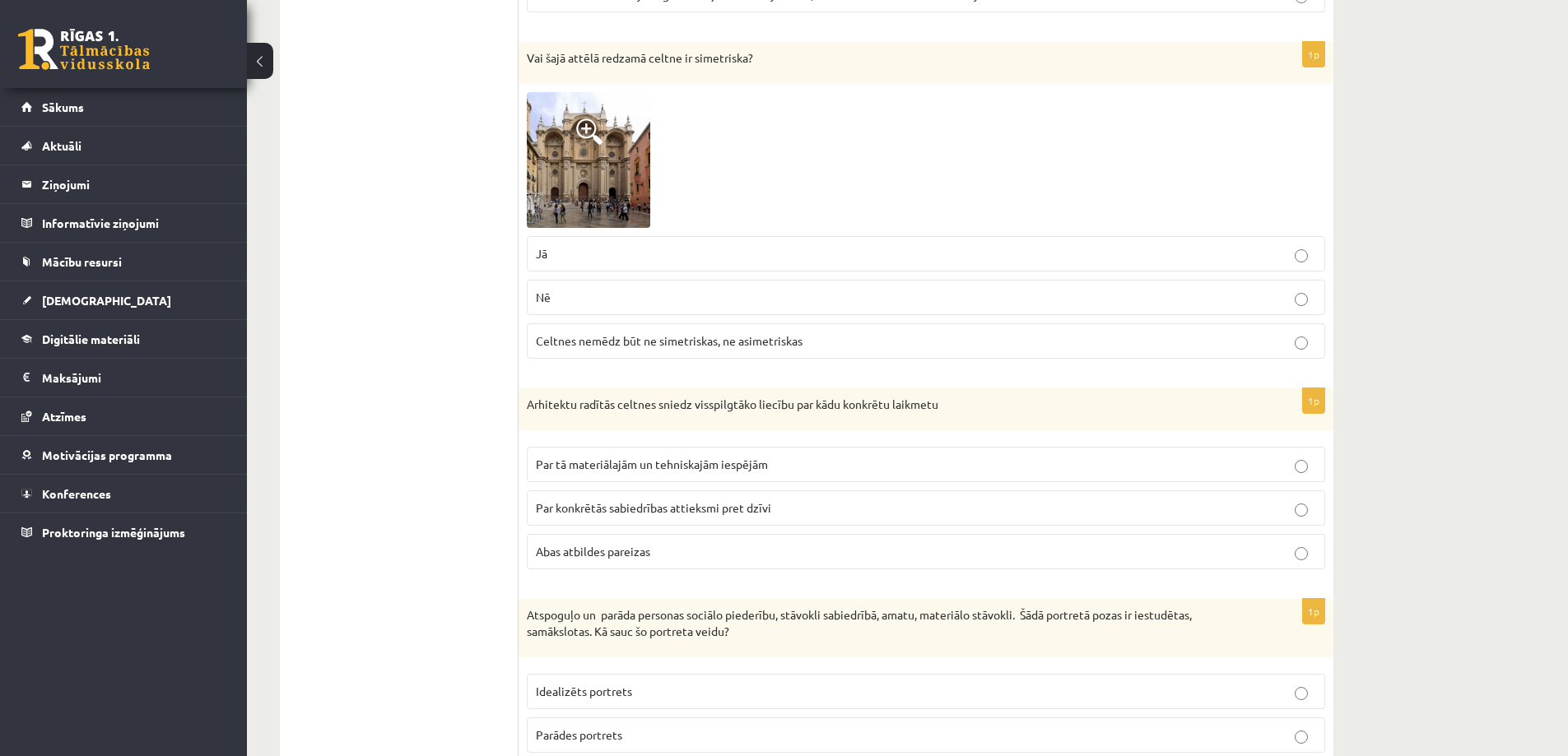
click at [648, 544] on span "Abas atbildes pareizas" at bounding box center [592, 551] width 114 height 14
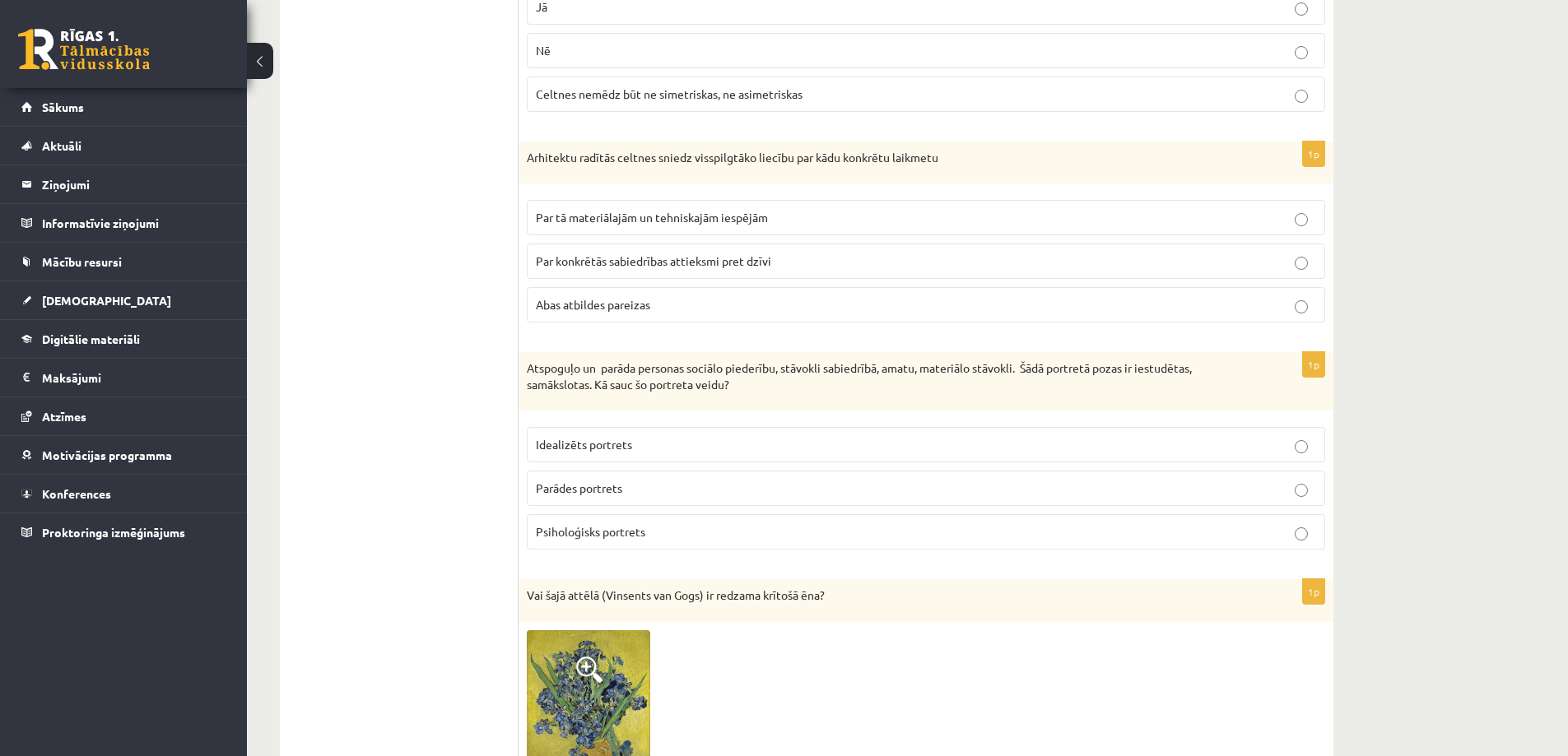
scroll to position [6336, 0]
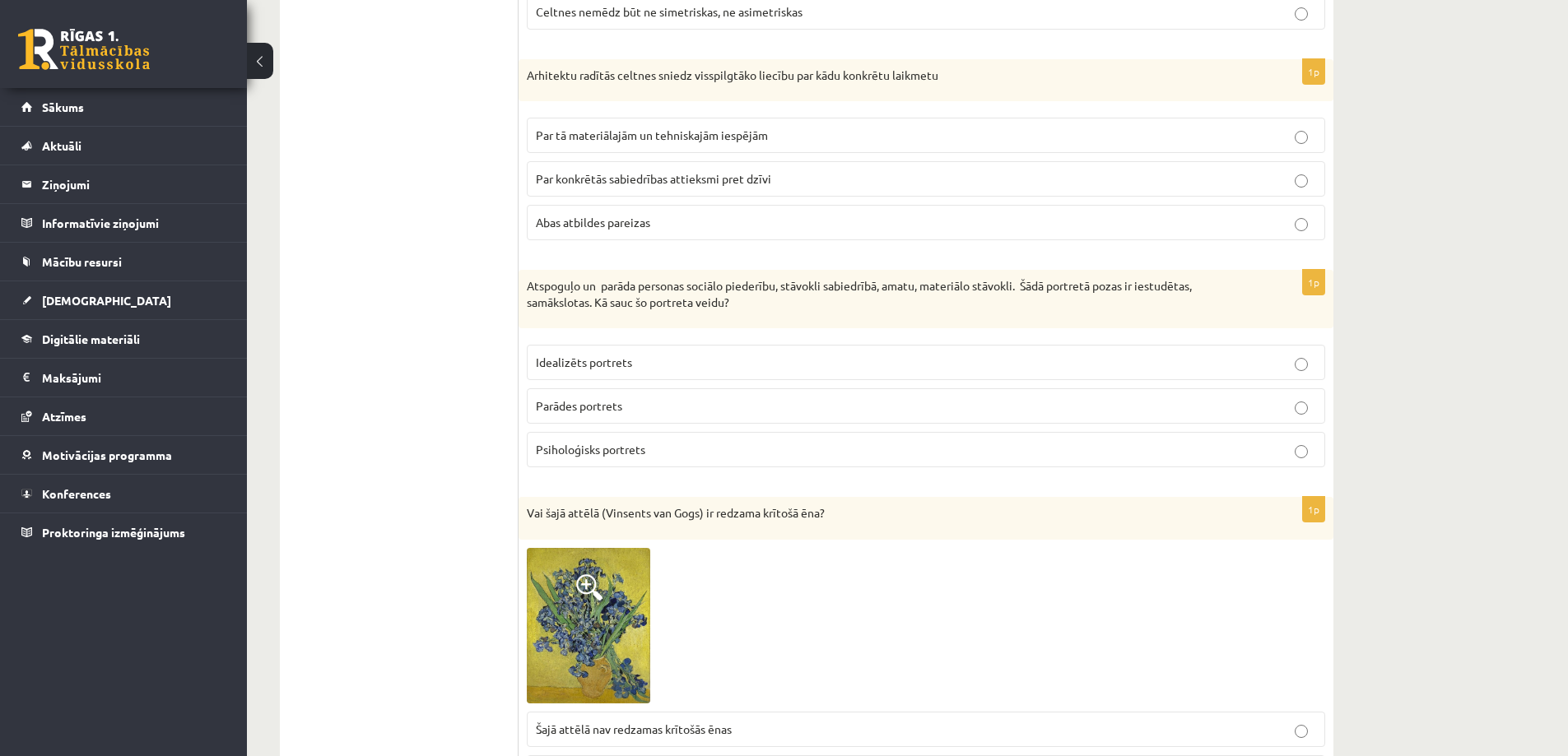
click at [598, 399] on span "Parādes portrets" at bounding box center [579, 406] width 86 height 14
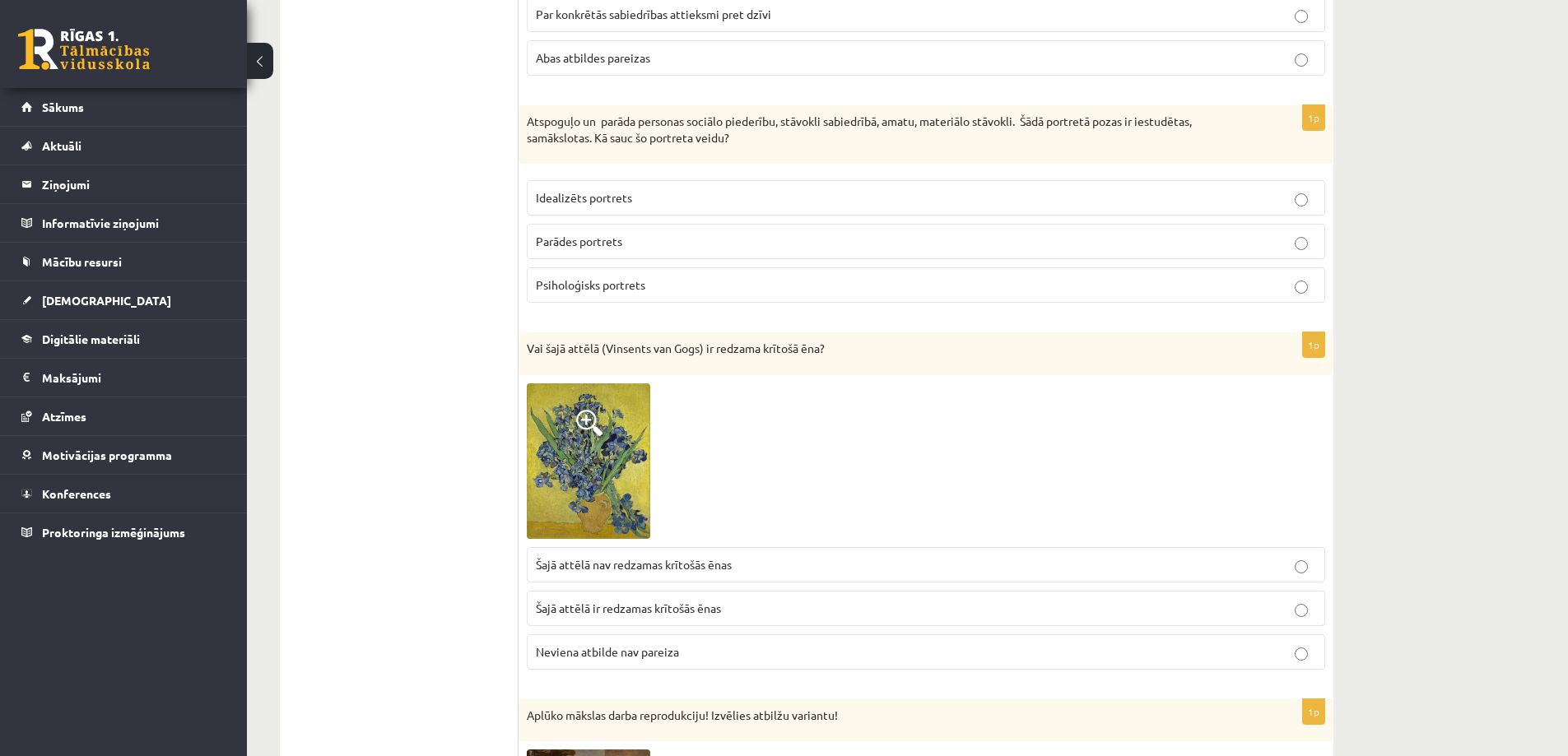
scroll to position [6584, 0]
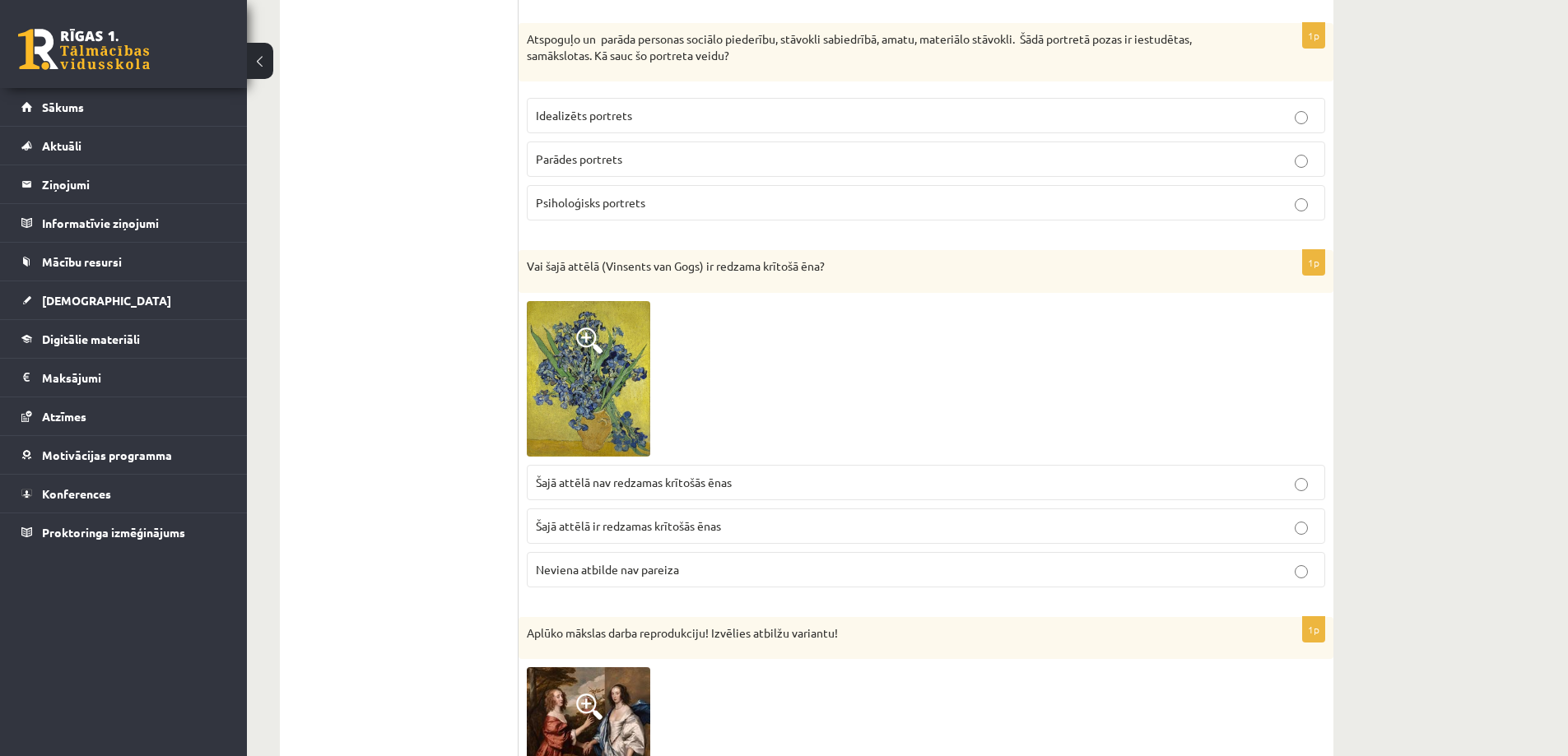
click at [659, 475] on span "Šajā attēlā nav redzamas krītošās ēnas" at bounding box center [634, 482] width 196 height 14
click at [606, 396] on img at bounding box center [588, 379] width 123 height 156
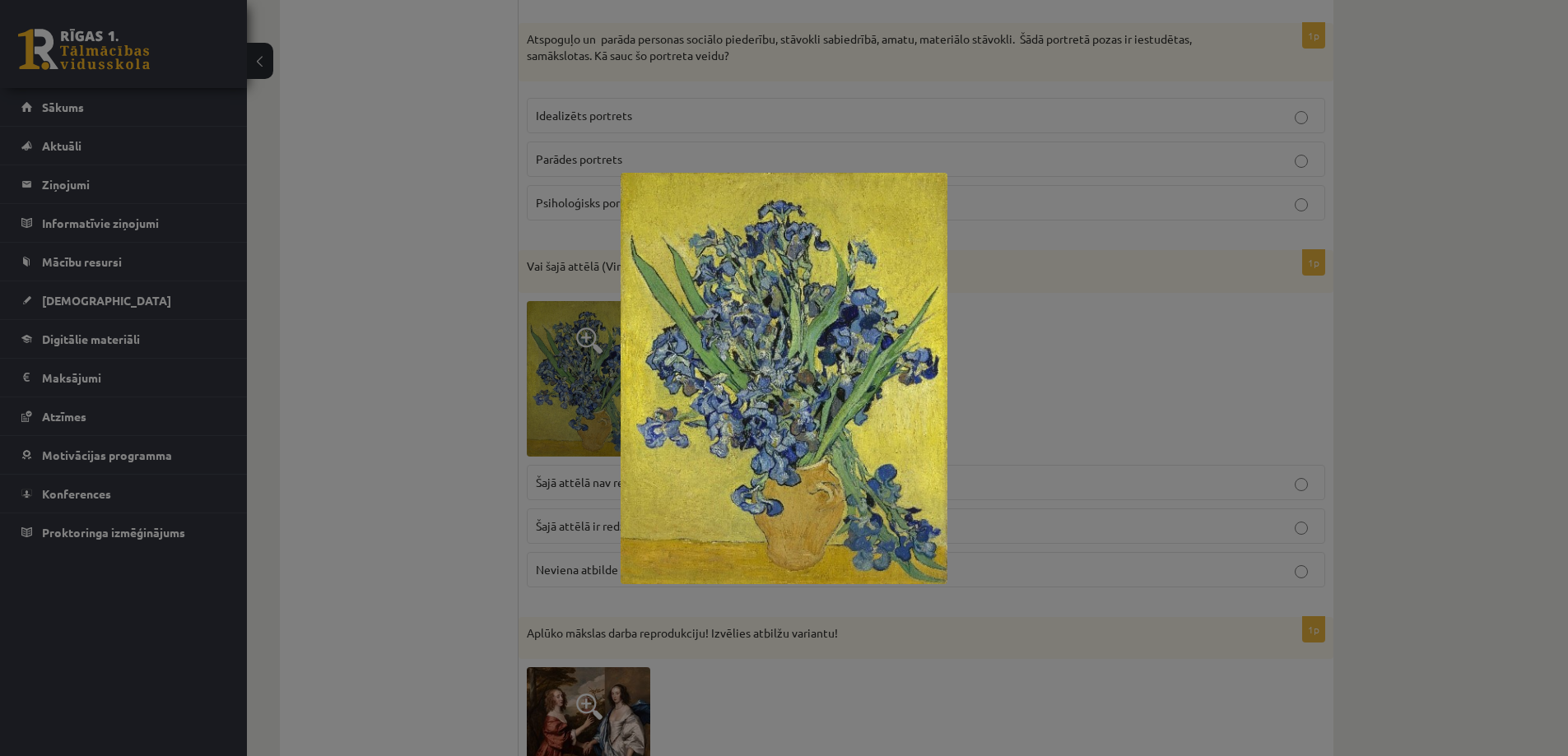
click at [511, 399] on div at bounding box center [784, 378] width 1568 height 756
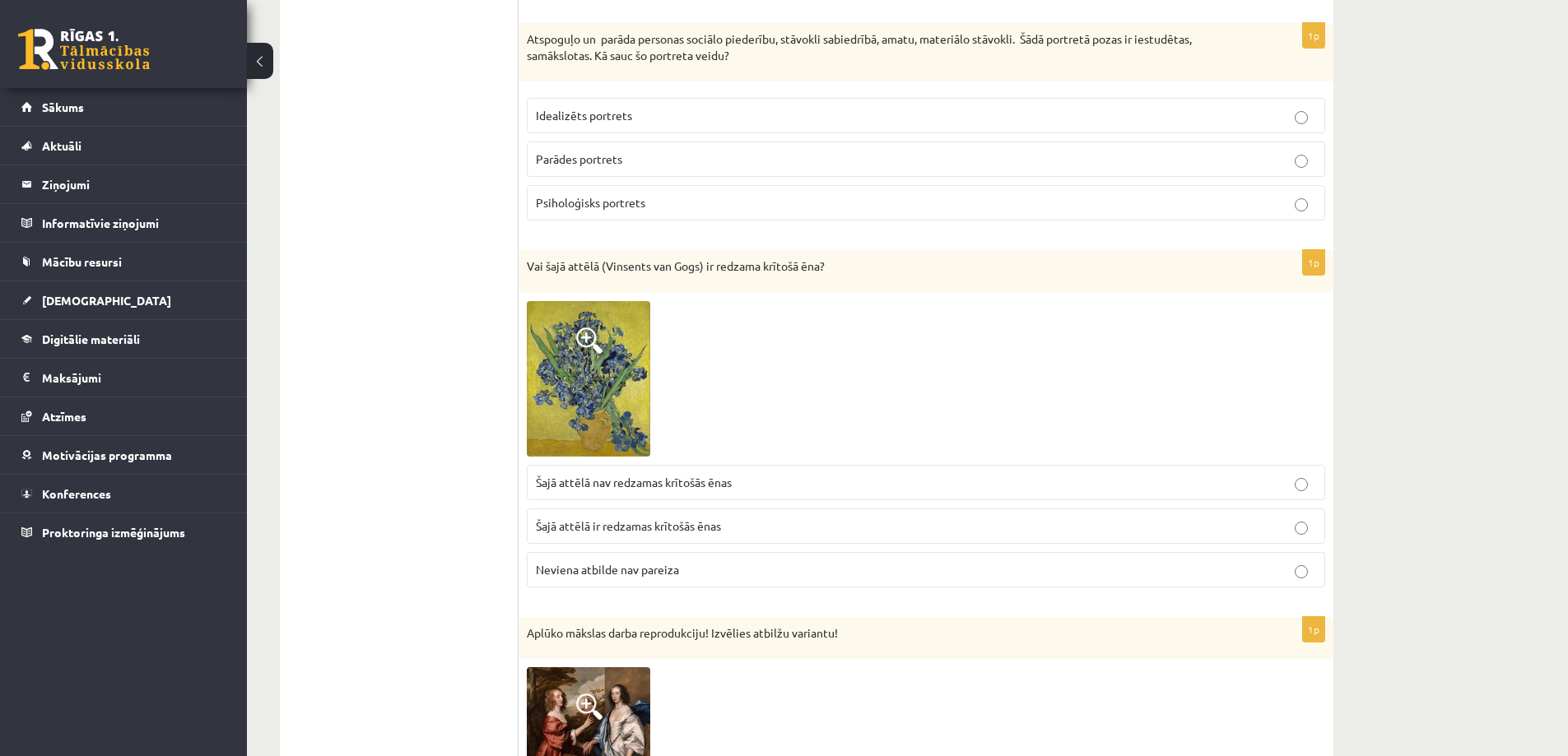
click at [581, 397] on img at bounding box center [588, 379] width 123 height 156
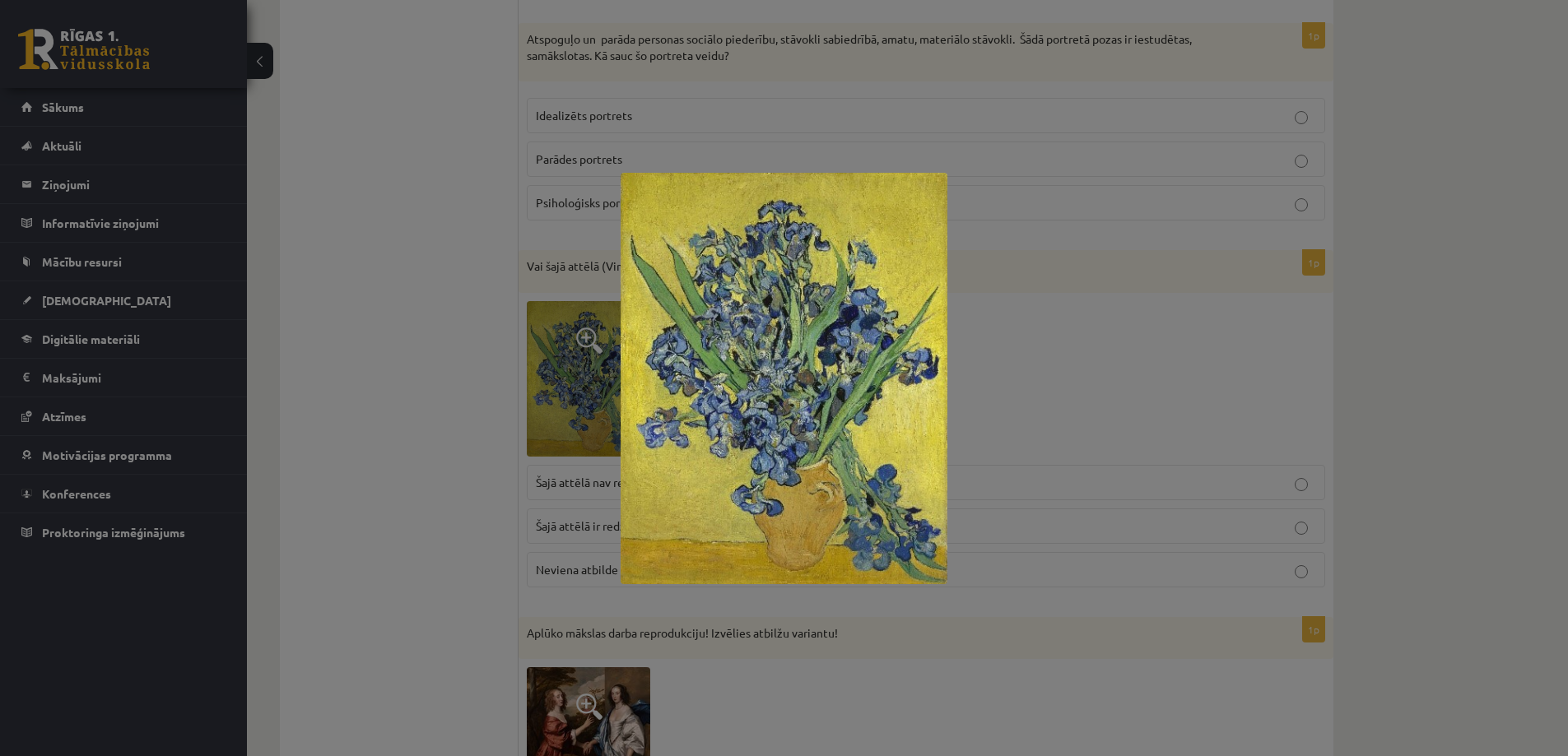
click at [460, 402] on div at bounding box center [784, 378] width 1568 height 756
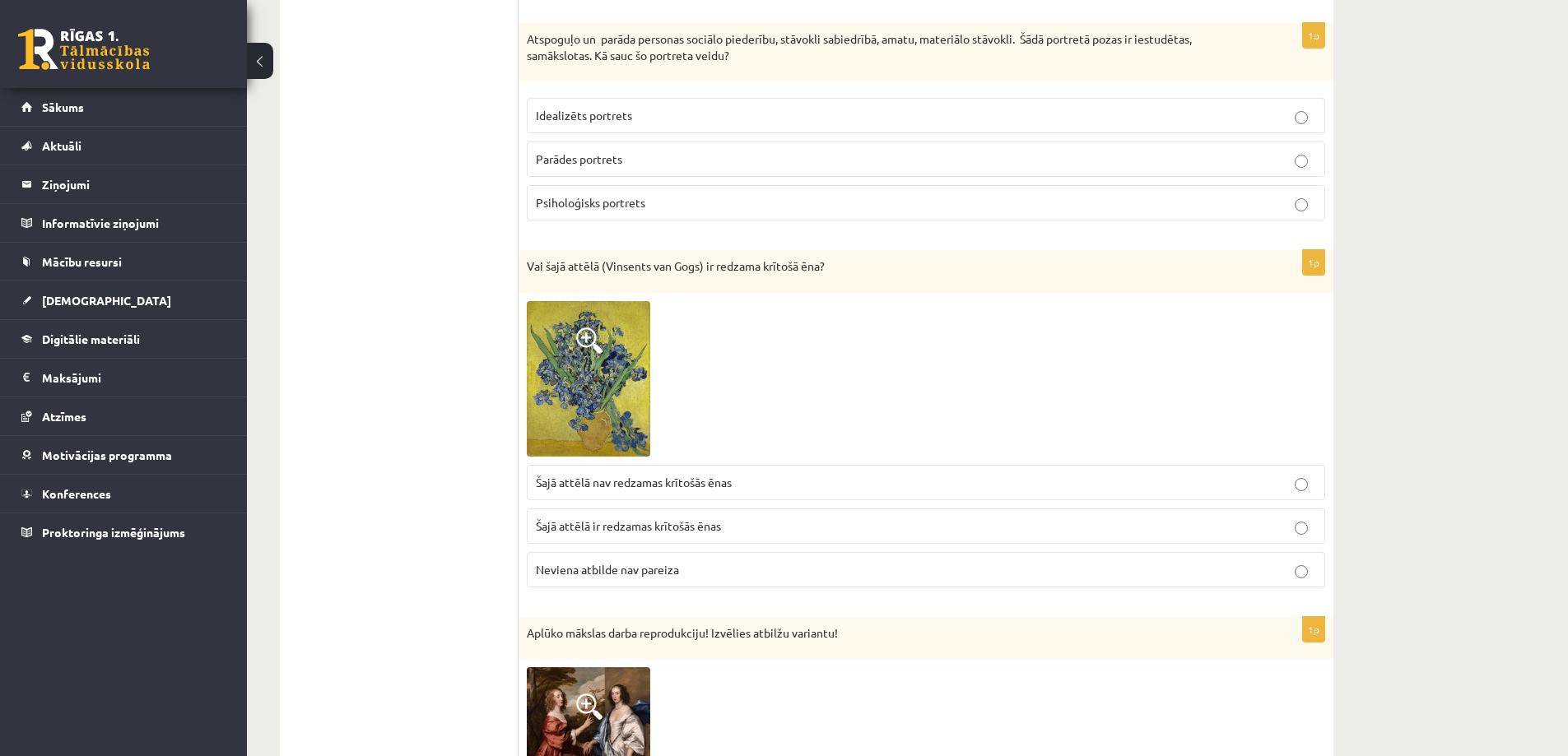
click at [556, 397] on img at bounding box center [588, 379] width 123 height 156
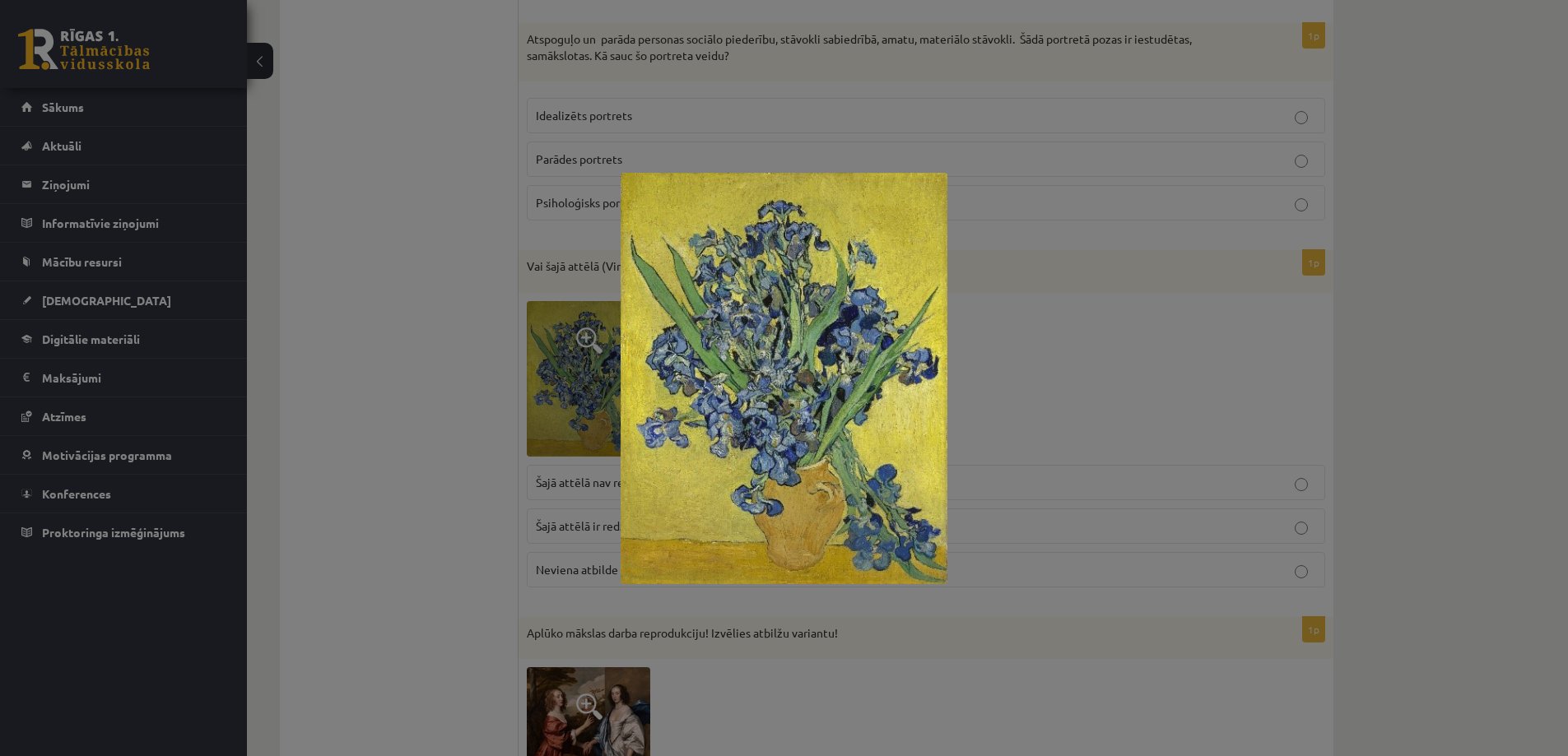
click at [556, 397] on div at bounding box center [784, 378] width 1568 height 756
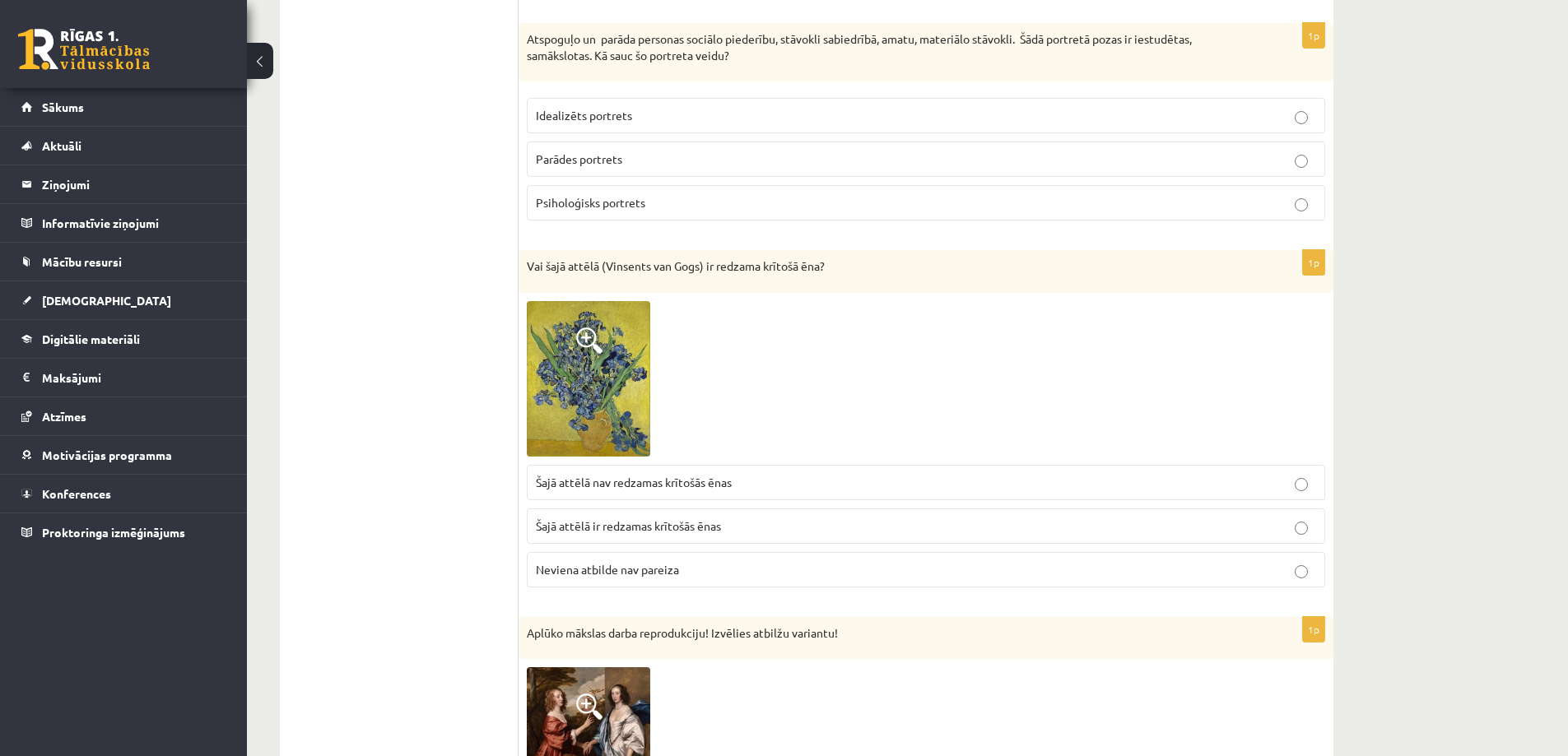
click at [546, 406] on img at bounding box center [588, 379] width 123 height 156
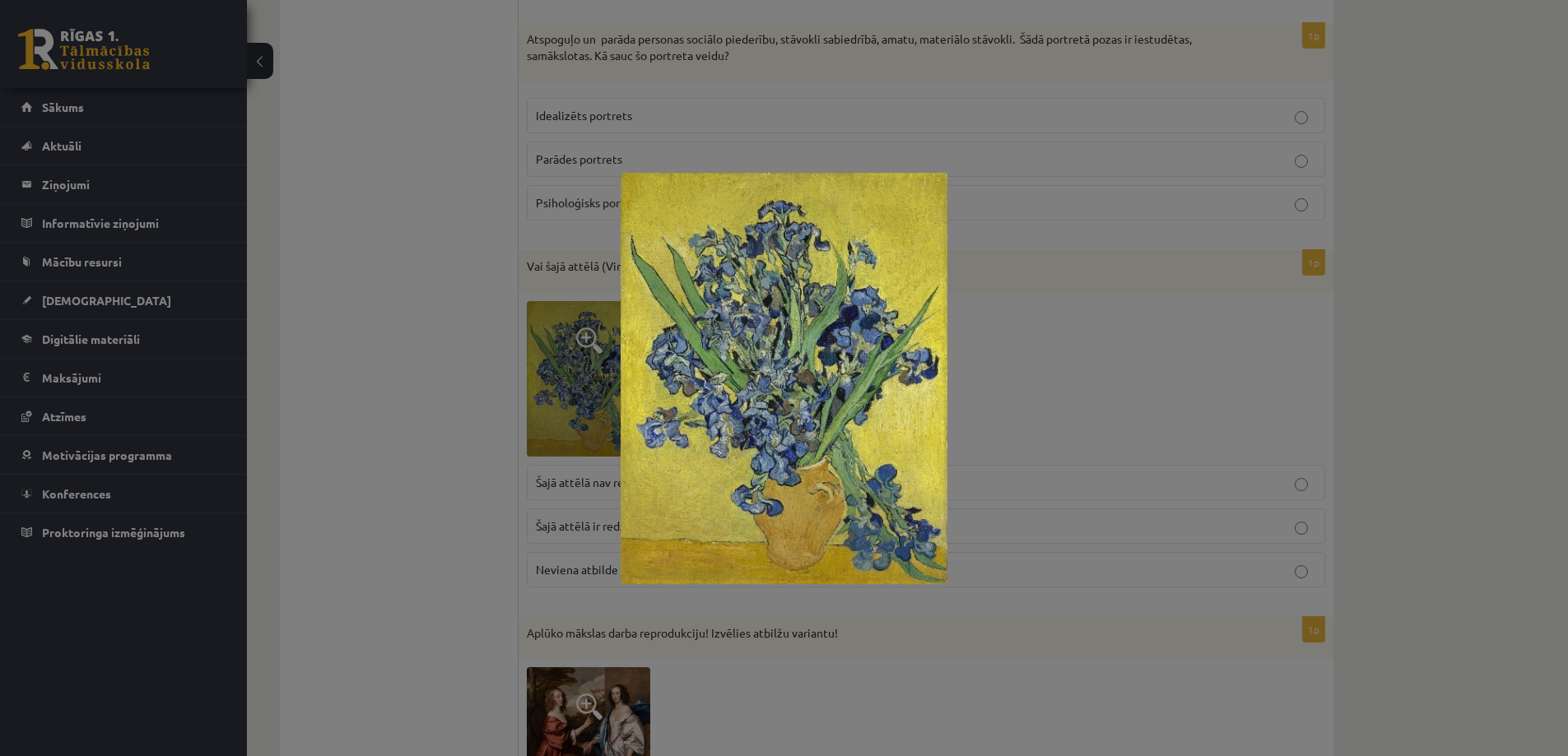
click at [427, 411] on div at bounding box center [784, 378] width 1568 height 756
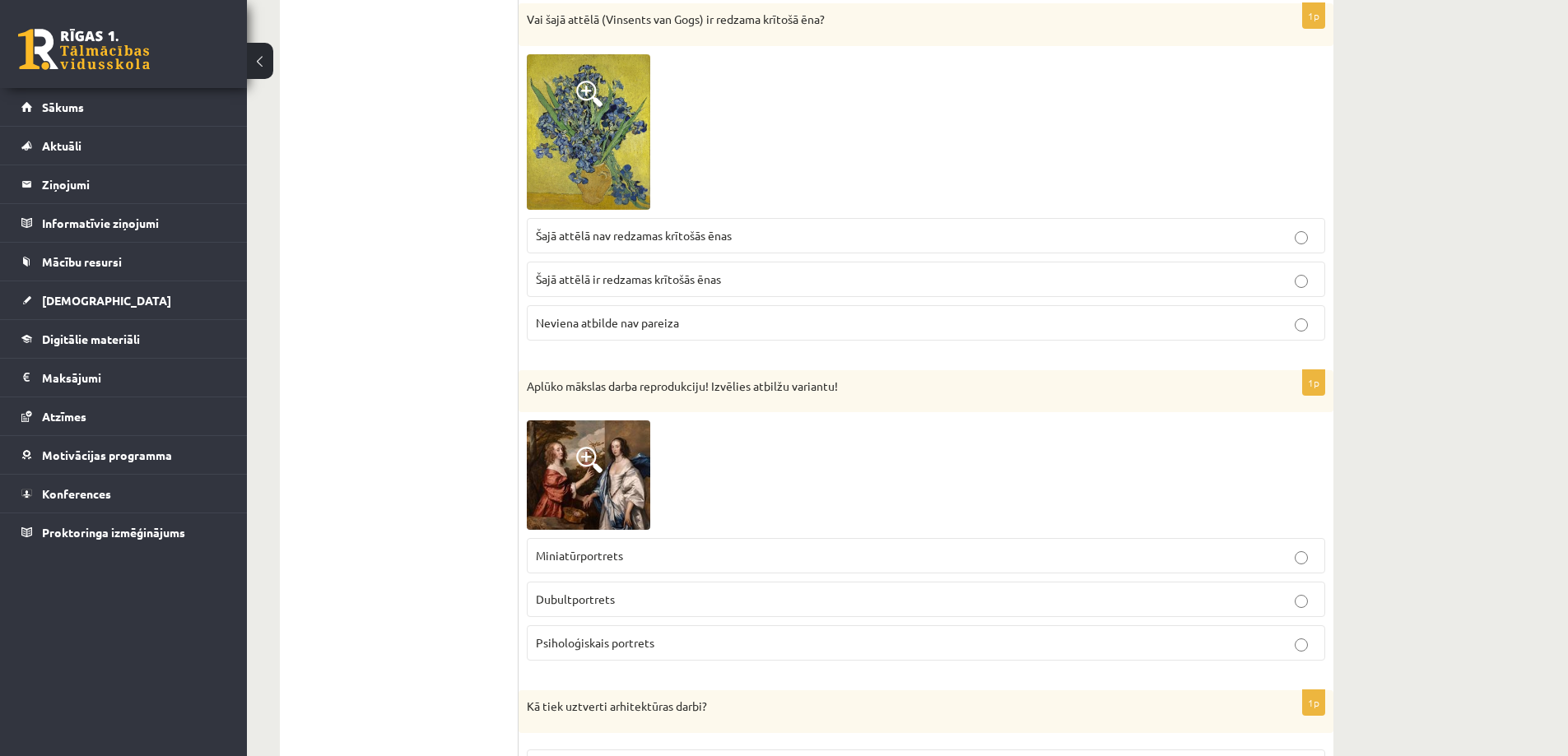
scroll to position [6995, 0]
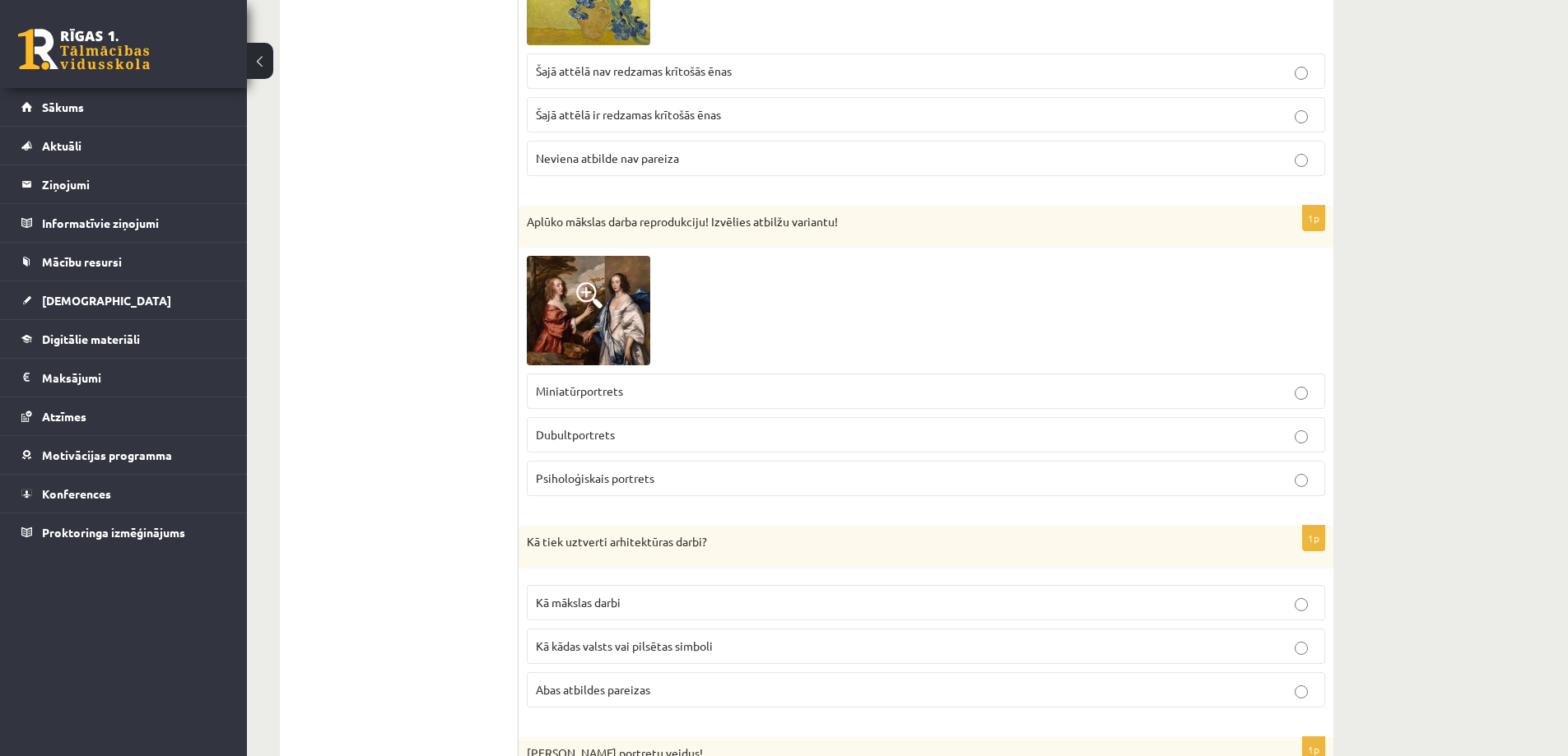
drag, startPoint x: 609, startPoint y: 404, endPoint x: 520, endPoint y: 306, distance: 132.4
click at [549, 302] on img at bounding box center [588, 310] width 123 height 110
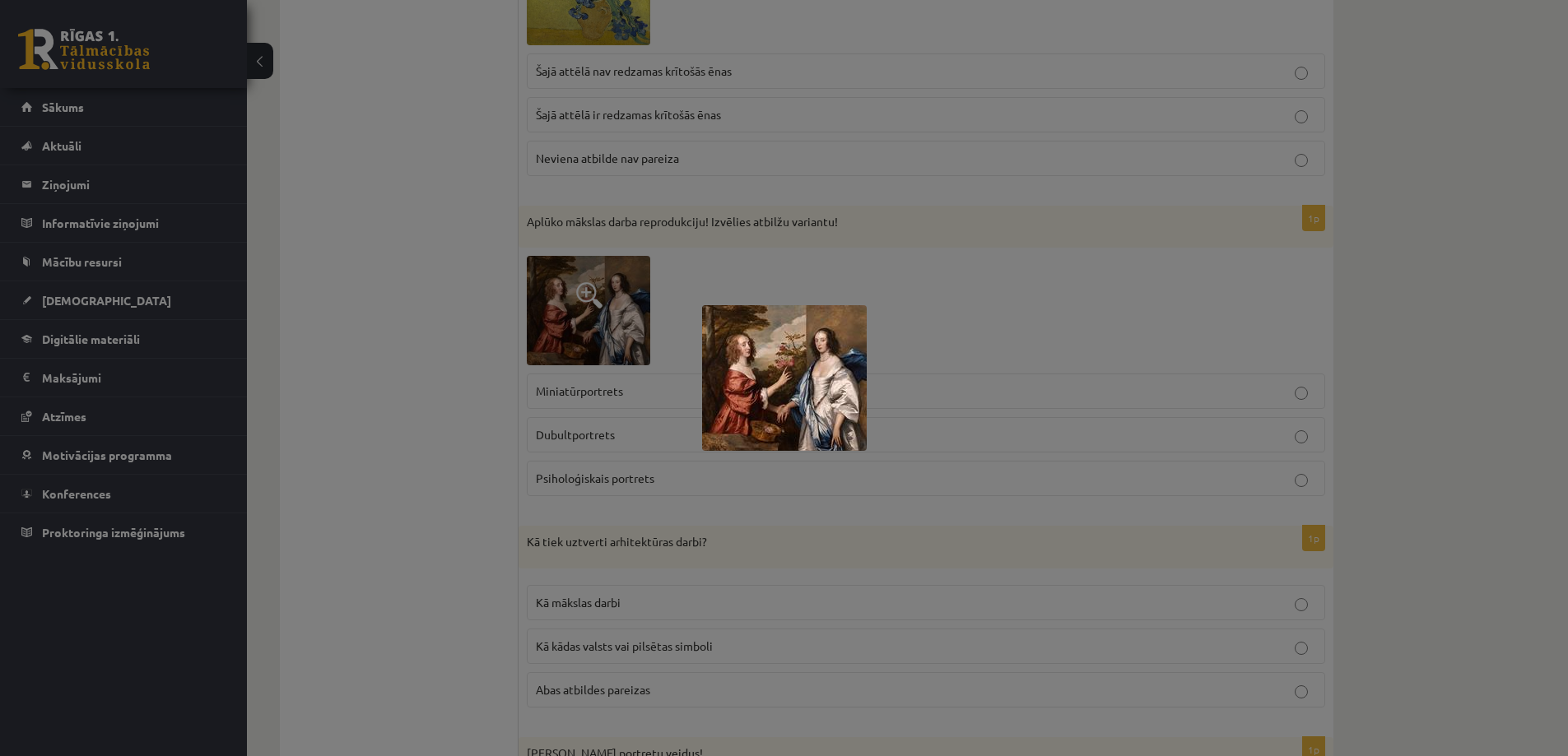
click at [449, 303] on div at bounding box center [784, 378] width 1568 height 756
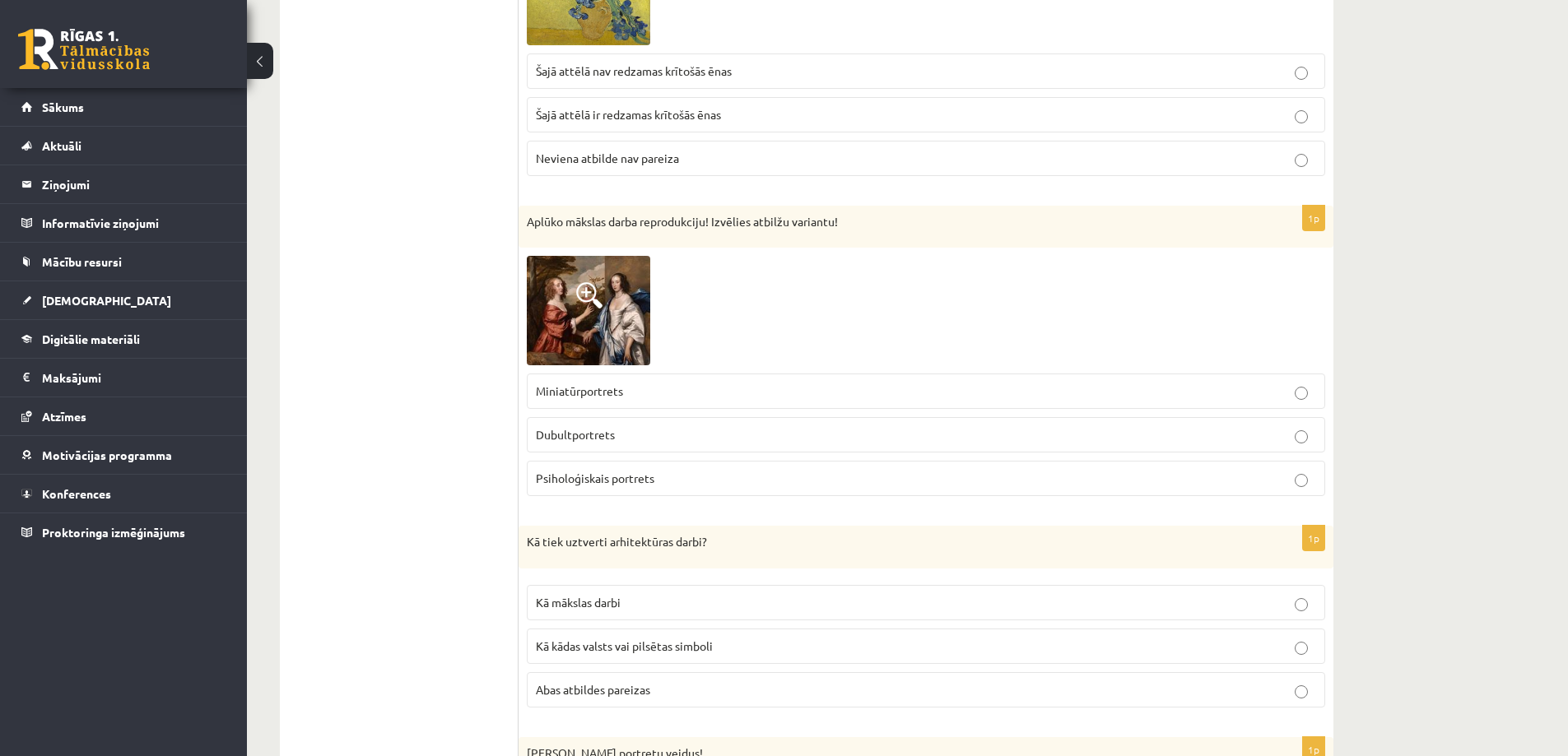
click at [572, 470] on p "Psiholoģiskais portrets" at bounding box center [925, 478] width 780 height 17
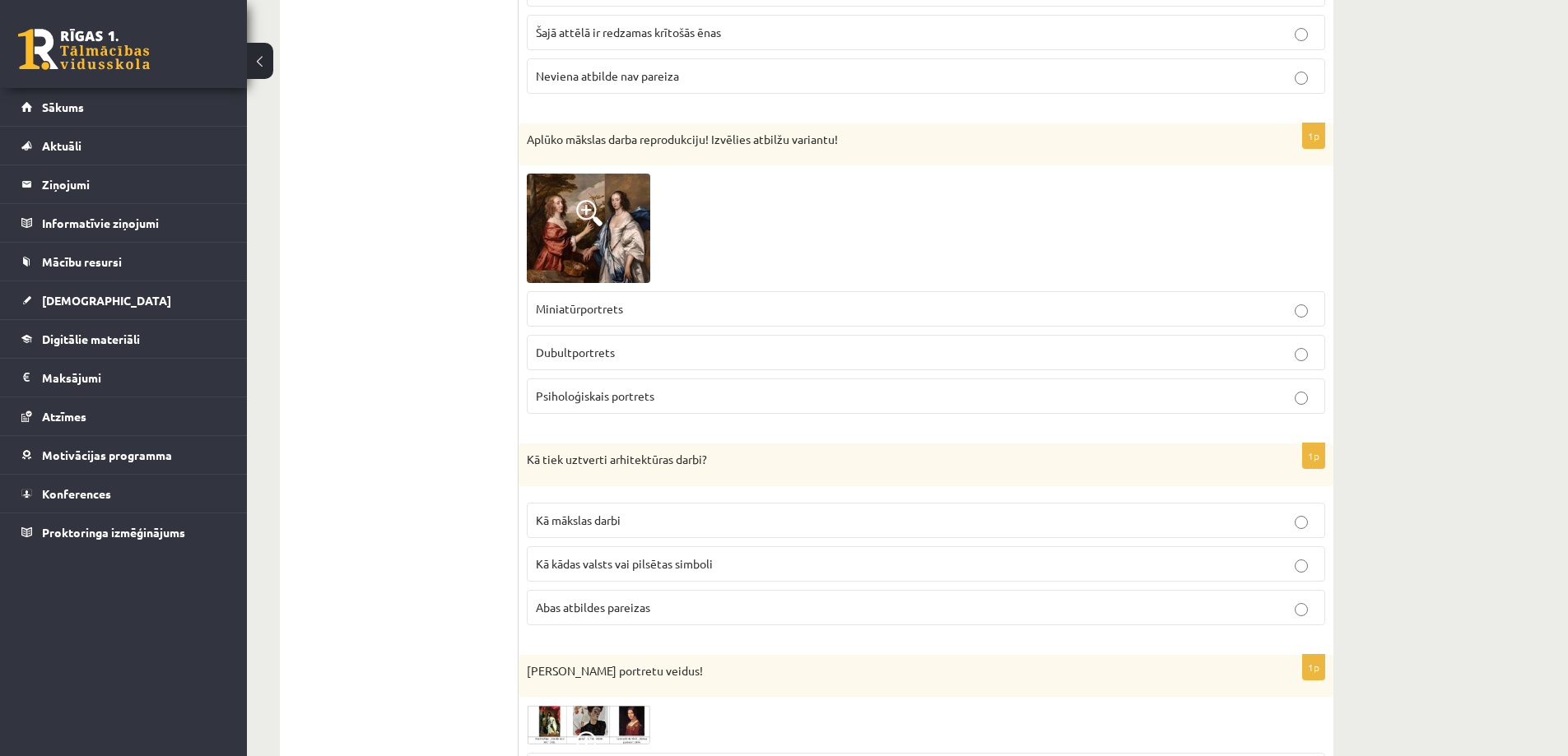
scroll to position [7160, 0]
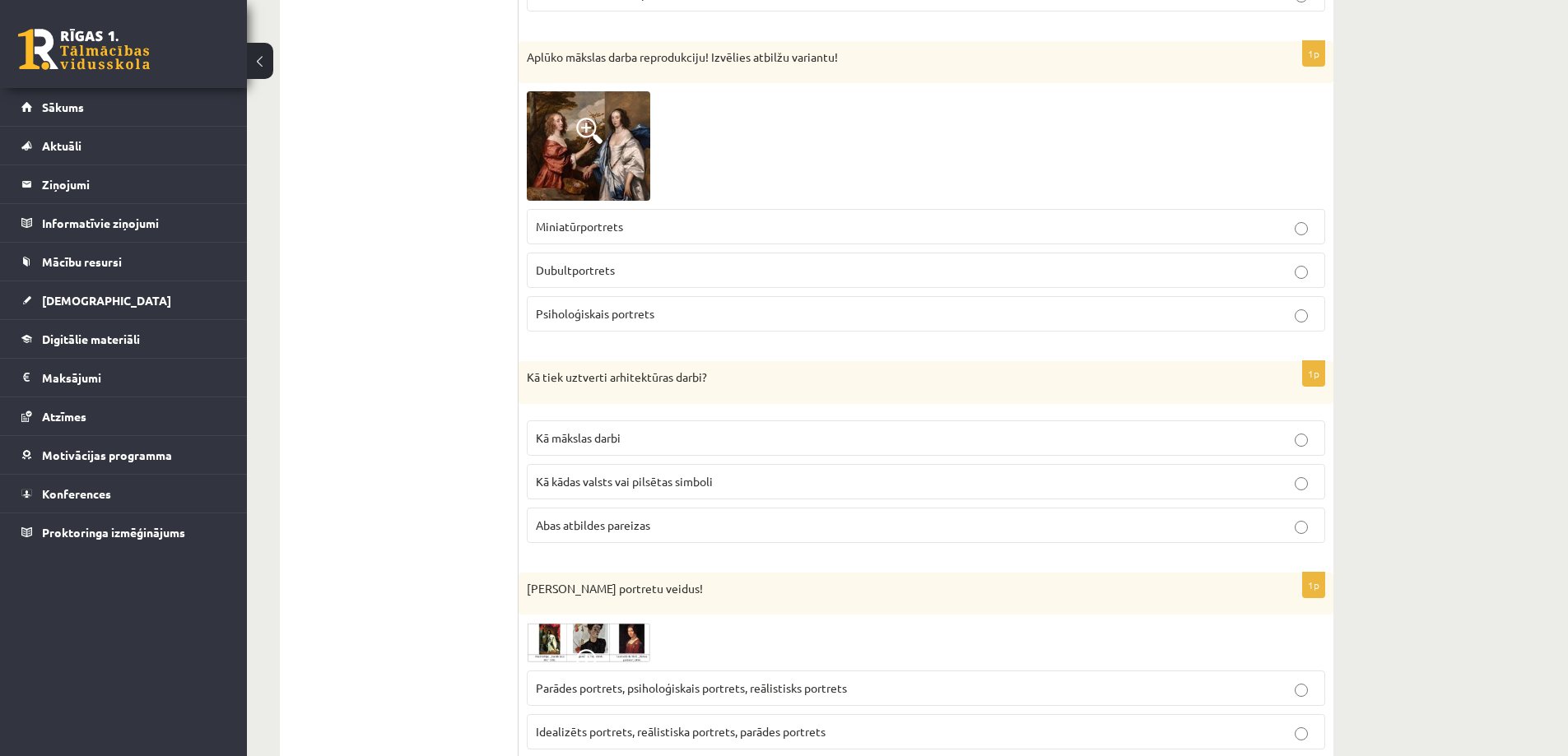
click at [611, 508] on label "Abas atbildes pareizas" at bounding box center [925, 525] width 798 height 35
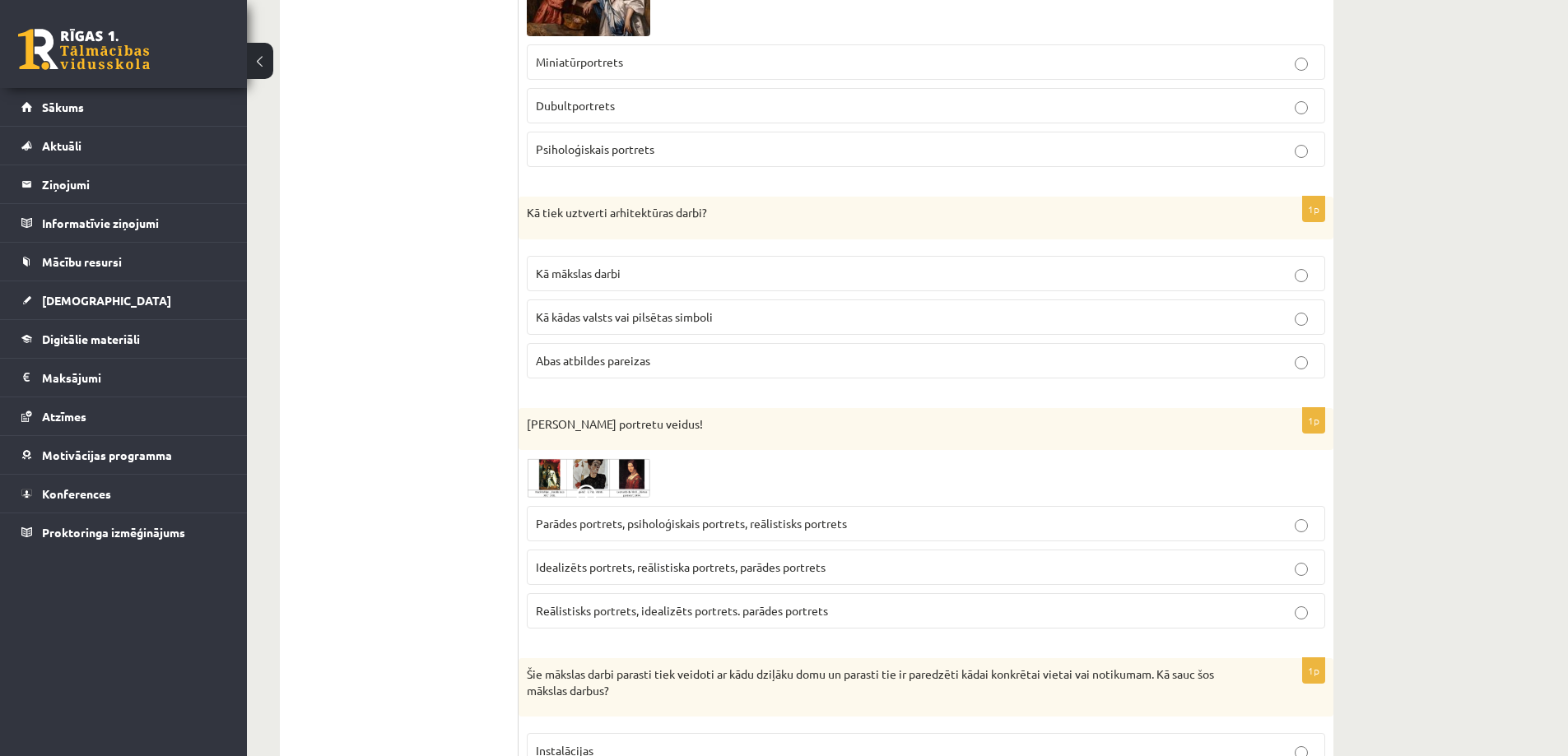
click at [536, 464] on img at bounding box center [588, 478] width 123 height 40
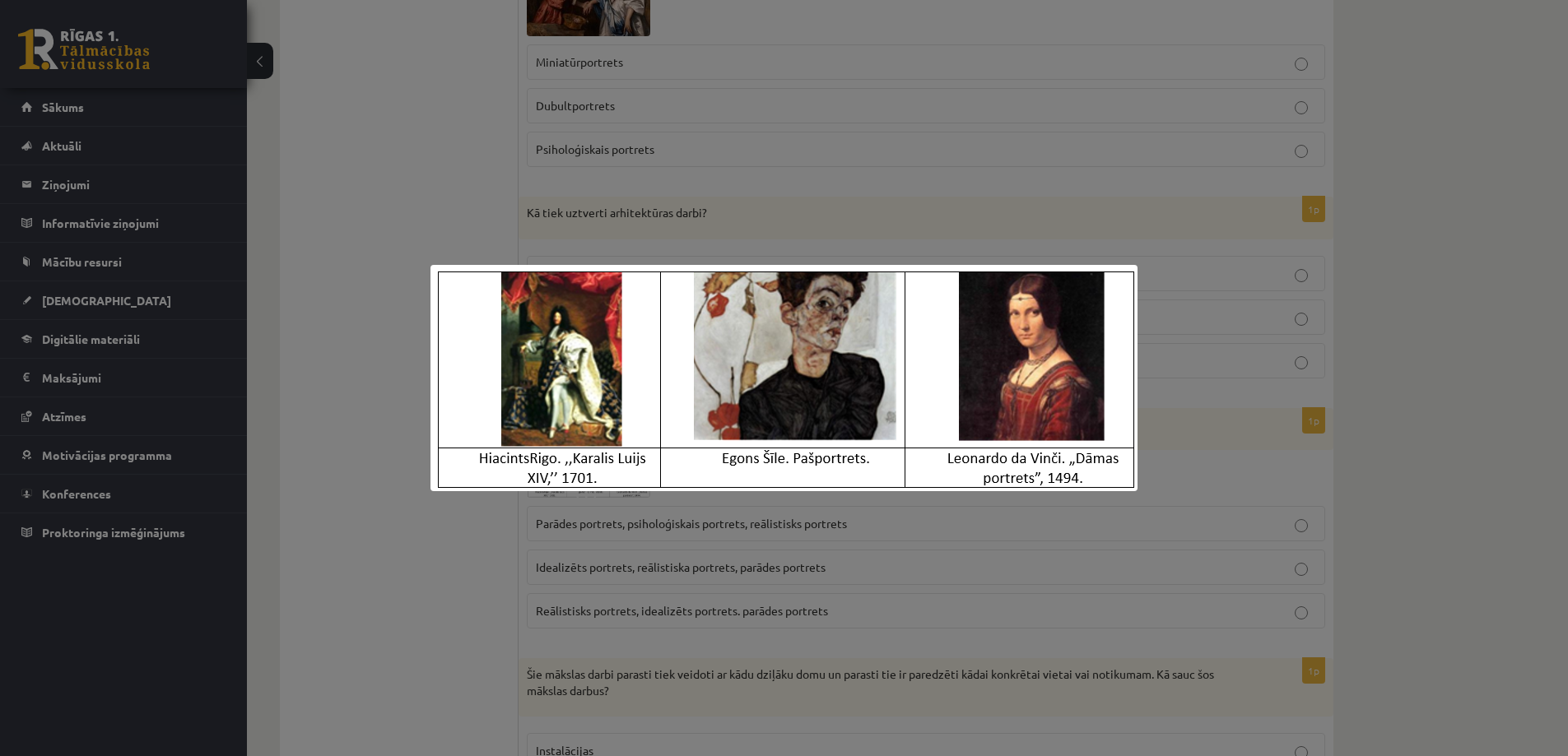
click at [432, 536] on div at bounding box center [784, 378] width 1568 height 756
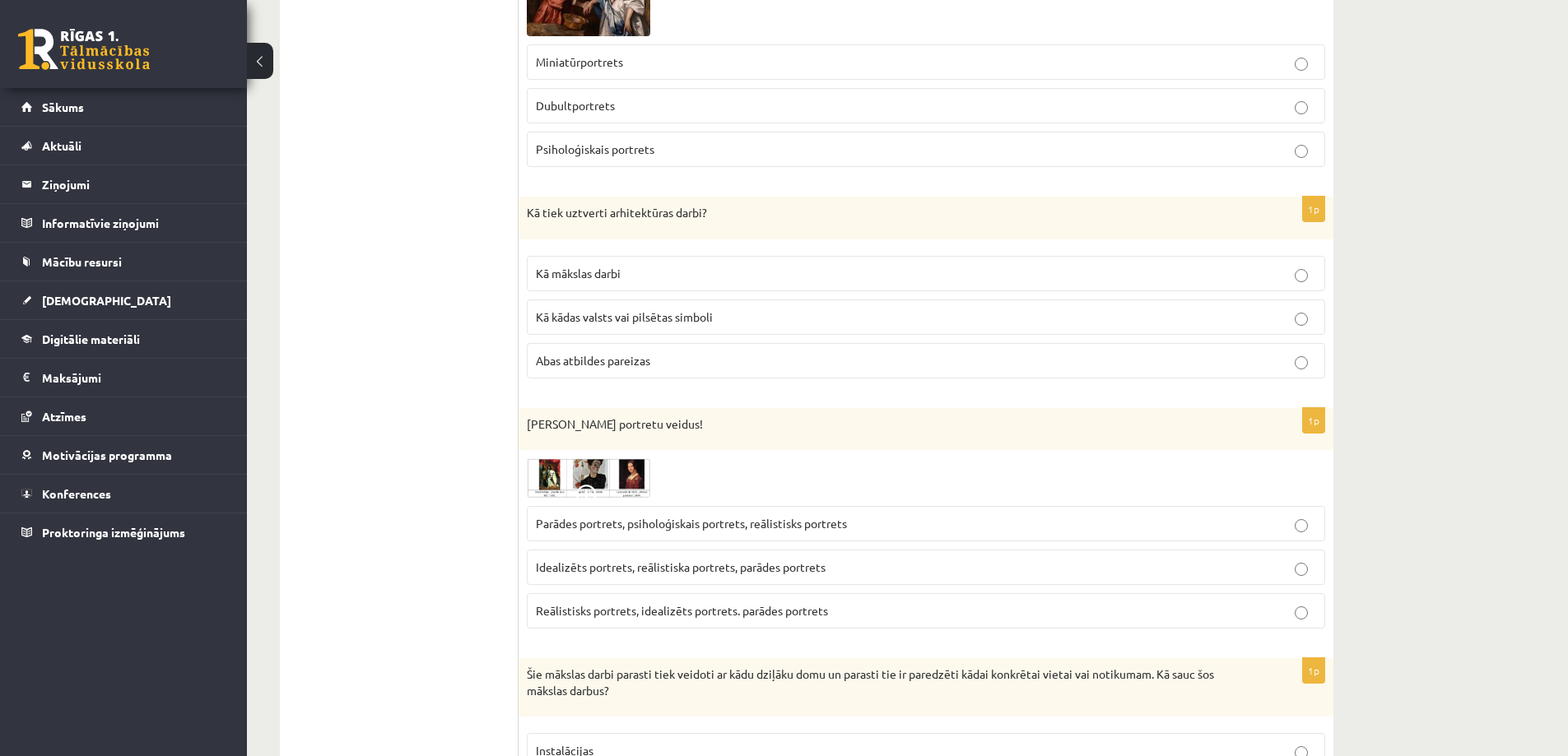
click at [560, 603] on span "Reālistisks portrets, idealizēts portrets. parādes portrets" at bounding box center [681, 610] width 293 height 14
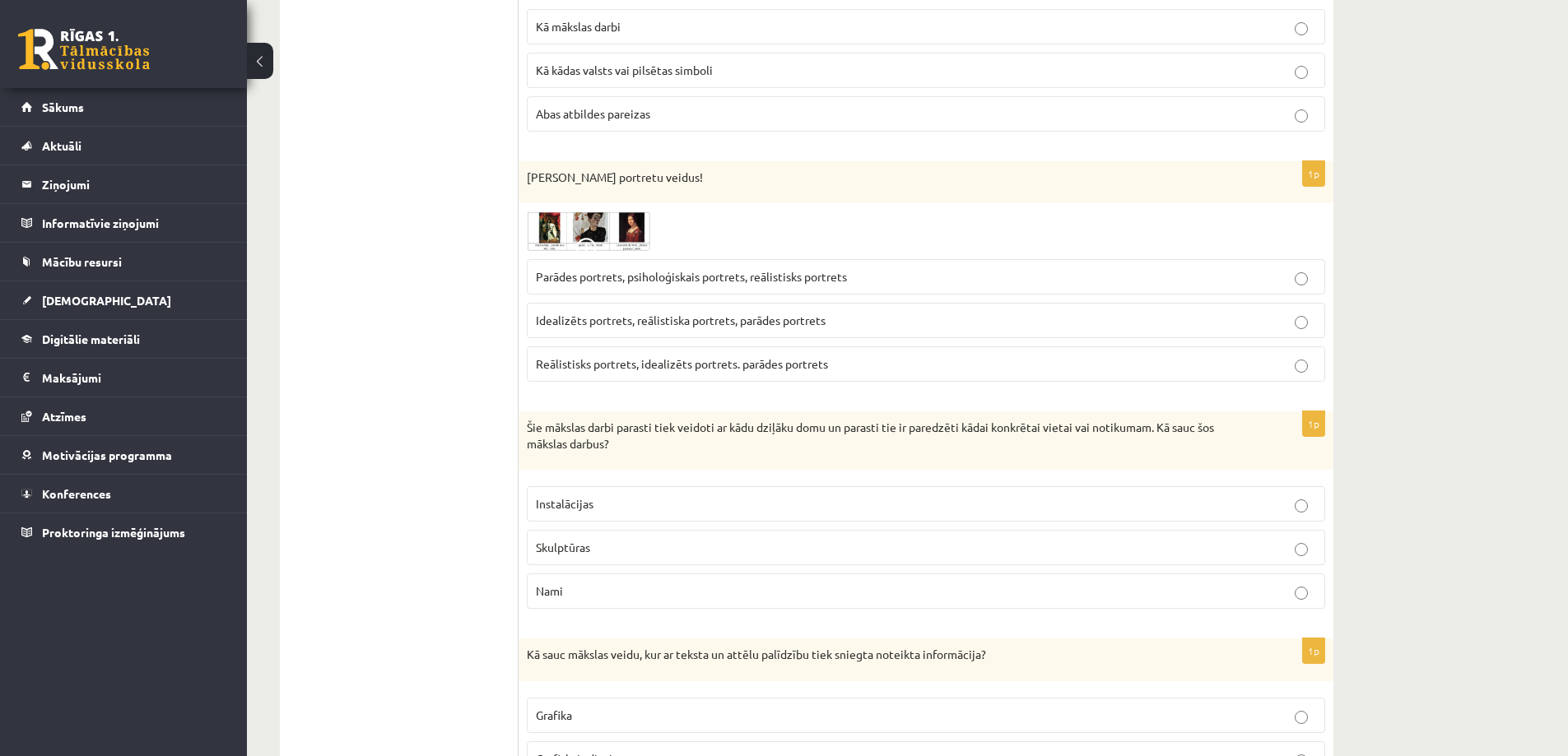
scroll to position [7653, 0]
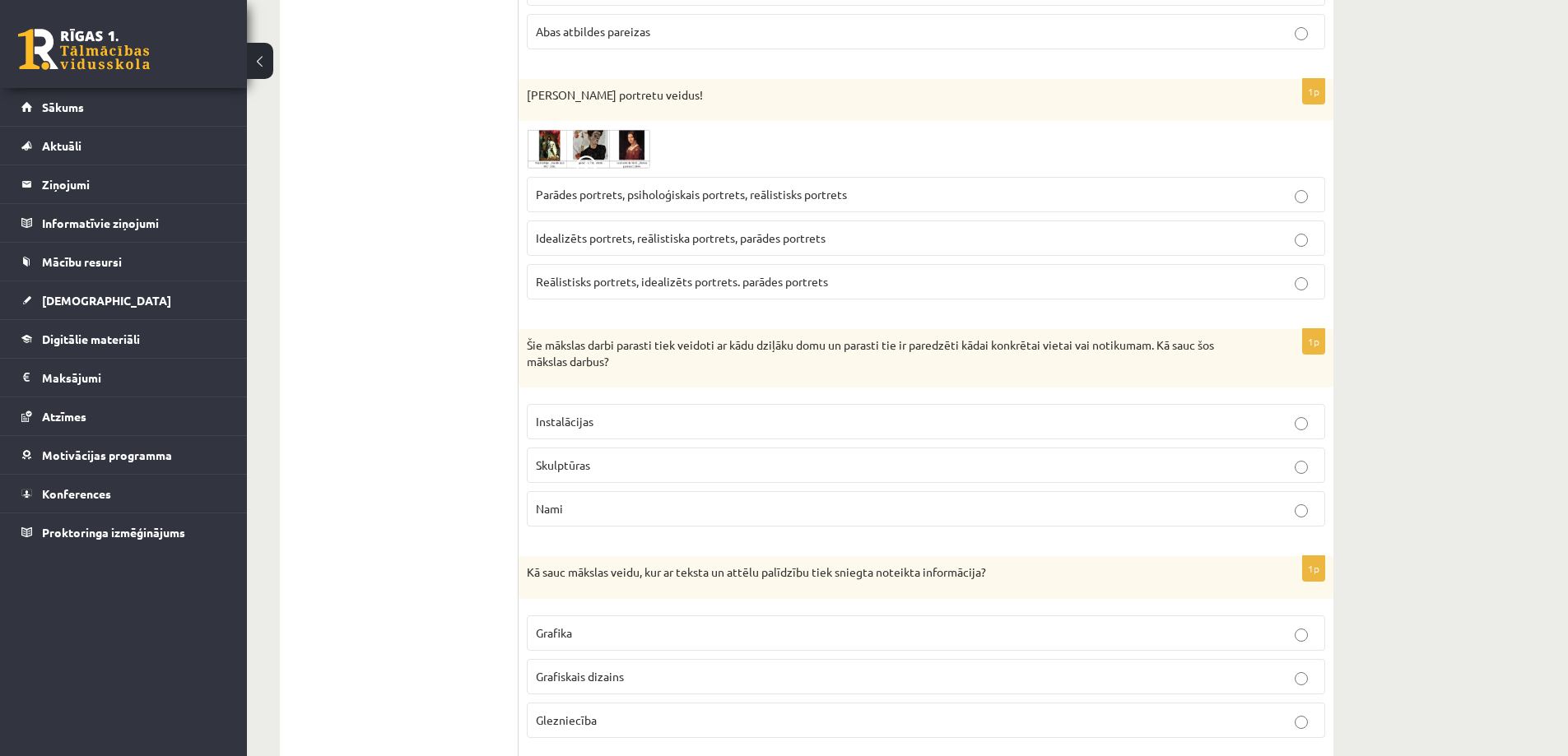
click at [598, 413] on p "Instalācijas" at bounding box center [925, 421] width 780 height 17
drag, startPoint x: 599, startPoint y: 667, endPoint x: 599, endPoint y: 657, distance: 10.0
click at [599, 669] on span "Grafiskais dizains" at bounding box center [580, 676] width 88 height 14
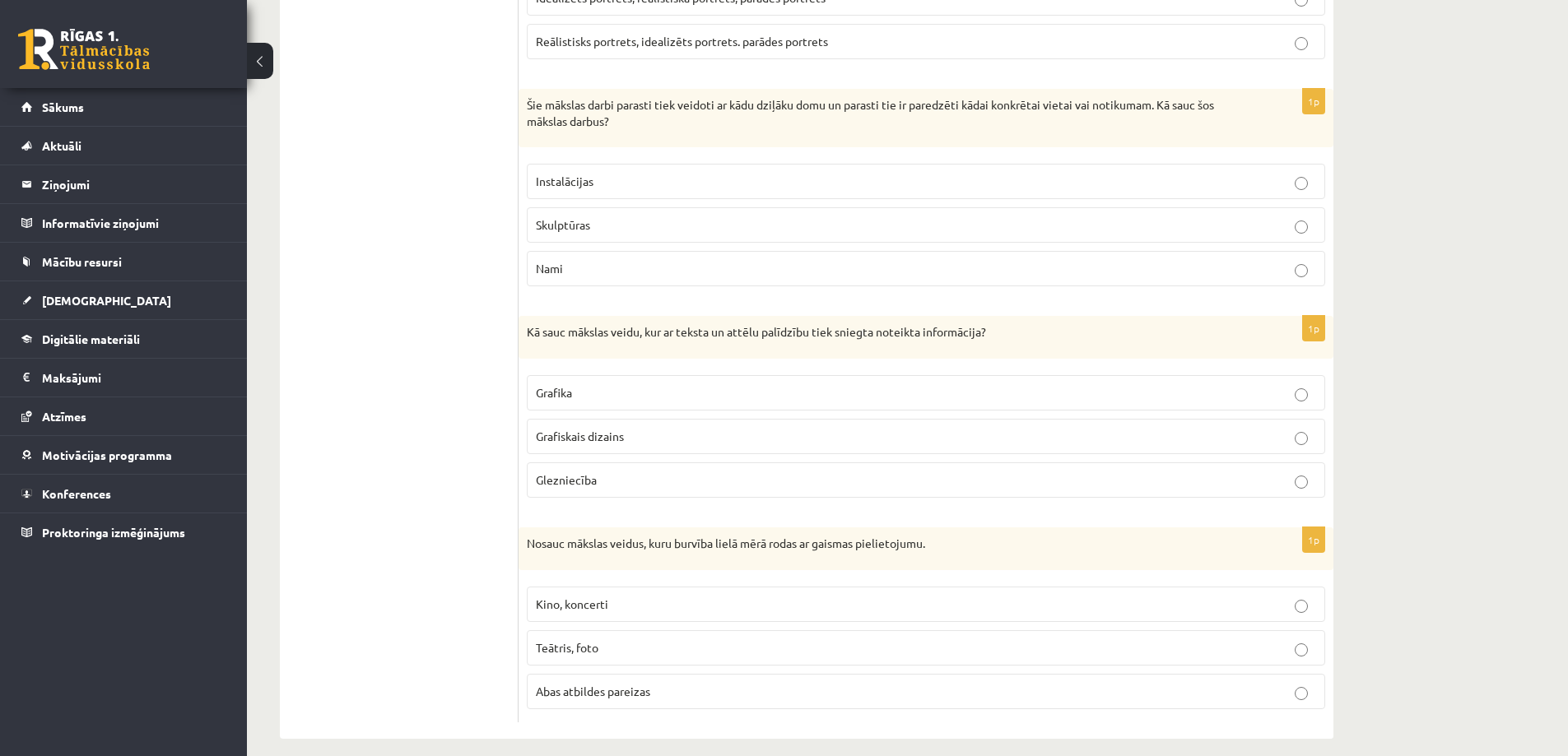
click at [608, 684] on span "Abas atbildes pareizas" at bounding box center [592, 691] width 114 height 14
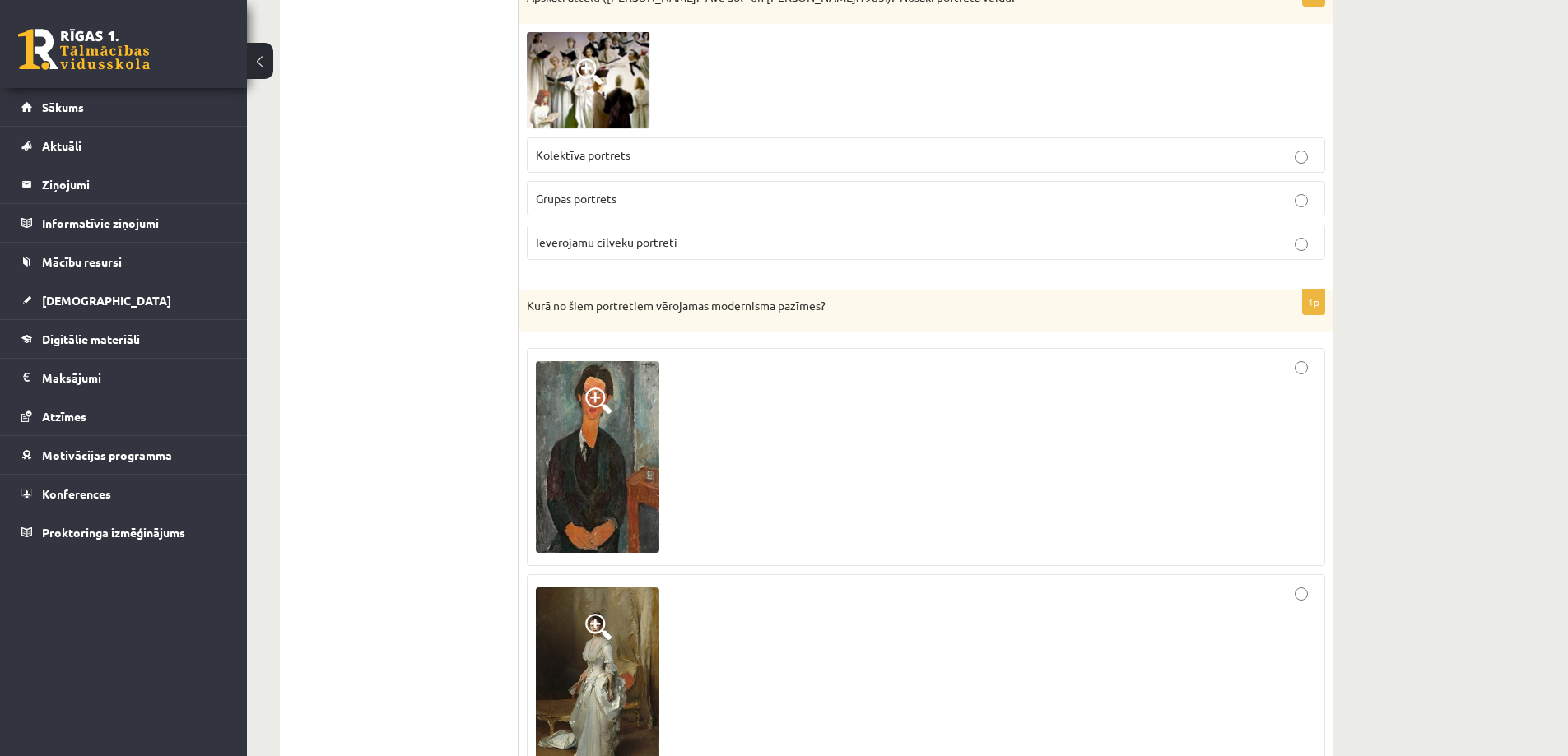
scroll to position [0, 0]
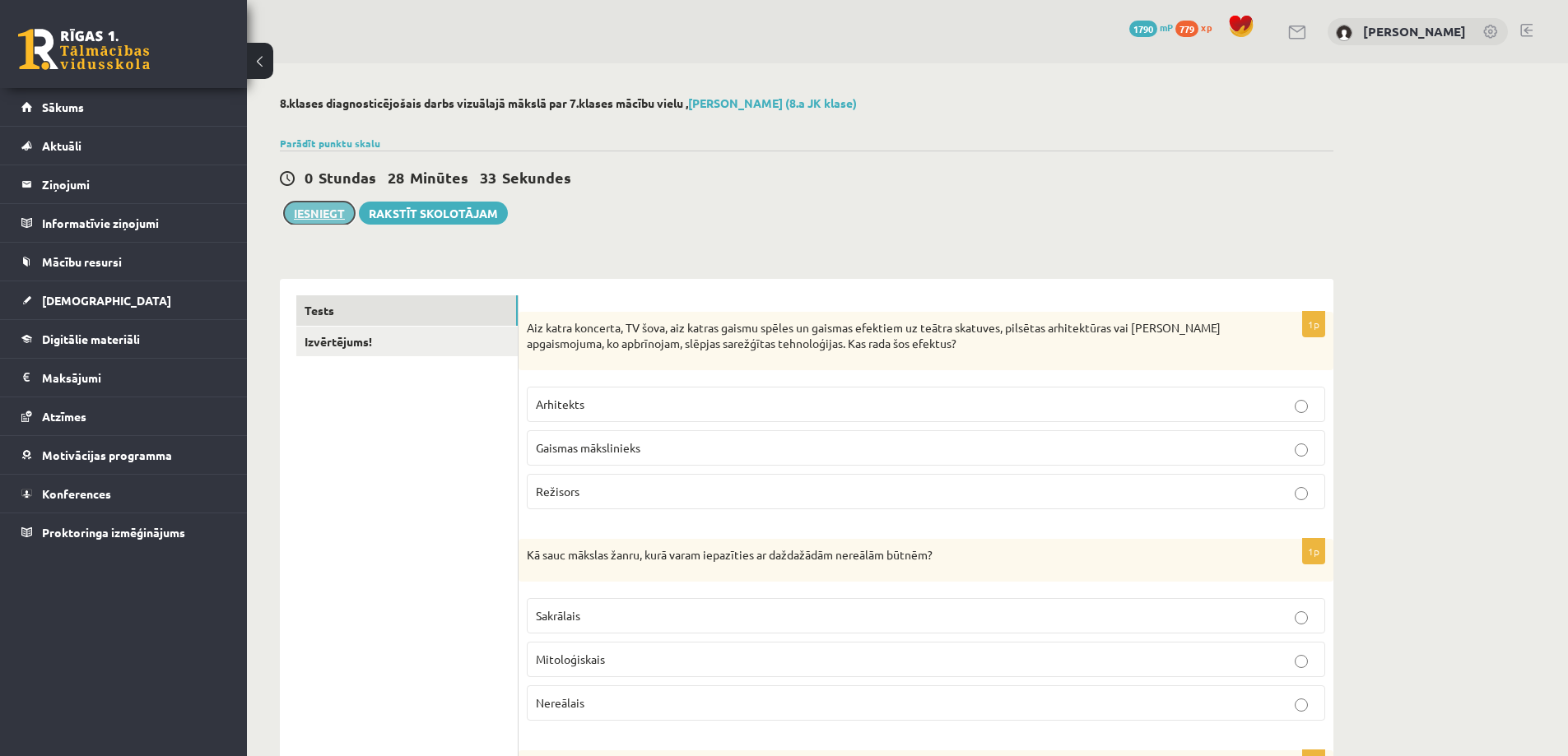
click at [317, 221] on button "Iesniegt" at bounding box center [319, 213] width 71 height 23
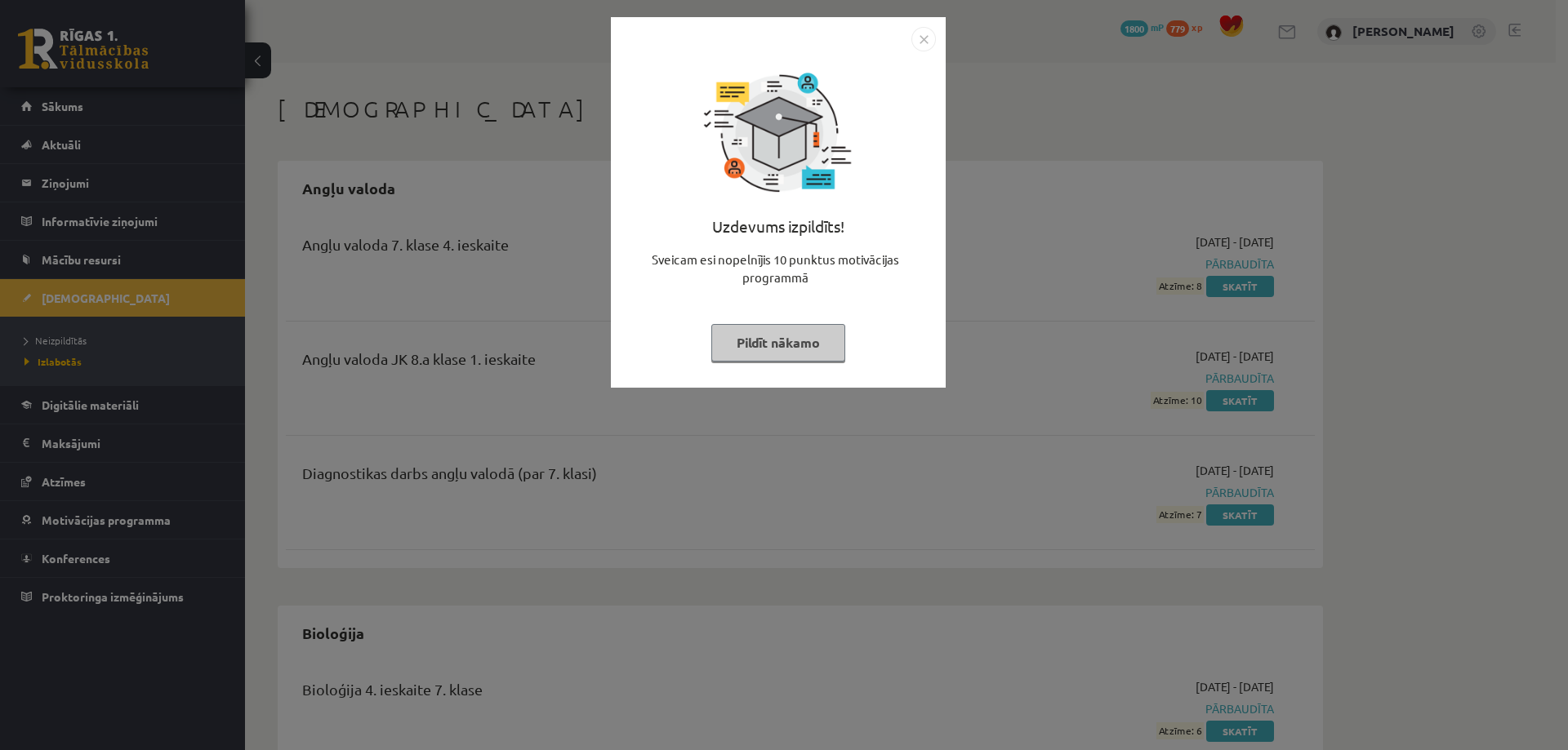
click at [755, 349] on button "Pildīt nākamo" at bounding box center [778, 343] width 134 height 38
